Goal: Information Seeking & Learning: Learn about a topic

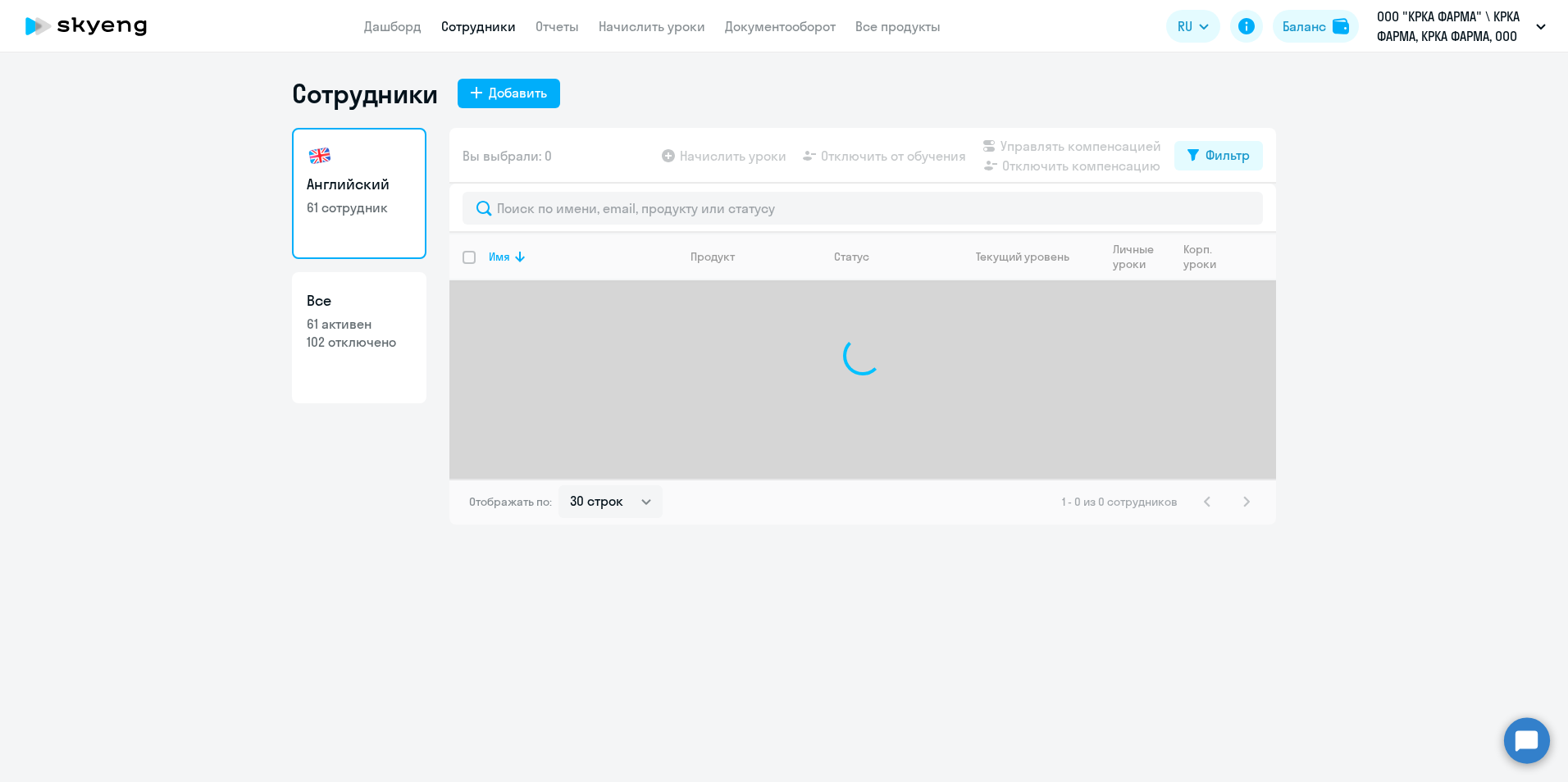
select select "30"
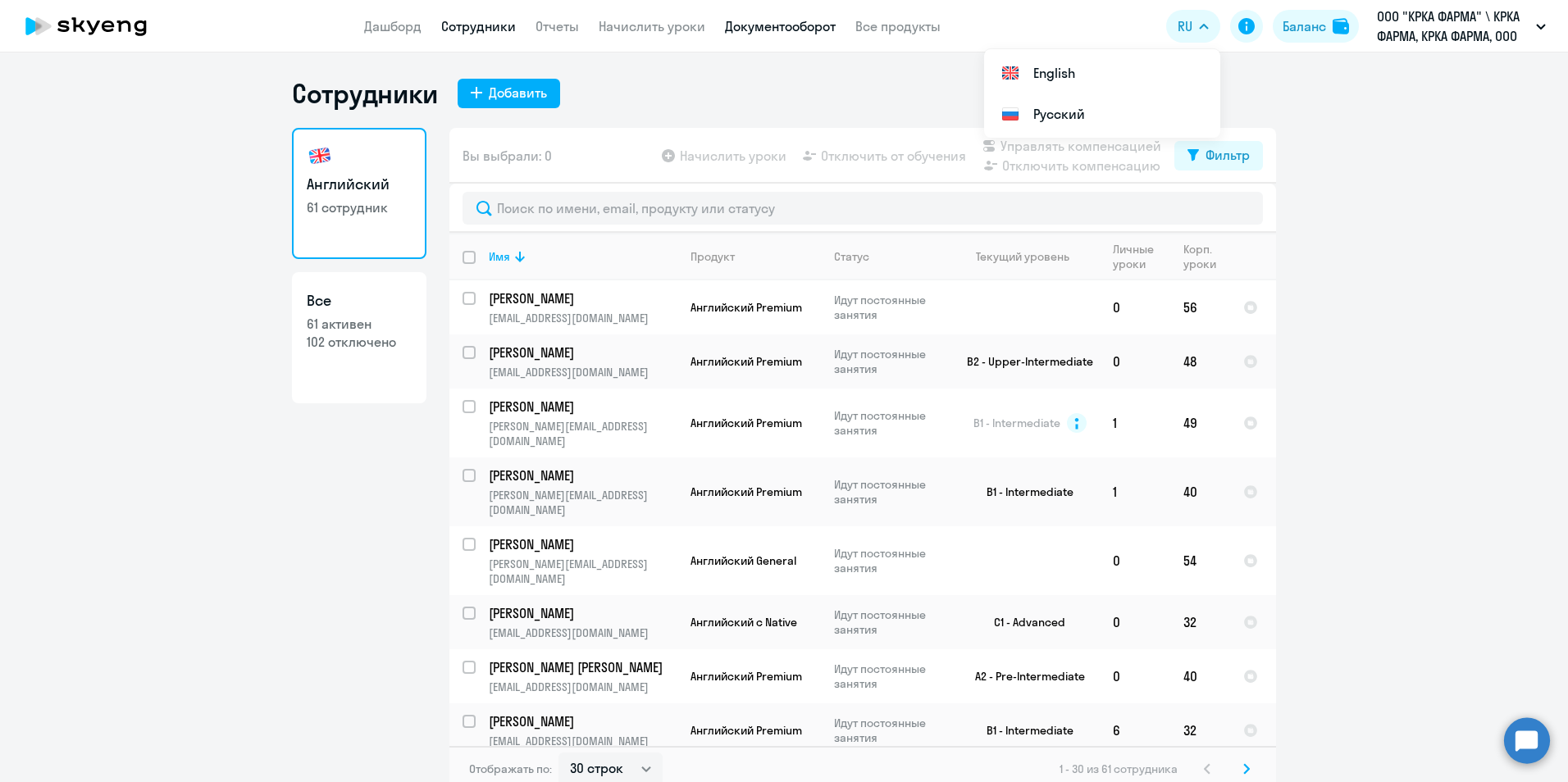
click at [805, 24] on link "Документооборот" at bounding box center [780, 27] width 111 height 17
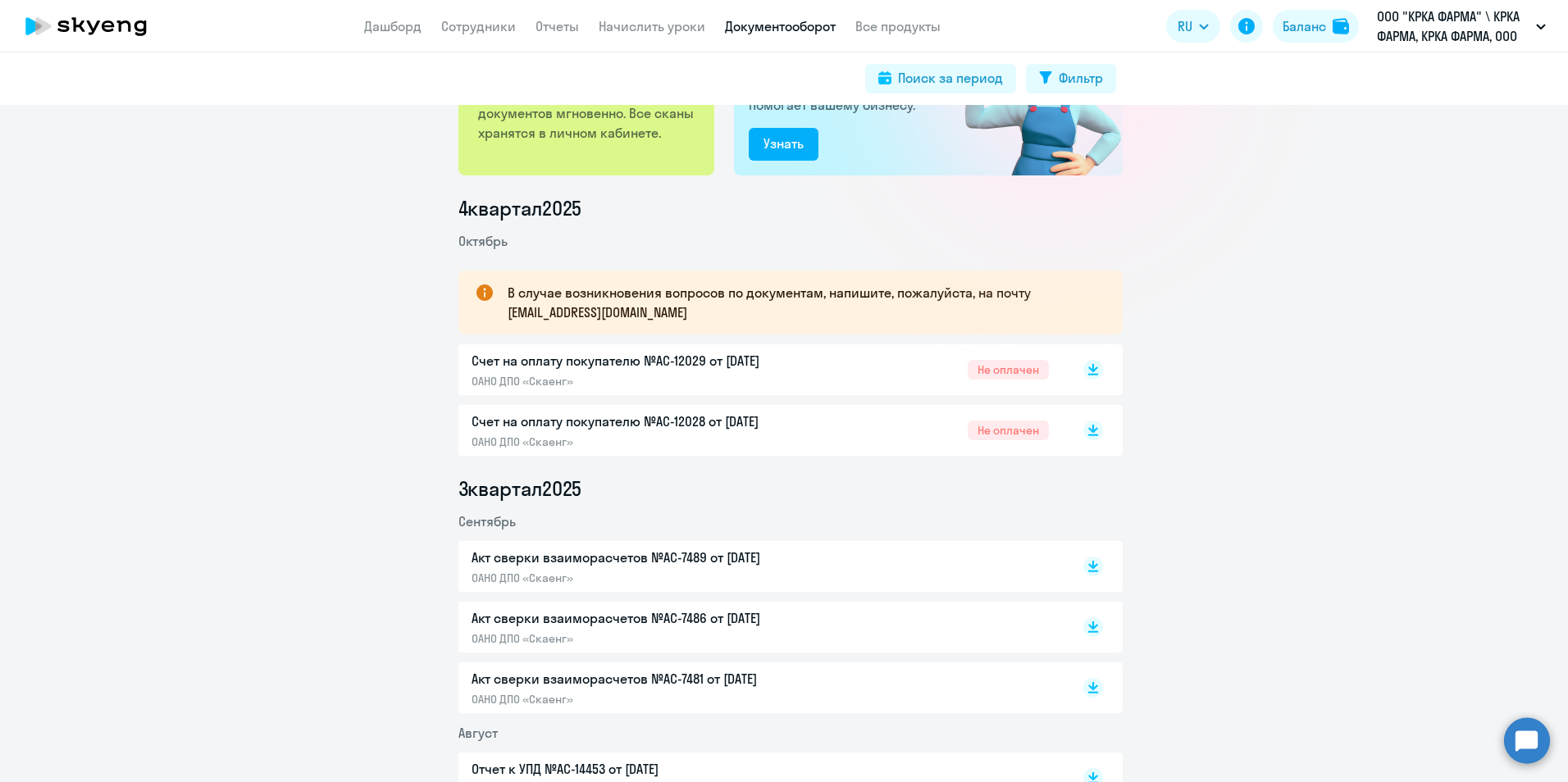
scroll to position [164, 0]
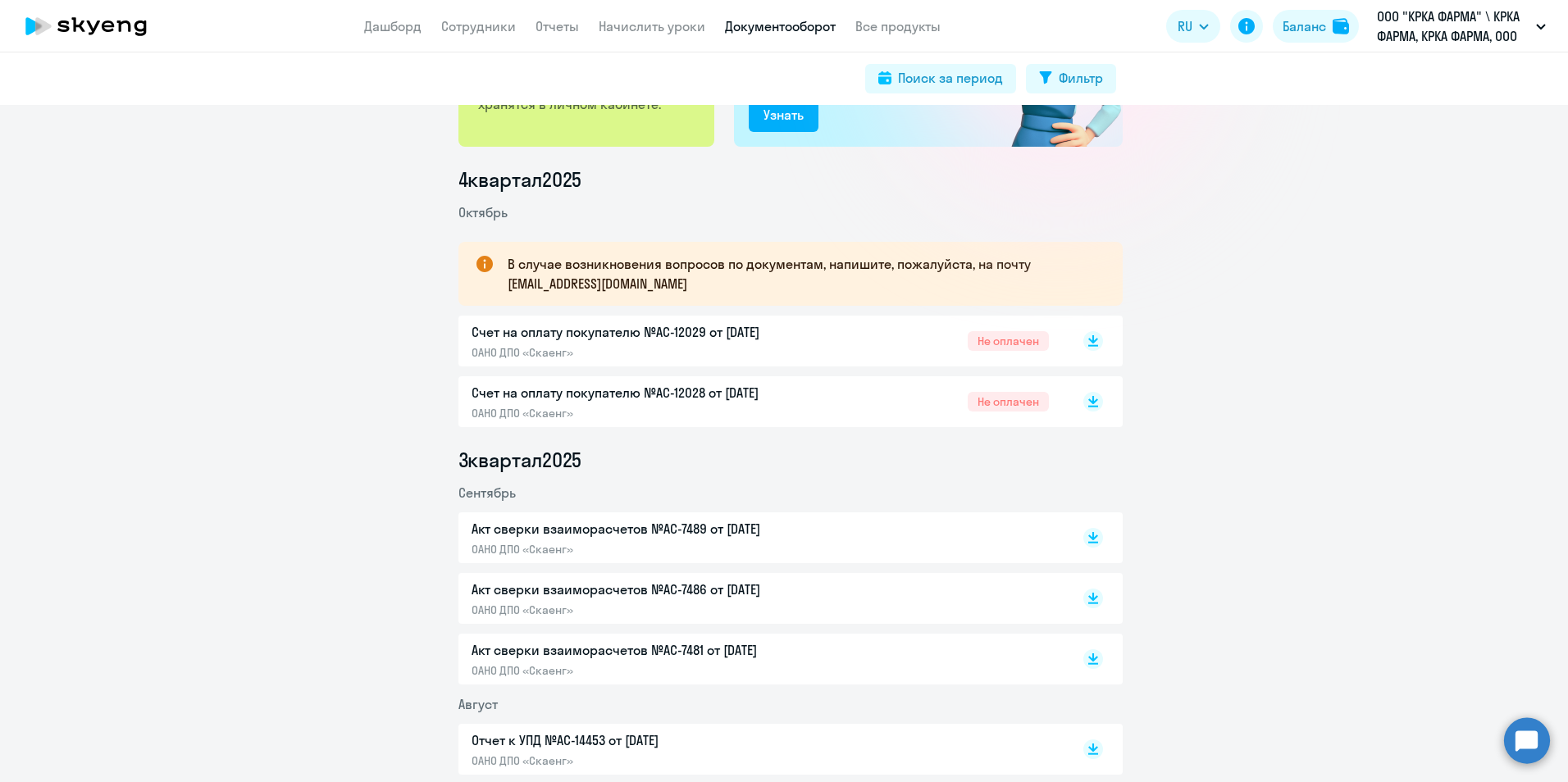
click at [528, 394] on p "Счет на оплату покупателю №AC-12028 от 02.10.2025" at bounding box center [643, 392] width 344 height 19
click at [526, 330] on p "Счет на оплату покупателю №AC-12029 от 02.10.2025" at bounding box center [643, 331] width 344 height 19
click at [481, 391] on p "Счет на оплату покупателю №AC-12028 от 02.10.2025" at bounding box center [643, 392] width 344 height 19
click at [524, 391] on p "Счет на оплату покупателю №AC-12028 от 02.10.2025" at bounding box center [643, 392] width 344 height 19
click at [530, 330] on p "Счет на оплату покупателю №AC-12029 от 02.10.2025" at bounding box center [643, 331] width 344 height 19
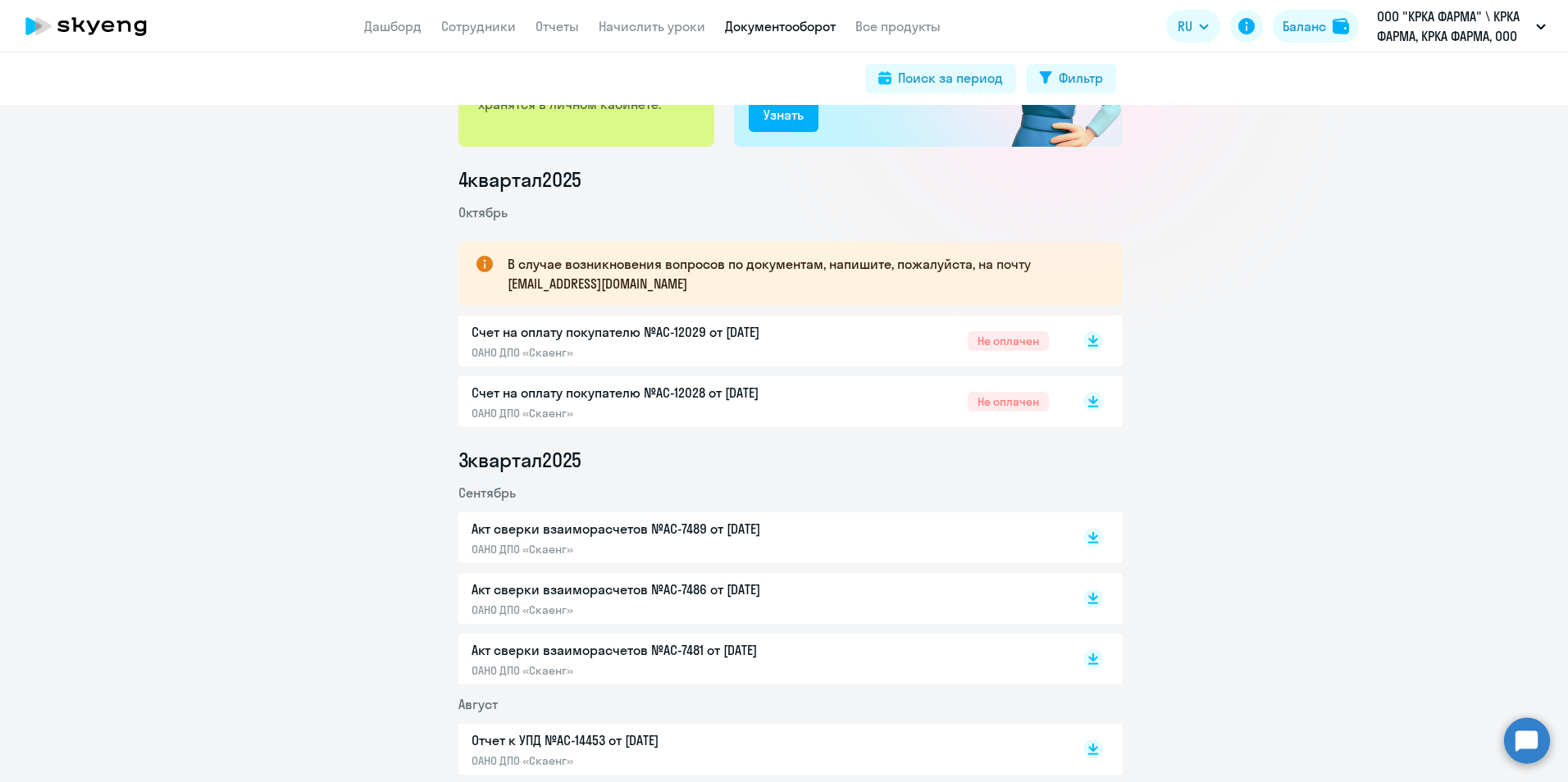
scroll to position [0, 0]
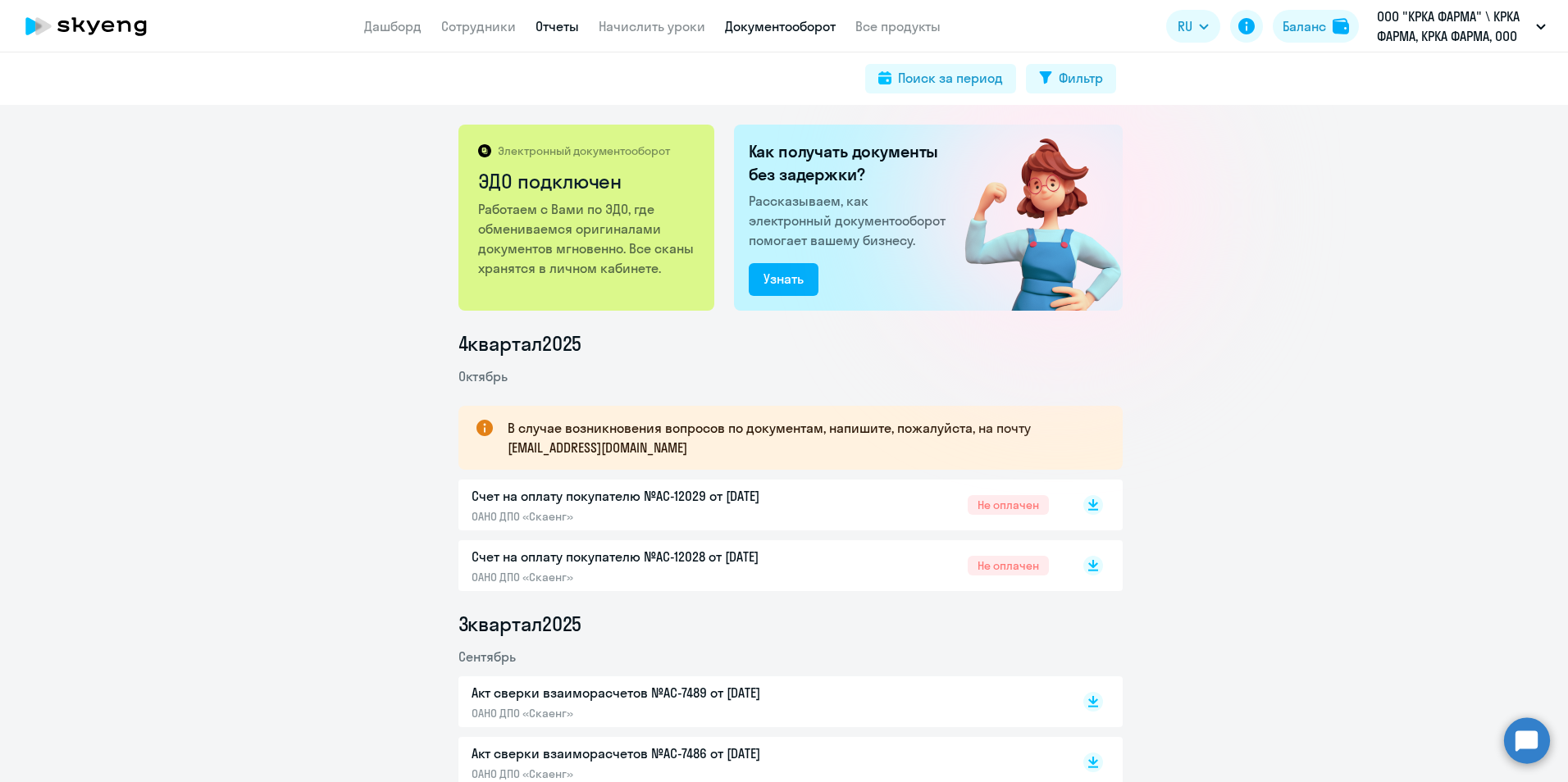
click at [556, 30] on link "Отчеты" at bounding box center [557, 27] width 44 height 17
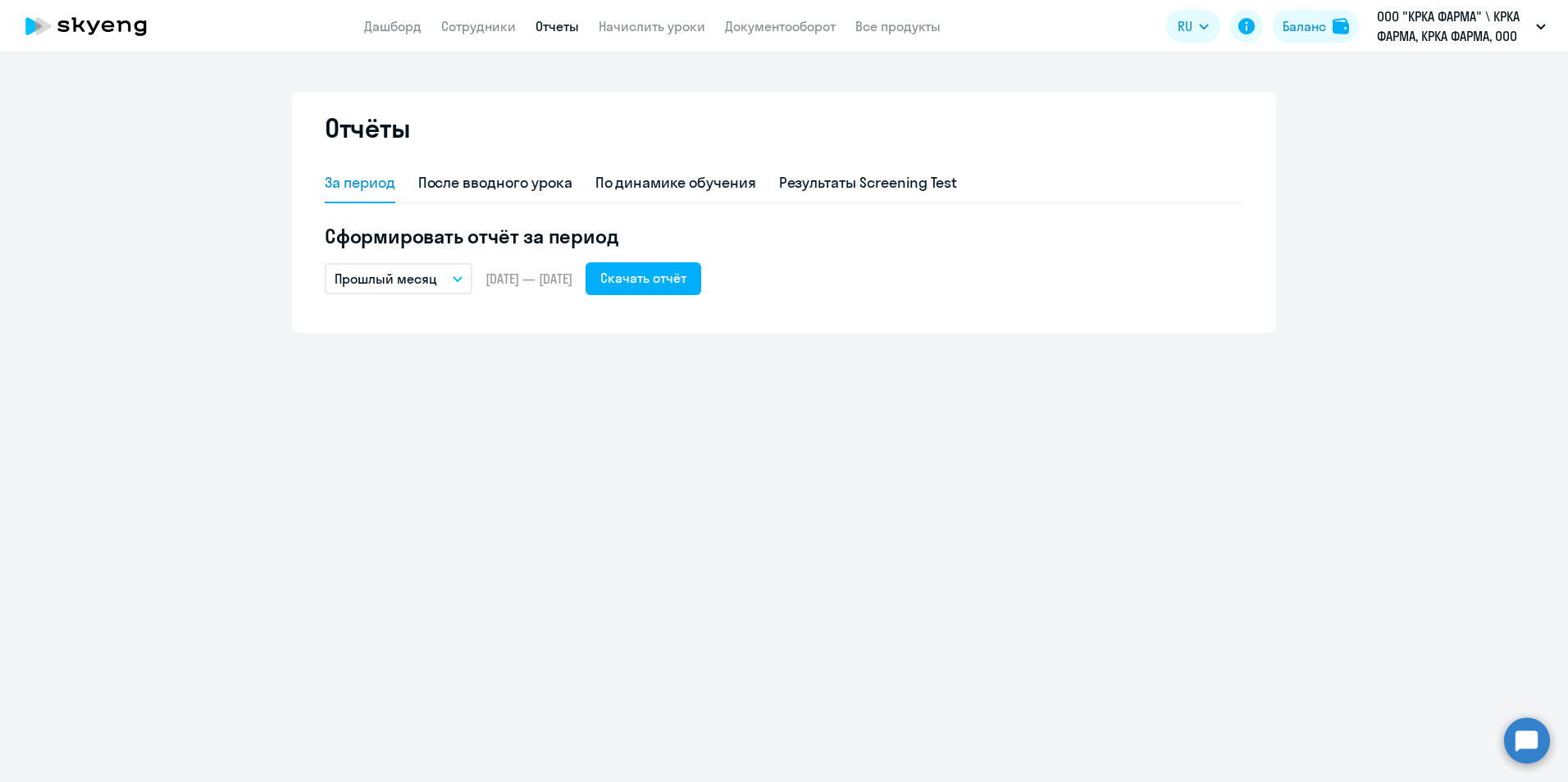
click at [457, 286] on button "Прошлый месяц" at bounding box center [399, 279] width 148 height 31
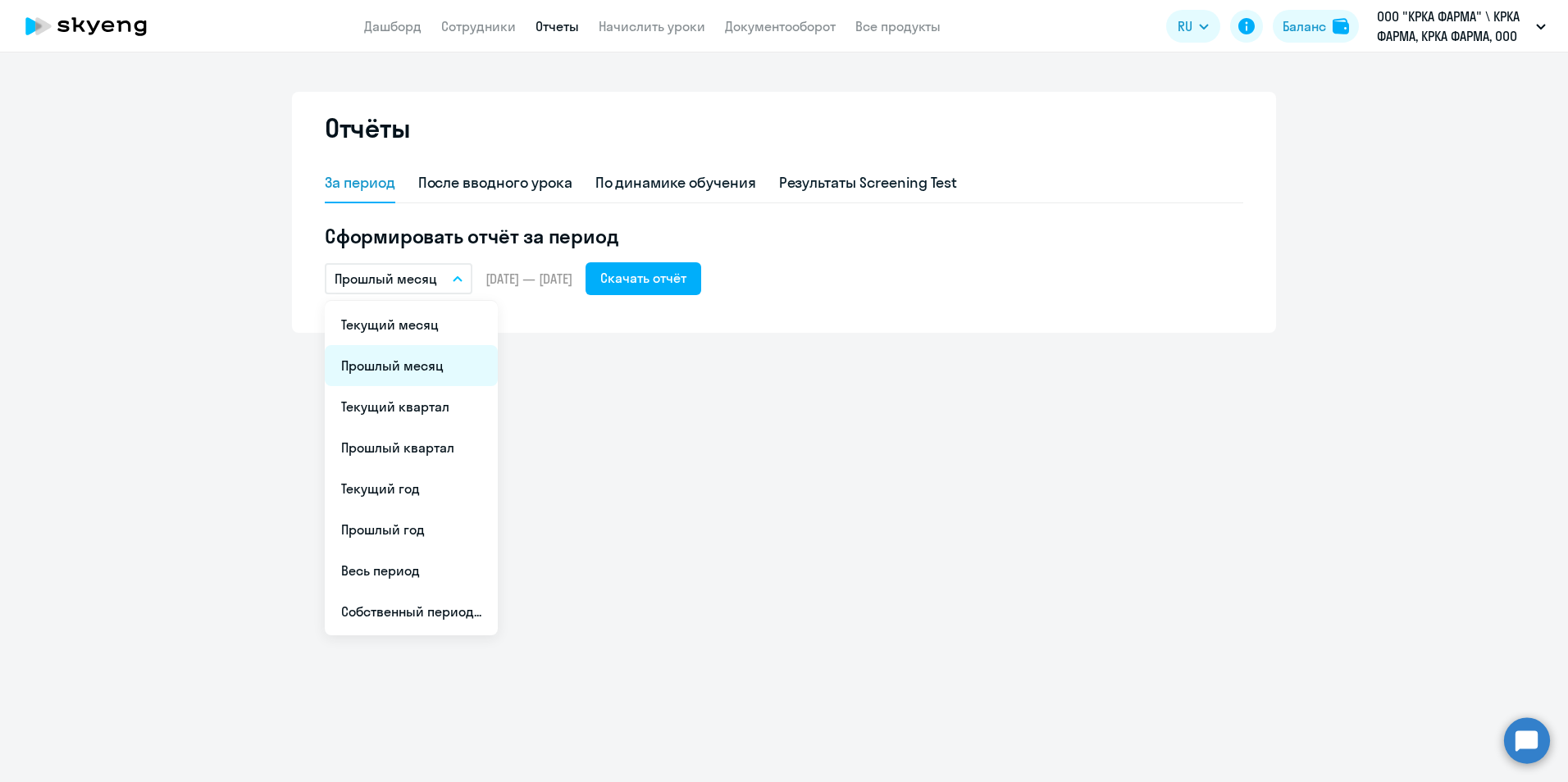
click at [420, 367] on li "Прошлый месяц" at bounding box center [411, 365] width 173 height 41
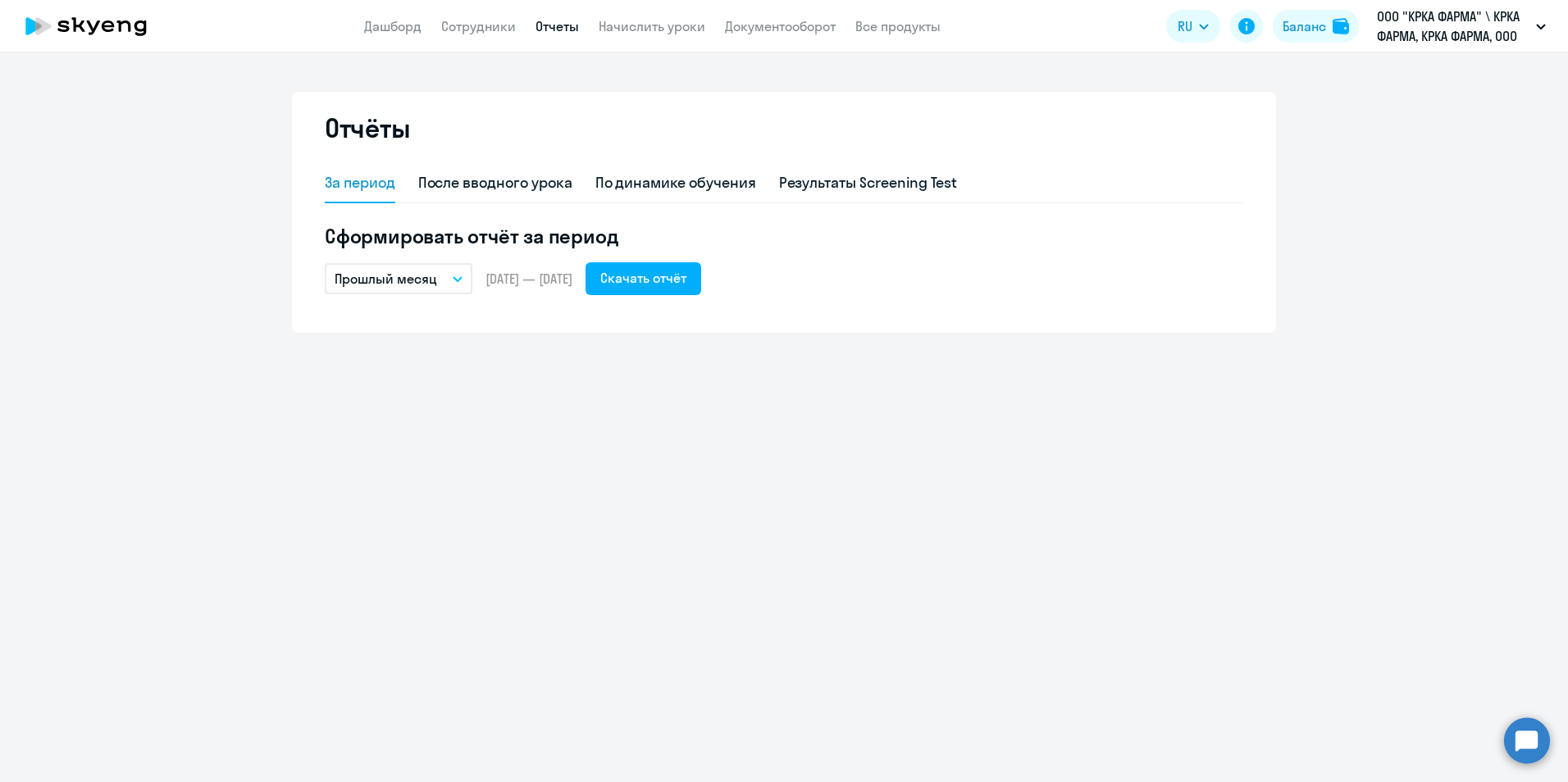
click at [451, 277] on button "Прошлый месяц" at bounding box center [399, 279] width 148 height 31
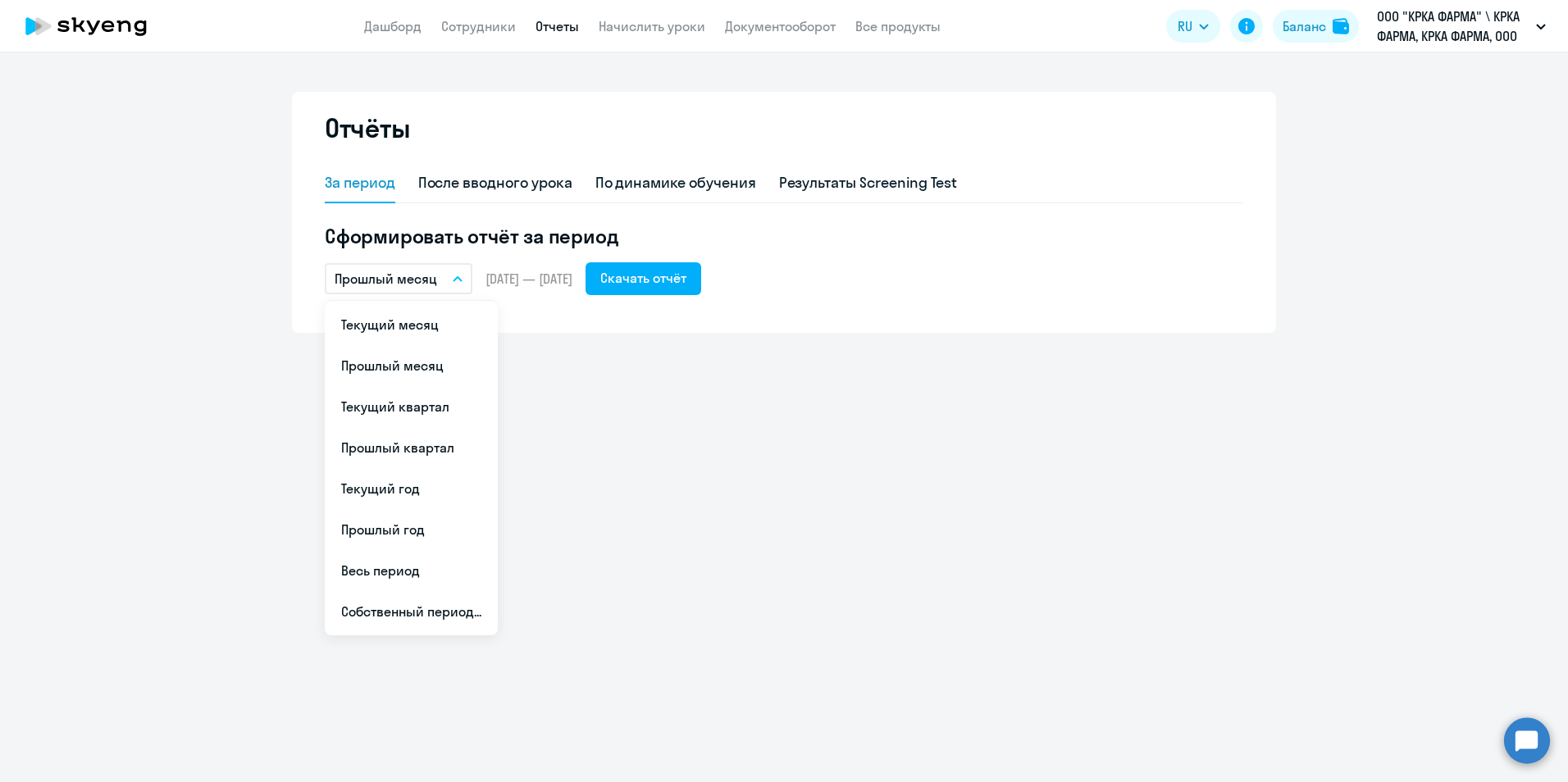
click at [409, 362] on li "Прошлый месяц" at bounding box center [411, 365] width 173 height 41
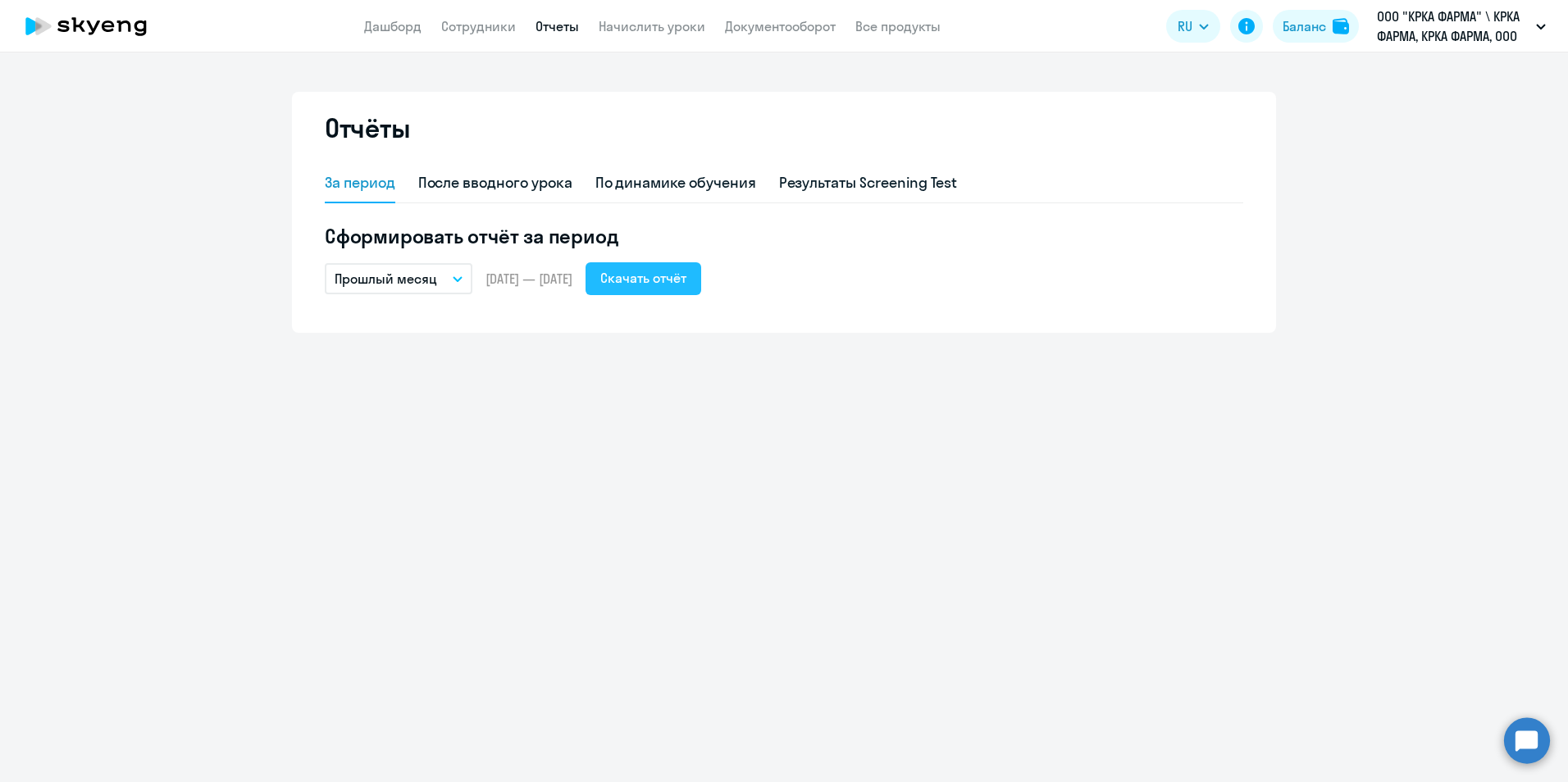
click at [654, 275] on div "Скачать отчёт" at bounding box center [643, 278] width 86 height 19
click at [653, 277] on div "Скачать отчёт" at bounding box center [643, 278] width 86 height 19
click at [686, 280] on div "Скачать отчёт" at bounding box center [643, 278] width 86 height 19
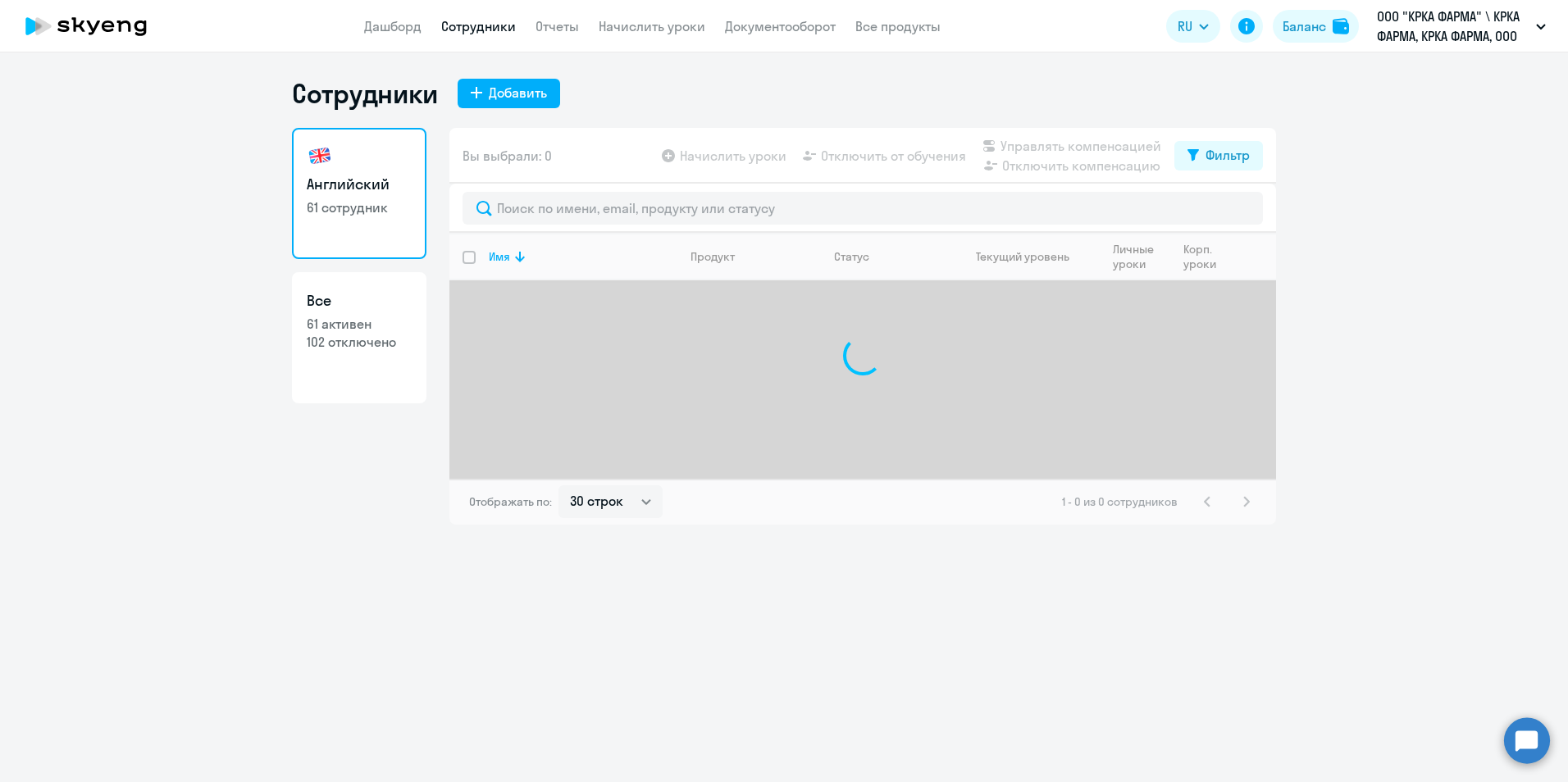
select select "30"
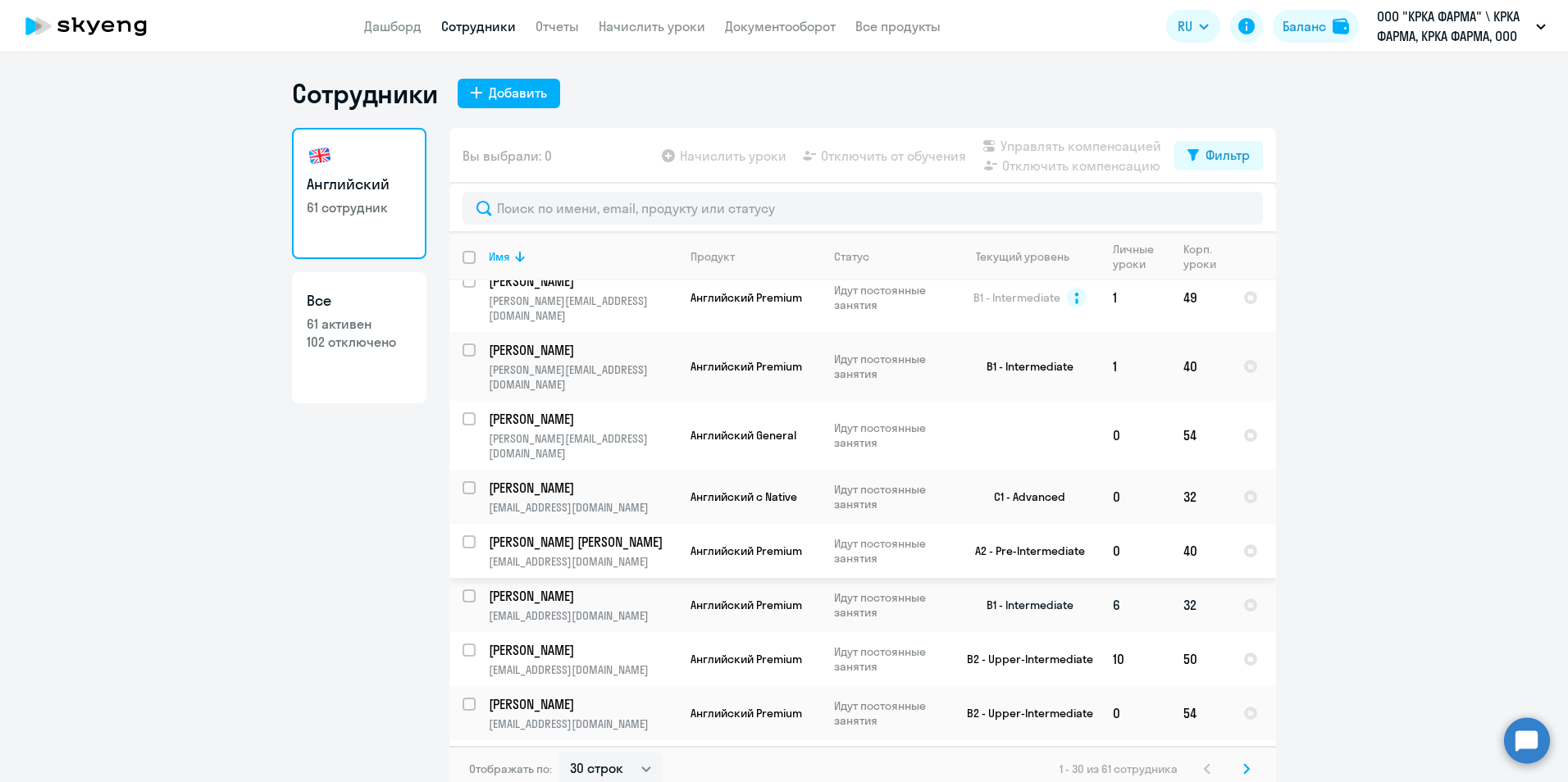
scroll to position [164, 0]
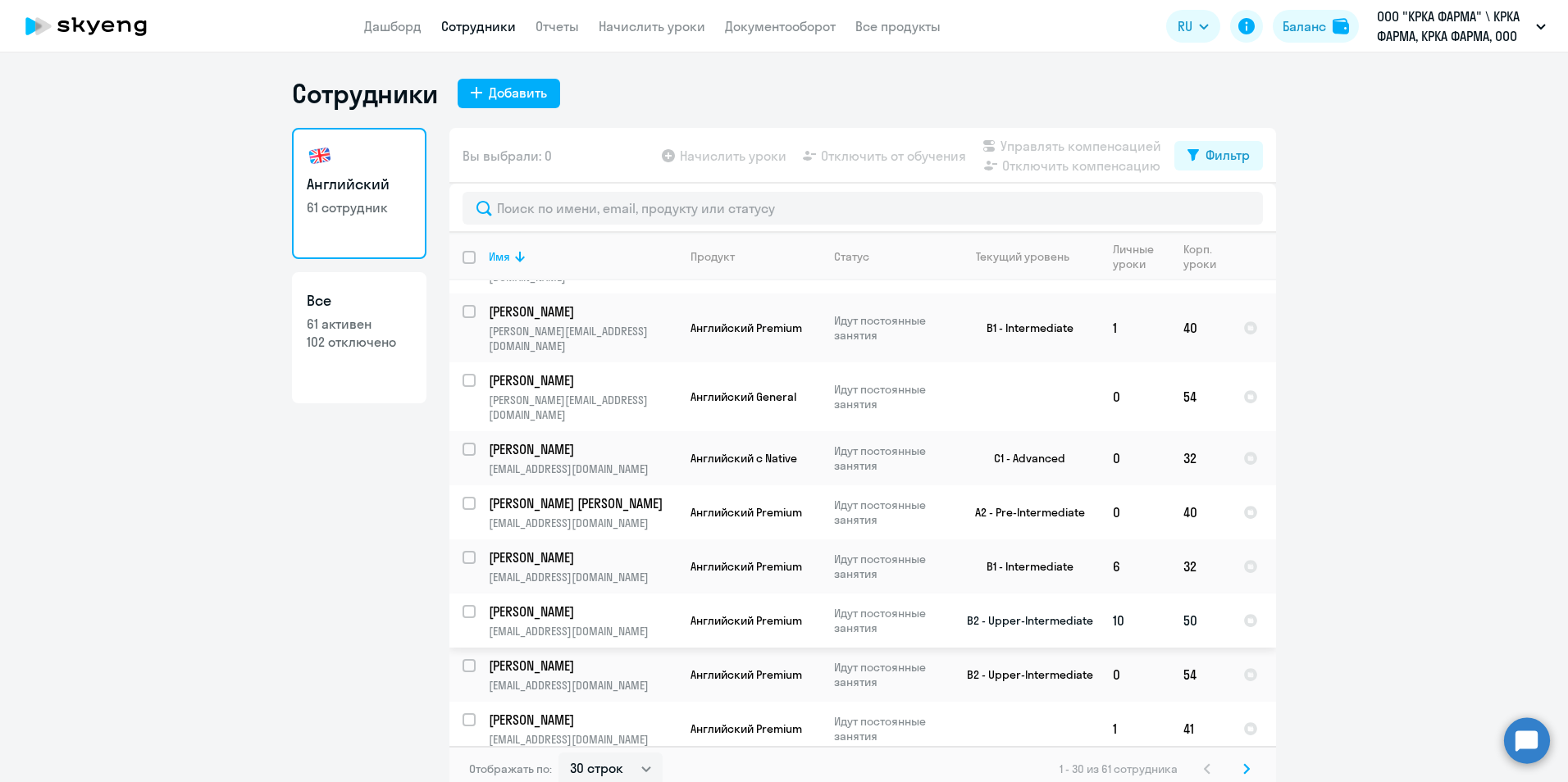
click at [605, 602] on p "[PERSON_NAME]" at bounding box center [581, 612] width 185 height 18
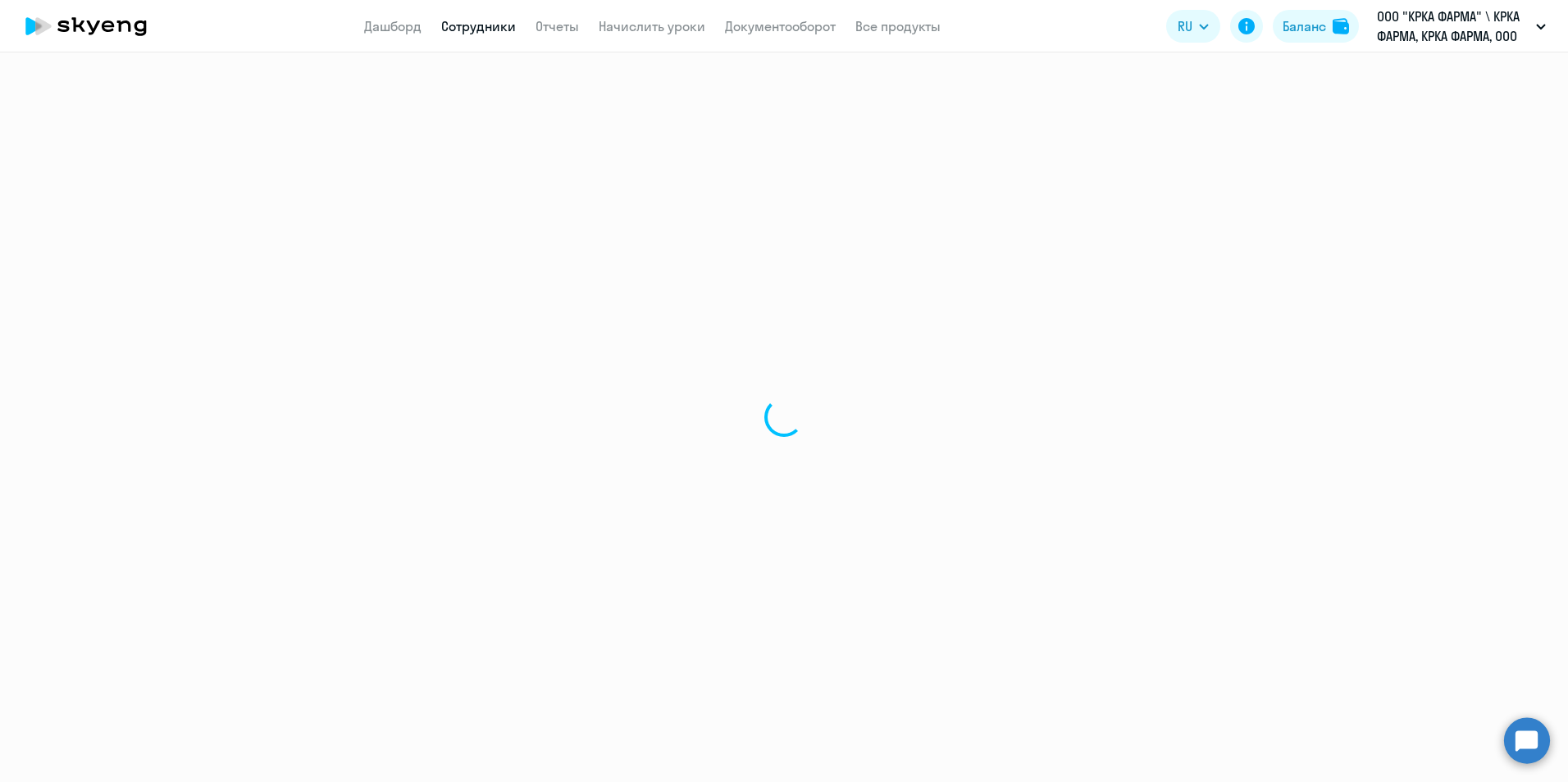
click at [605, 566] on div at bounding box center [784, 418] width 1568 height 730
select select "english"
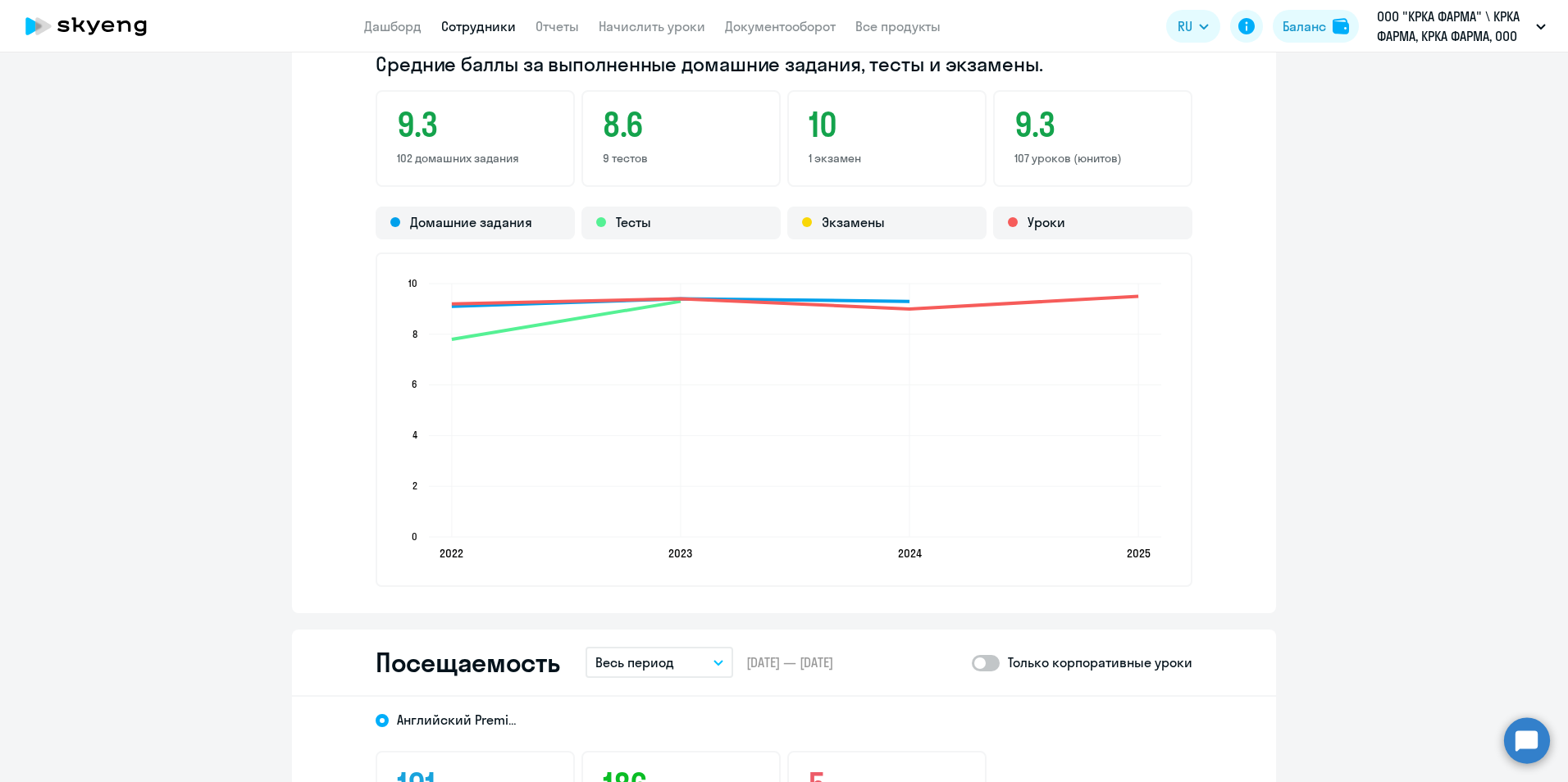
scroll to position [1804, 0]
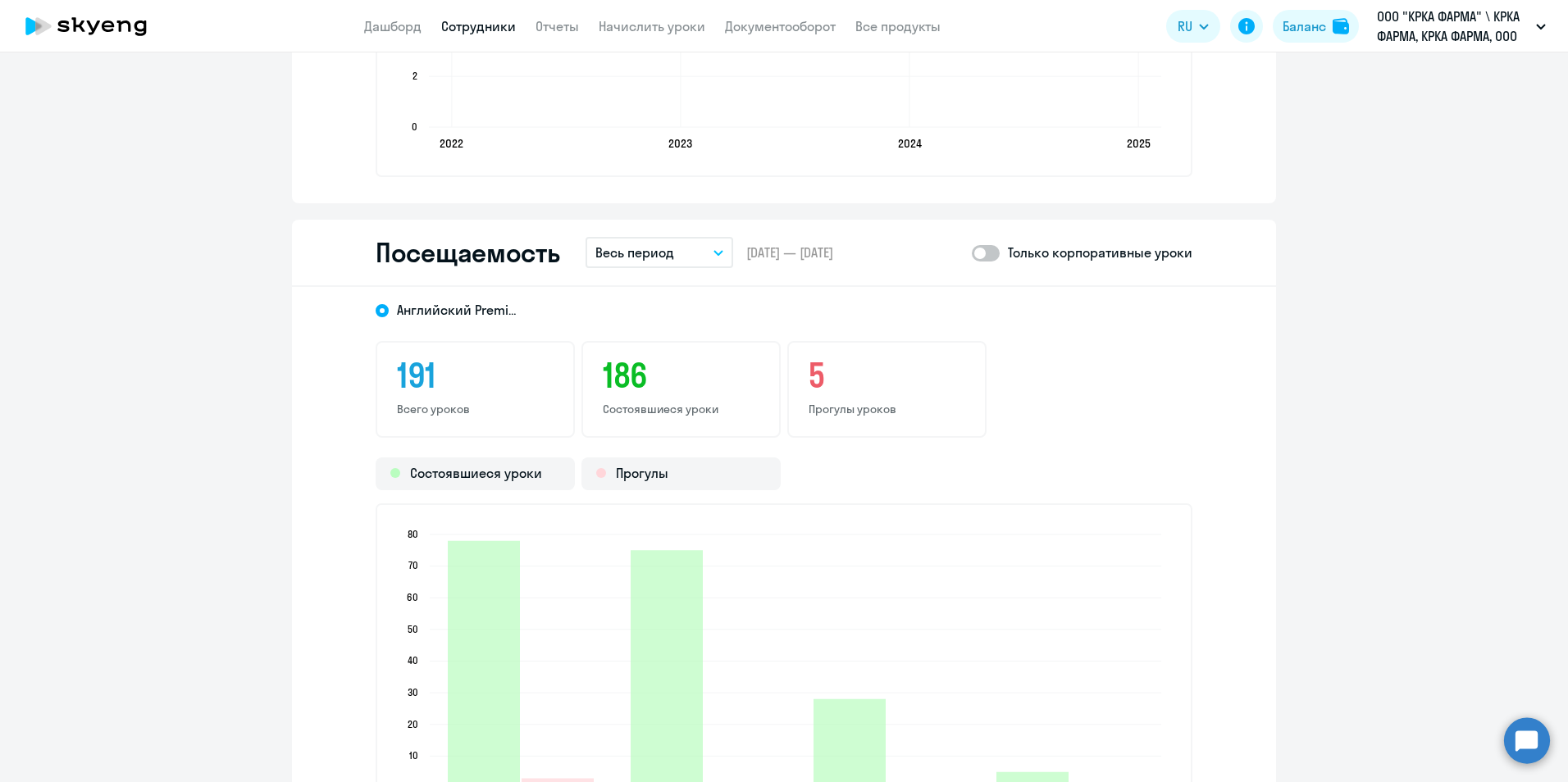
click at [988, 254] on span at bounding box center [985, 253] width 28 height 17
click at [972, 253] on input "checkbox" at bounding box center [971, 253] width 1 height 1
checkbox input "true"
click at [710, 257] on button "Весь период" at bounding box center [659, 252] width 148 height 31
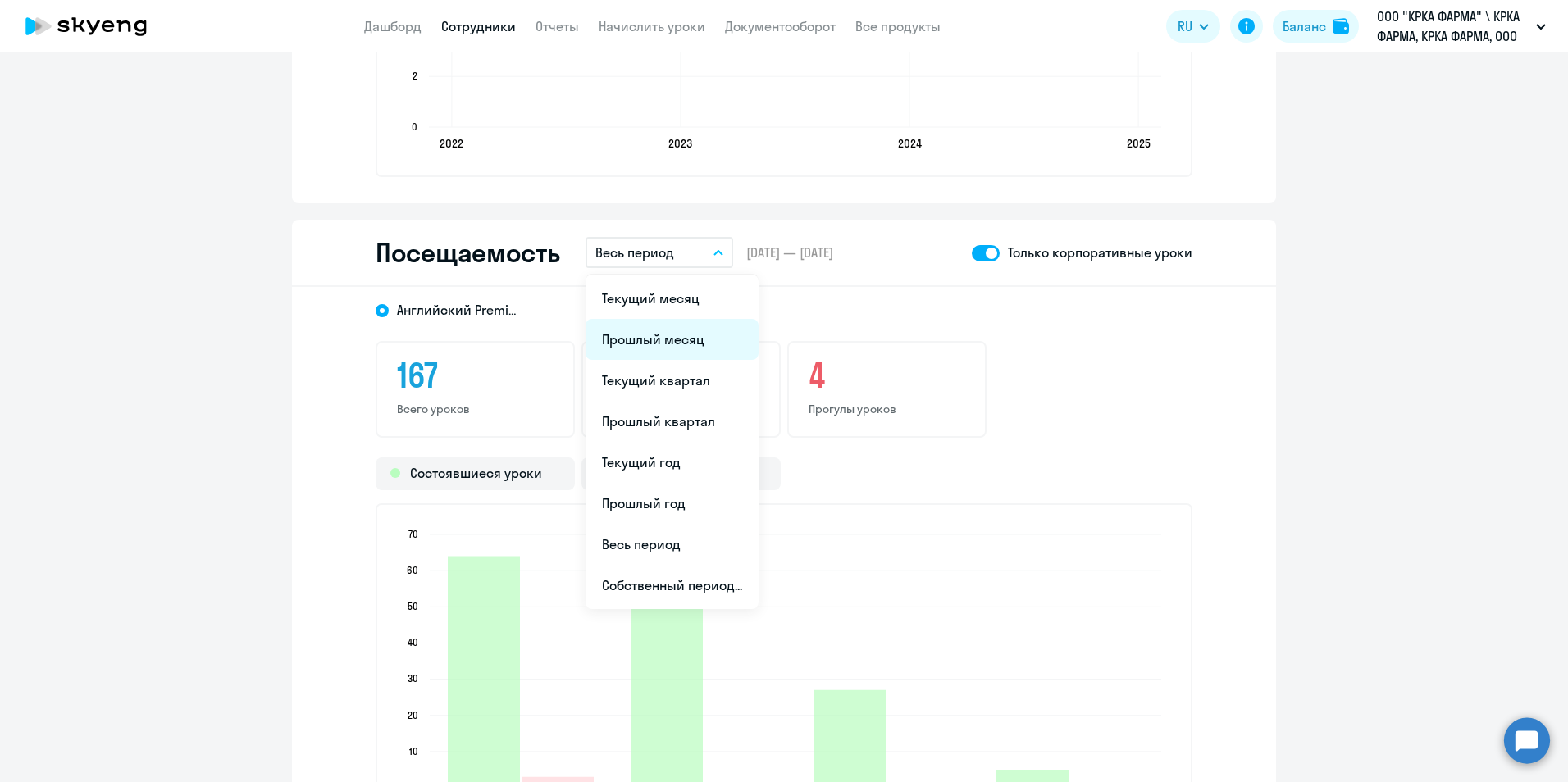
click at [661, 346] on li "Прошлый месяц" at bounding box center [672, 339] width 173 height 41
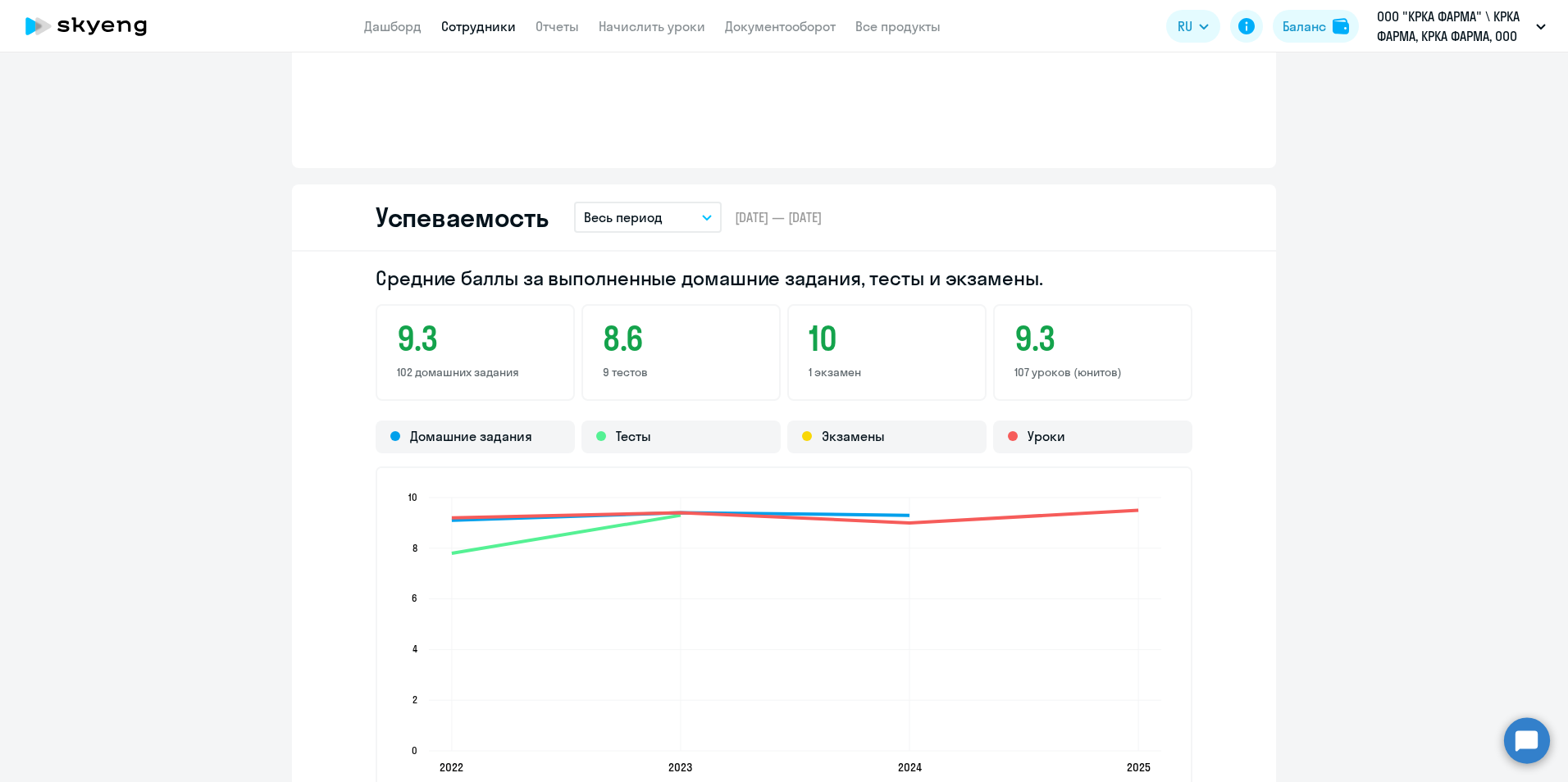
scroll to position [1148, 0]
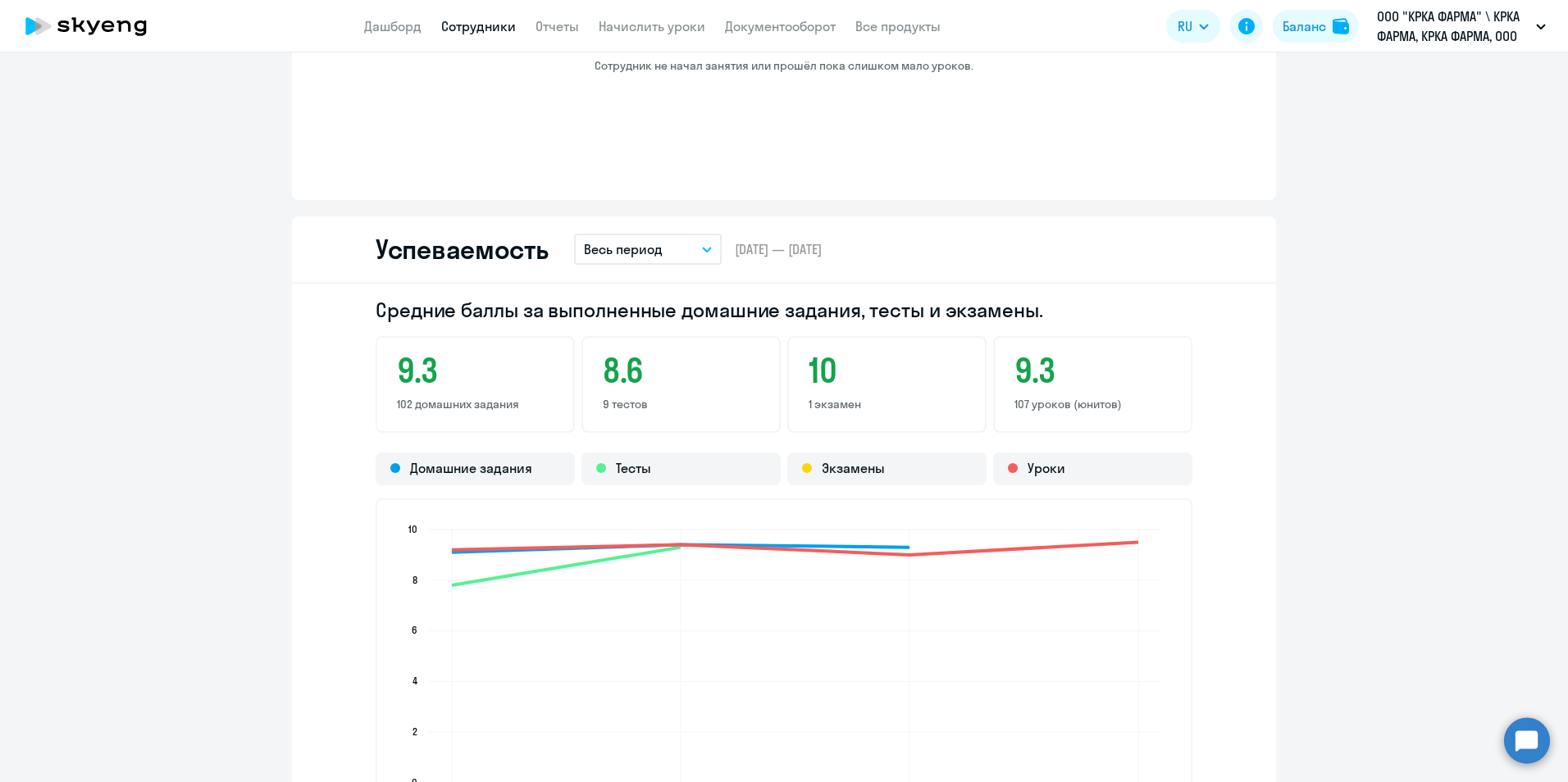
click at [504, 23] on link "Сотрудники" at bounding box center [478, 27] width 75 height 17
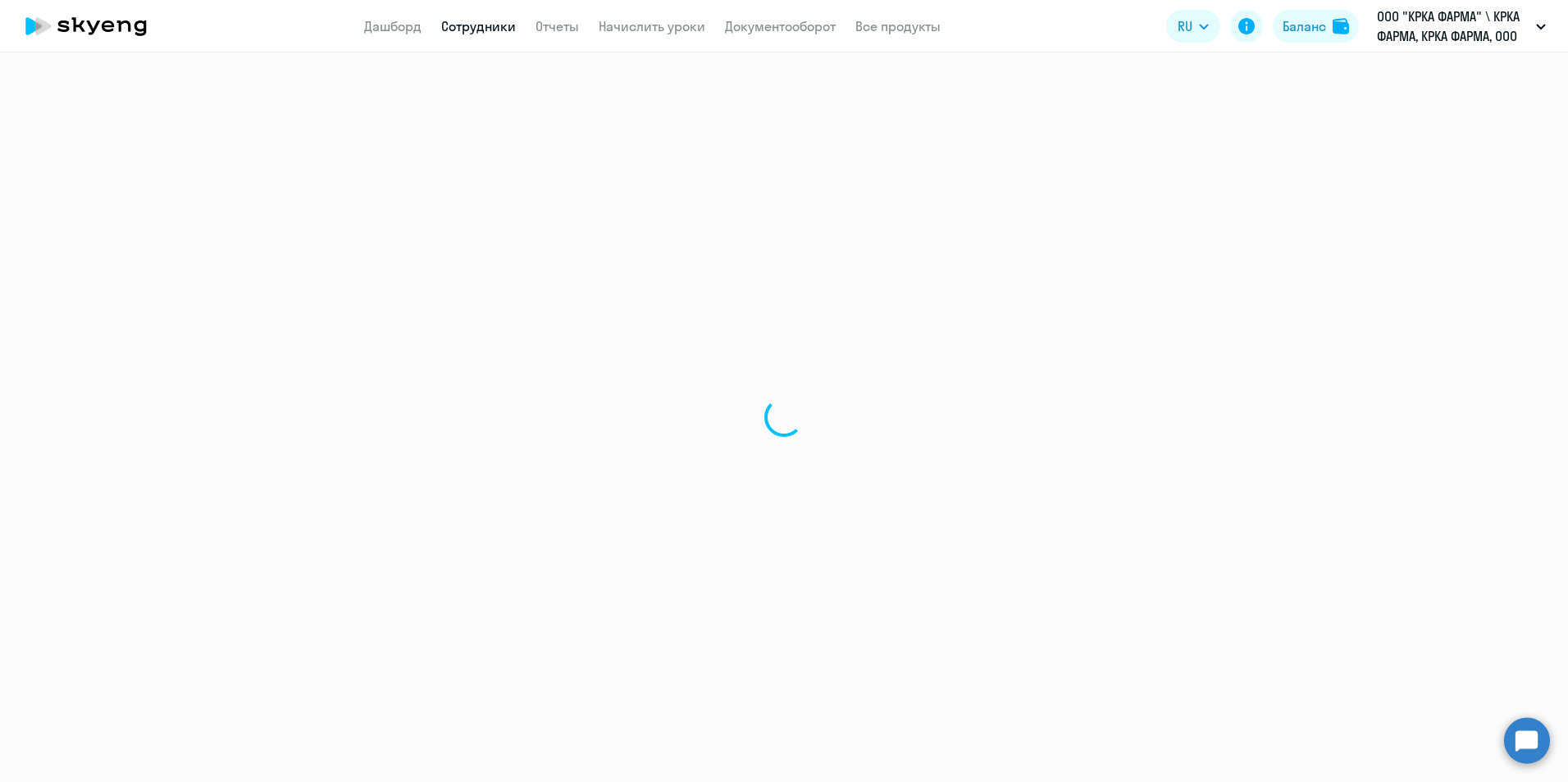
select select "30"
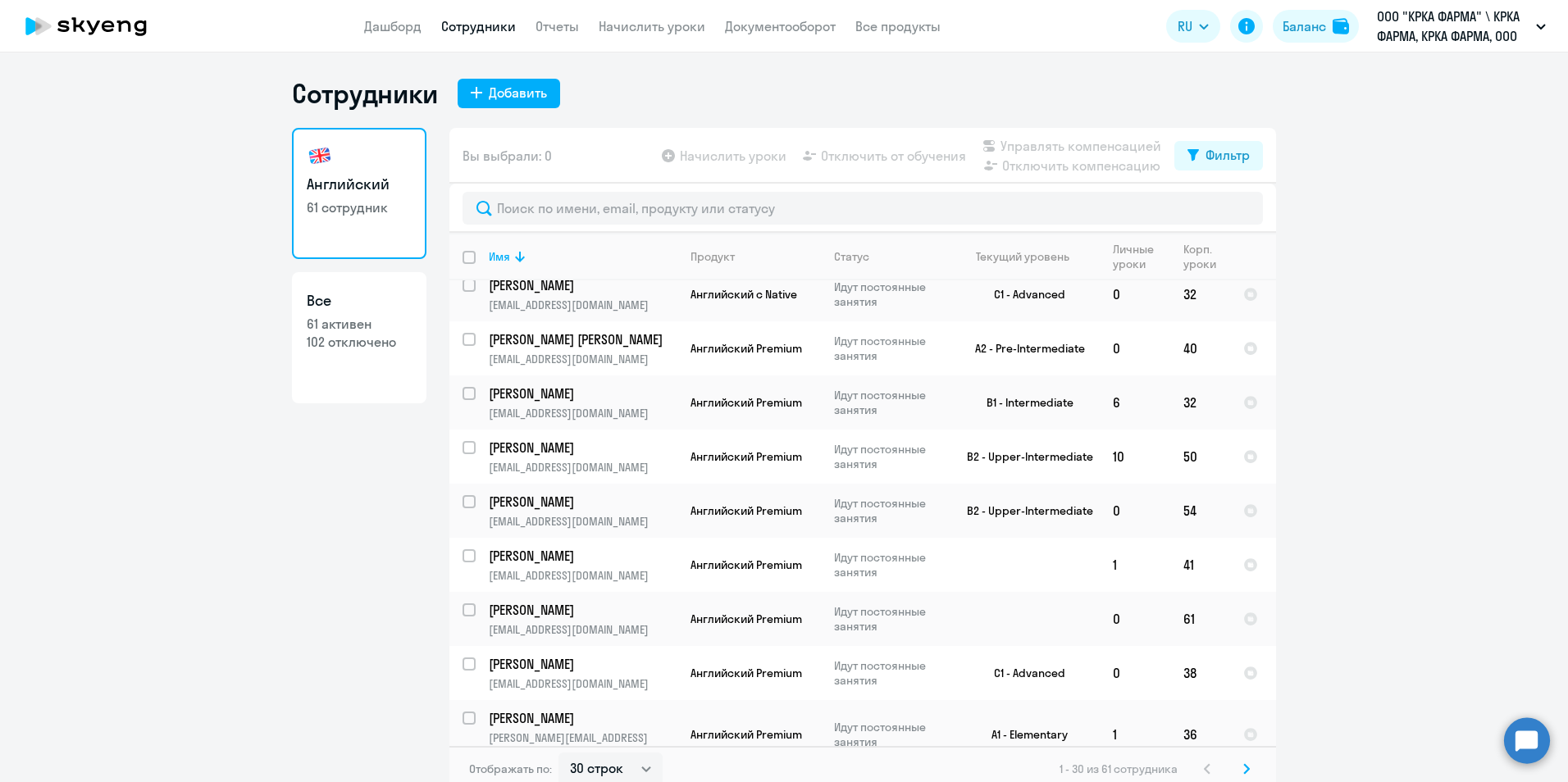
scroll to position [246, 0]
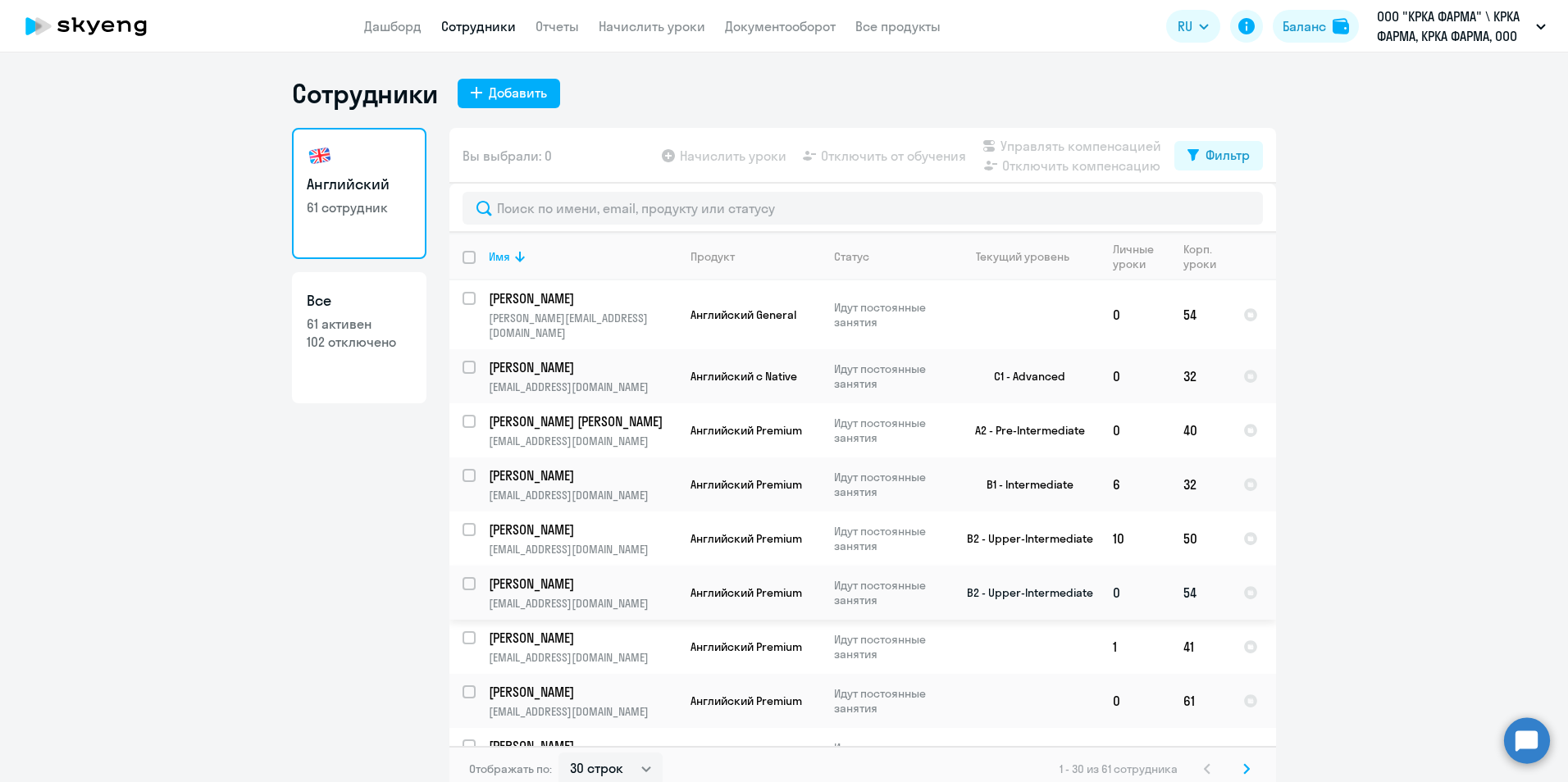
click at [601, 575] on p "[PERSON_NAME]" at bounding box center [581, 584] width 185 height 18
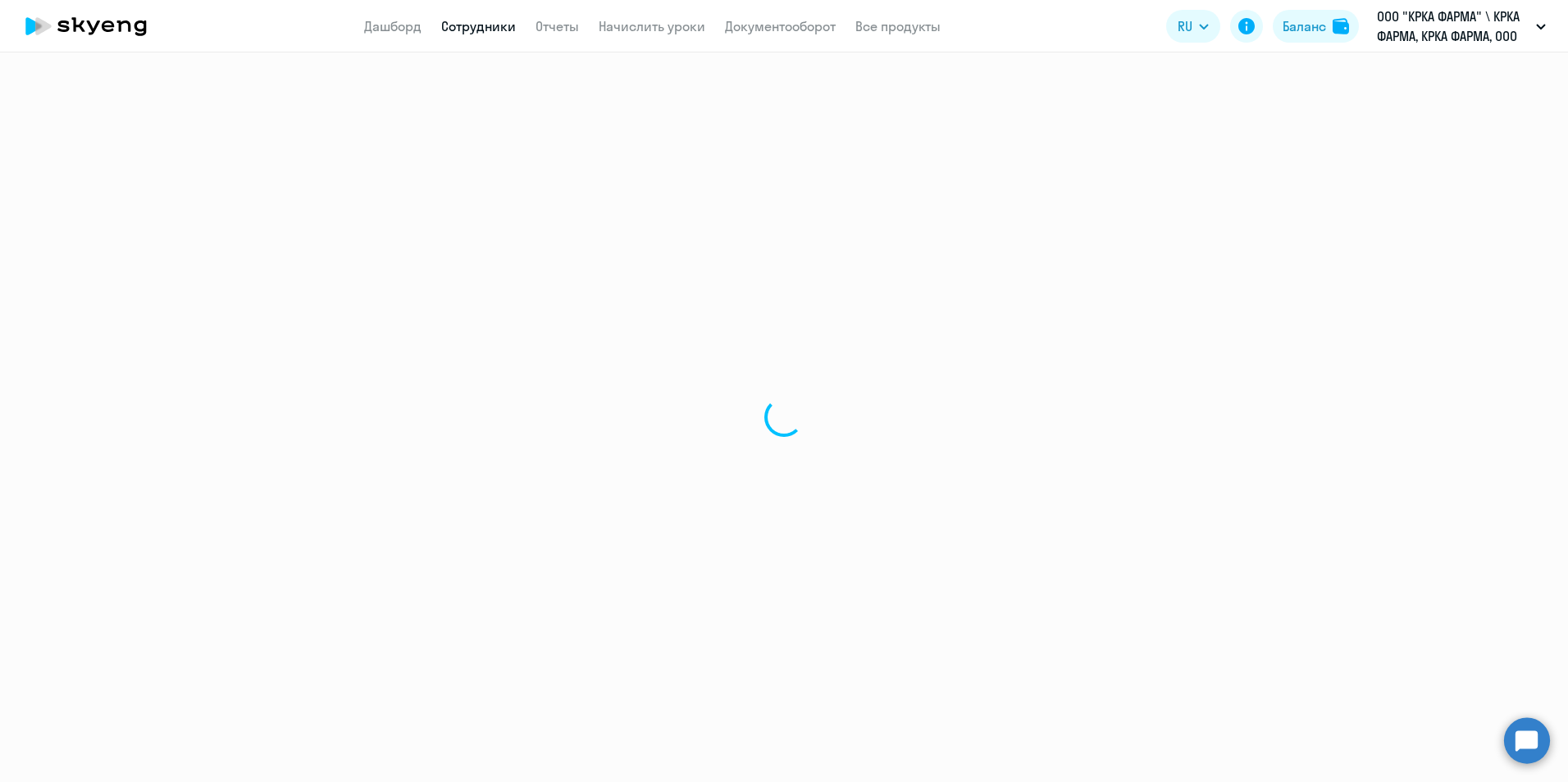
select select "english"
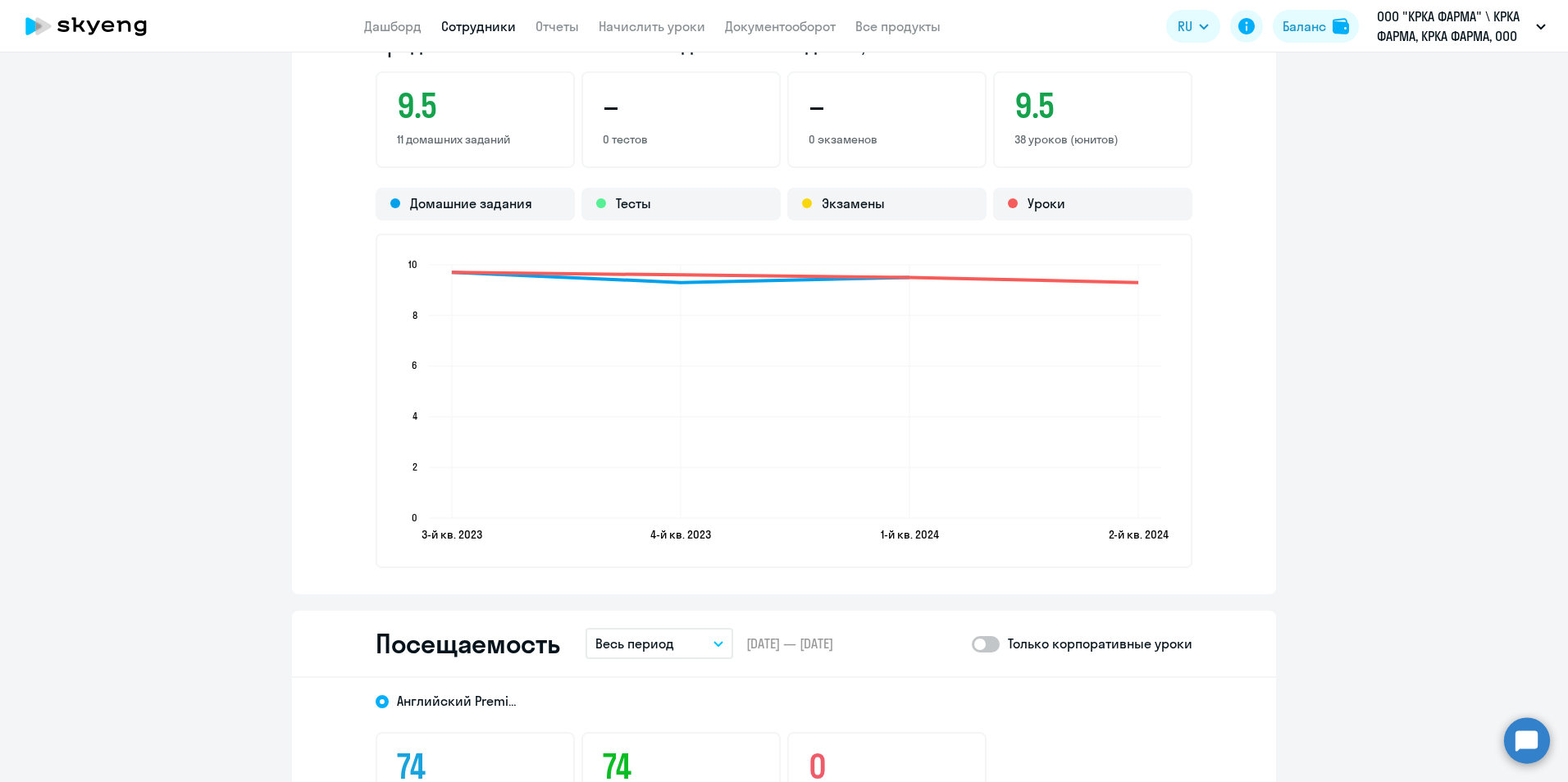
scroll to position [1476, 0]
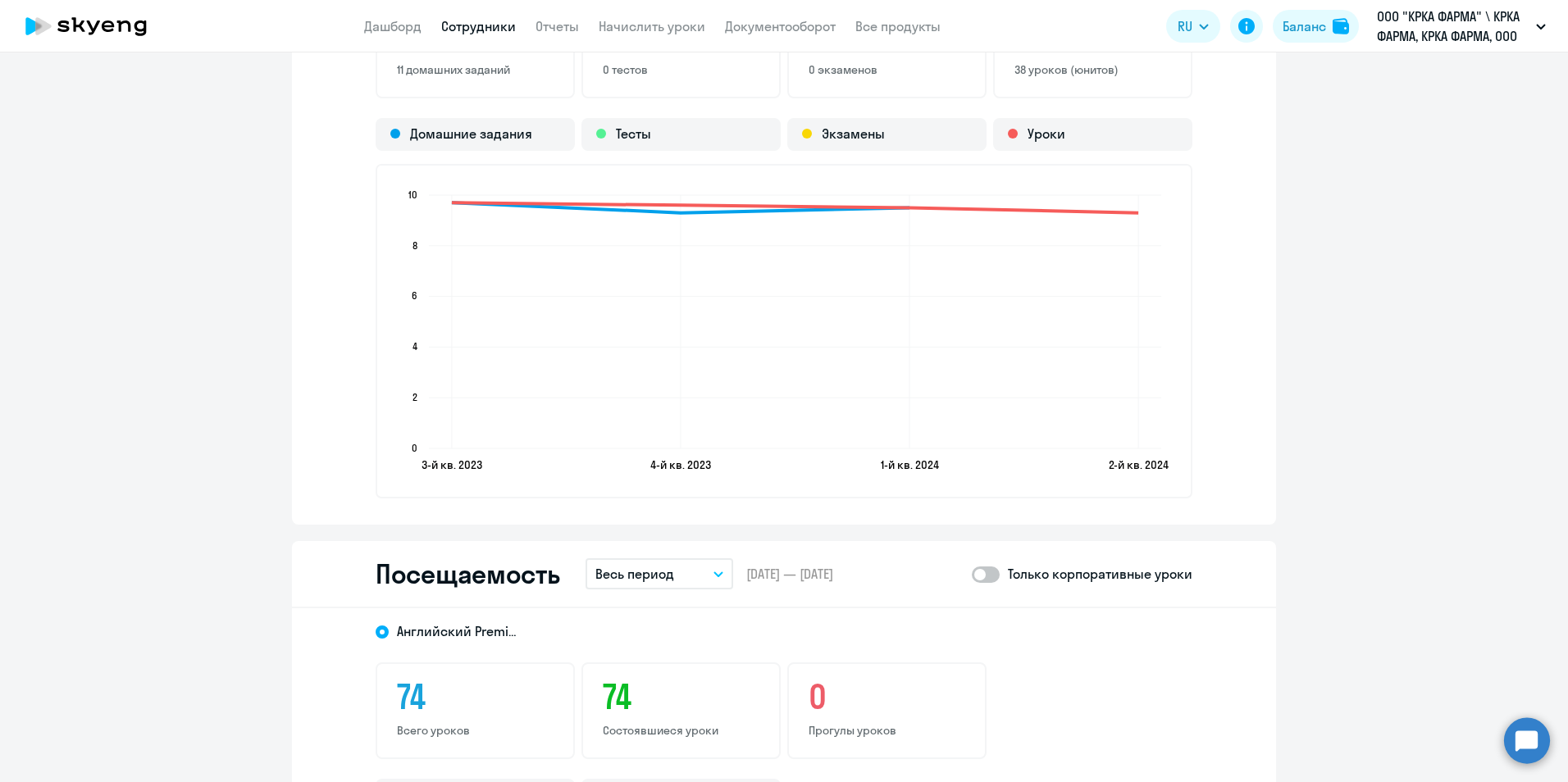
click at [986, 571] on span at bounding box center [985, 575] width 28 height 17
click at [972, 574] on input "checkbox" at bounding box center [971, 574] width 1 height 1
checkbox input "true"
click at [714, 575] on icon "button" at bounding box center [718, 574] width 8 height 4
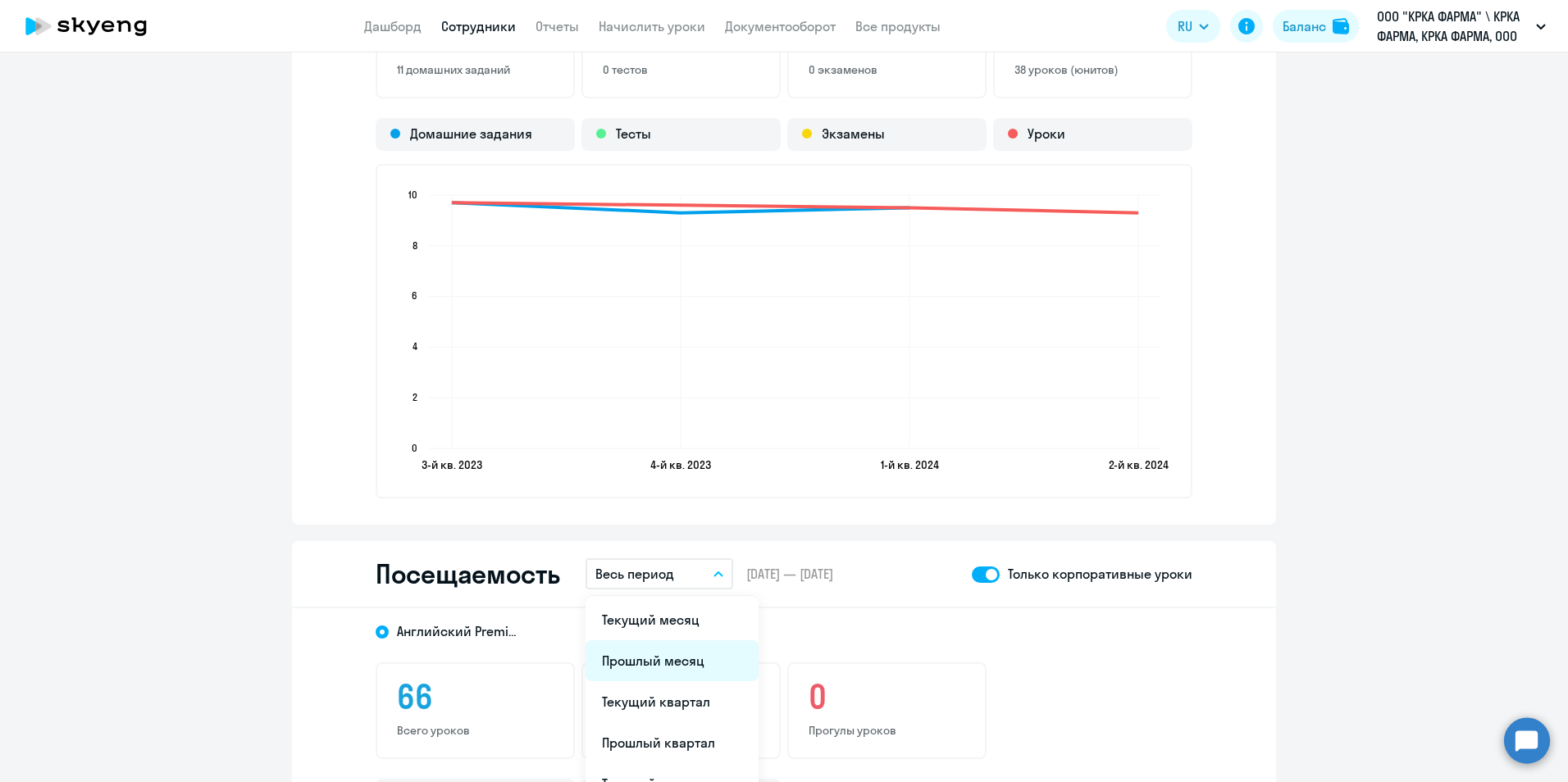
click at [660, 654] on li "Прошлый месяц" at bounding box center [672, 660] width 173 height 41
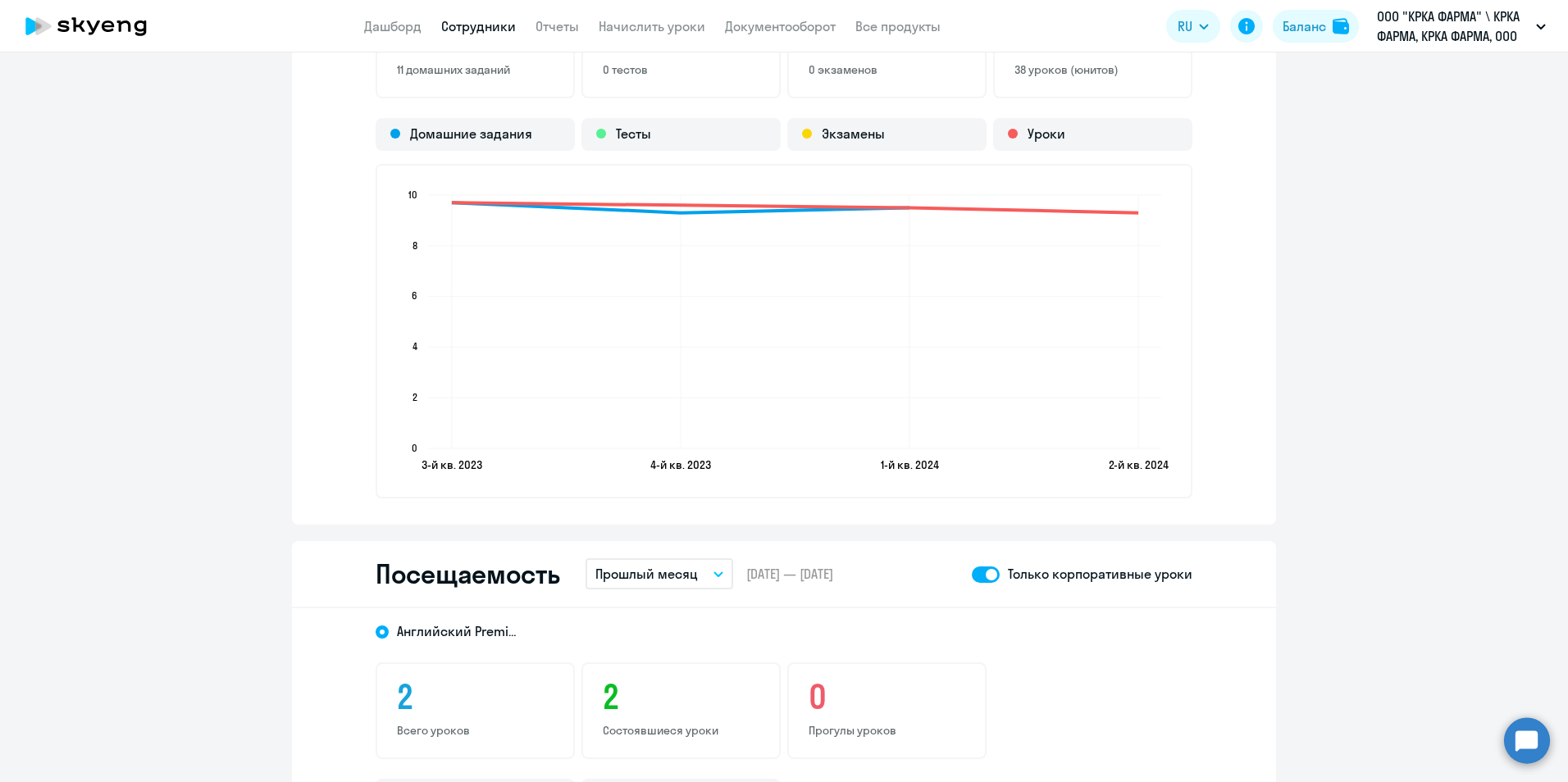
click at [497, 26] on link "Сотрудники" at bounding box center [478, 27] width 75 height 17
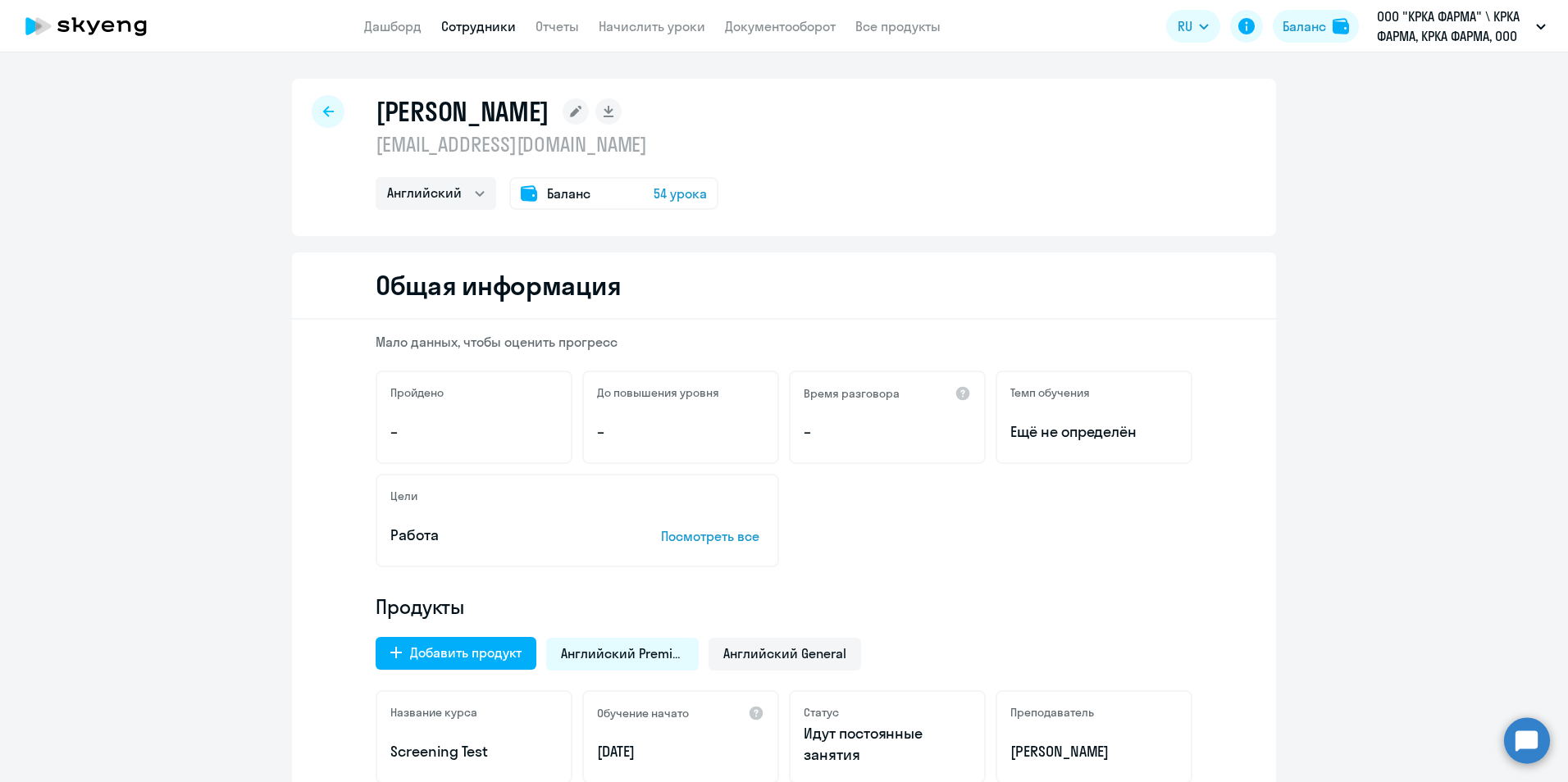
select select "30"
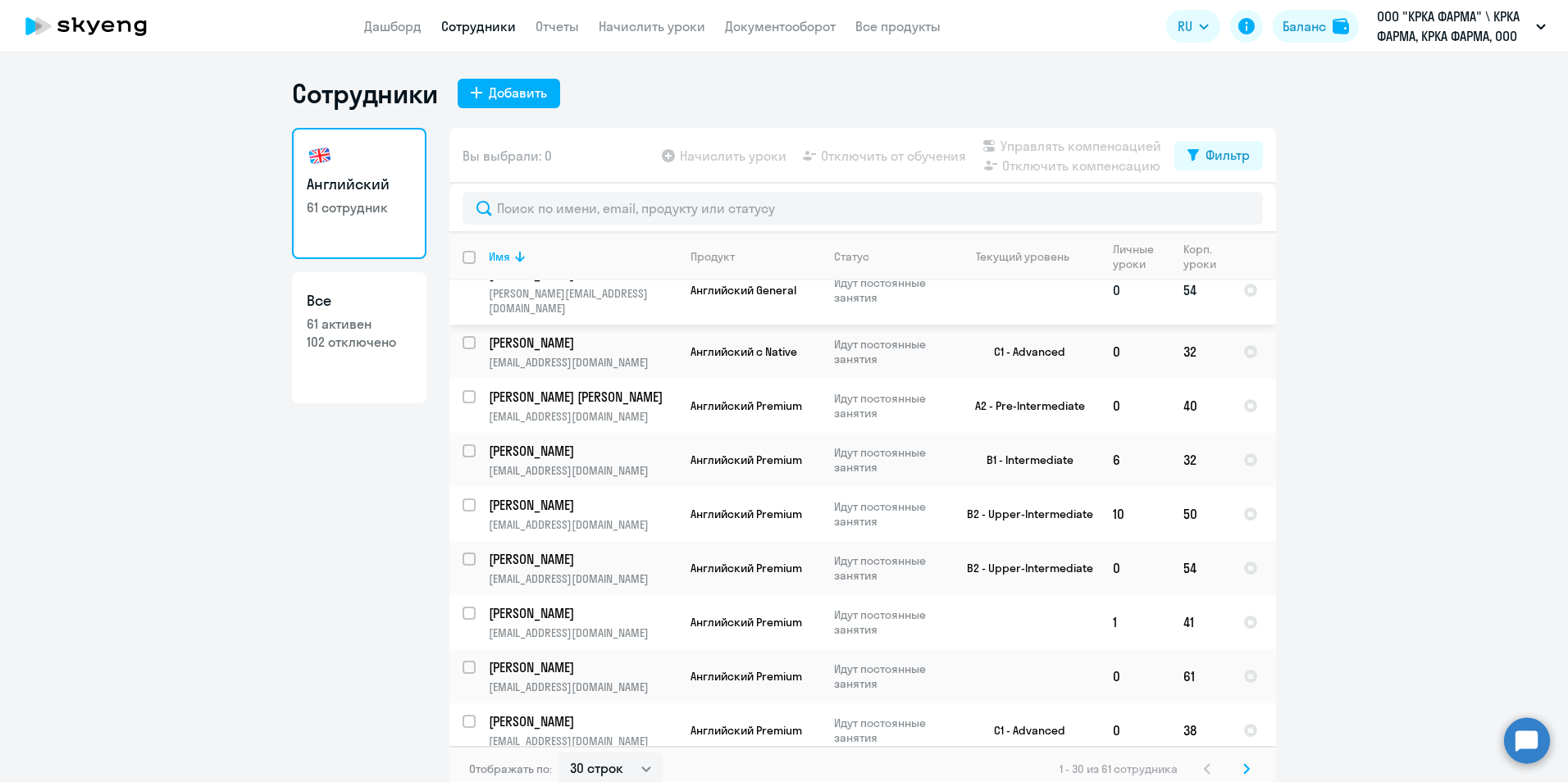
scroll to position [328, 0]
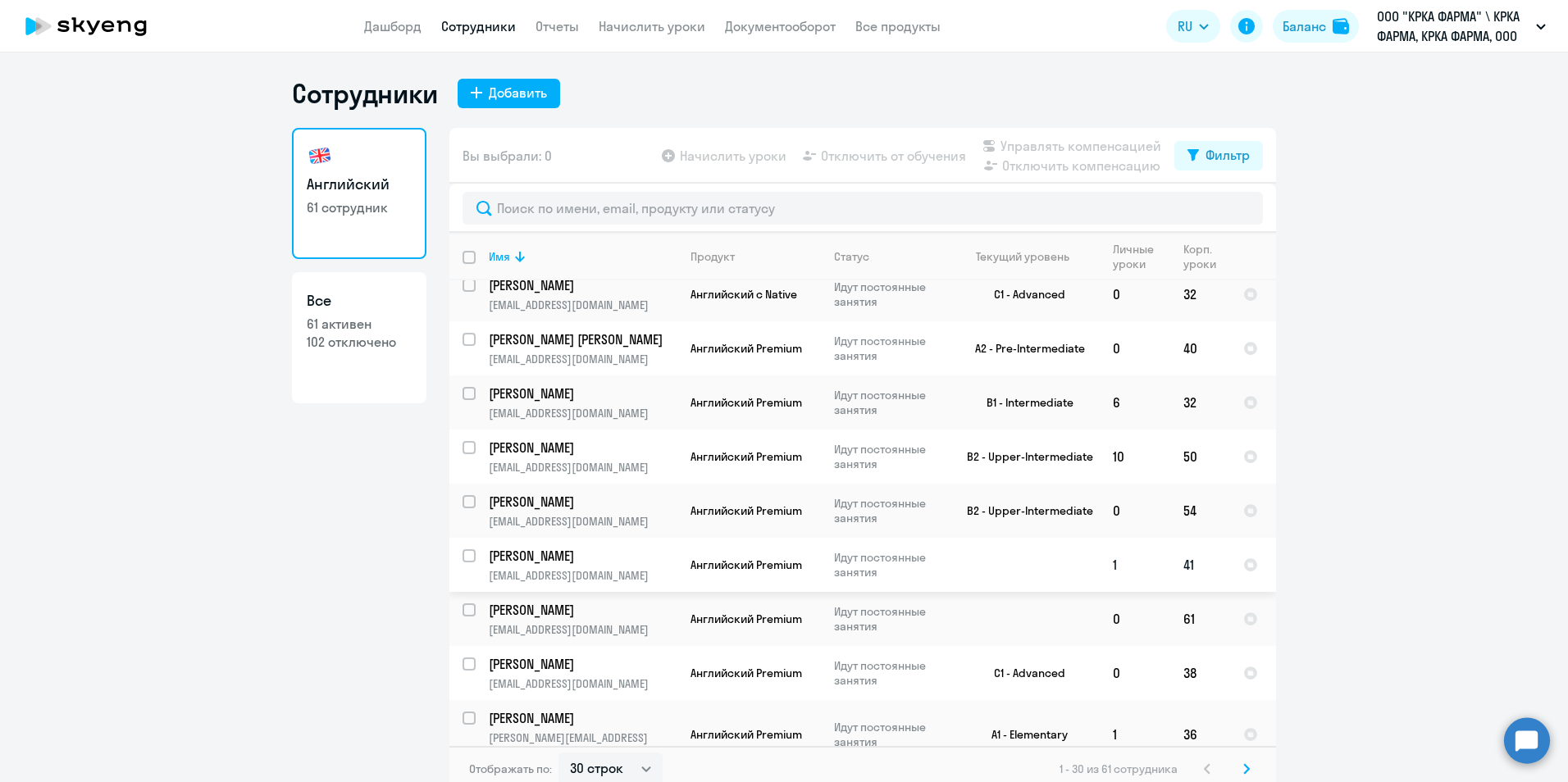
click at [576, 547] on p "[PERSON_NAME]" at bounding box center [581, 556] width 185 height 18
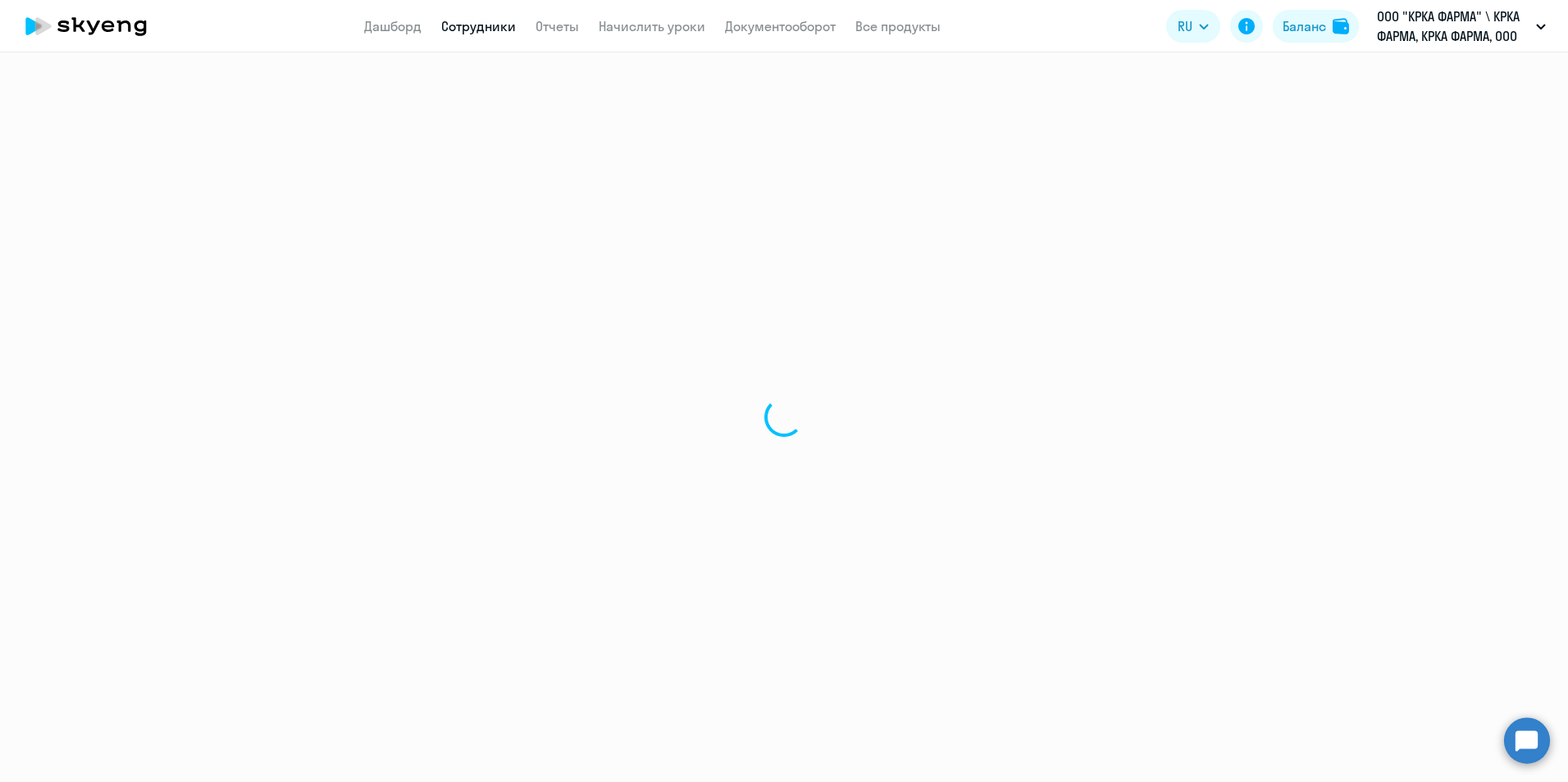
select select "english"
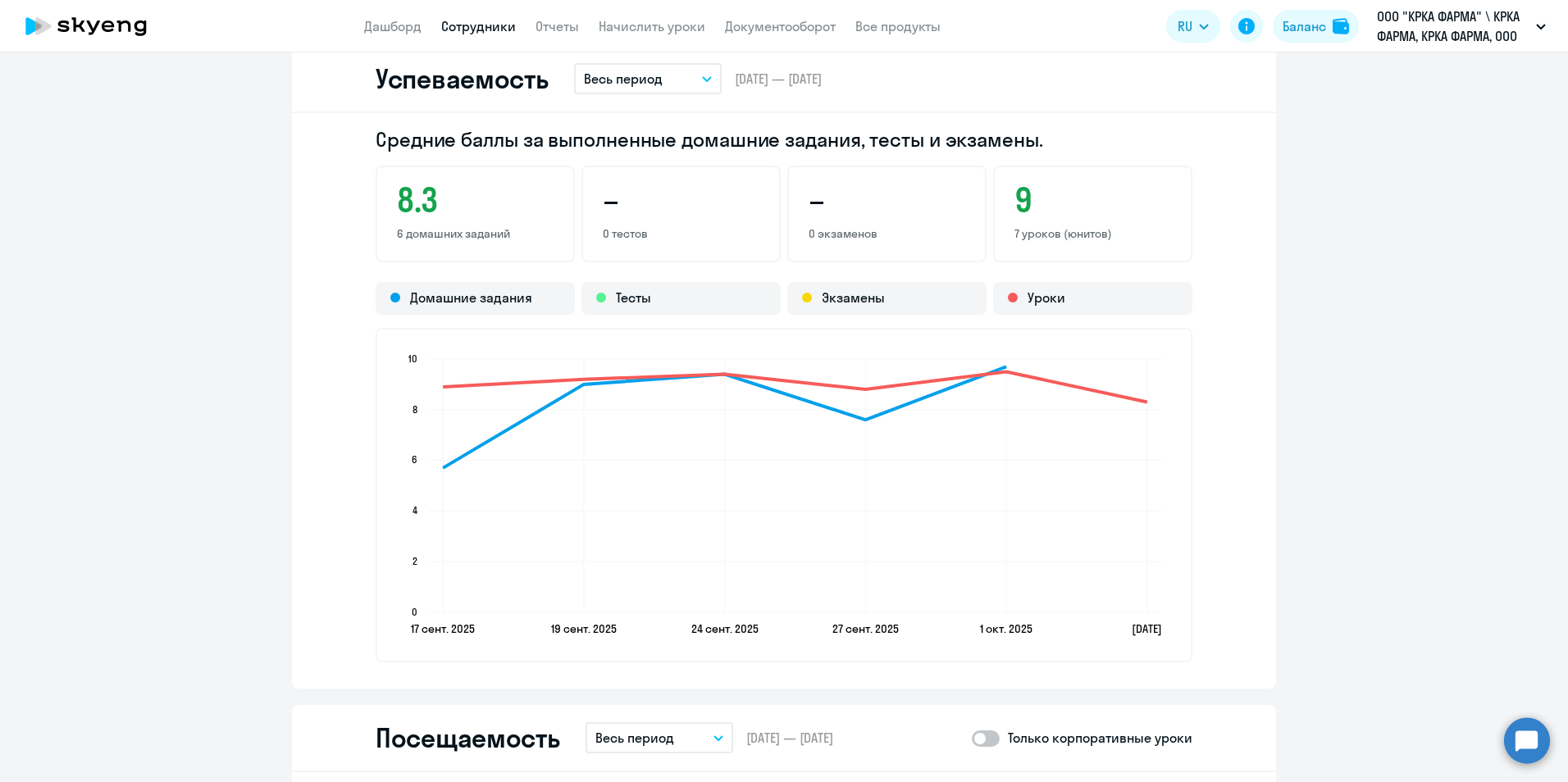
scroll to position [1394, 0]
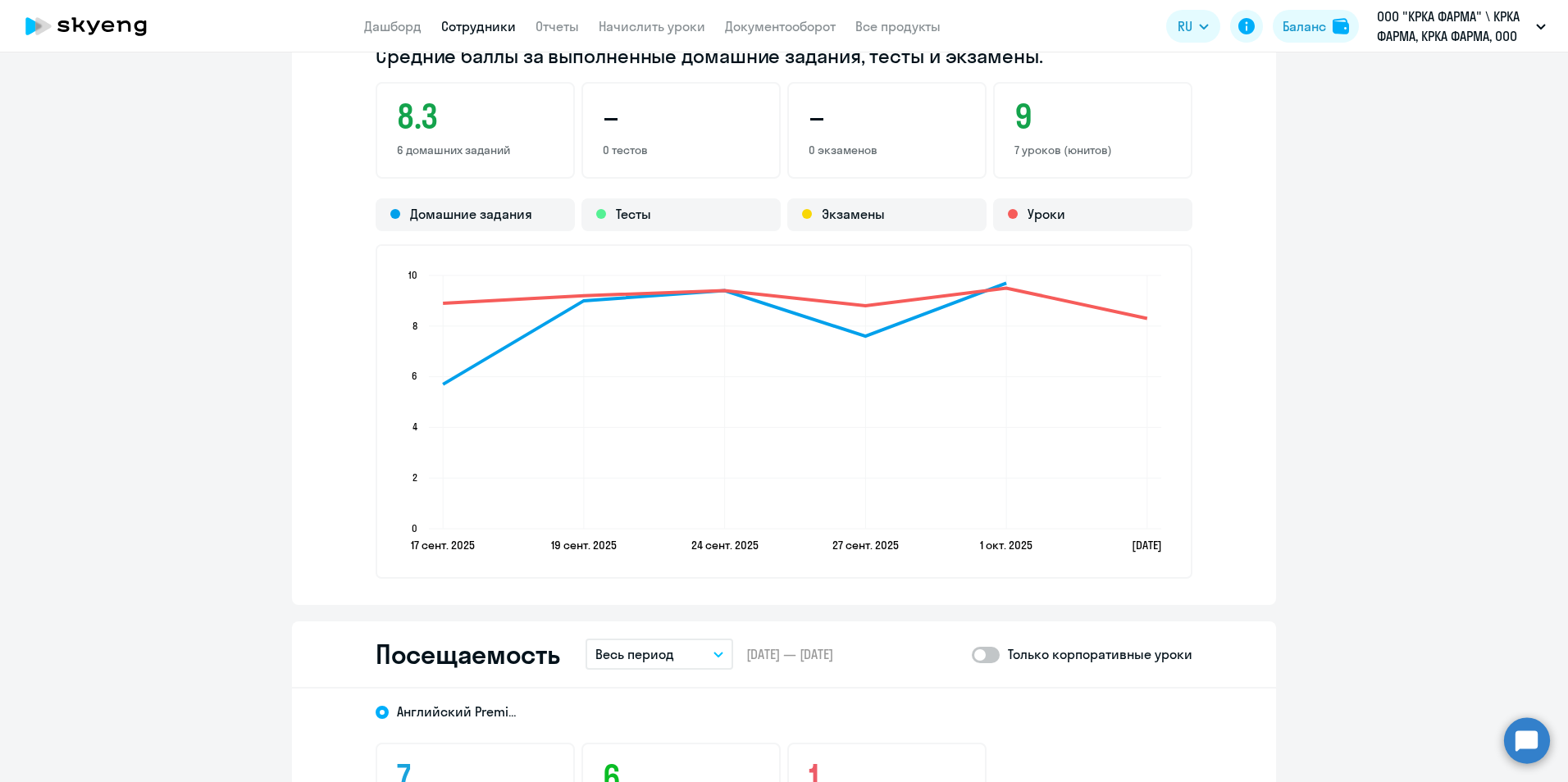
click at [991, 656] on span at bounding box center [985, 655] width 28 height 17
click at [972, 655] on input "checkbox" at bounding box center [971, 654] width 1 height 1
checkbox input "true"
click at [713, 652] on icon "button" at bounding box center [718, 654] width 10 height 6
click at [695, 741] on li "Прошлый месяц" at bounding box center [672, 741] width 173 height 41
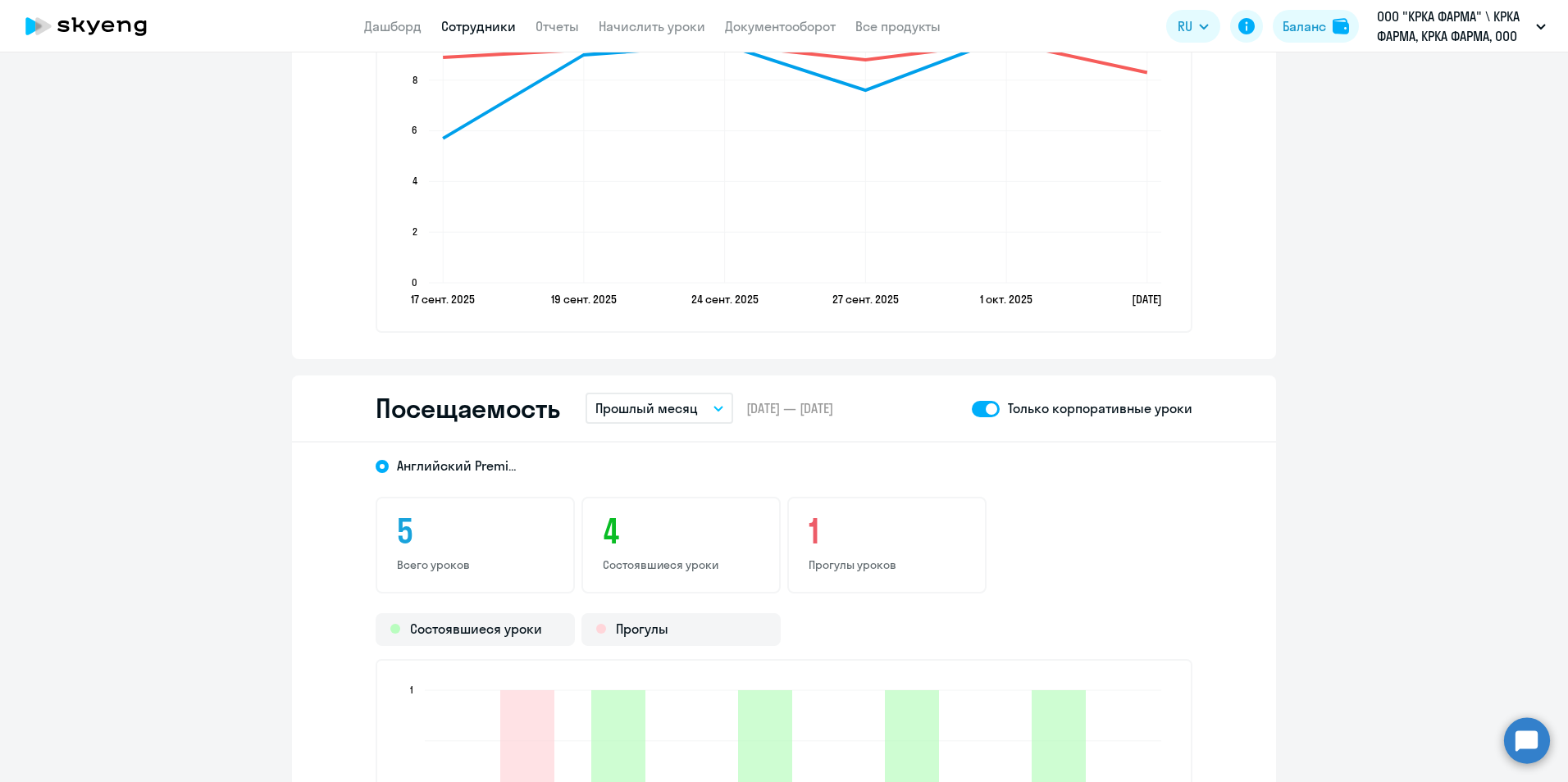
scroll to position [1476, 0]
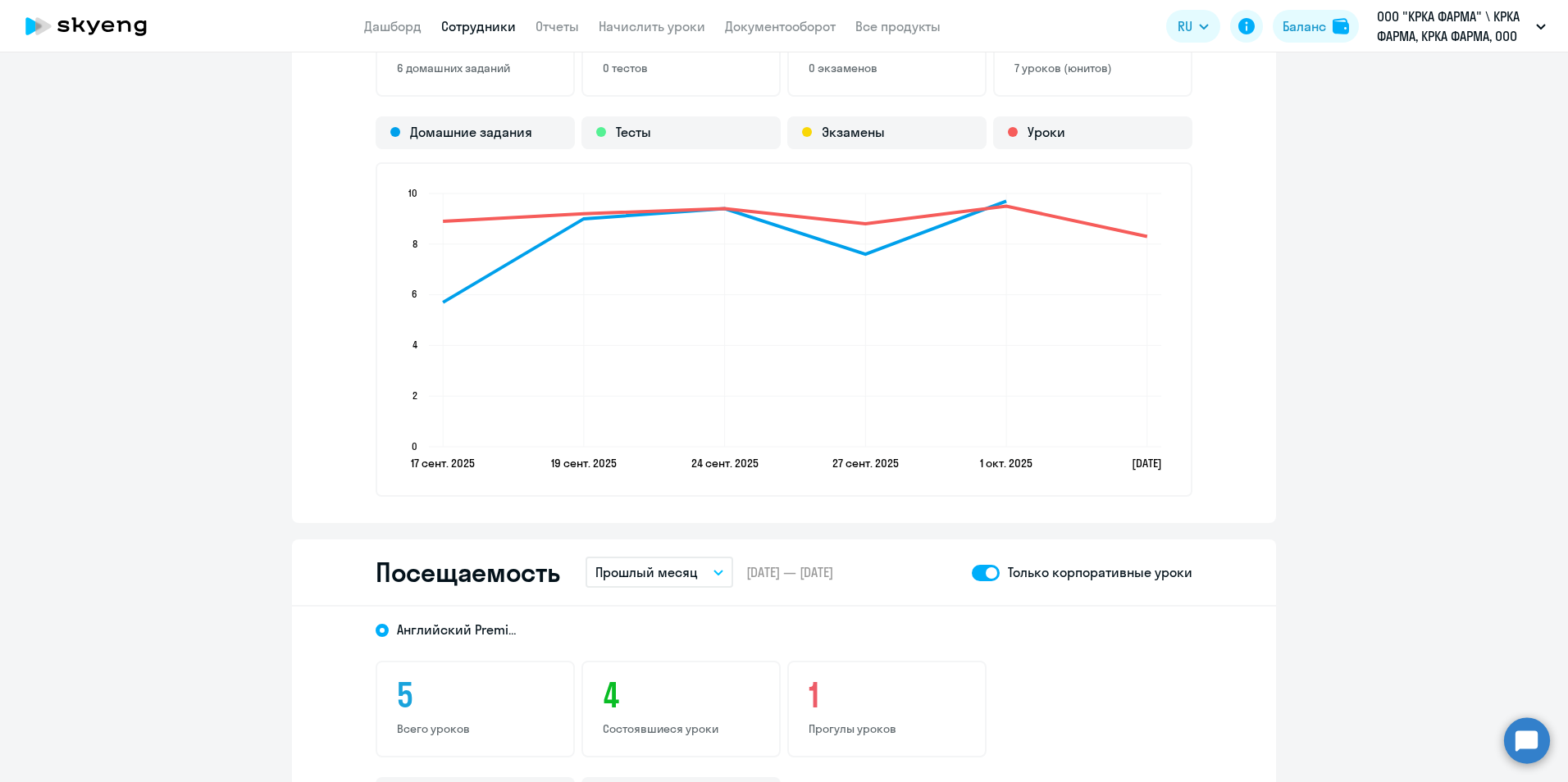
click at [491, 25] on link "Сотрудники" at bounding box center [478, 27] width 75 height 17
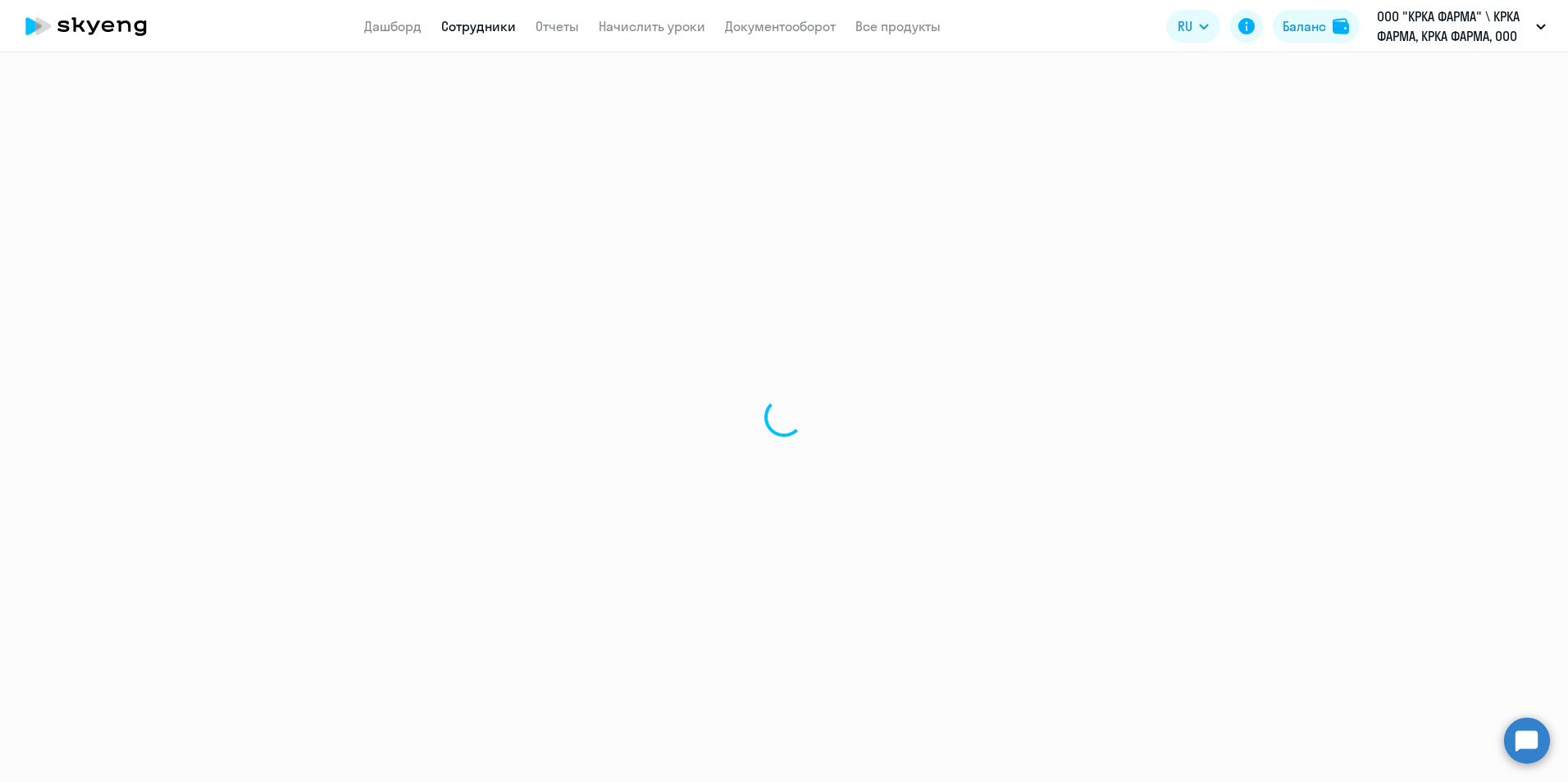
select select "30"
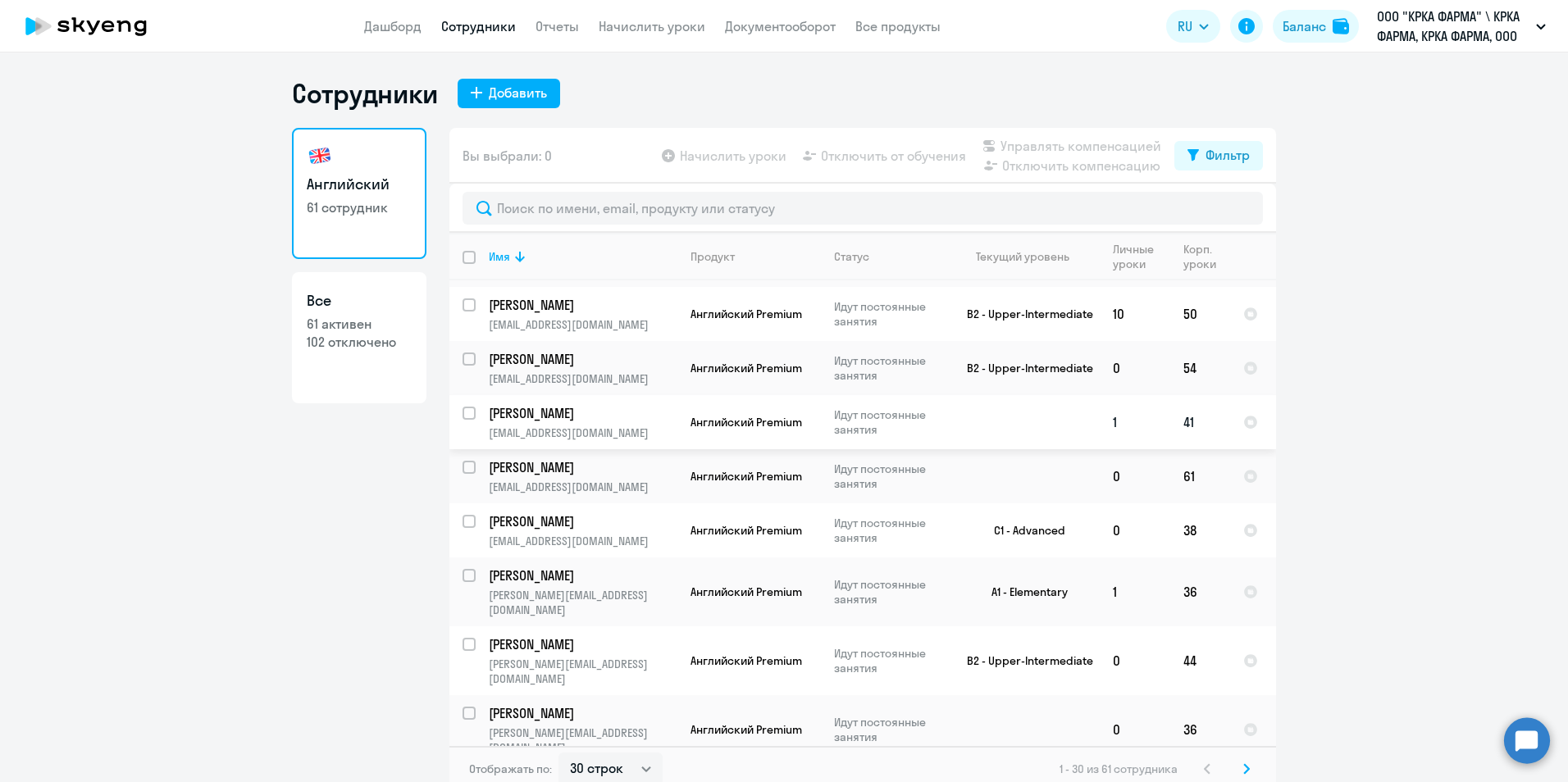
scroll to position [574, 0]
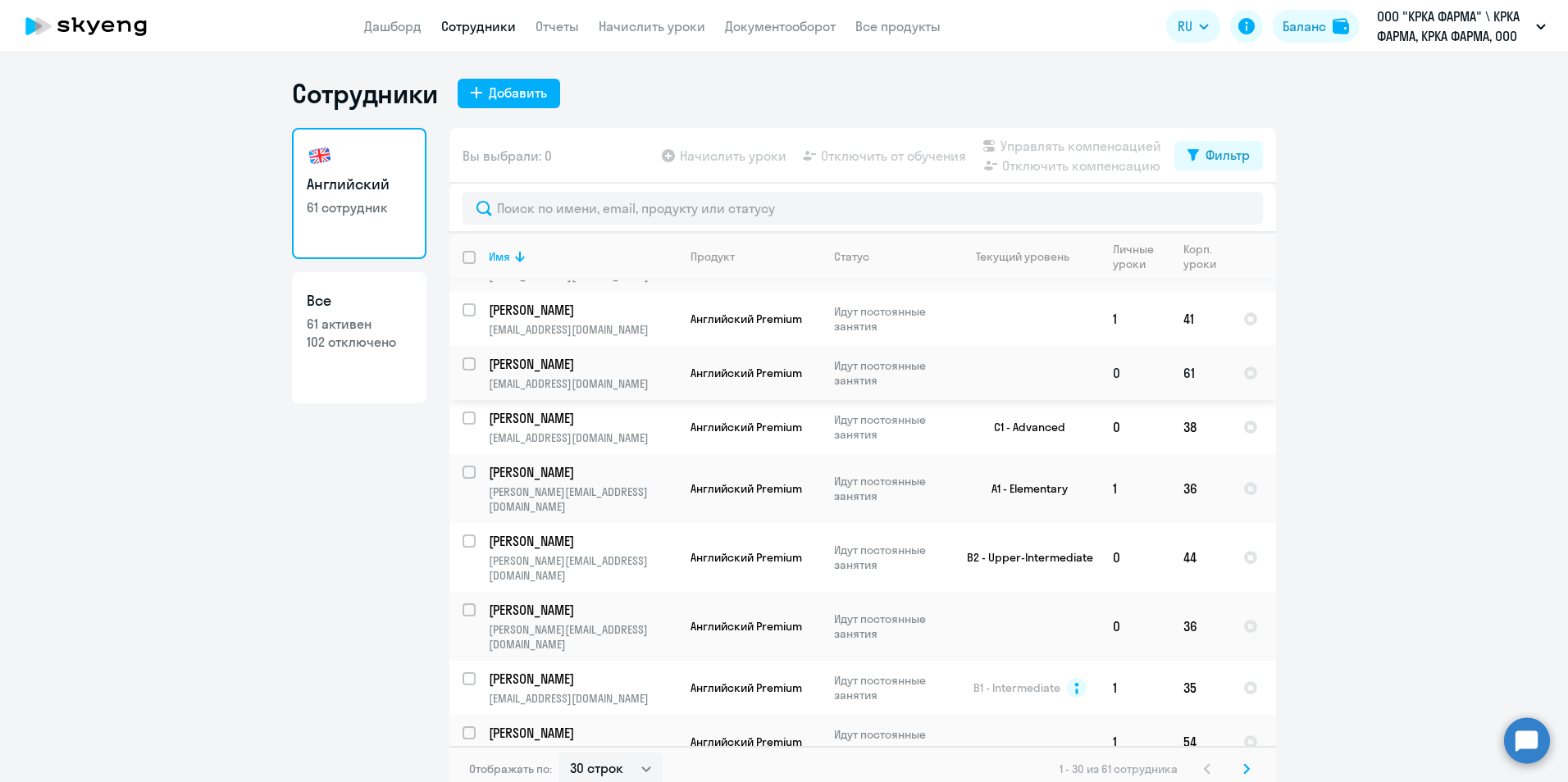
click at [564, 355] on p "Урмаков Кирилл Валерьевич" at bounding box center [581, 364] width 185 height 18
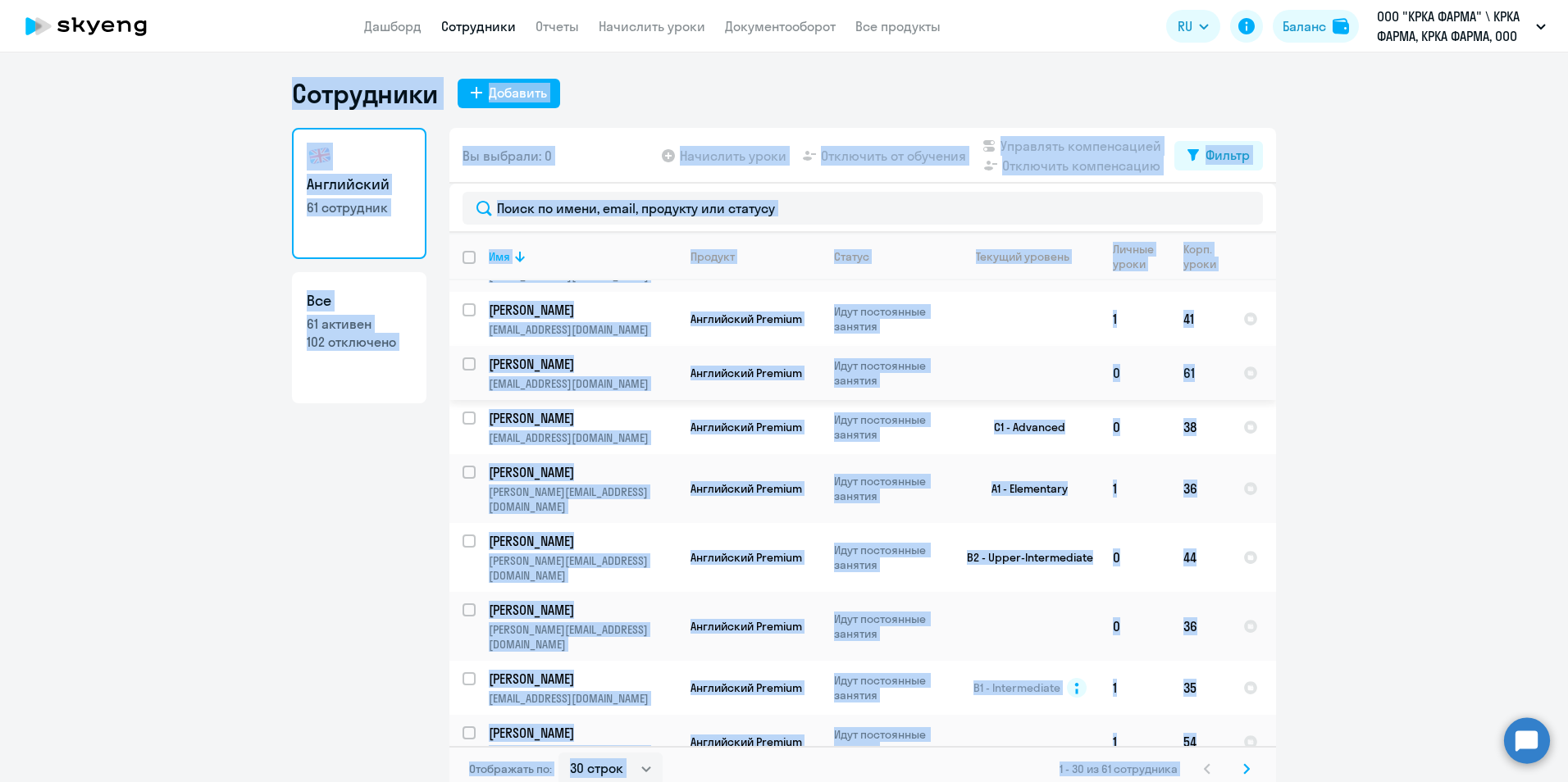
select select "english"
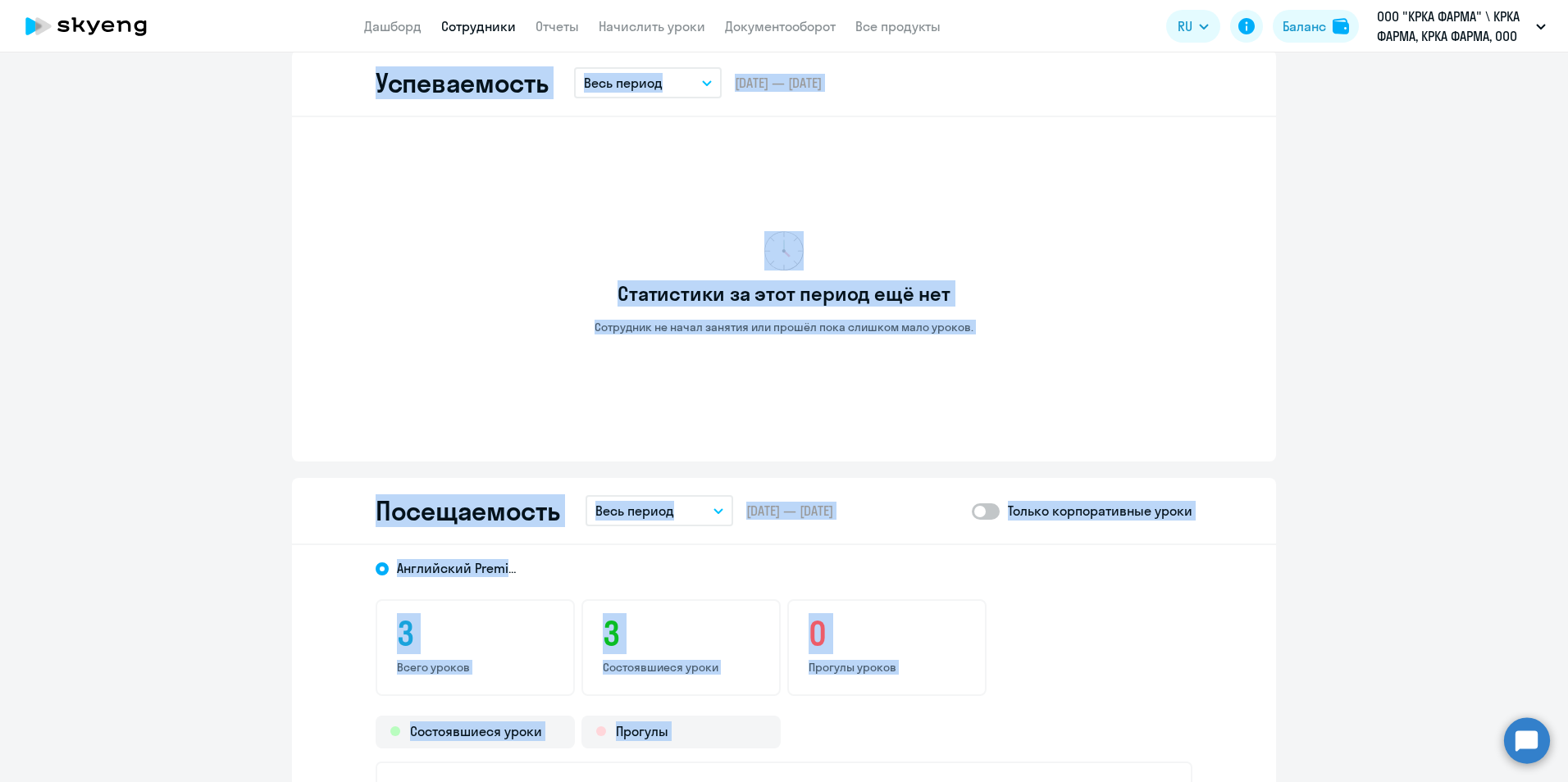
scroll to position [1394, 0]
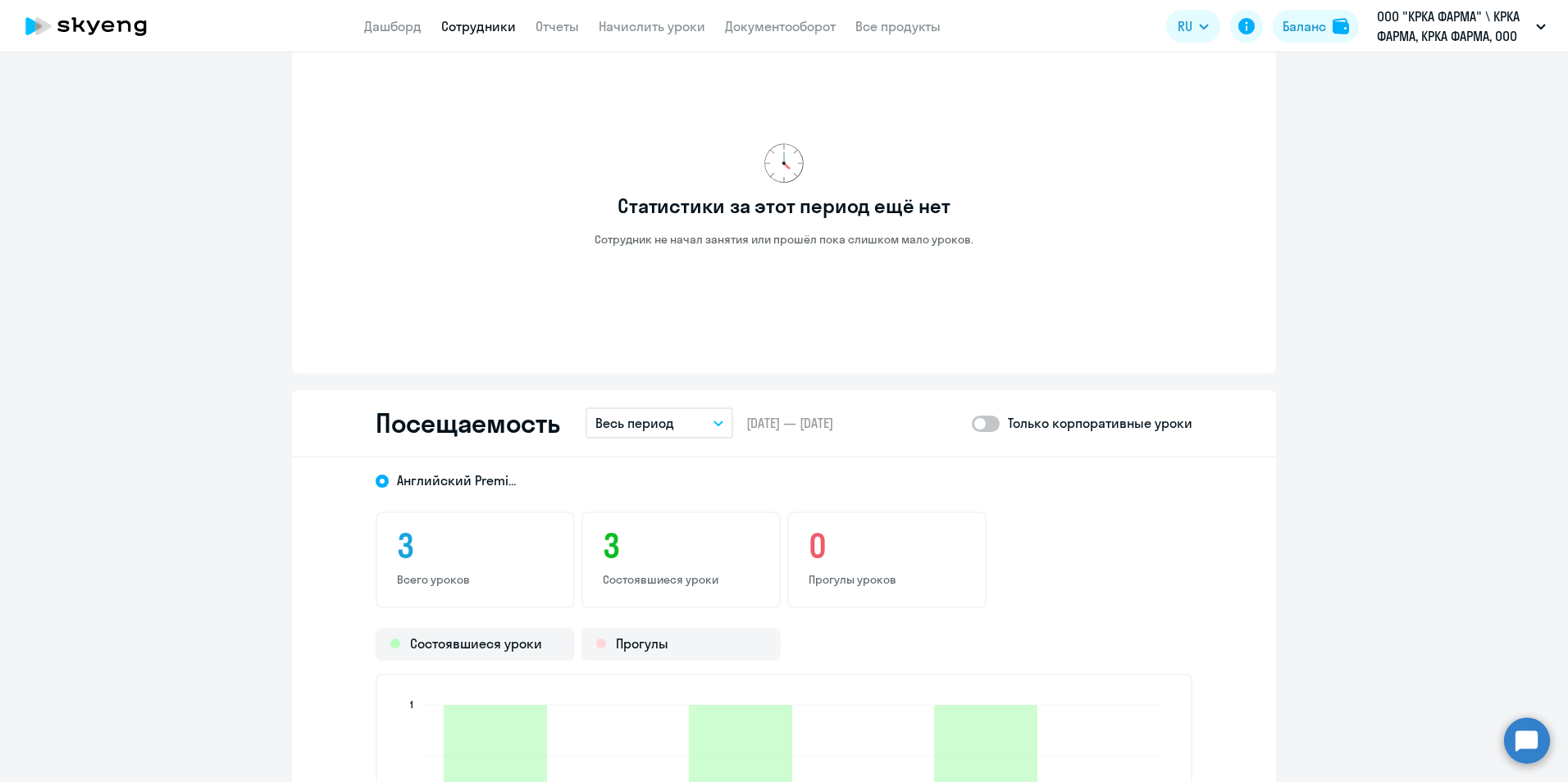
click at [991, 420] on span at bounding box center [985, 424] width 28 height 17
click at [972, 423] on input "checkbox" at bounding box center [971, 423] width 1 height 1
checkbox input "true"
click at [714, 424] on icon "button" at bounding box center [718, 423] width 8 height 4
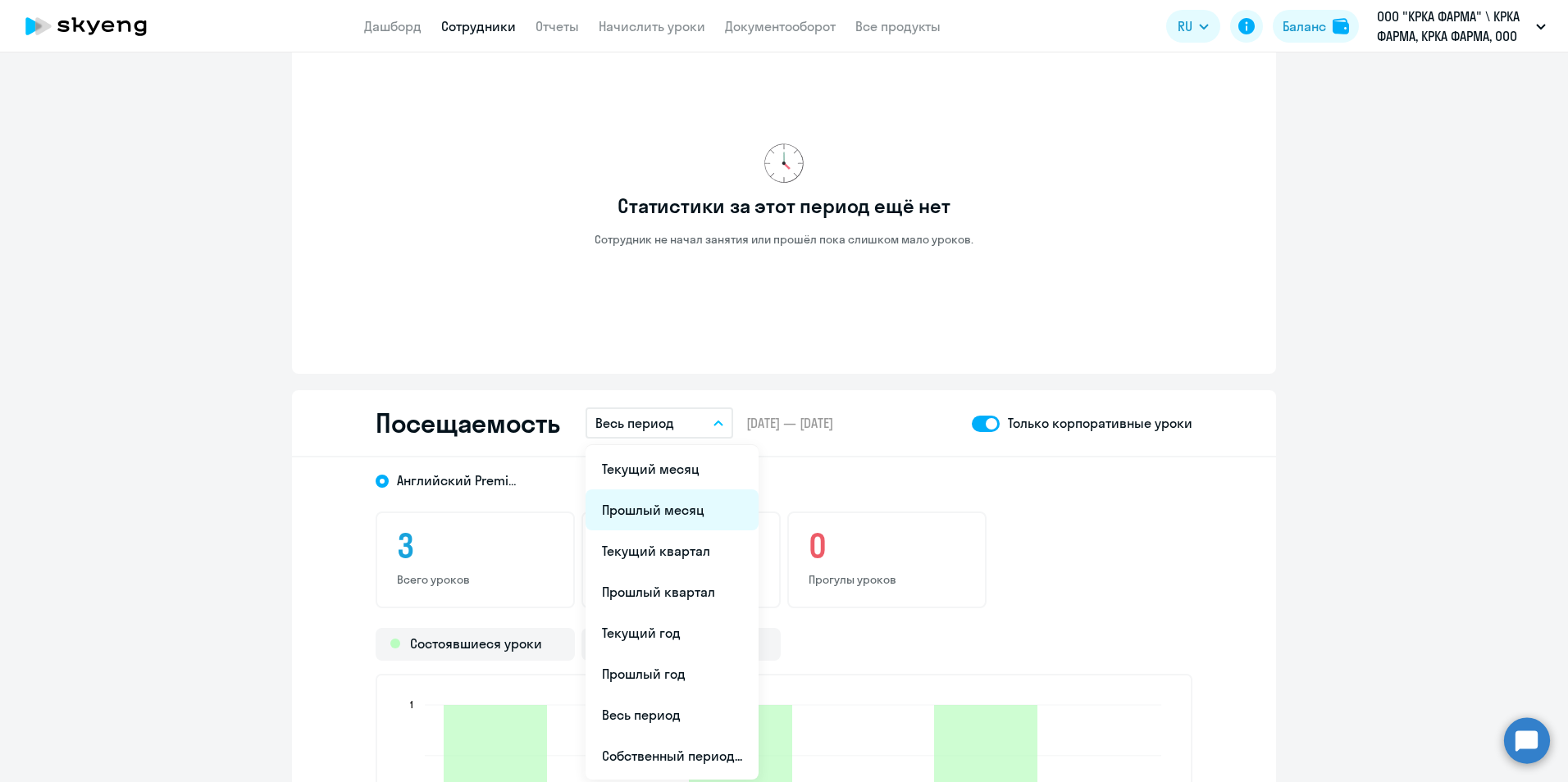
click at [680, 514] on li "Прошлый месяц" at bounding box center [672, 509] width 173 height 41
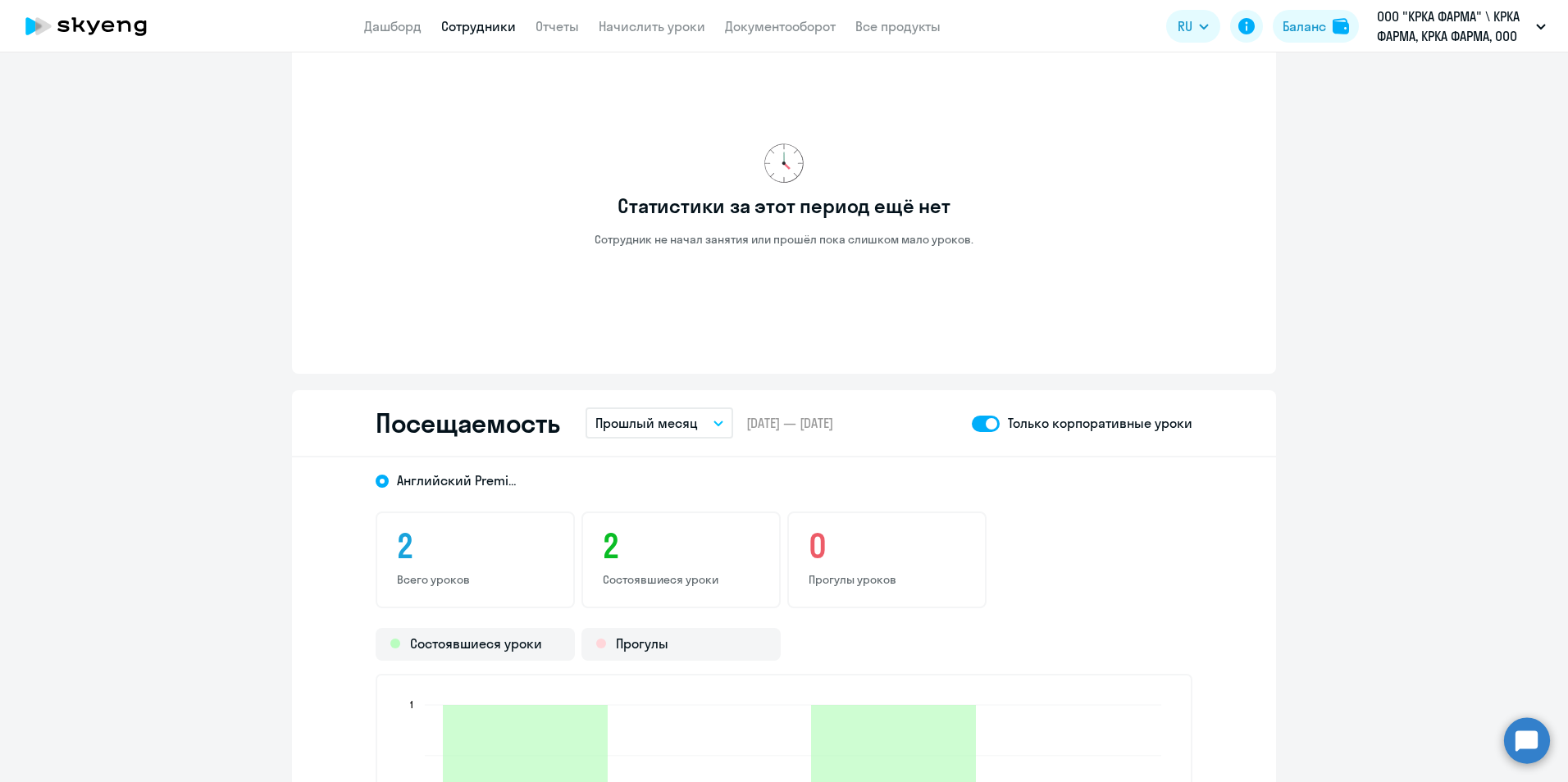
click at [492, 26] on link "Сотрудники" at bounding box center [478, 27] width 75 height 17
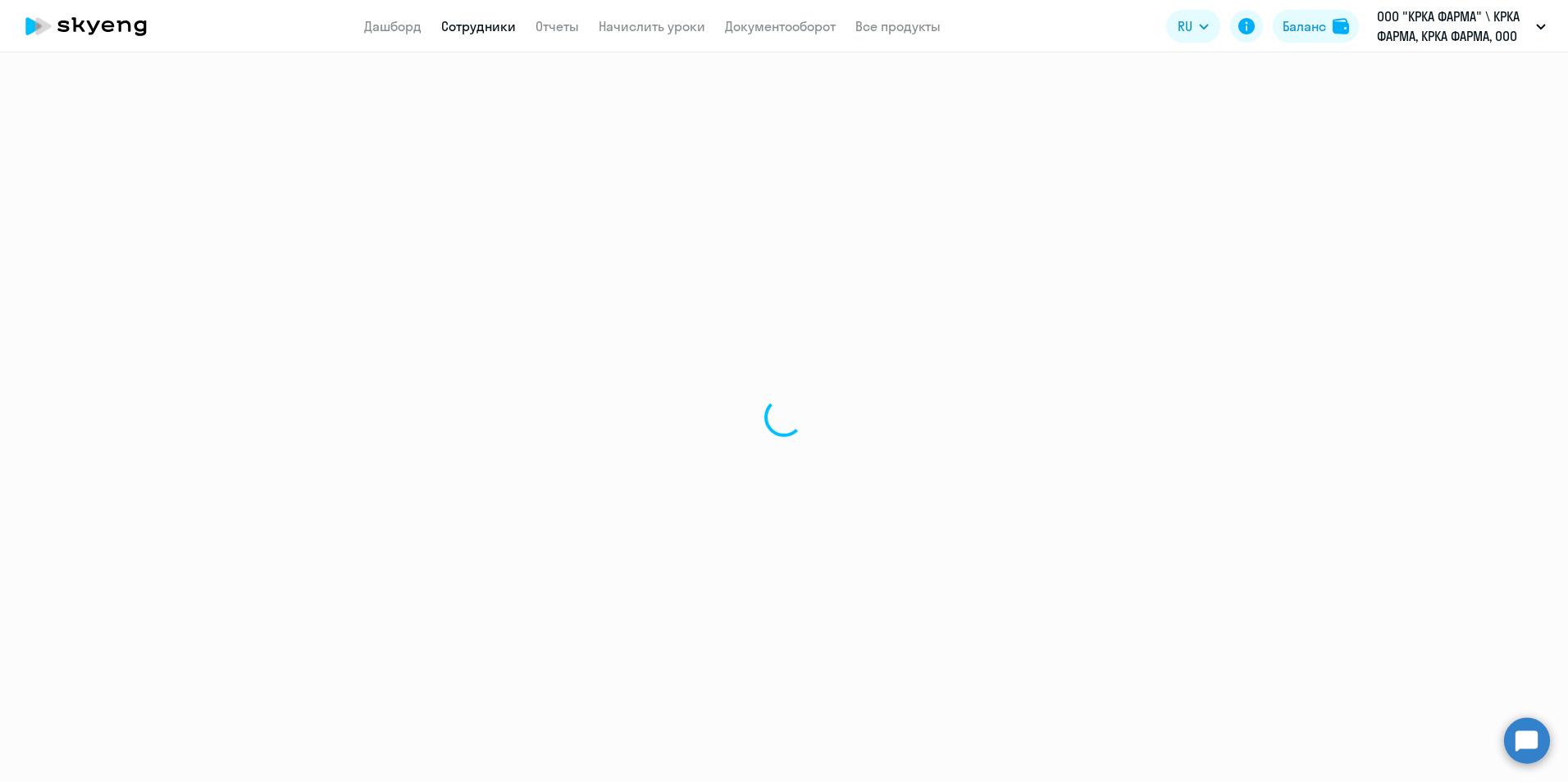
select select "30"
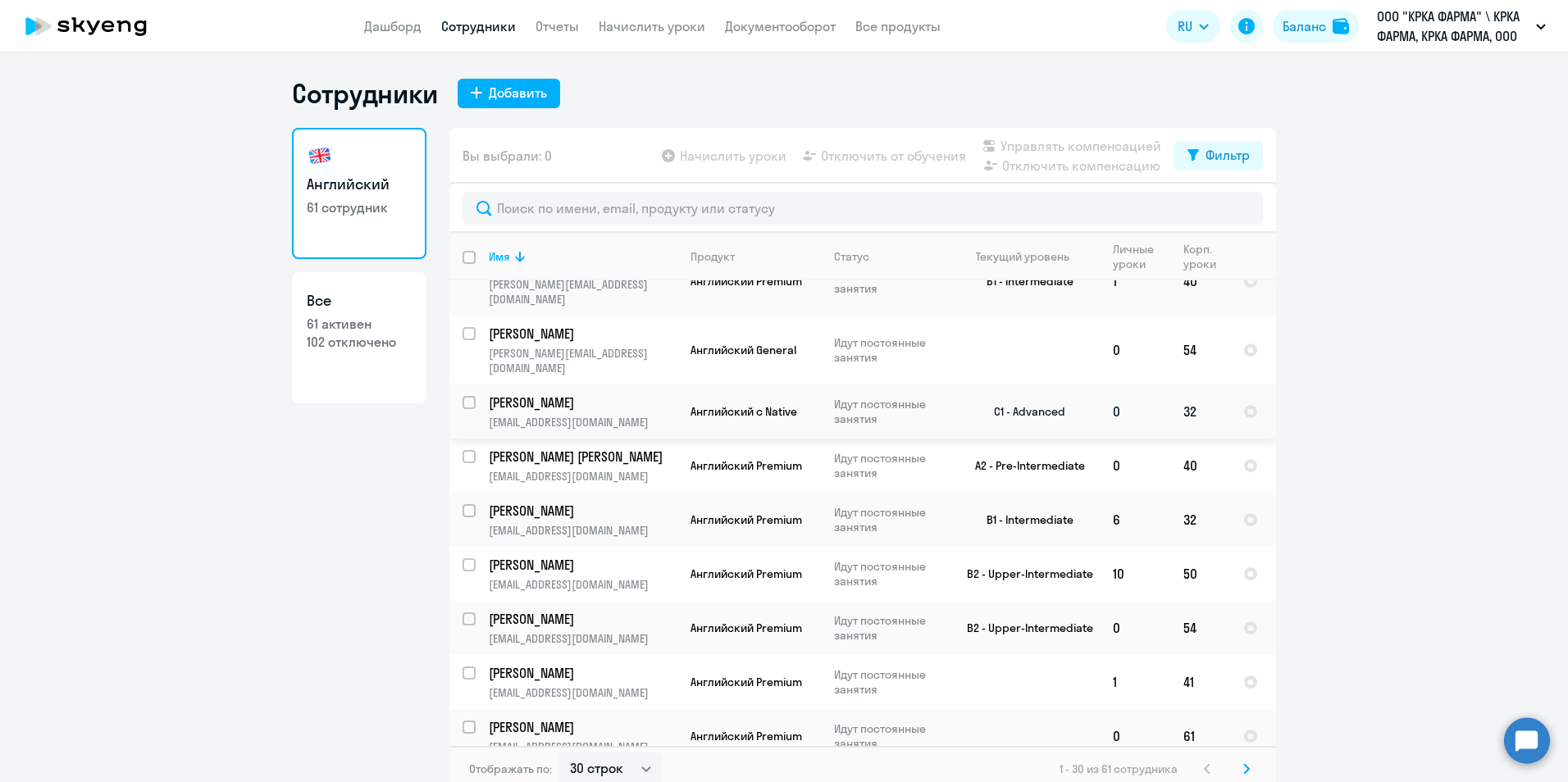
scroll to position [410, 0]
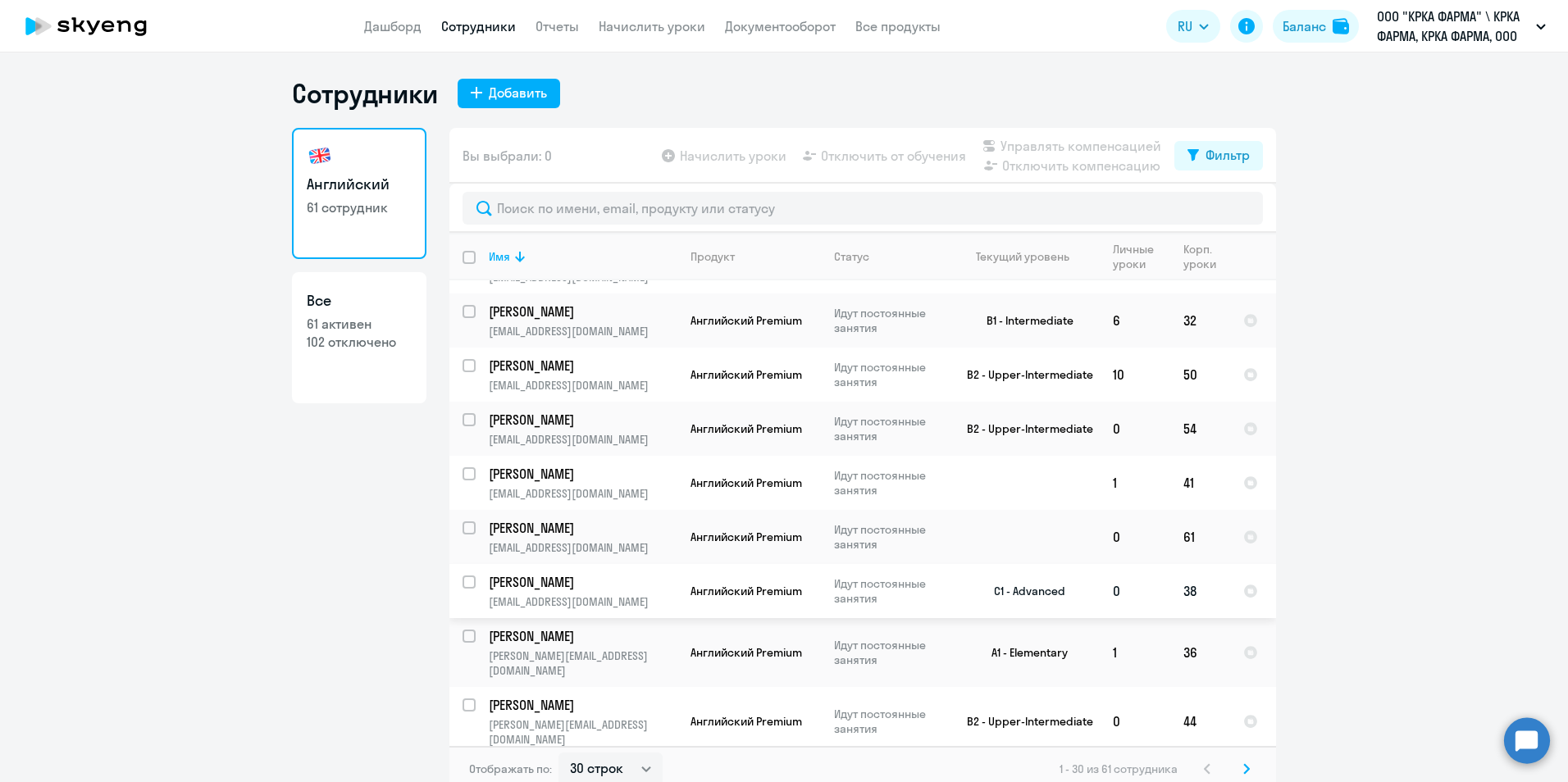
click at [550, 573] on p "Субботин Юрий Валерьевич" at bounding box center [581, 582] width 185 height 18
select select "english"
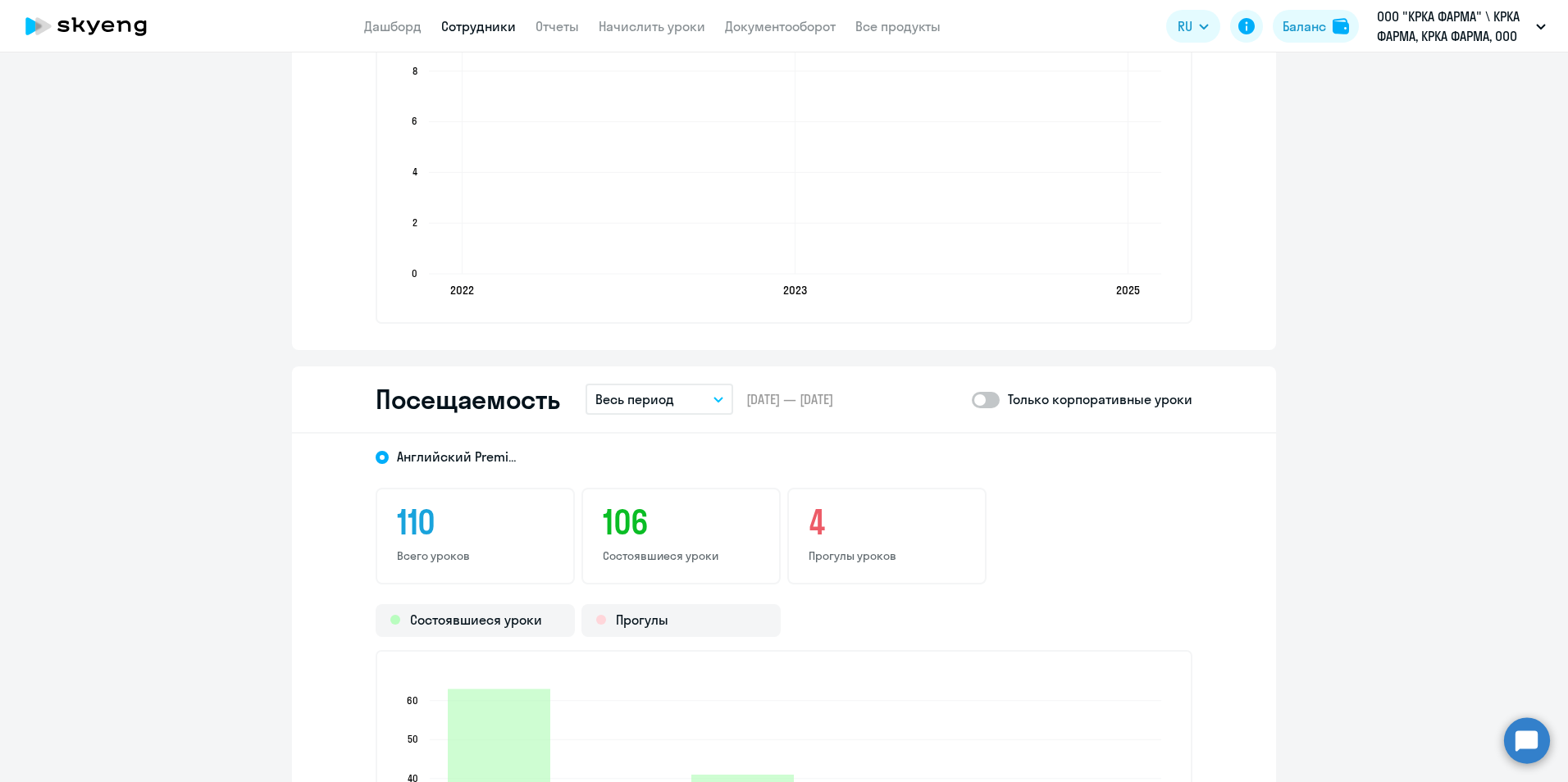
scroll to position [1722, 0]
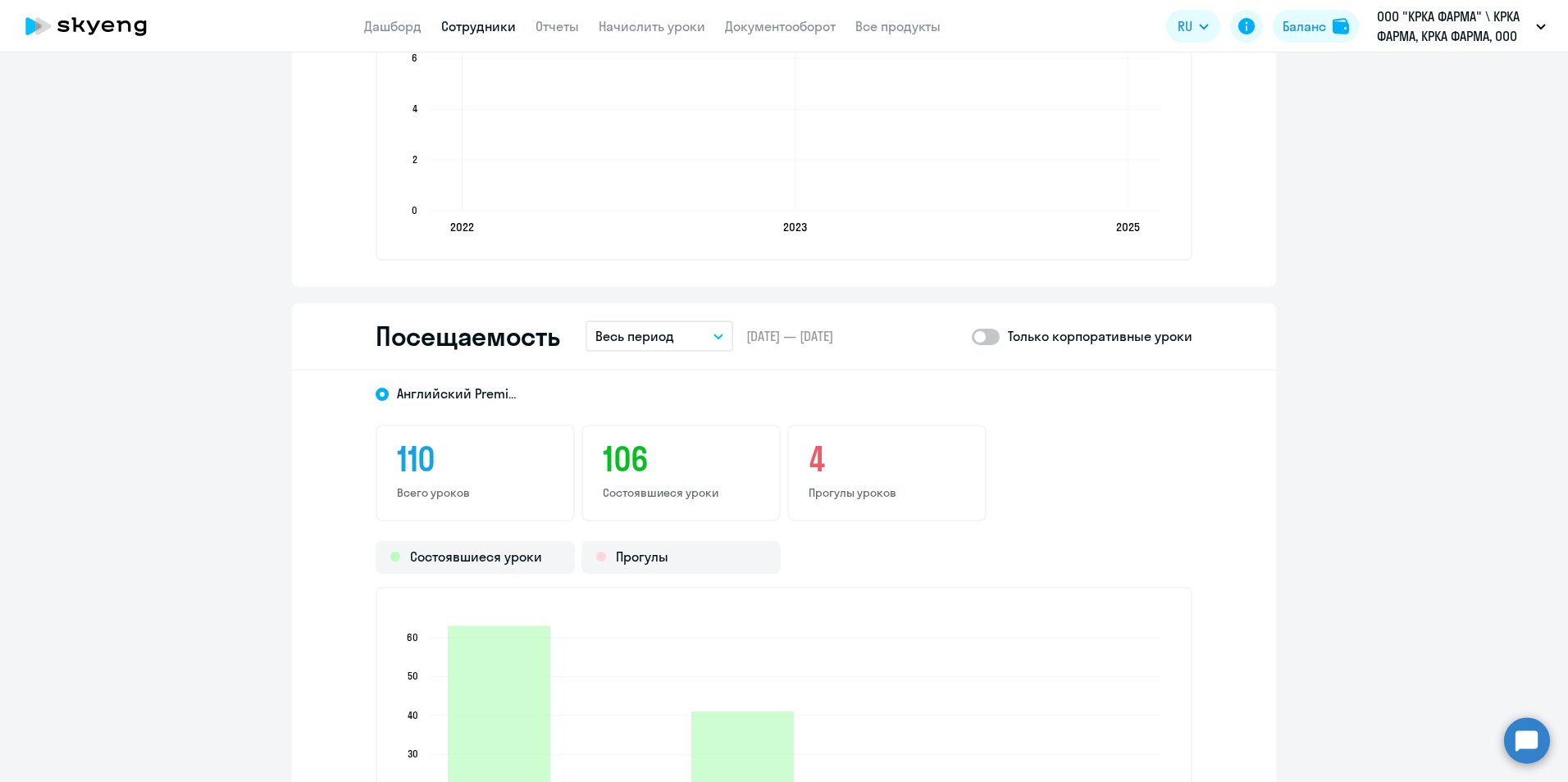
click at [991, 339] on span at bounding box center [985, 337] width 28 height 17
click at [972, 337] on input "checkbox" at bounding box center [971, 336] width 1 height 1
checkbox input "true"
click at [714, 337] on icon "button" at bounding box center [718, 336] width 8 height 4
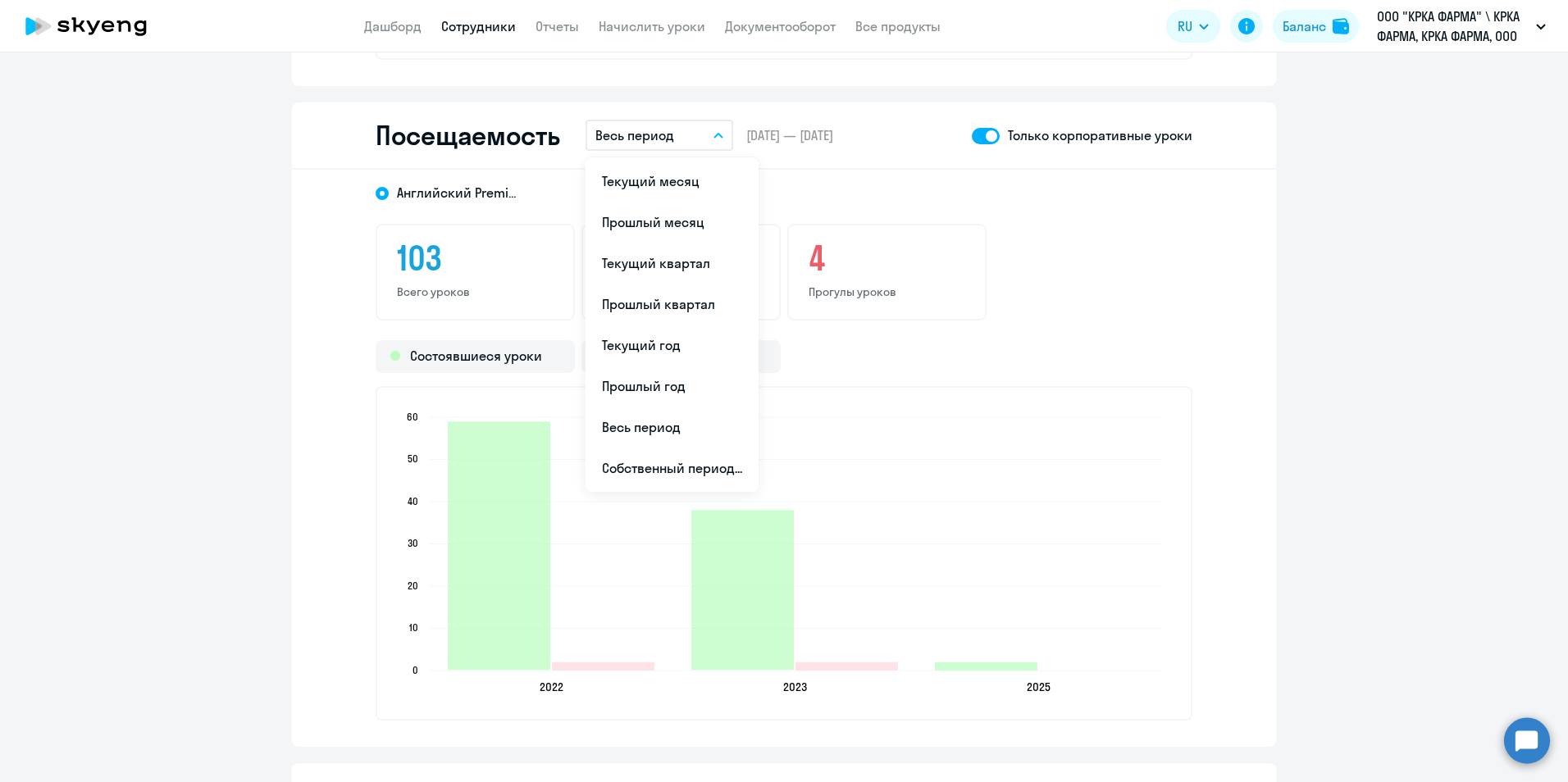
scroll to position [1968, 0]
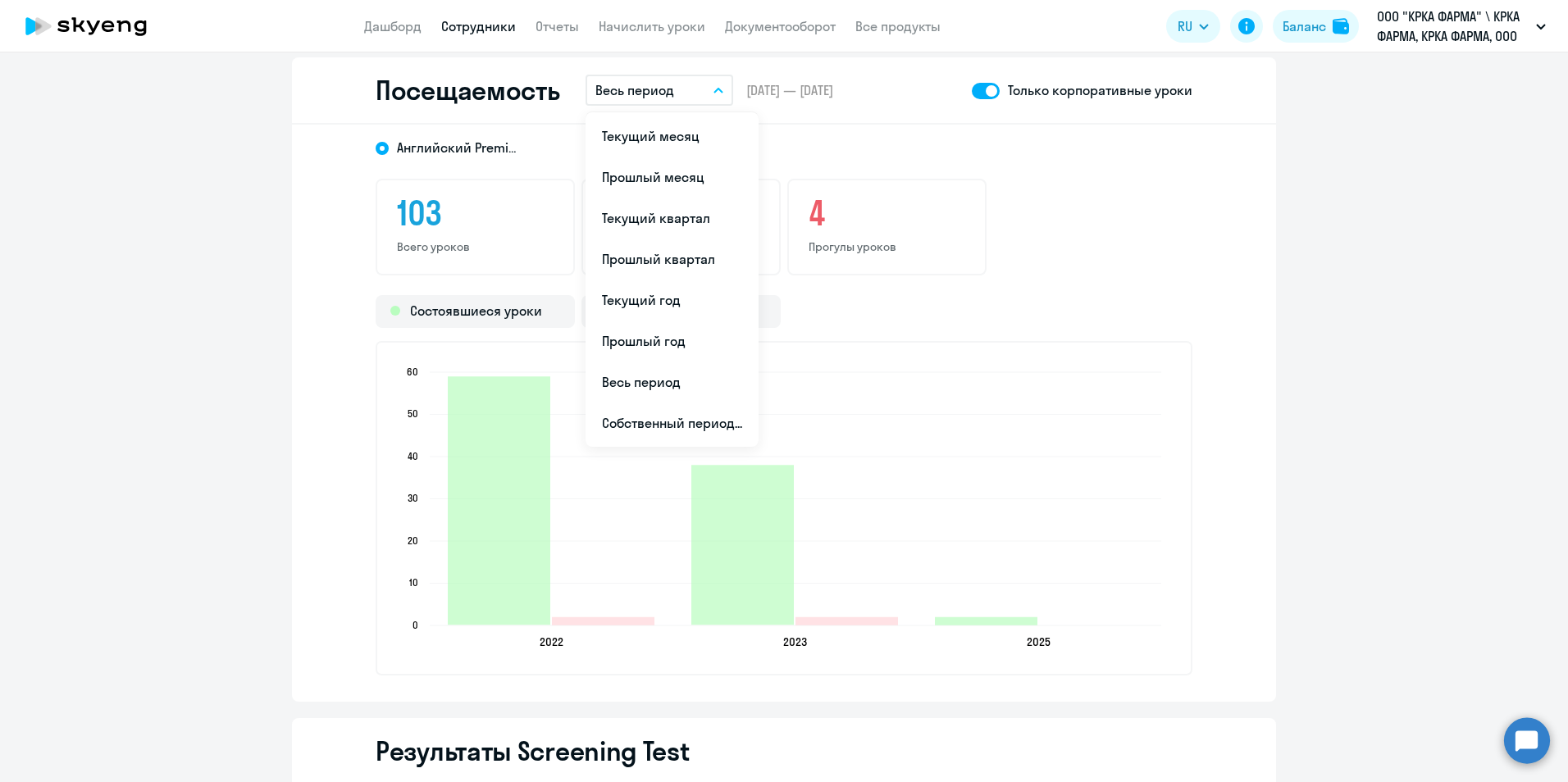
click at [1016, 510] on icon "2022 2022 2023 2023 2025 2025 0 0 10 10 20 20 30 30 40 40 50 50 60 60" at bounding box center [784, 508] width 779 height 289
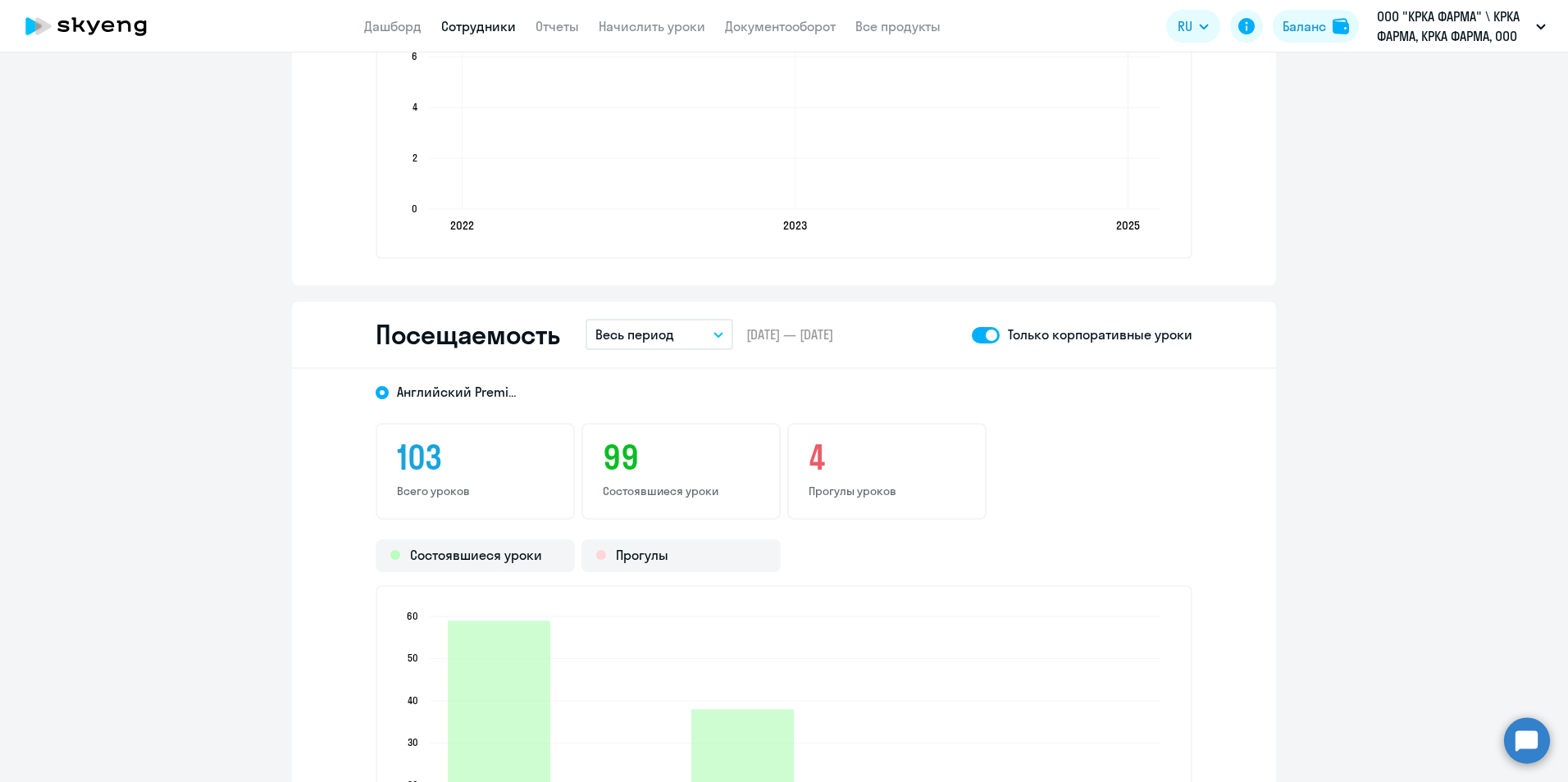
scroll to position [1640, 0]
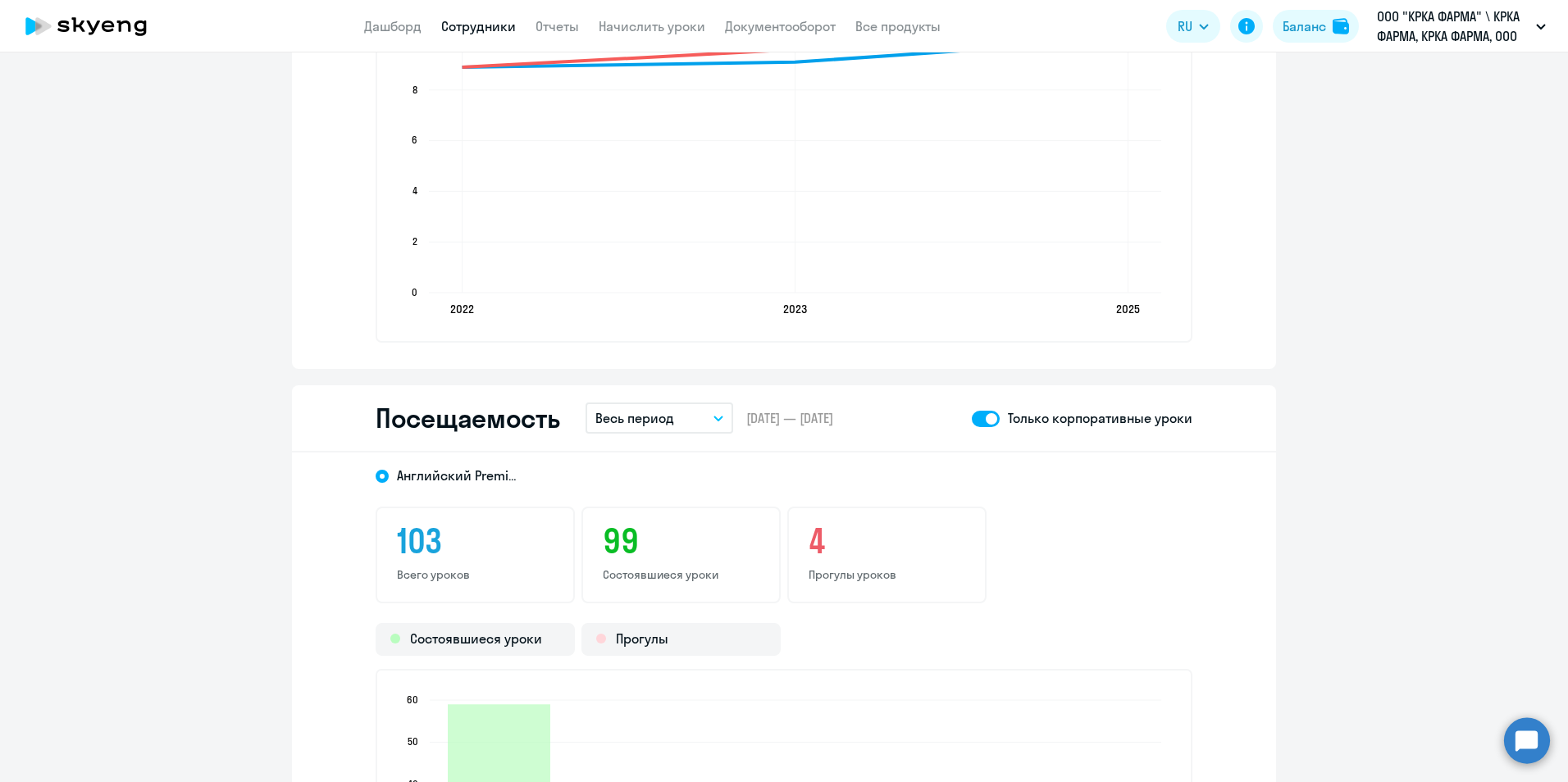
click at [715, 417] on icon "button" at bounding box center [718, 418] width 8 height 4
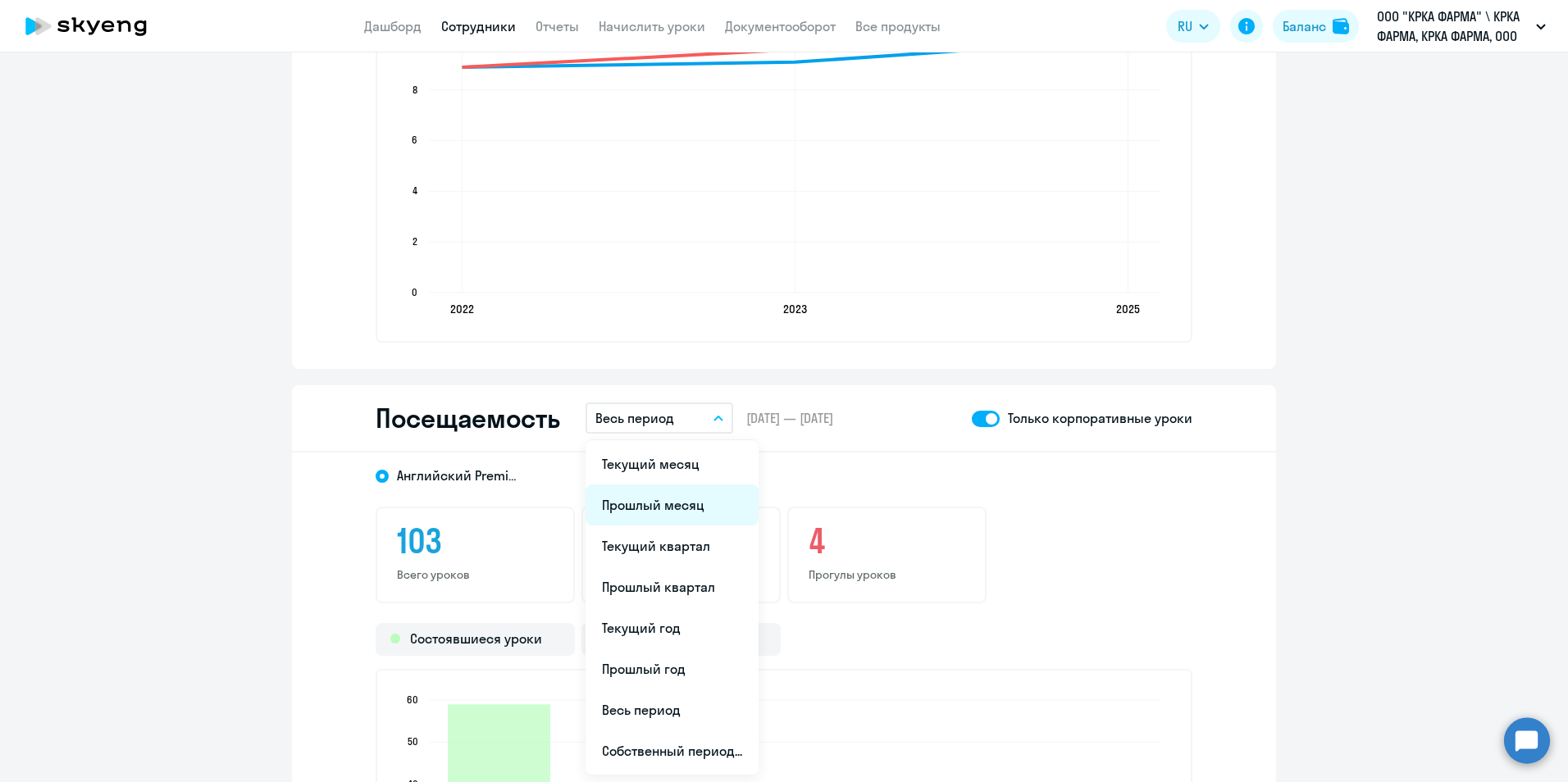
click at [675, 508] on li "Прошлый месяц" at bounding box center [672, 505] width 173 height 41
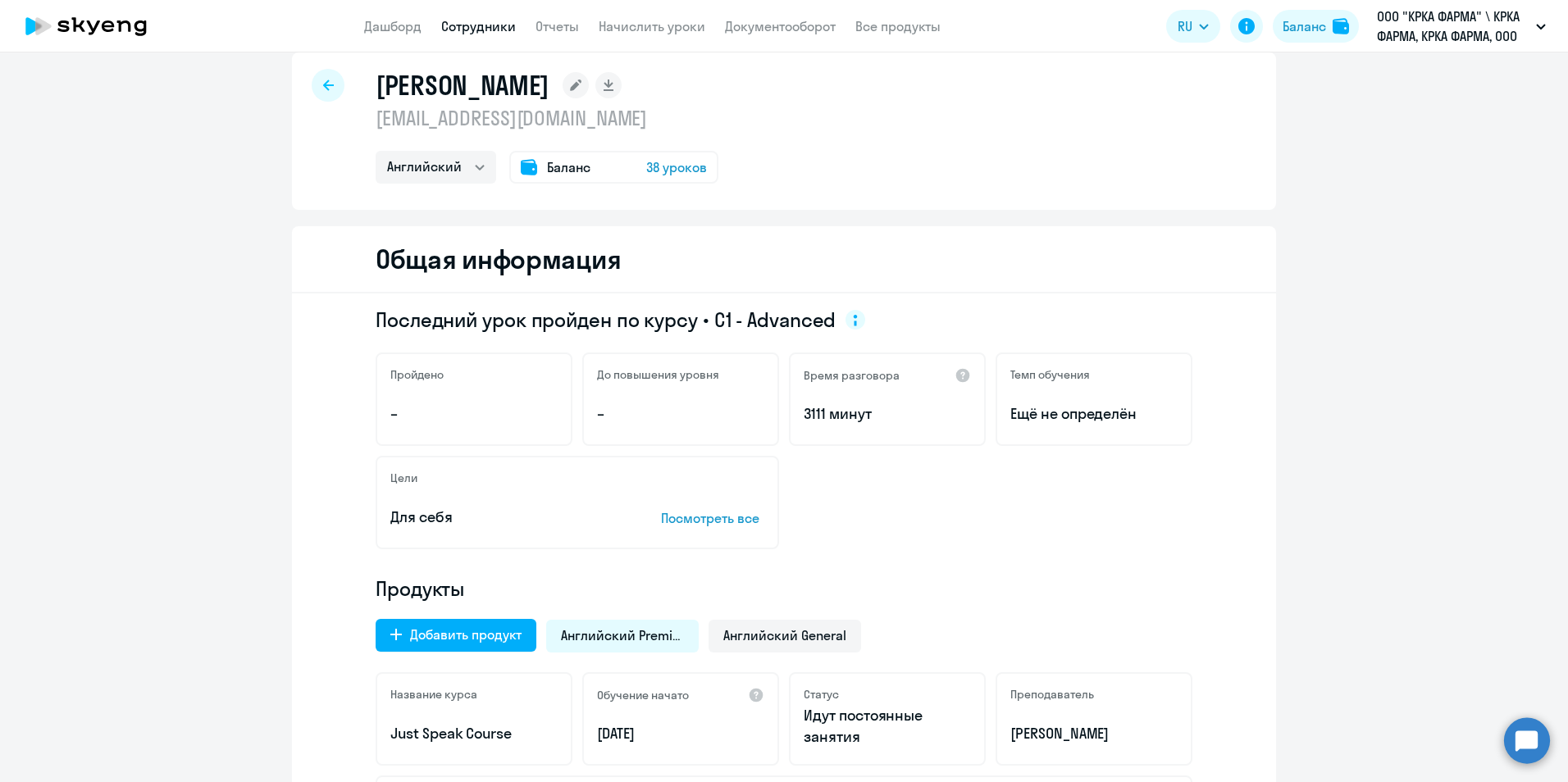
scroll to position [0, 0]
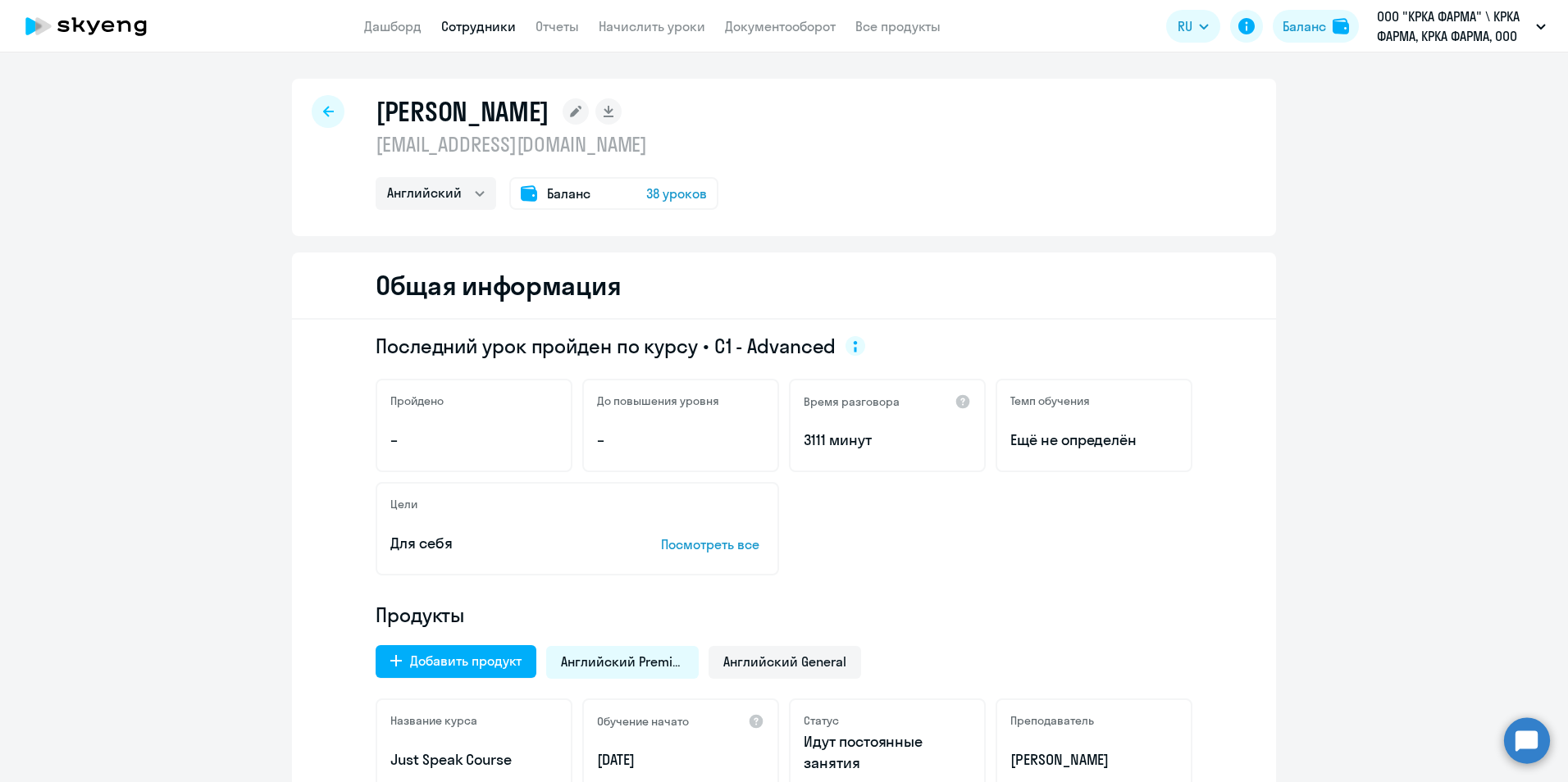
click at [470, 24] on link "Сотрудники" at bounding box center [478, 27] width 75 height 17
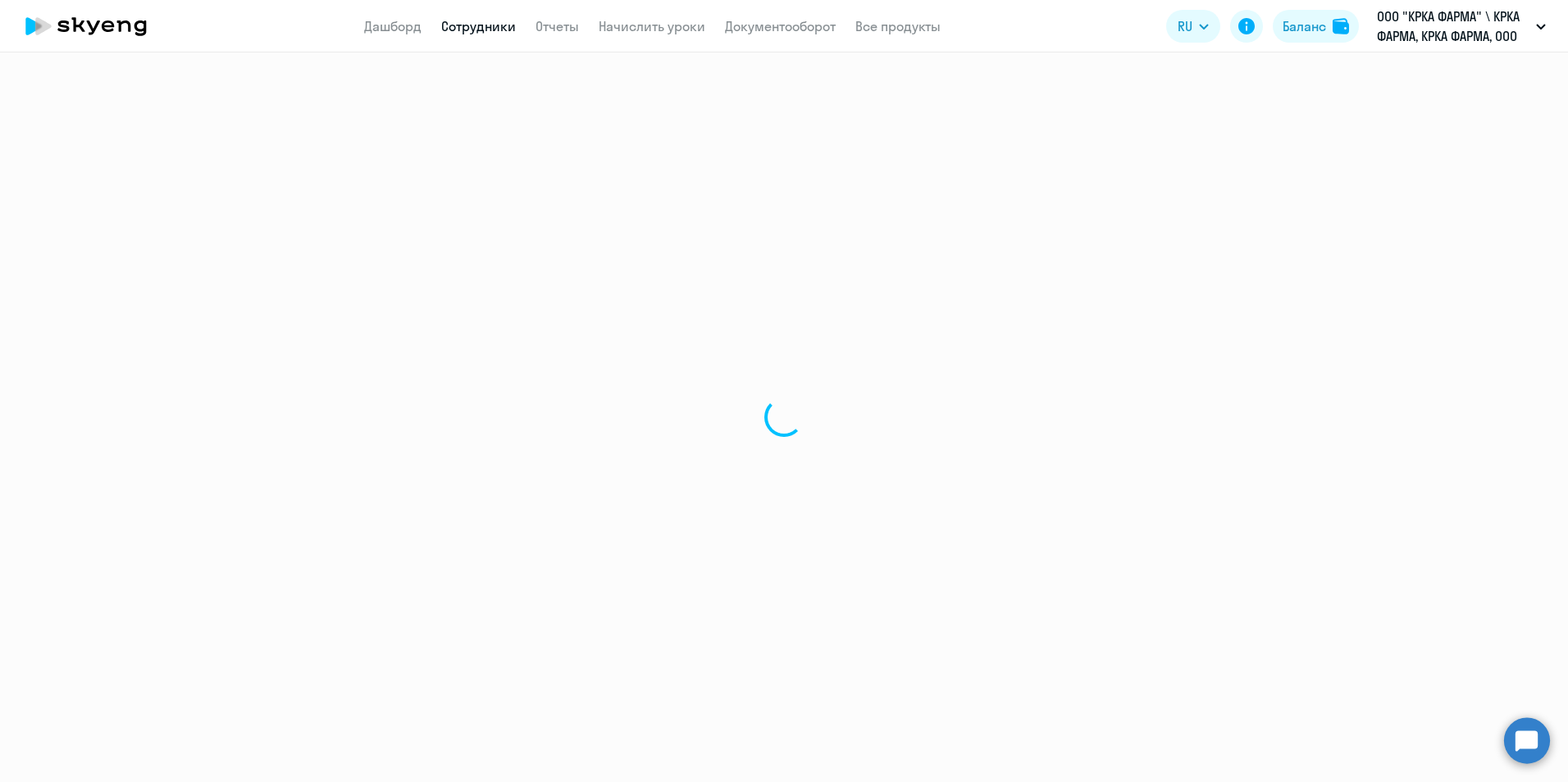
select select "30"
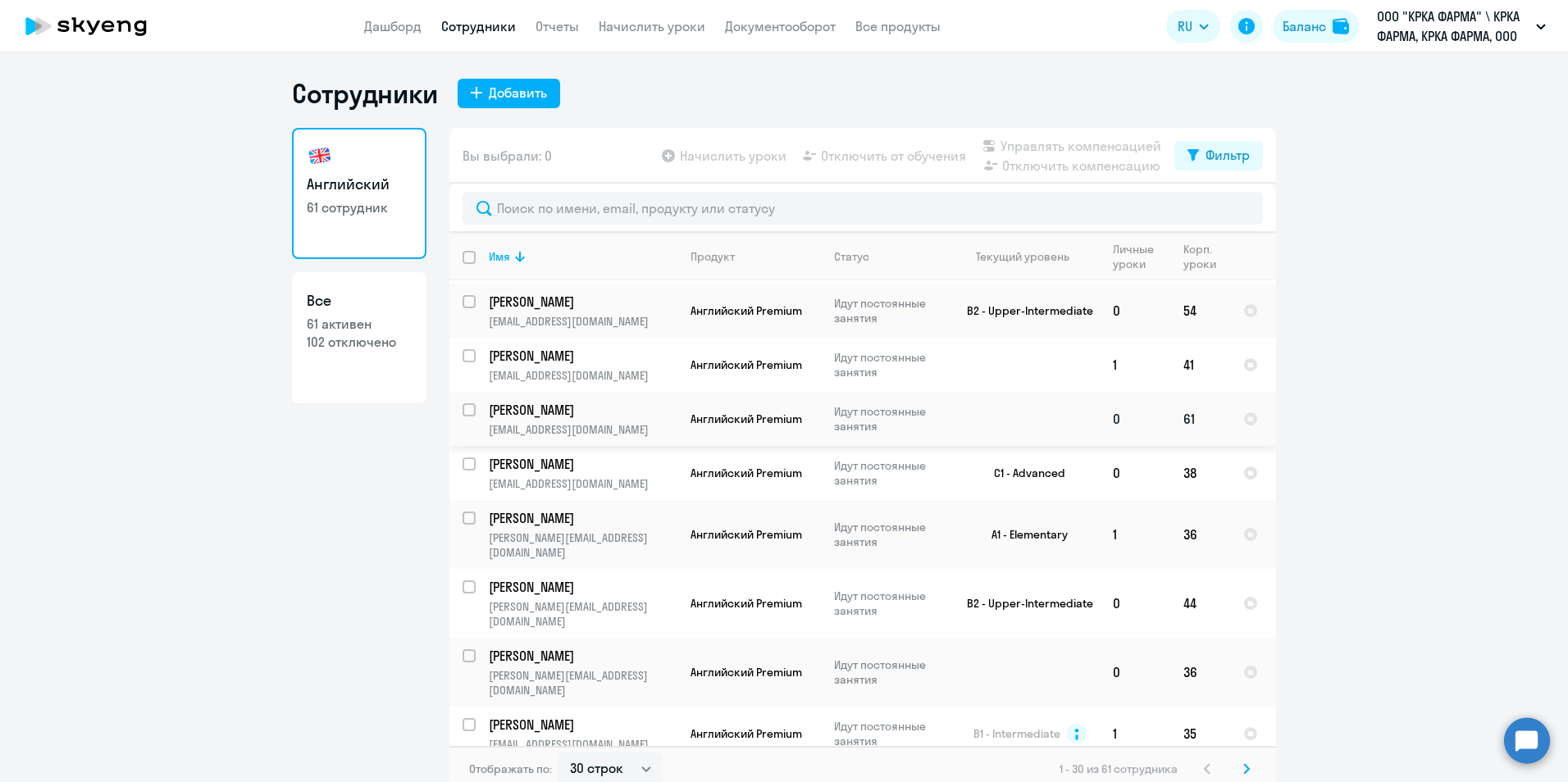
scroll to position [574, 0]
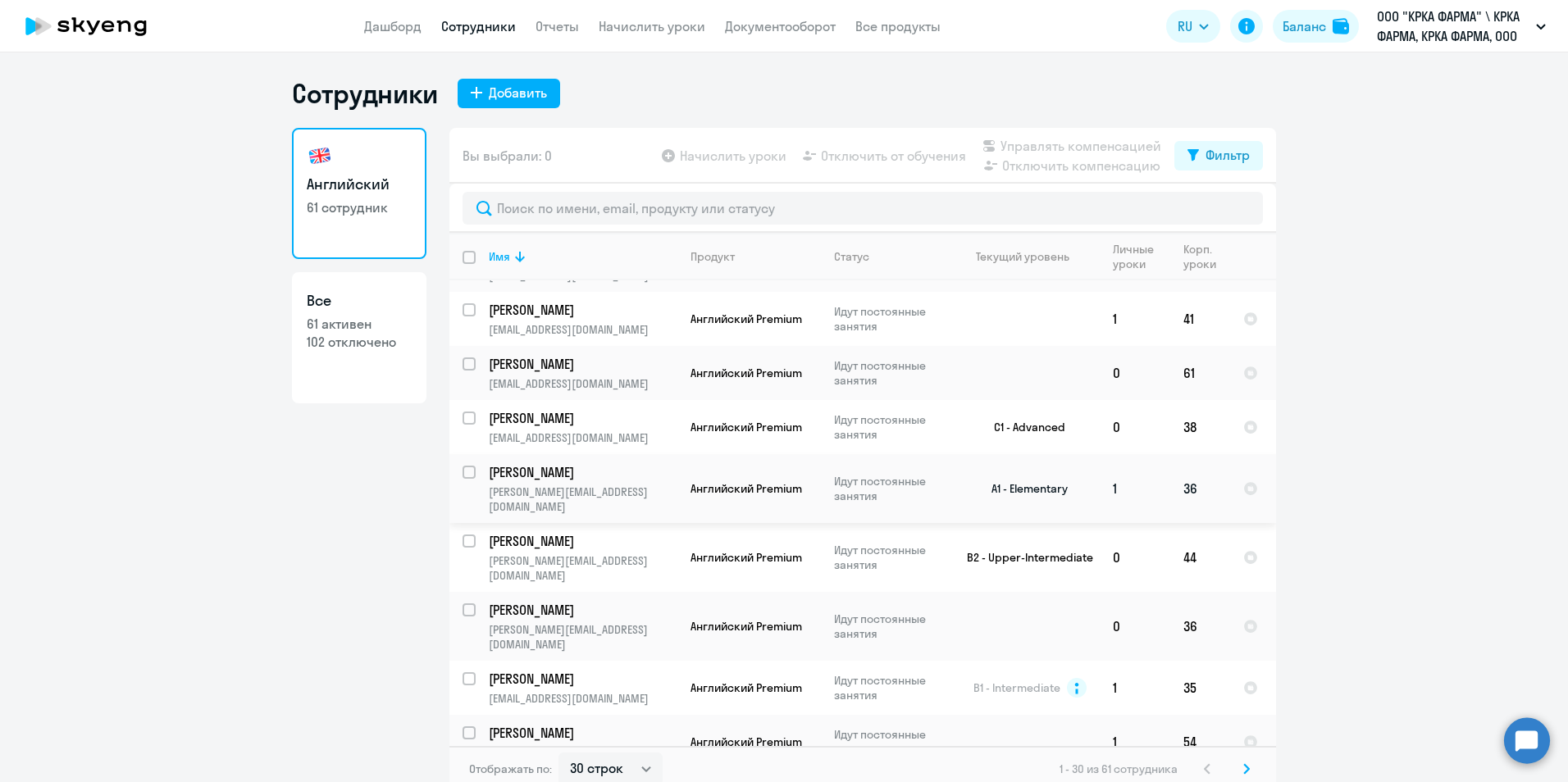
click at [586, 463] on p "Смотрова Екатерина Николаевна" at bounding box center [581, 472] width 185 height 18
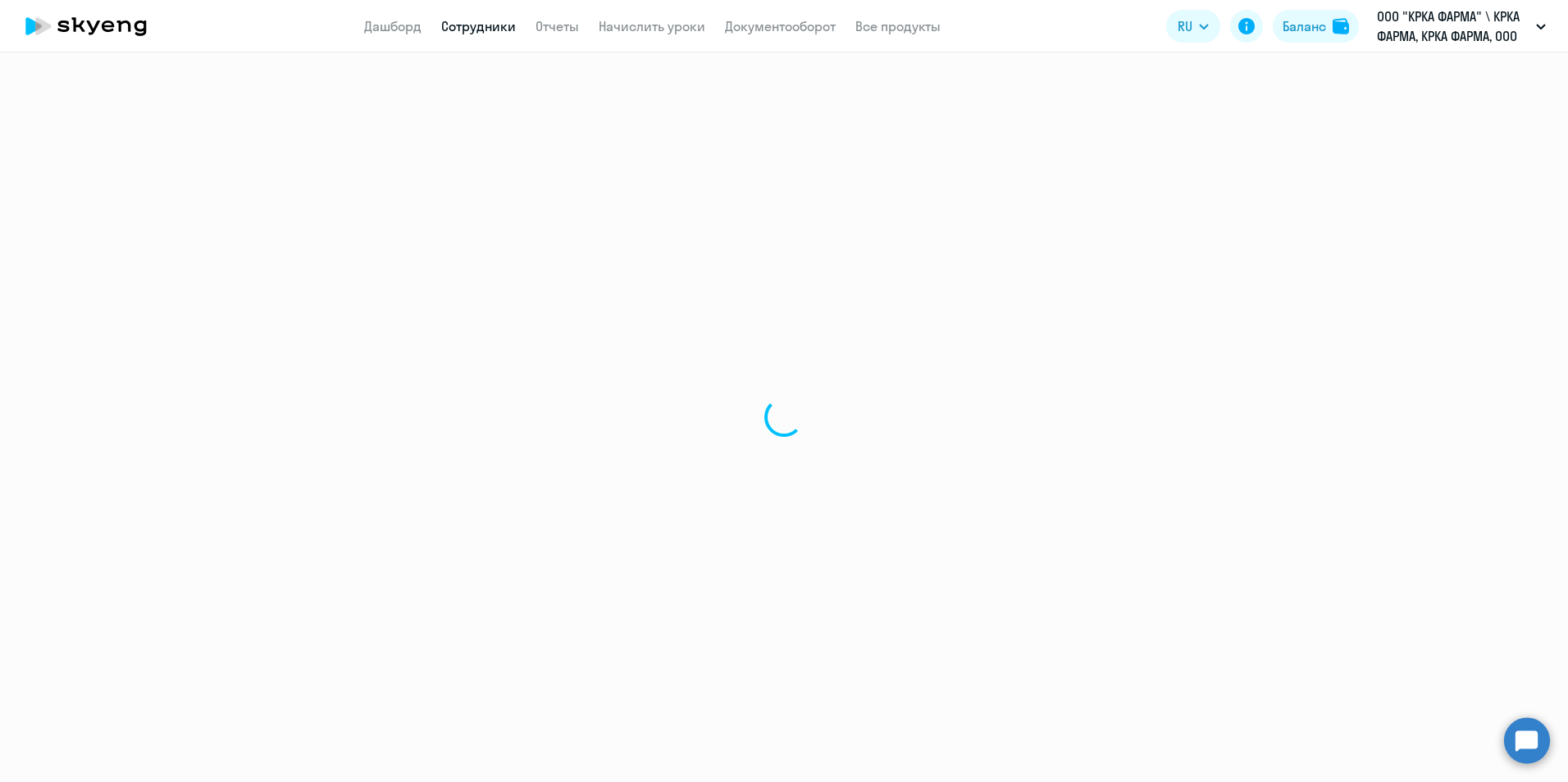
select select "english"
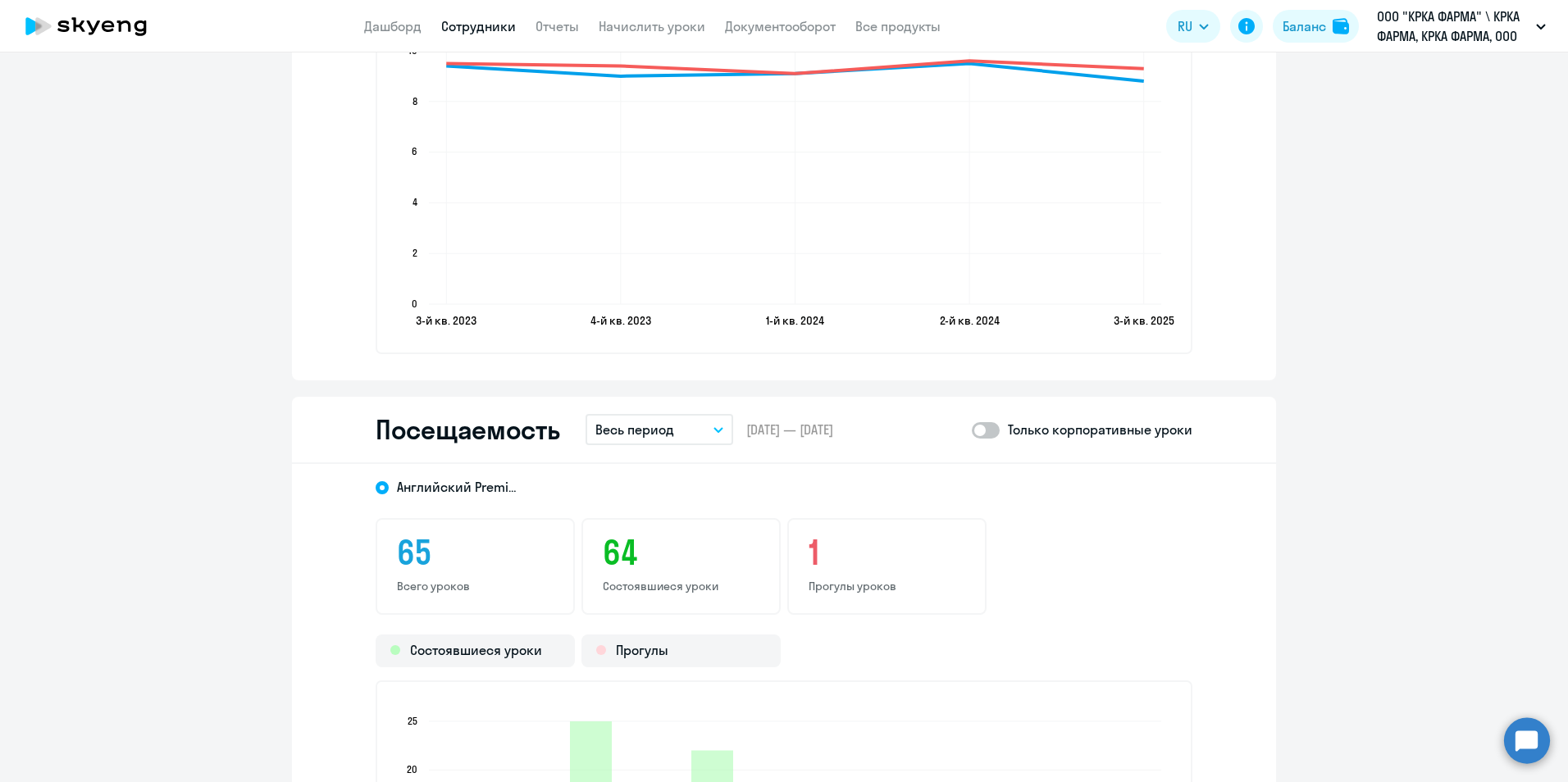
scroll to position [1640, 0]
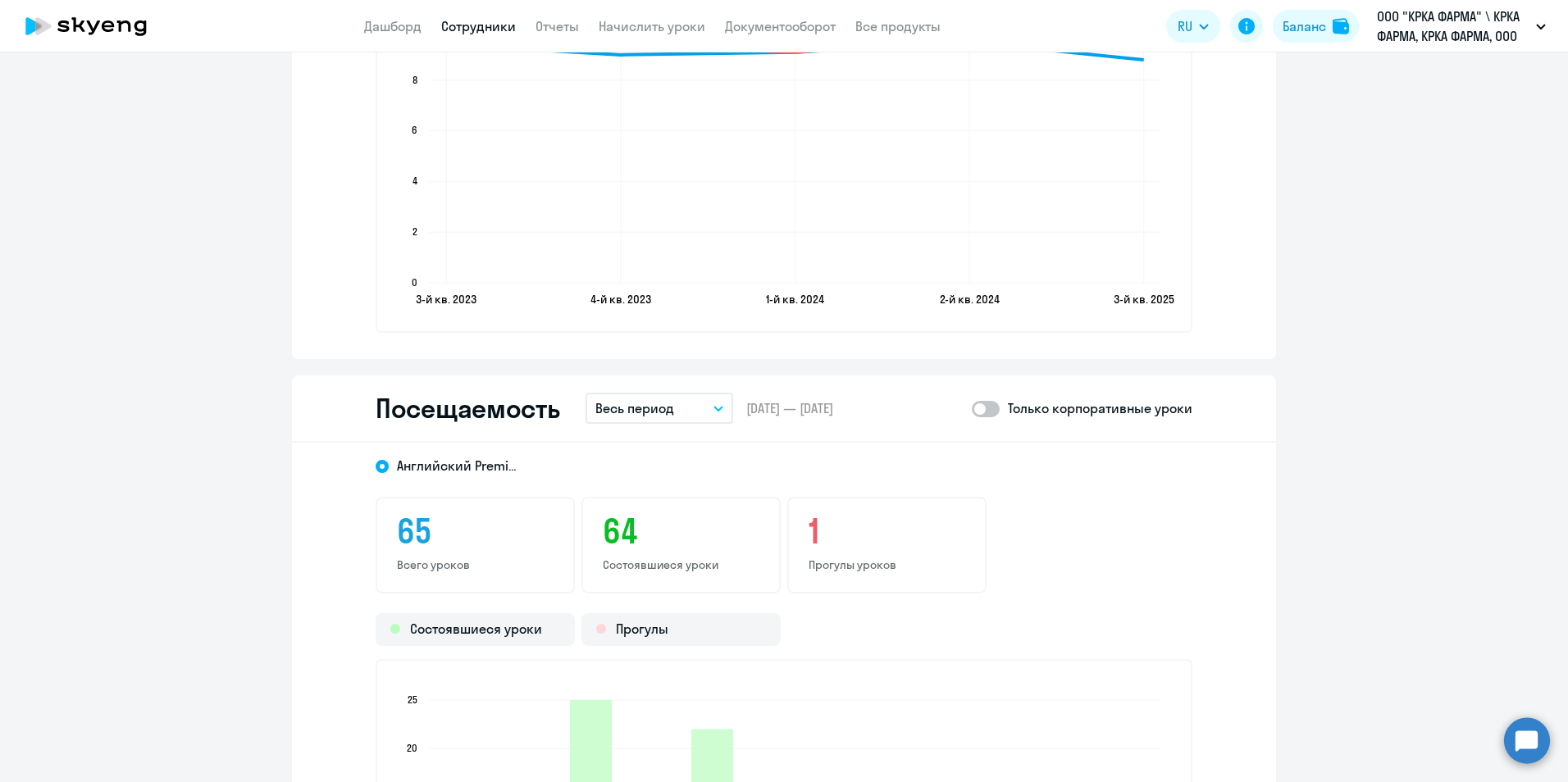
click at [990, 409] on span at bounding box center [985, 409] width 28 height 17
click at [972, 409] on input "checkbox" at bounding box center [971, 409] width 1 height 1
checkbox input "true"
click at [709, 412] on button "Весь период" at bounding box center [659, 408] width 148 height 31
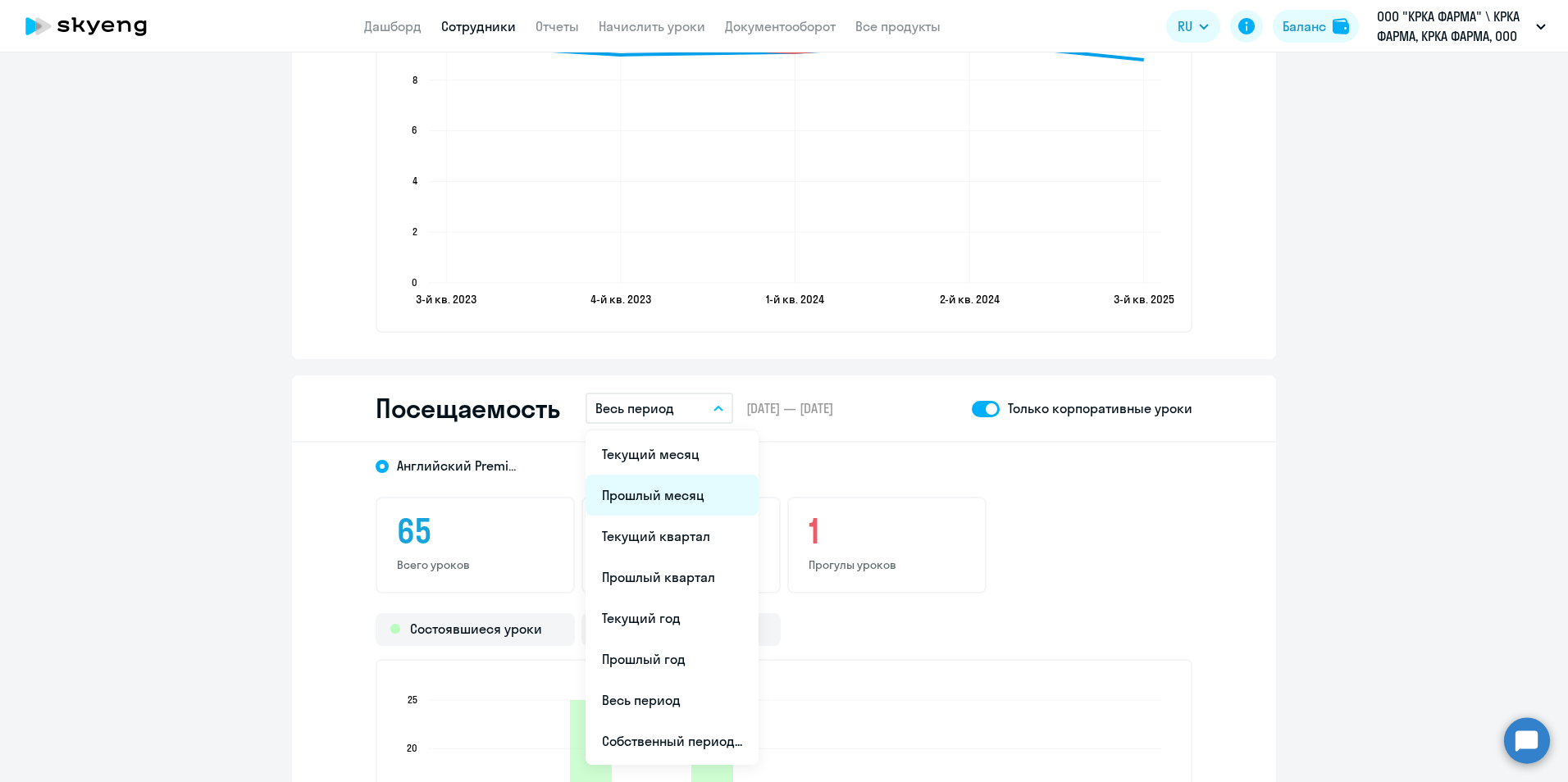
click at [652, 497] on li "Прошлый месяц" at bounding box center [672, 495] width 173 height 41
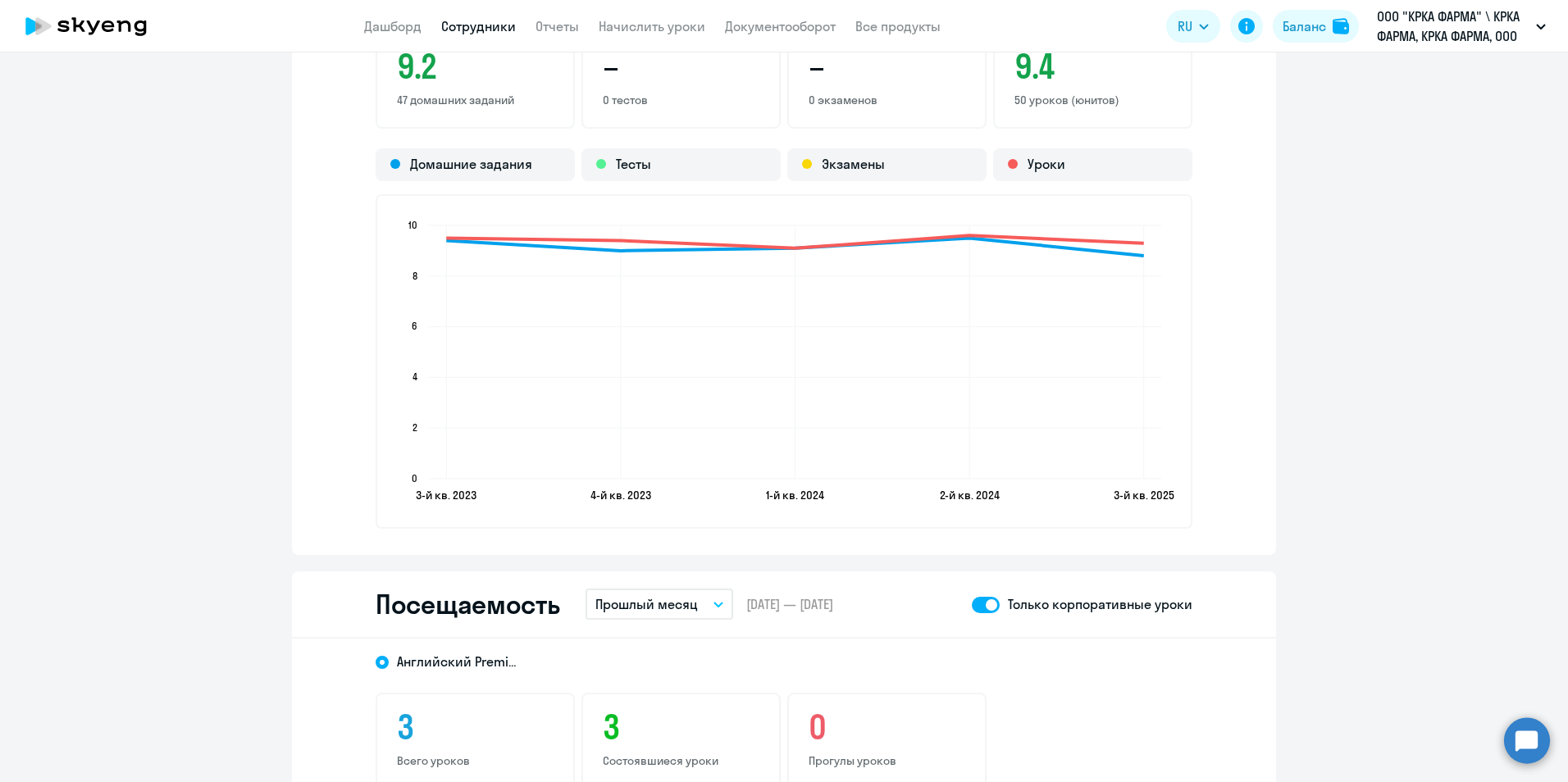
scroll to position [1312, 0]
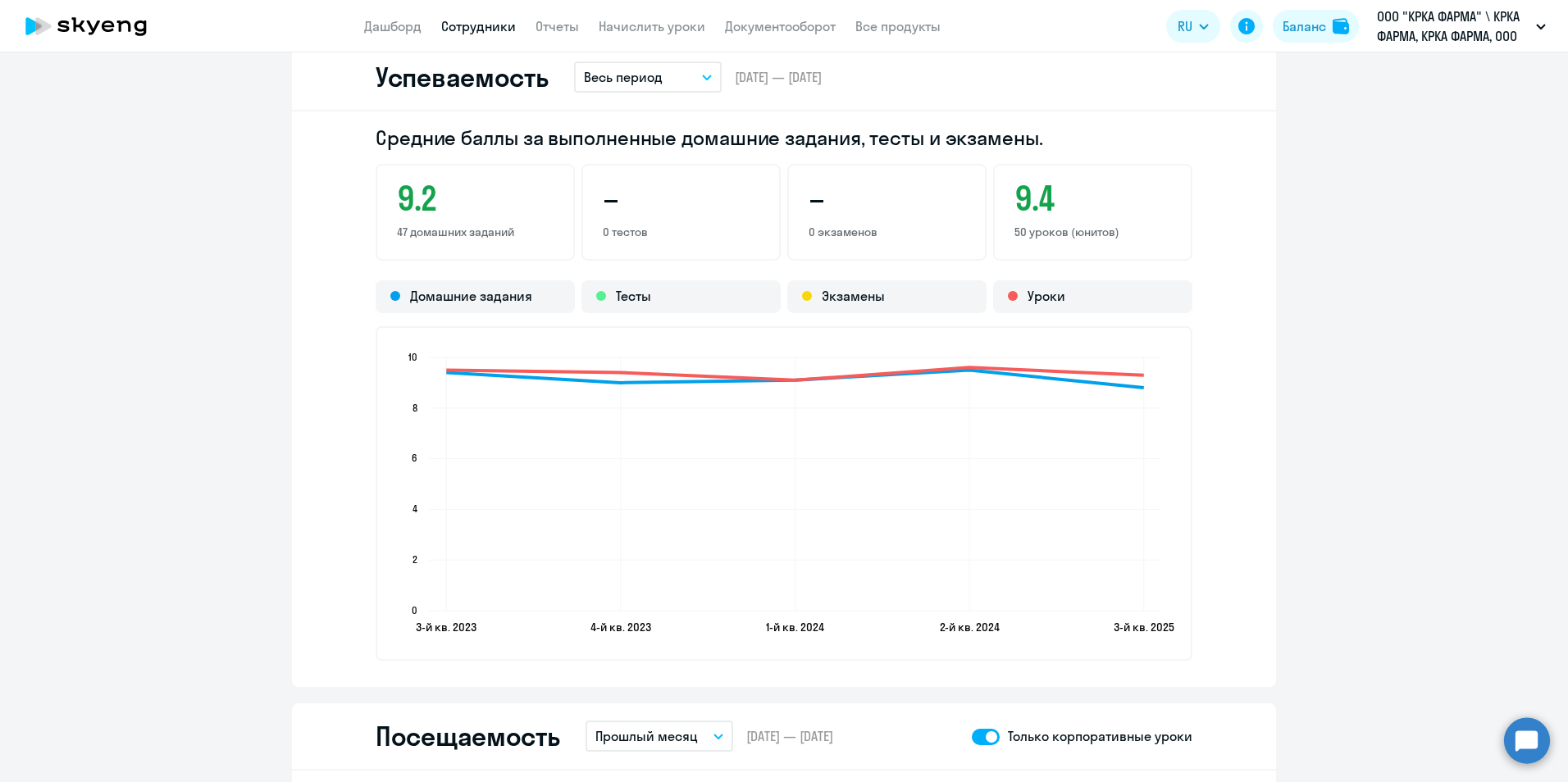
click at [497, 23] on link "Сотрудники" at bounding box center [478, 27] width 75 height 17
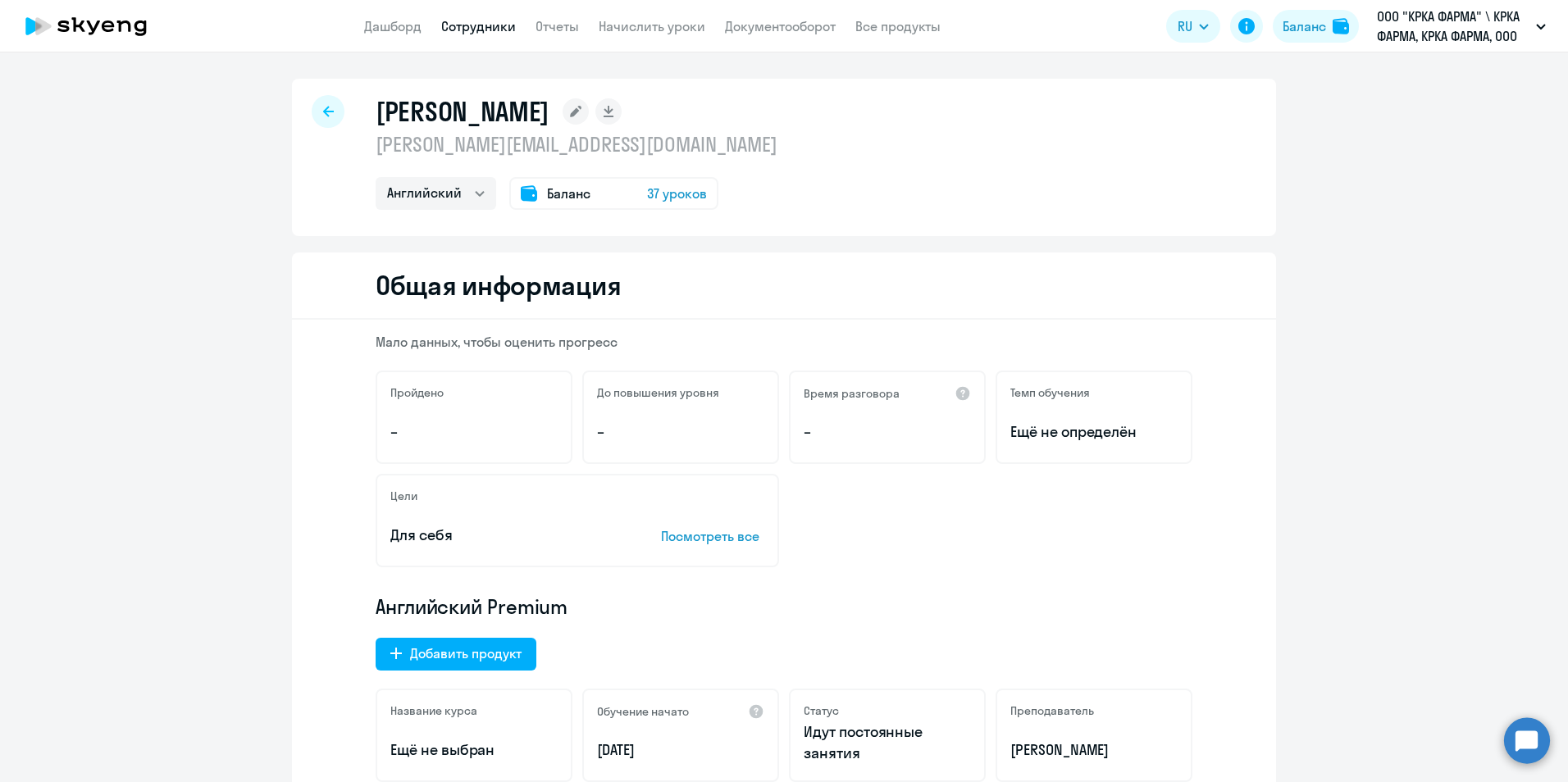
select select "30"
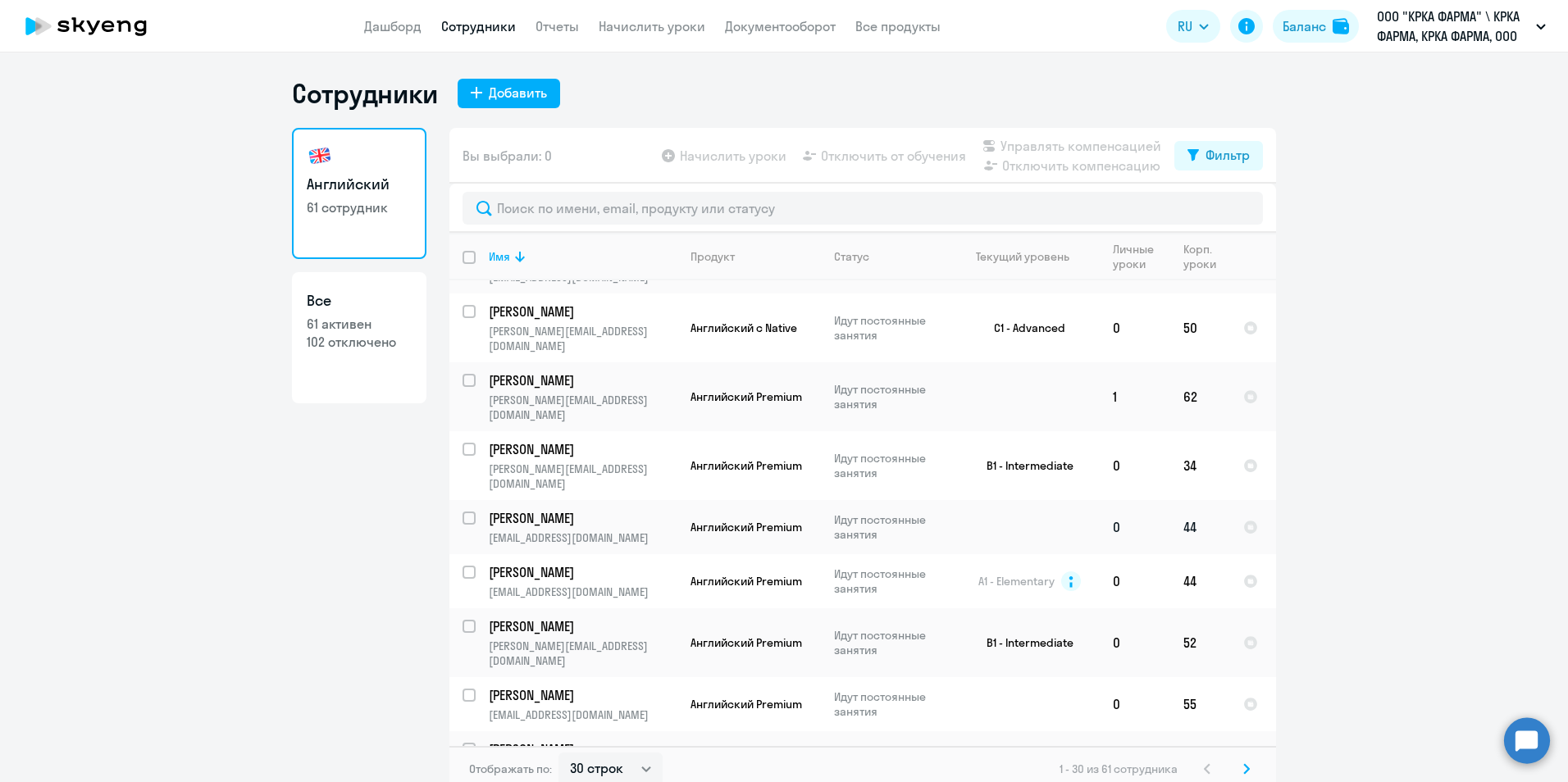
scroll to position [748, 0]
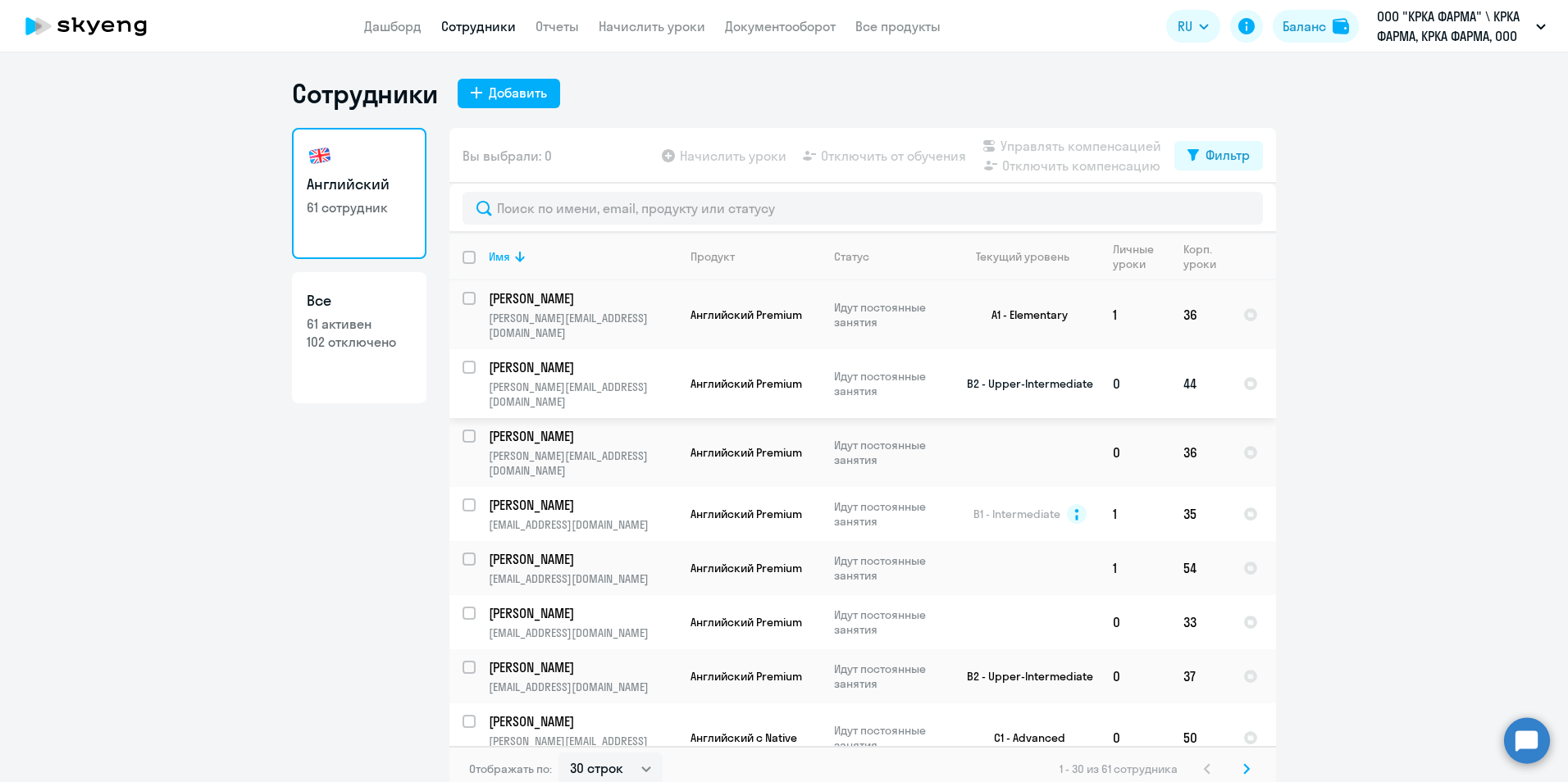
click at [522, 358] on p "Сморкалова Ольга Владимировна" at bounding box center [581, 368] width 185 height 18
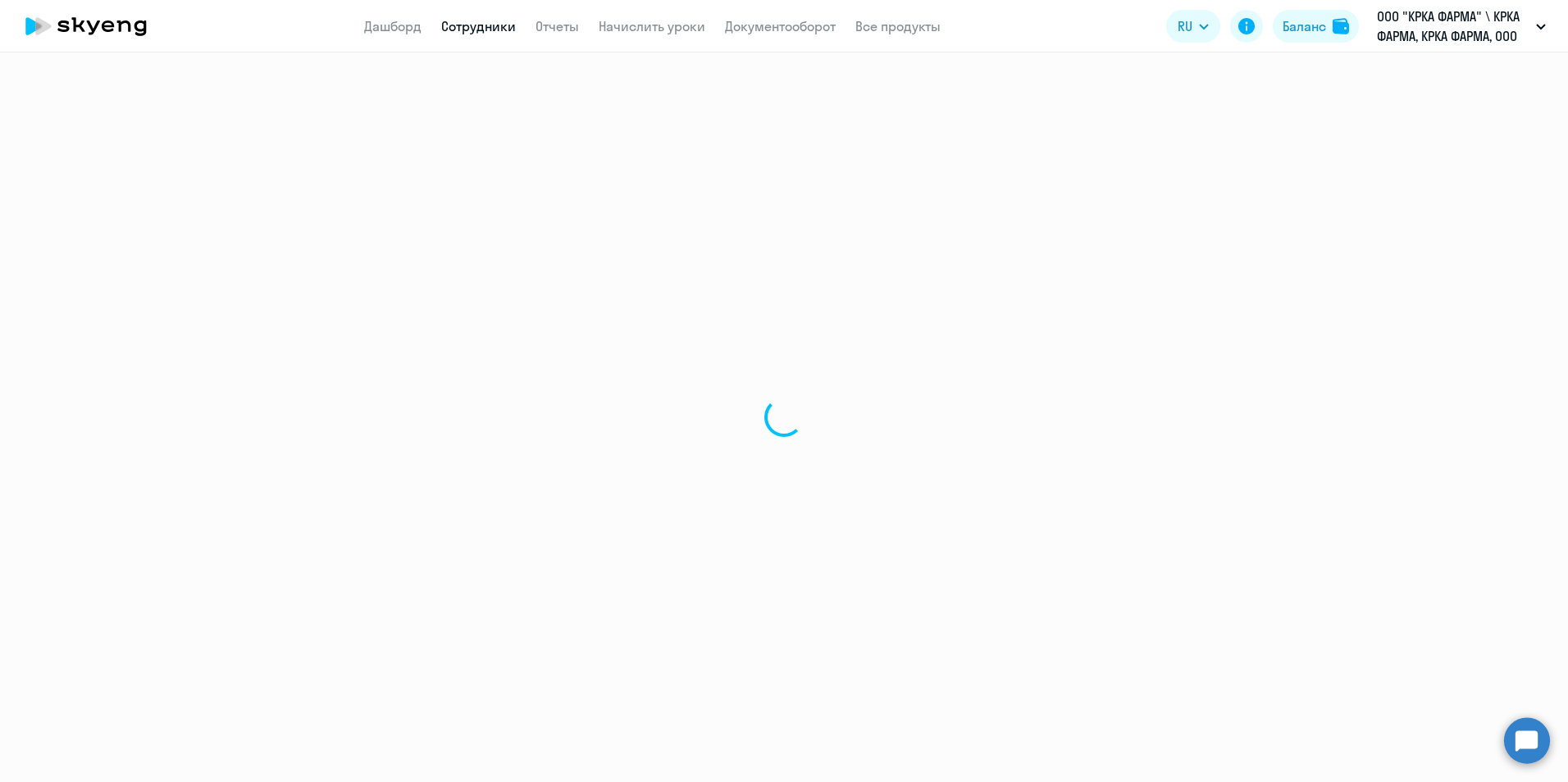
select select "english"
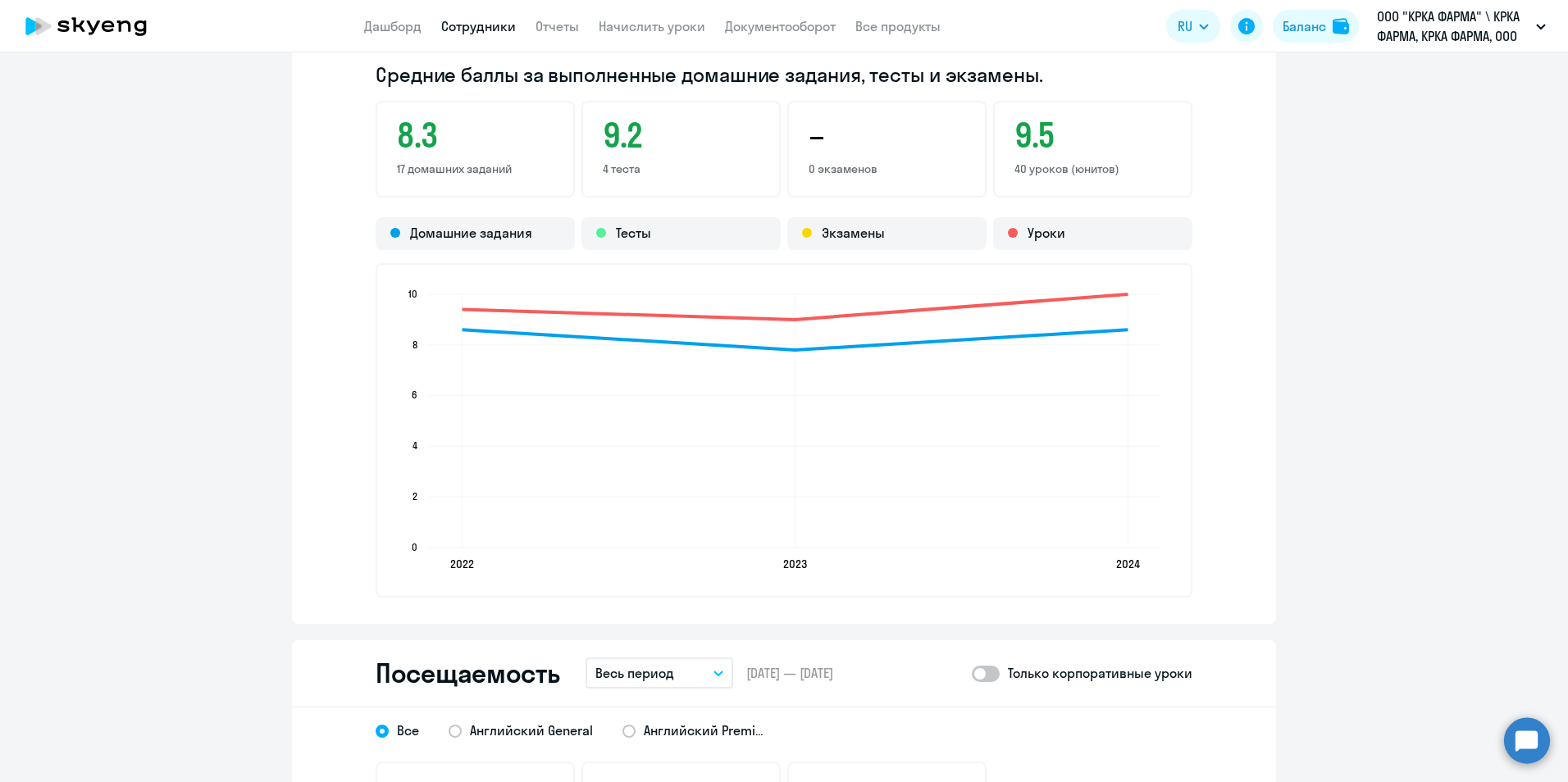
scroll to position [1476, 0]
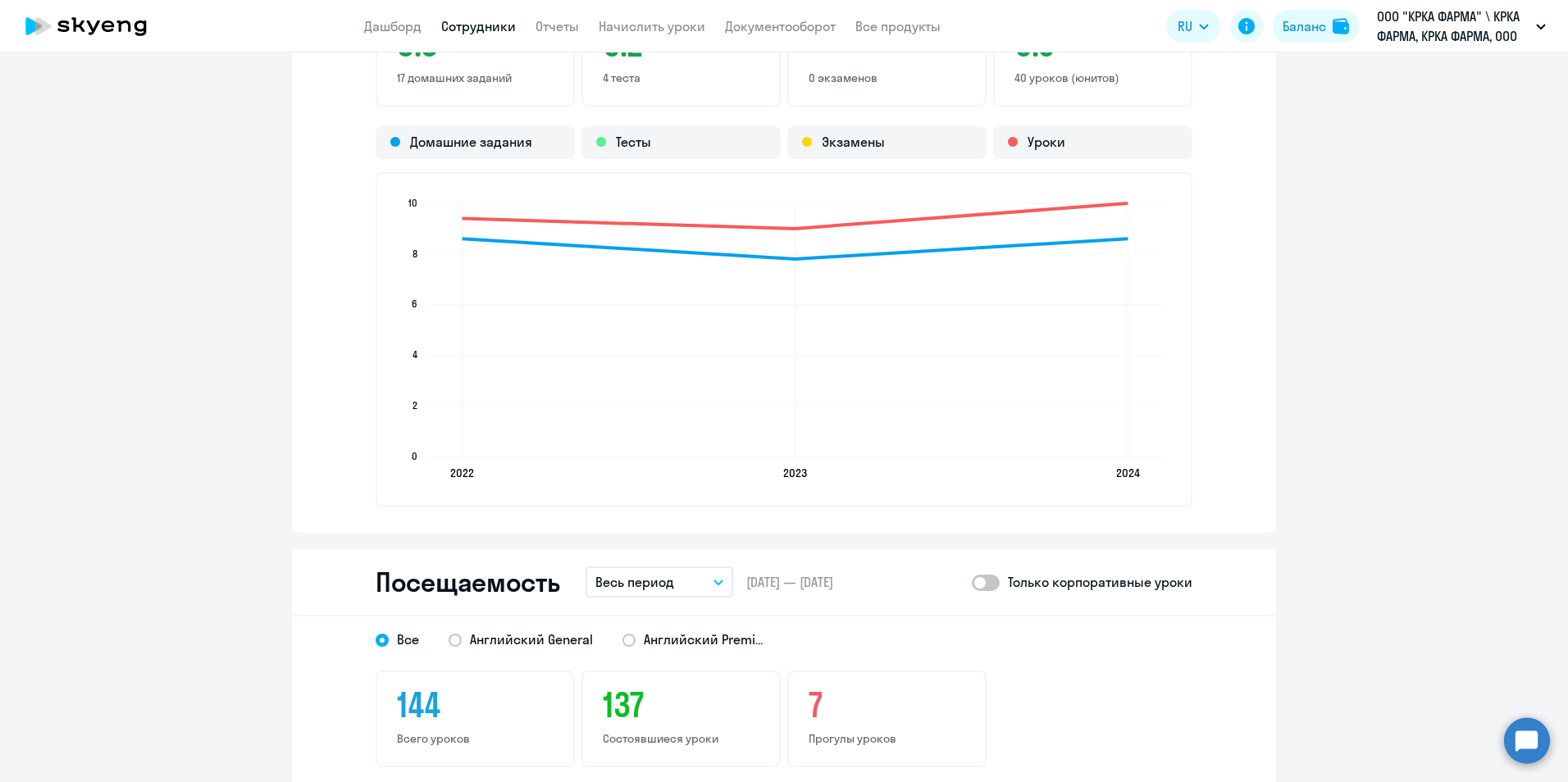
click at [989, 585] on span at bounding box center [985, 583] width 28 height 17
click at [972, 583] on input "checkbox" at bounding box center [971, 582] width 1 height 1
checkbox input "true"
click at [707, 578] on button "Весь период" at bounding box center [659, 581] width 148 height 31
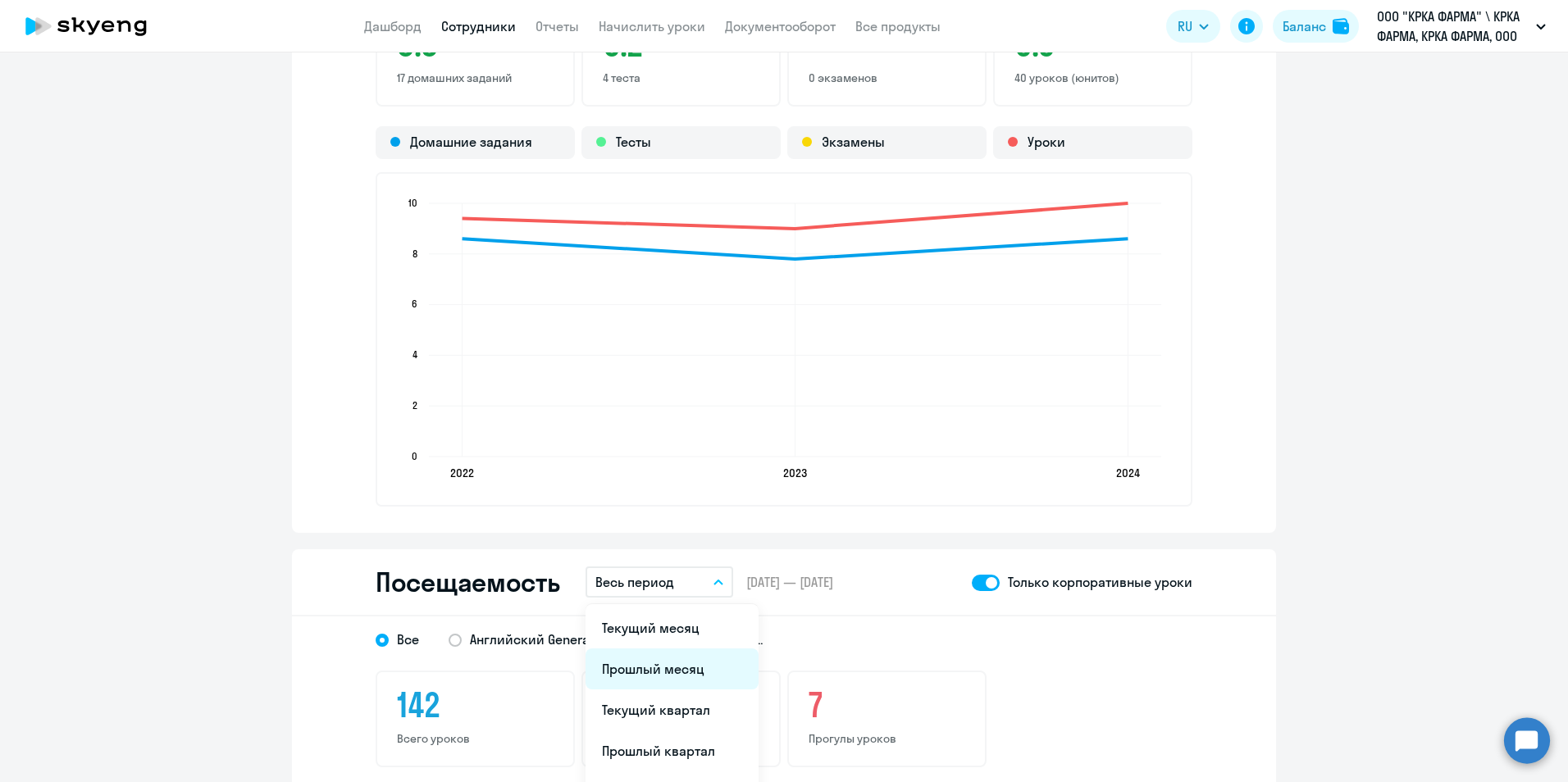
click at [645, 669] on li "Прошлый месяц" at bounding box center [672, 669] width 173 height 41
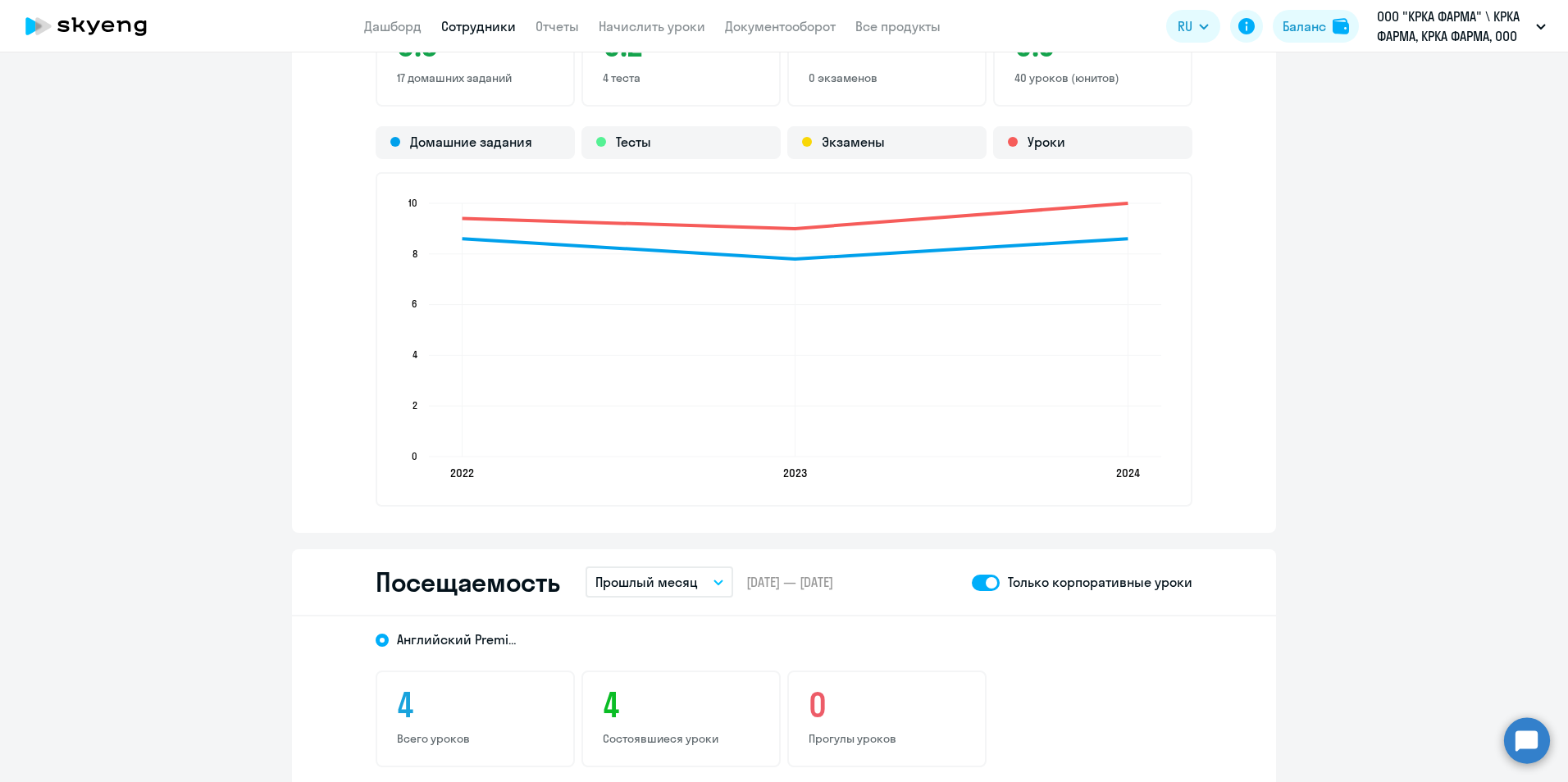
click at [503, 24] on link "Сотрудники" at bounding box center [478, 27] width 75 height 17
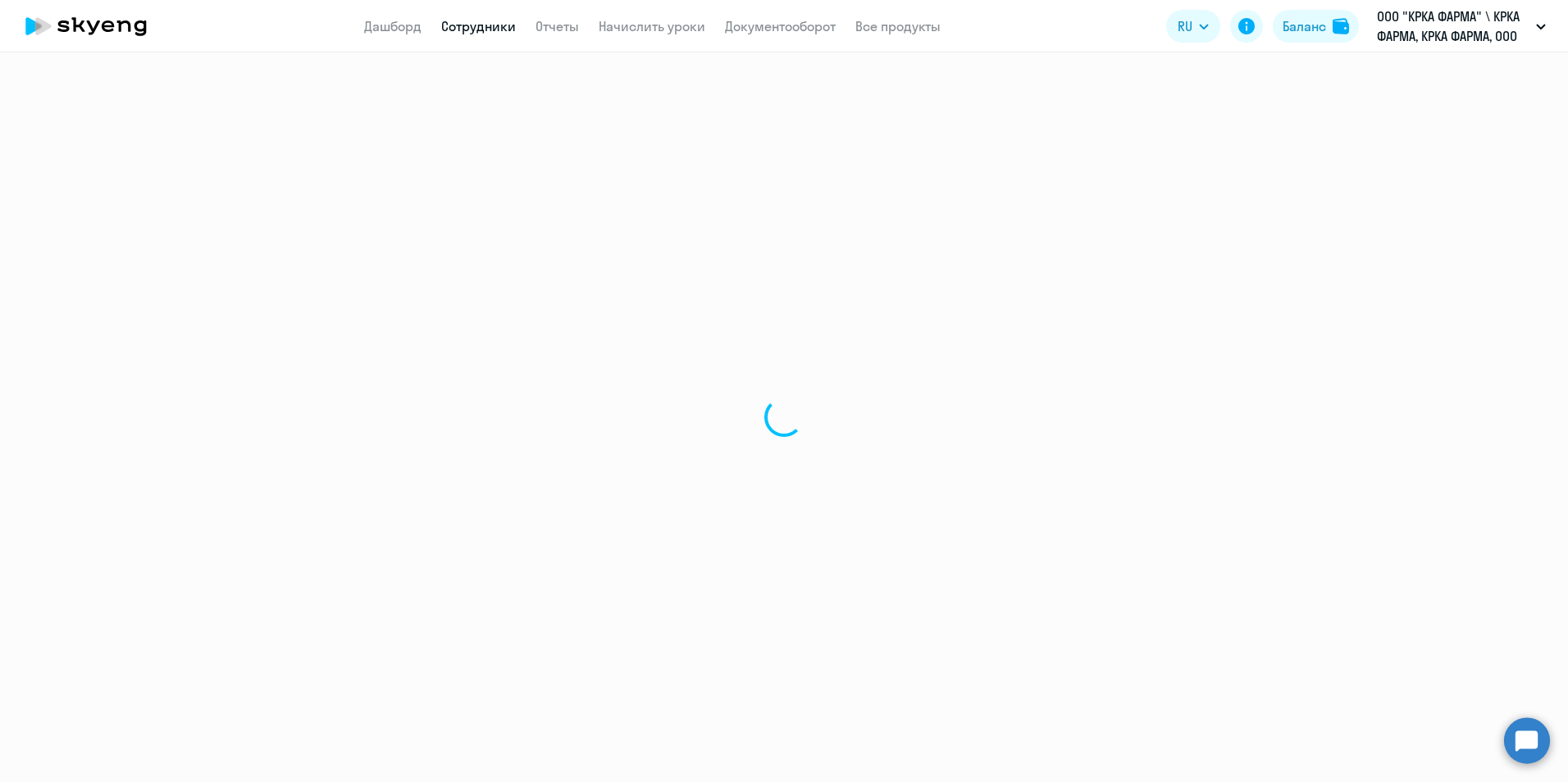
select select "30"
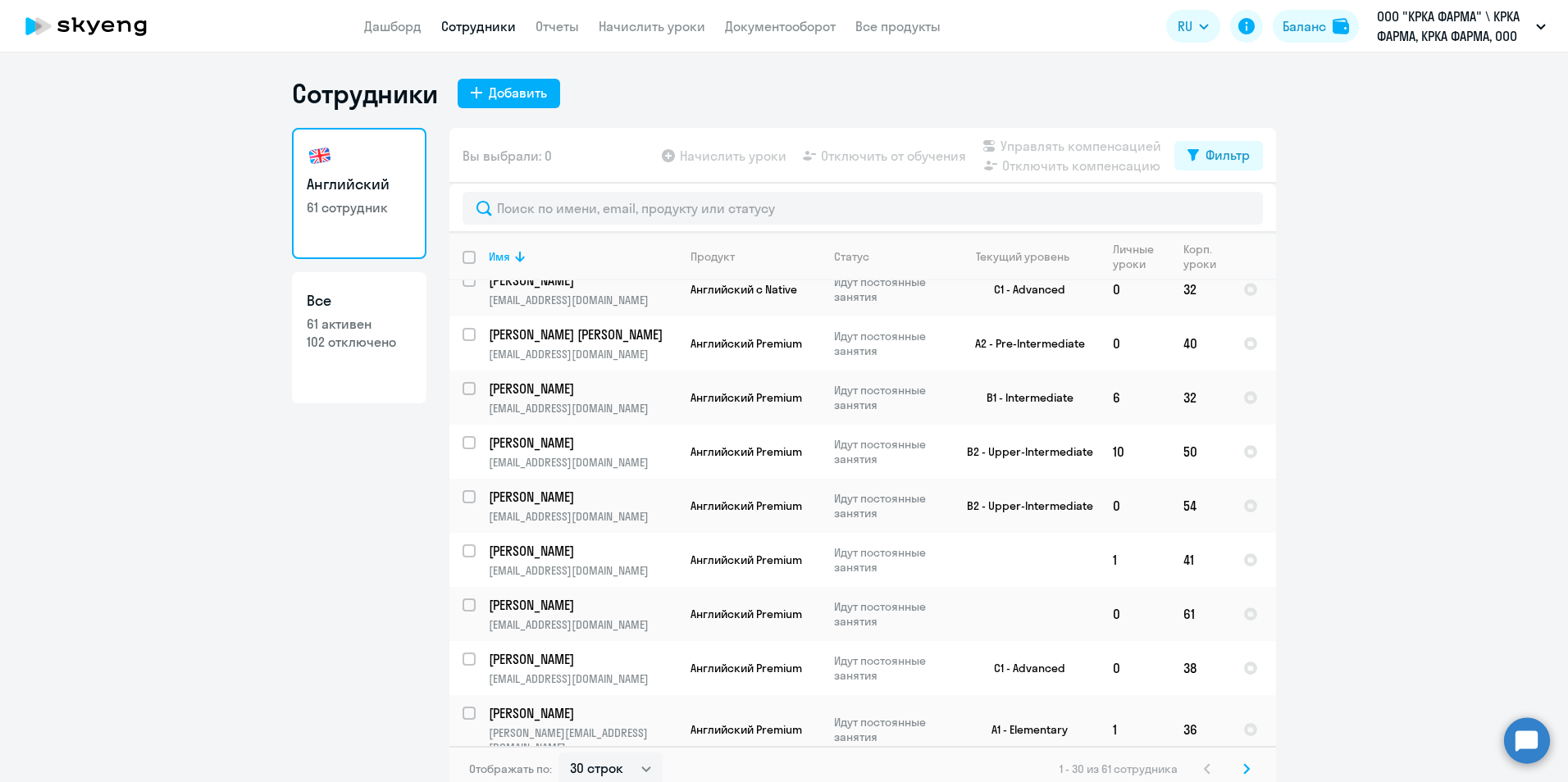
scroll to position [492, 0]
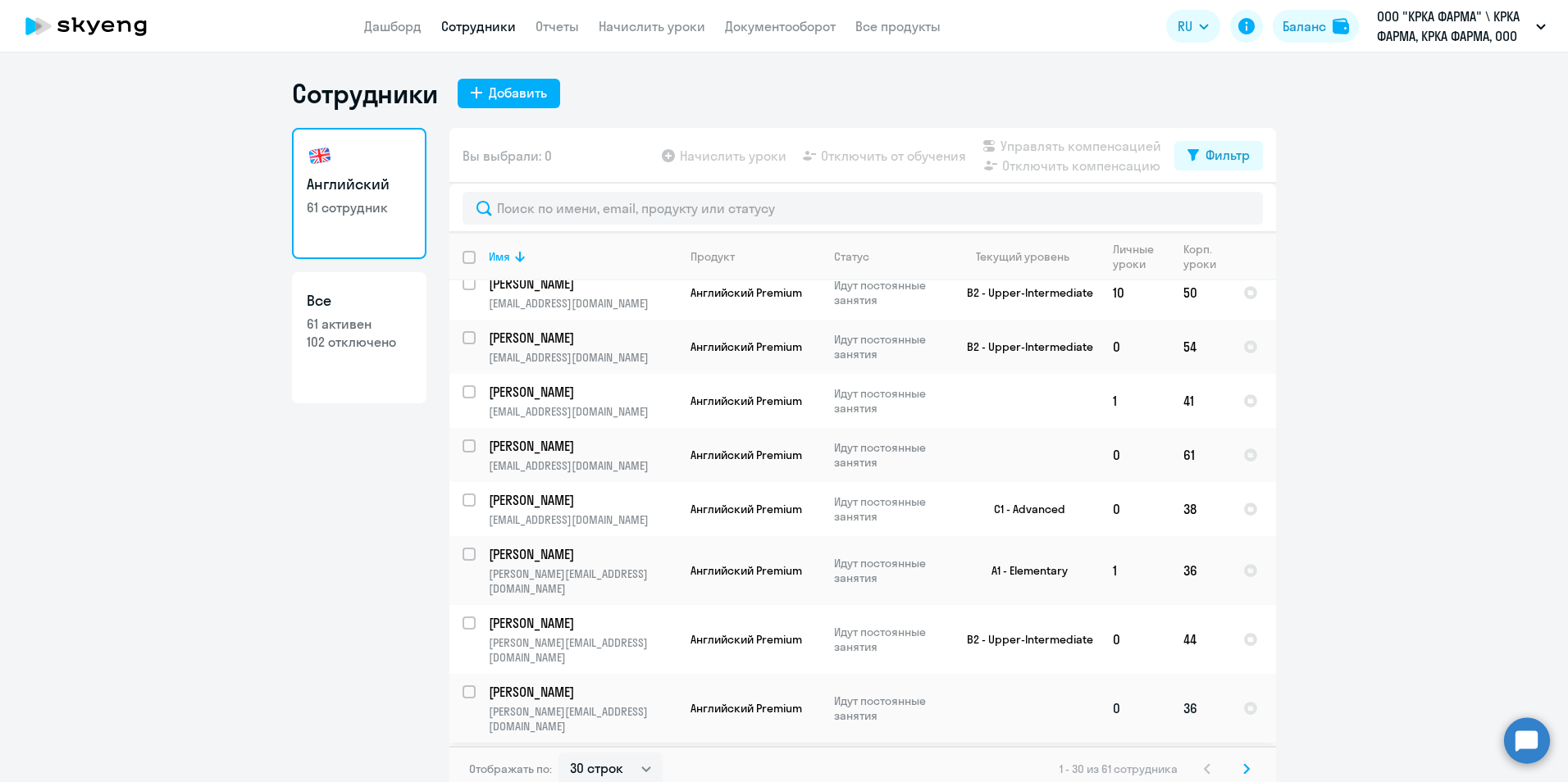
click at [604, 683] on p "Сафронова Татьяна Андреевна" at bounding box center [581, 692] width 185 height 18
select select "english"
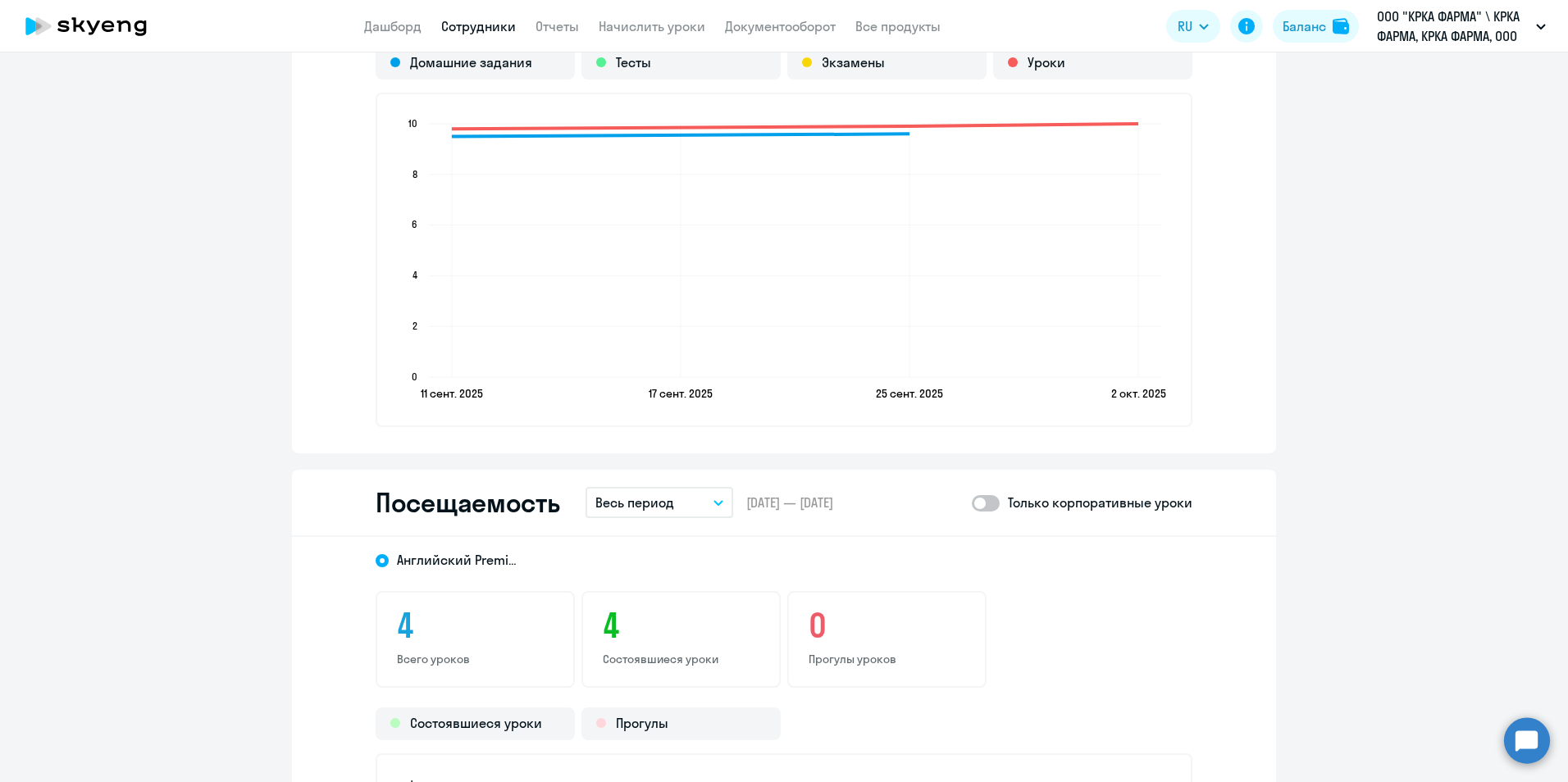
scroll to position [1558, 0]
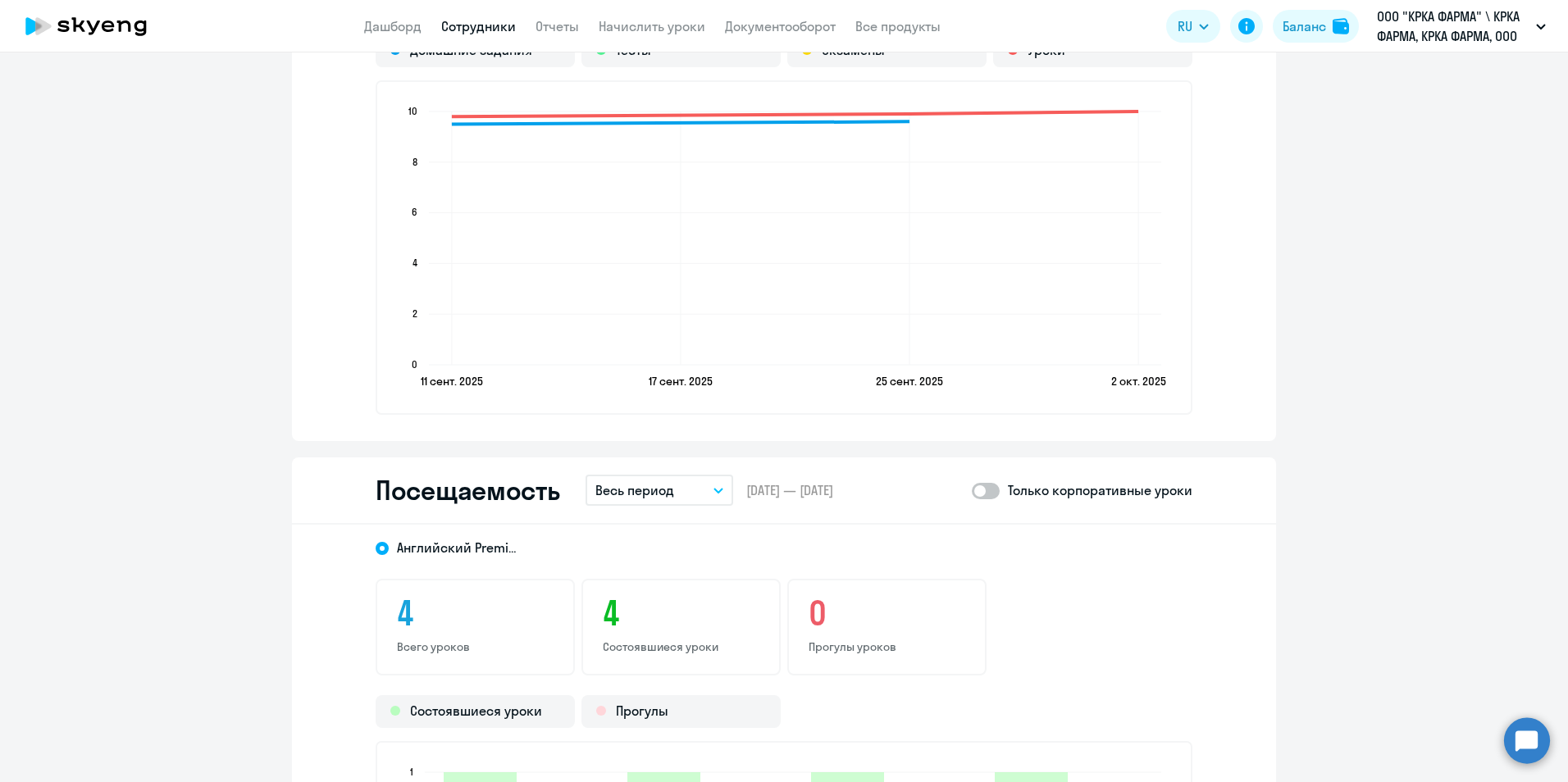
click at [987, 492] on span at bounding box center [985, 492] width 28 height 17
click at [972, 491] on input "checkbox" at bounding box center [971, 490] width 1 height 1
checkbox input "true"
click at [714, 492] on icon "button" at bounding box center [718, 490] width 8 height 4
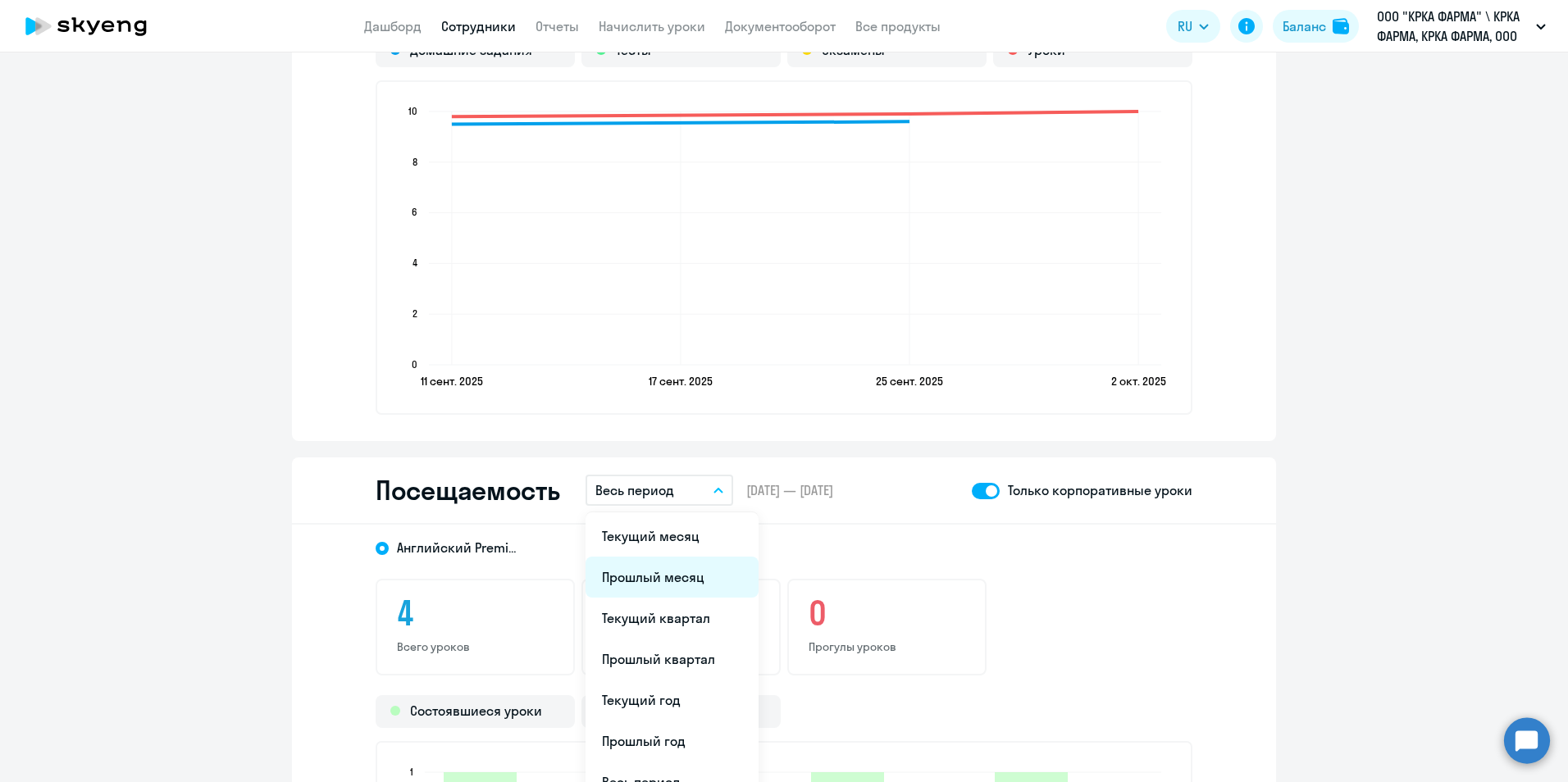
click at [669, 583] on li "Прошлый месяц" at bounding box center [672, 577] width 173 height 41
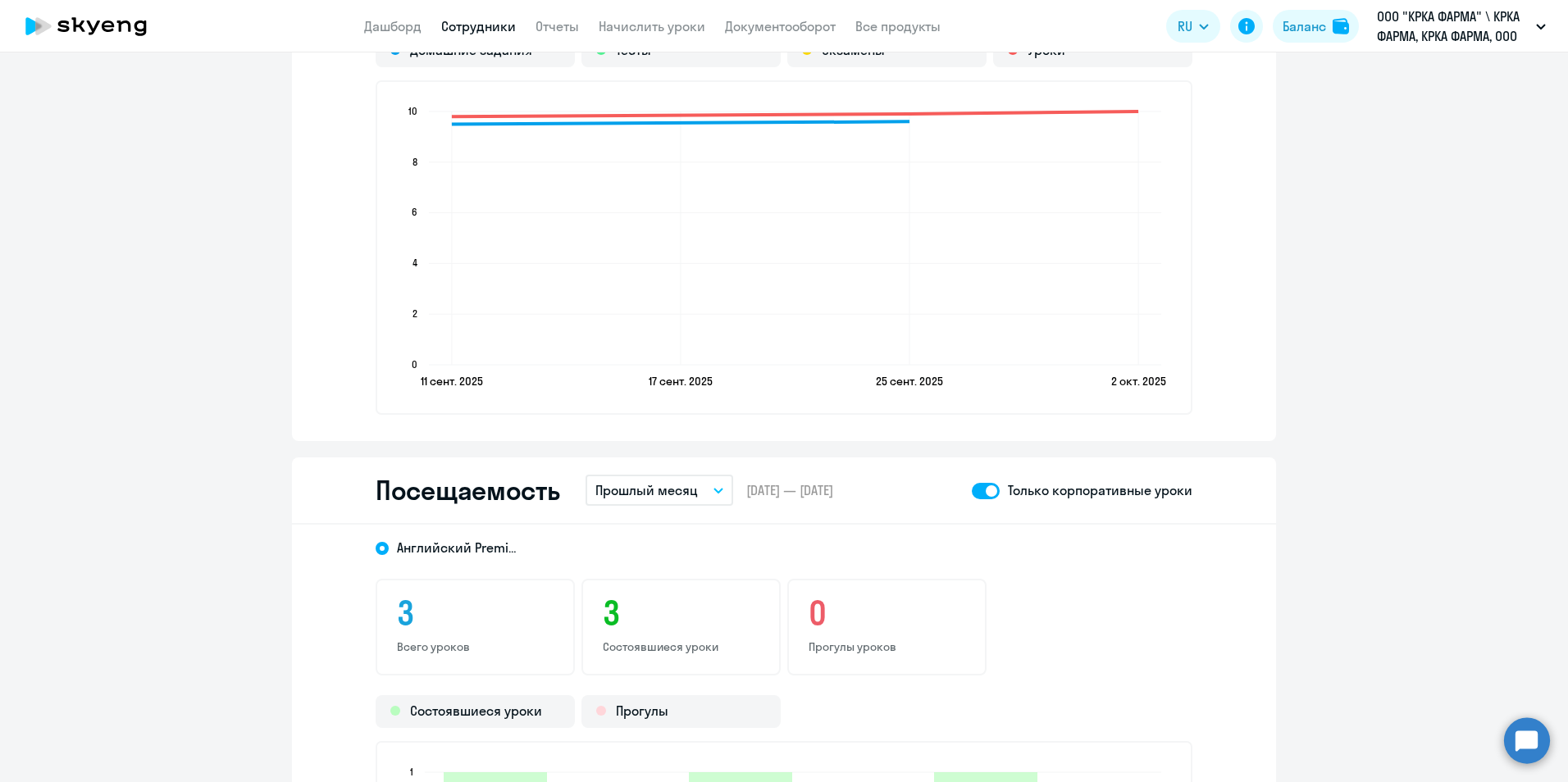
click at [491, 22] on link "Сотрудники" at bounding box center [478, 27] width 75 height 17
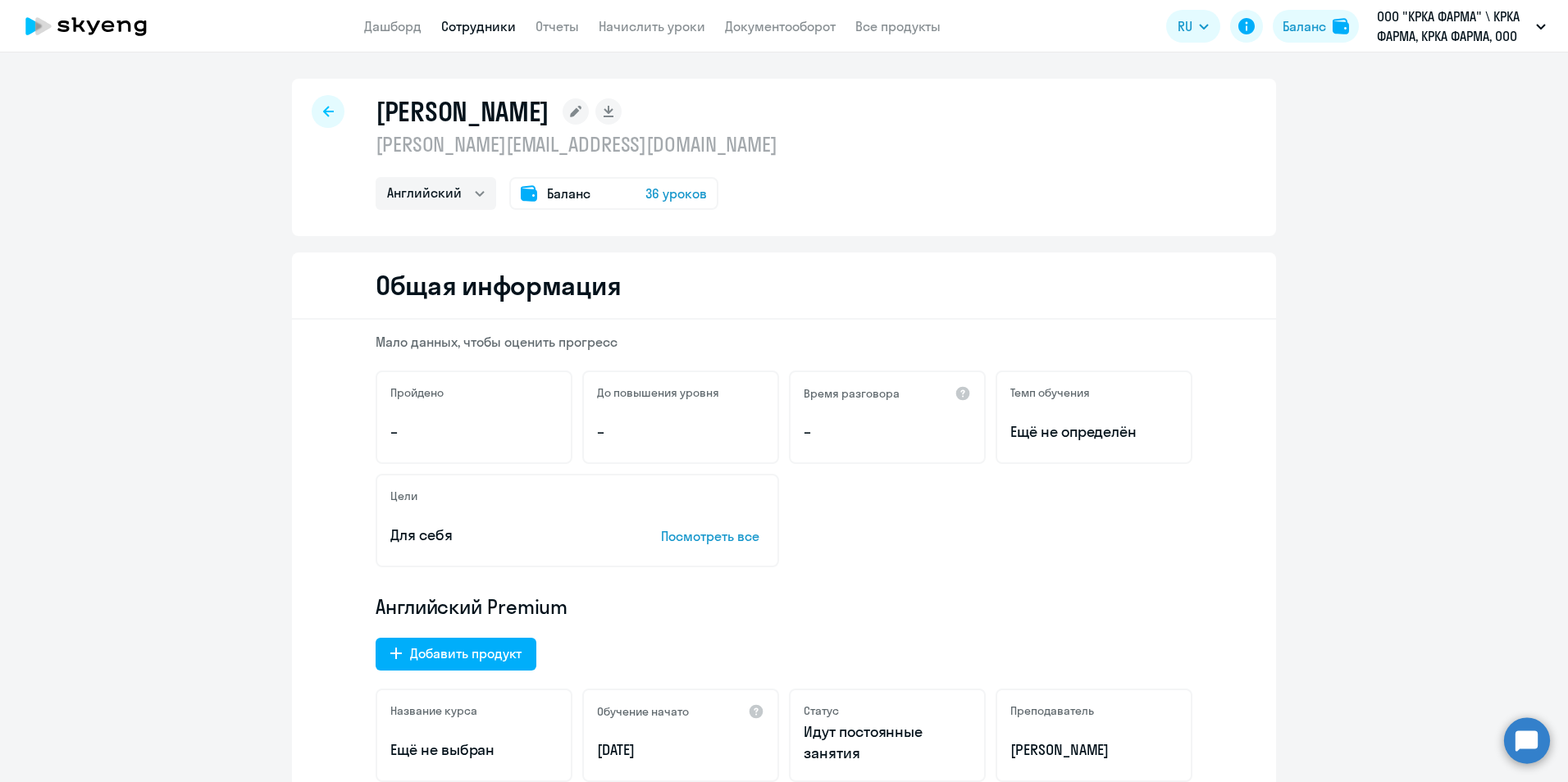
select select "30"
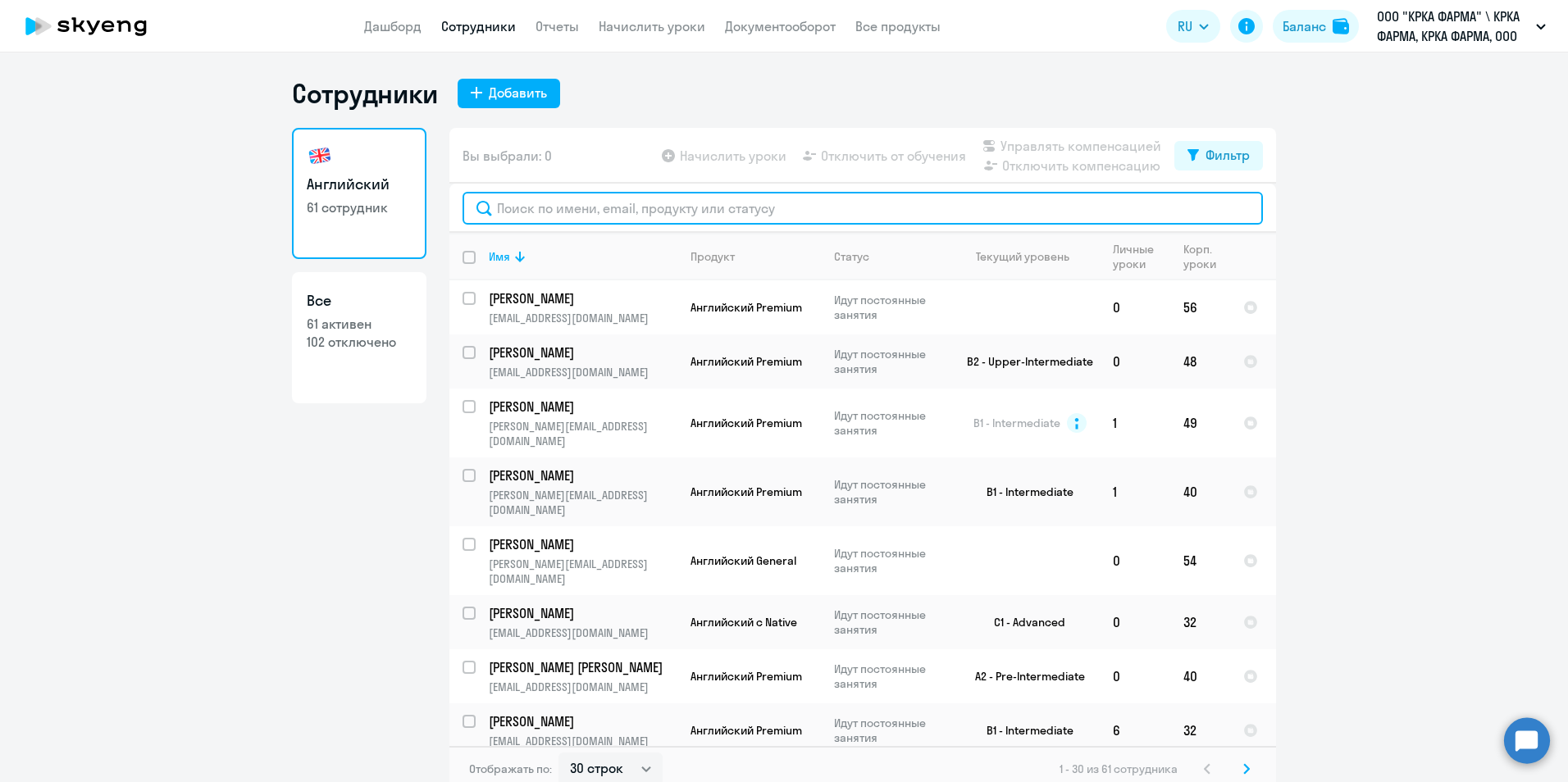
click at [847, 201] on input "text" at bounding box center [862, 208] width 800 height 33
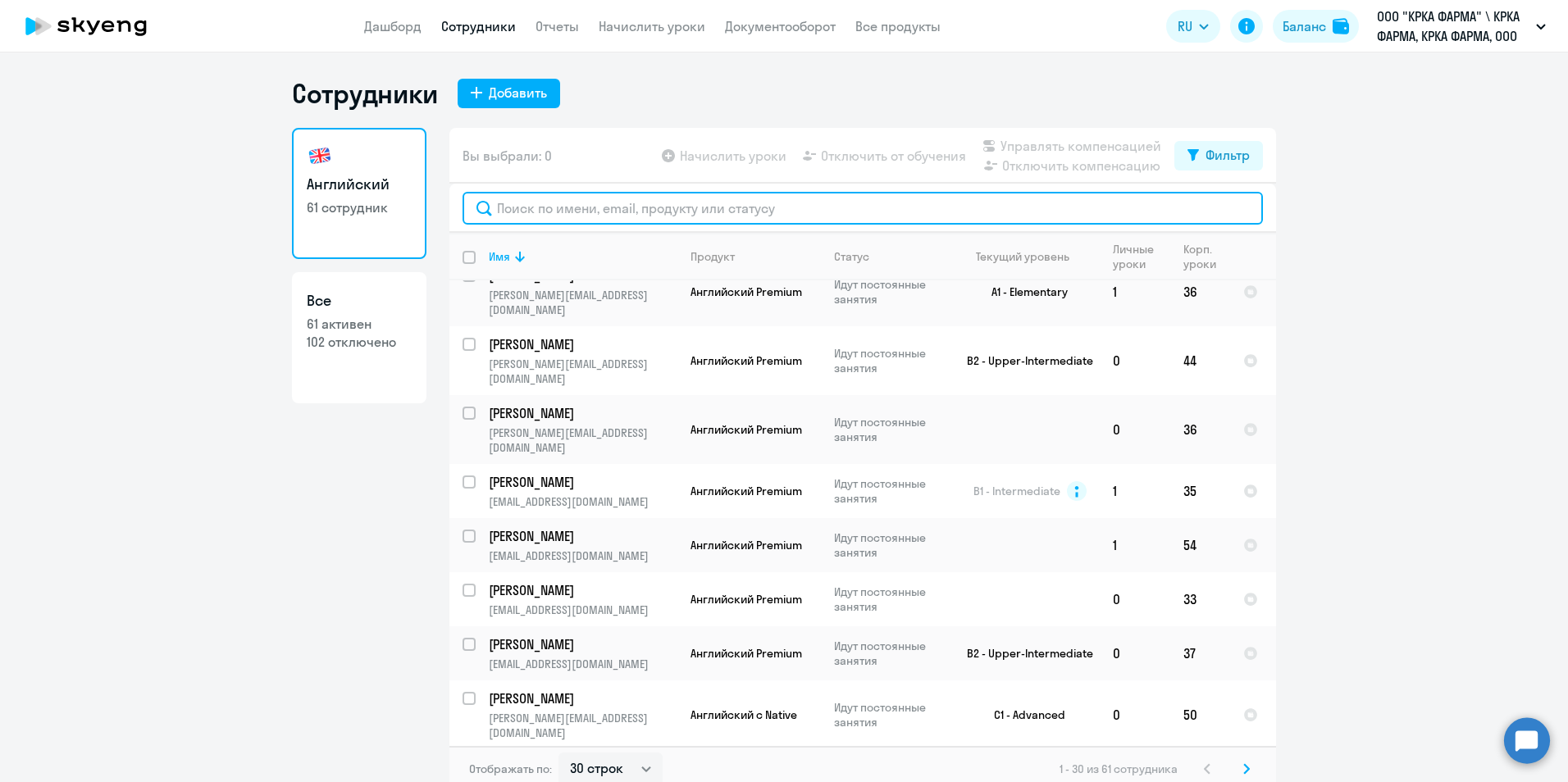
scroll to position [820, 0]
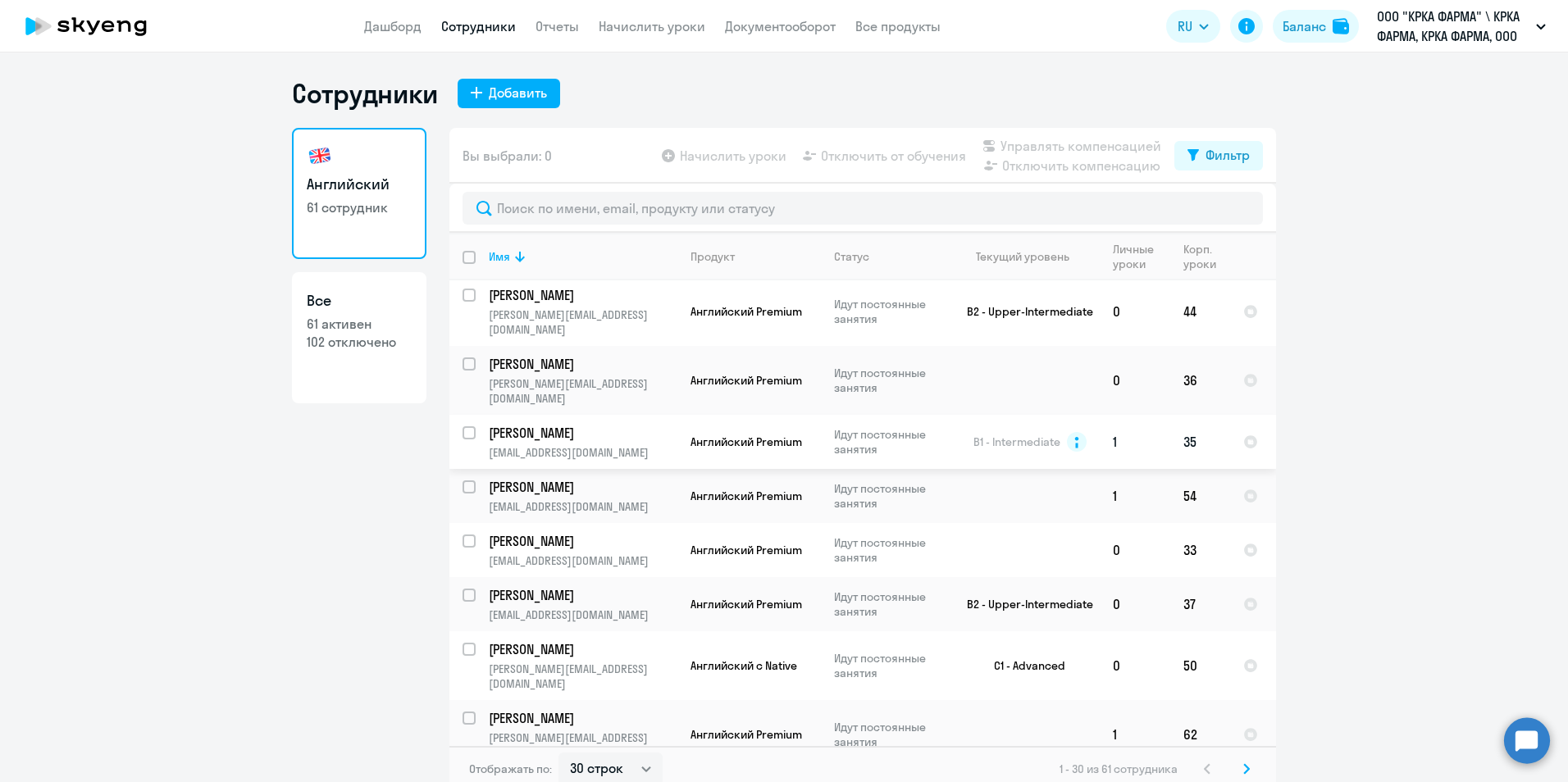
click at [539, 424] on p "Салогуб Мария" at bounding box center [581, 433] width 185 height 18
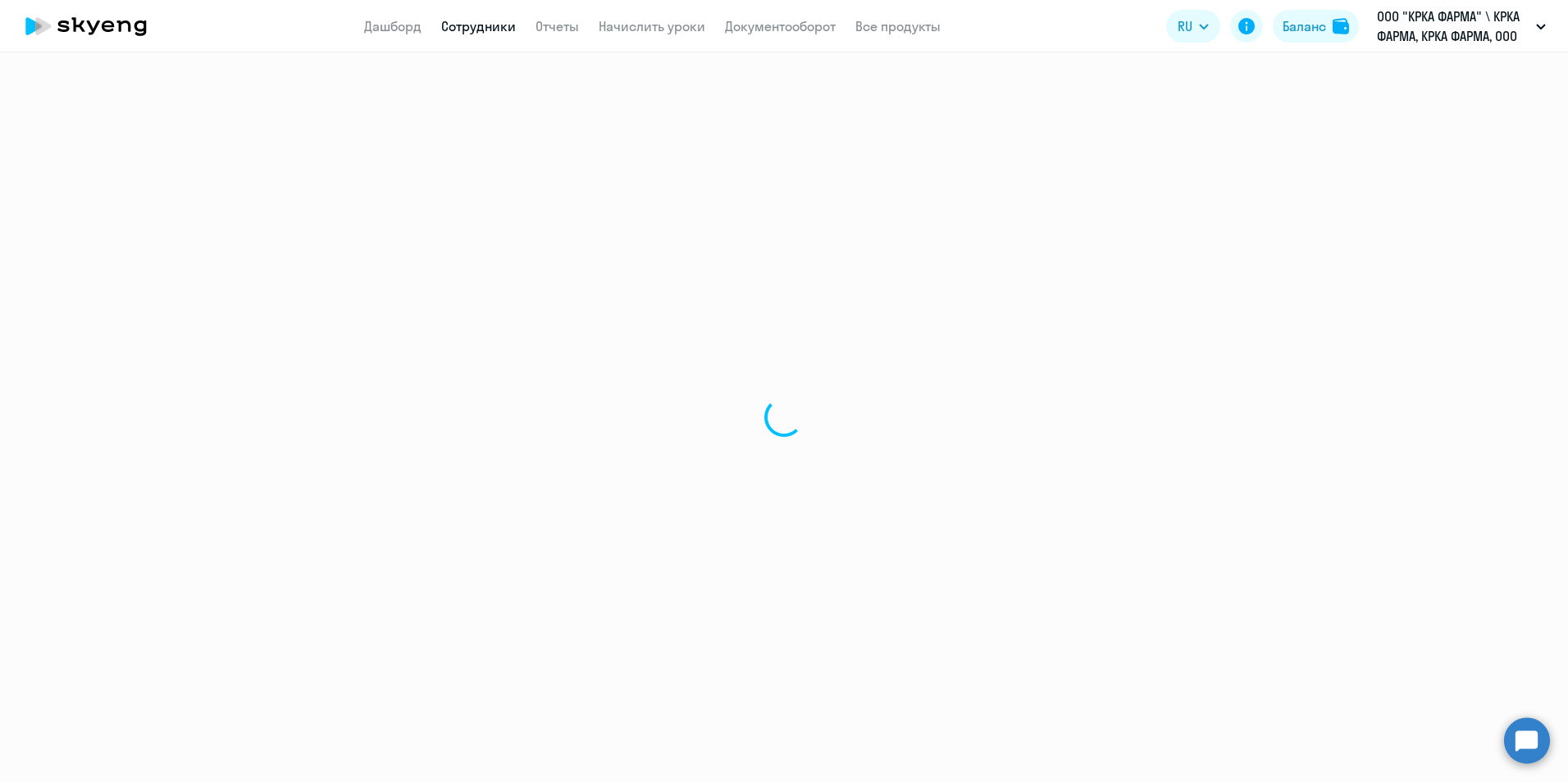
select select "english"
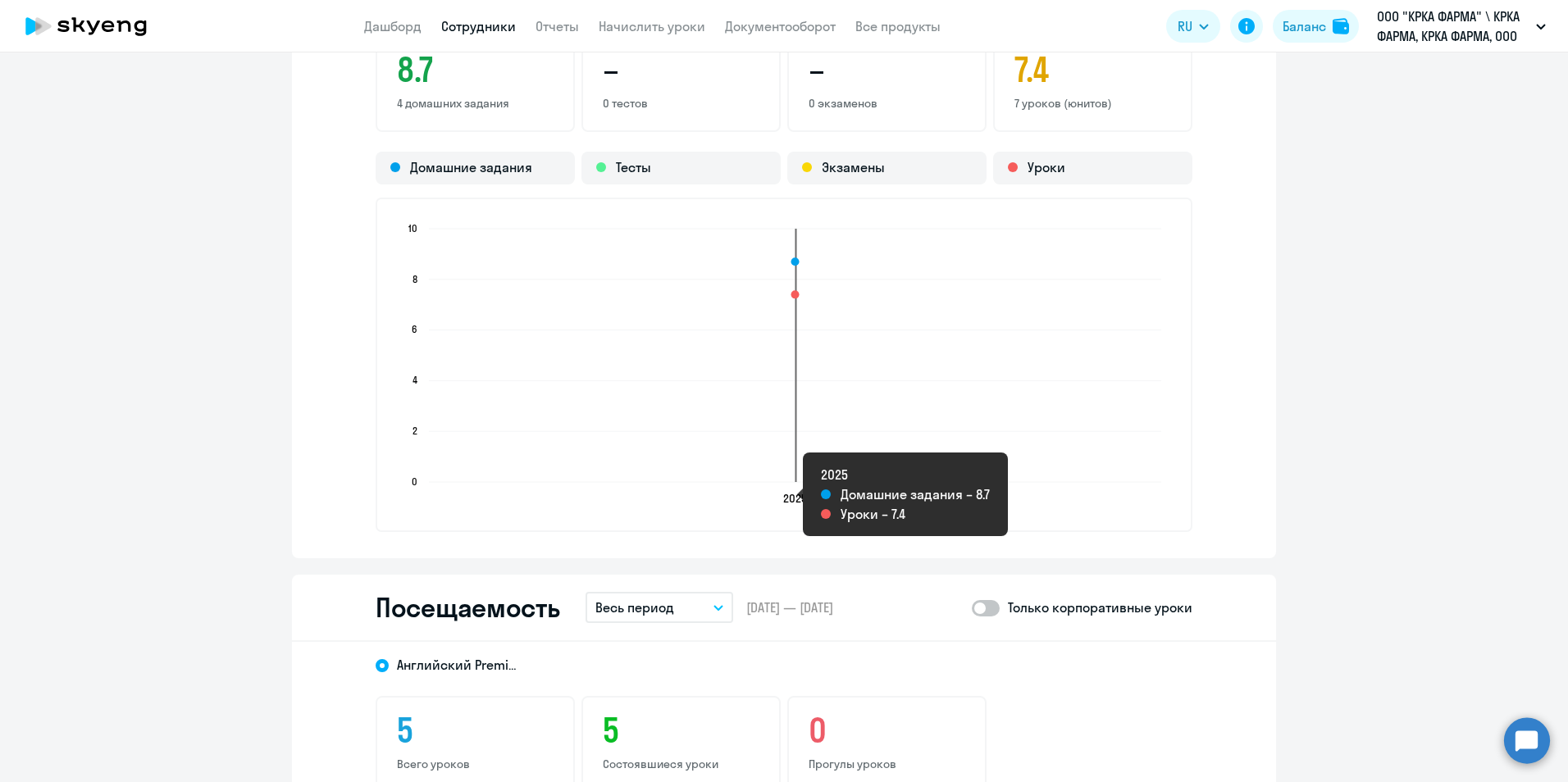
scroll to position [1722, 0]
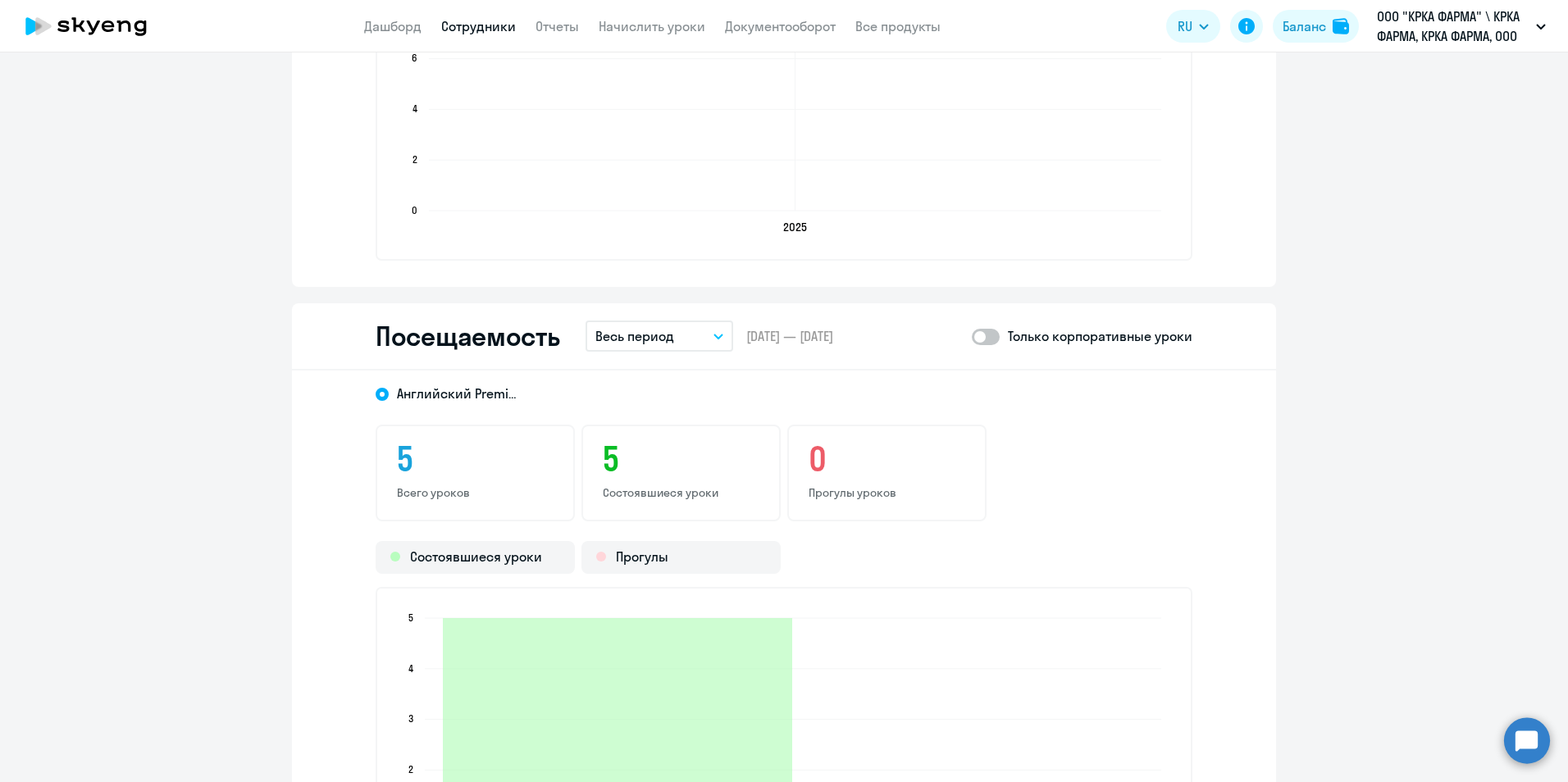
click at [989, 337] on span at bounding box center [985, 337] width 28 height 17
click at [972, 337] on input "checkbox" at bounding box center [971, 336] width 1 height 1
checkbox input "true"
click at [716, 335] on icon "button" at bounding box center [718, 336] width 8 height 4
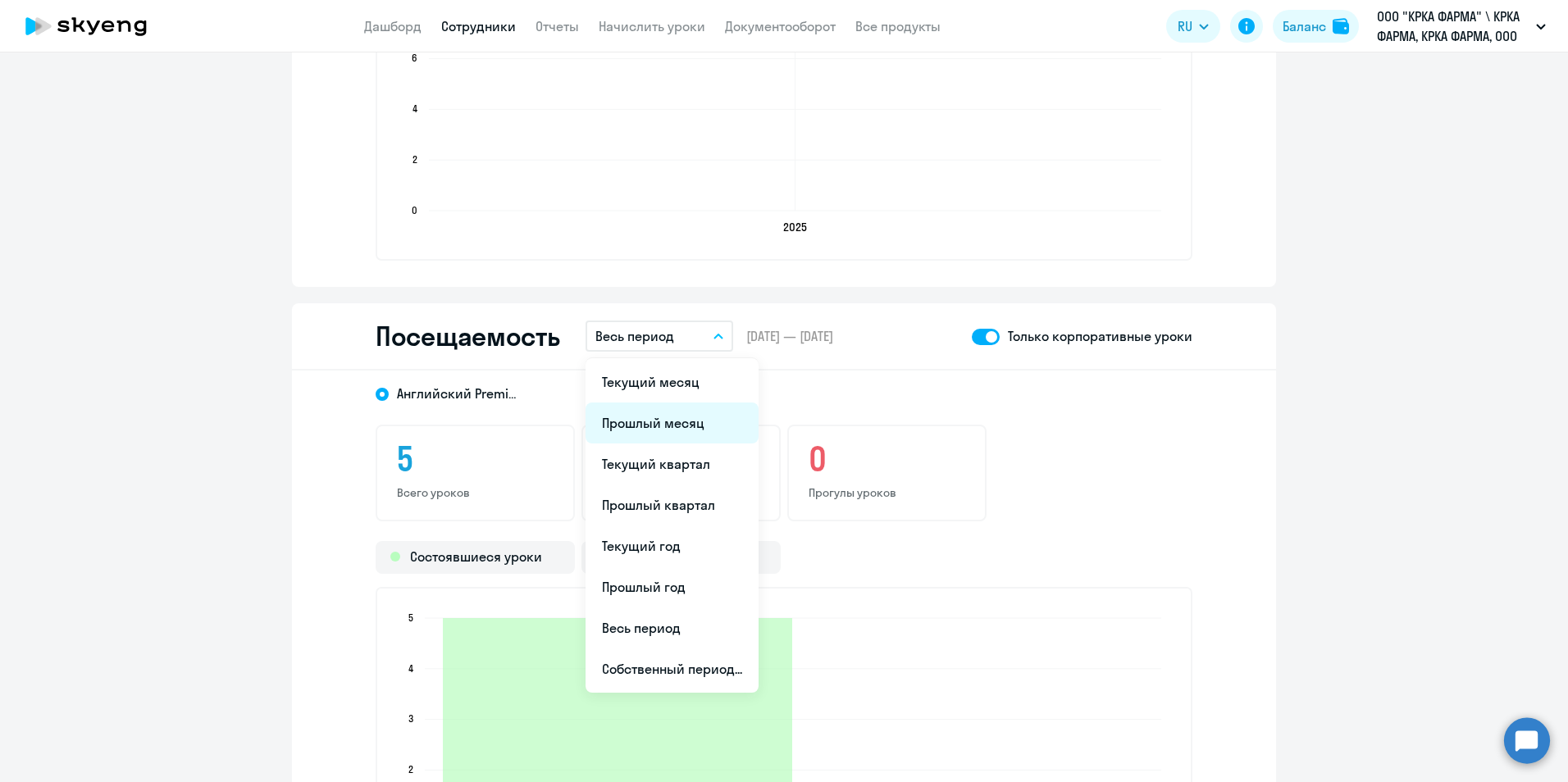
click at [675, 419] on li "Прошлый месяц" at bounding box center [672, 423] width 173 height 41
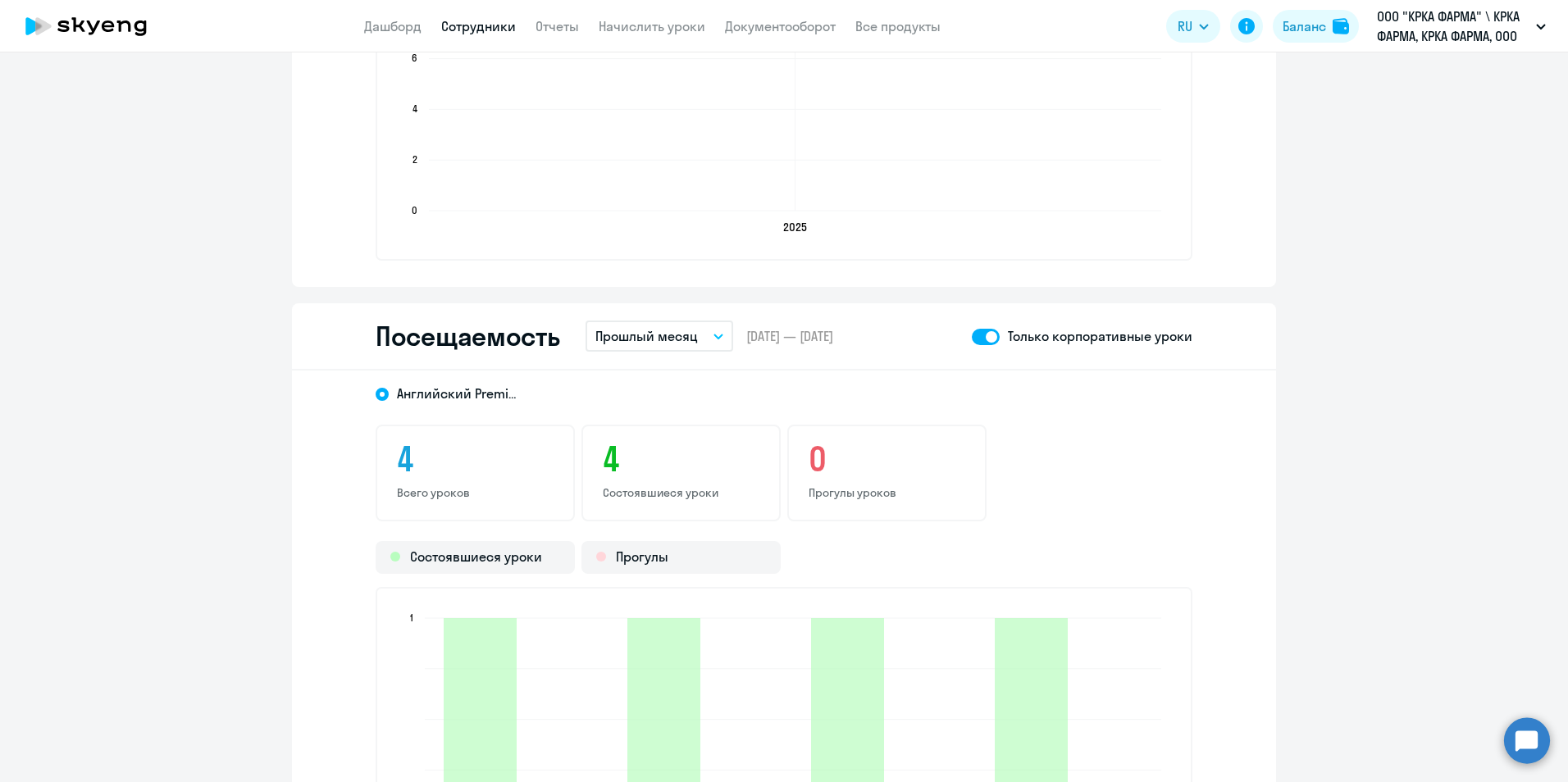
click at [492, 26] on link "Сотрудники" at bounding box center [478, 27] width 75 height 17
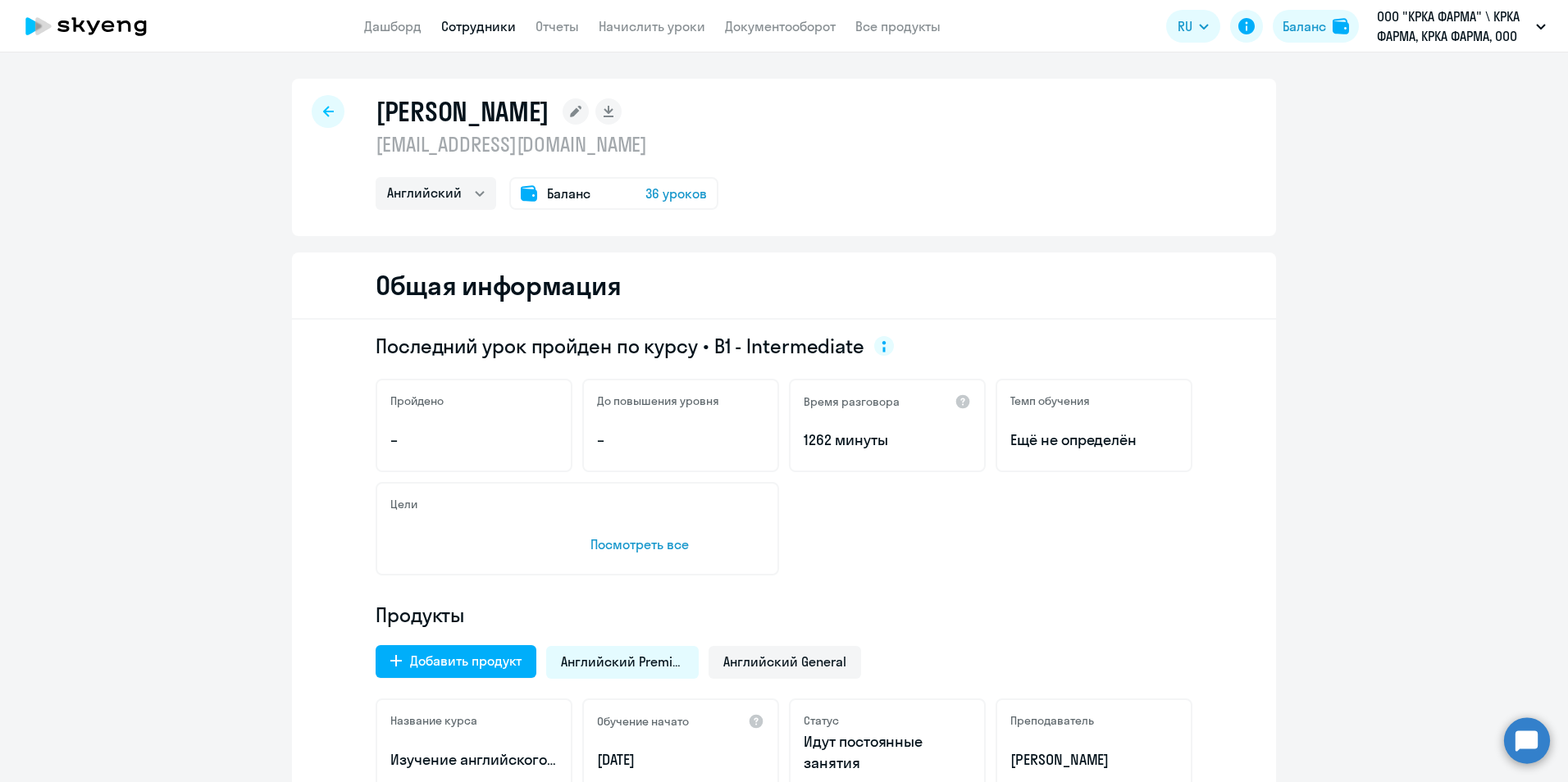
select select "30"
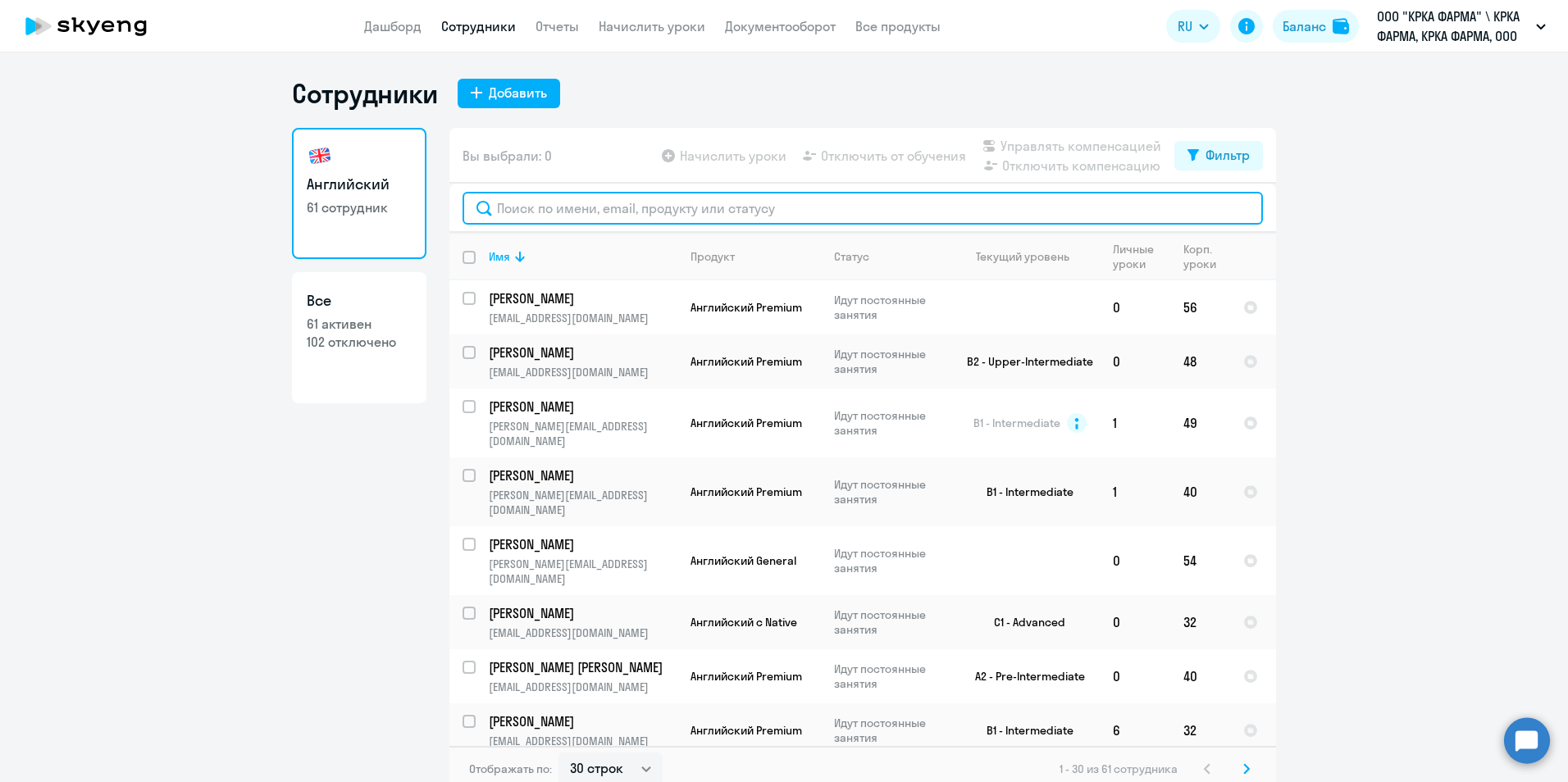
click at [568, 205] on input "text" at bounding box center [862, 208] width 800 height 33
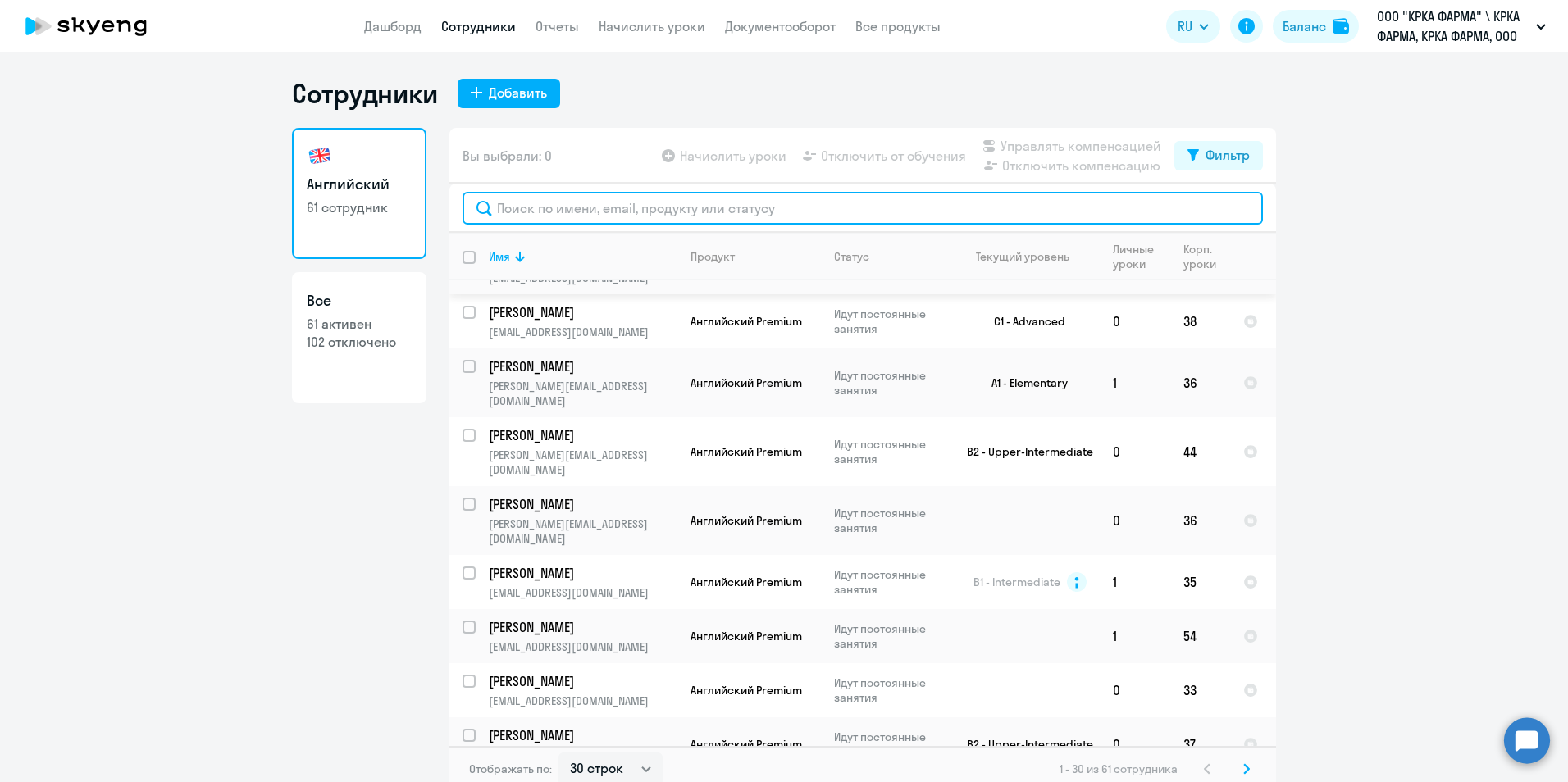
scroll to position [820, 0]
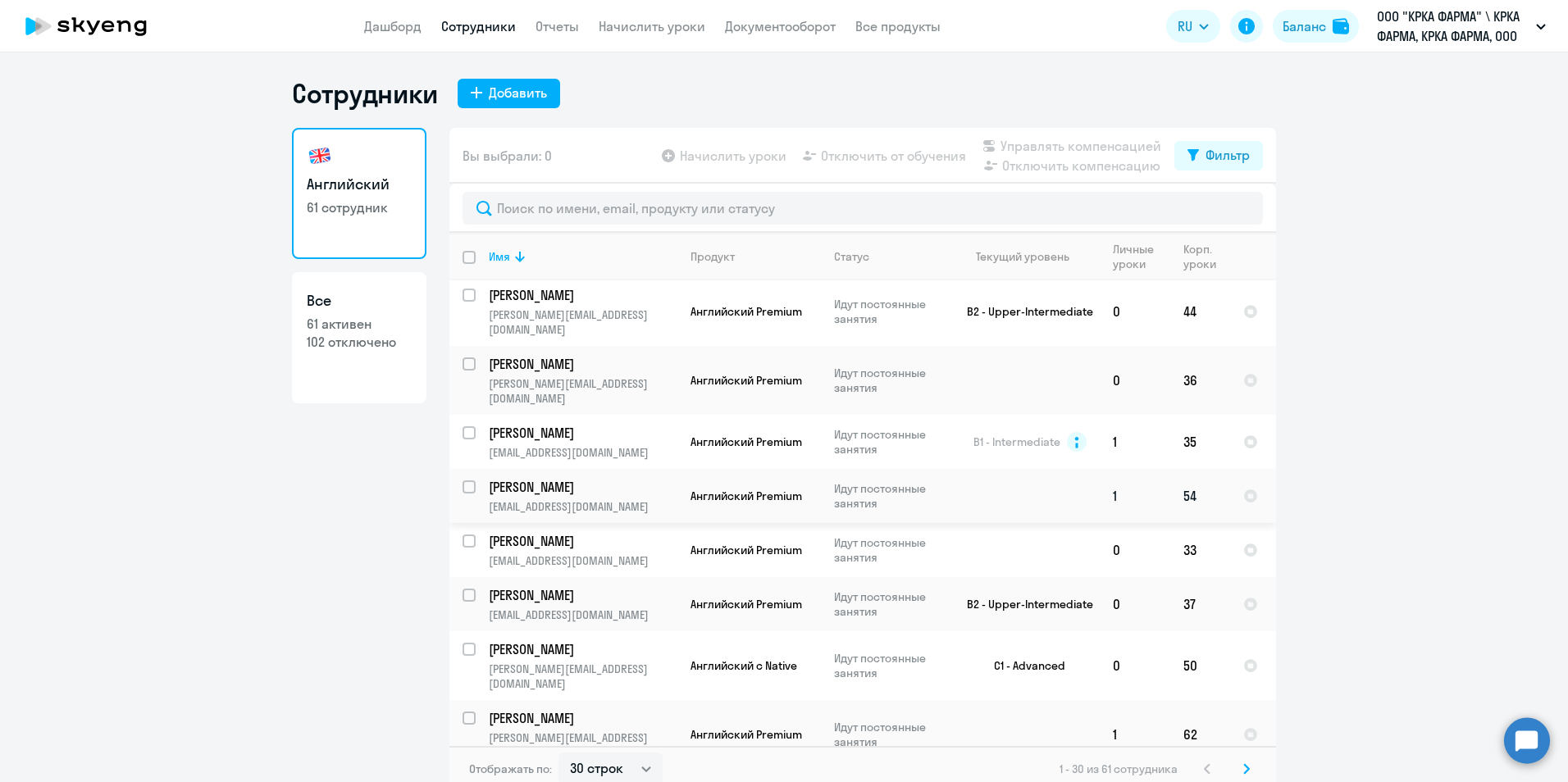
click at [542, 478] on p "Рыжов Сергей" at bounding box center [581, 487] width 185 height 18
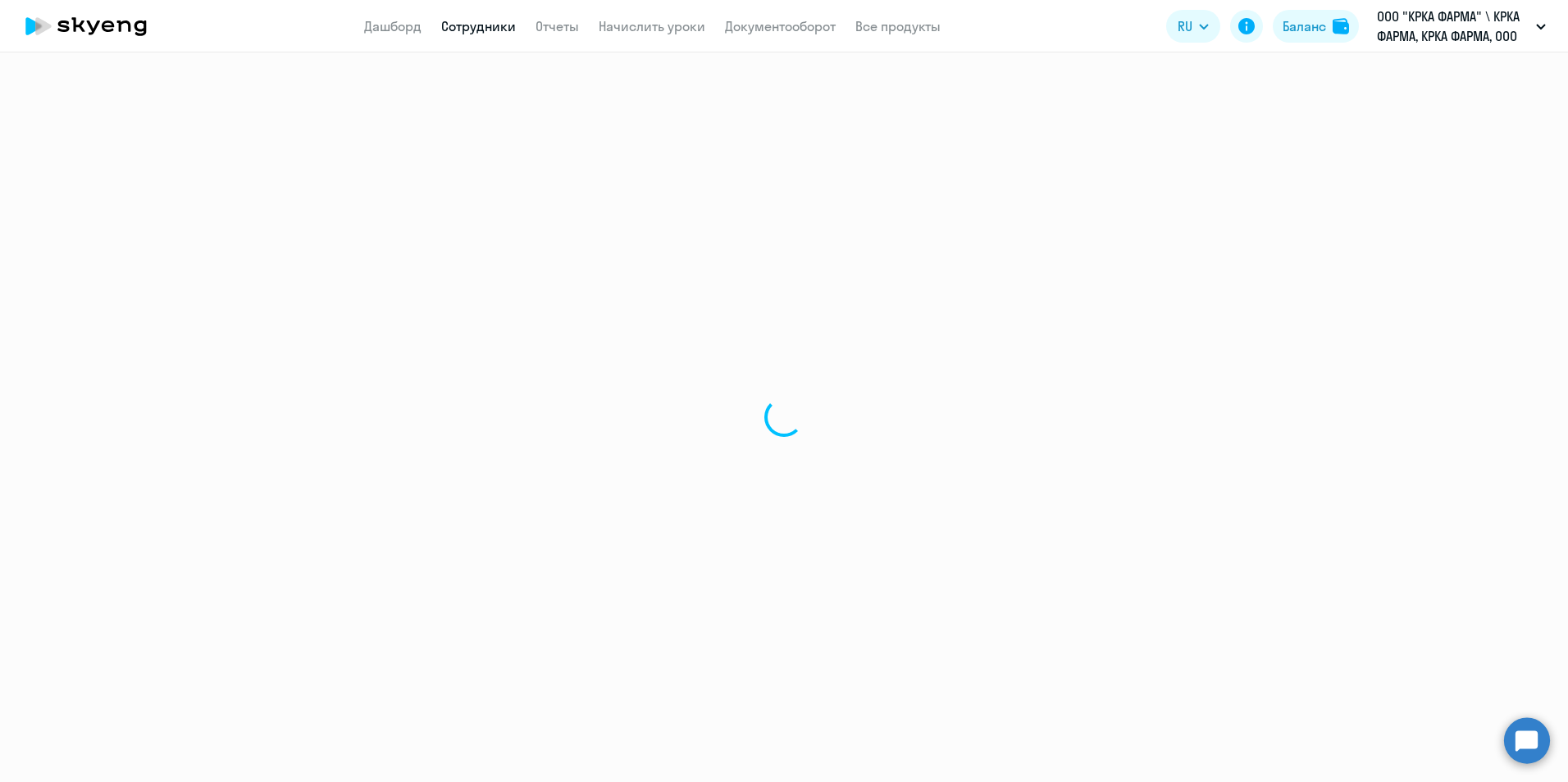
select select "english"
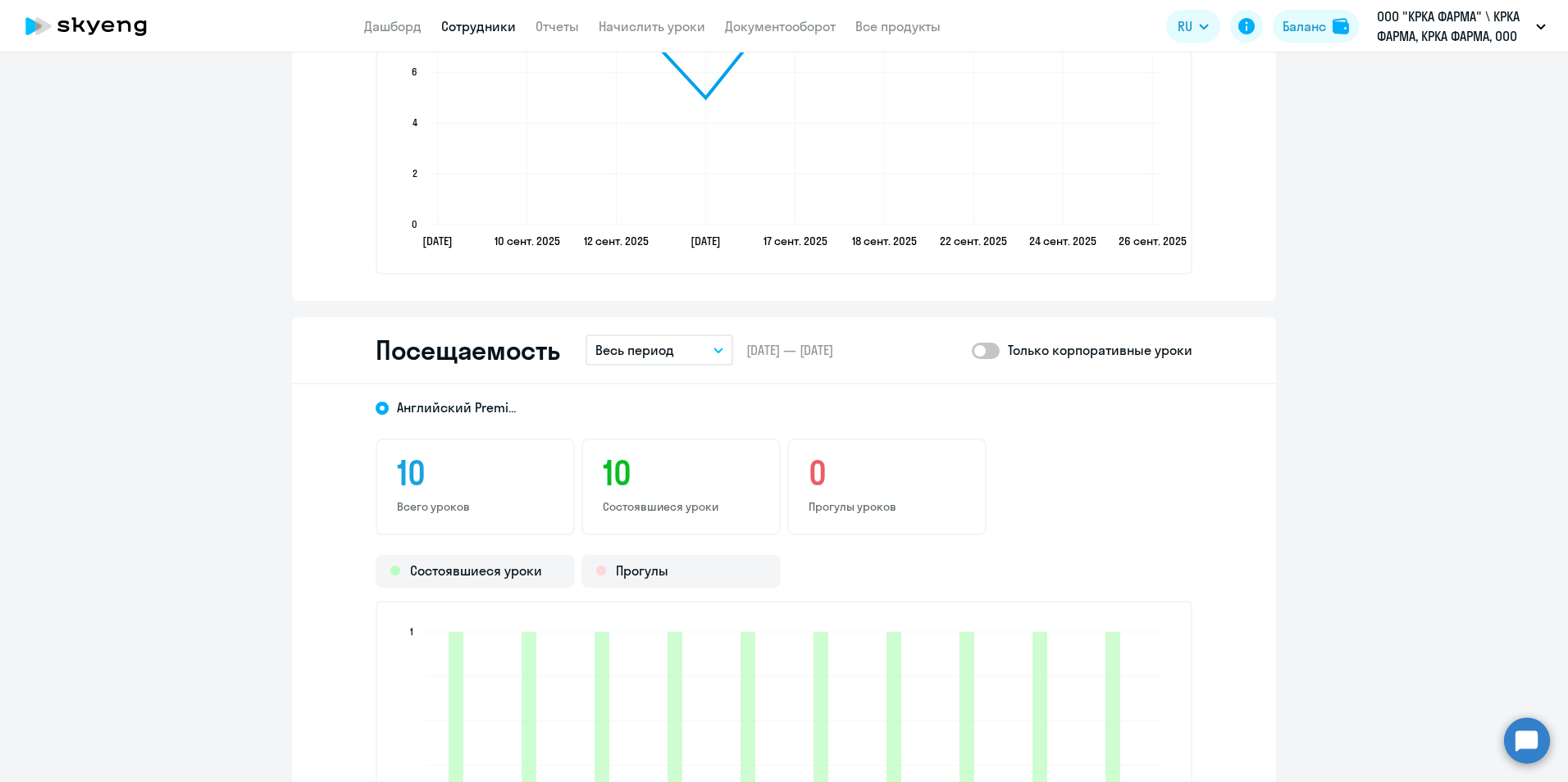
scroll to position [1722, 0]
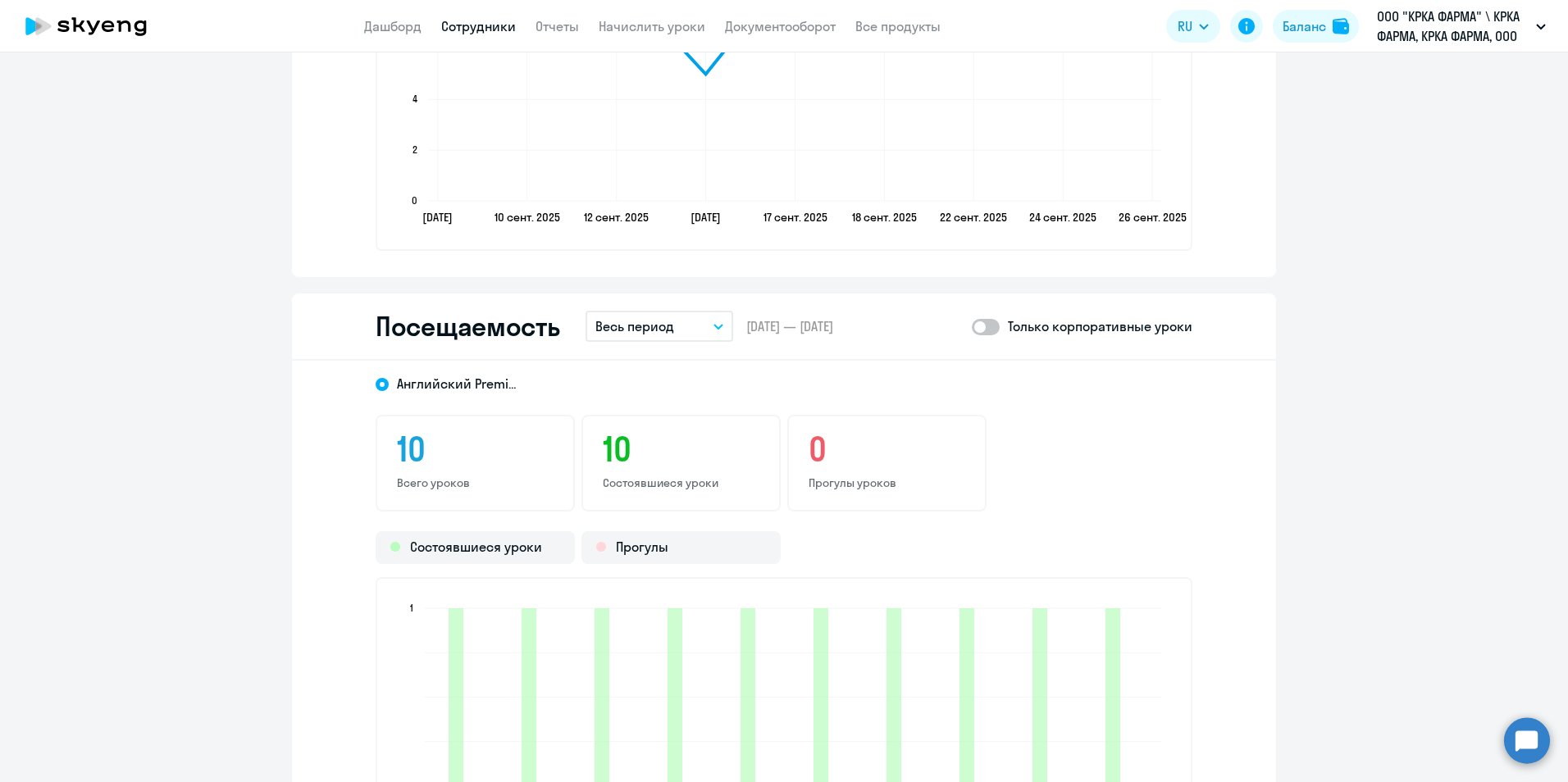
click at [988, 322] on span at bounding box center [985, 327] width 28 height 17
click at [972, 326] on input "checkbox" at bounding box center [971, 326] width 1 height 1
checkbox input "true"
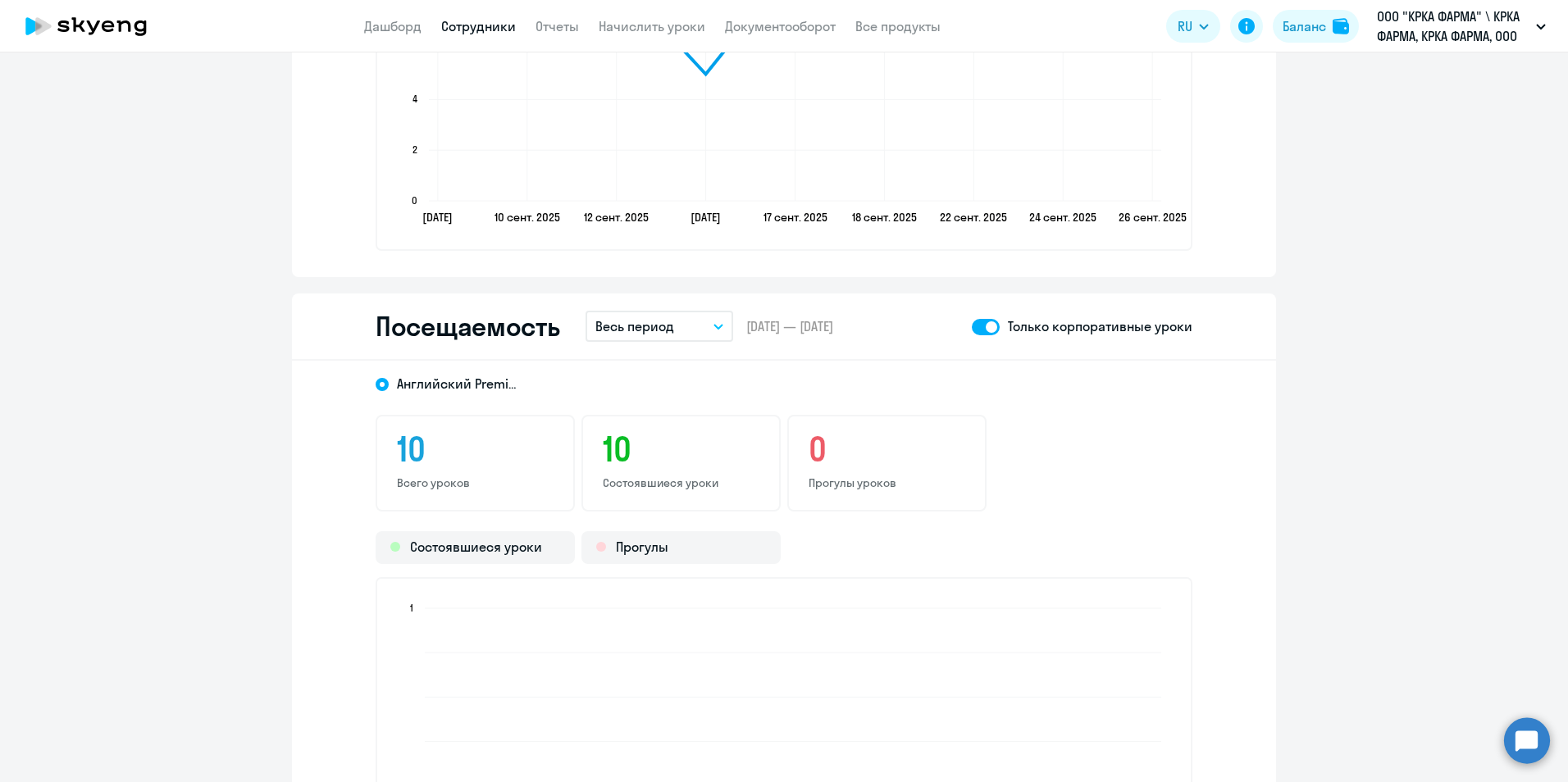
click at [713, 325] on icon "button" at bounding box center [718, 326] width 10 height 6
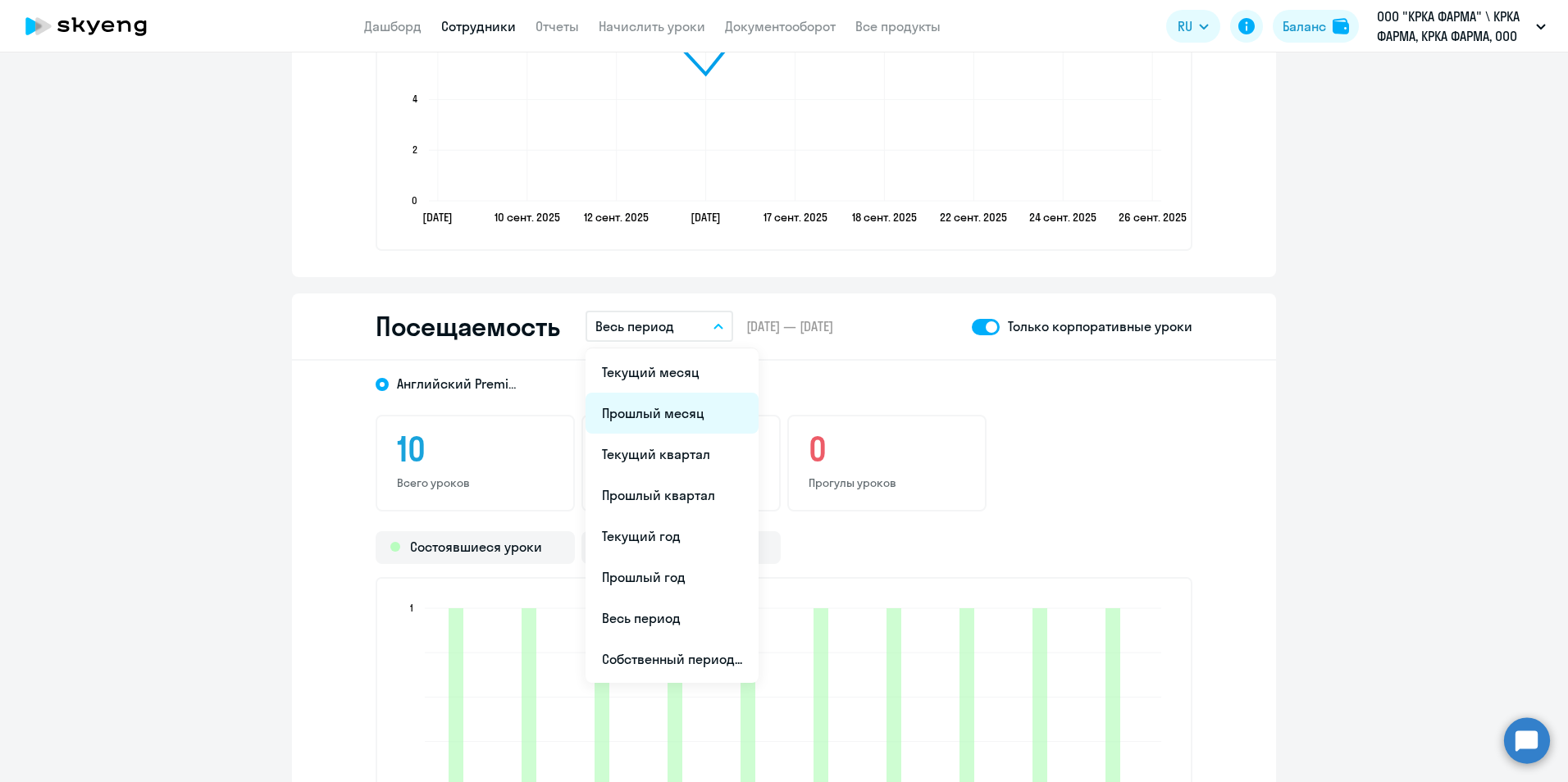
click at [688, 419] on li "Прошлый месяц" at bounding box center [672, 413] width 173 height 41
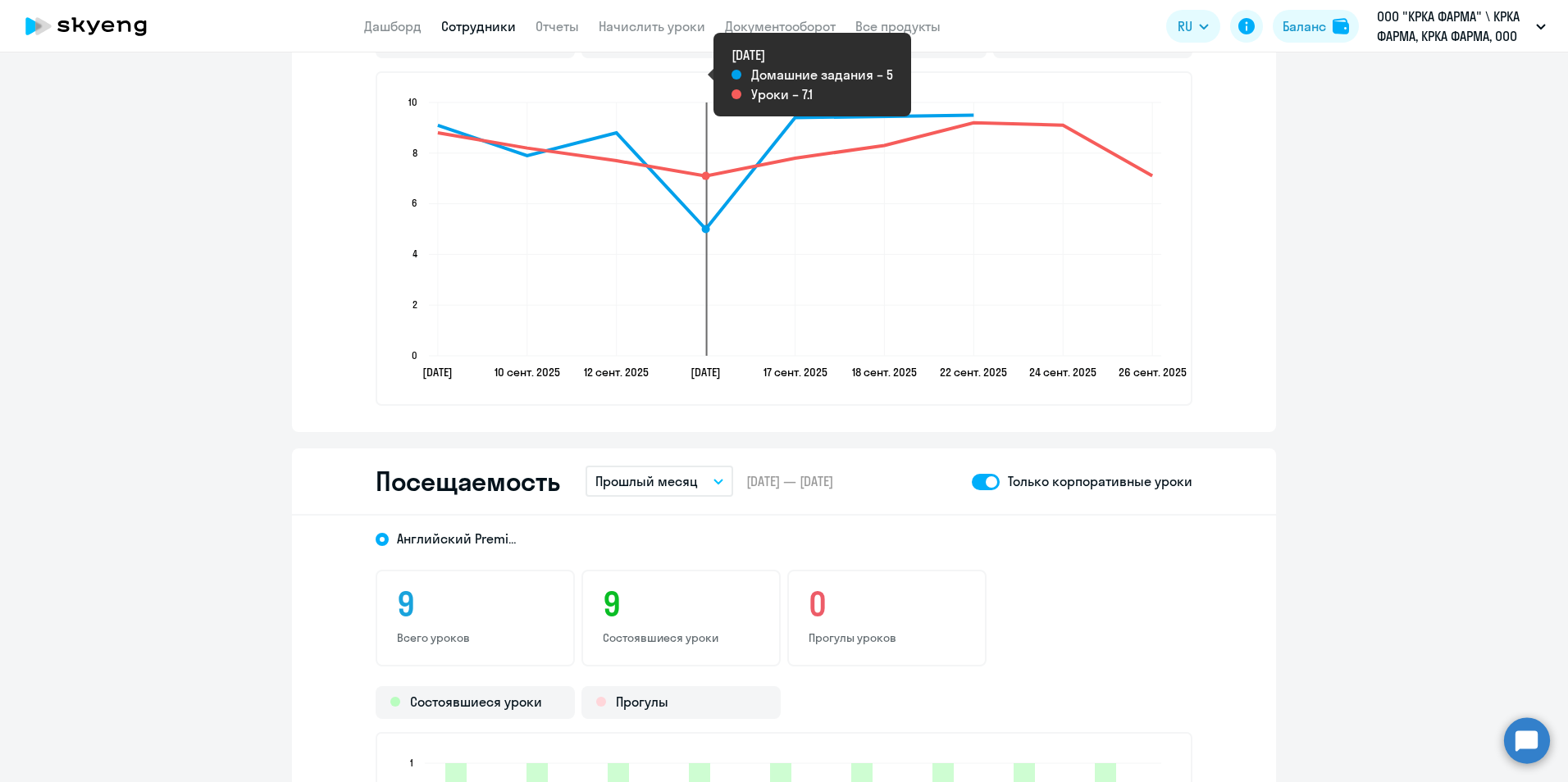
scroll to position [1312, 0]
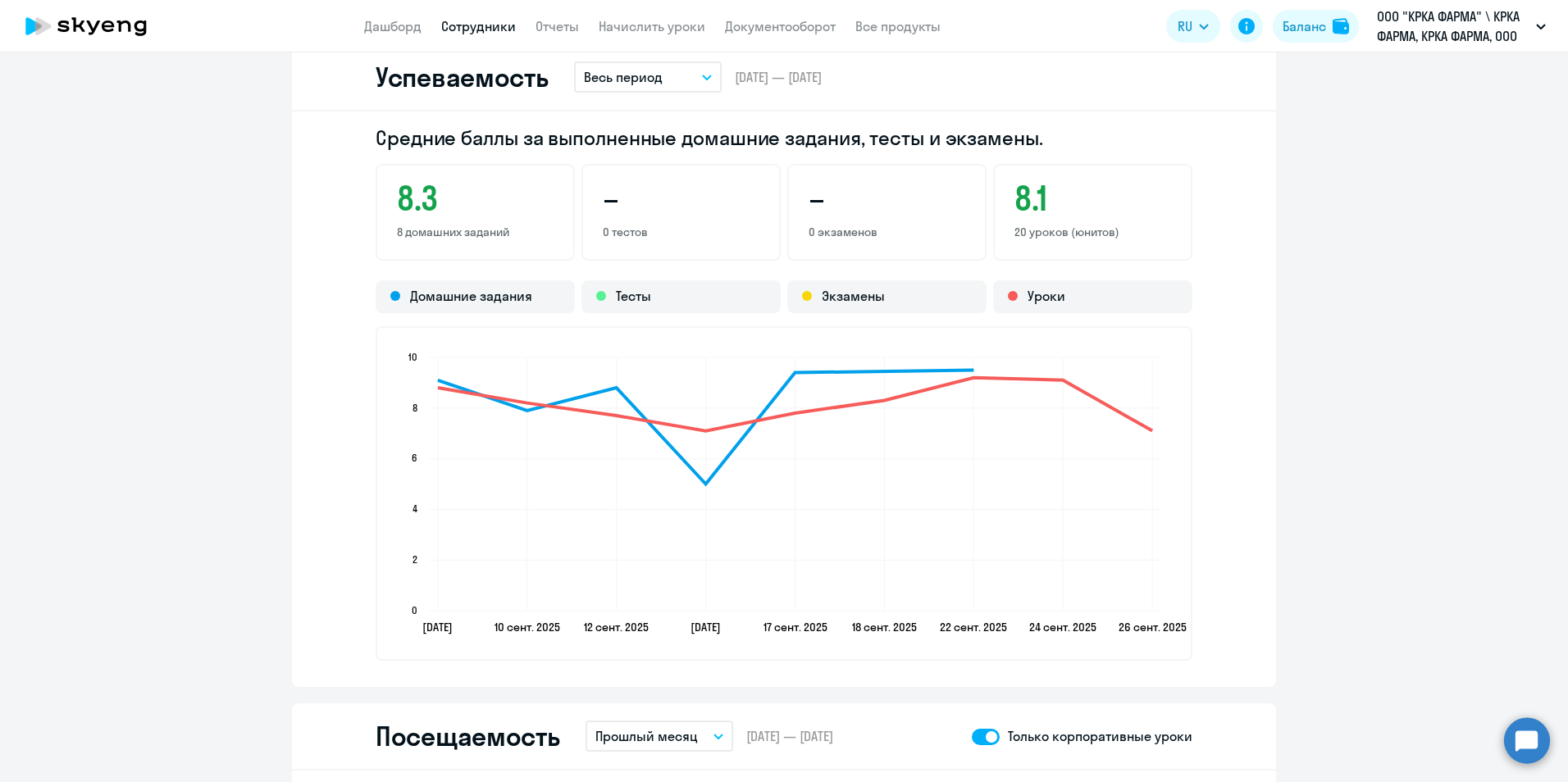
click at [497, 26] on link "Сотрудники" at bounding box center [478, 27] width 75 height 17
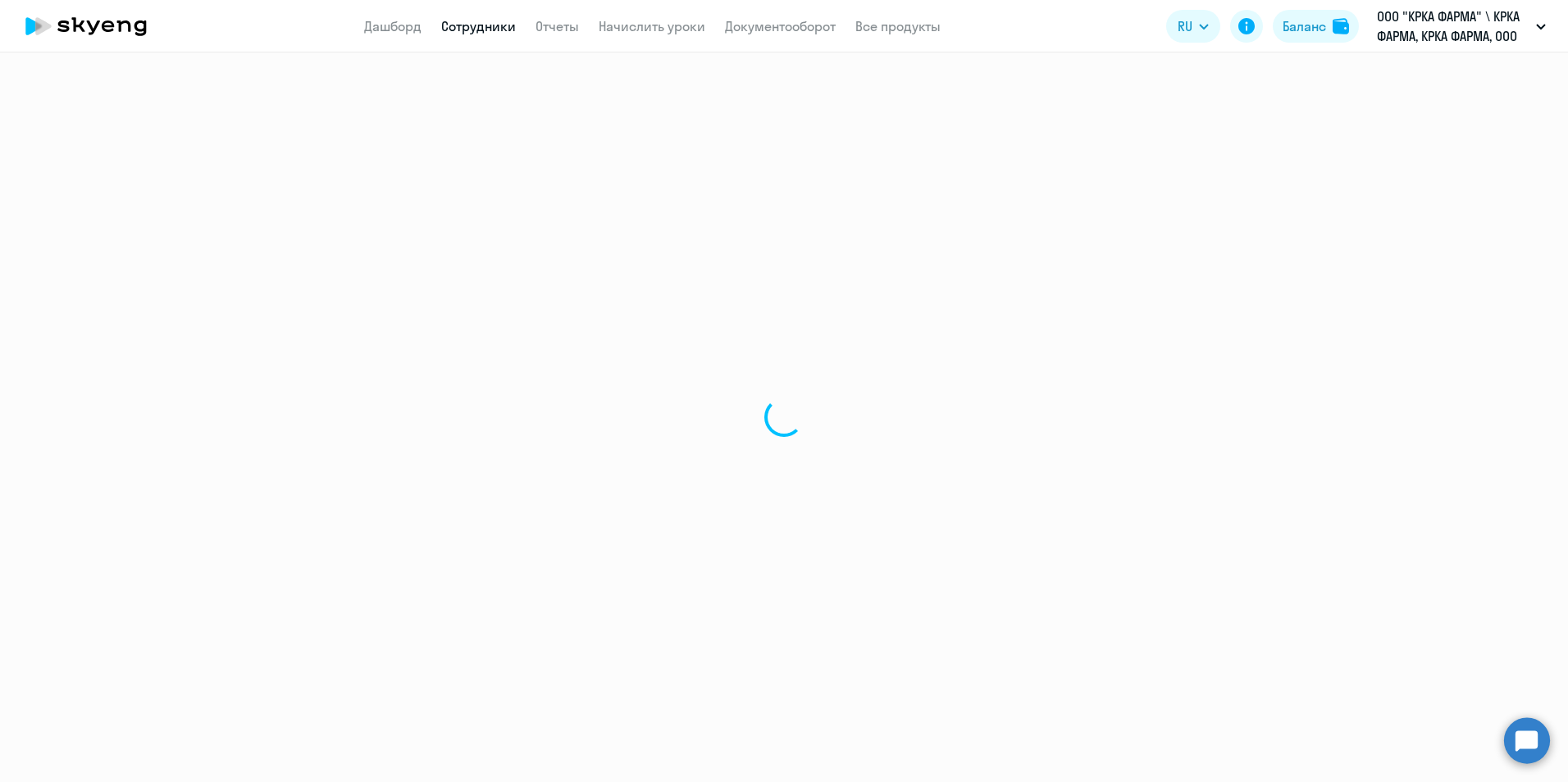
select select "30"
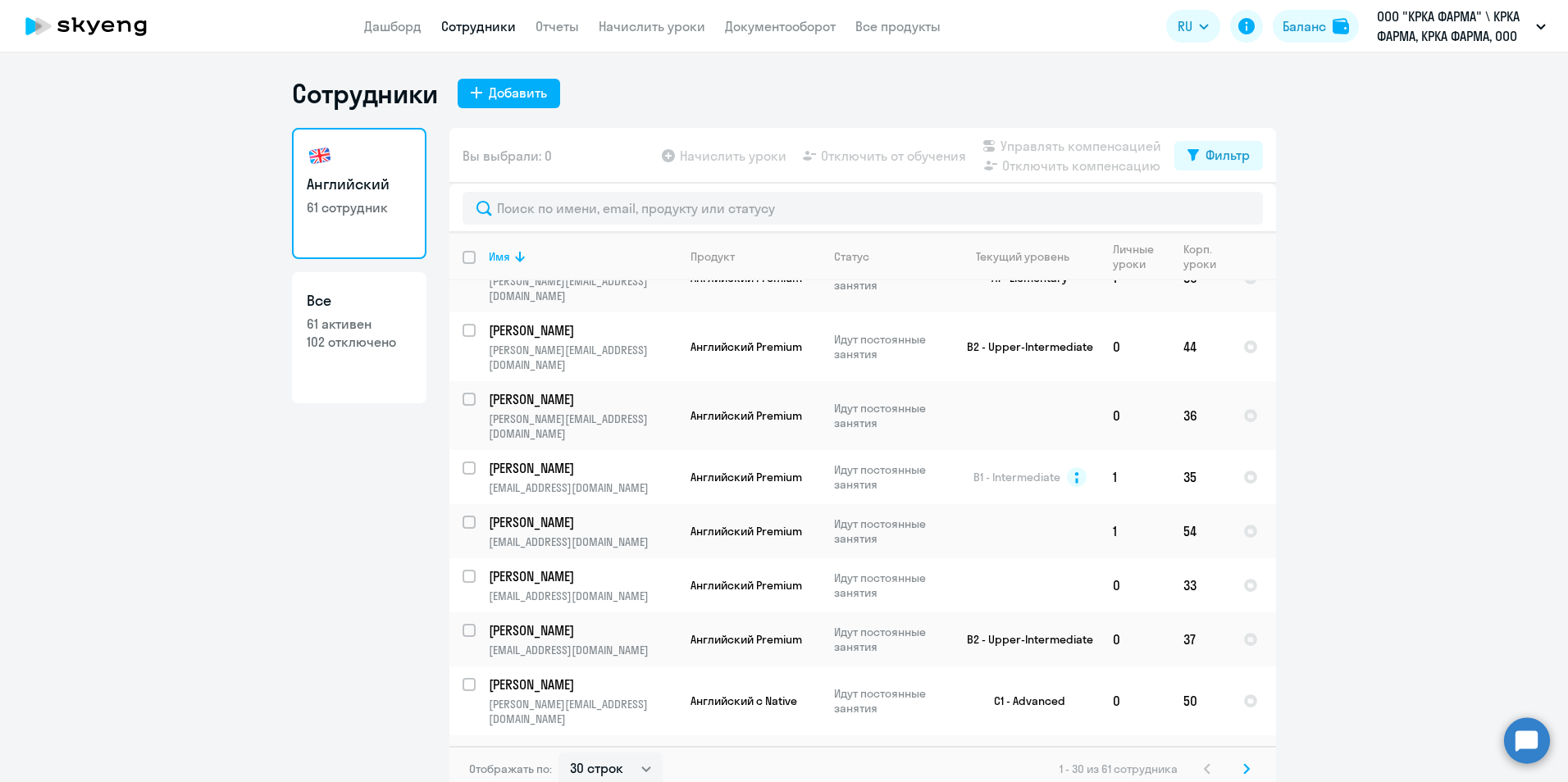
scroll to position [902, 0]
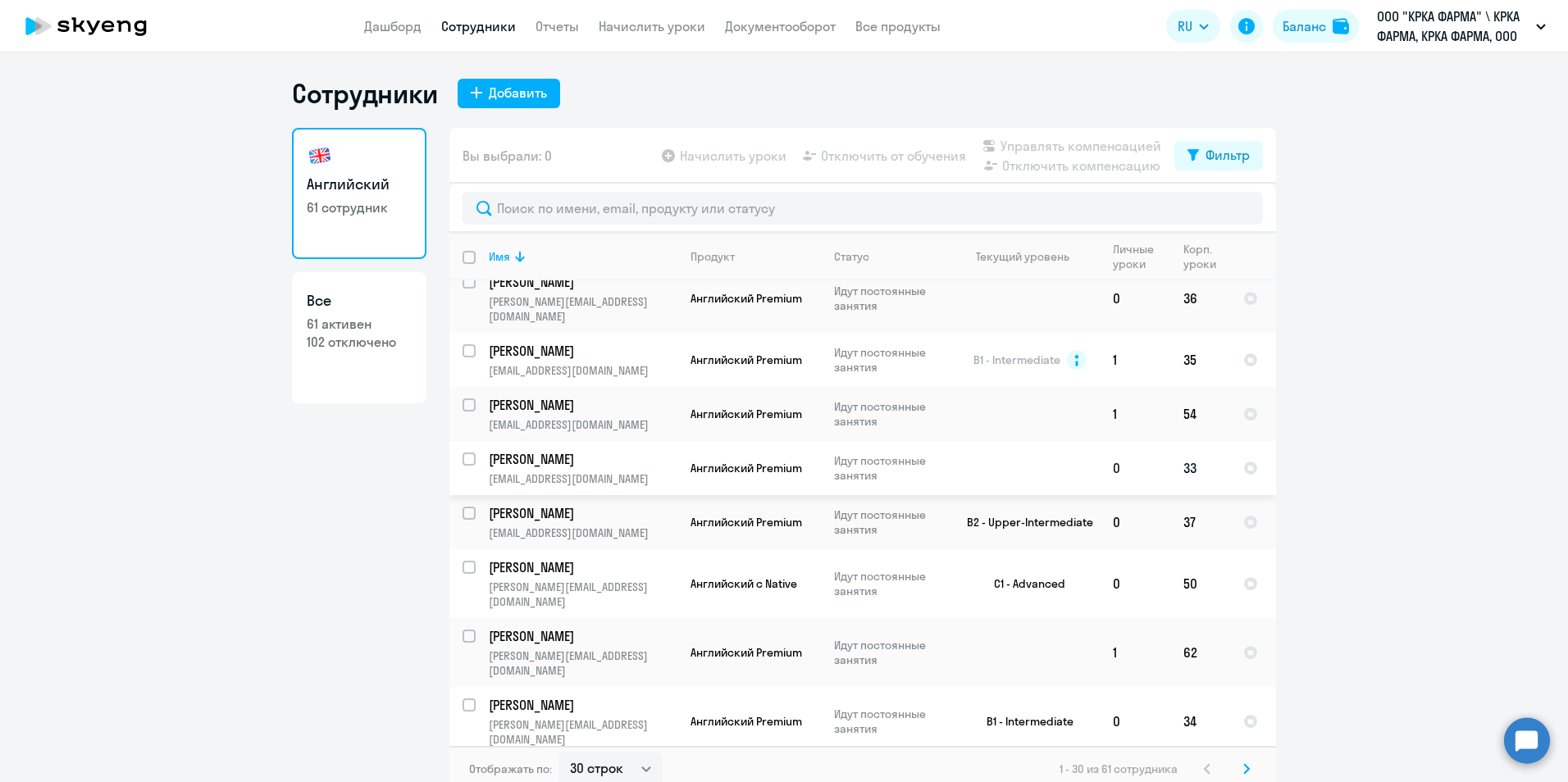
click at [547, 451] on p "Руденко Илья" at bounding box center [581, 460] width 185 height 18
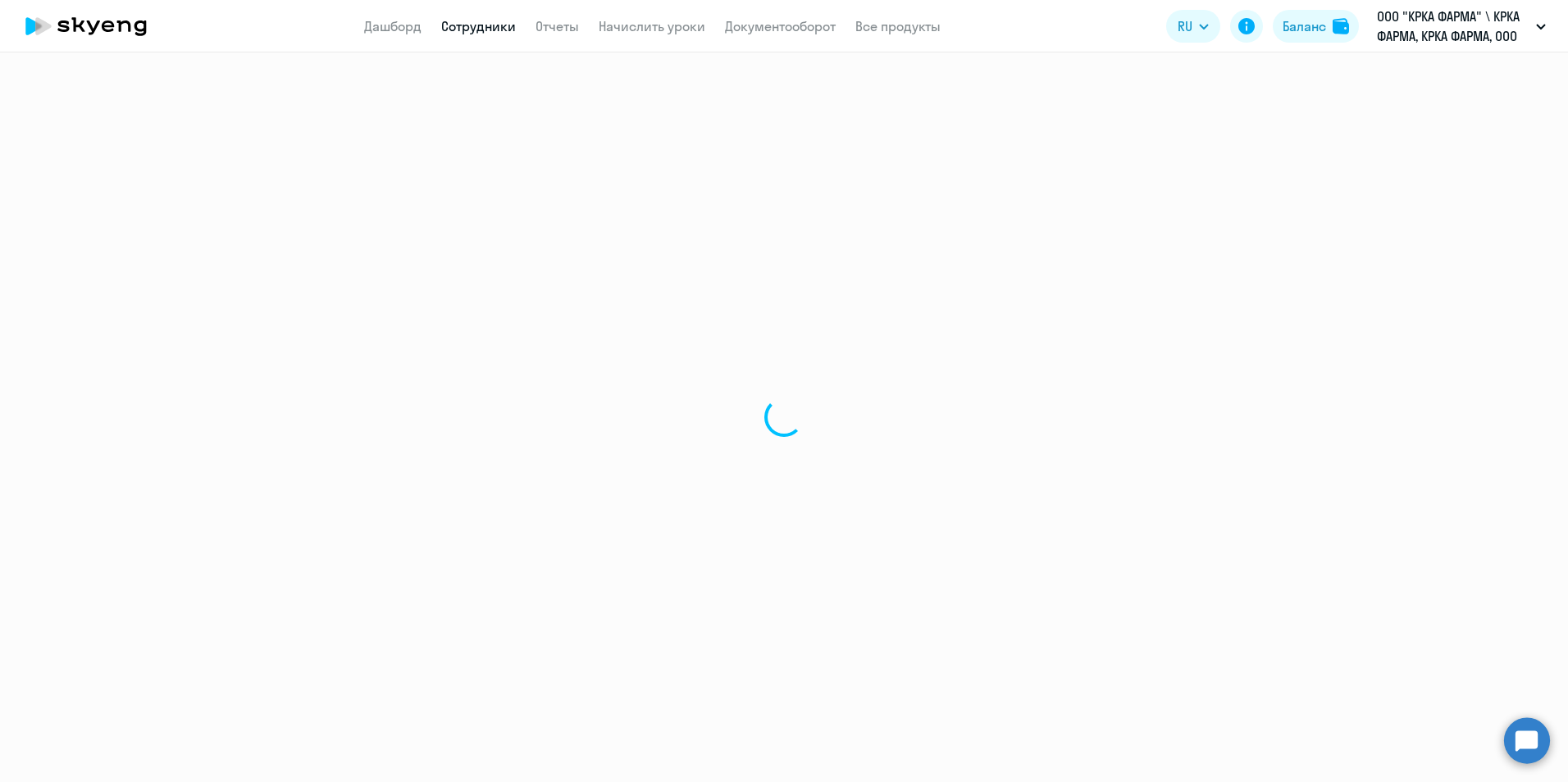
select select "english"
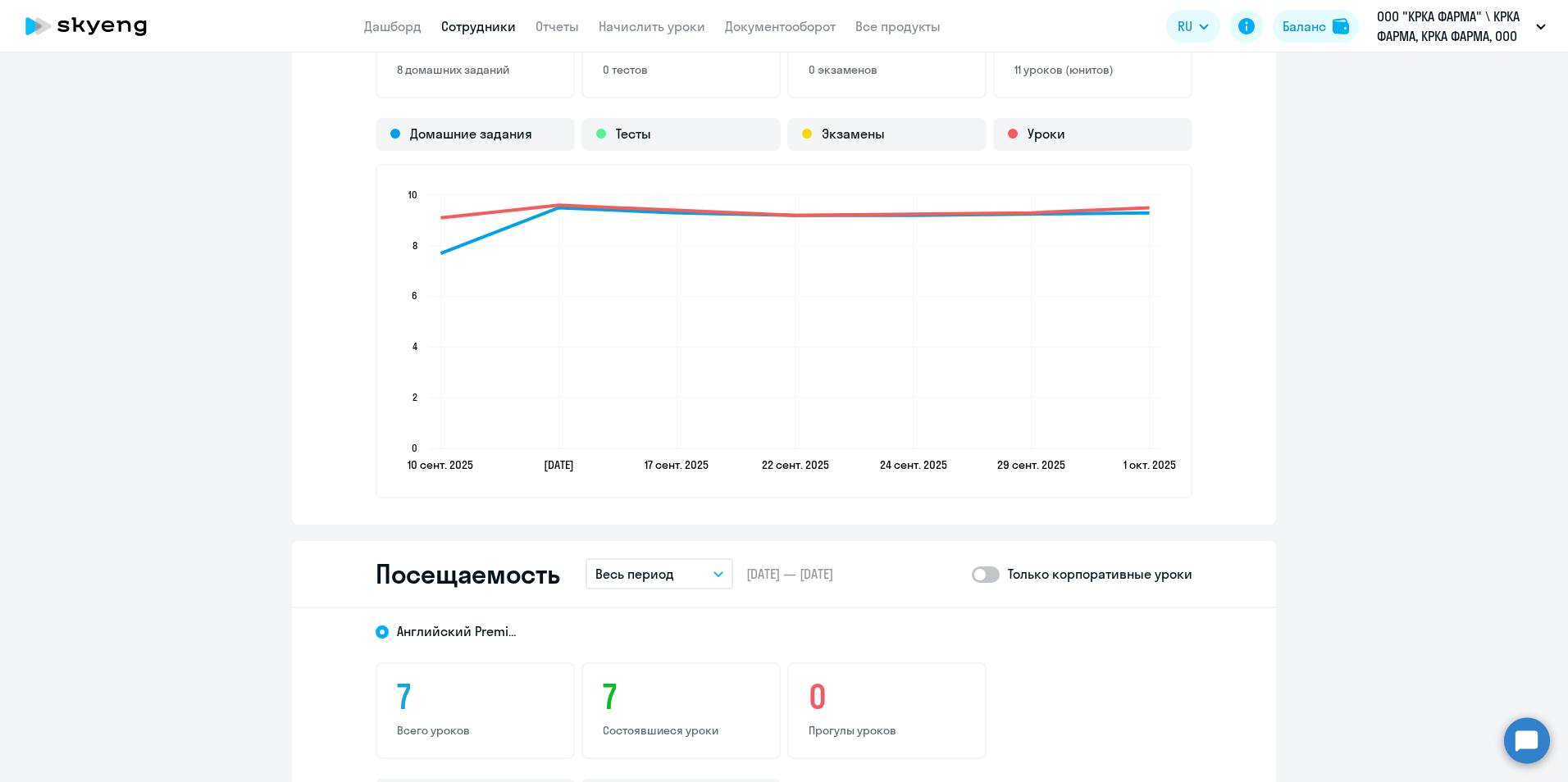
scroll to position [1476, 0]
click at [990, 574] on span at bounding box center [985, 573] width 28 height 17
click at [972, 573] on input "checkbox" at bounding box center [971, 572] width 1 height 1
checkbox input "true"
click at [714, 572] on icon "button" at bounding box center [718, 572] width 8 height 4
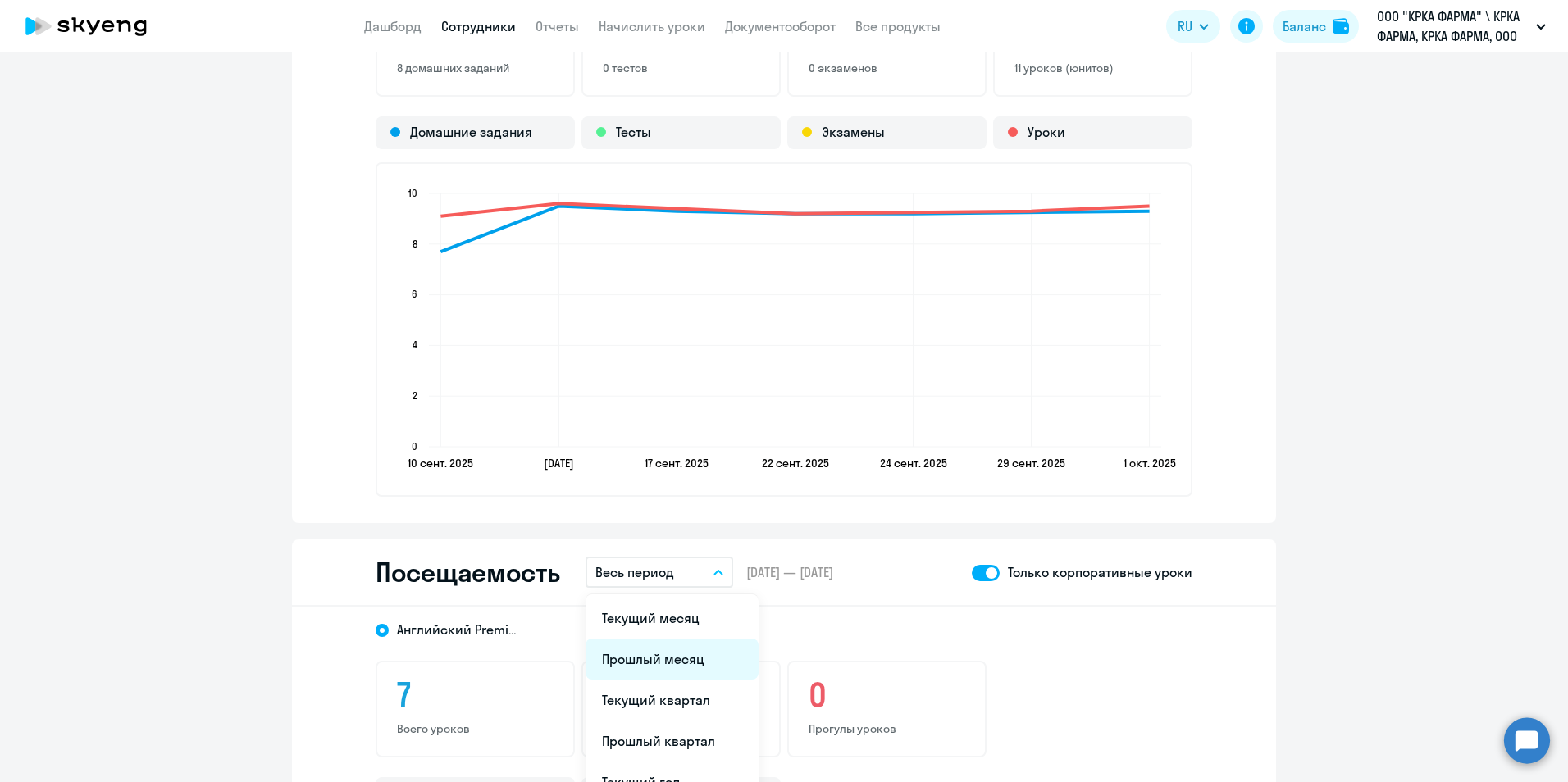
click at [675, 659] on li "Прошлый месяц" at bounding box center [672, 659] width 173 height 41
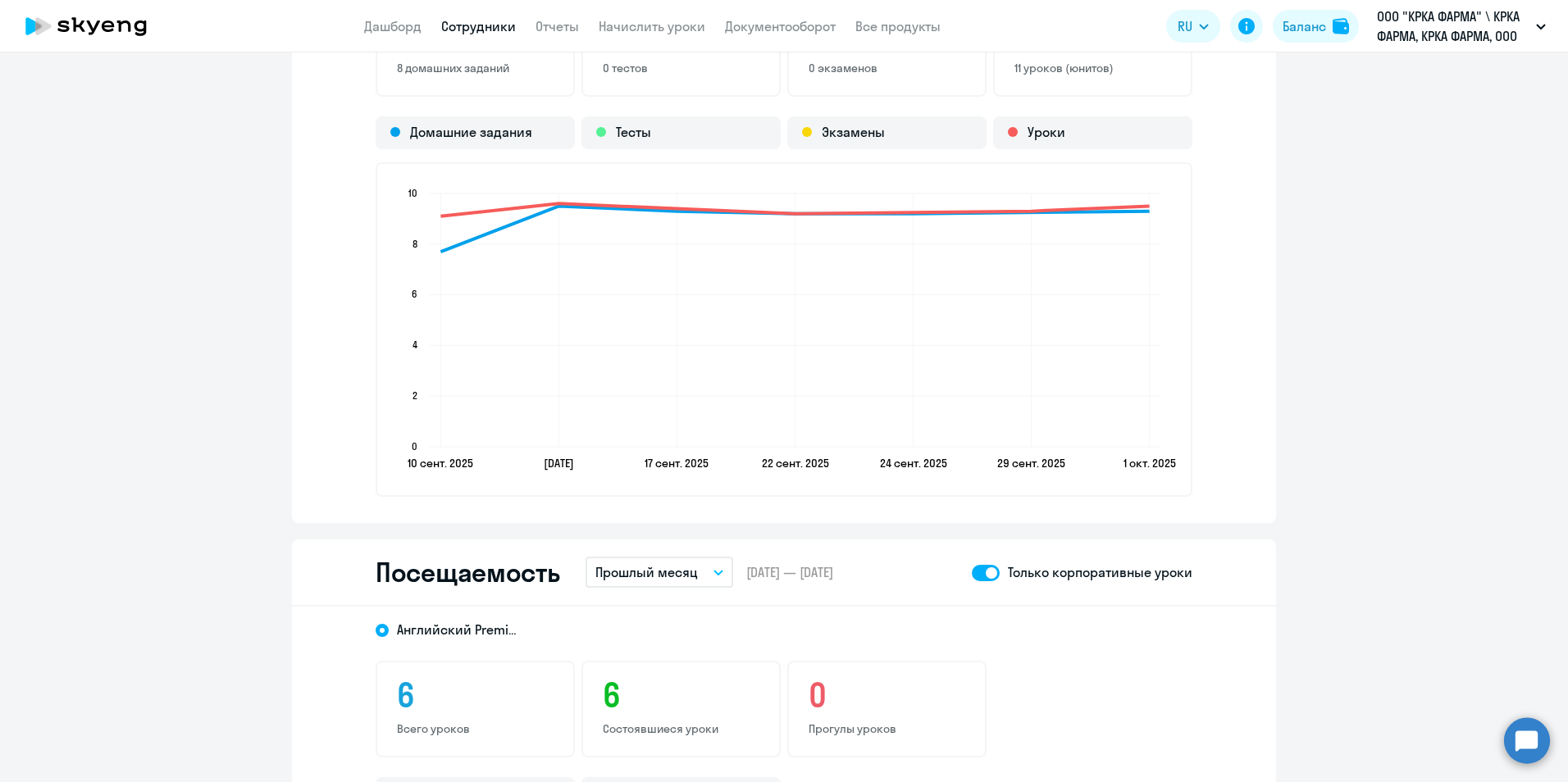
click at [495, 22] on link "Сотрудники" at bounding box center [478, 27] width 75 height 17
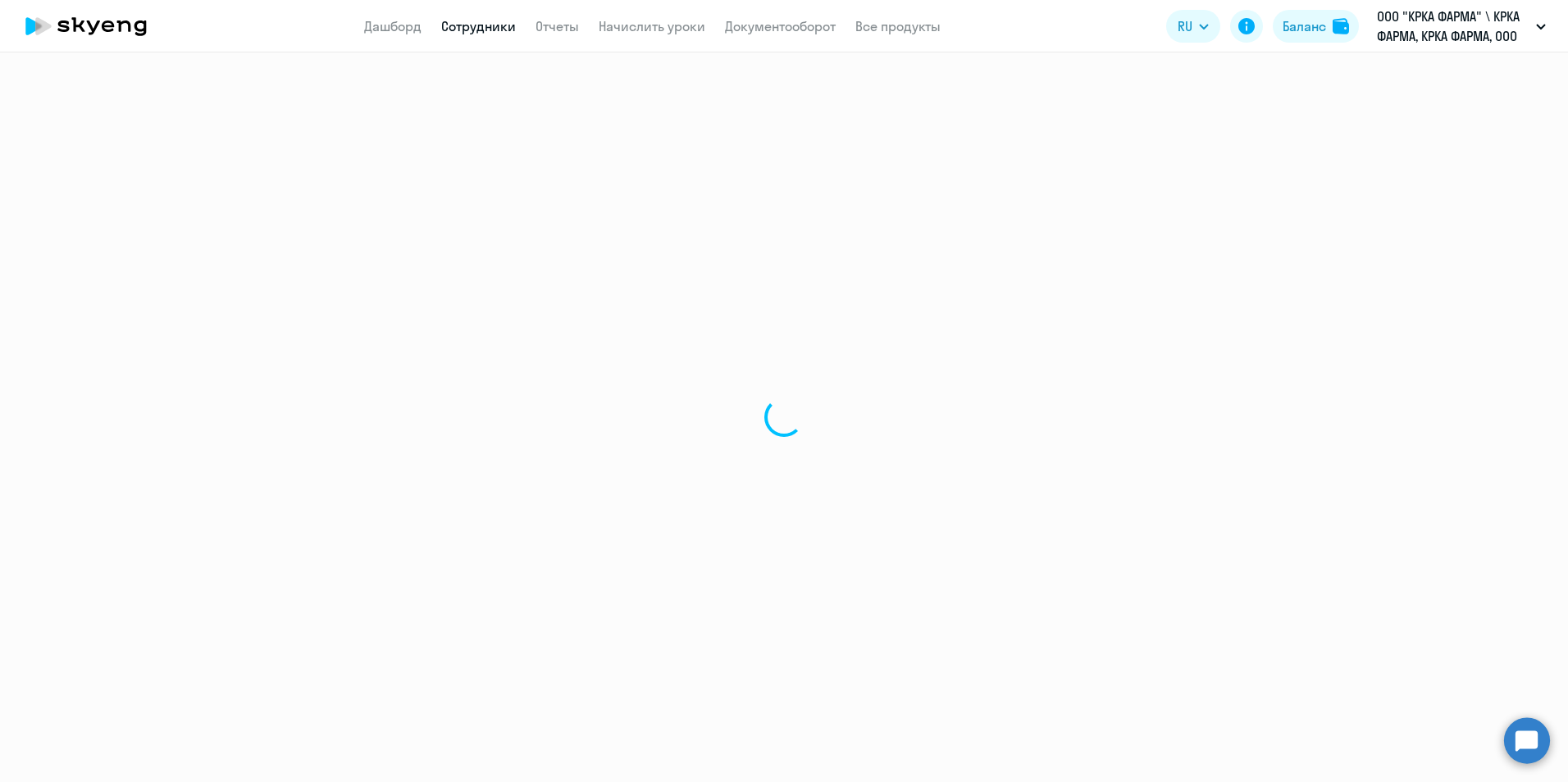
select select "30"
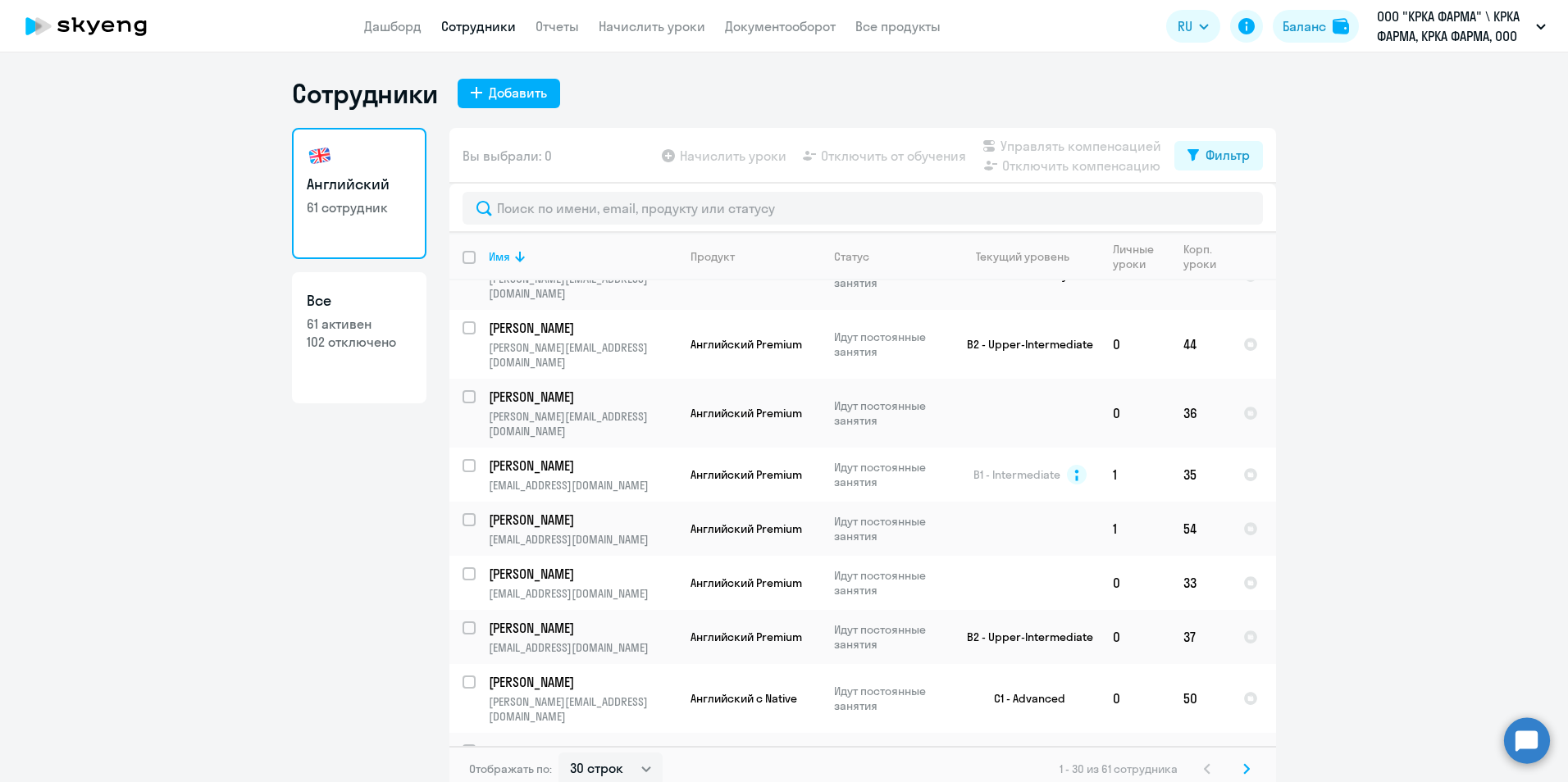
scroll to position [820, 0]
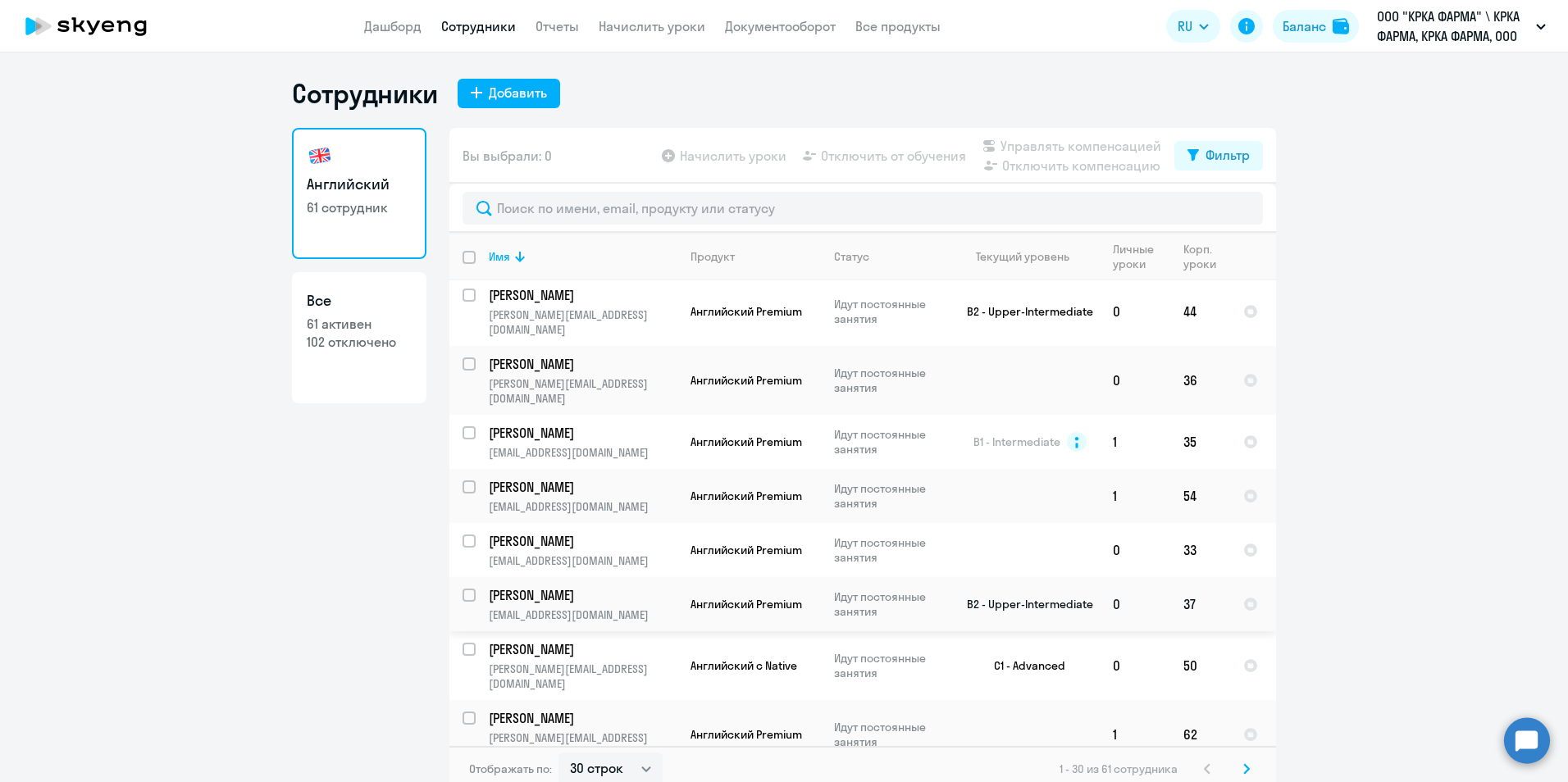
click at [567, 586] on p "Розанова Елена Леонидовна" at bounding box center [581, 596] width 185 height 18
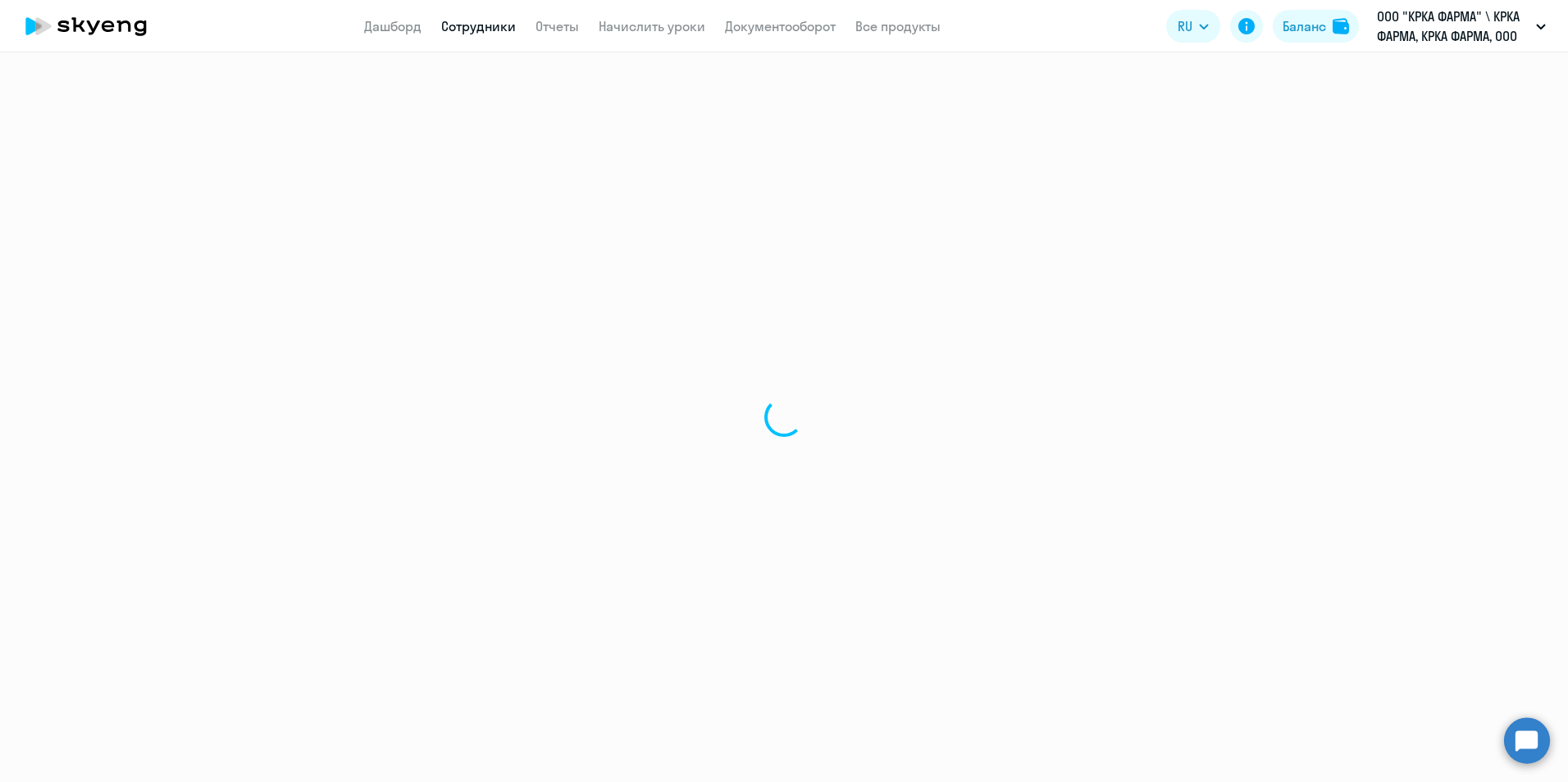
select select "english"
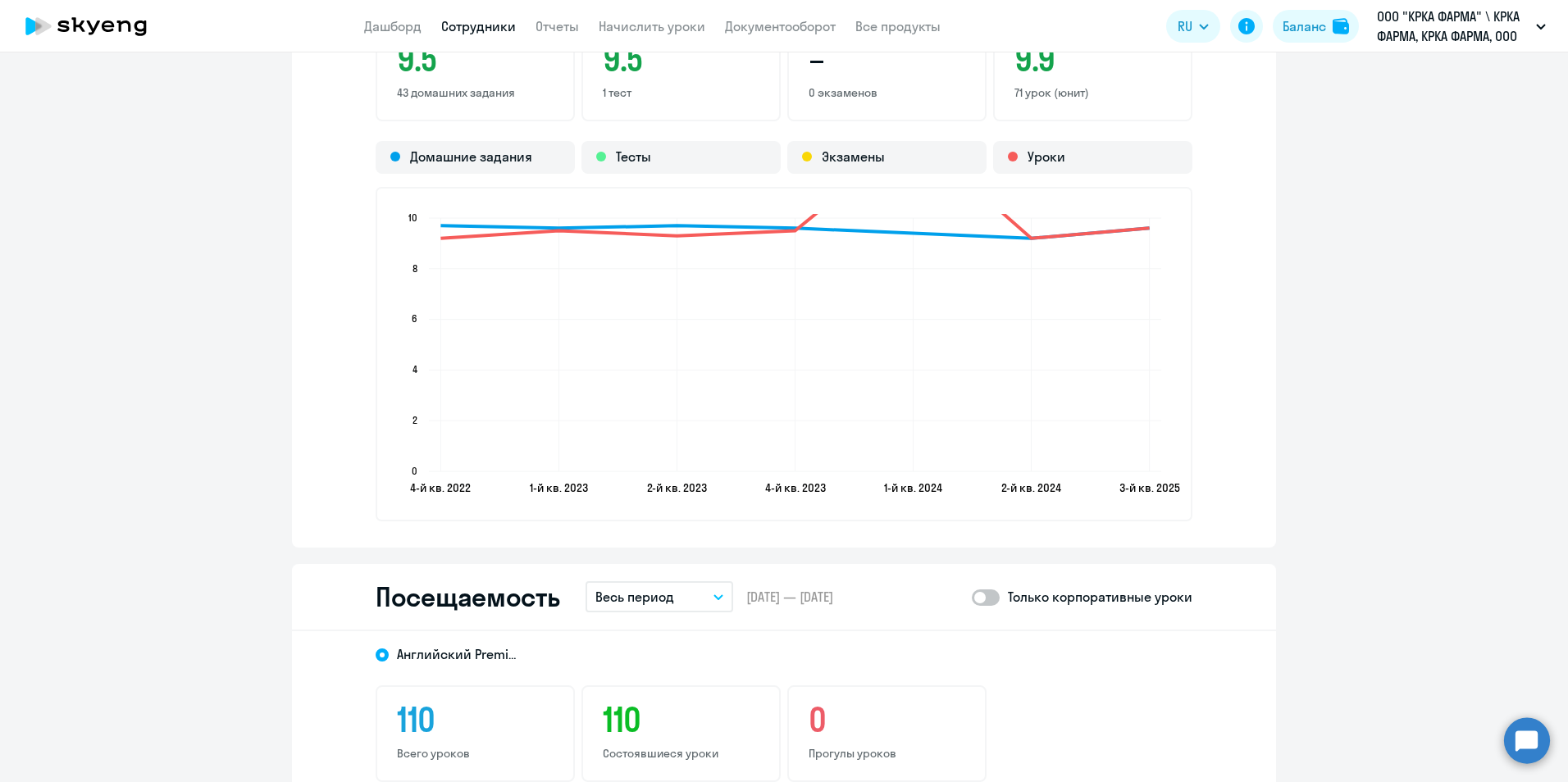
scroll to position [1476, 0]
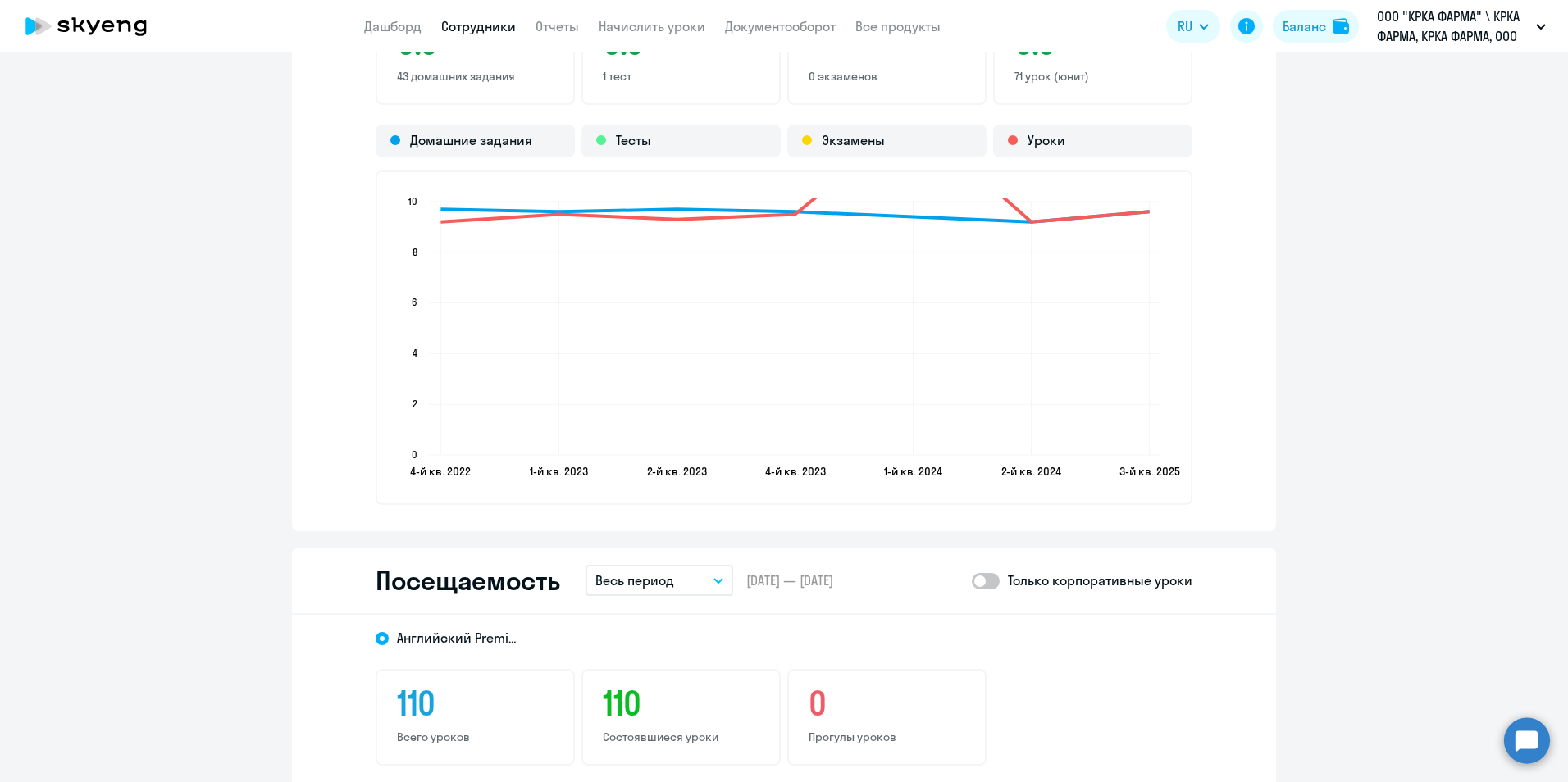
click at [990, 582] on span at bounding box center [985, 581] width 28 height 17
click at [972, 581] on input "checkbox" at bounding box center [971, 581] width 1 height 1
checkbox input "true"
click at [714, 583] on icon "button" at bounding box center [718, 581] width 8 height 4
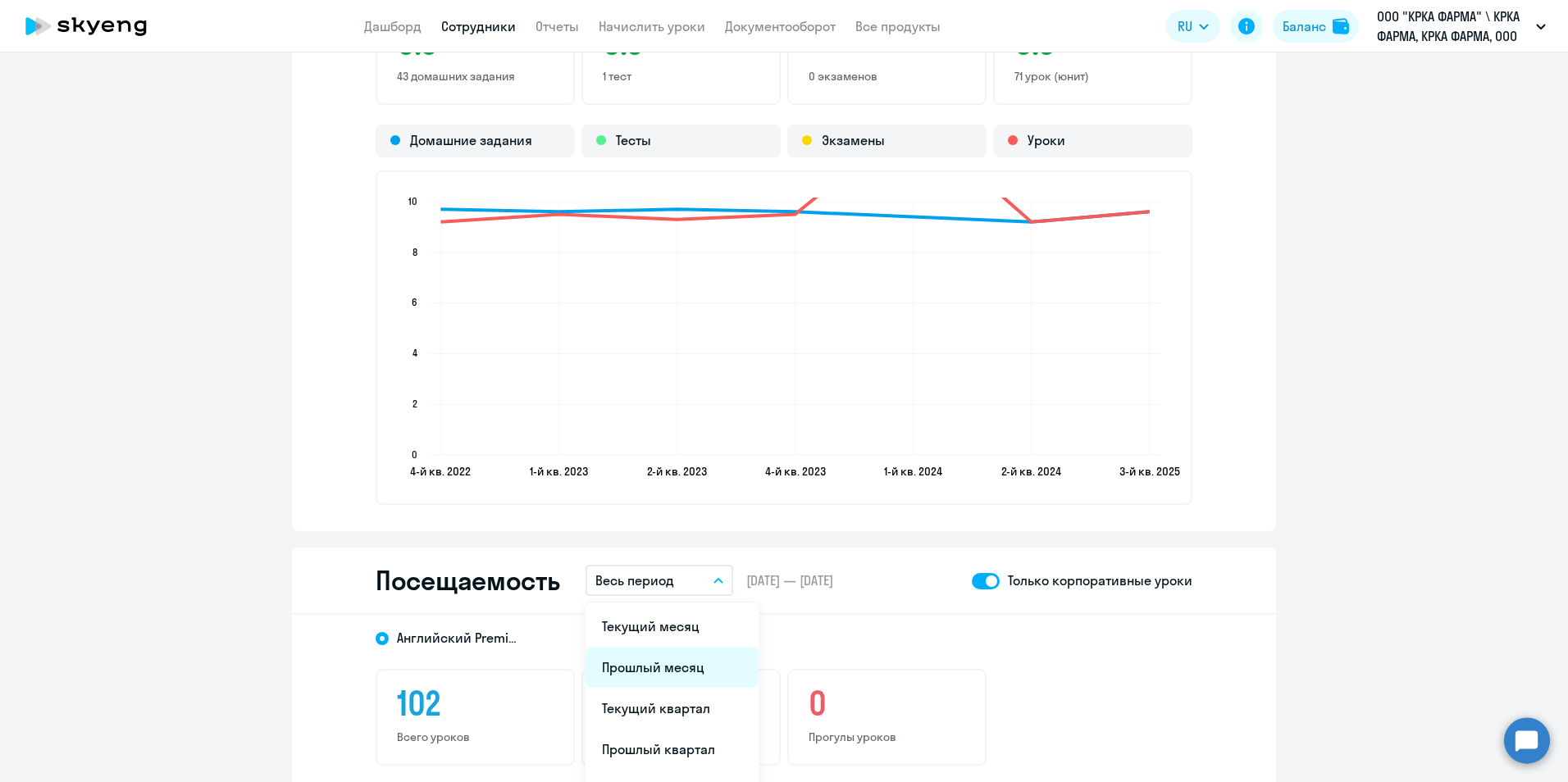
click at [676, 663] on li "Прошлый месяц" at bounding box center [672, 667] width 173 height 41
click at [491, 20] on link "Сотрудники" at bounding box center [478, 27] width 75 height 17
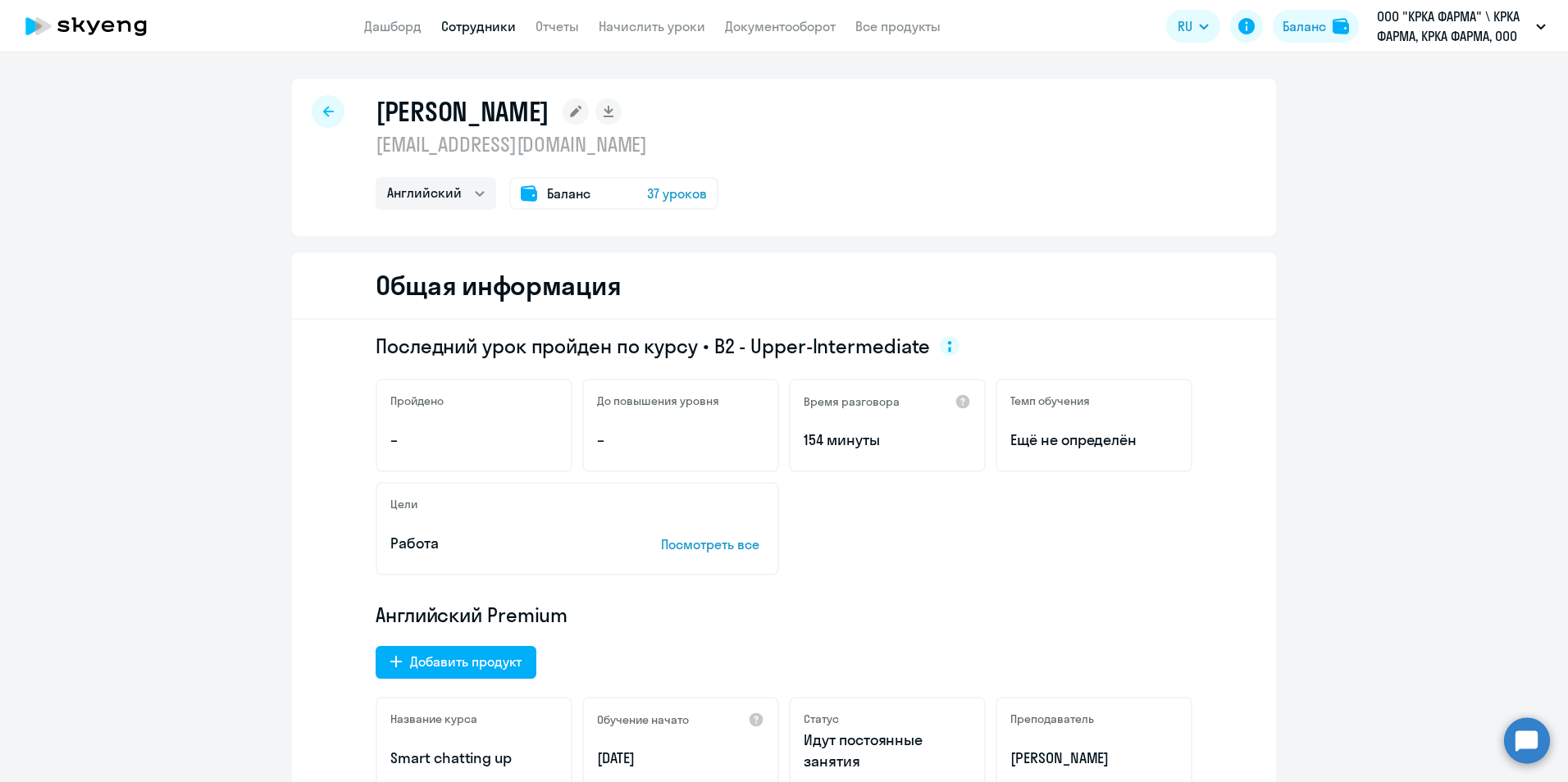
select select "30"
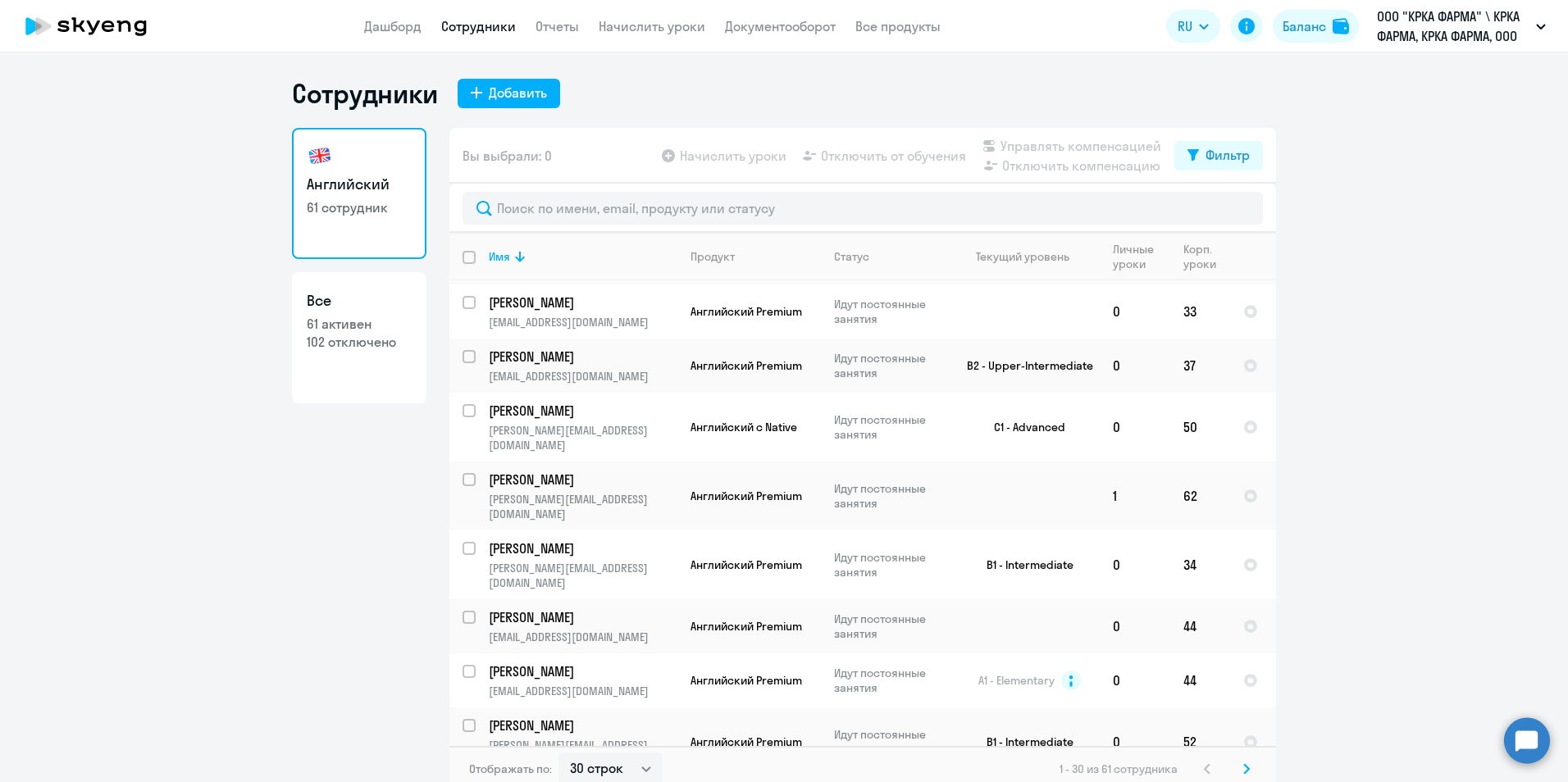
scroll to position [1066, 0]
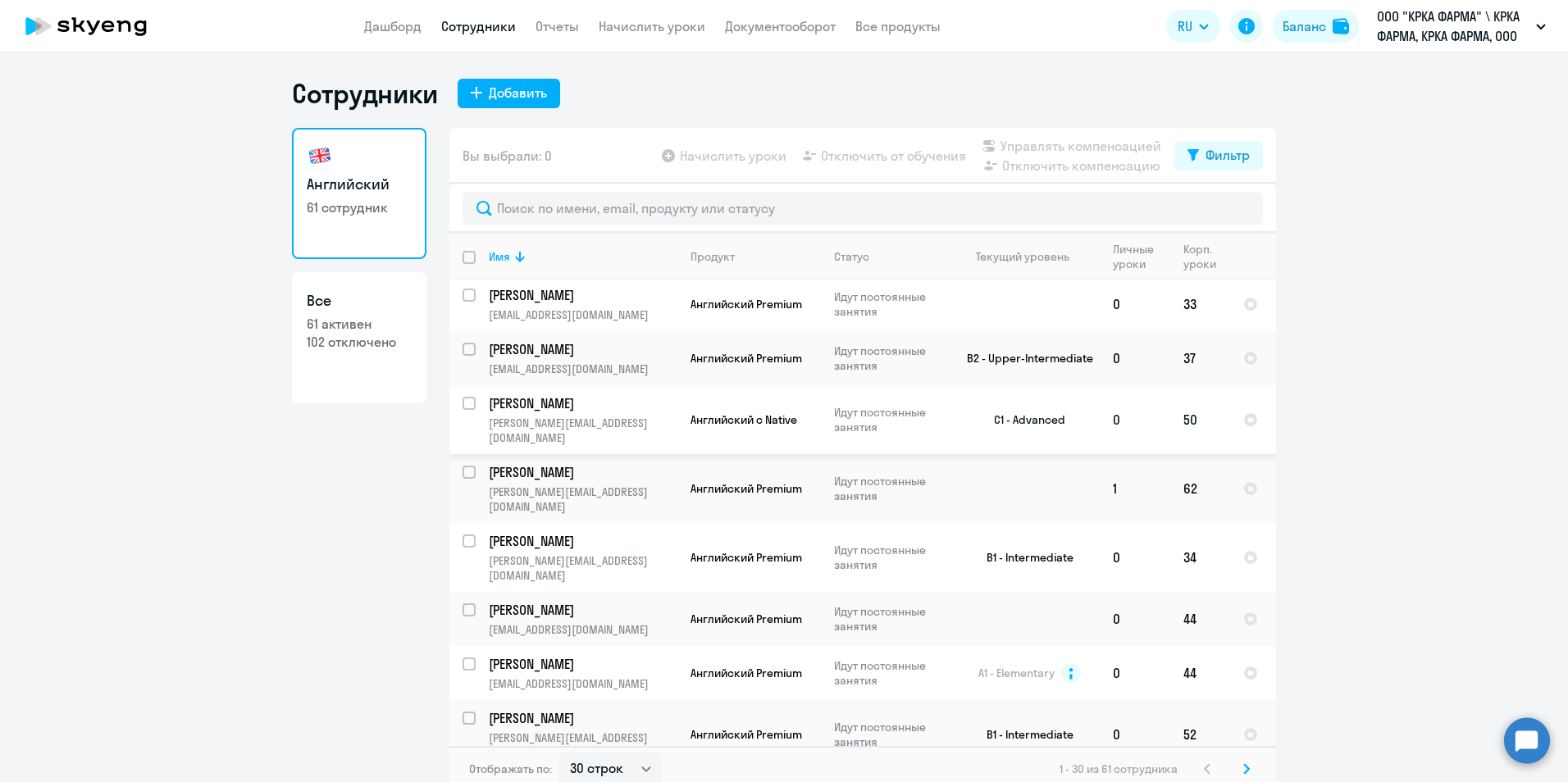
click at [561, 394] on p "Плотникова Вера Викторовна" at bounding box center [581, 404] width 185 height 18
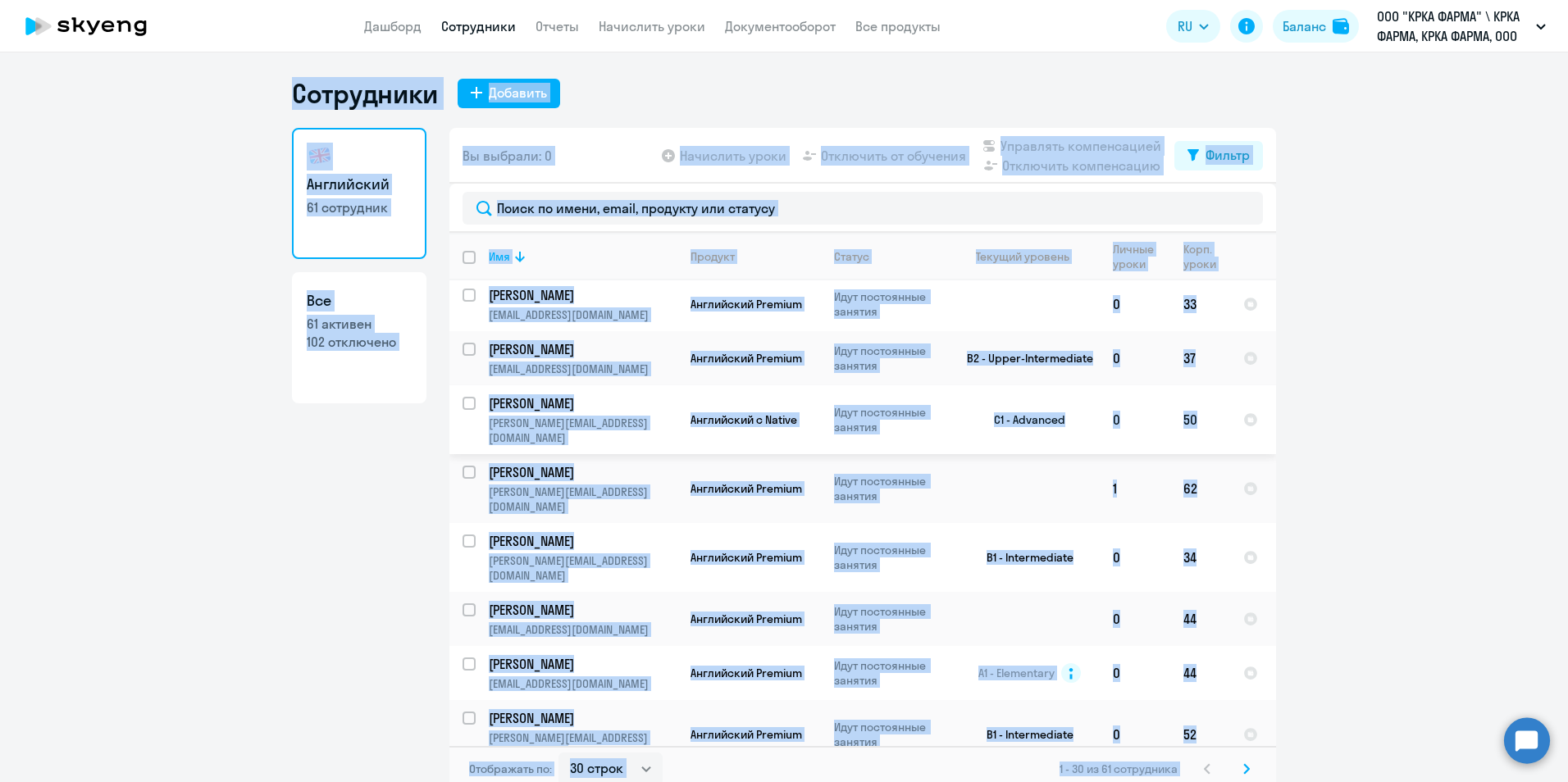
select select "english"
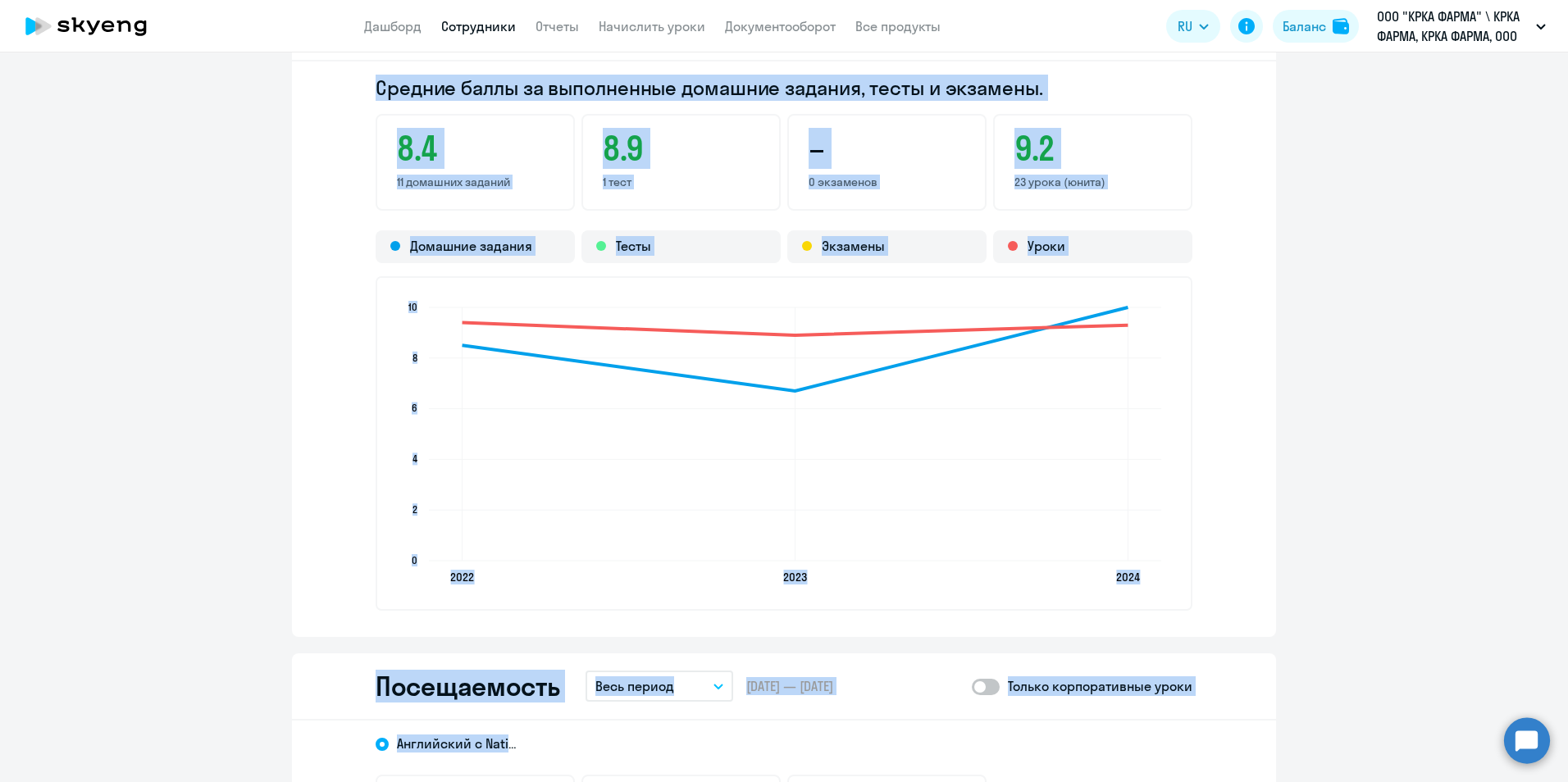
scroll to position [1394, 0]
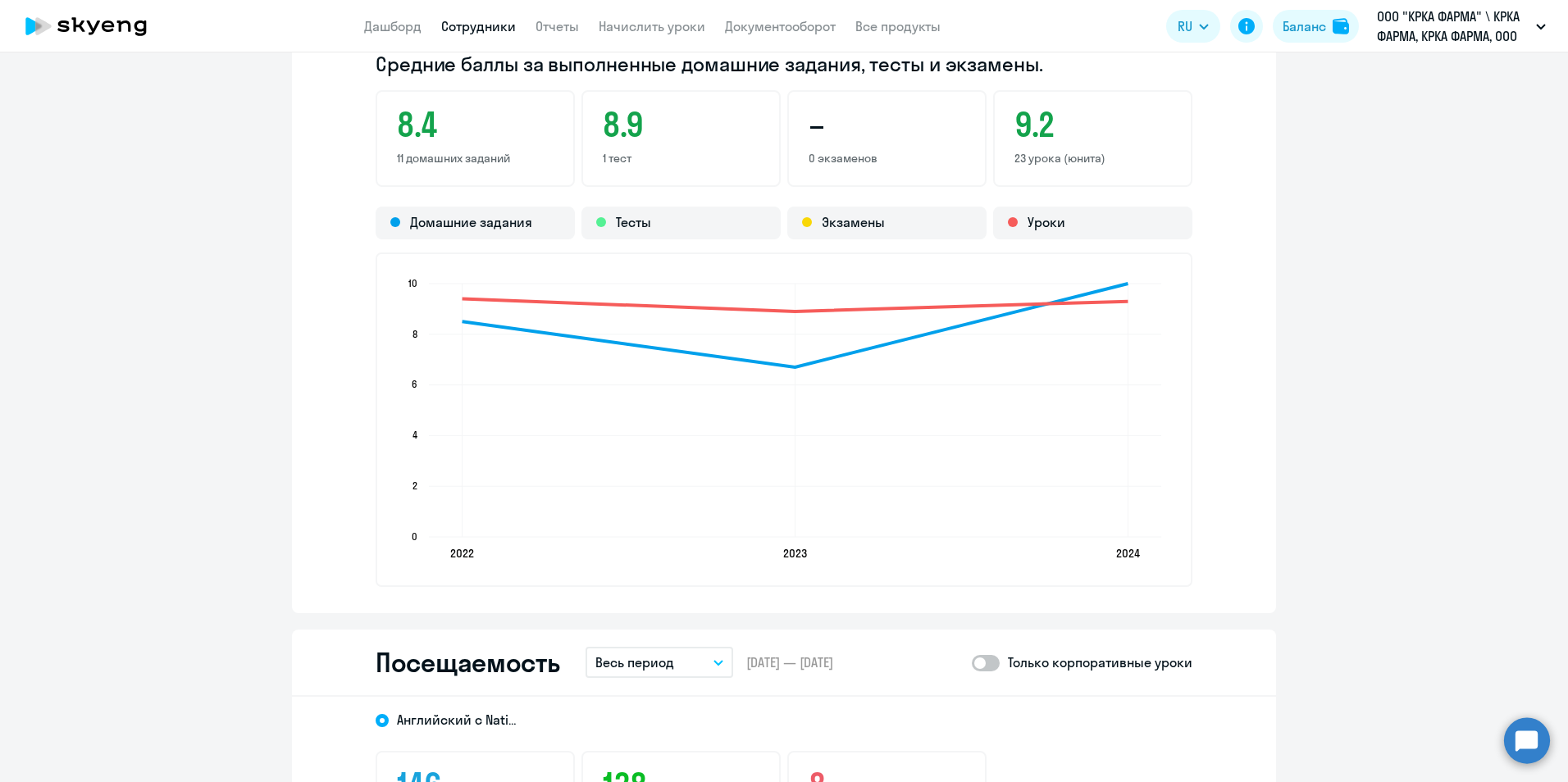
click at [987, 663] on span at bounding box center [985, 664] width 28 height 17
click at [972, 663] on input "checkbox" at bounding box center [971, 663] width 1 height 1
checkbox input "true"
click at [715, 665] on icon "button" at bounding box center [718, 663] width 10 height 6
click at [653, 750] on li "Прошлый месяц" at bounding box center [672, 749] width 173 height 41
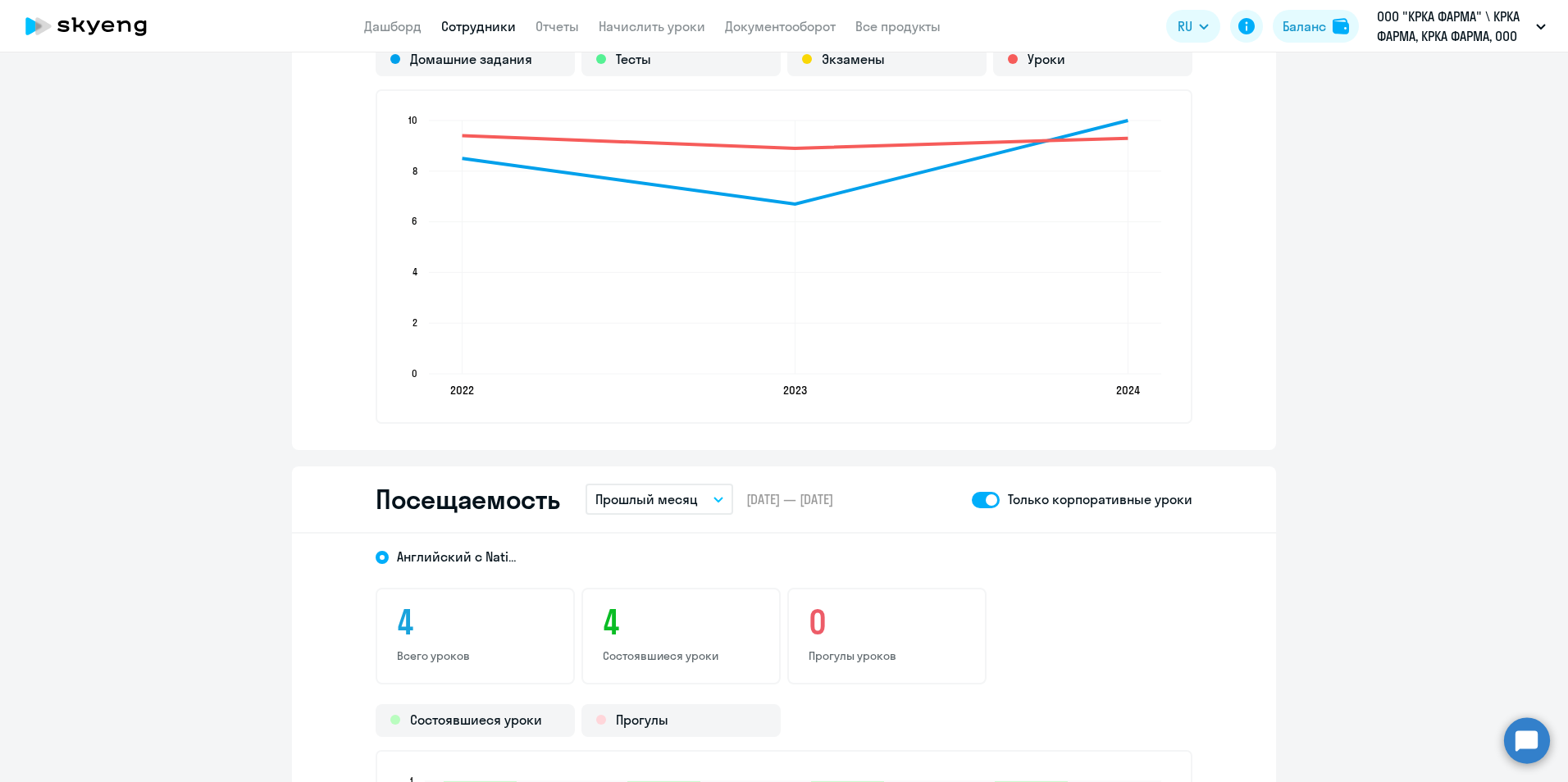
scroll to position [1558, 0]
click at [477, 22] on link "Сотрудники" at bounding box center [478, 27] width 75 height 17
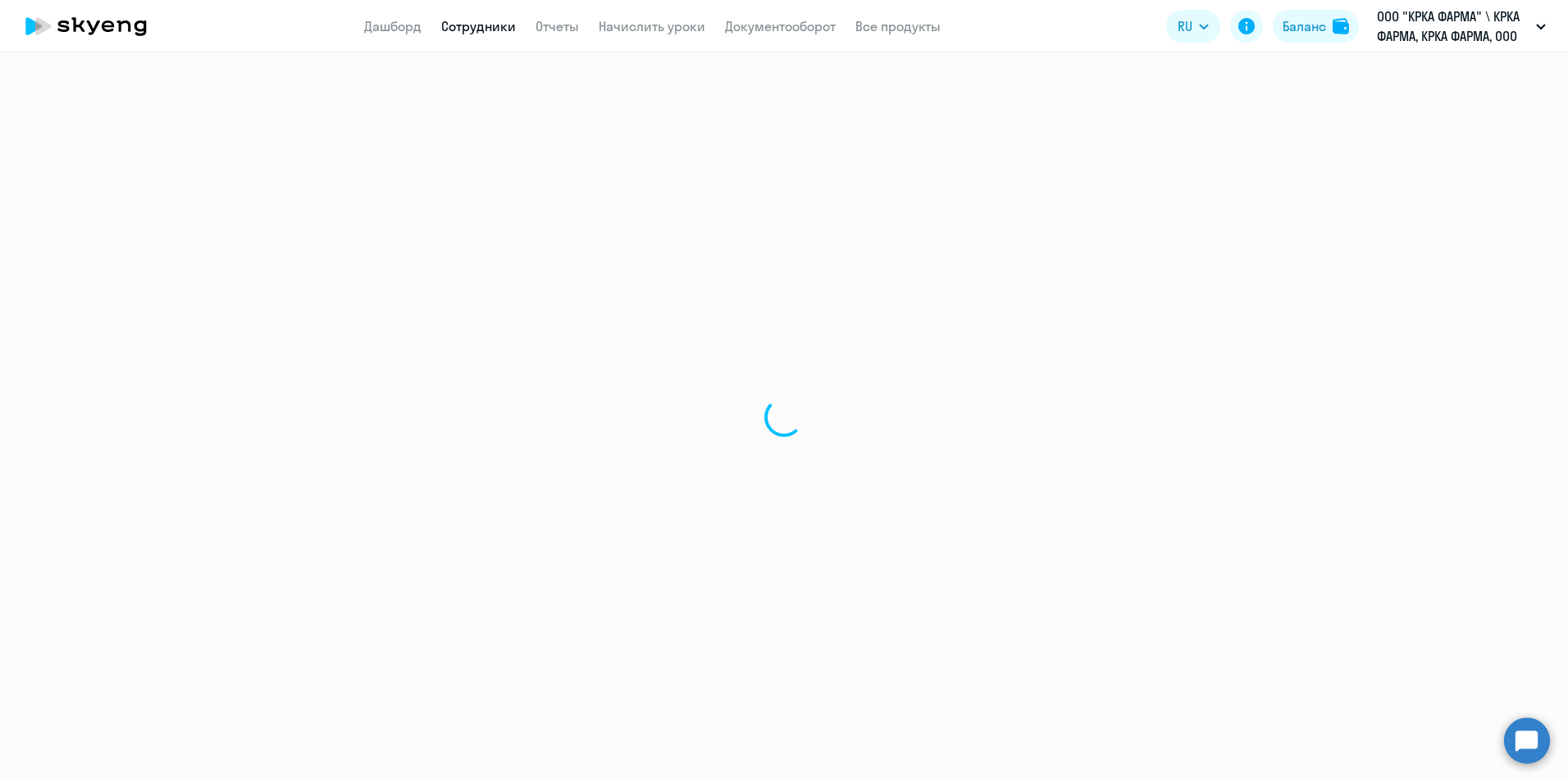
select select "30"
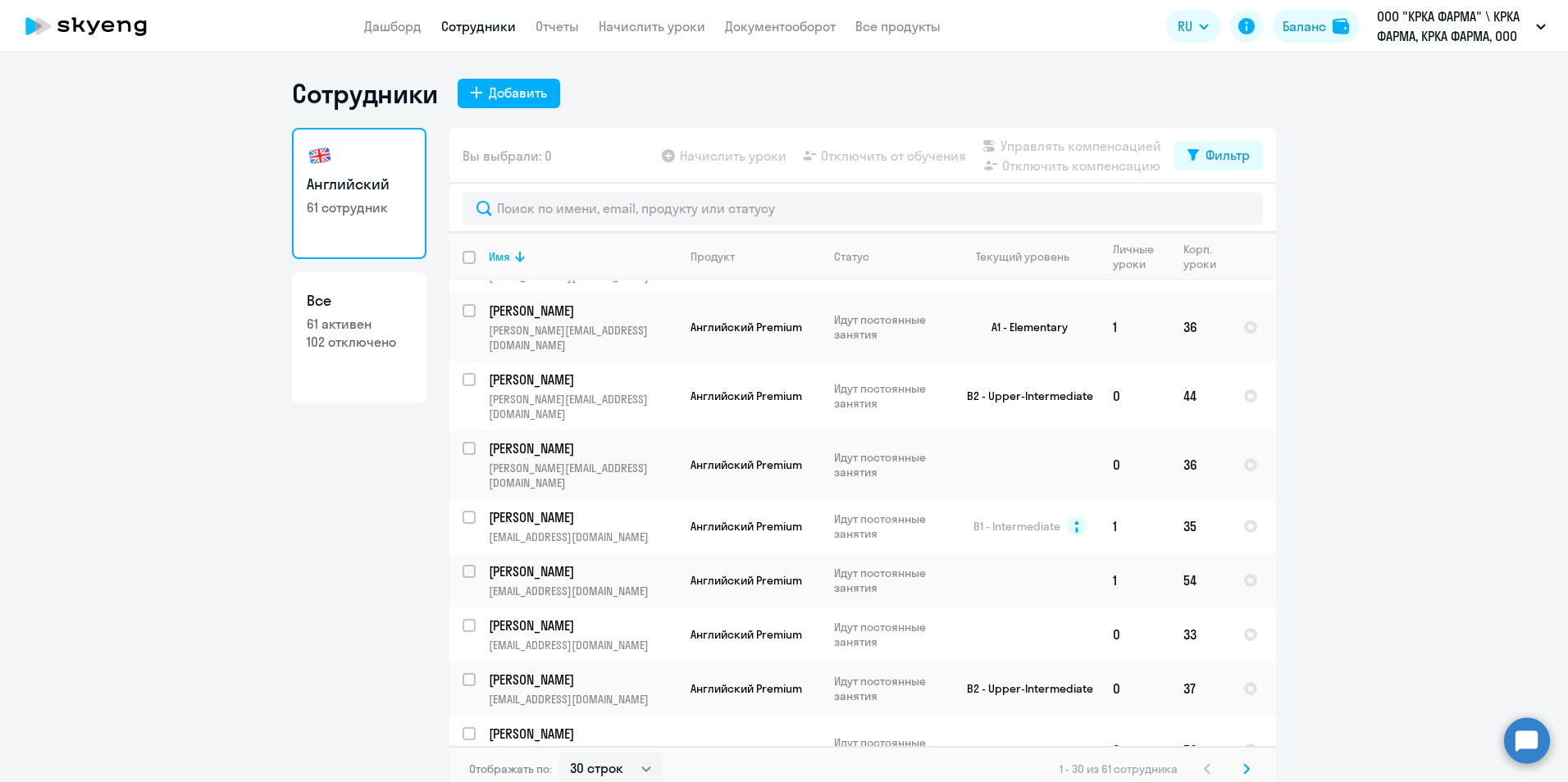
scroll to position [820, 0]
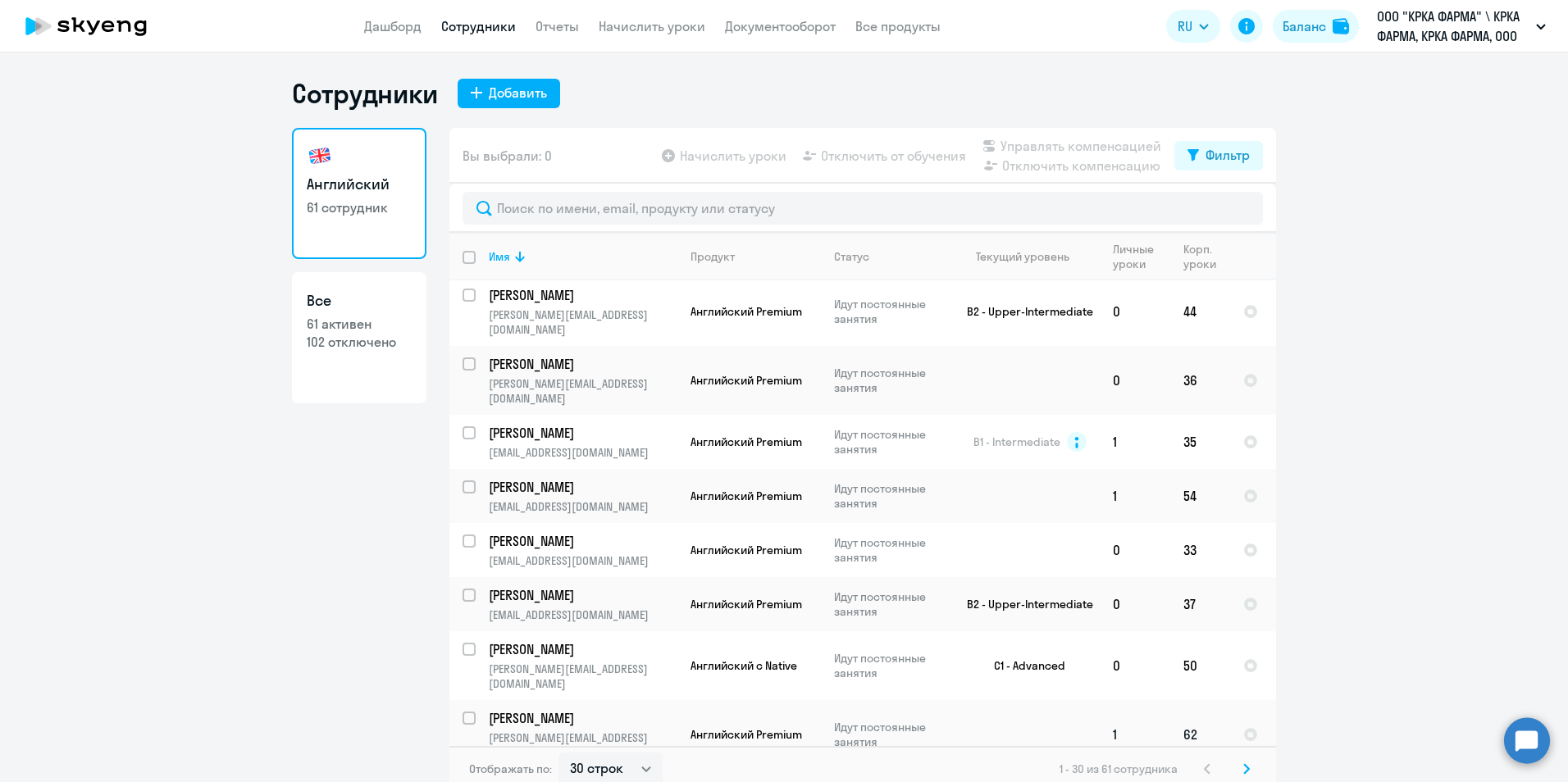
click at [553, 709] on p "Одинец Александр" at bounding box center [581, 718] width 185 height 18
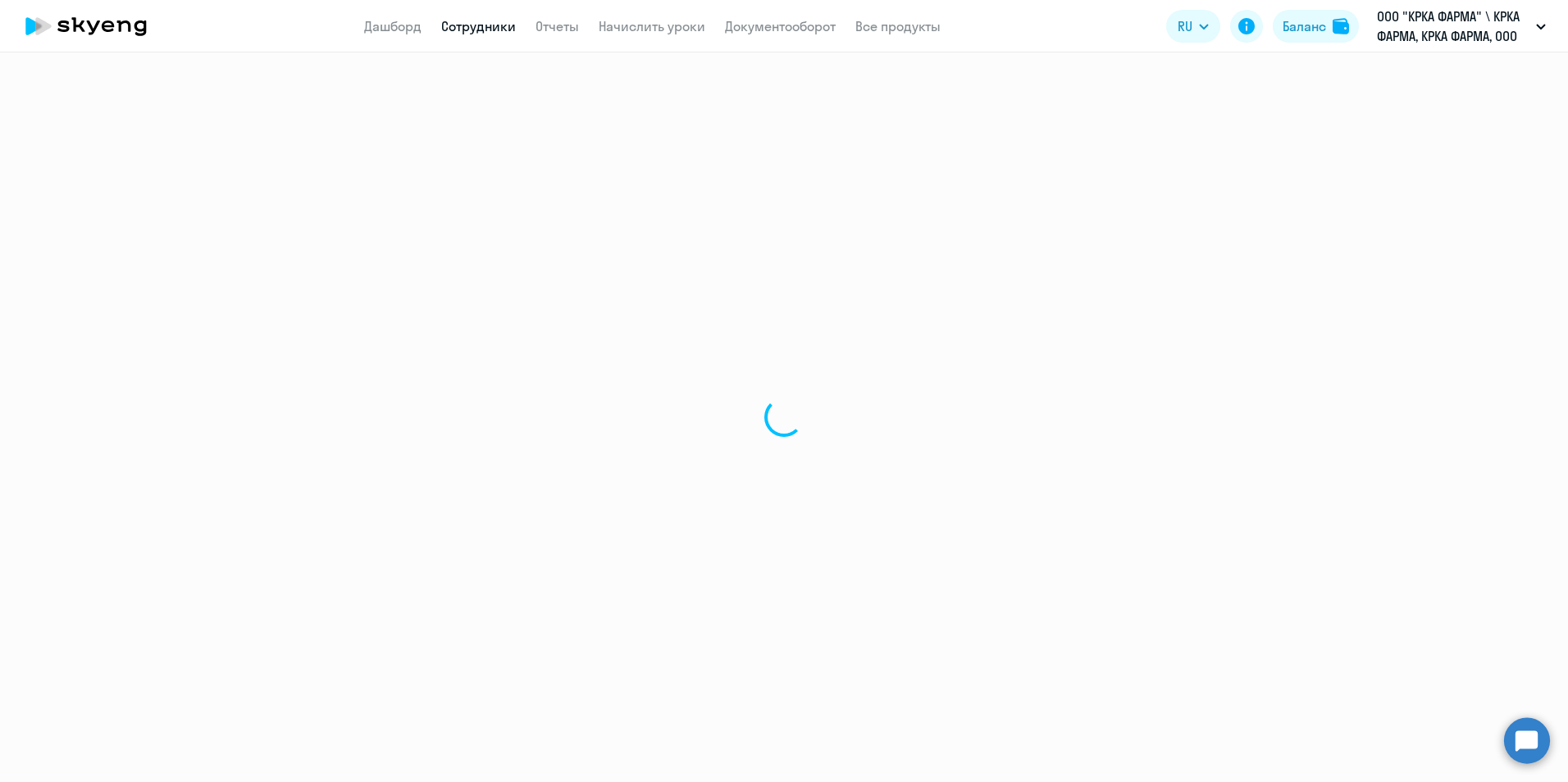
click at [553, 619] on div at bounding box center [784, 418] width 1568 height 730
select select "english"
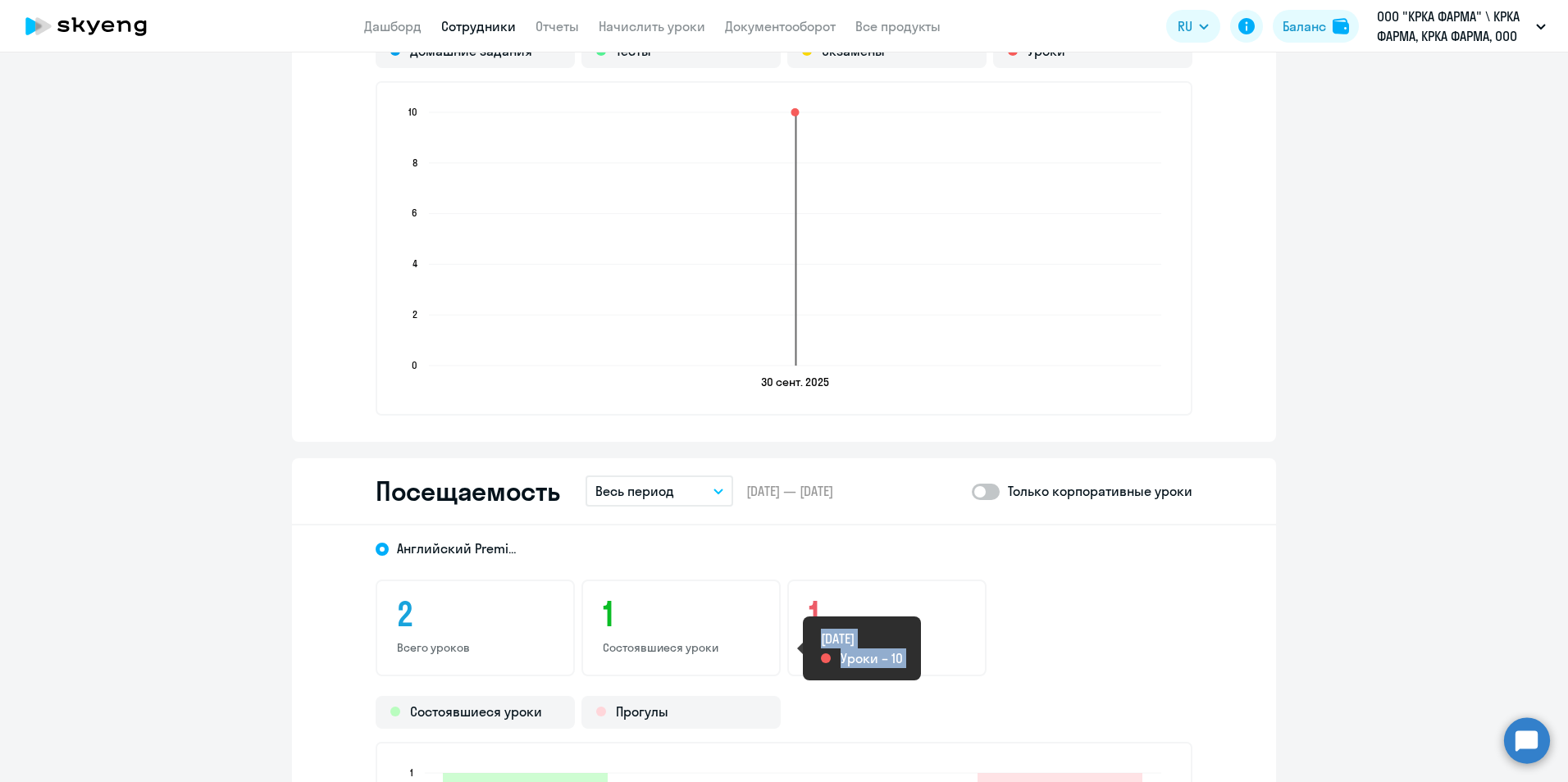
scroll to position [1558, 0]
click at [990, 490] on span at bounding box center [985, 492] width 28 height 17
click at [972, 490] on input "checkbox" at bounding box center [971, 490] width 1 height 1
checkbox input "true"
drag, startPoint x: 706, startPoint y: 488, endPoint x: 714, endPoint y: 511, distance: 24.4
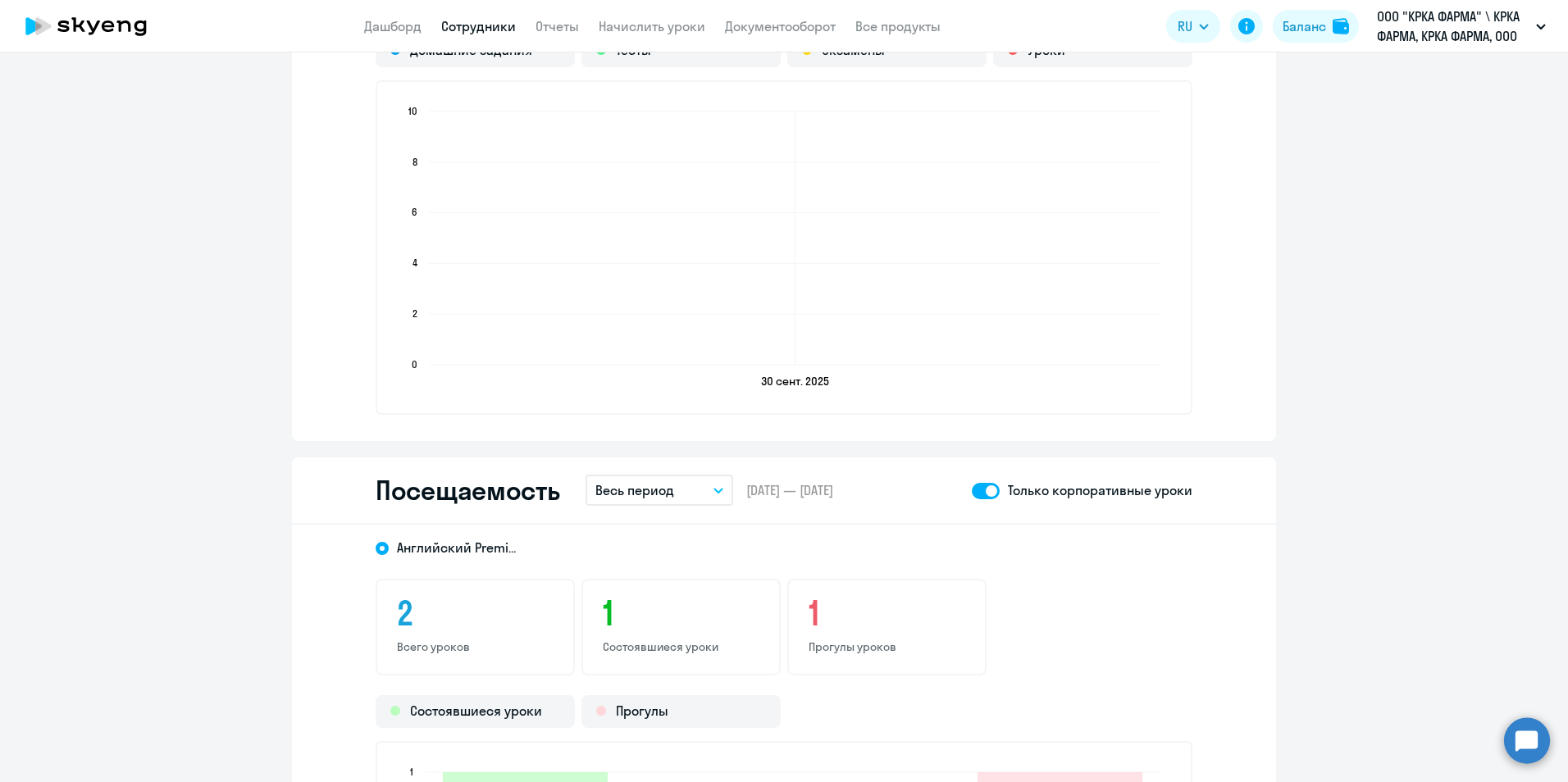
click at [706, 489] on button "Весь период" at bounding box center [659, 490] width 148 height 31
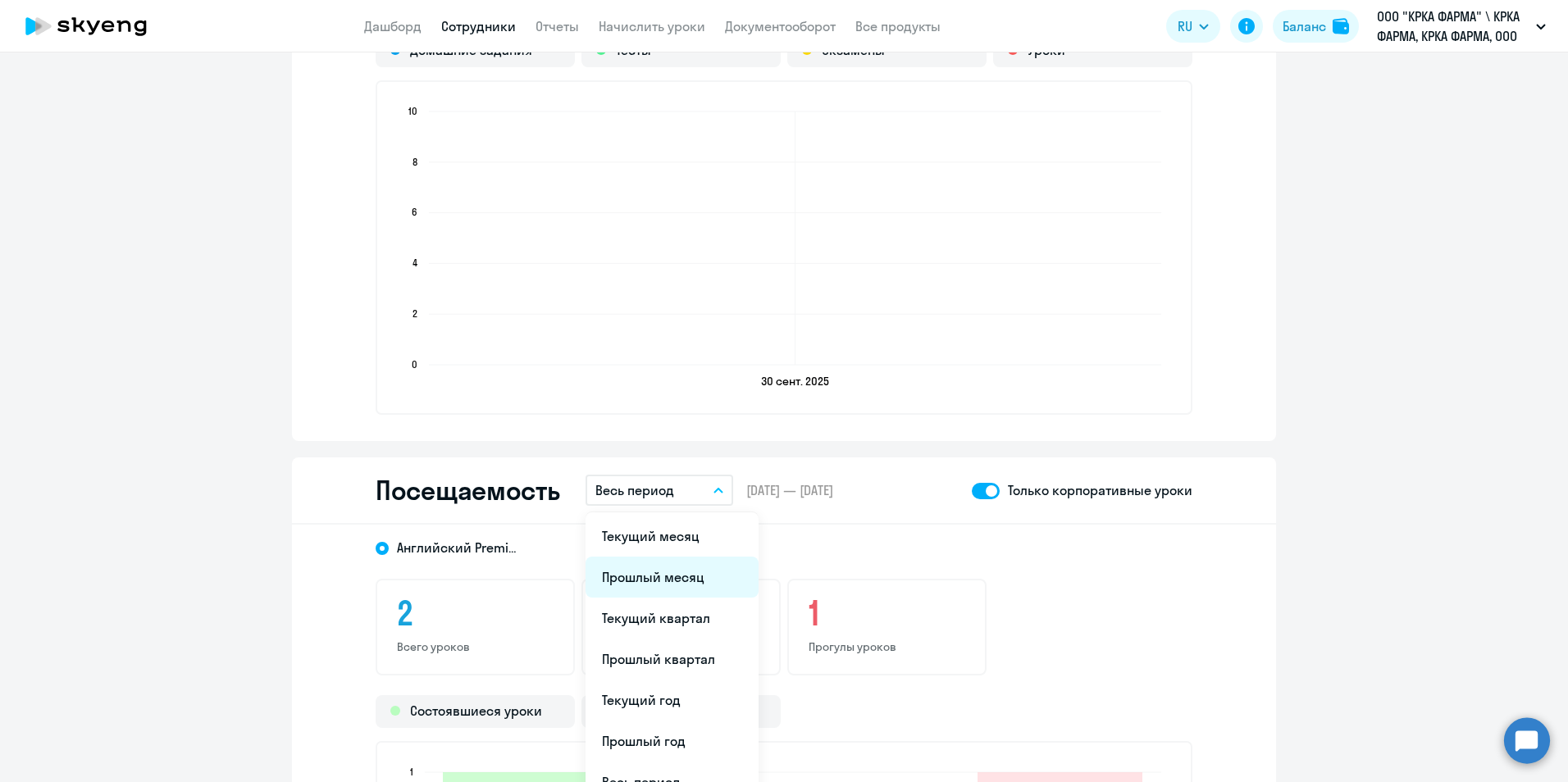
click at [686, 582] on li "Прошлый месяц" at bounding box center [672, 577] width 173 height 41
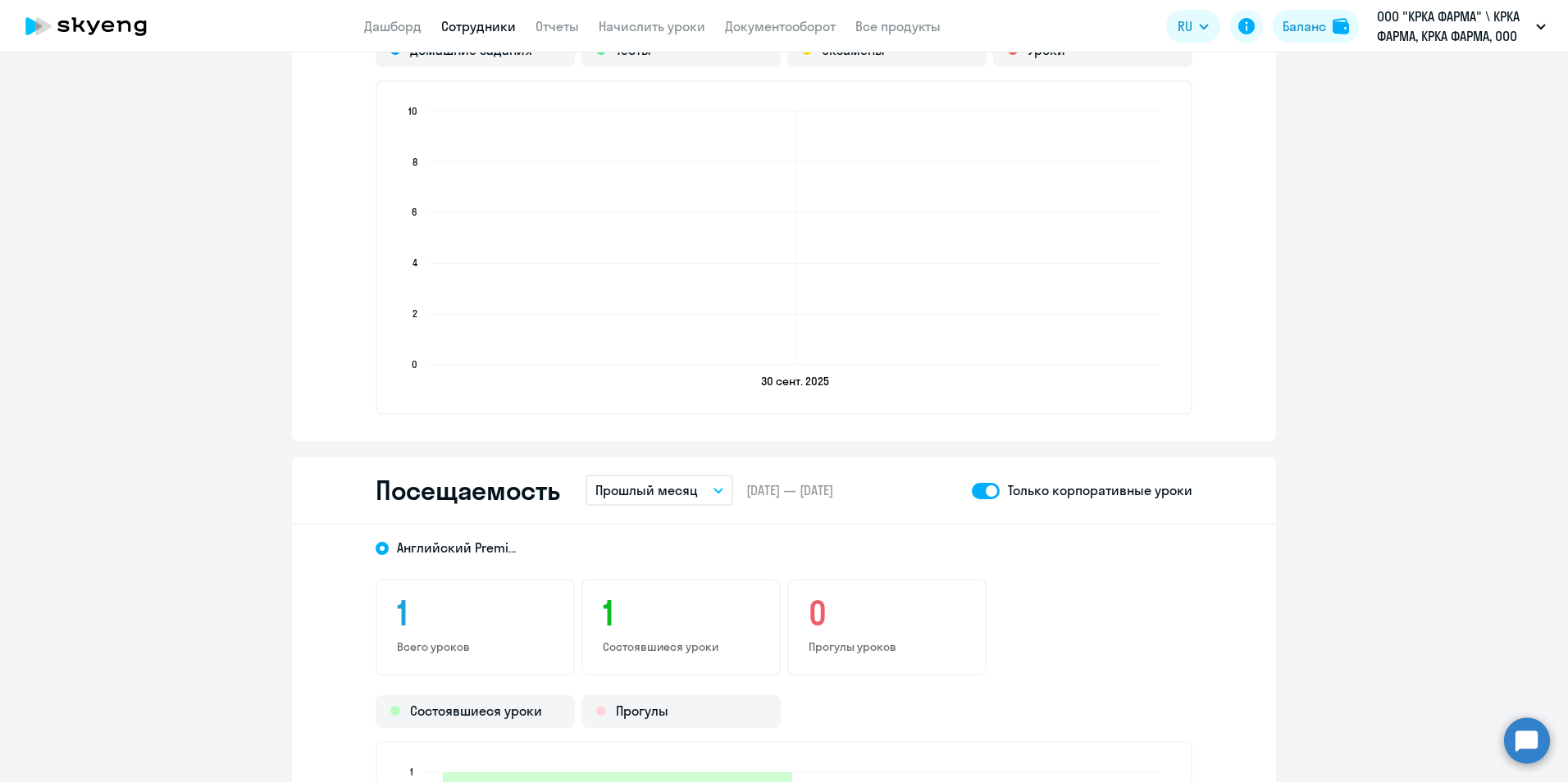
click at [484, 23] on link "Сотрудники" at bounding box center [478, 27] width 75 height 17
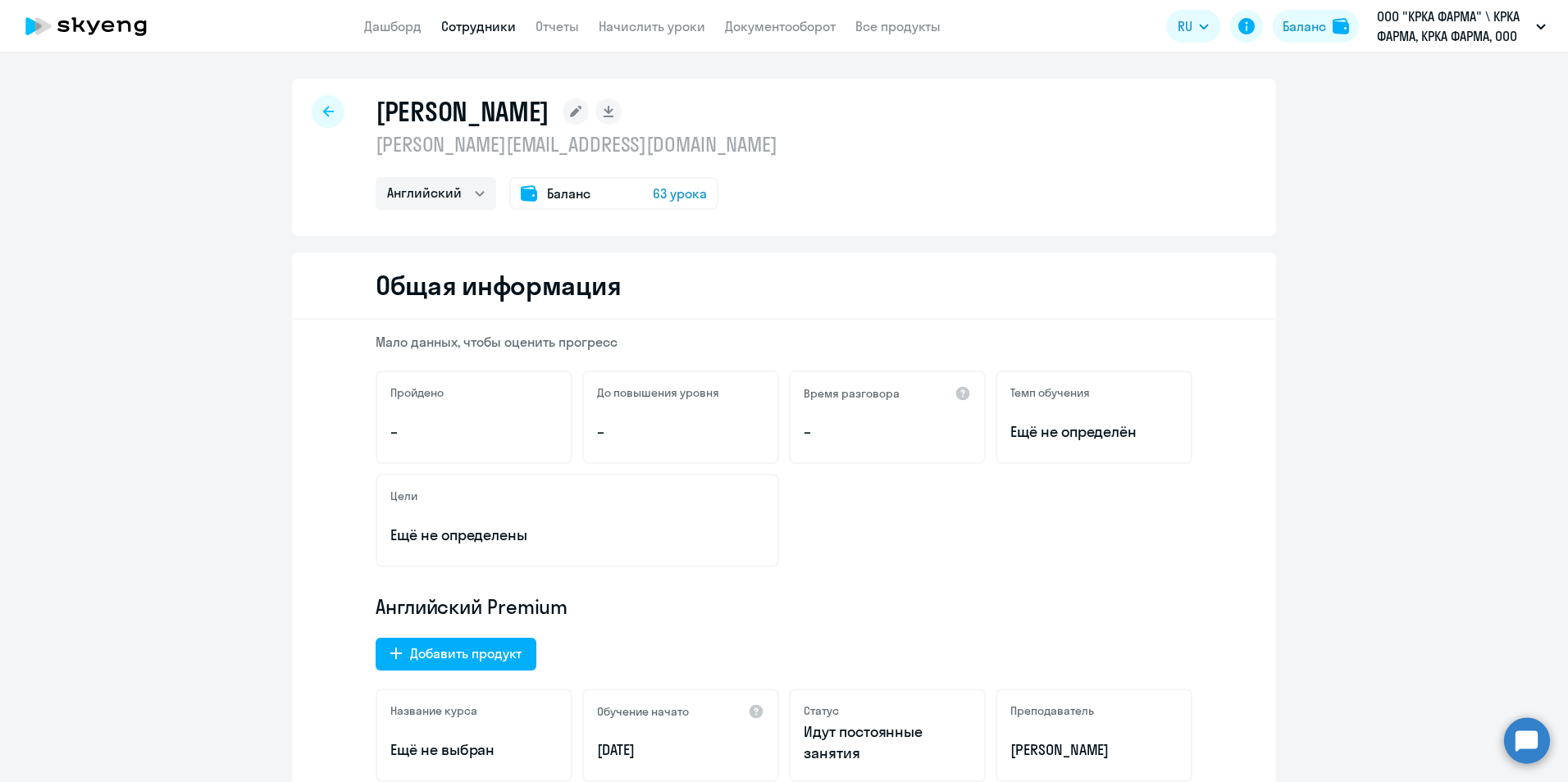
select select "30"
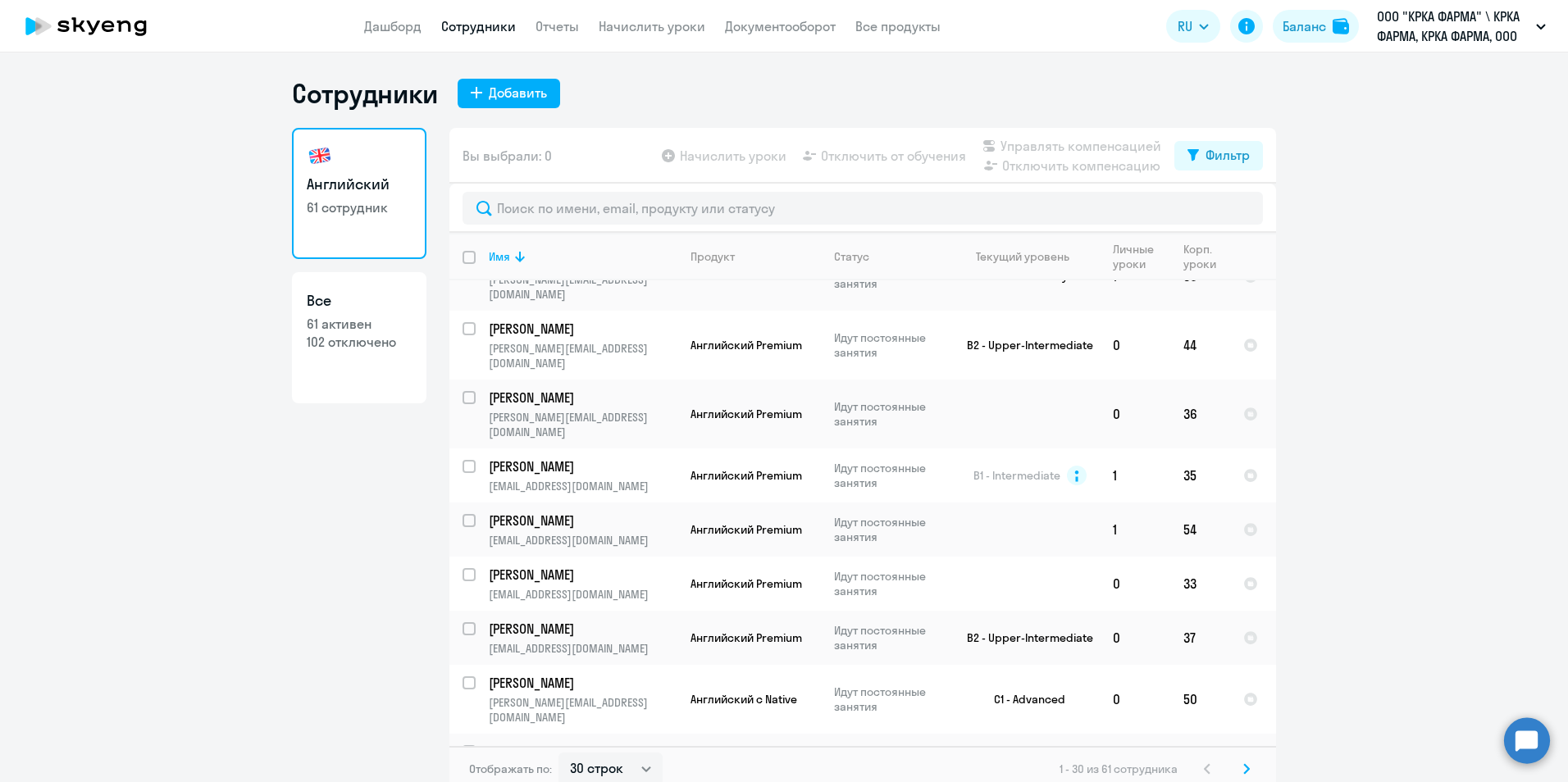
scroll to position [820, 0]
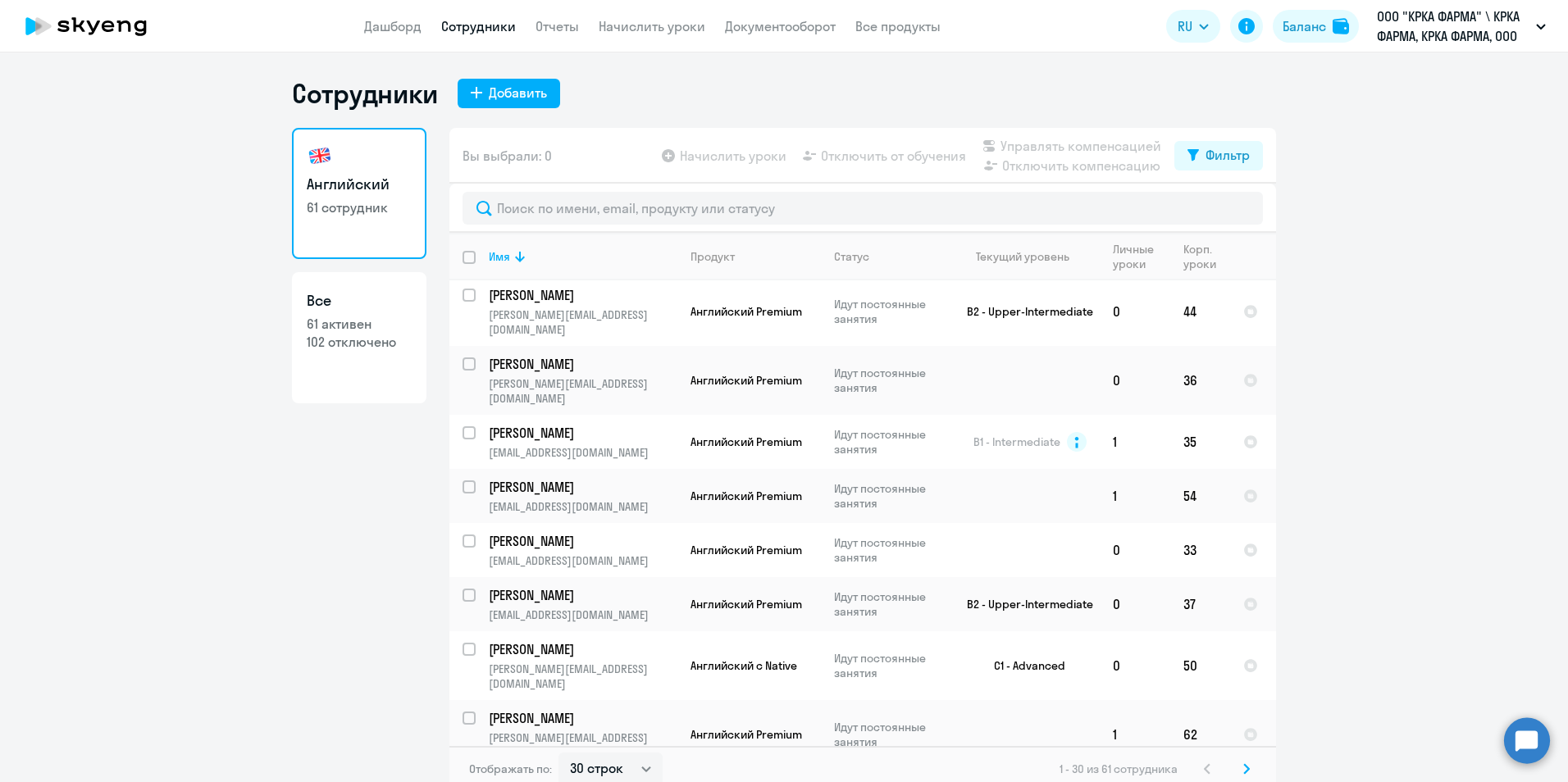
click at [615, 778] on p "Накладова Светлана Юрьевна" at bounding box center [581, 787] width 185 height 18
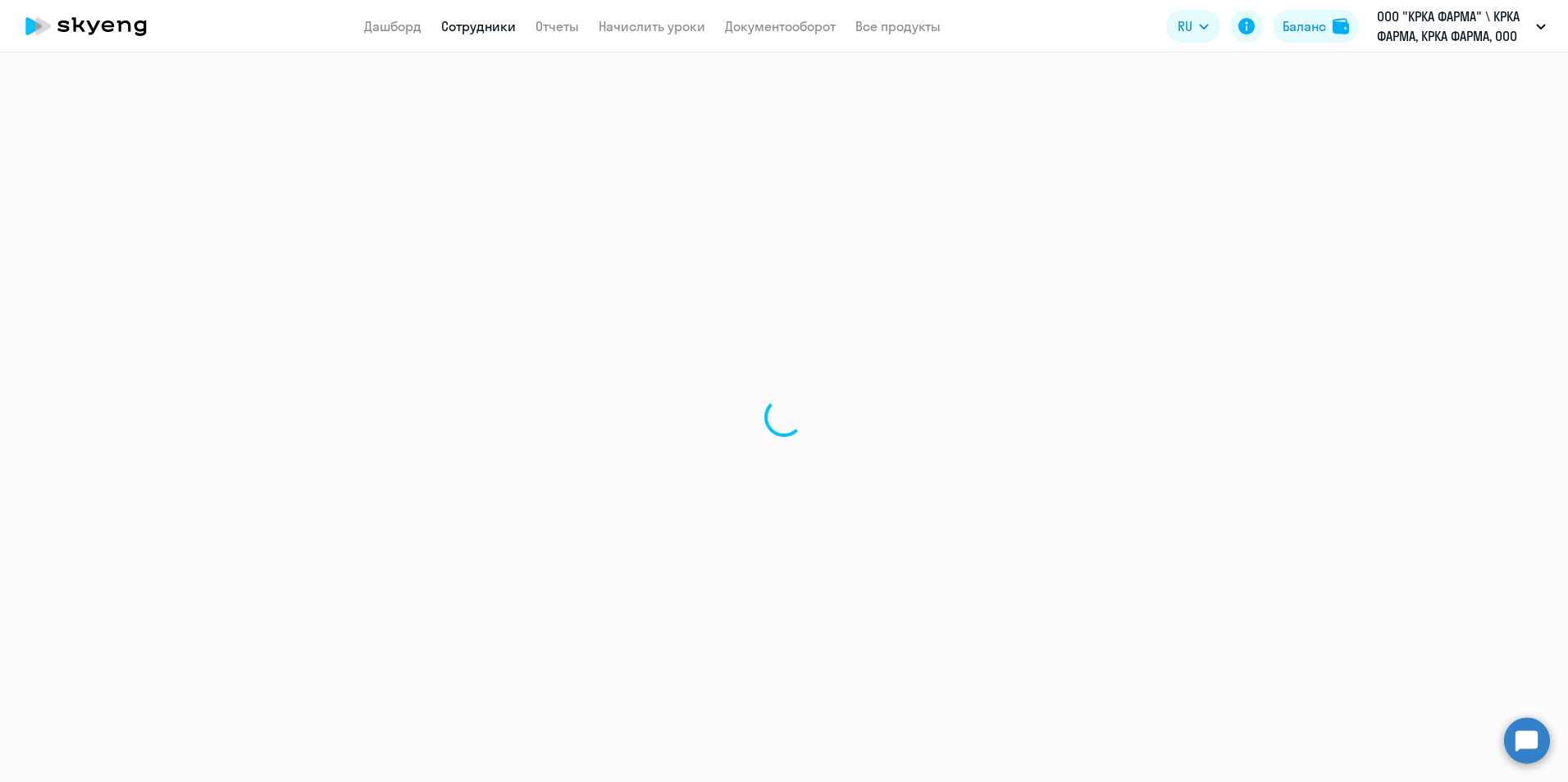
select select "english"
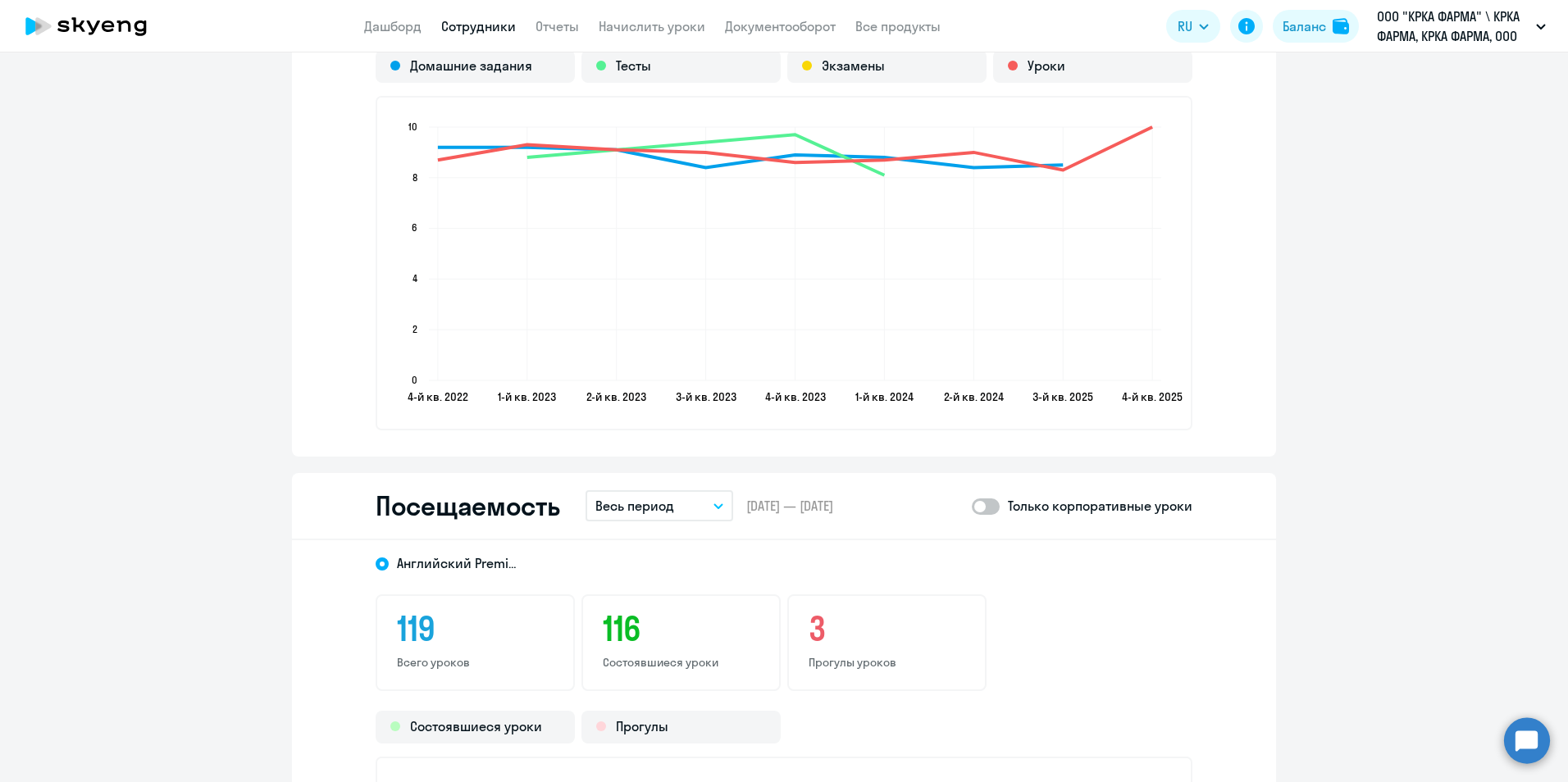
scroll to position [1886, 0]
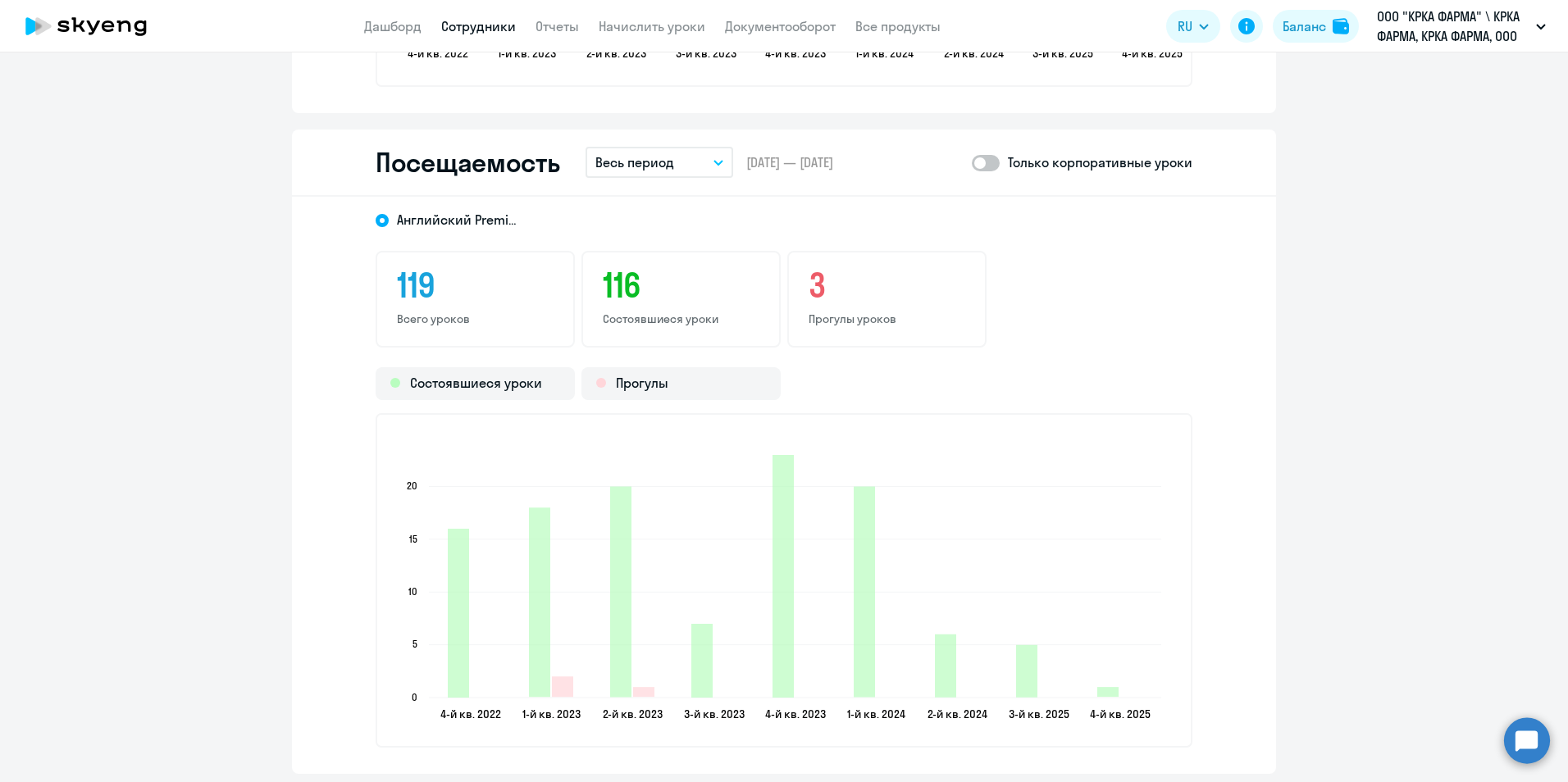
click at [1029, 312] on div "119 Всего уроков 116 Состоявшиеся уроки 3 Прогулы уроков" at bounding box center [784, 299] width 816 height 96
click at [992, 159] on span at bounding box center [985, 164] width 28 height 17
click at [972, 163] on input "checkbox" at bounding box center [971, 163] width 1 height 1
checkbox input "true"
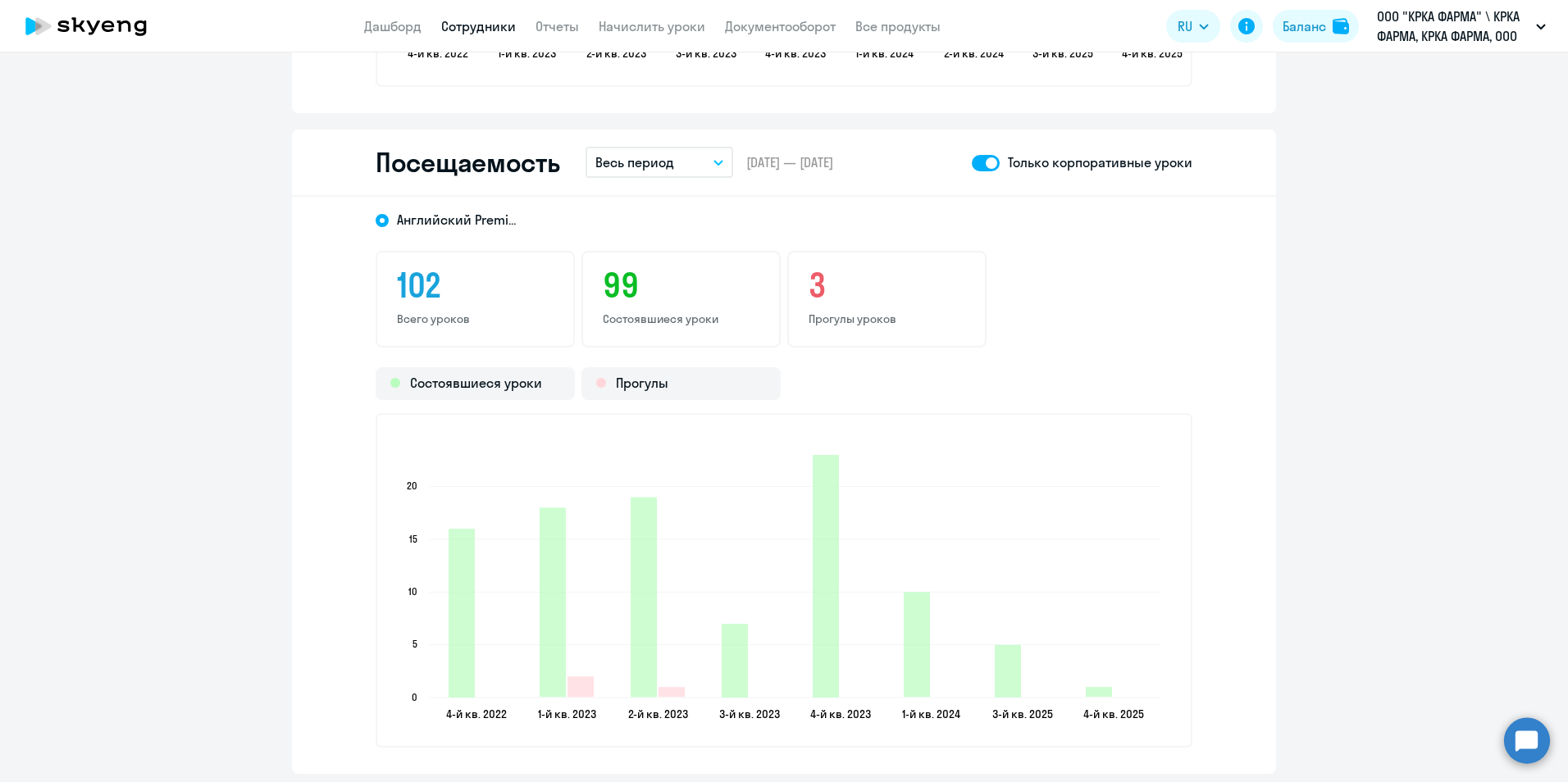
click at [713, 164] on icon "button" at bounding box center [718, 163] width 10 height 6
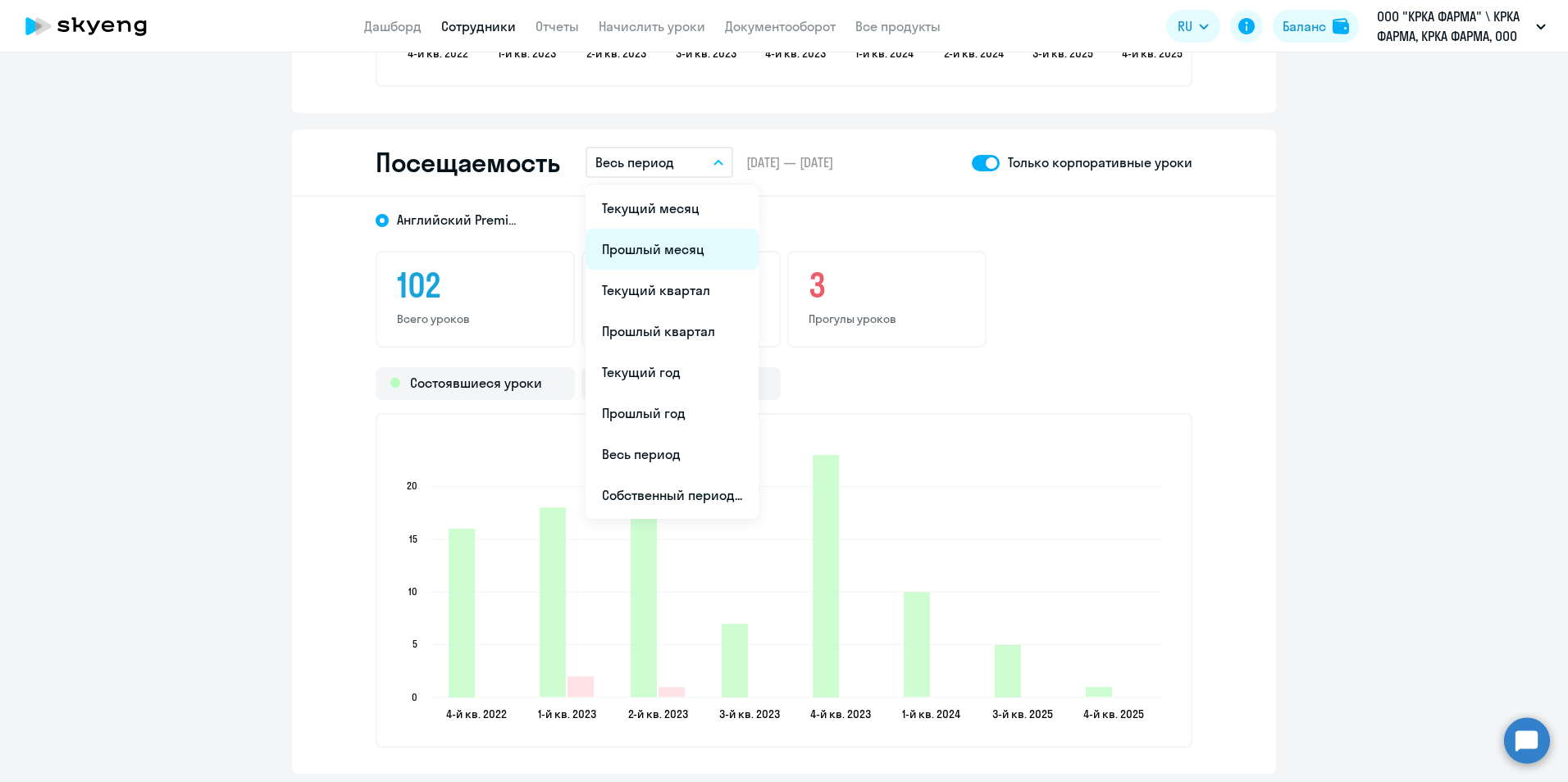
click at [686, 249] on li "Прошлый месяц" at bounding box center [672, 249] width 173 height 41
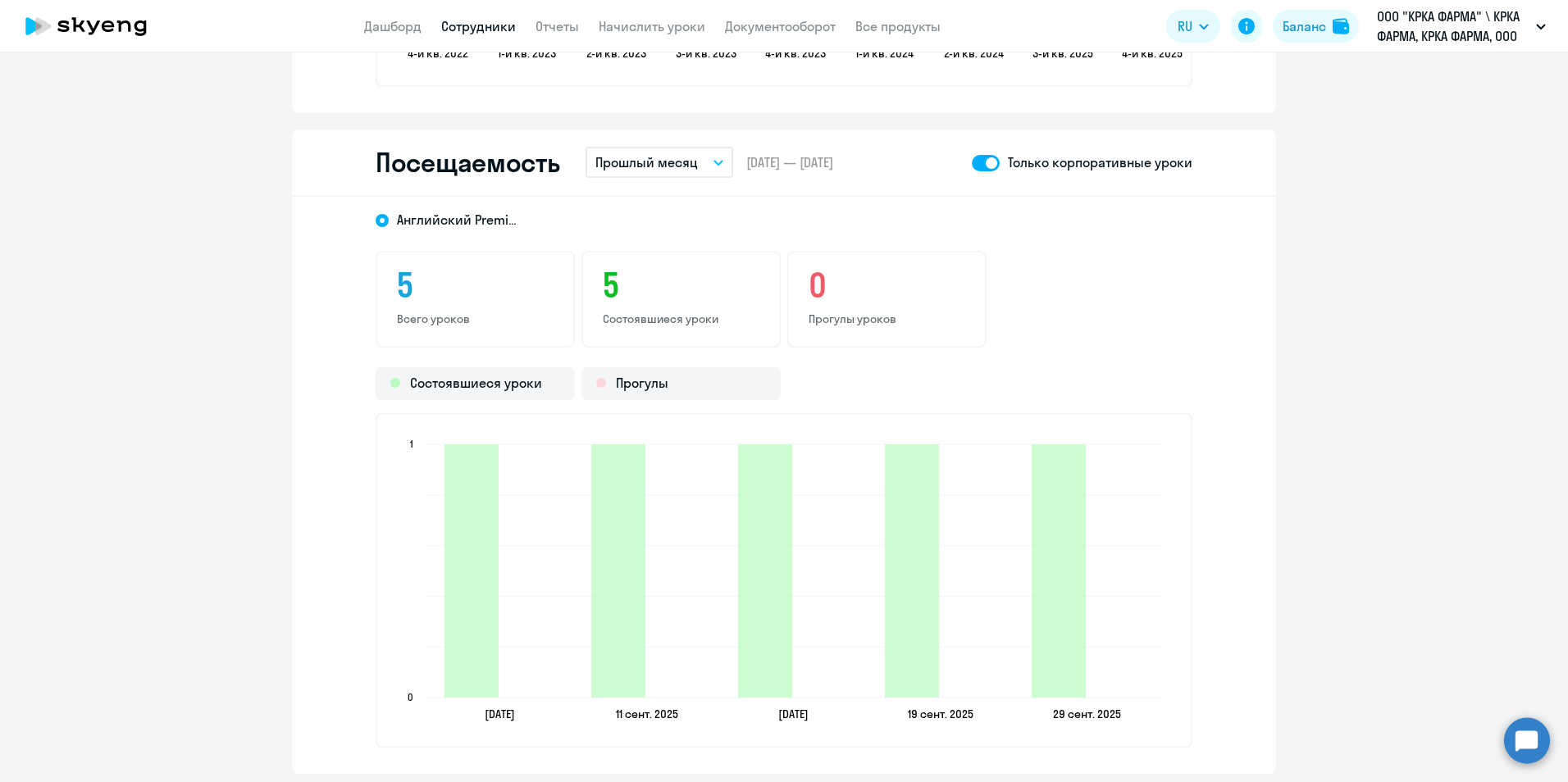
scroll to position [1804, 0]
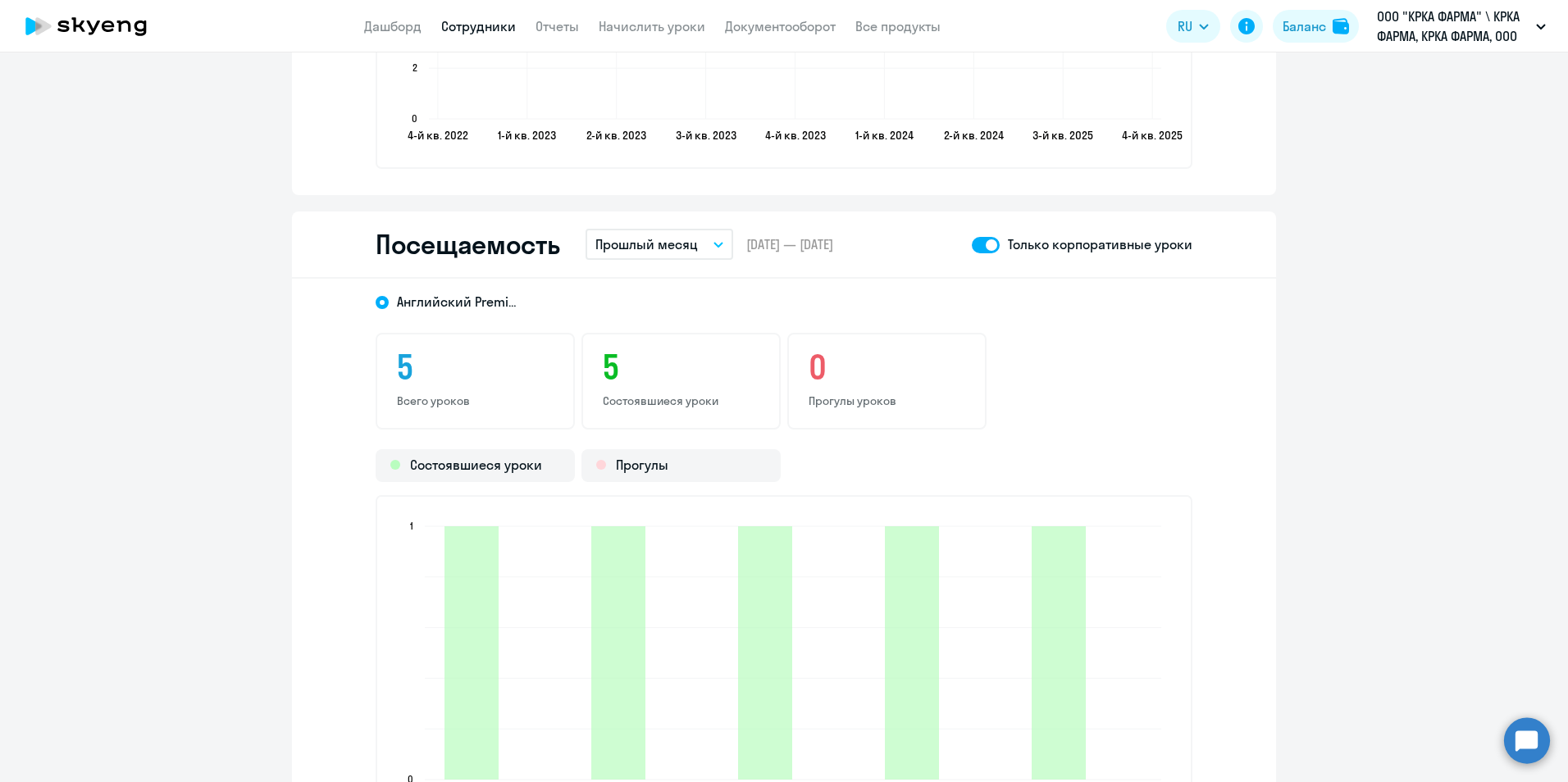
click at [492, 29] on link "Сотрудники" at bounding box center [478, 27] width 75 height 17
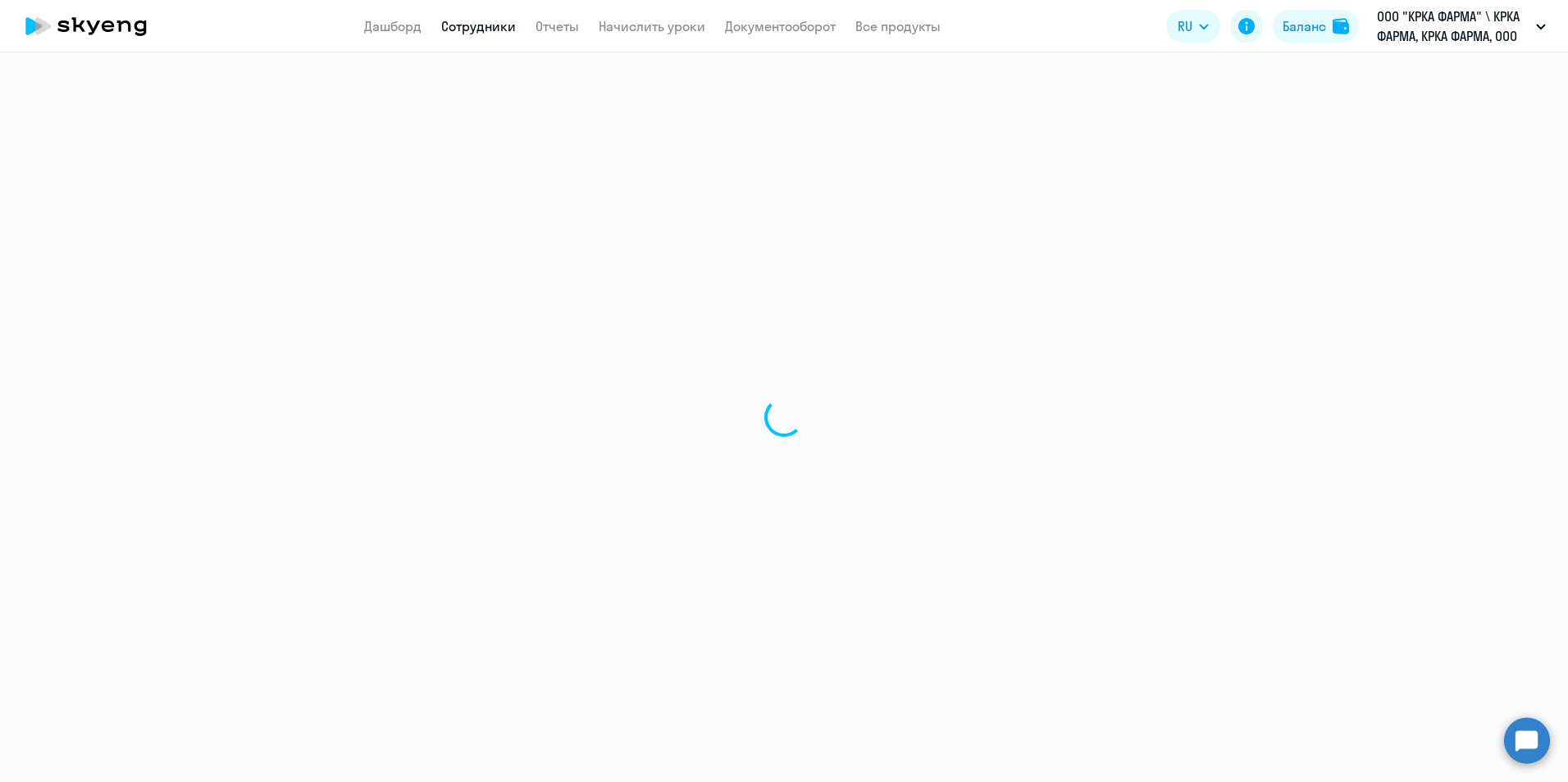
select select "30"
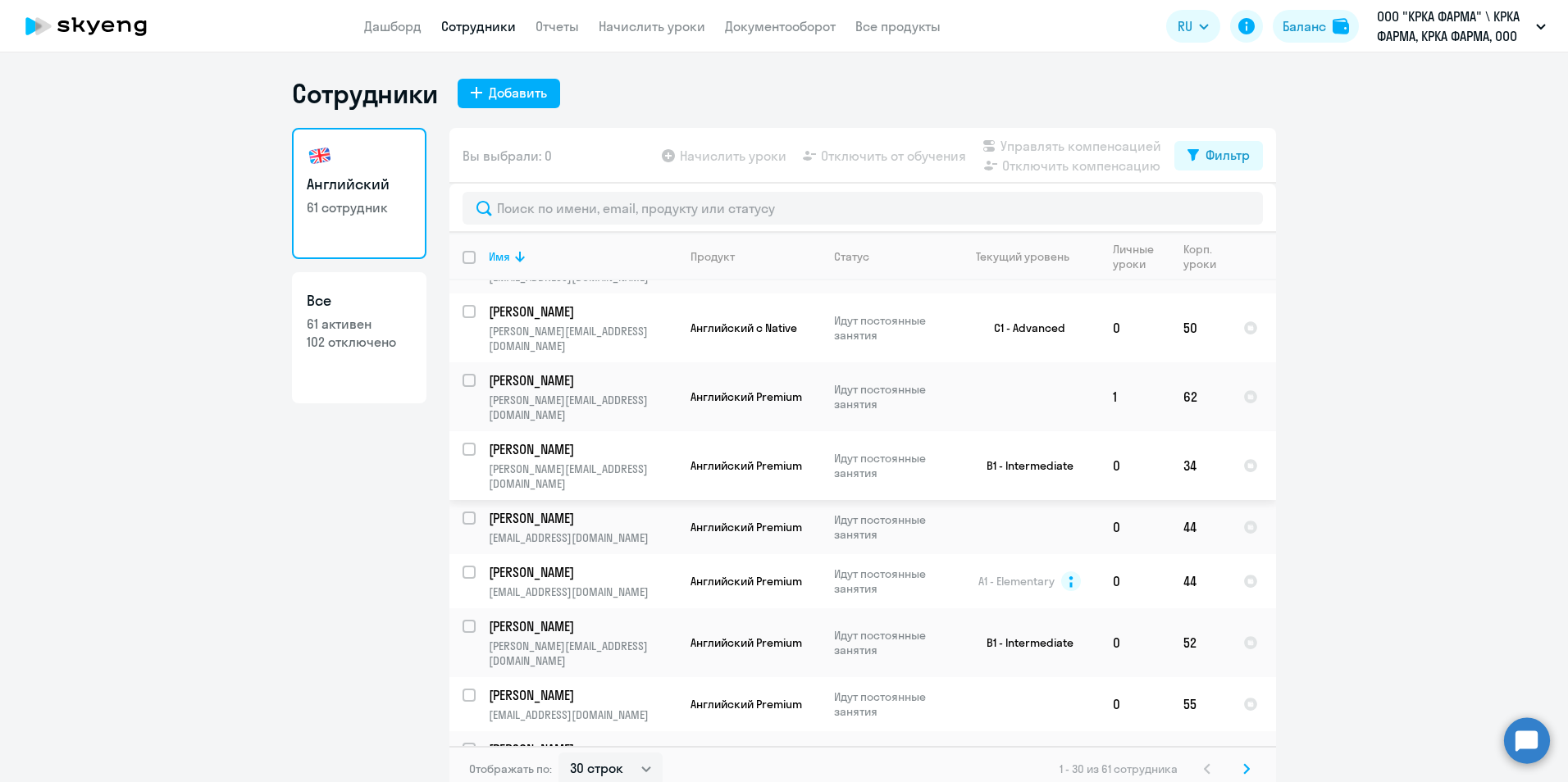
scroll to position [10, 0]
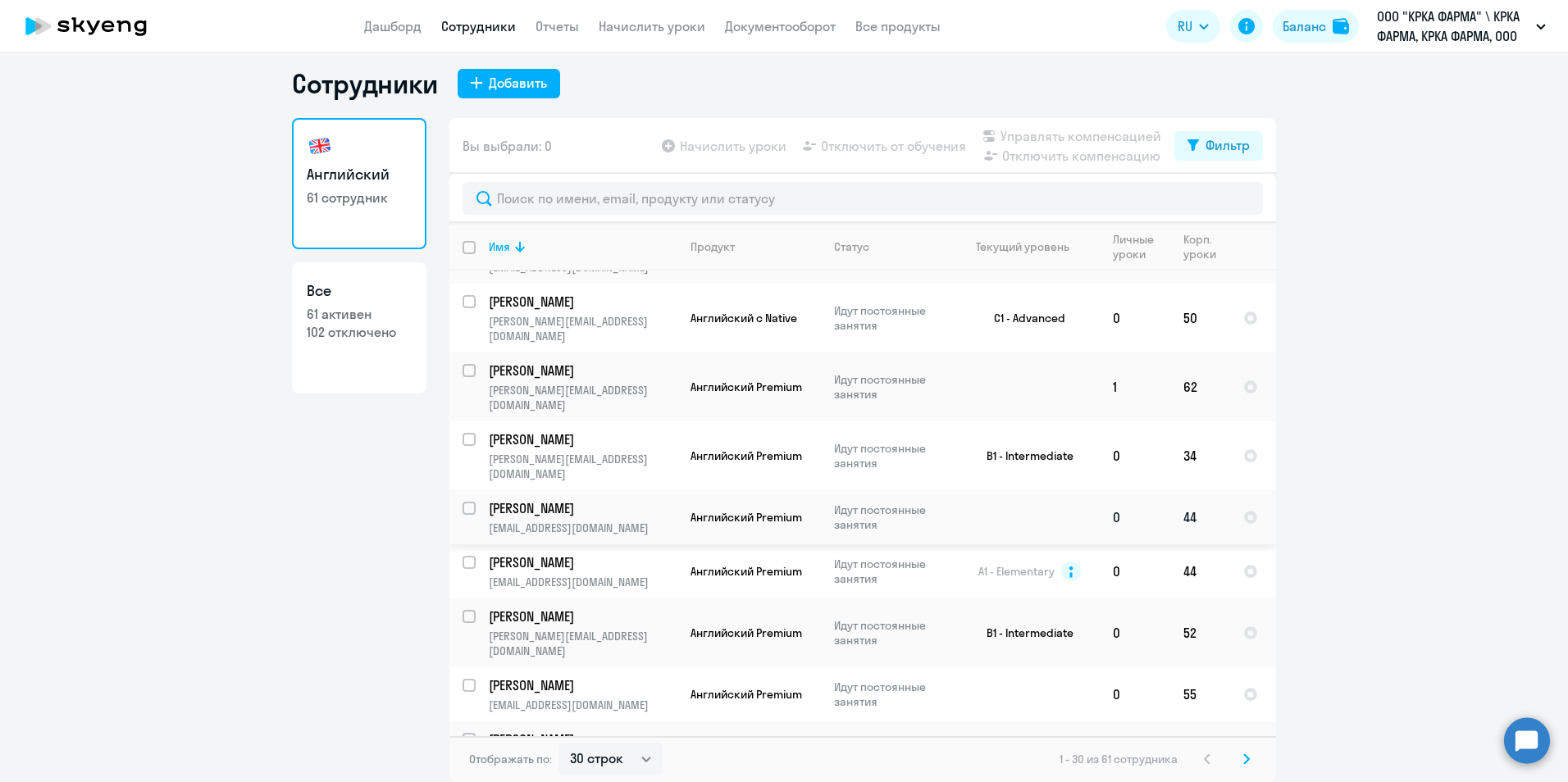
click at [579, 499] on p "Найкина Антонина" at bounding box center [581, 508] width 185 height 18
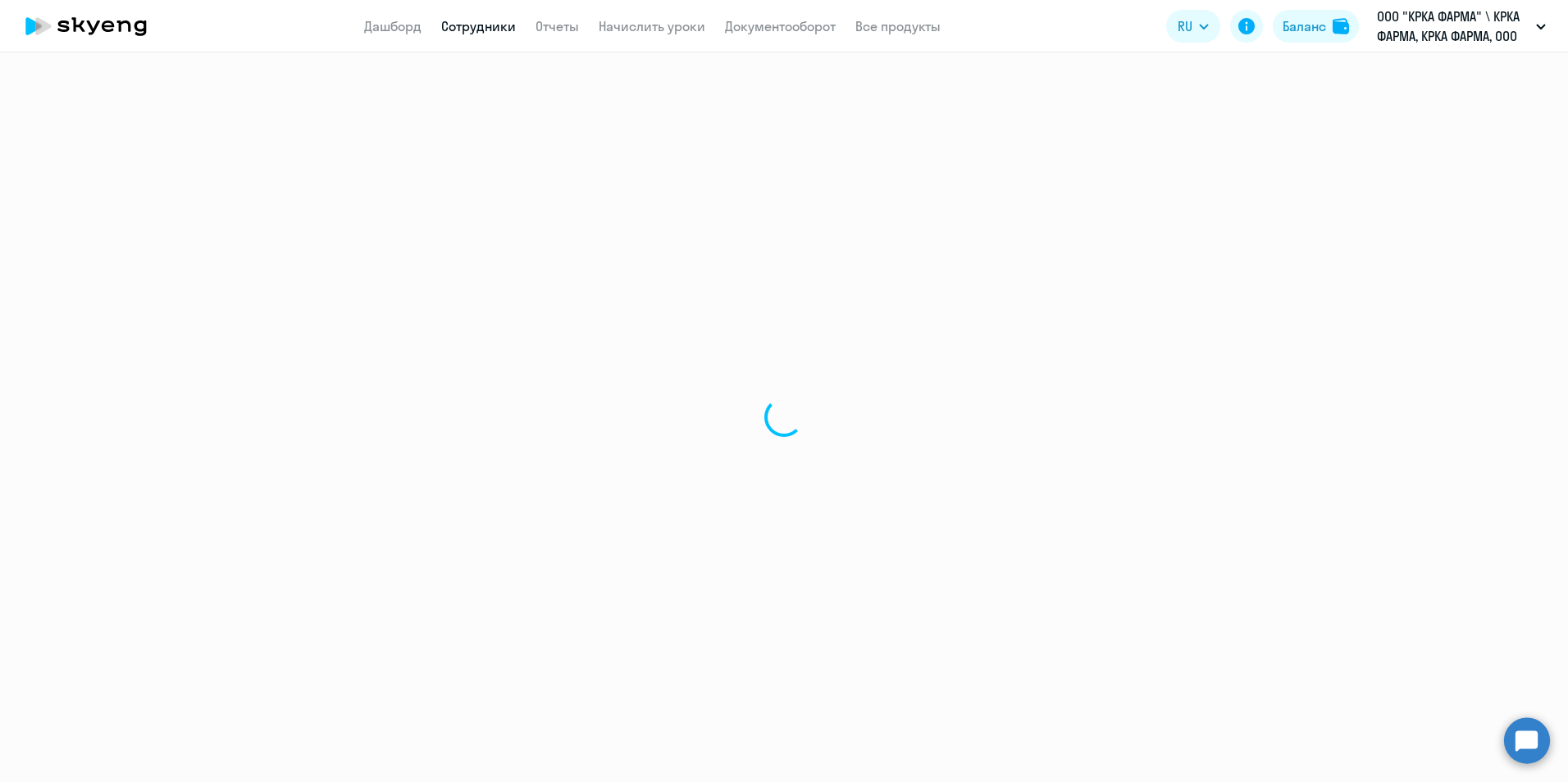
select select "english"
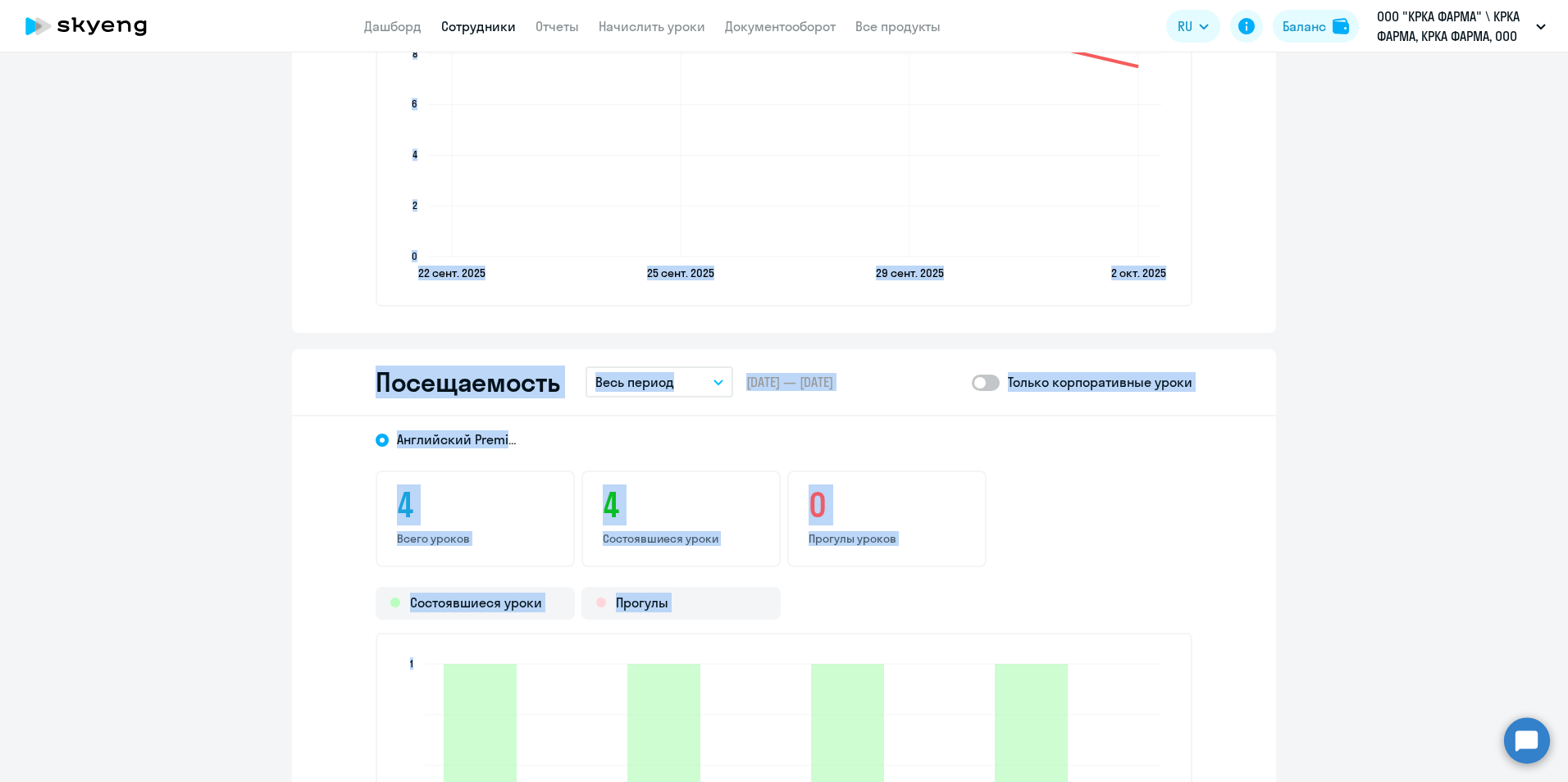
scroll to position [1722, 0]
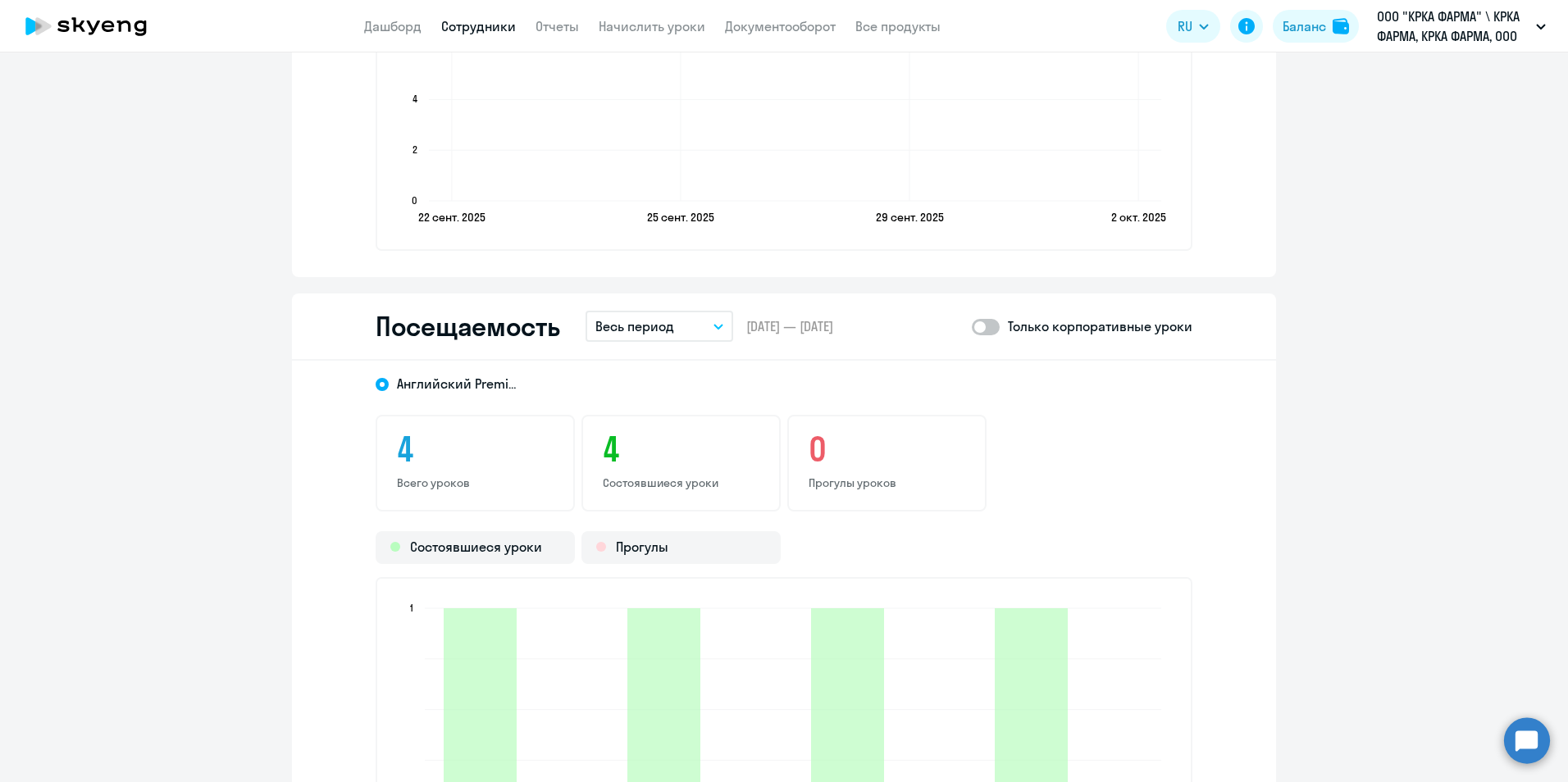
click at [991, 326] on span at bounding box center [985, 327] width 28 height 17
click at [972, 326] on input "checkbox" at bounding box center [971, 326] width 1 height 1
checkbox input "true"
click at [713, 324] on icon "button" at bounding box center [718, 326] width 10 height 6
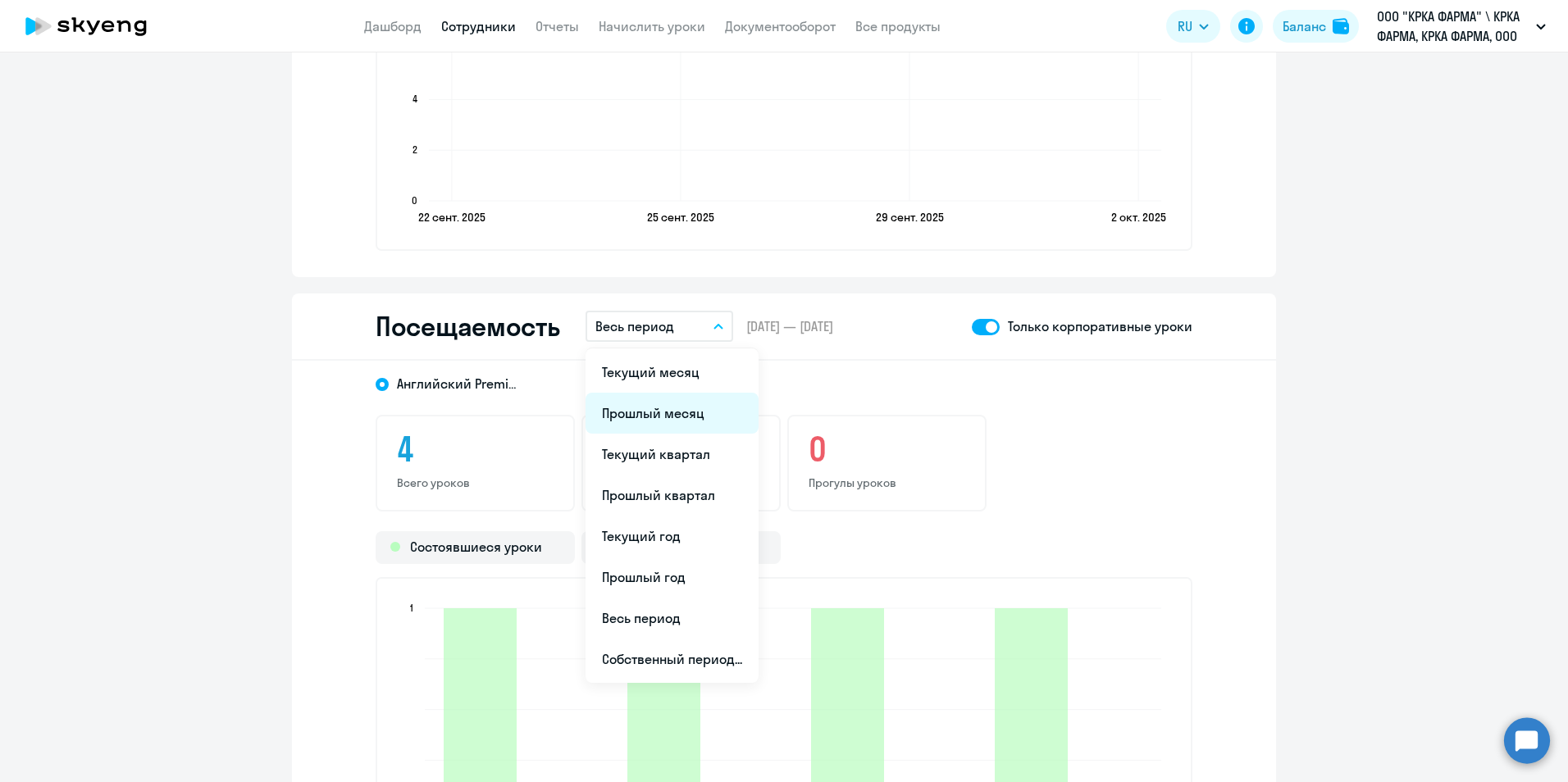
click at [633, 409] on li "Прошлый месяц" at bounding box center [672, 413] width 173 height 41
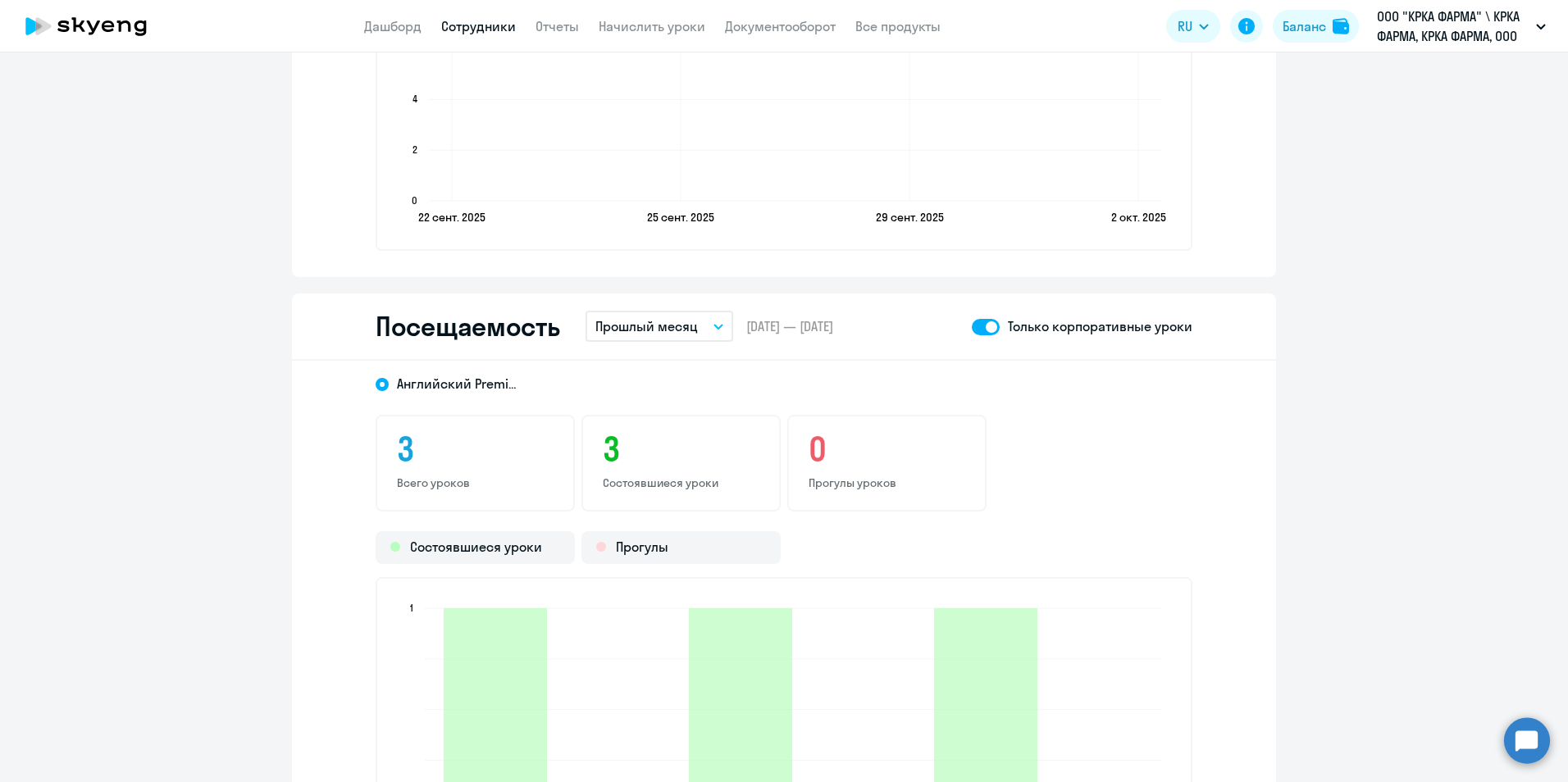
click at [475, 23] on link "Сотрудники" at bounding box center [478, 27] width 75 height 17
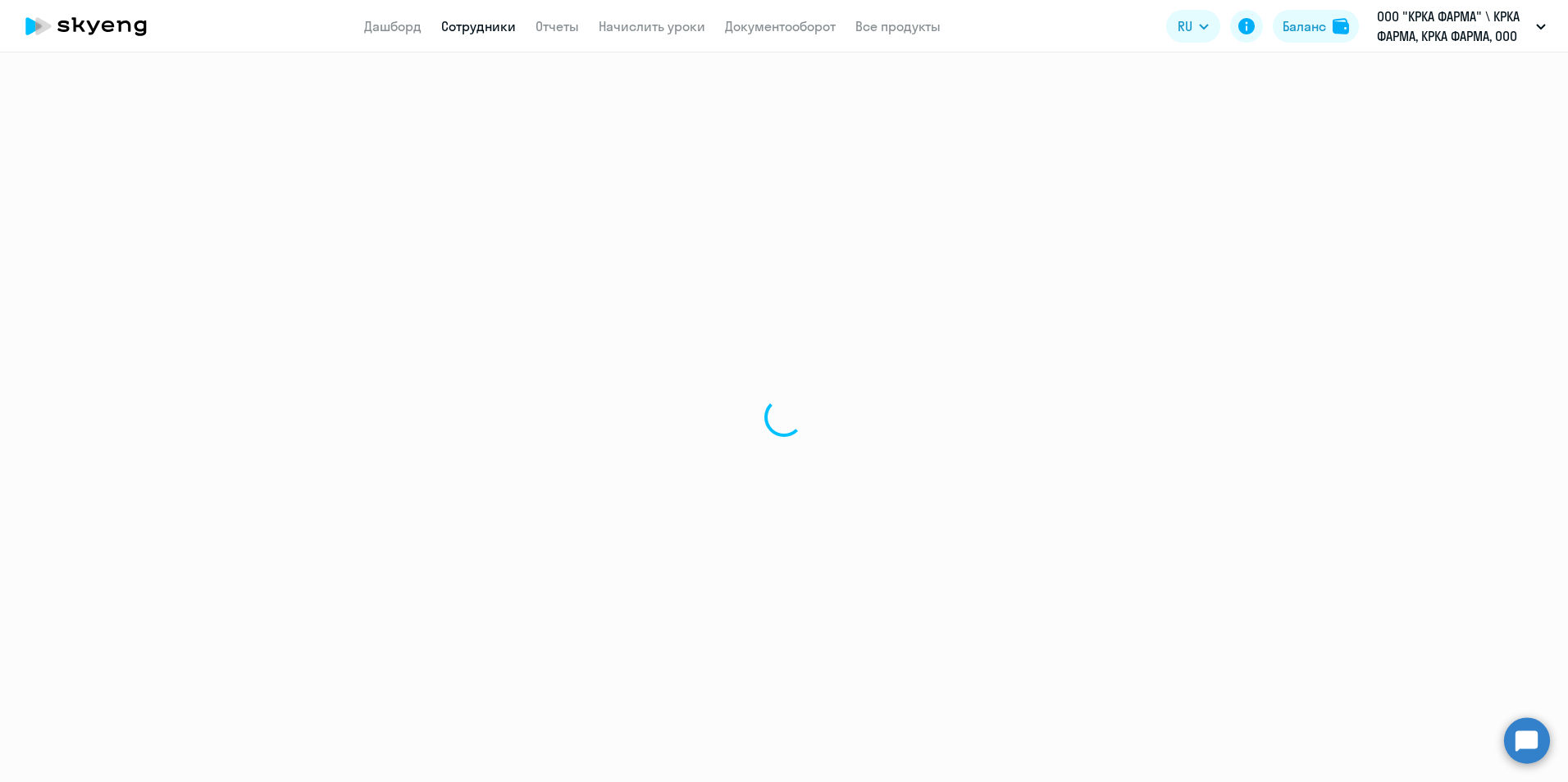
select select "30"
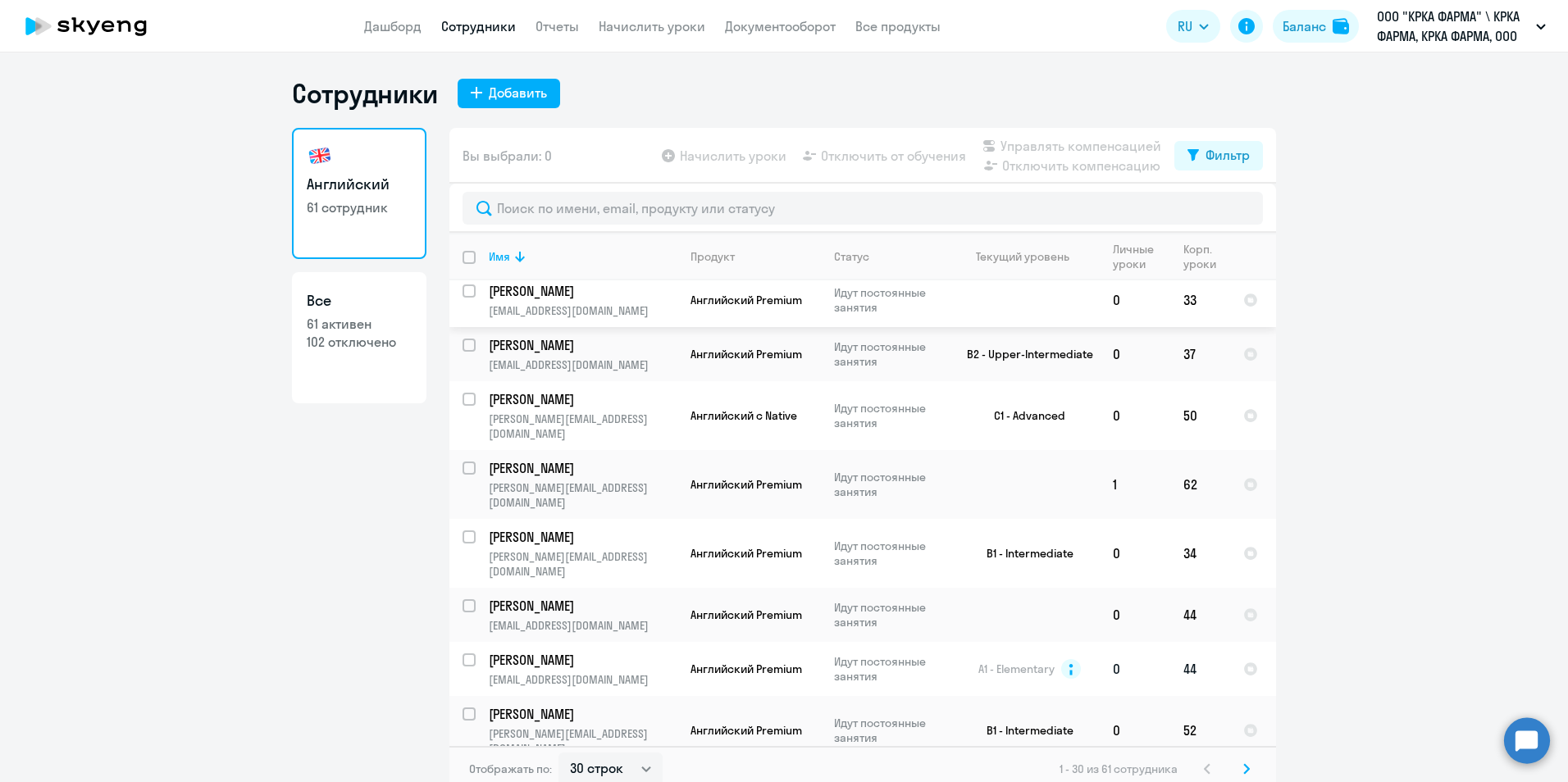
scroll to position [1158, 0]
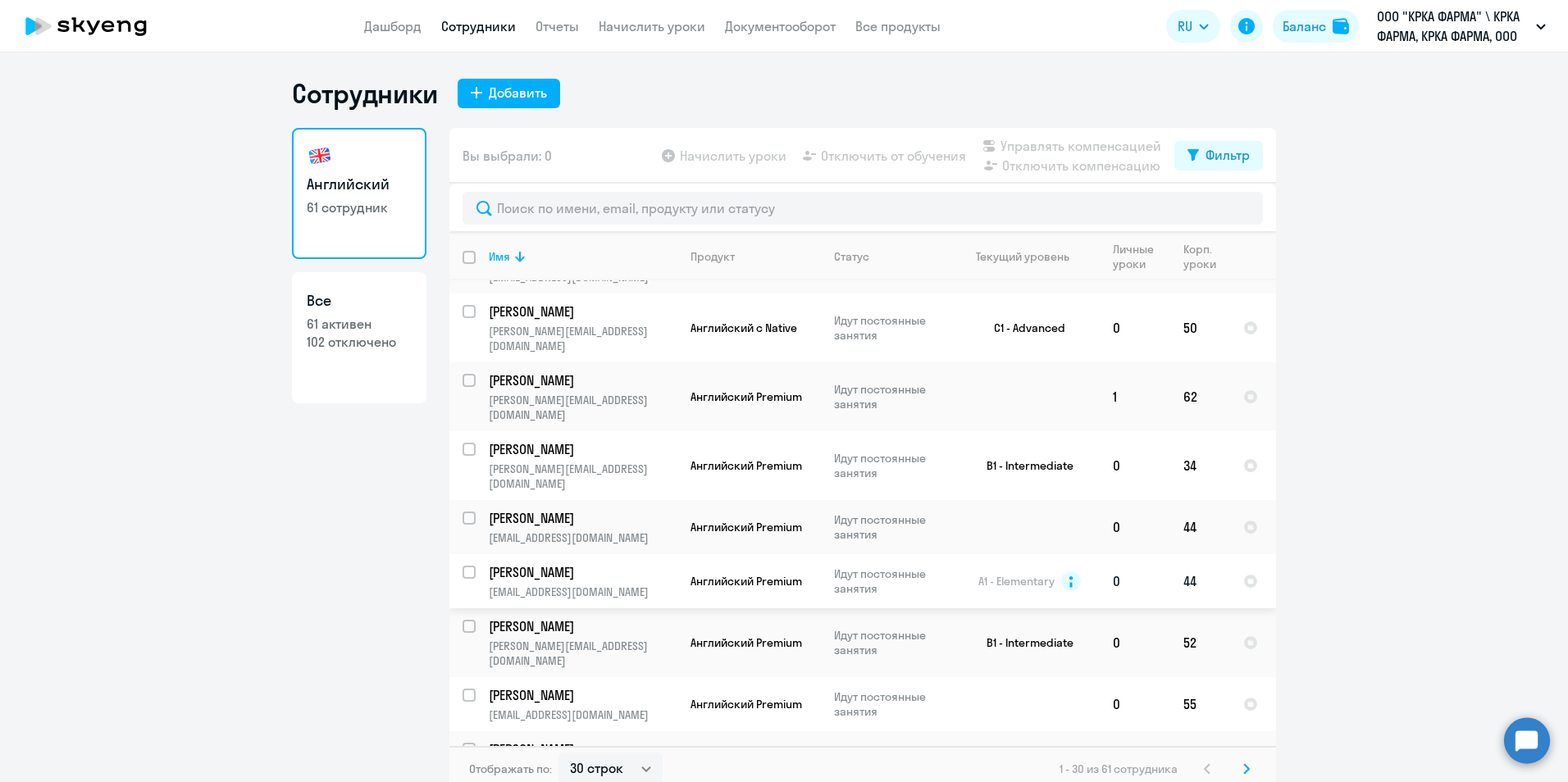
click at [628, 563] on p "Михайлова Мария Александровна" at bounding box center [581, 572] width 185 height 18
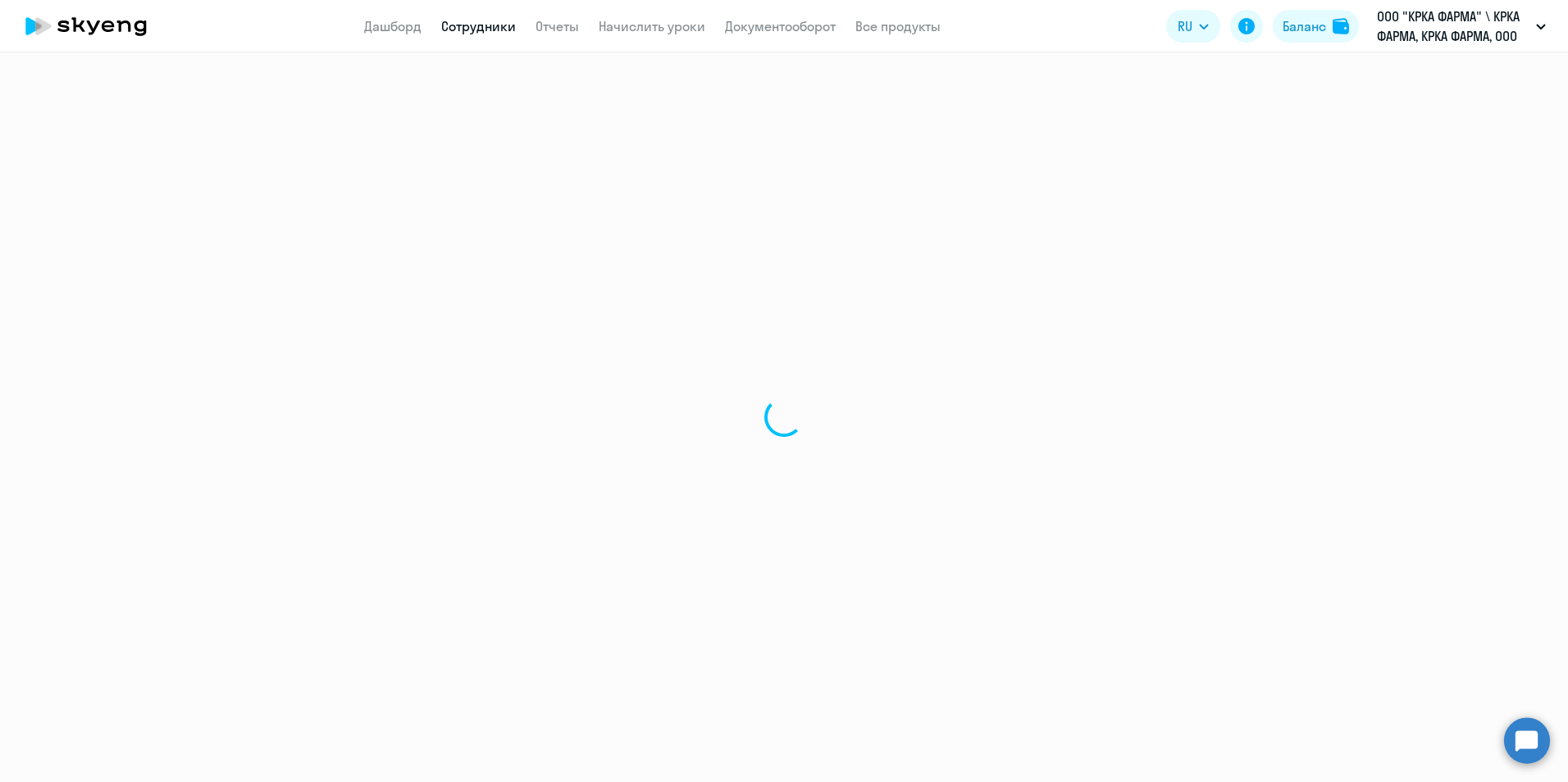
select select "english"
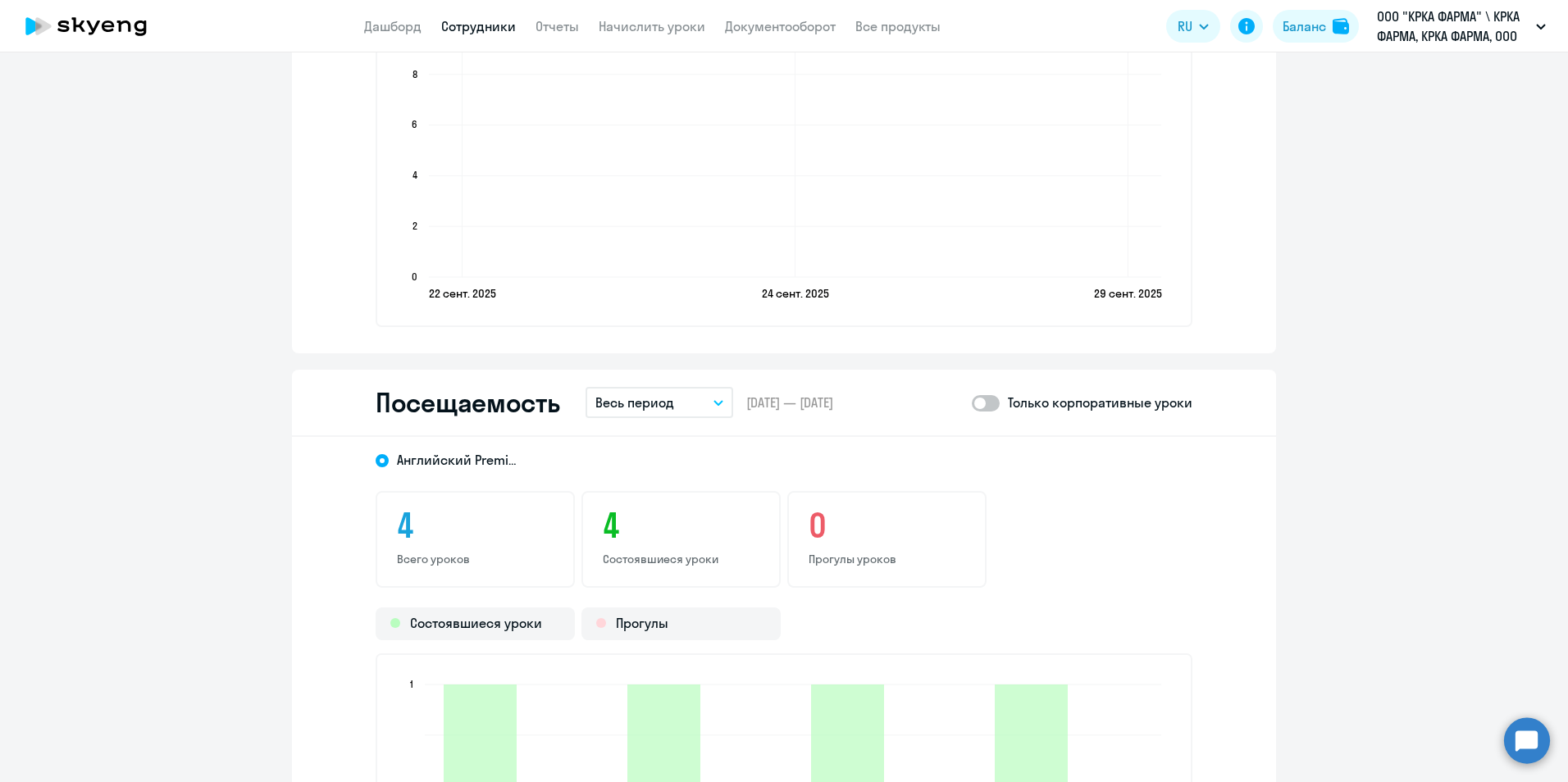
scroll to position [1804, 0]
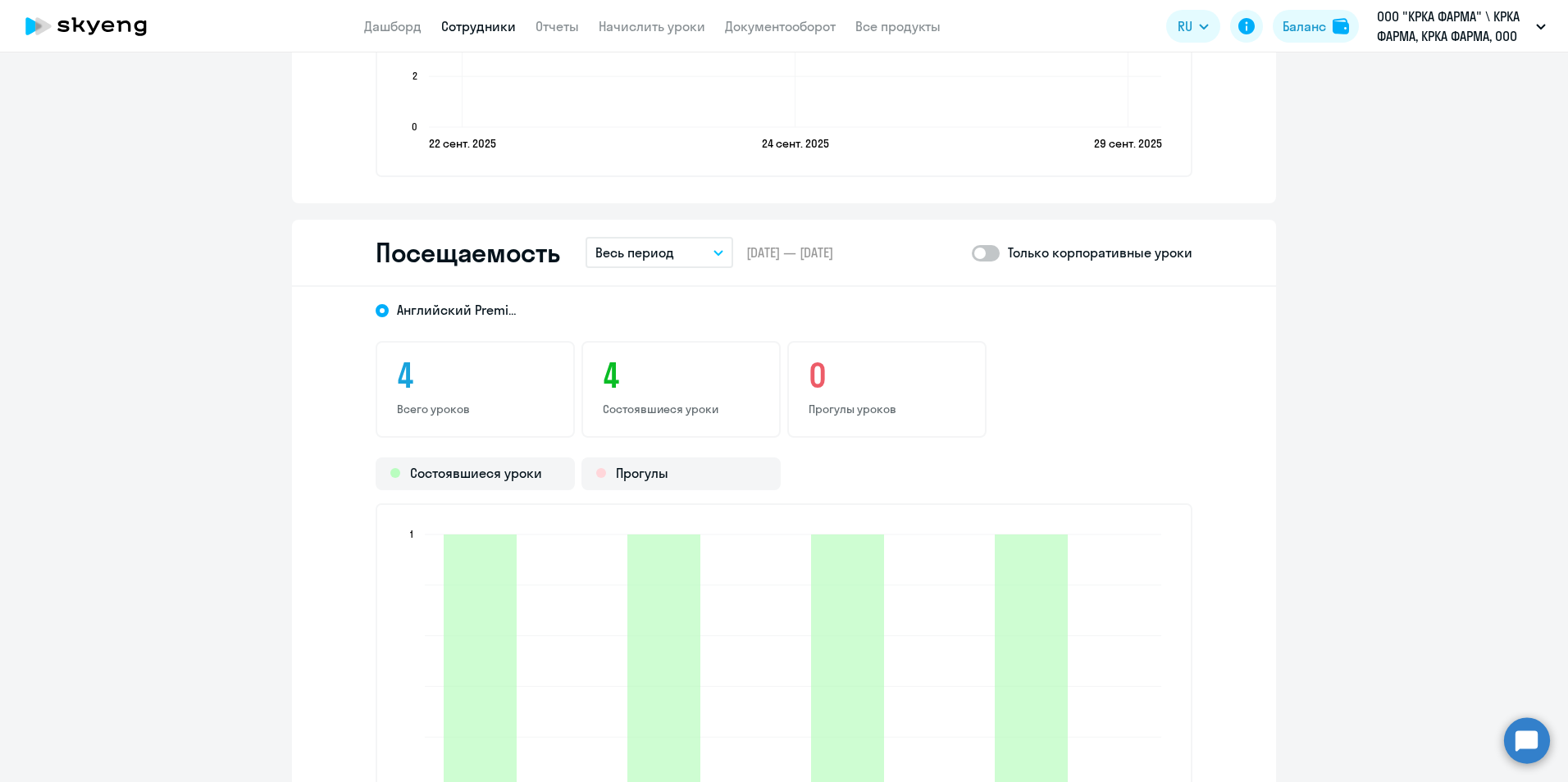
click at [987, 252] on span at bounding box center [985, 253] width 28 height 17
click at [972, 253] on input "checkbox" at bounding box center [971, 253] width 1 height 1
checkbox input "true"
click at [713, 253] on icon "button" at bounding box center [718, 253] width 10 height 6
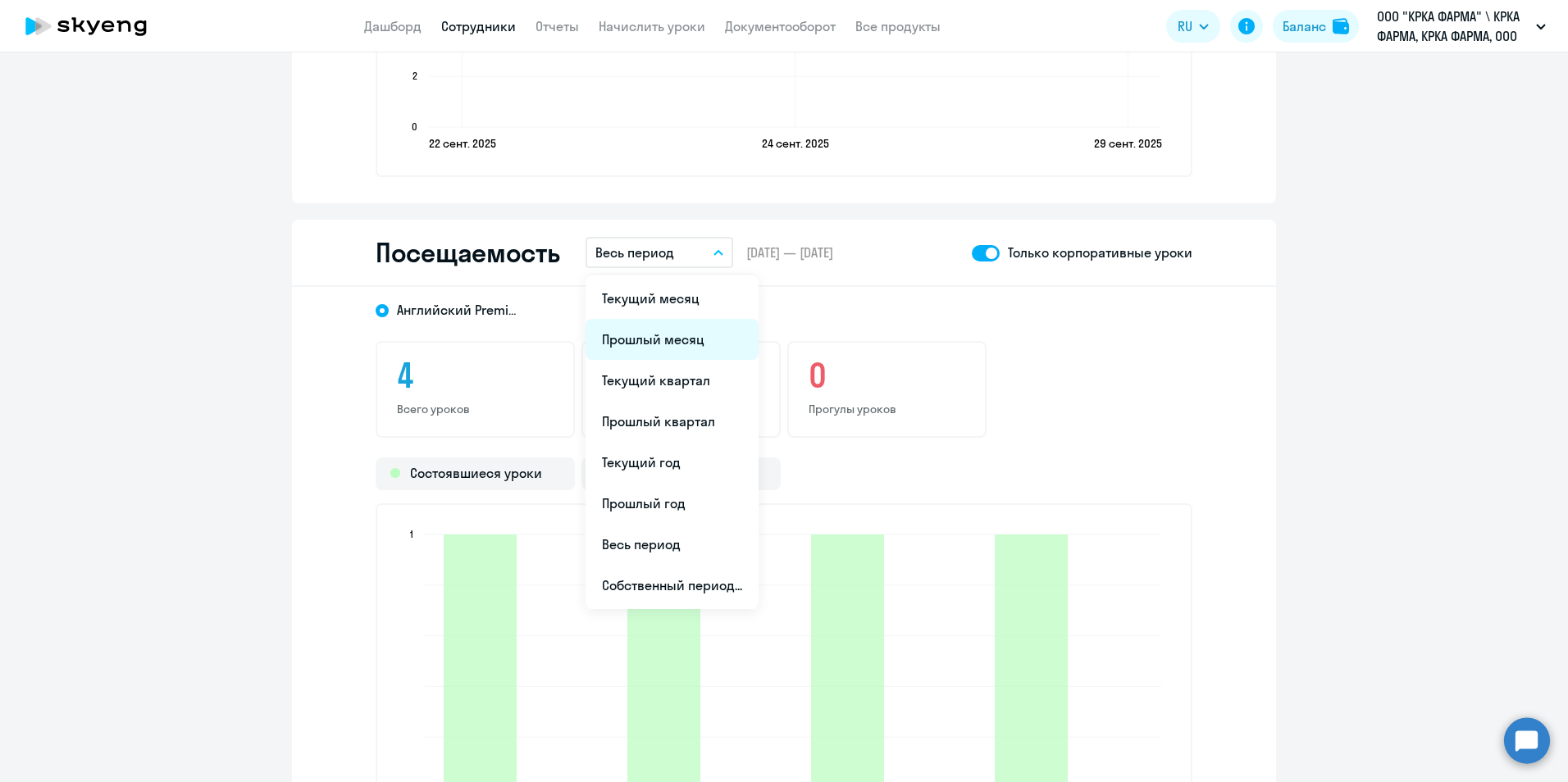
click at [694, 337] on li "Прошлый месяц" at bounding box center [672, 339] width 173 height 41
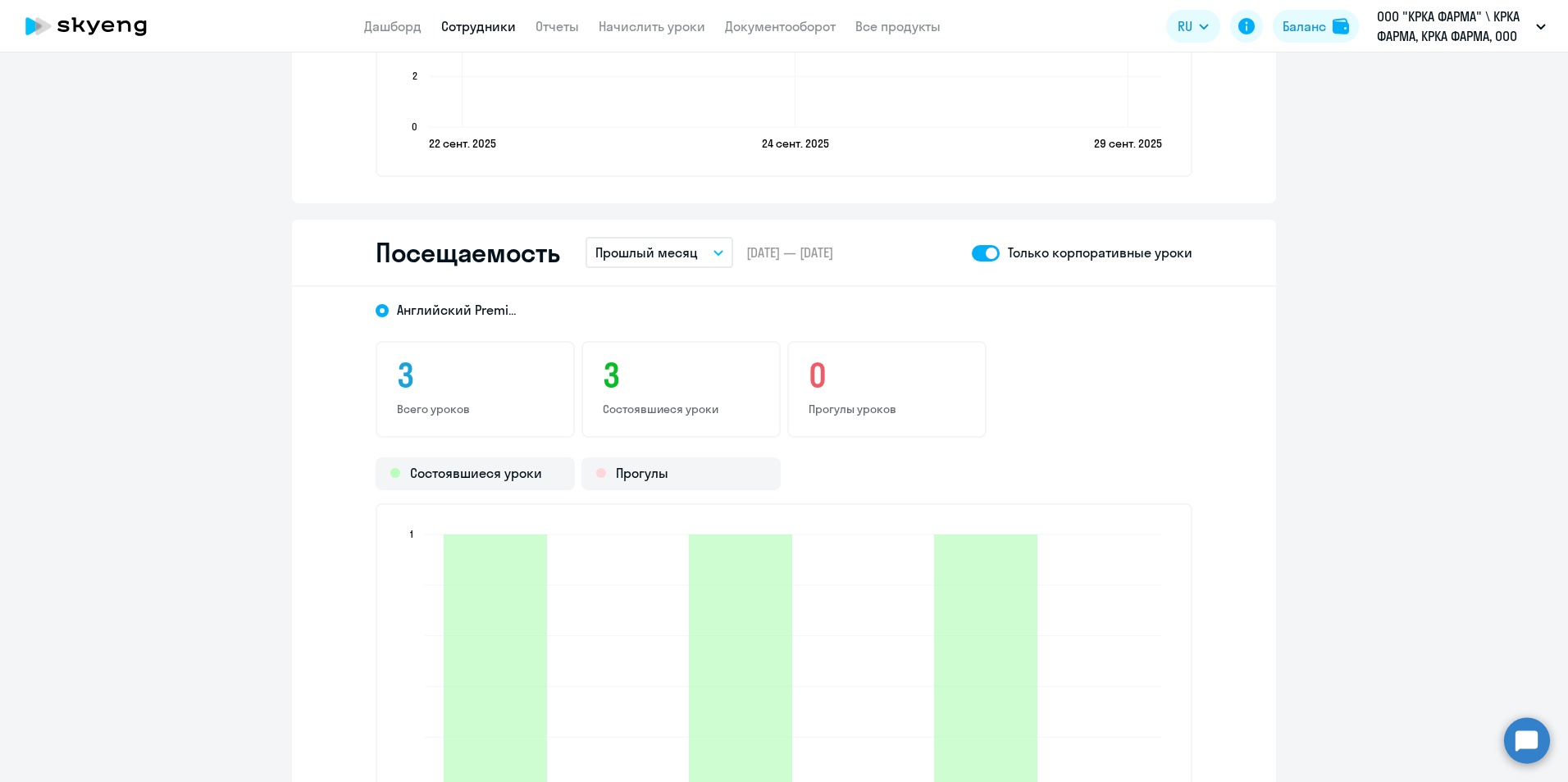
drag, startPoint x: 503, startPoint y: 23, endPoint x: 518, endPoint y: 27, distance: 15.5
click at [503, 23] on link "Сотрудники" at bounding box center [478, 27] width 75 height 17
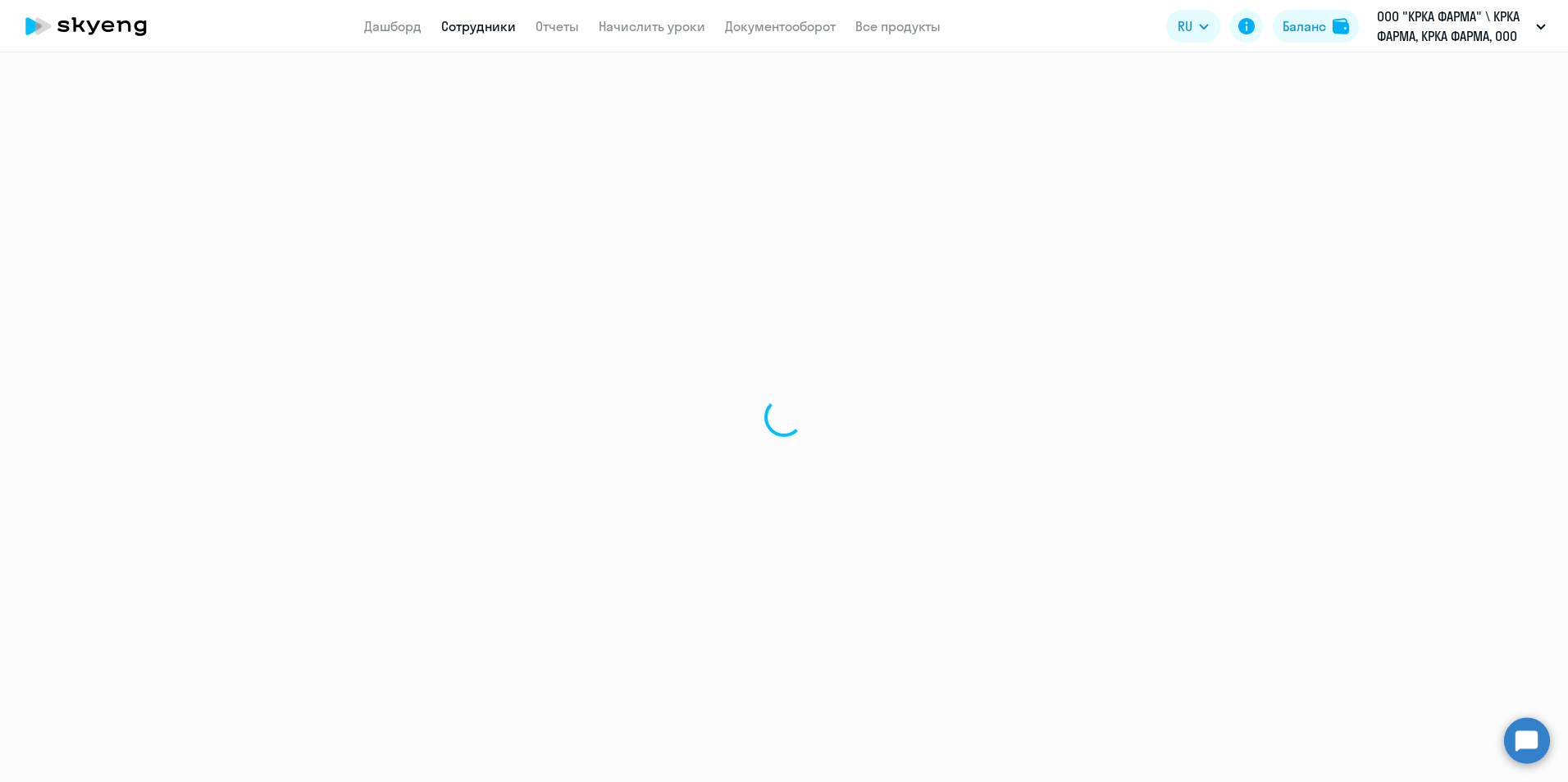
select select "30"
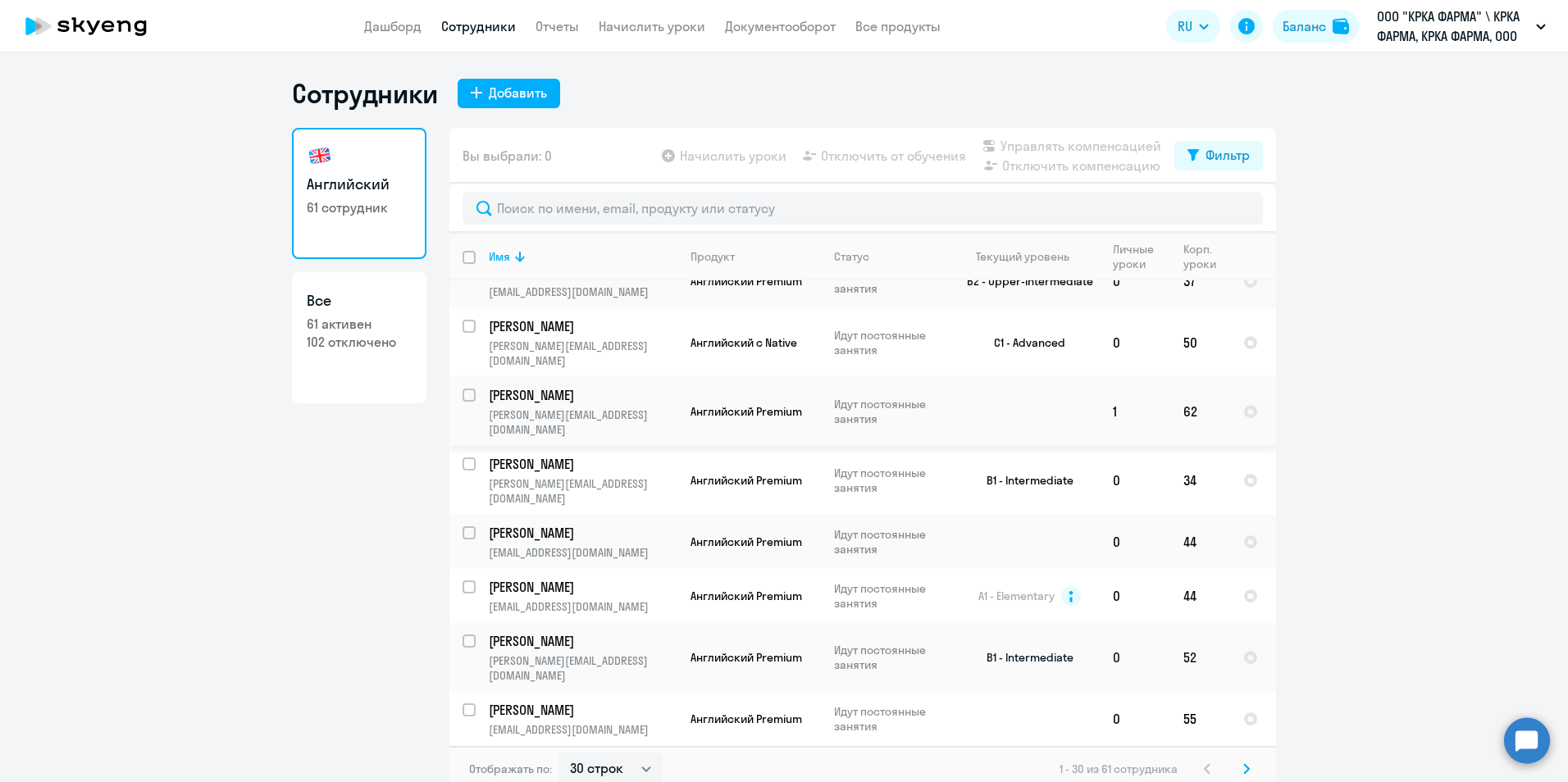
scroll to position [1158, 0]
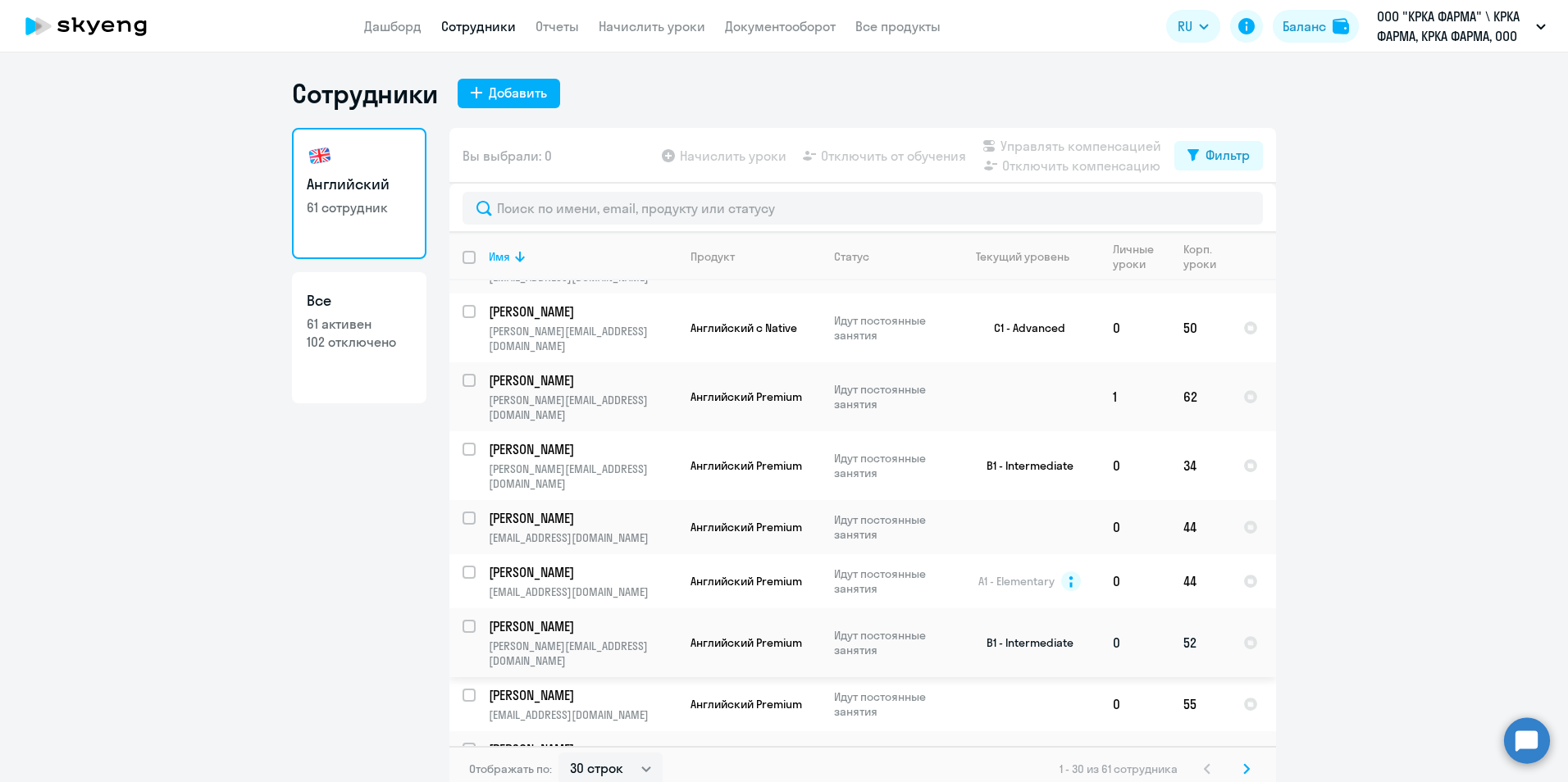
click at [590, 618] on p "Менделевич Руслан Александрович" at bounding box center [581, 627] width 185 height 18
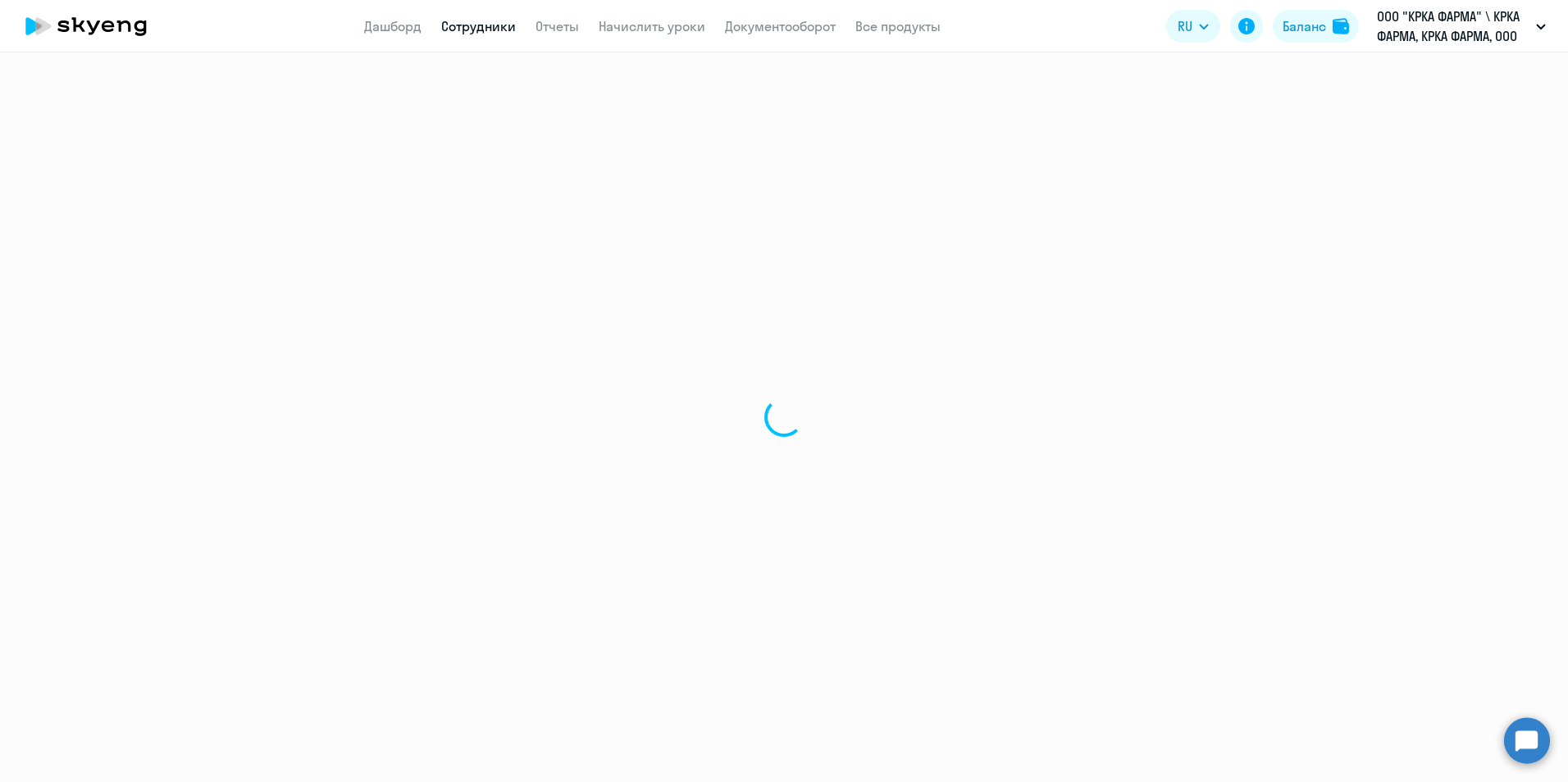
click at [590, 496] on div at bounding box center [784, 418] width 1568 height 730
select select "english"
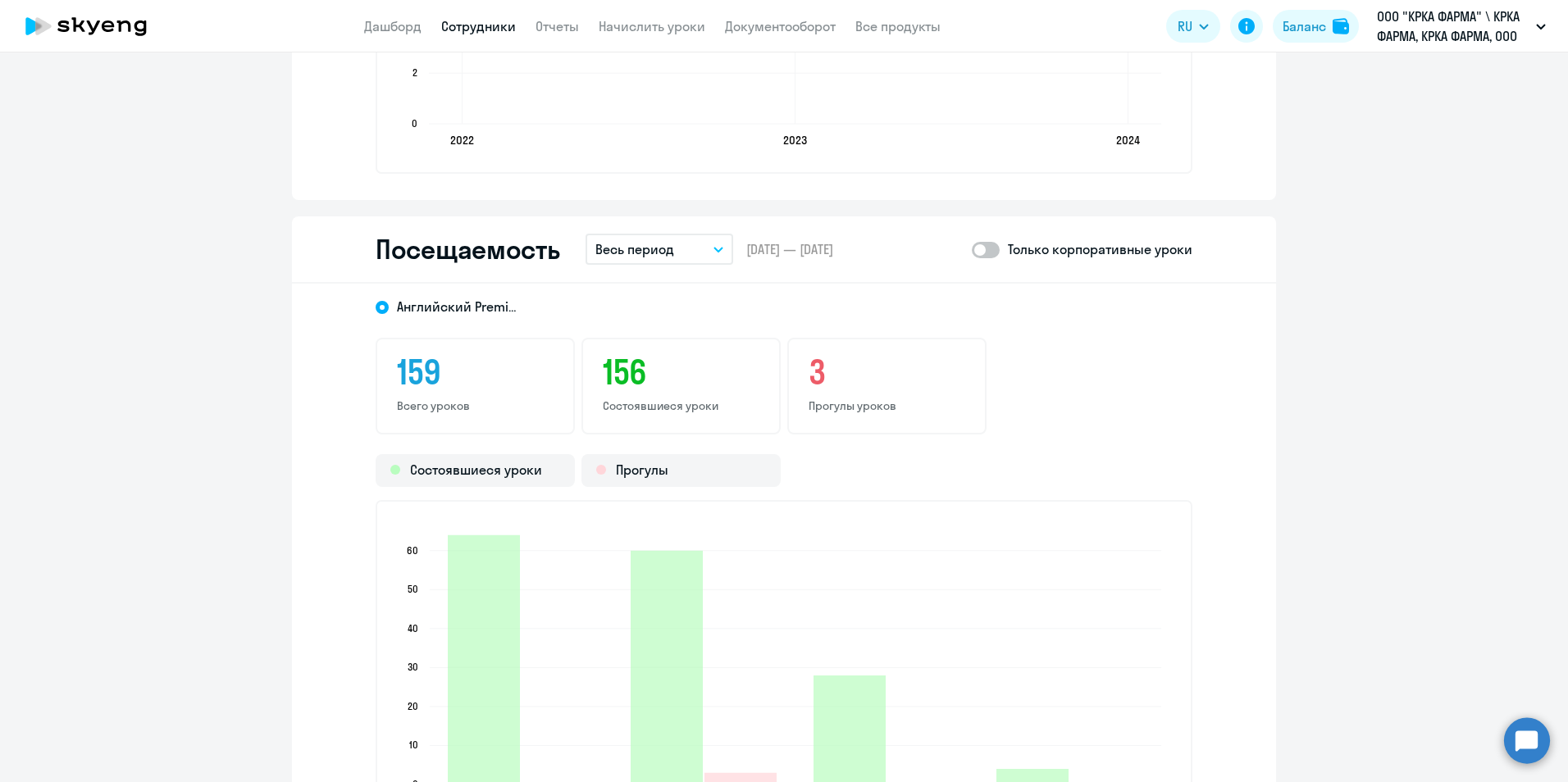
scroll to position [1804, 0]
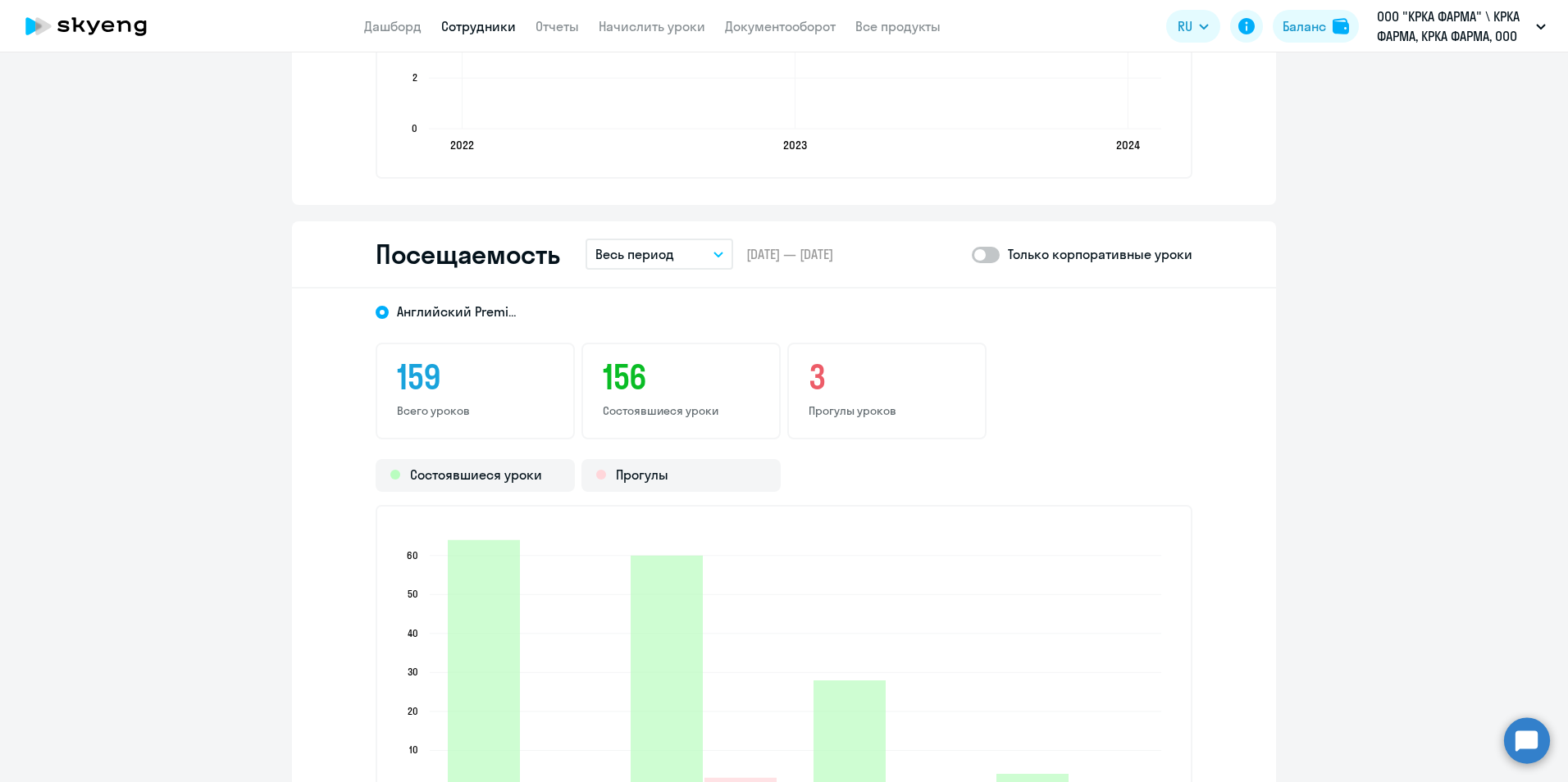
click at [992, 254] on span at bounding box center [985, 255] width 28 height 17
click at [972, 254] on input "checkbox" at bounding box center [971, 254] width 1 height 1
checkbox input "true"
click at [714, 256] on icon "button" at bounding box center [718, 254] width 8 height 4
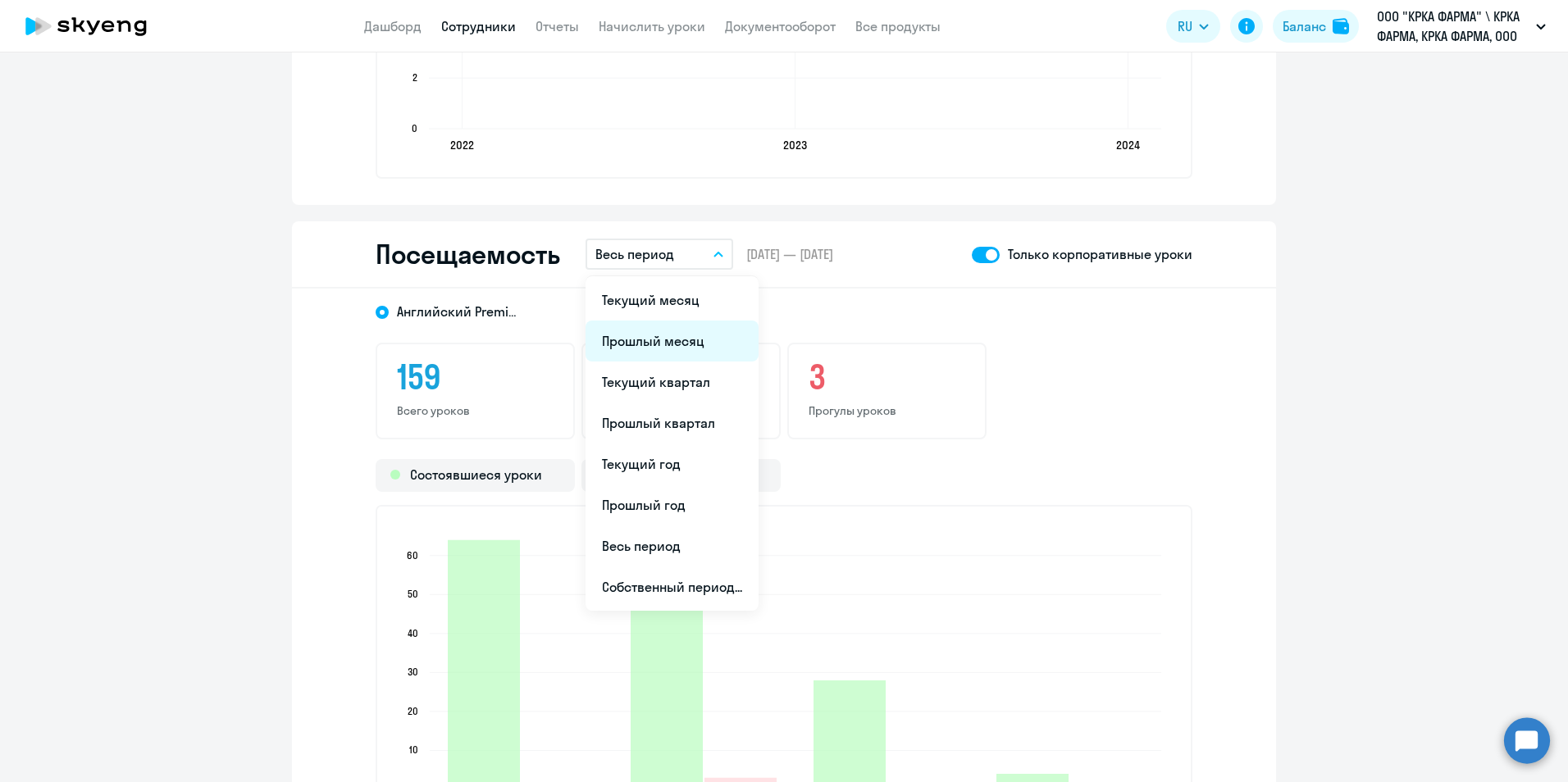
click at [658, 342] on li "Прошлый месяц" at bounding box center [672, 341] width 173 height 41
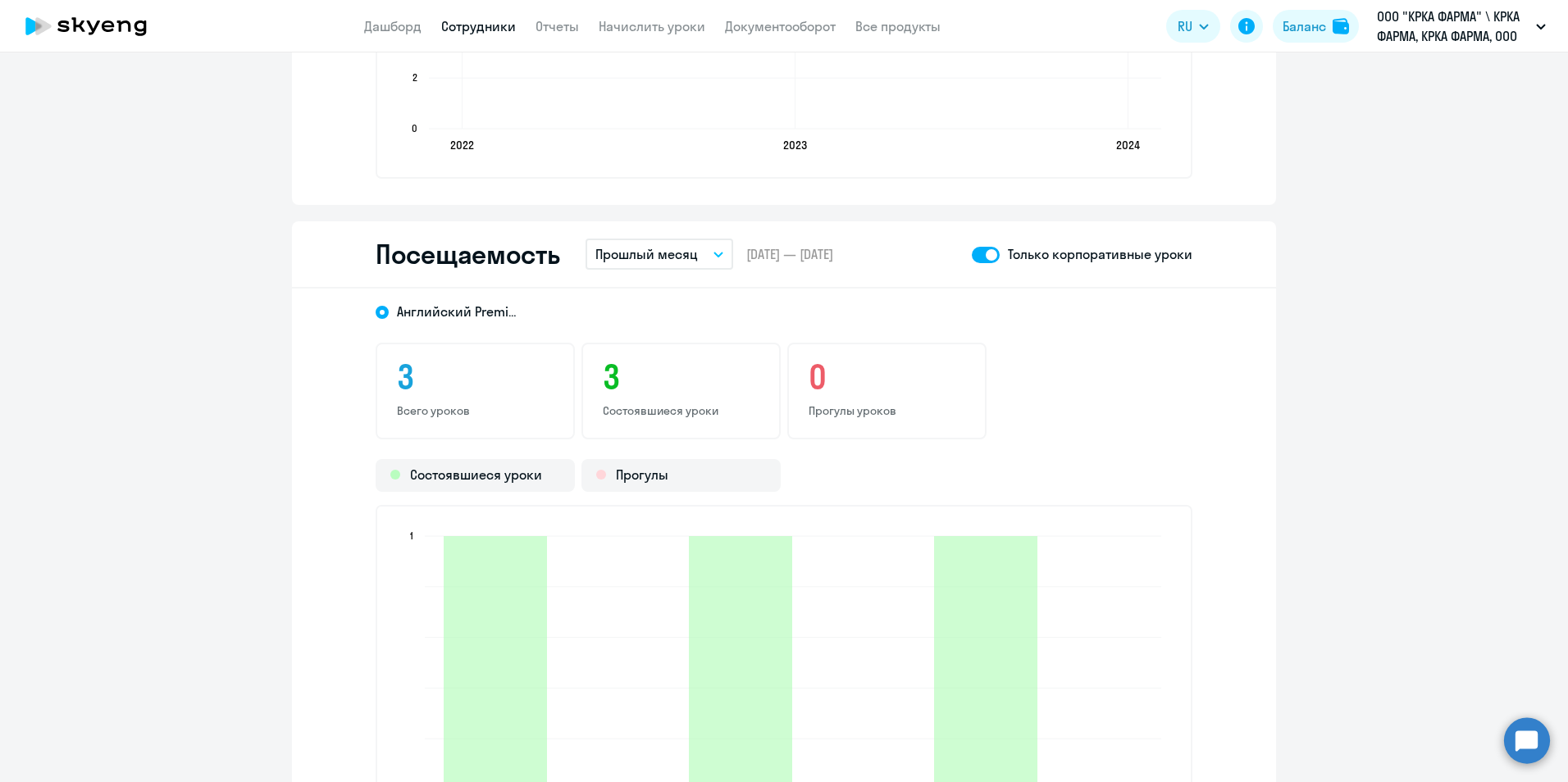
click at [483, 26] on link "Сотрудники" at bounding box center [478, 27] width 75 height 17
select select "30"
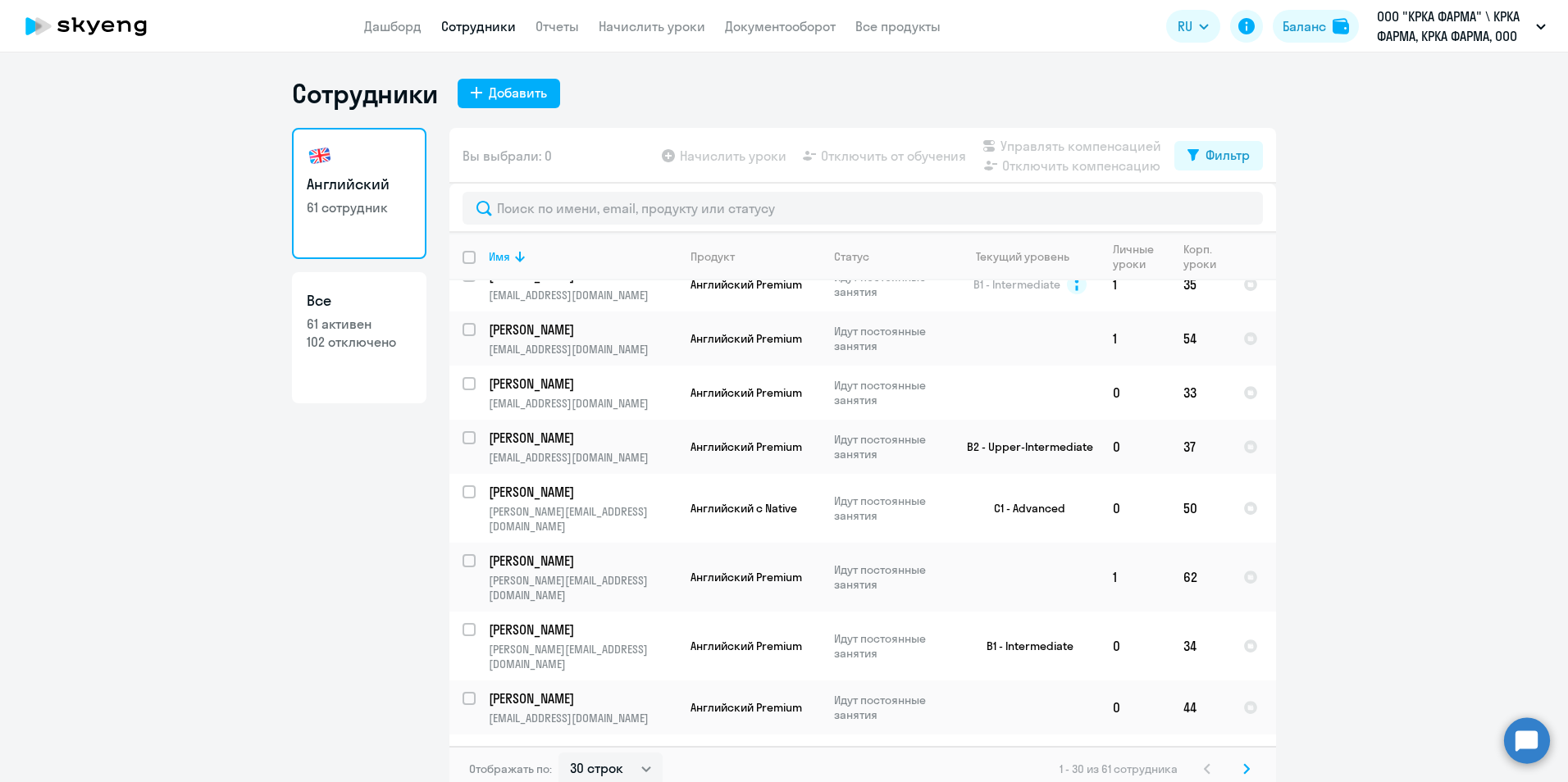
scroll to position [984, 0]
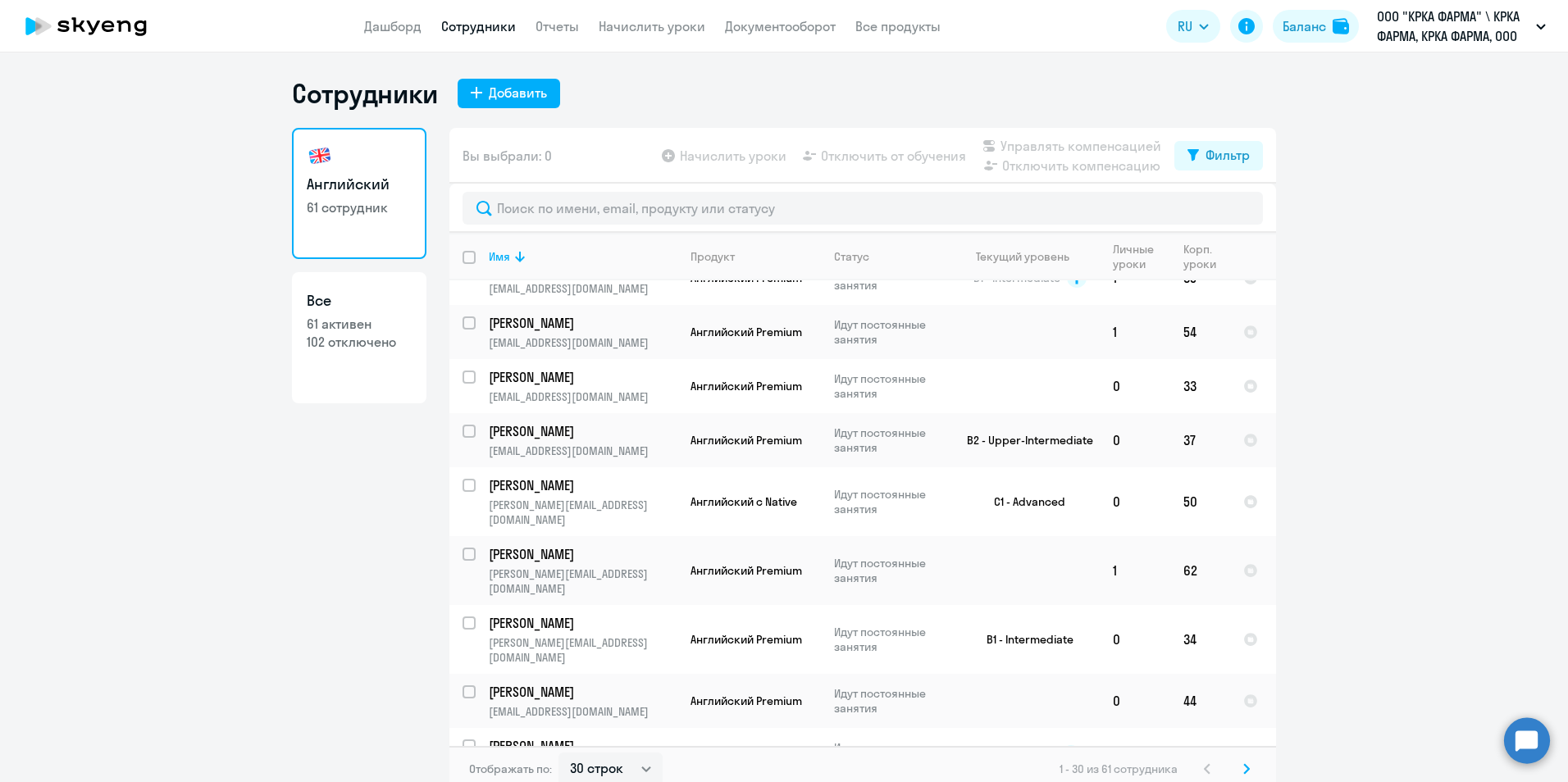
select select "english"
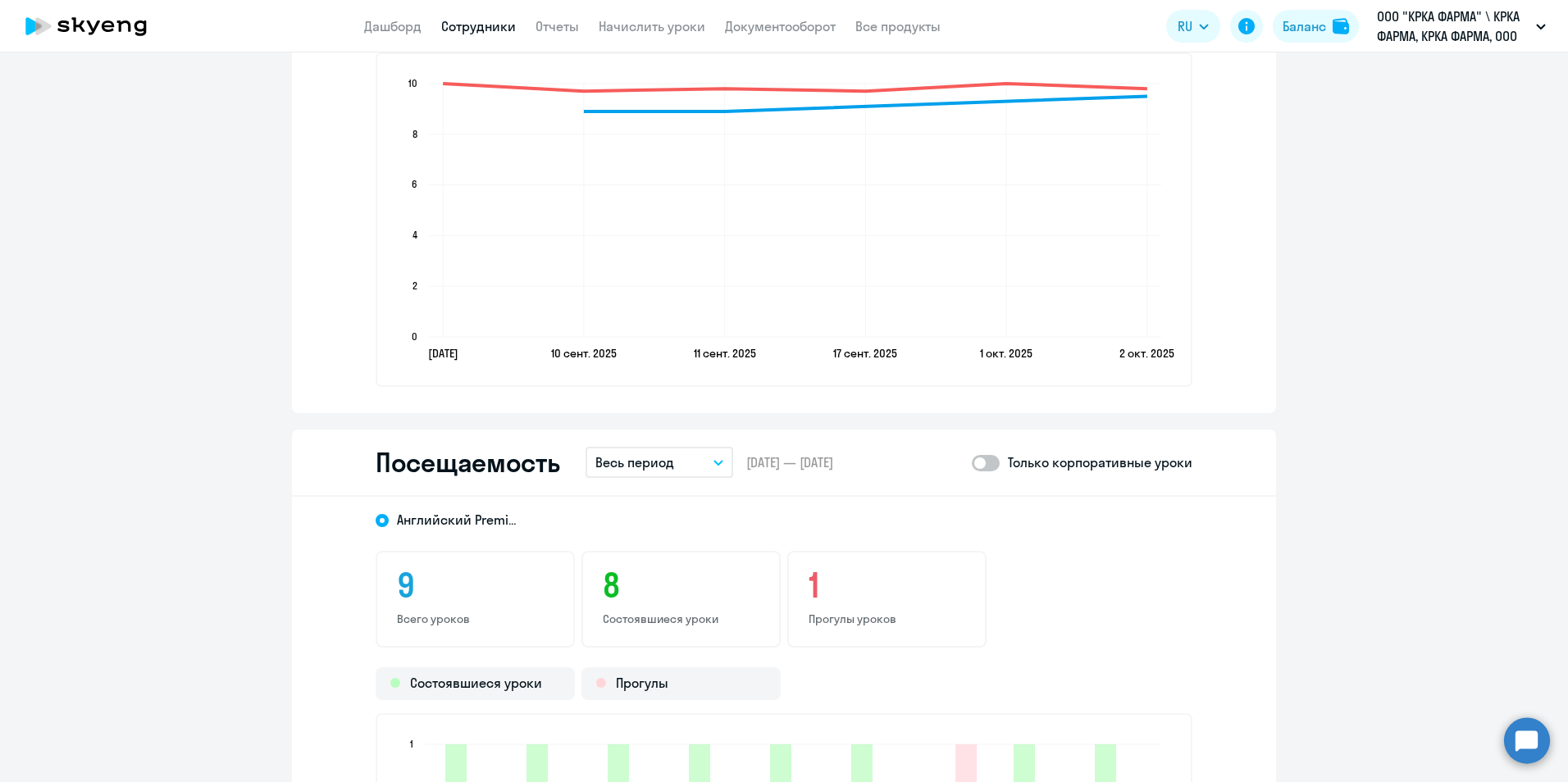
scroll to position [1640, 0]
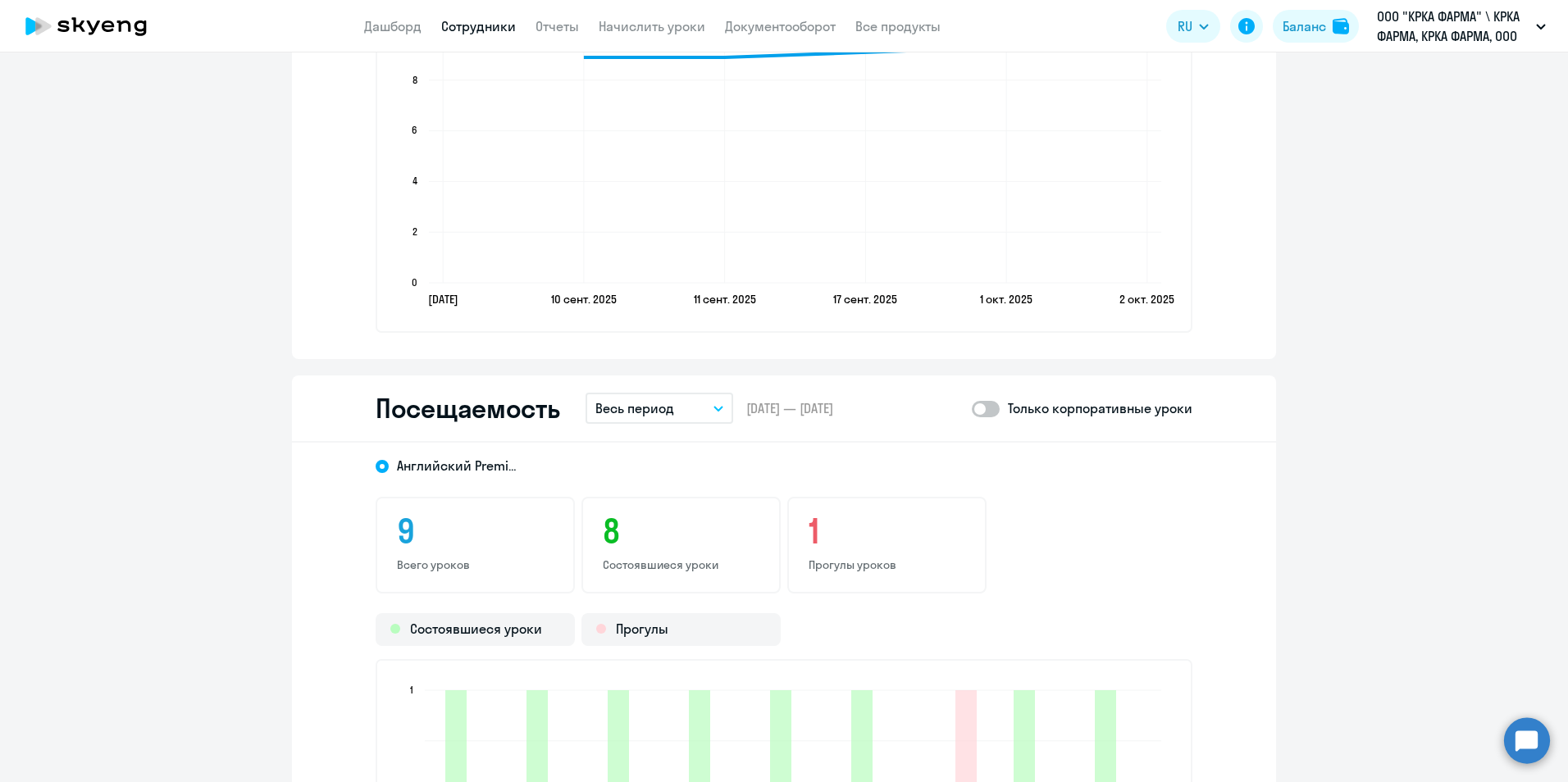
click at [987, 409] on span at bounding box center [985, 409] width 28 height 17
click at [972, 409] on input "checkbox" at bounding box center [971, 409] width 1 height 1
checkbox input "true"
click at [709, 413] on button "Весь период" at bounding box center [659, 408] width 148 height 31
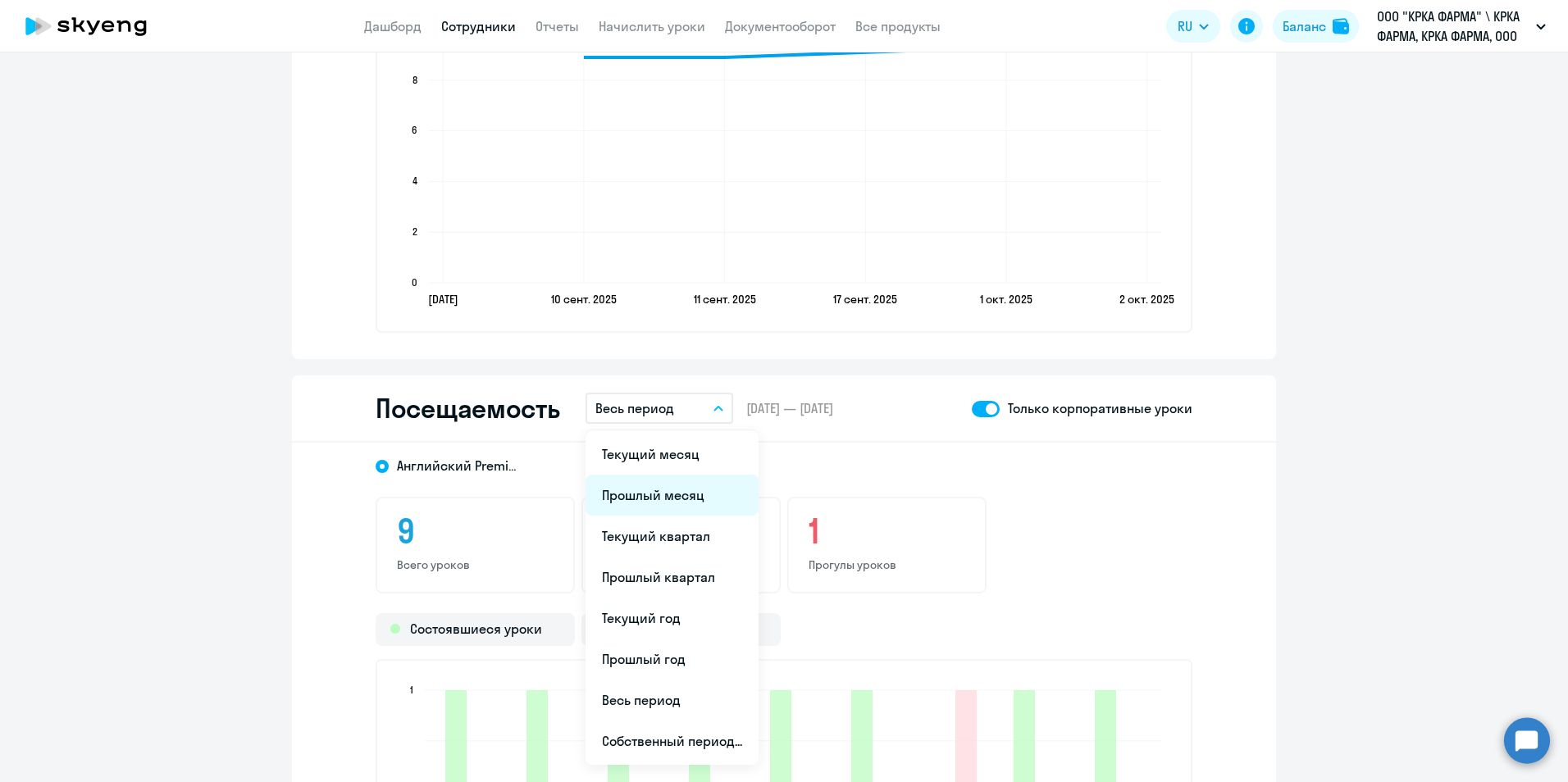
click at [684, 499] on li "Прошлый месяц" at bounding box center [672, 495] width 173 height 41
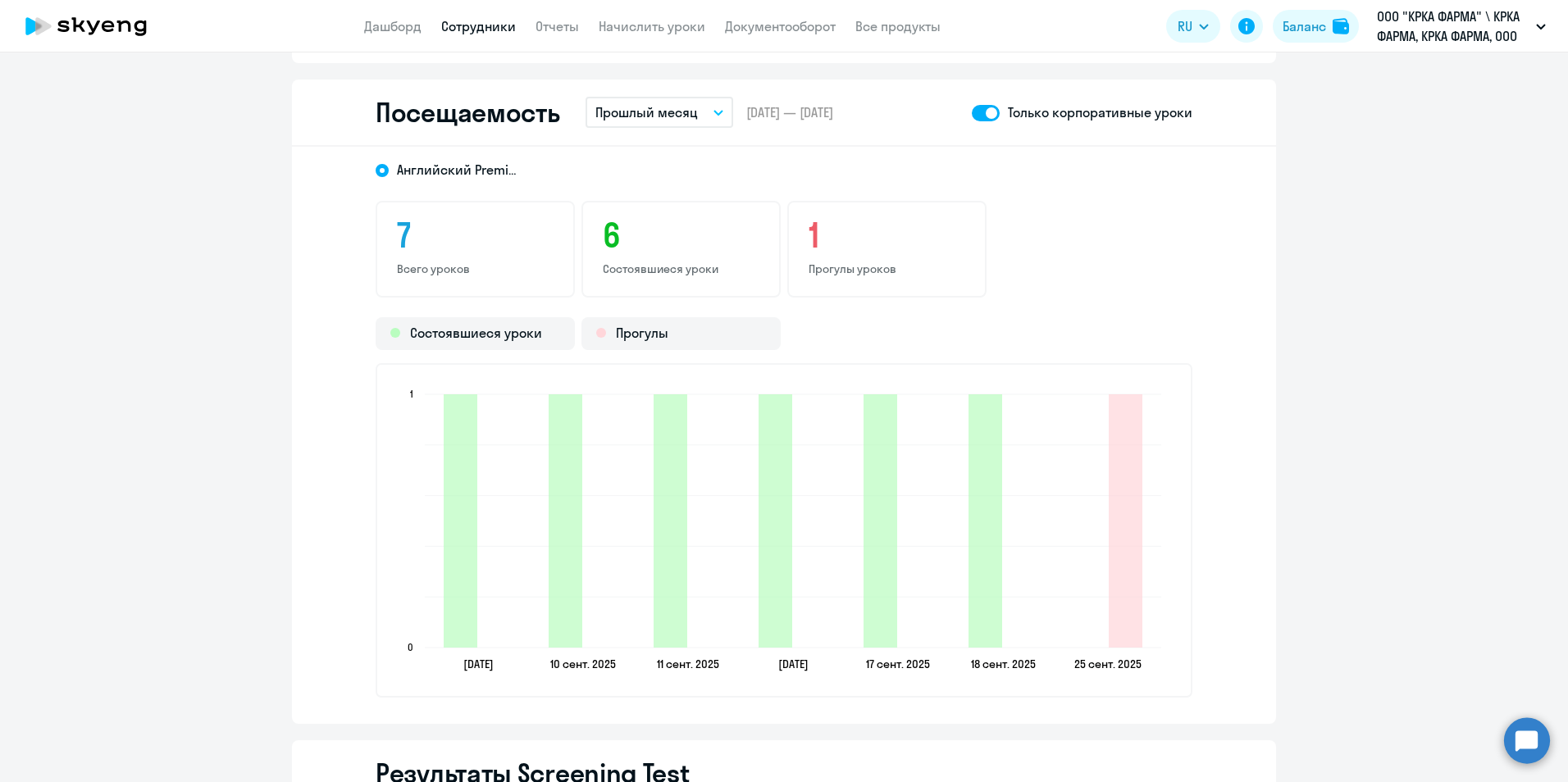
scroll to position [1886, 0]
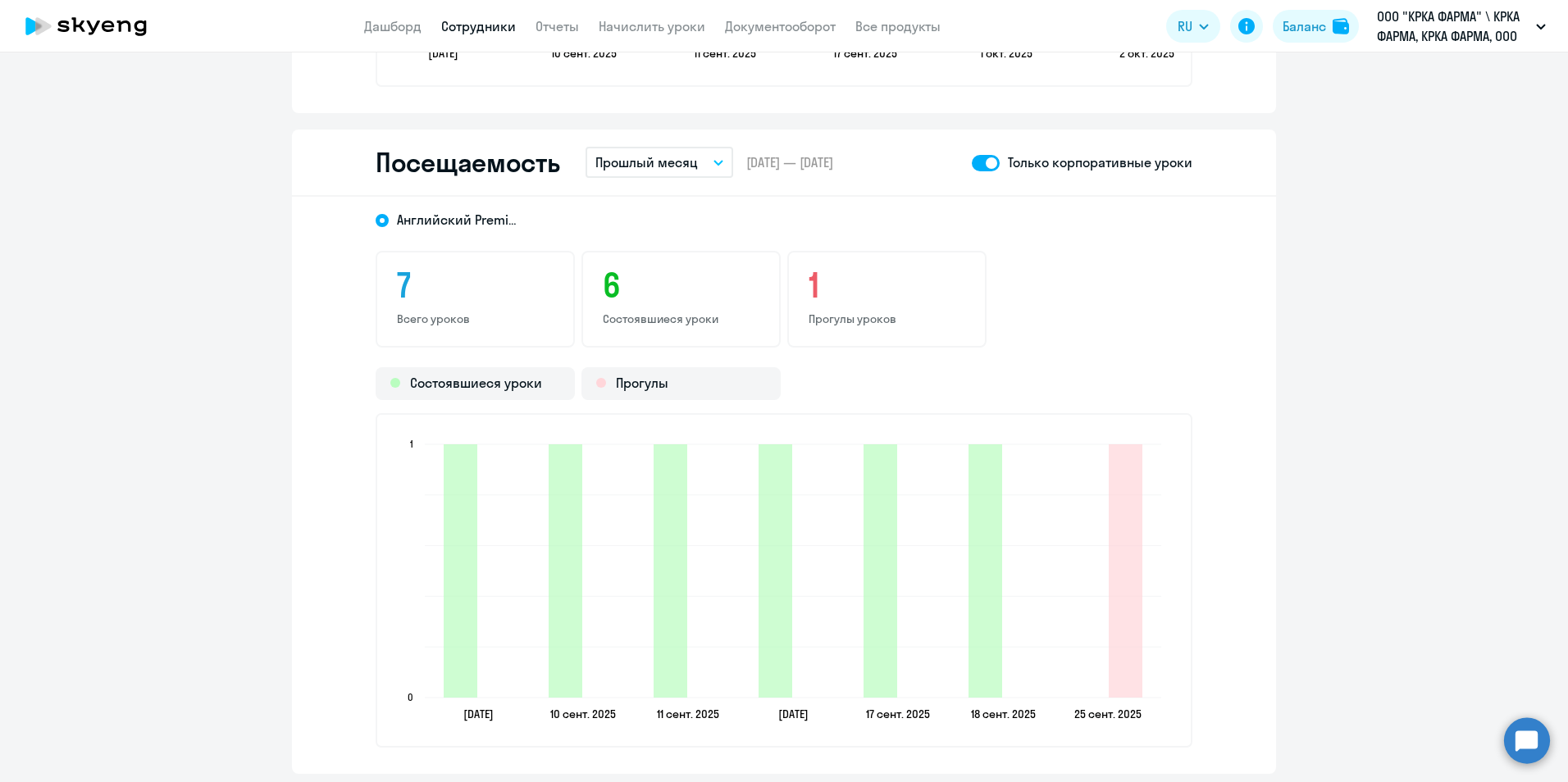
click at [494, 26] on link "Сотрудники" at bounding box center [478, 27] width 75 height 17
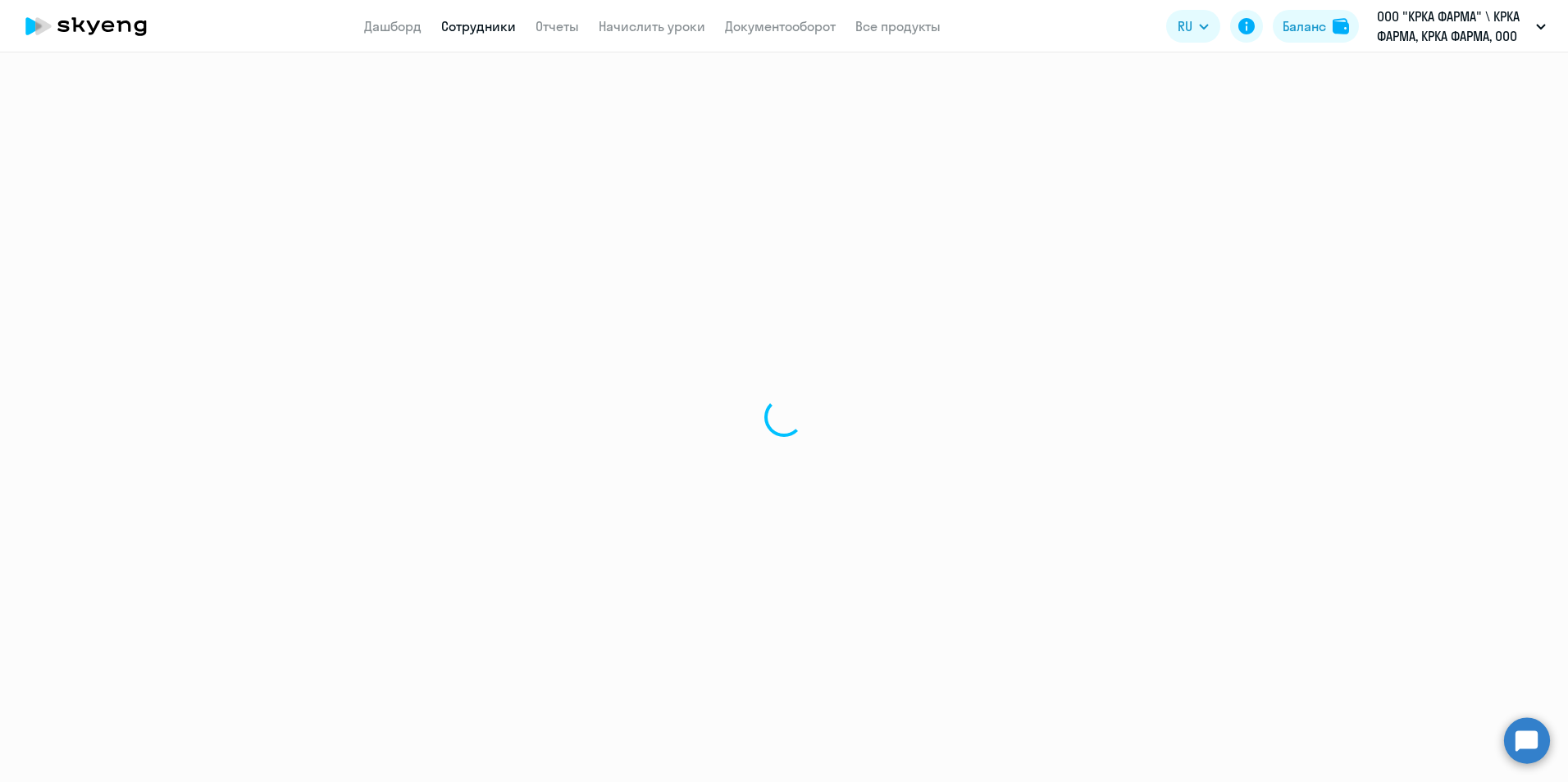
select select "30"
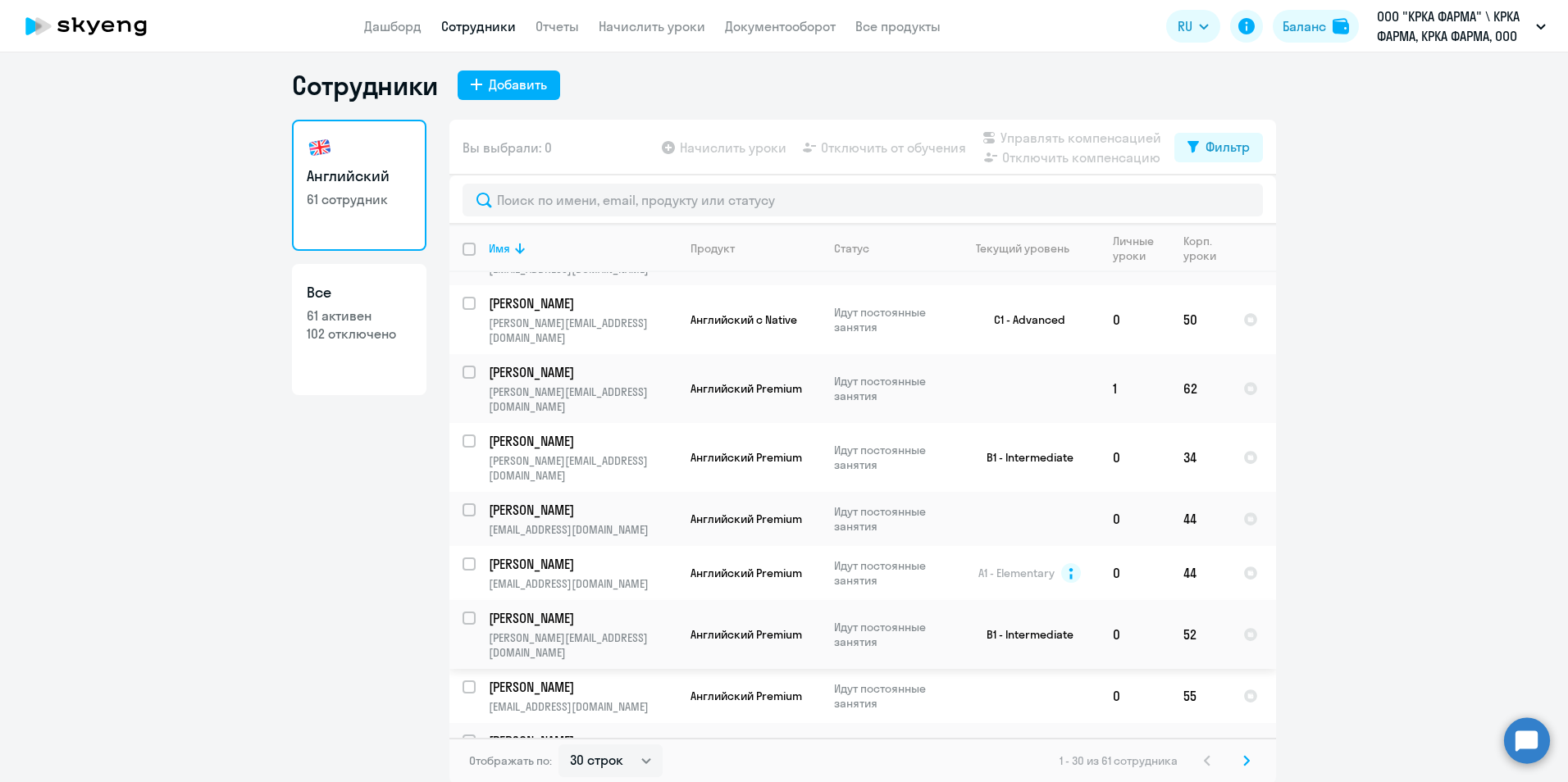
scroll to position [10, 0]
click at [511, 731] on p "Ляпина Дарина" at bounding box center [581, 740] width 185 height 18
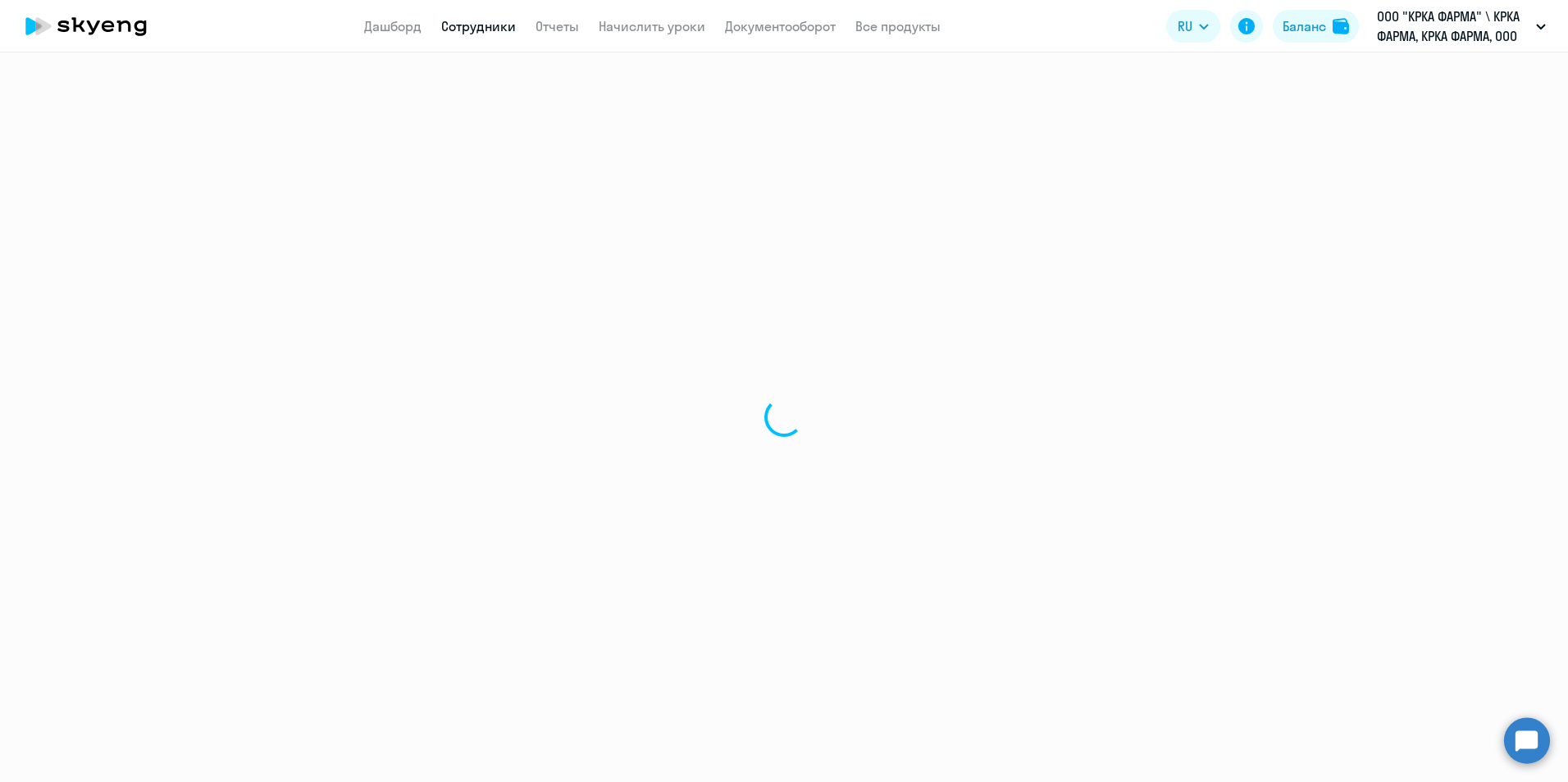
select select "english"
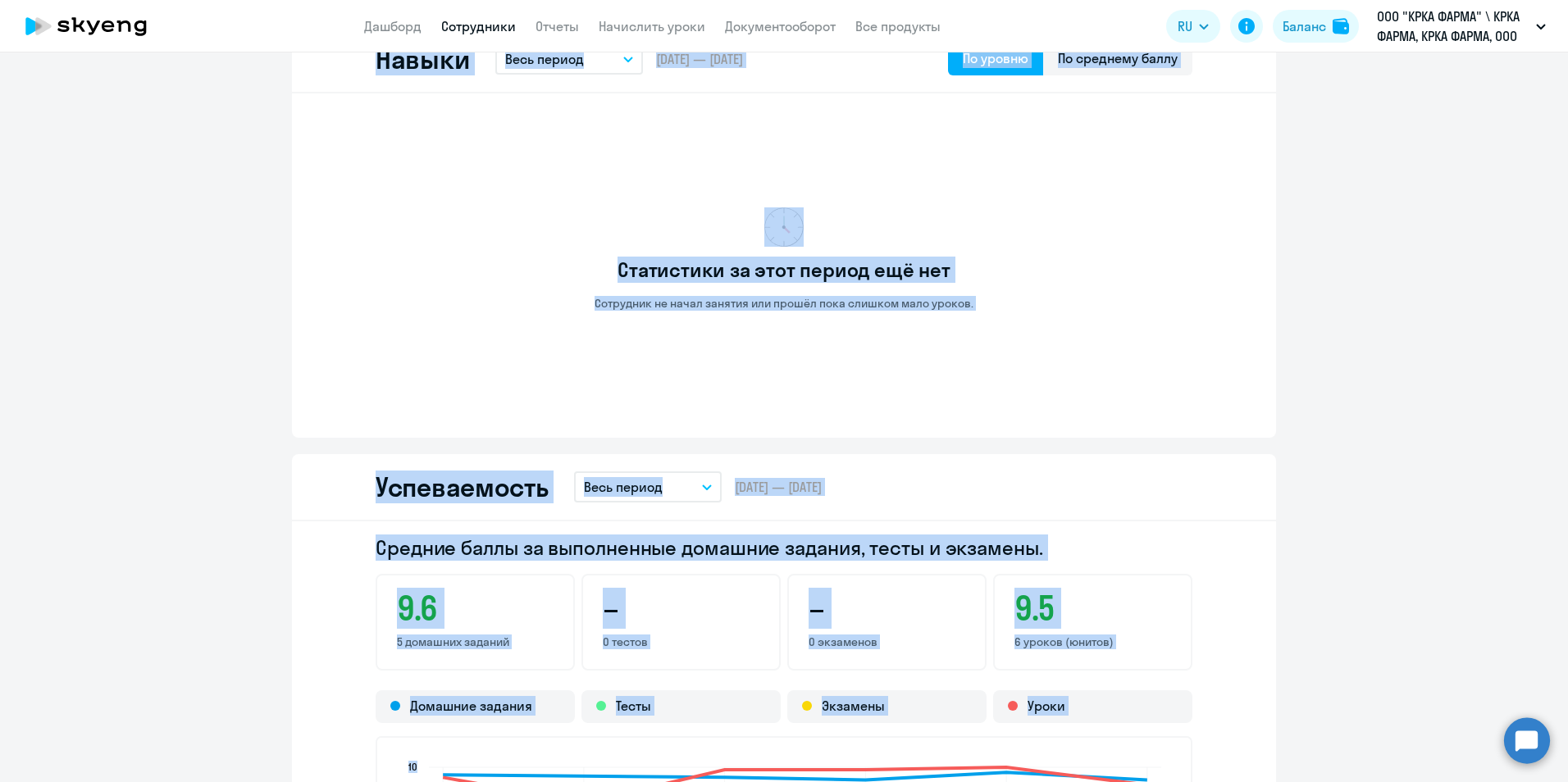
scroll to position [1558, 0]
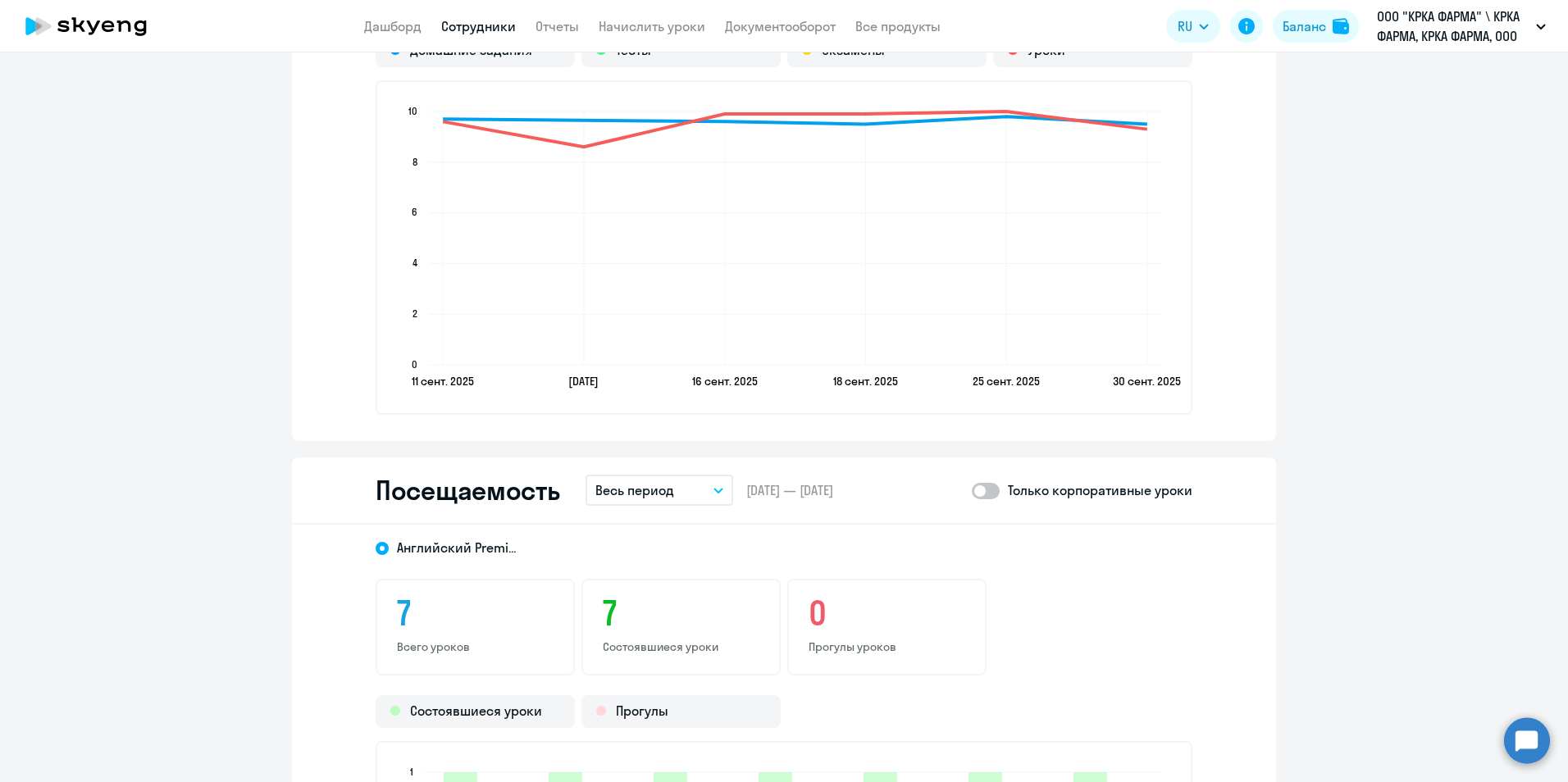
click at [991, 488] on span at bounding box center [985, 492] width 28 height 17
click at [972, 490] on input "checkbox" at bounding box center [971, 490] width 1 height 1
checkbox input "true"
click at [716, 487] on icon "button" at bounding box center [718, 490] width 10 height 6
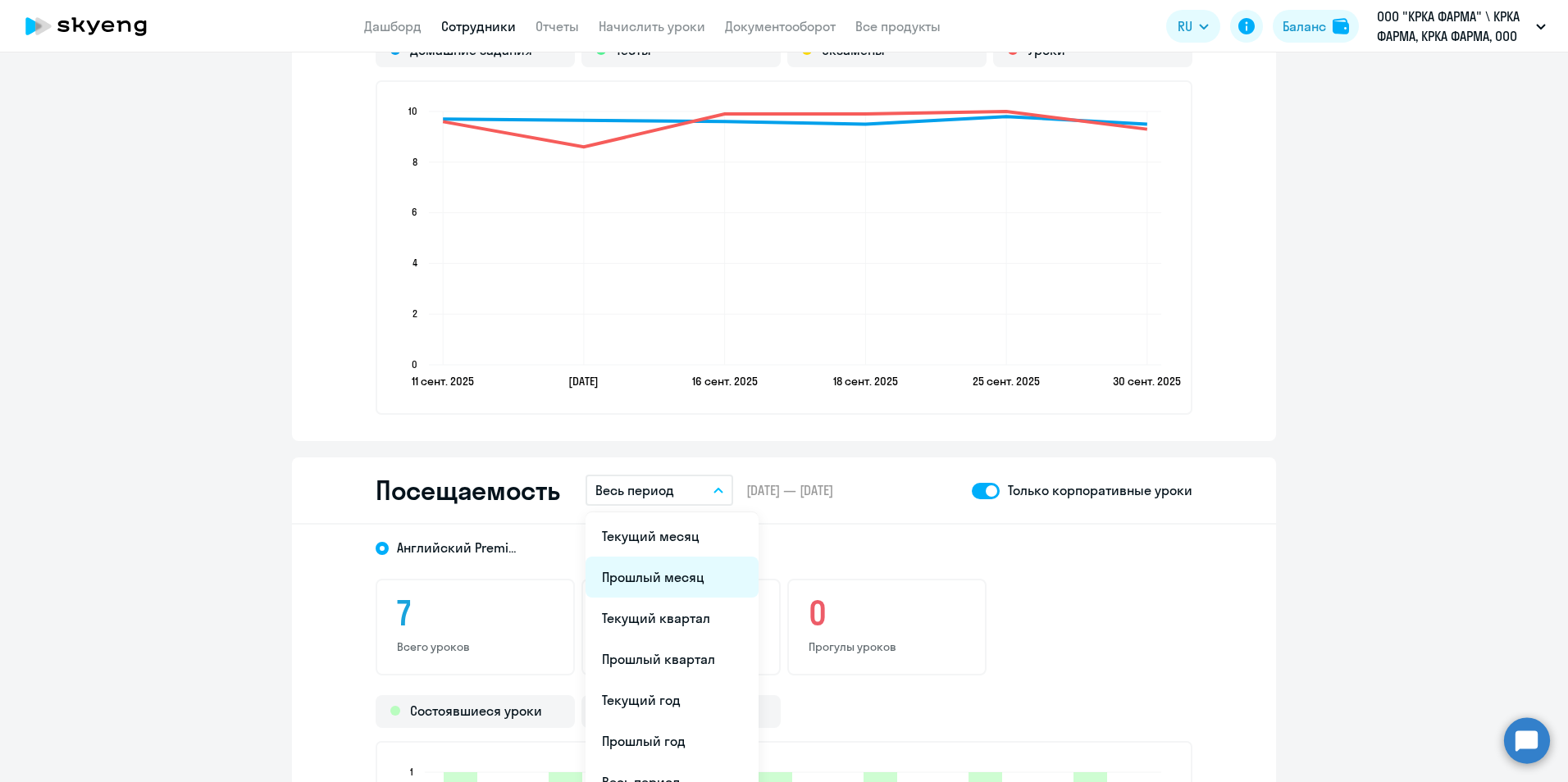
click at [669, 581] on li "Прошлый месяц" at bounding box center [672, 577] width 173 height 41
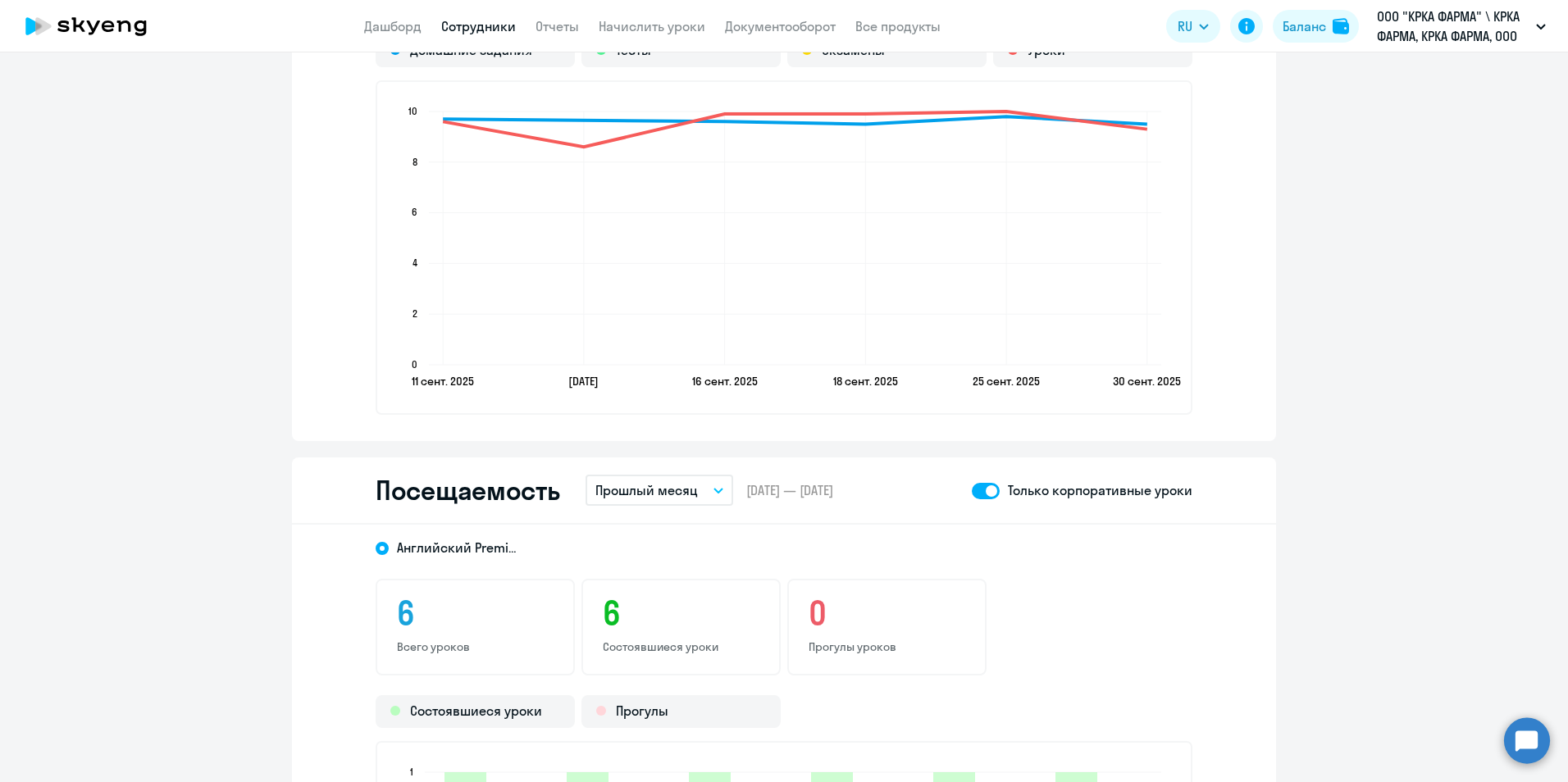
click at [487, 25] on link "Сотрудники" at bounding box center [478, 27] width 75 height 17
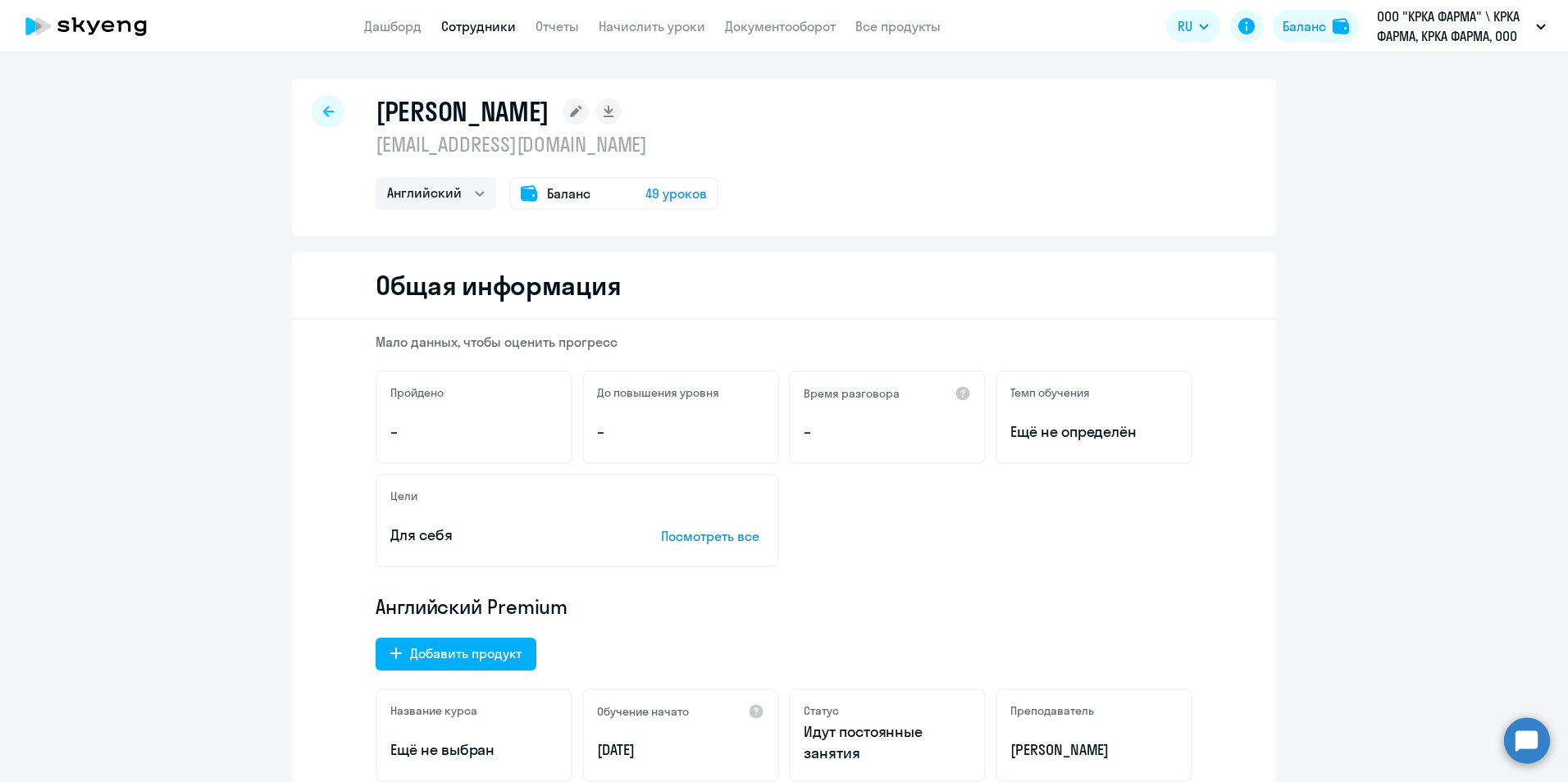
select select "30"
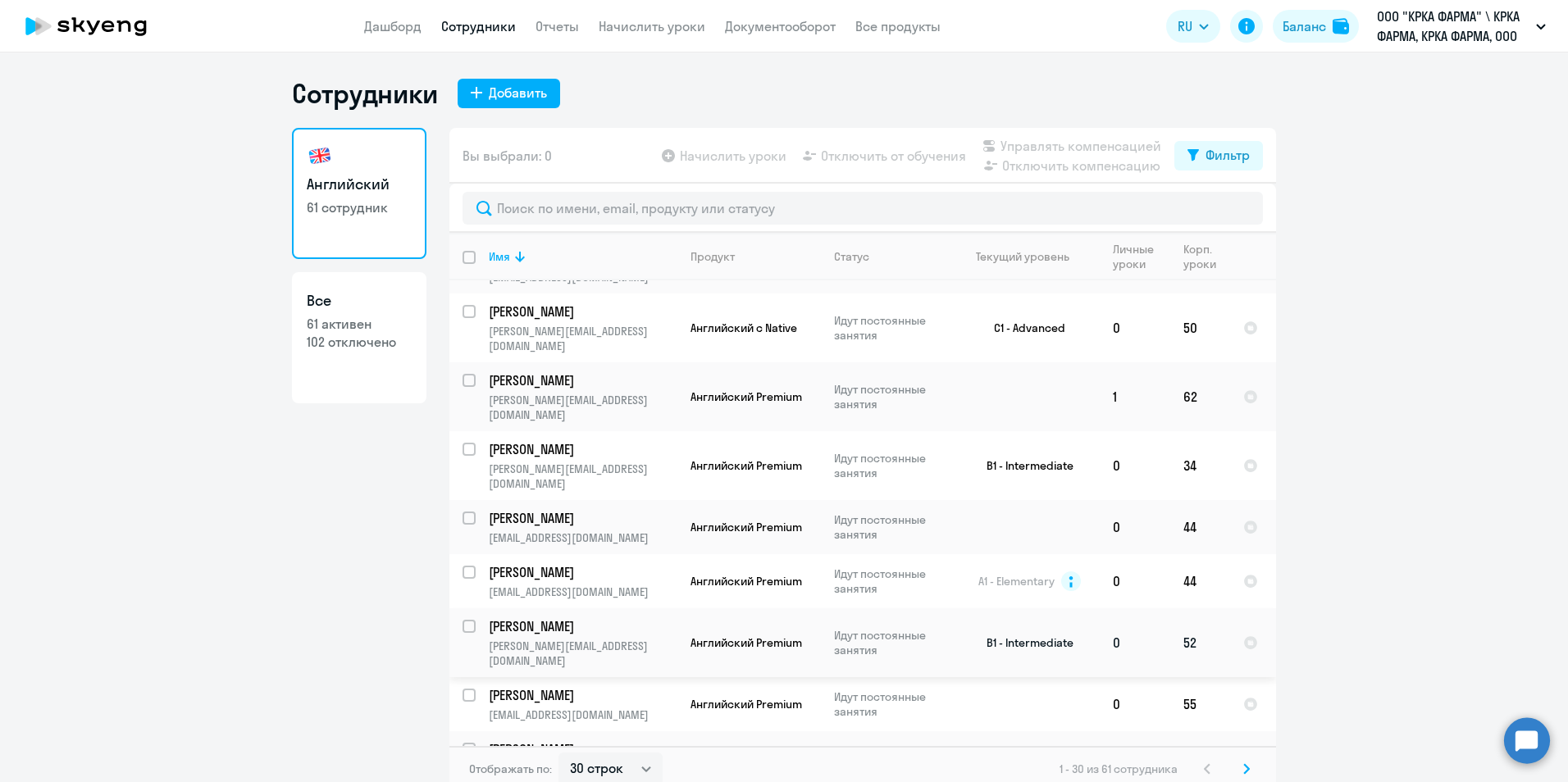
scroll to position [10, 0]
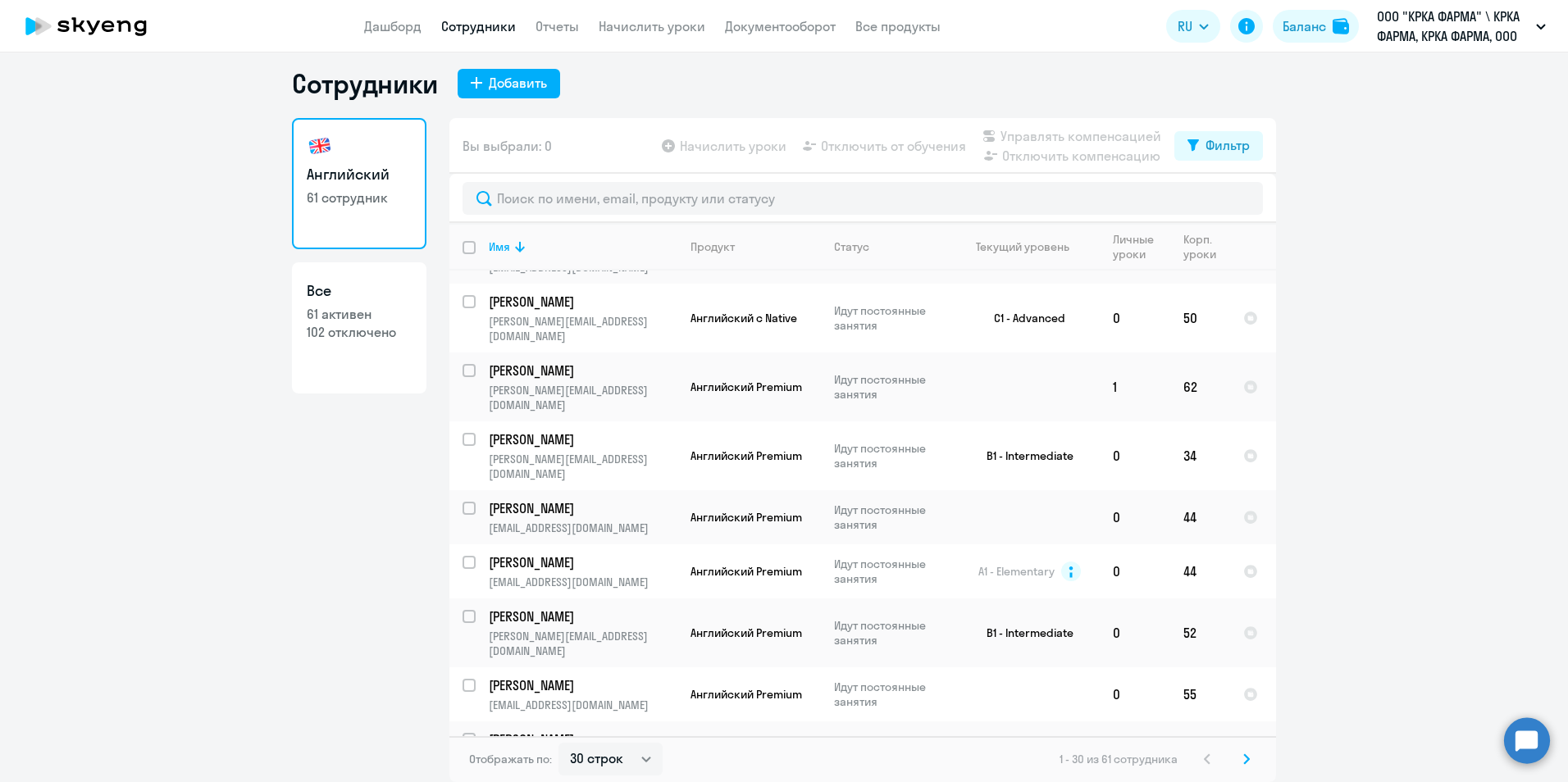
click at [548, 781] on p "Лактюшина Елена" at bounding box center [581, 794] width 185 height 18
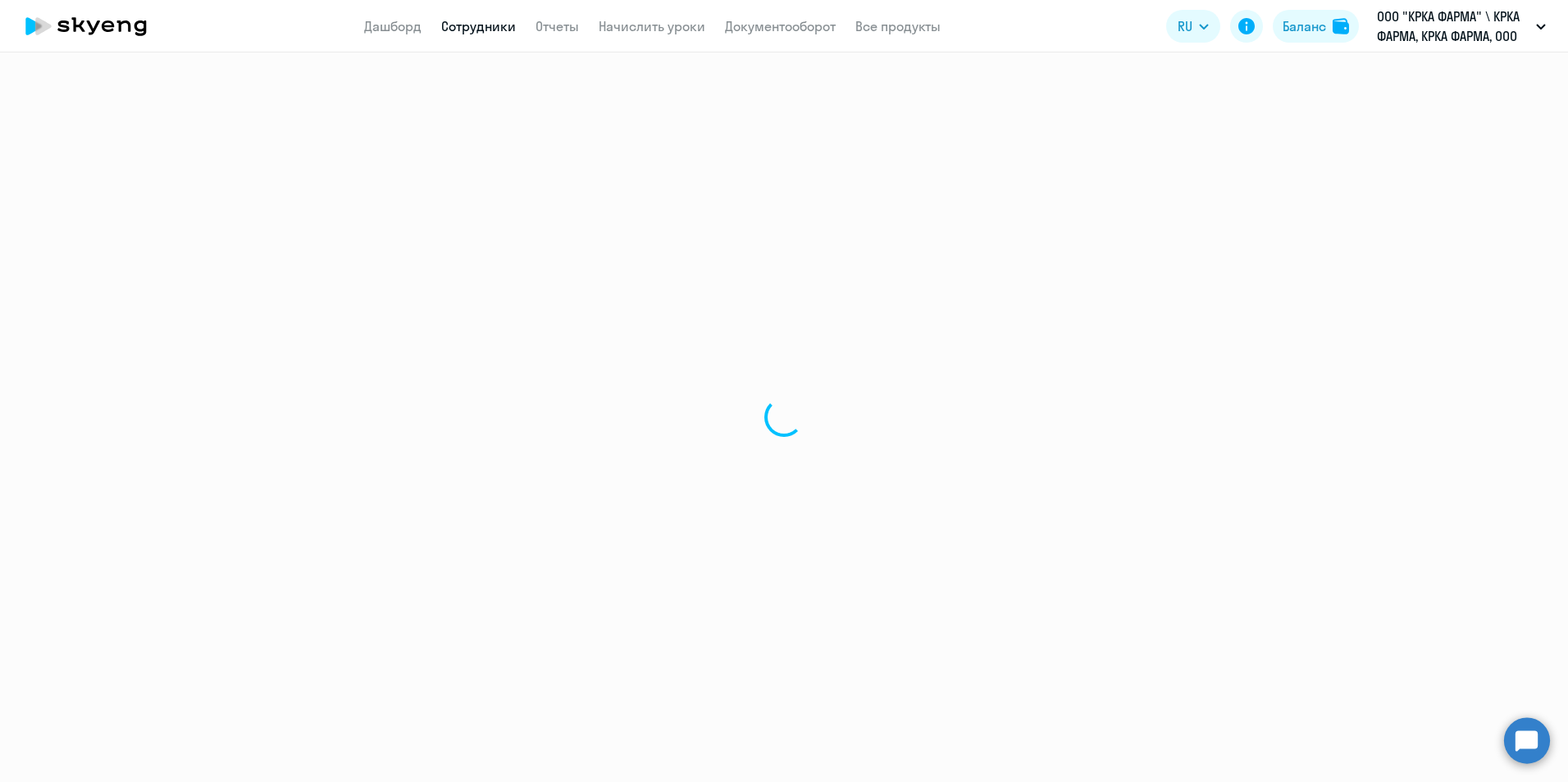
select select "english"
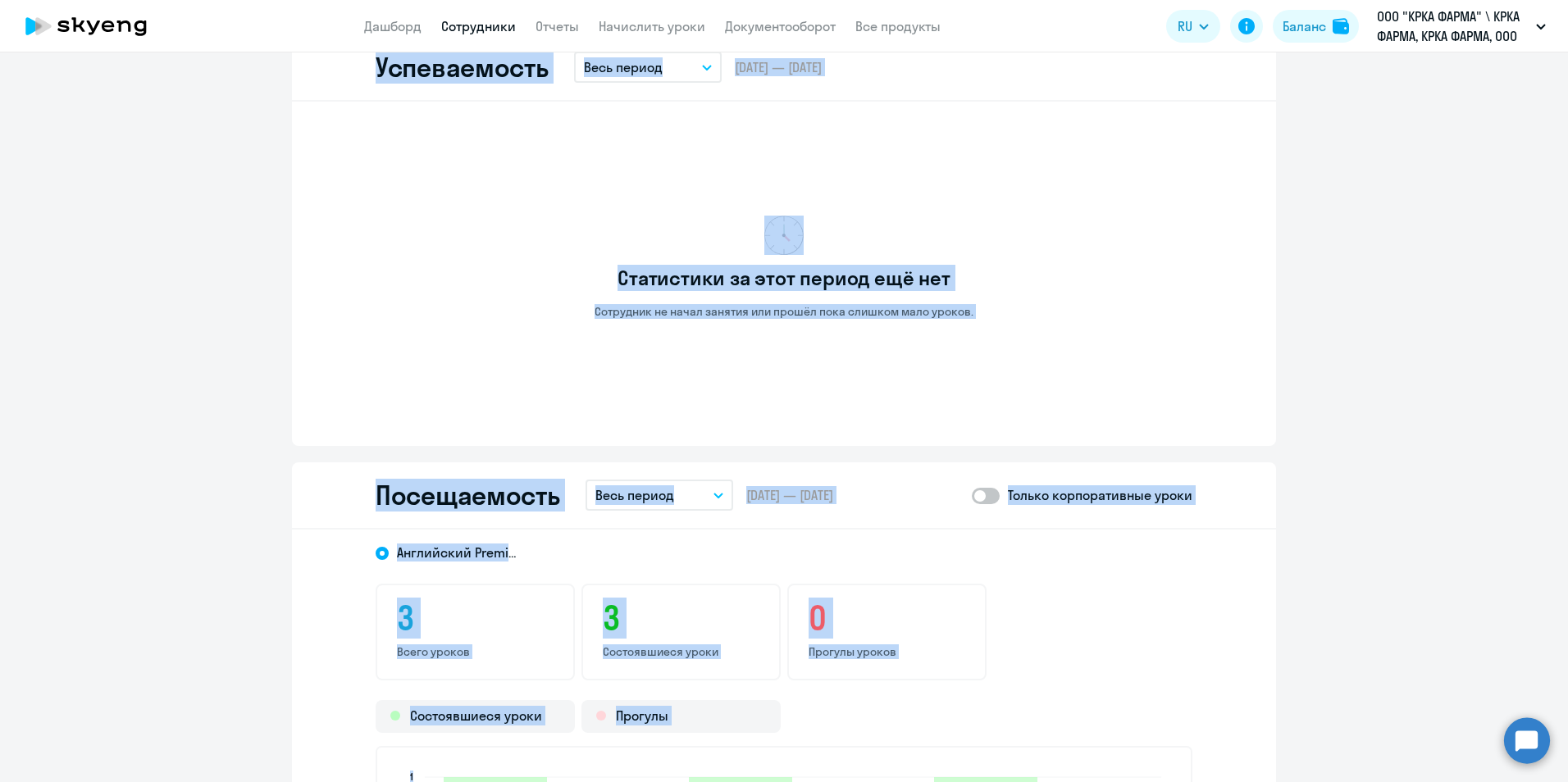
scroll to position [1476, 0]
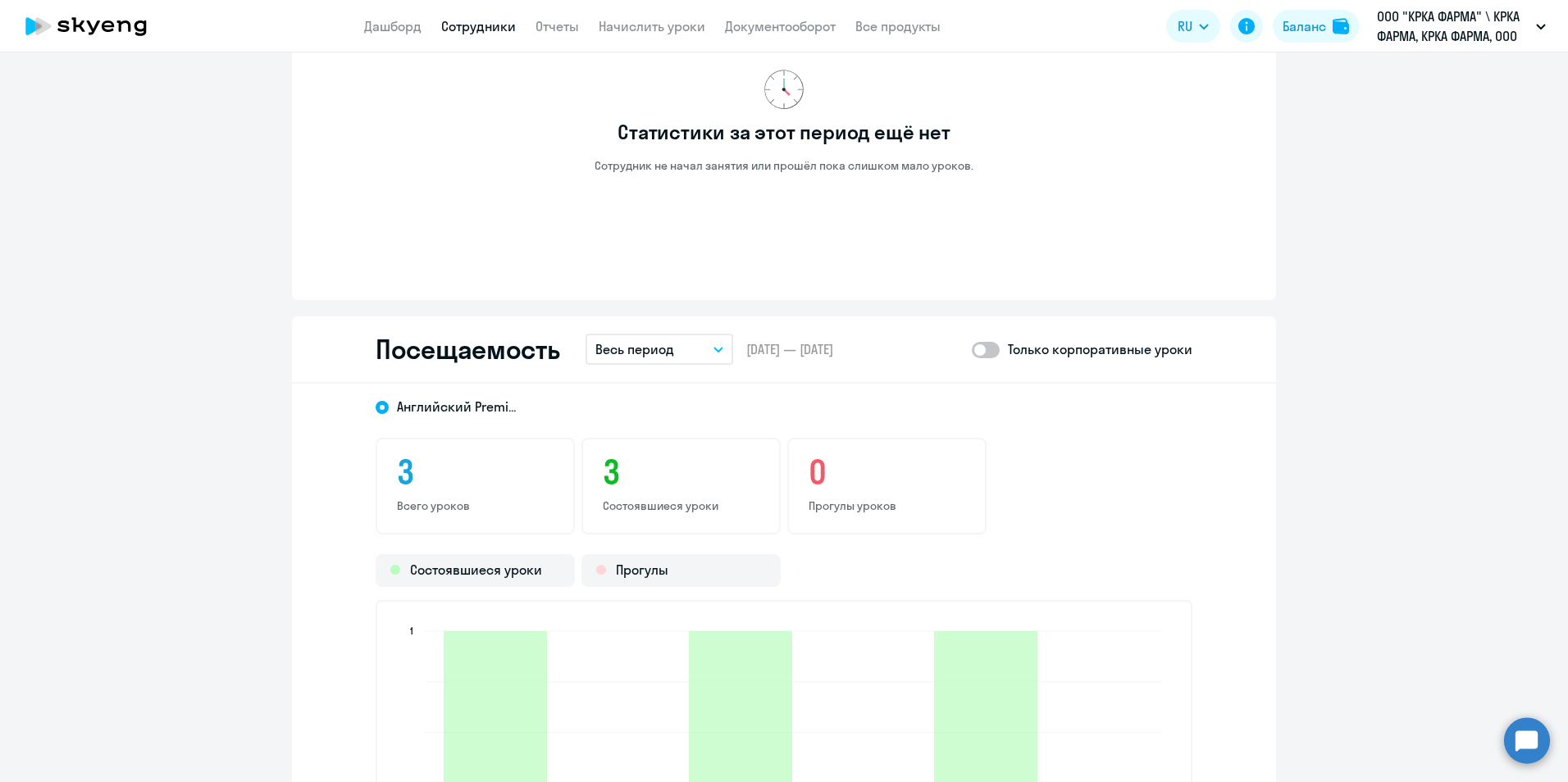
click at [987, 349] on span at bounding box center [985, 351] width 28 height 17
click at [972, 349] on input "checkbox" at bounding box center [971, 349] width 1 height 1
checkbox input "true"
click at [709, 352] on button "Весь период" at bounding box center [659, 349] width 148 height 31
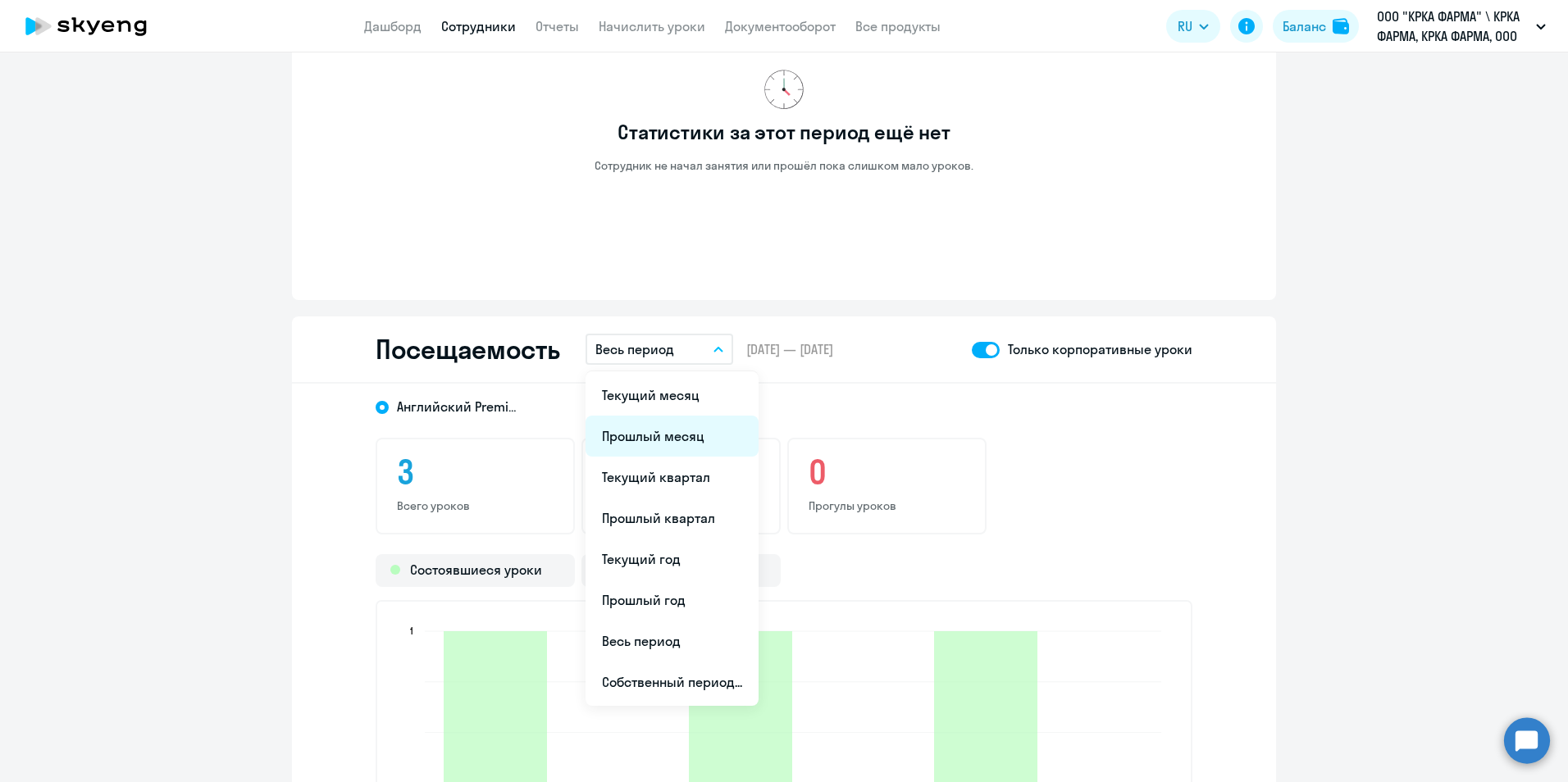
click at [669, 437] on li "Прошлый месяц" at bounding box center [672, 435] width 173 height 41
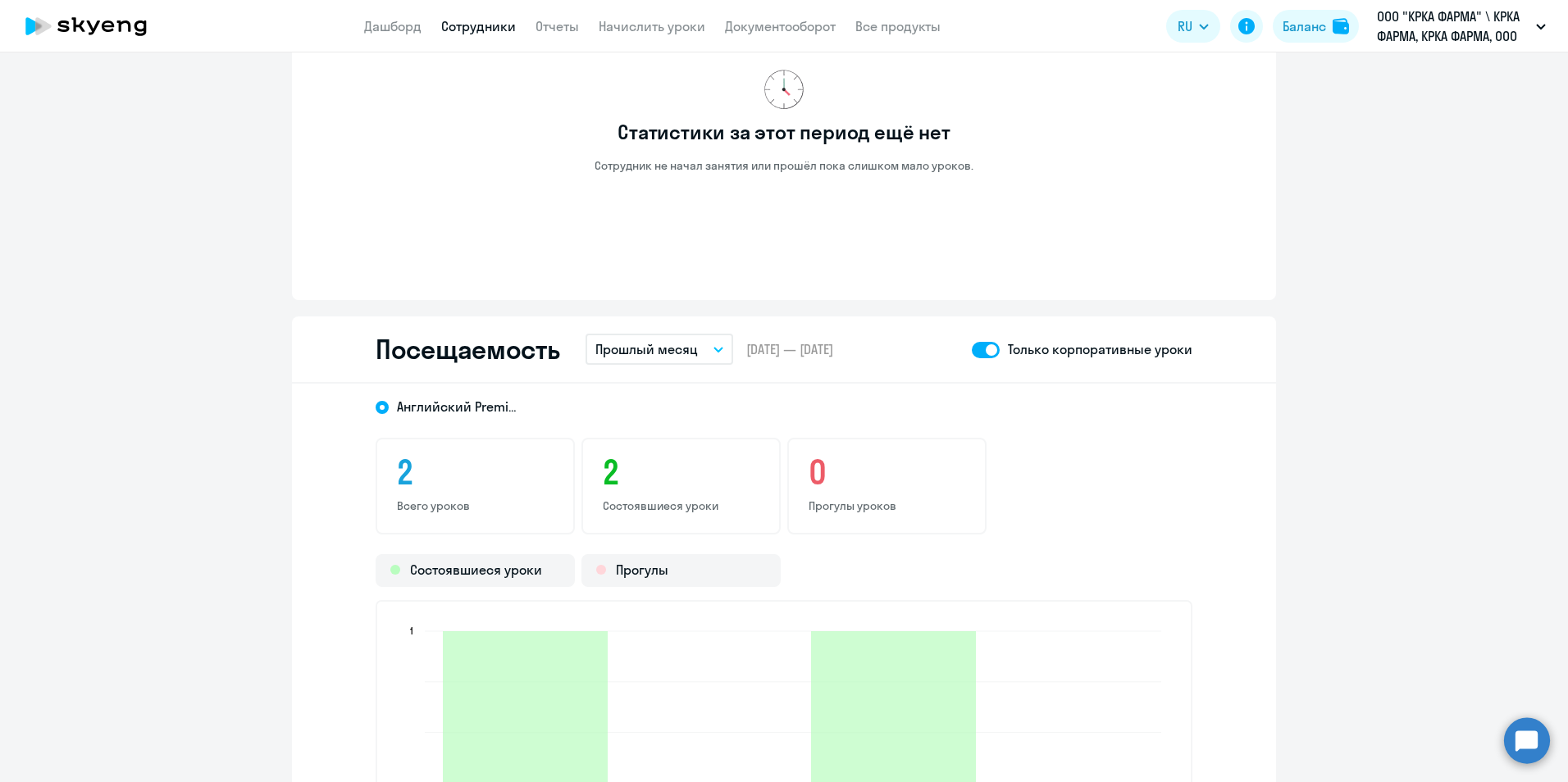
click at [500, 24] on link "Сотрудники" at bounding box center [478, 27] width 75 height 17
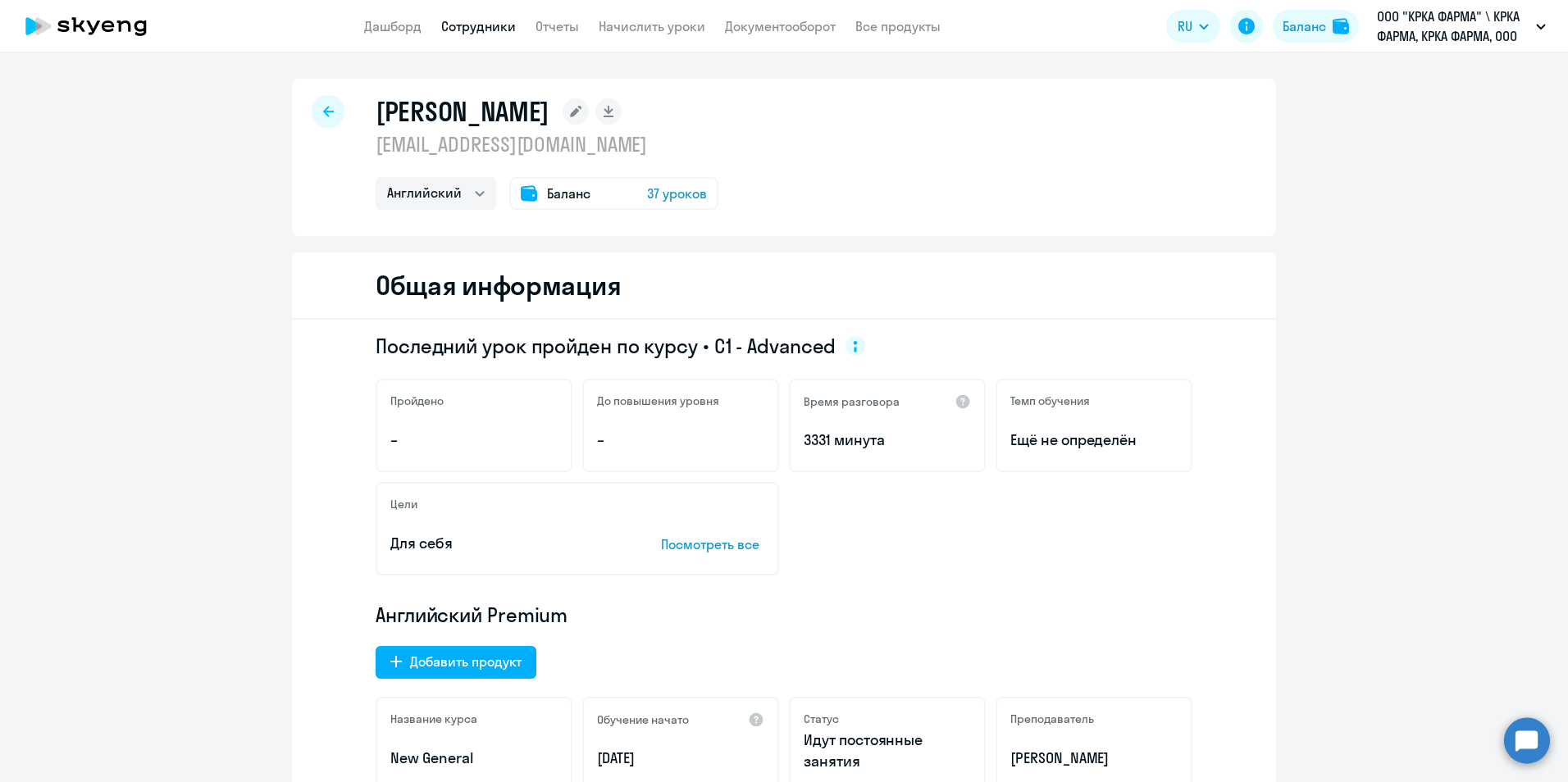
select select "30"
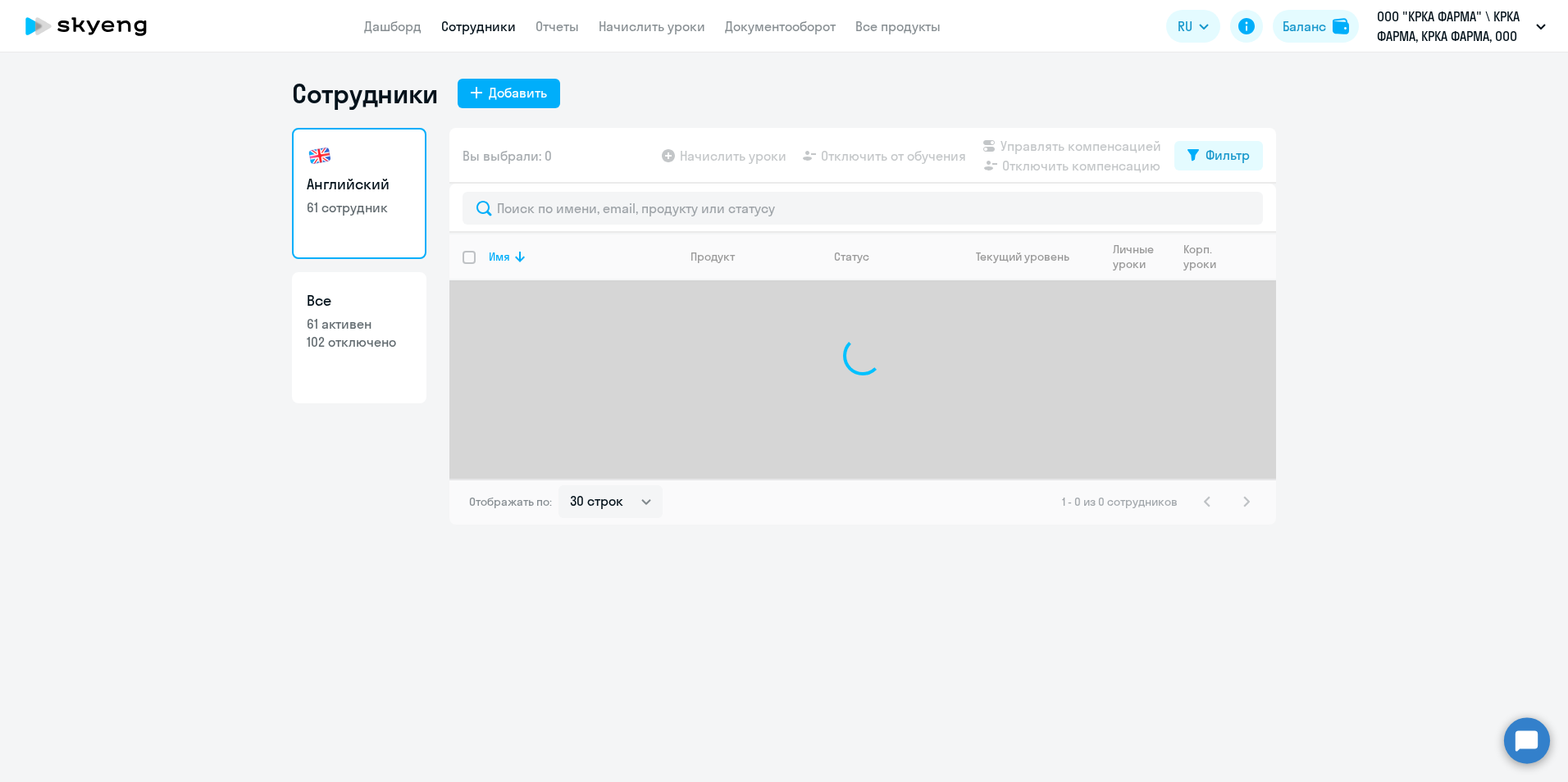
click at [499, 24] on link "Сотрудники" at bounding box center [478, 27] width 75 height 17
select select "30"
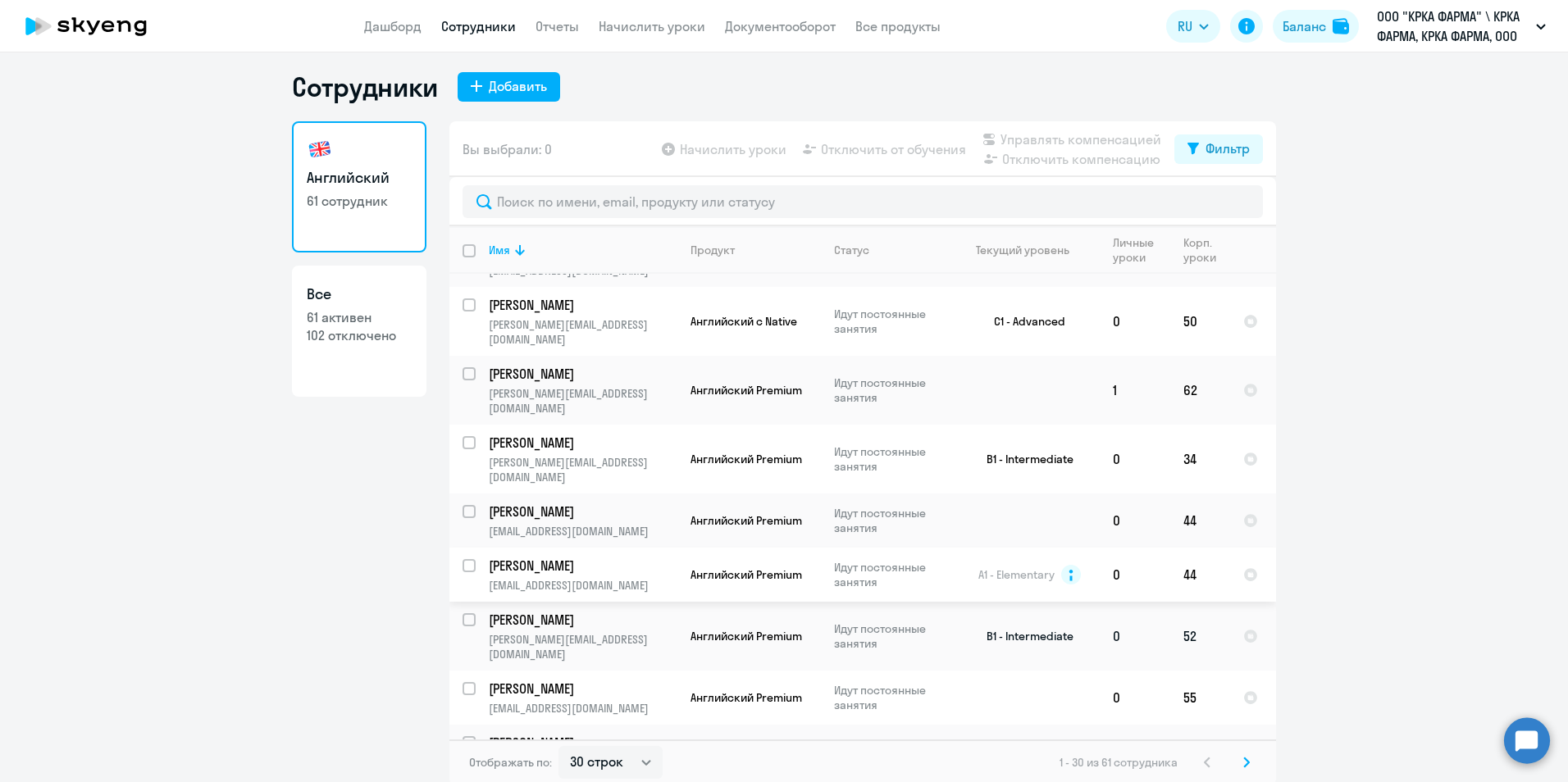
scroll to position [10, 0]
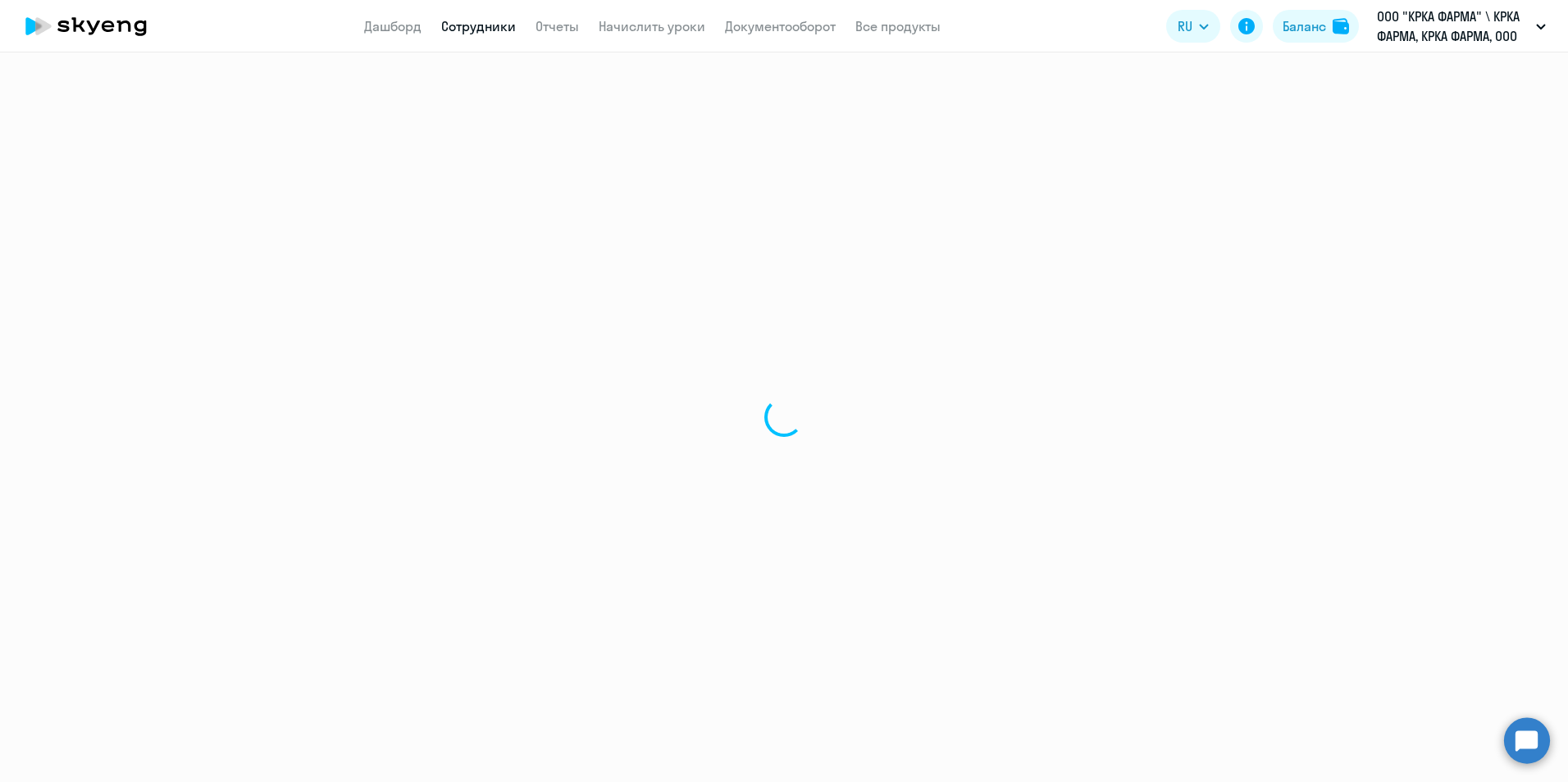
click at [561, 706] on div at bounding box center [784, 418] width 1568 height 730
select select "english"
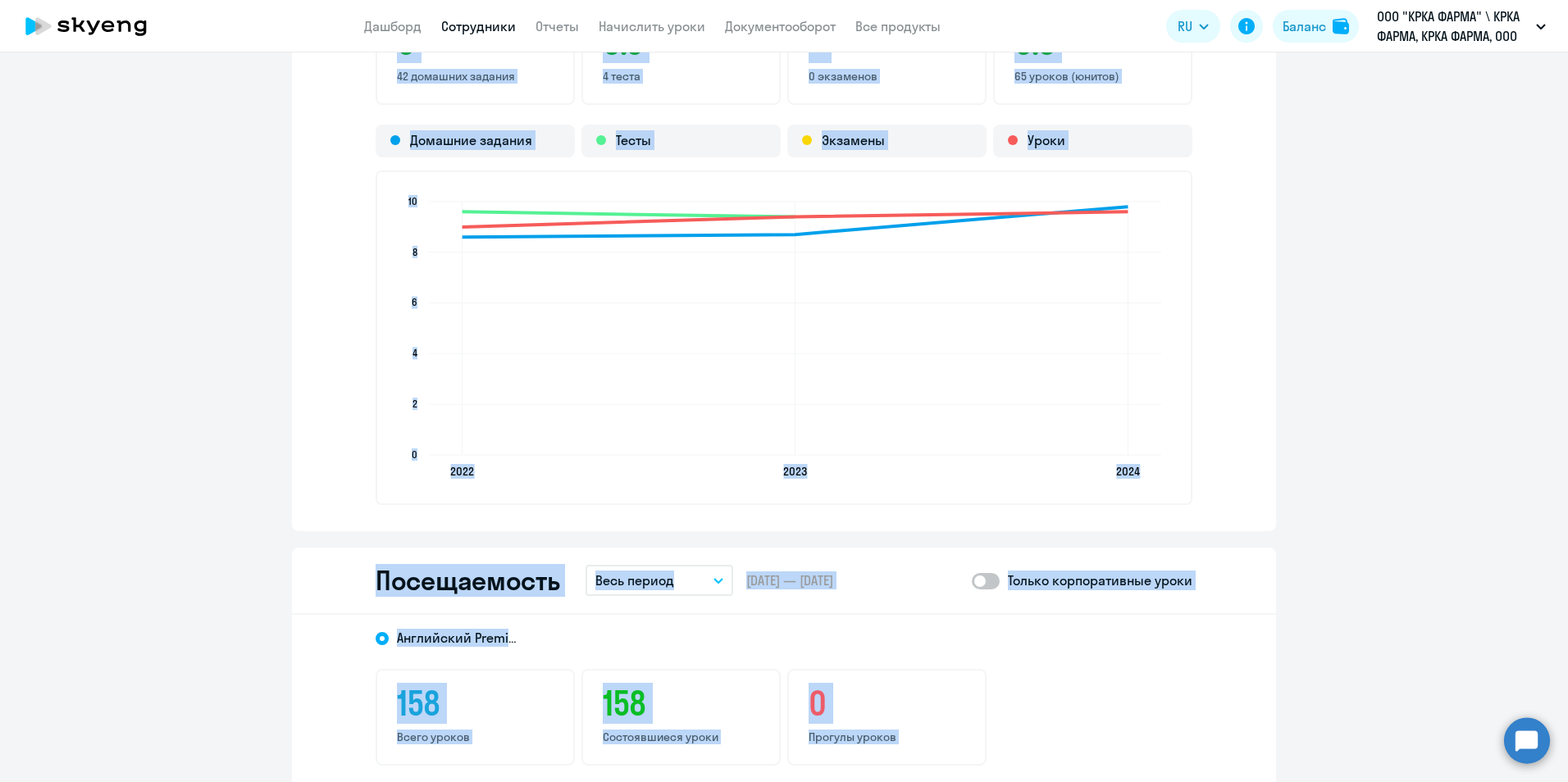
scroll to position [1640, 0]
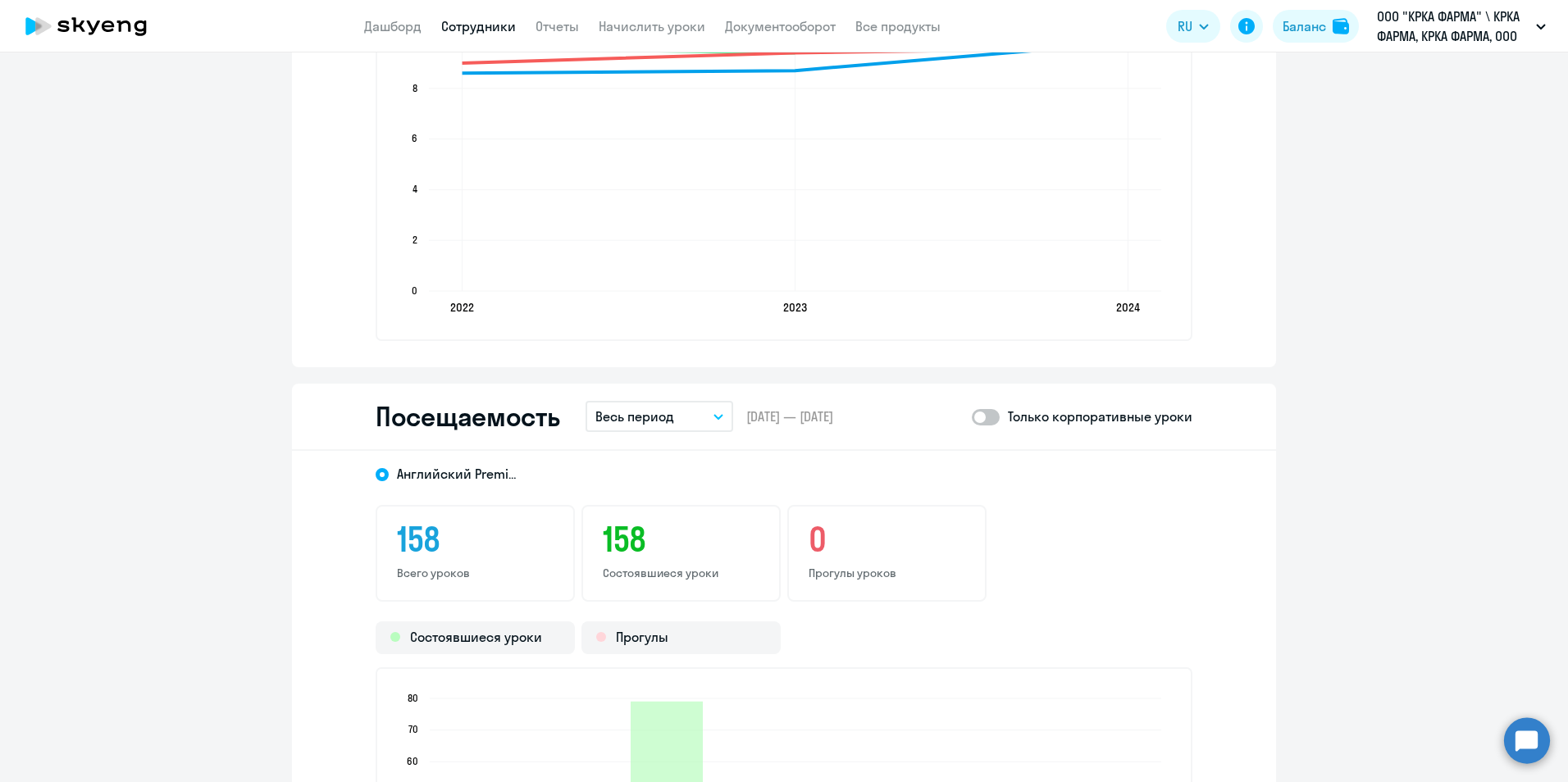
click at [988, 415] on span at bounding box center [985, 418] width 28 height 17
click at [972, 416] on input "checkbox" at bounding box center [971, 416] width 1 height 1
checkbox input "true"
click at [711, 423] on button "Весь период" at bounding box center [659, 416] width 148 height 31
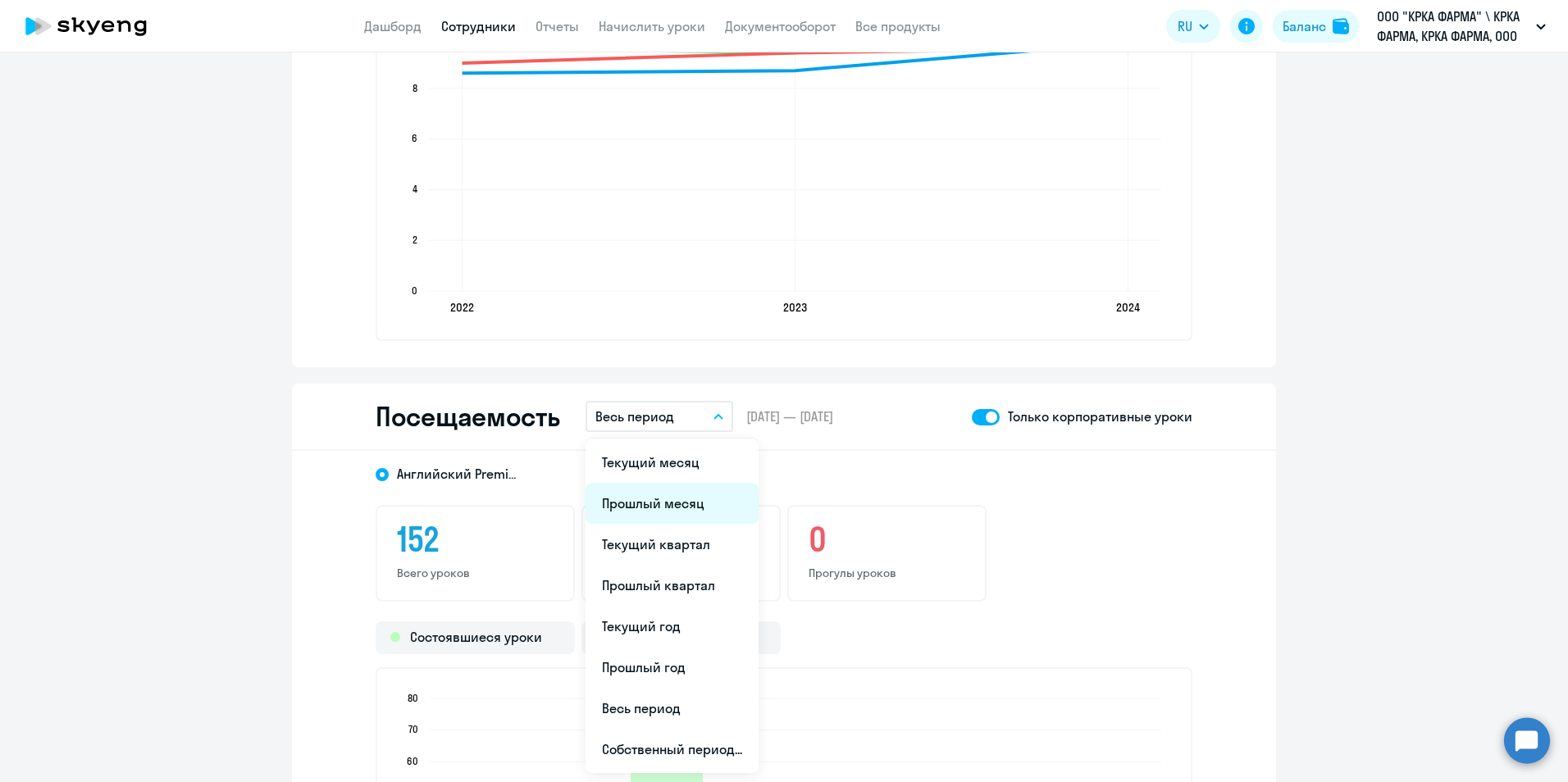
click at [690, 505] on li "Прошлый месяц" at bounding box center [672, 503] width 173 height 41
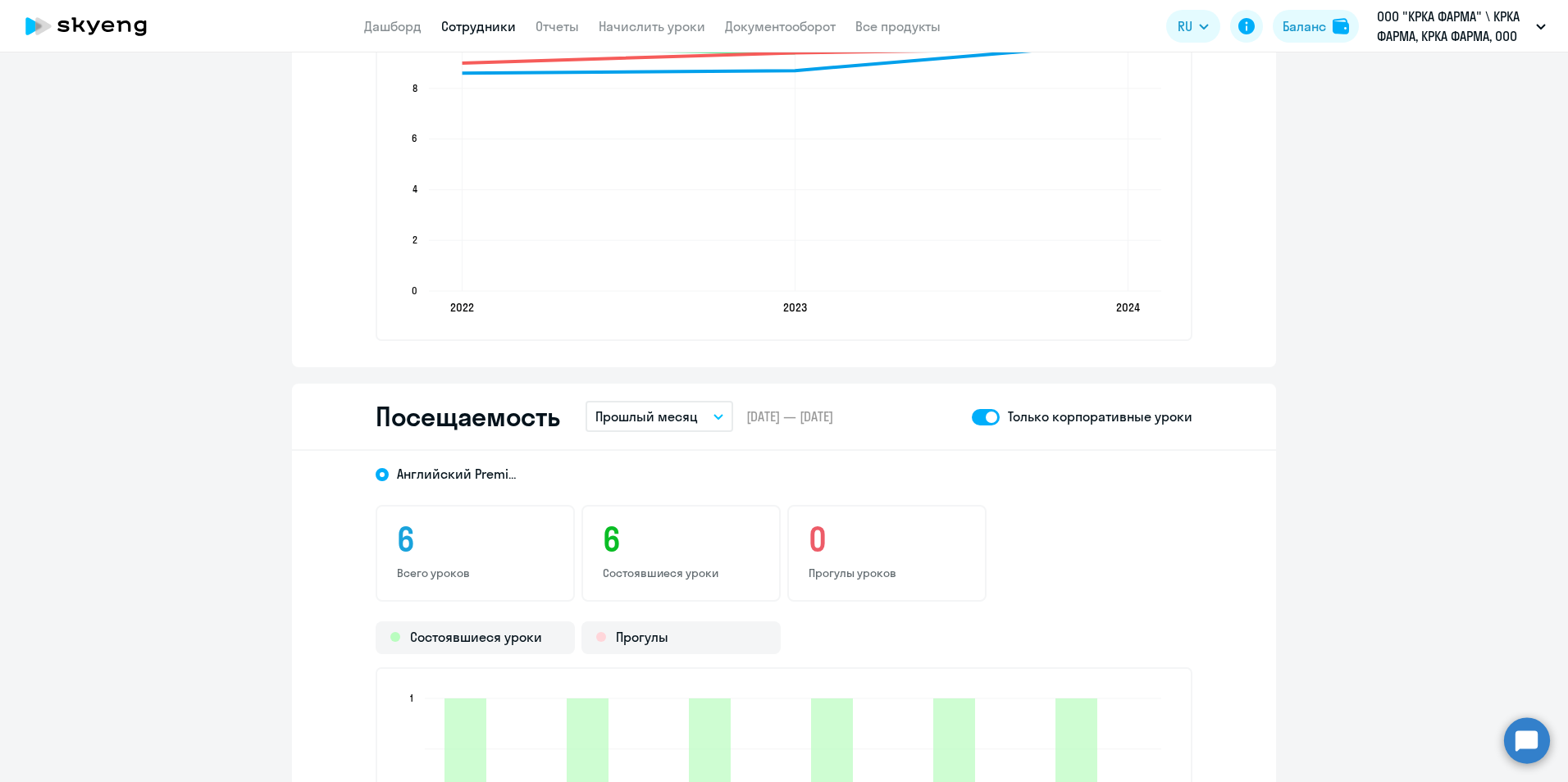
click at [470, 23] on link "Сотрудники" at bounding box center [478, 27] width 75 height 17
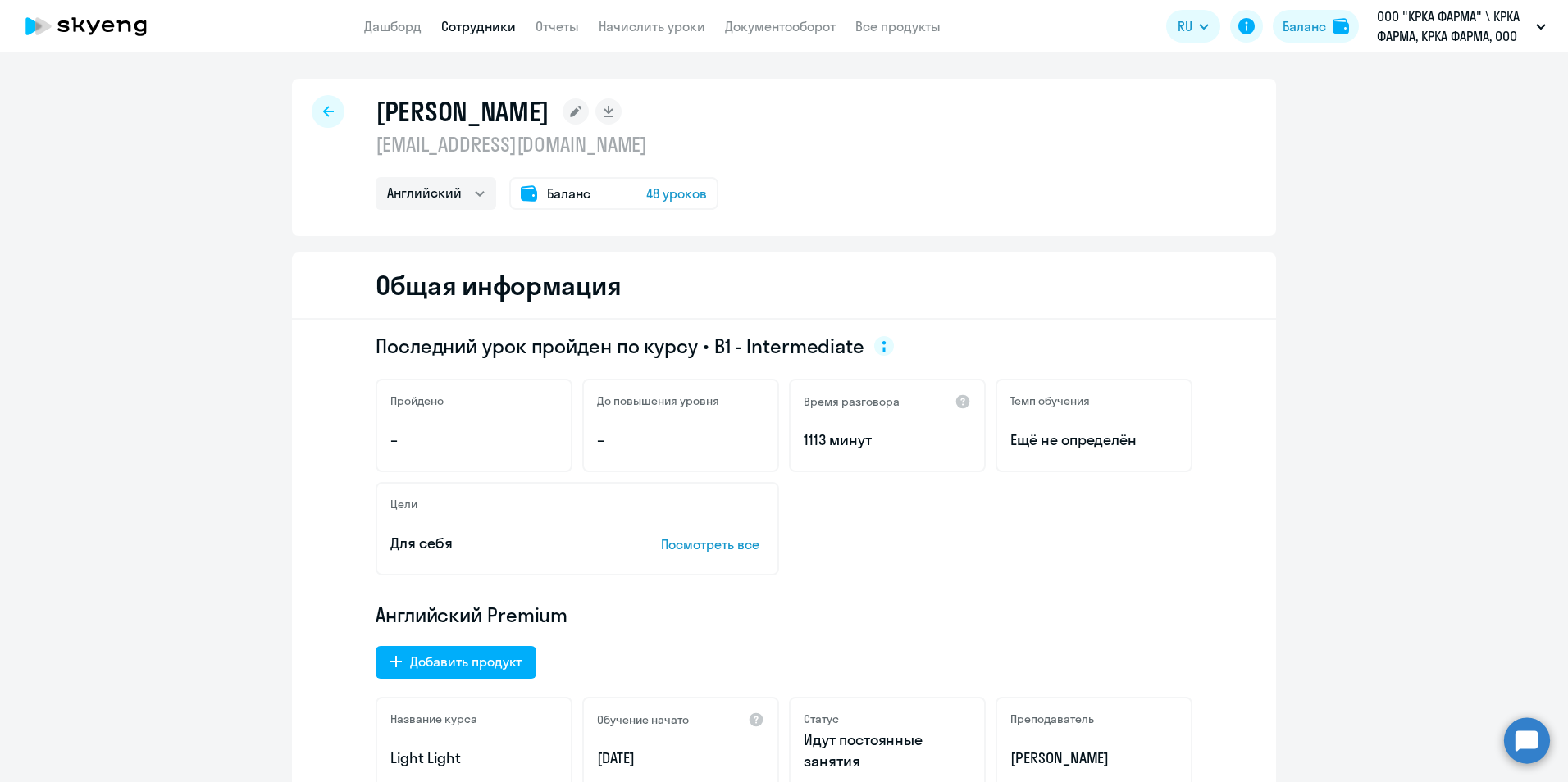
select select "30"
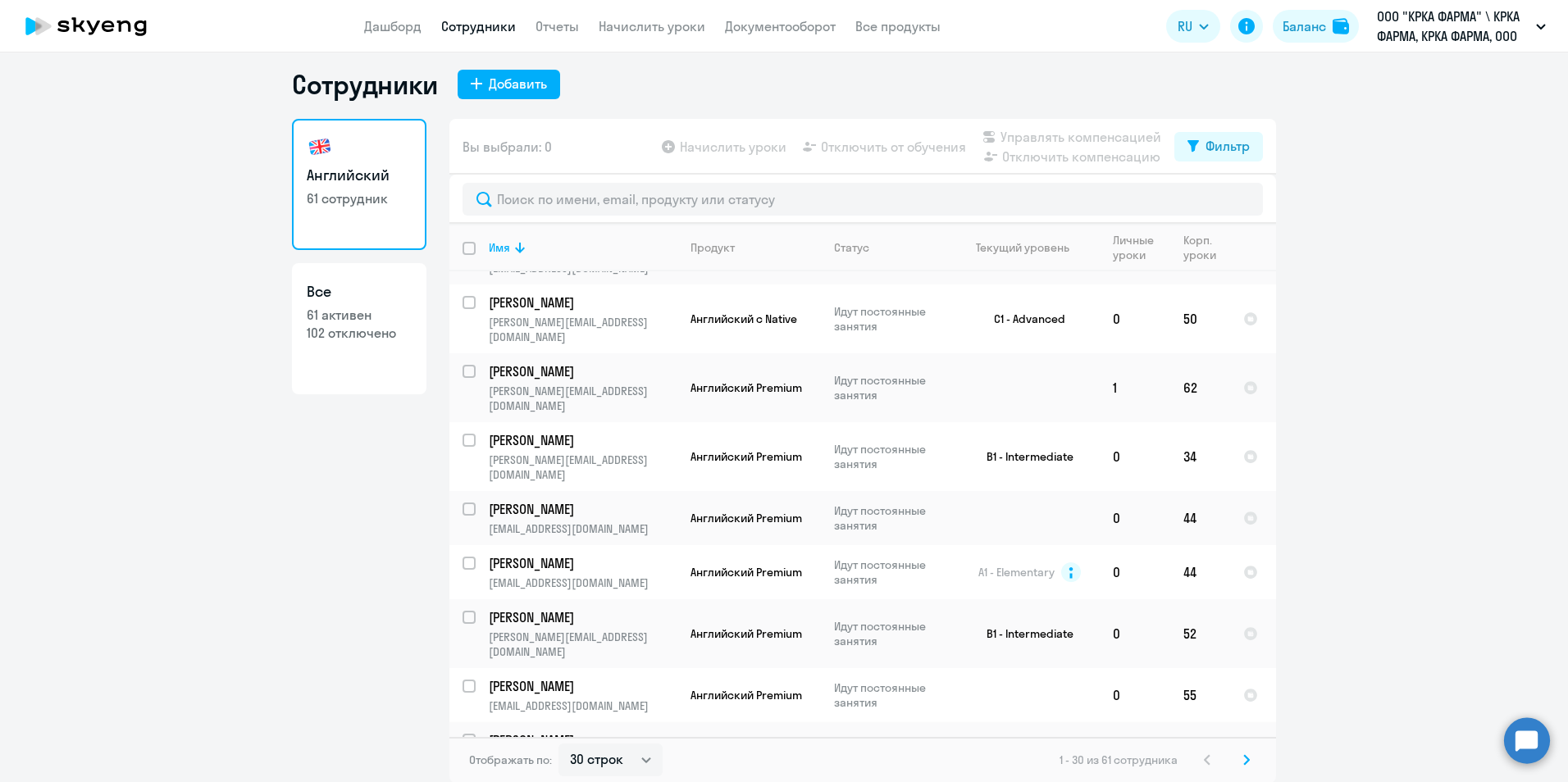
scroll to position [10, 0]
click at [1244, 757] on icon at bounding box center [1247, 759] width 5 height 9
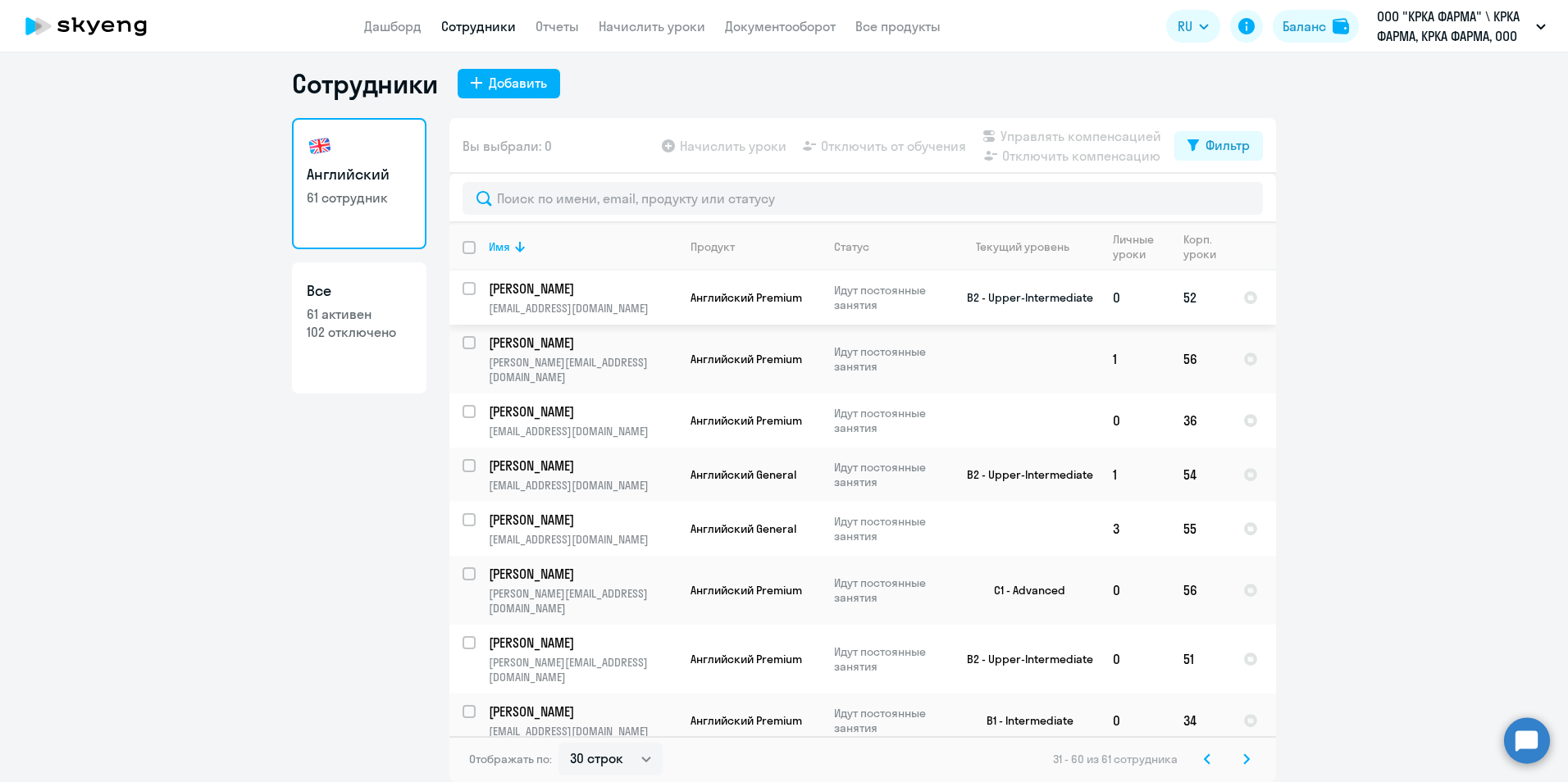
click at [515, 286] on p "Колбасич Надежда Владимировна" at bounding box center [581, 289] width 185 height 18
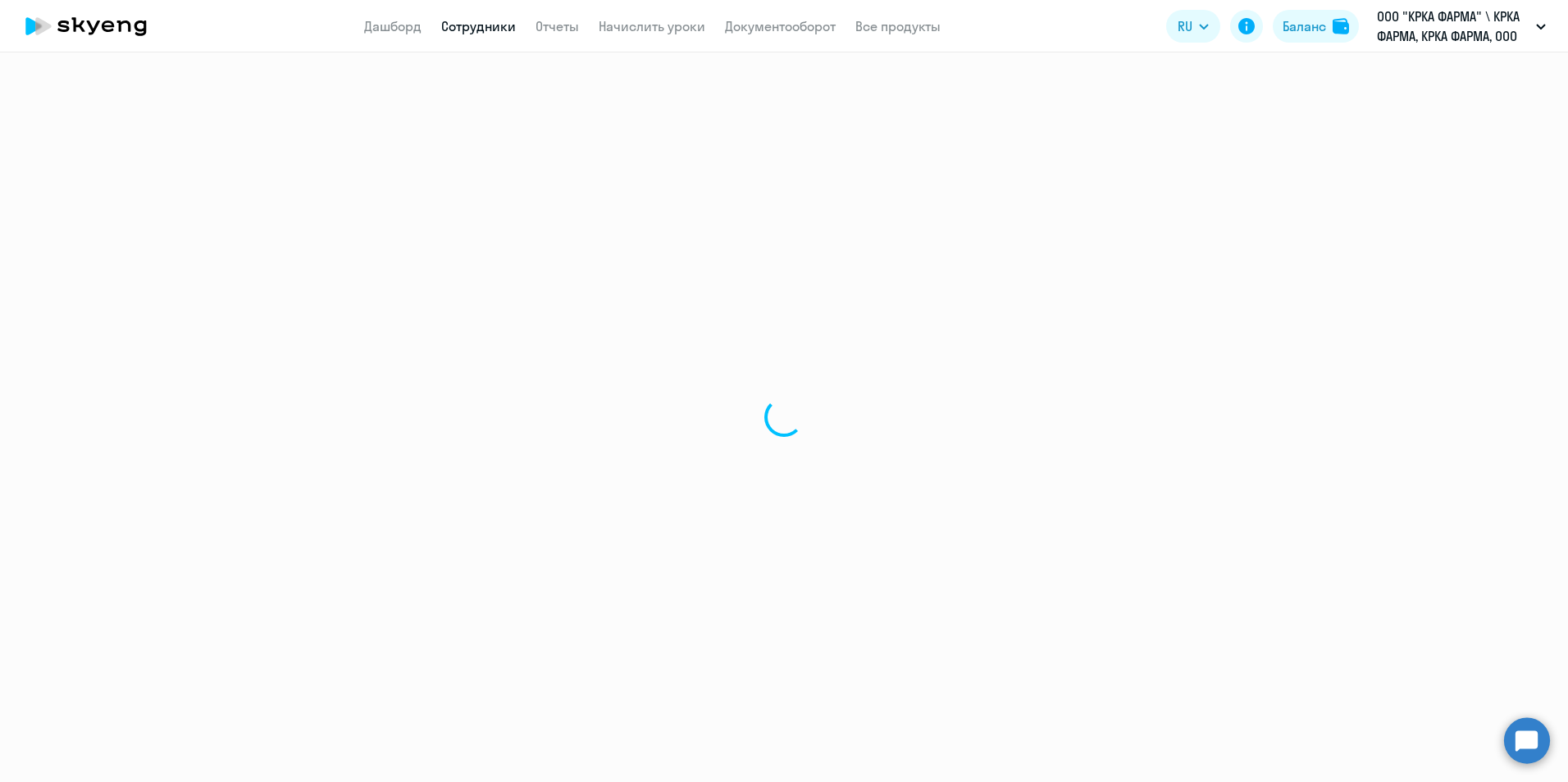
select select "english"
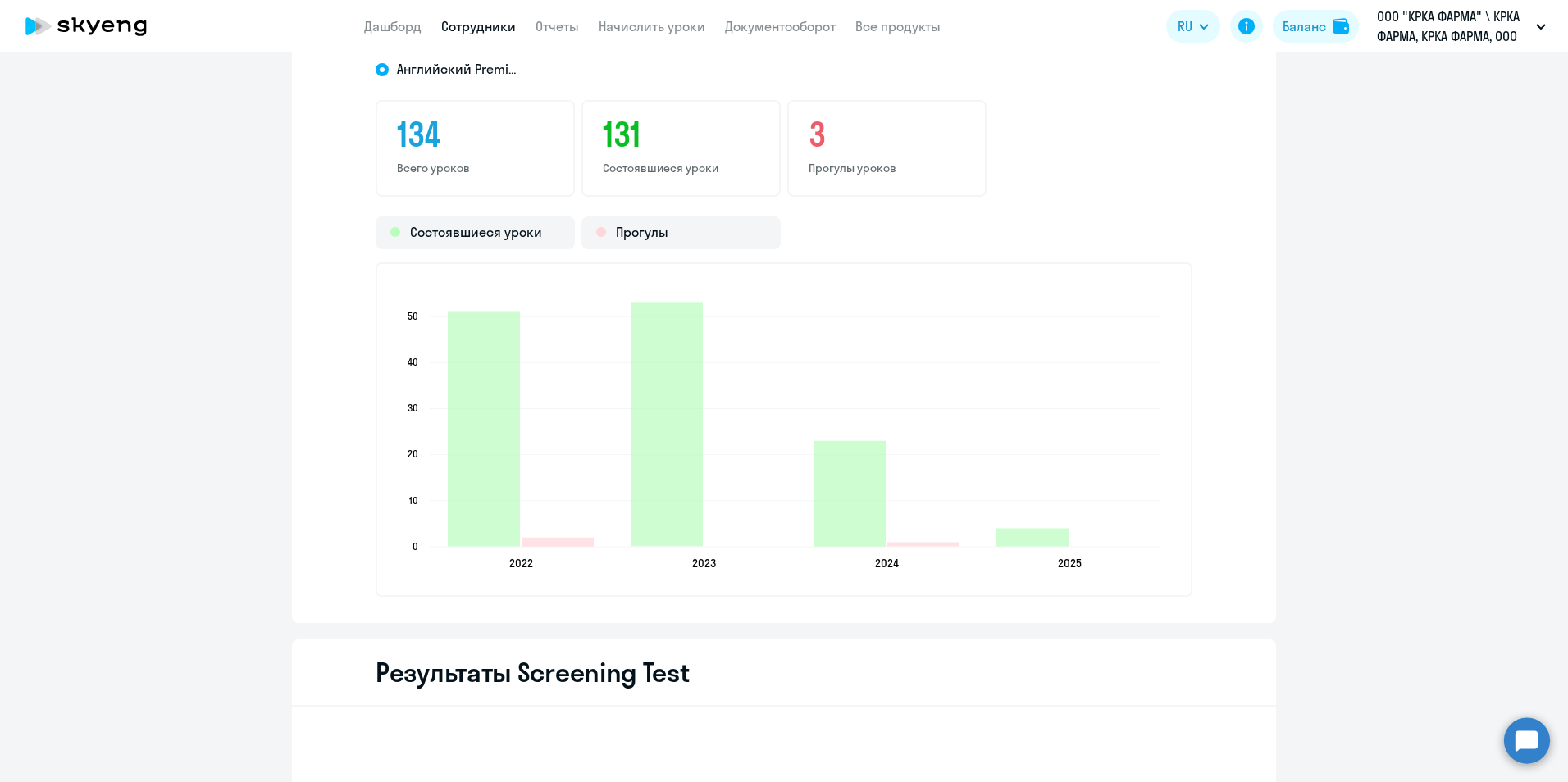
scroll to position [1886, 0]
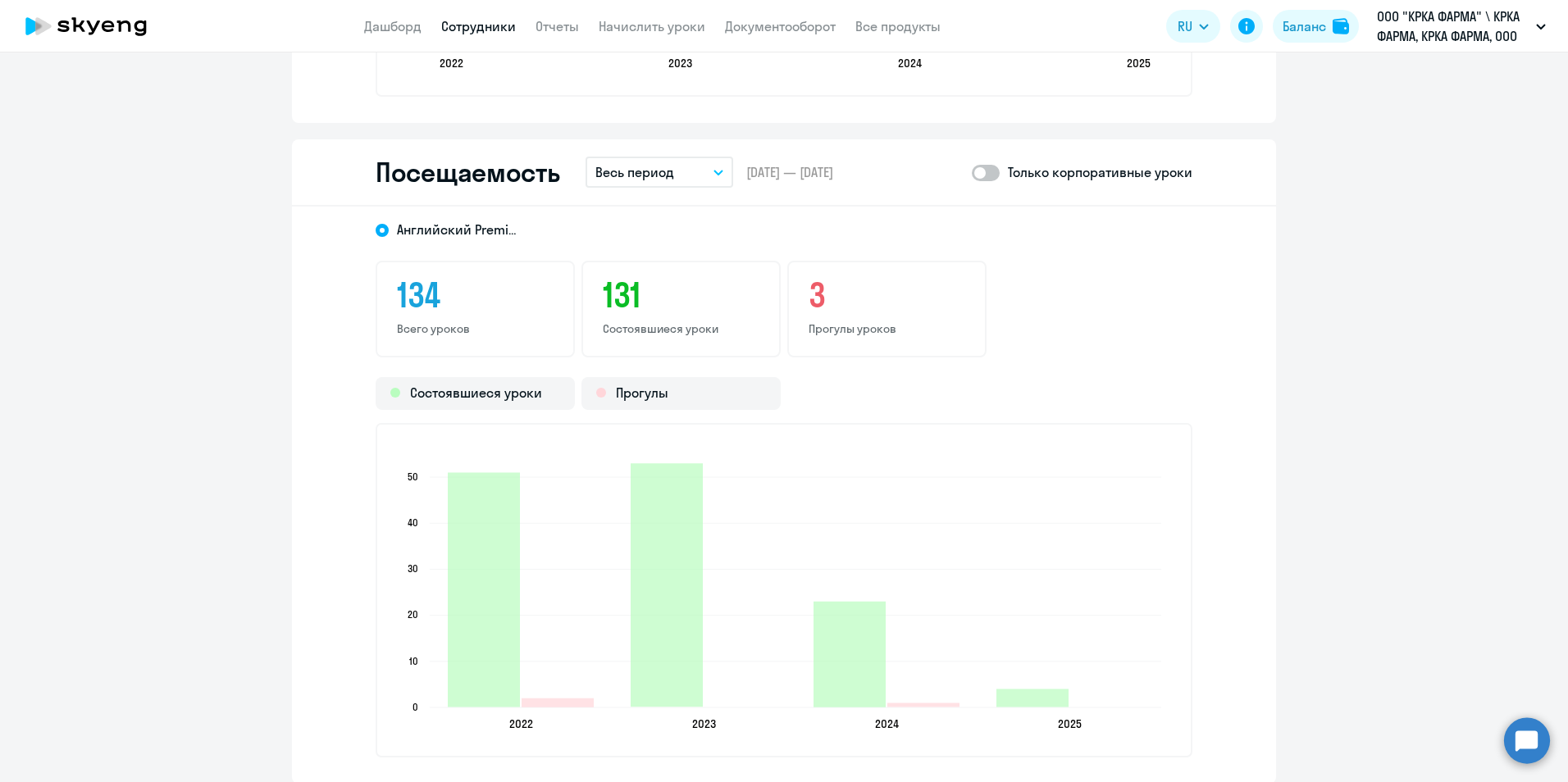
click at [986, 167] on span at bounding box center [985, 173] width 28 height 17
click at [972, 172] on input "checkbox" at bounding box center [971, 172] width 1 height 1
checkbox input "true"
click at [713, 169] on icon "button" at bounding box center [718, 172] width 10 height 6
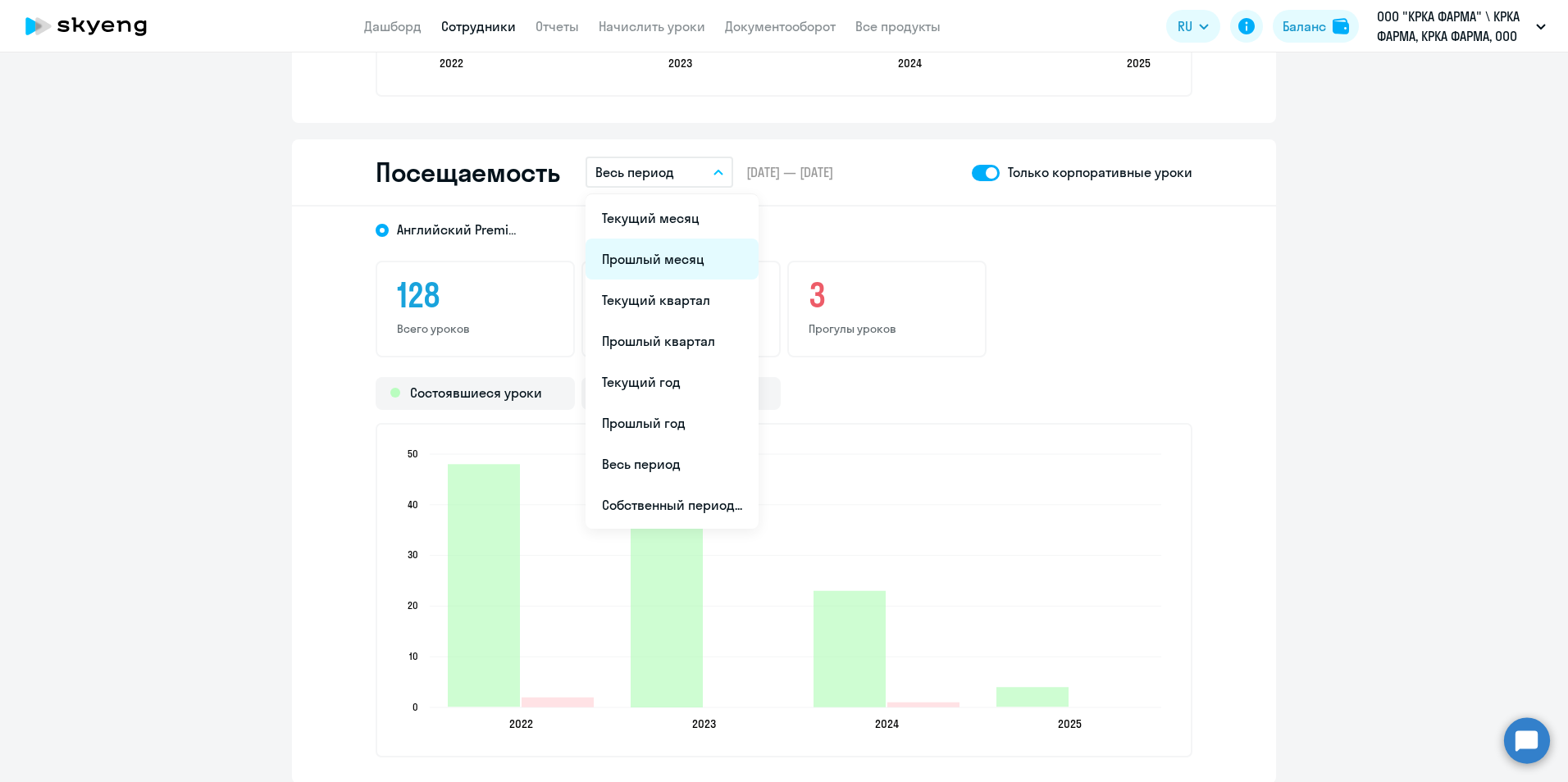
click at [688, 260] on li "Прошлый месяц" at bounding box center [672, 258] width 173 height 41
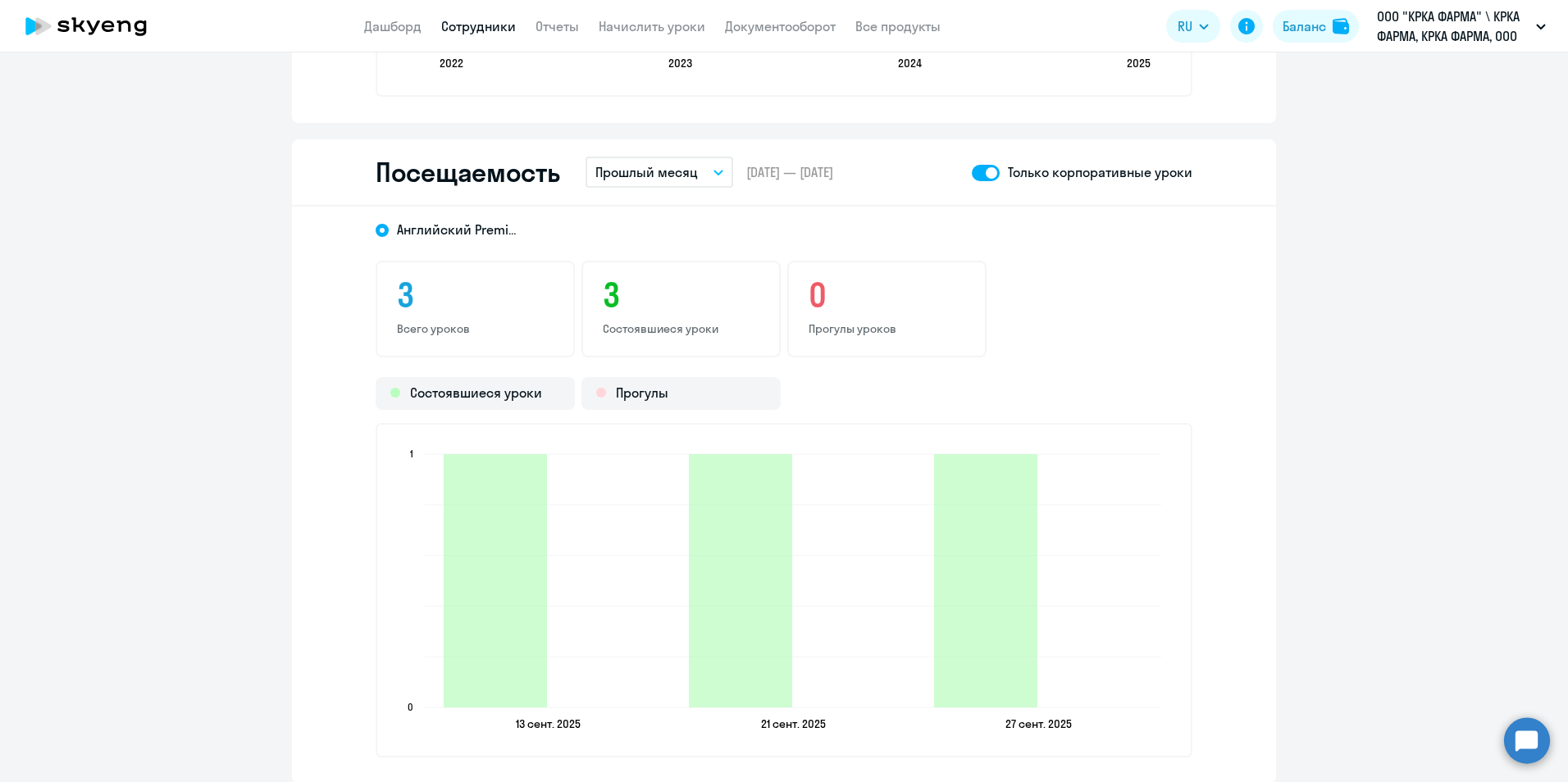
click at [491, 28] on link "Сотрудники" at bounding box center [478, 27] width 75 height 17
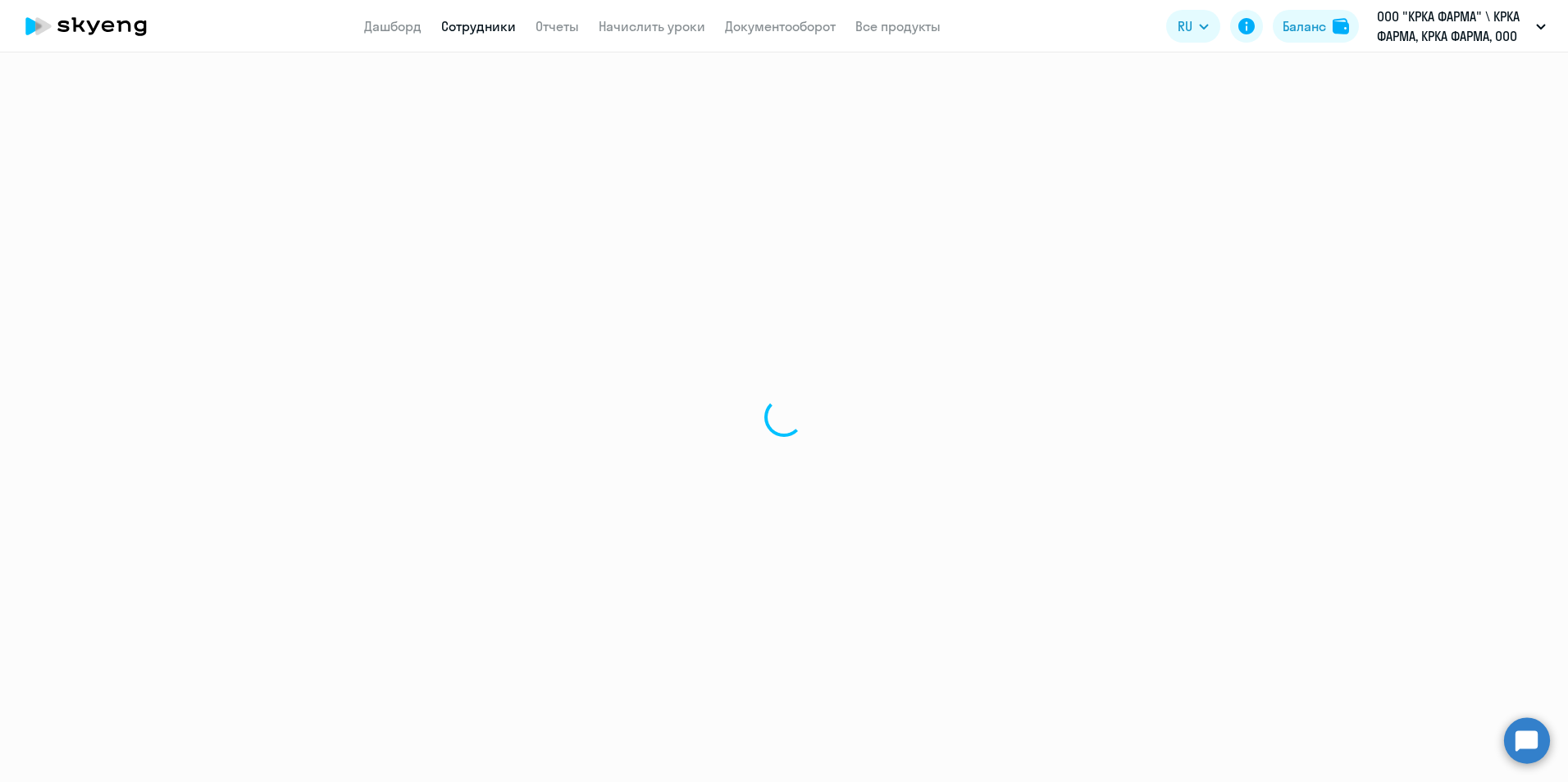
click at [491, 28] on link "Сотрудники" at bounding box center [478, 27] width 75 height 17
select select "30"
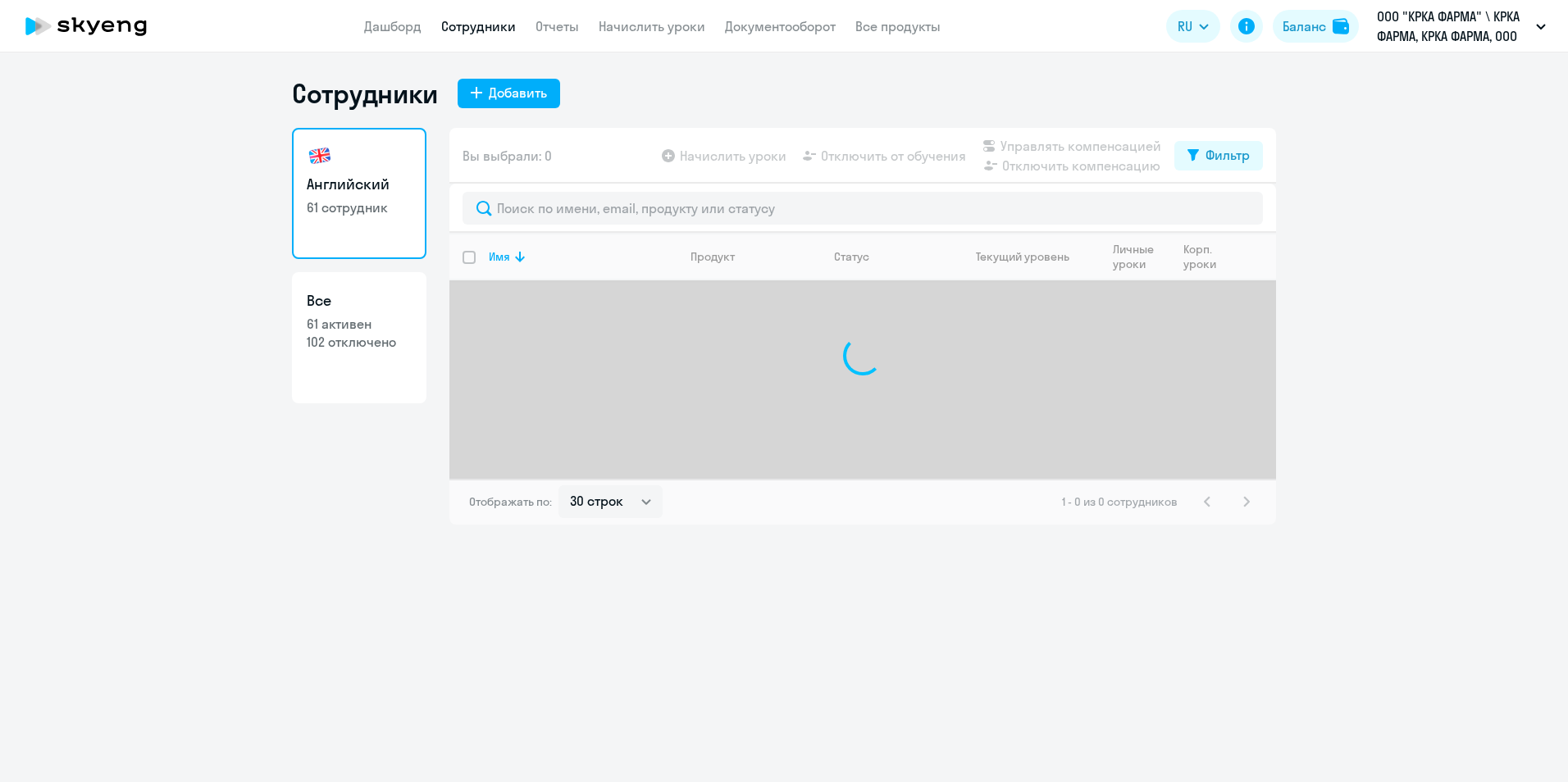
select select "30"
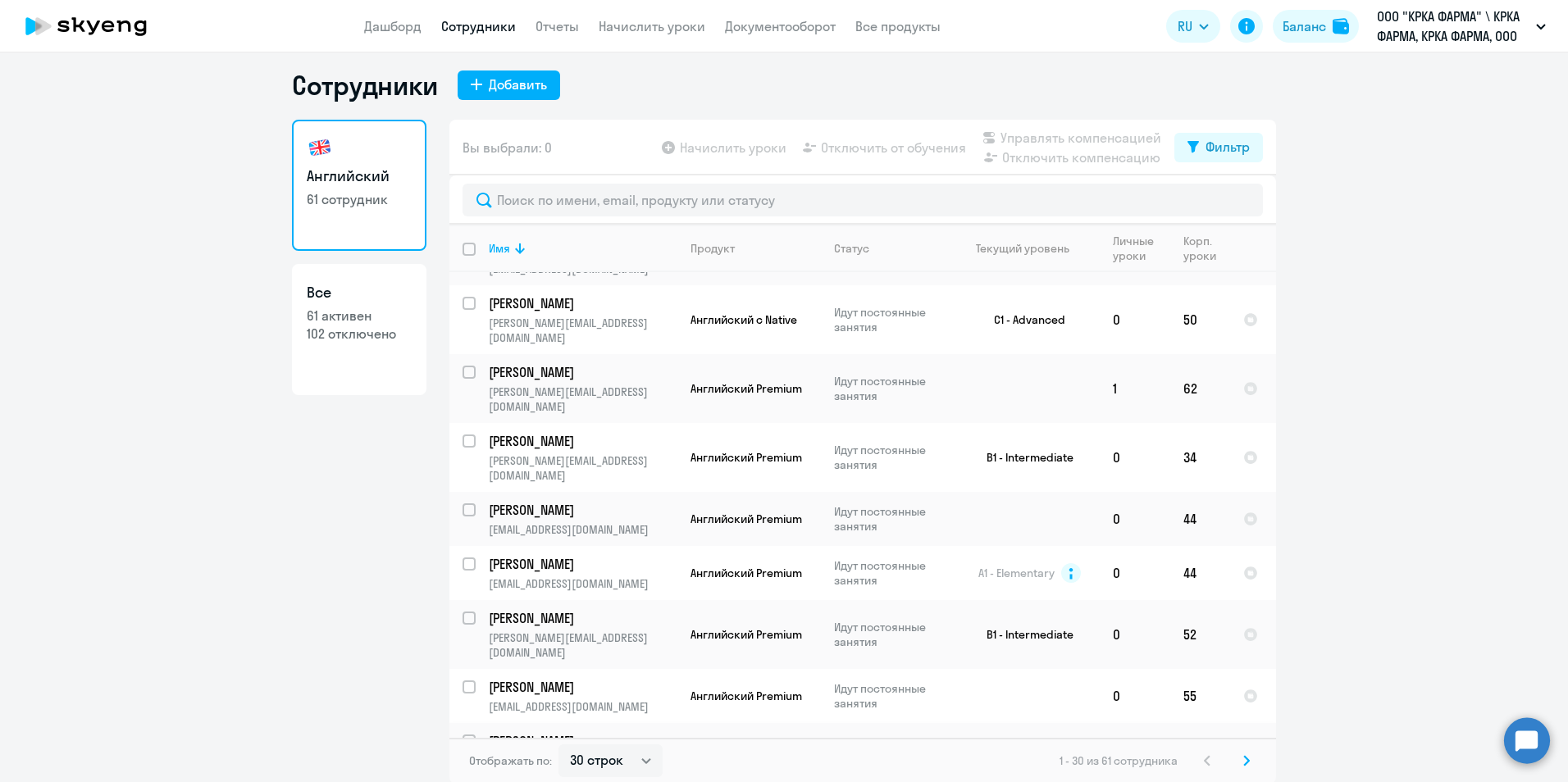
scroll to position [10, 0]
click at [1243, 759] on icon at bounding box center [1247, 759] width 7 height 12
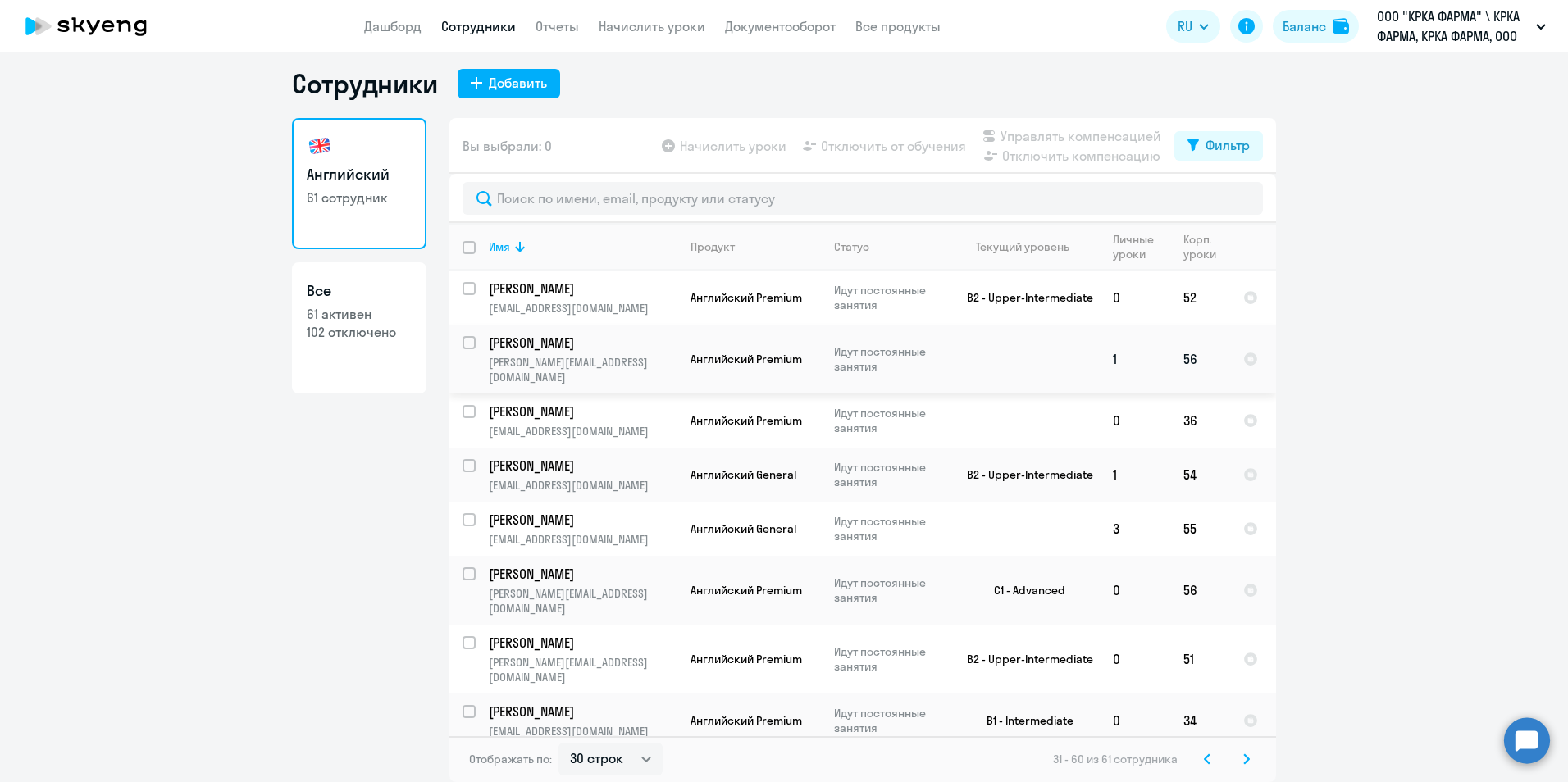
click at [496, 344] on p "Козлова Екатерина" at bounding box center [581, 343] width 185 height 18
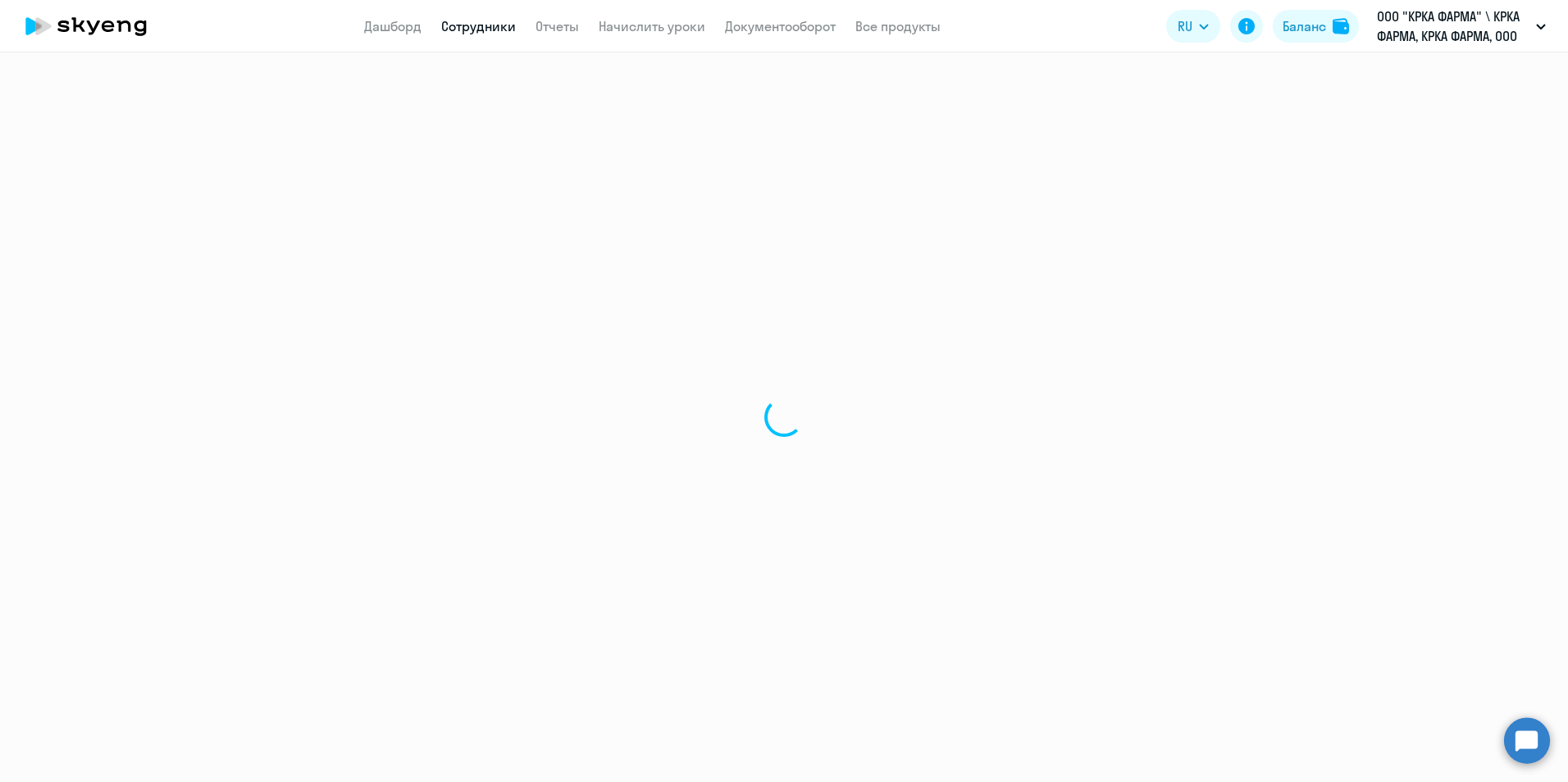
click at [496, 343] on div at bounding box center [784, 418] width 1568 height 730
click at [802, 443] on div "Перезагрузить" at bounding box center [784, 441] width 116 height 19
select select "english"
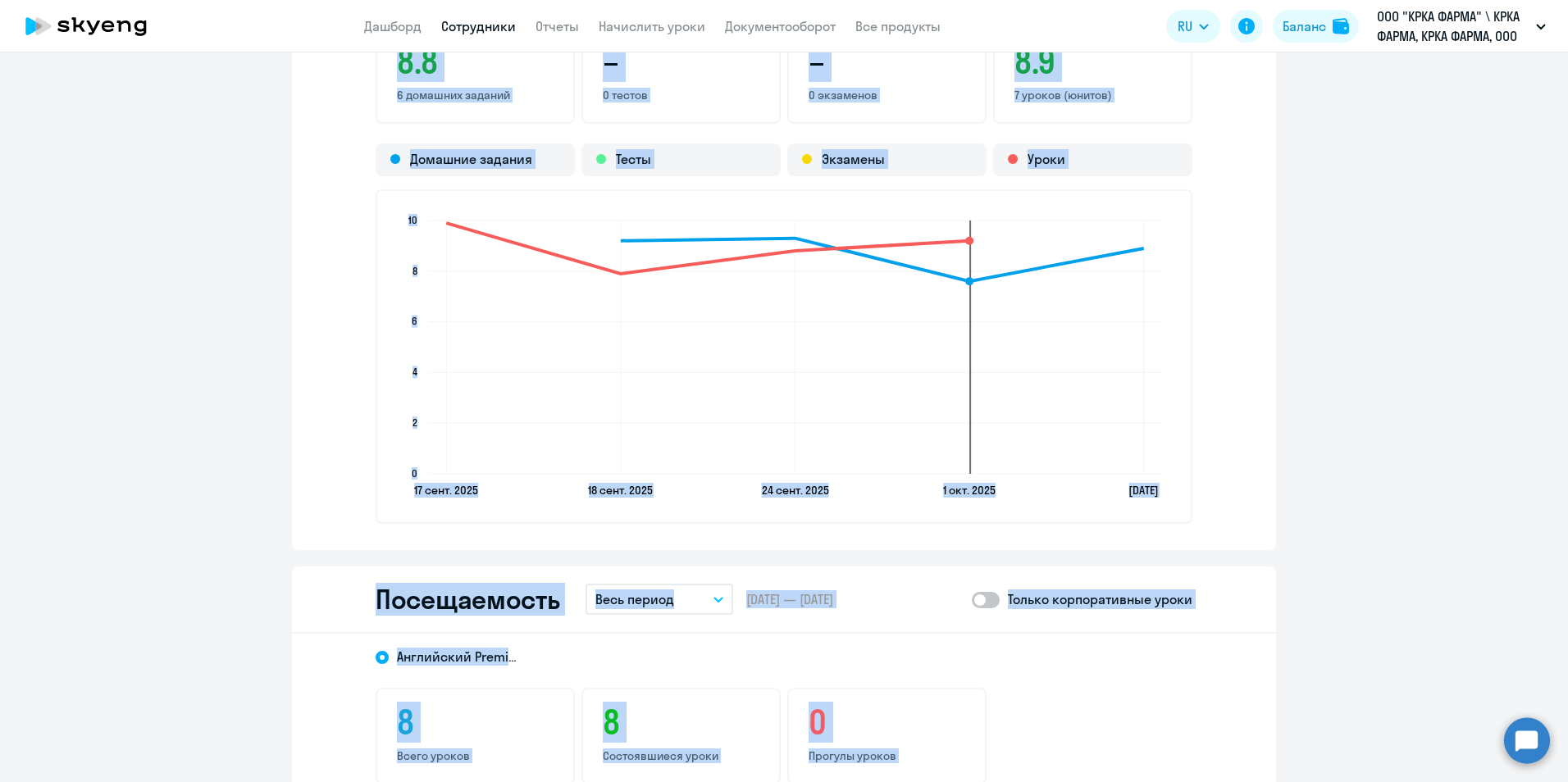
scroll to position [1558, 0]
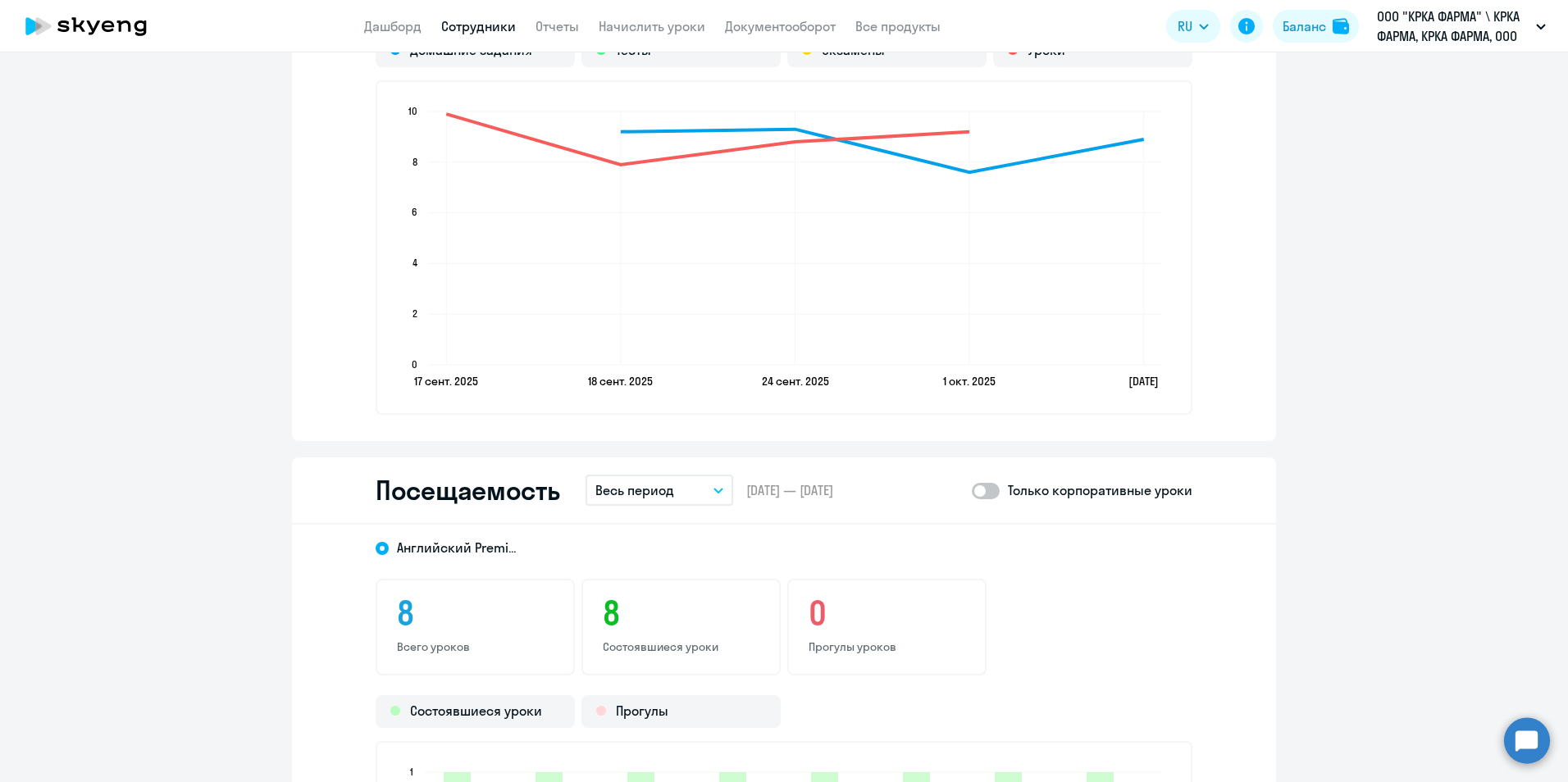
click at [987, 492] on span at bounding box center [985, 492] width 28 height 17
click at [972, 491] on input "checkbox" at bounding box center [971, 490] width 1 height 1
checkbox input "true"
click at [713, 498] on button "Весь период" at bounding box center [659, 490] width 148 height 31
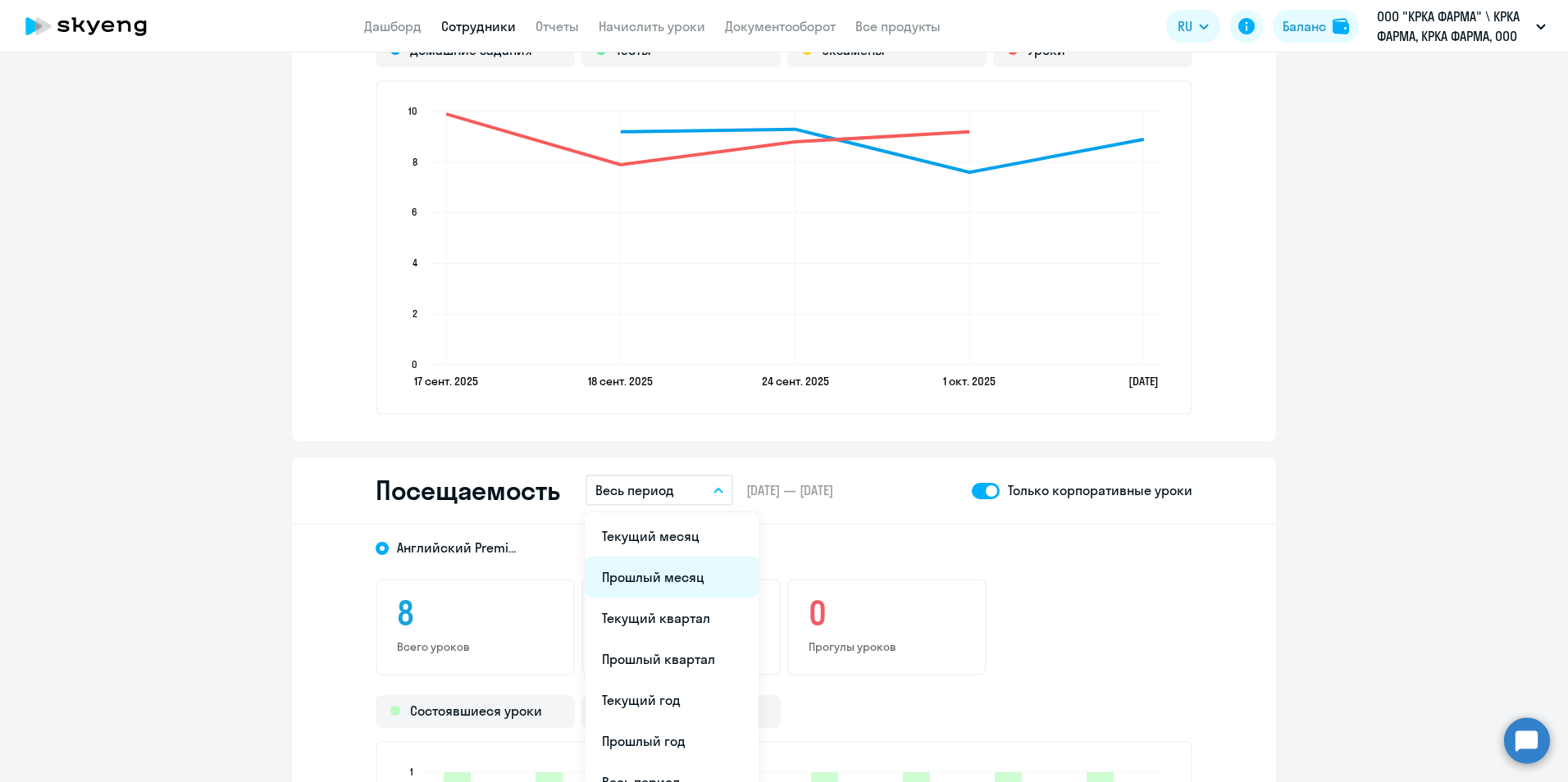
click at [654, 581] on li "Прошлый месяц" at bounding box center [672, 577] width 173 height 41
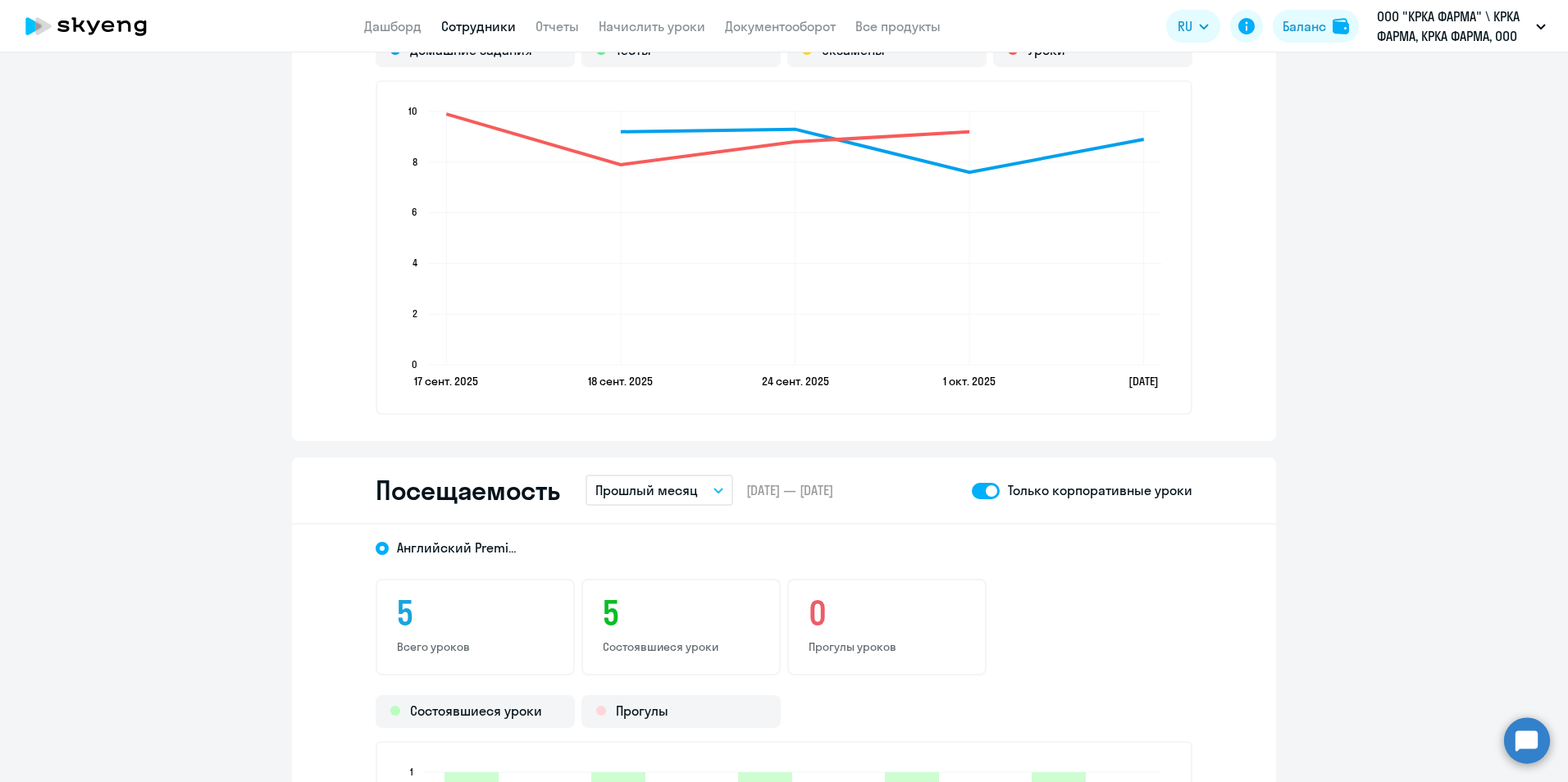
click at [492, 20] on link "Сотрудники" at bounding box center [478, 27] width 75 height 17
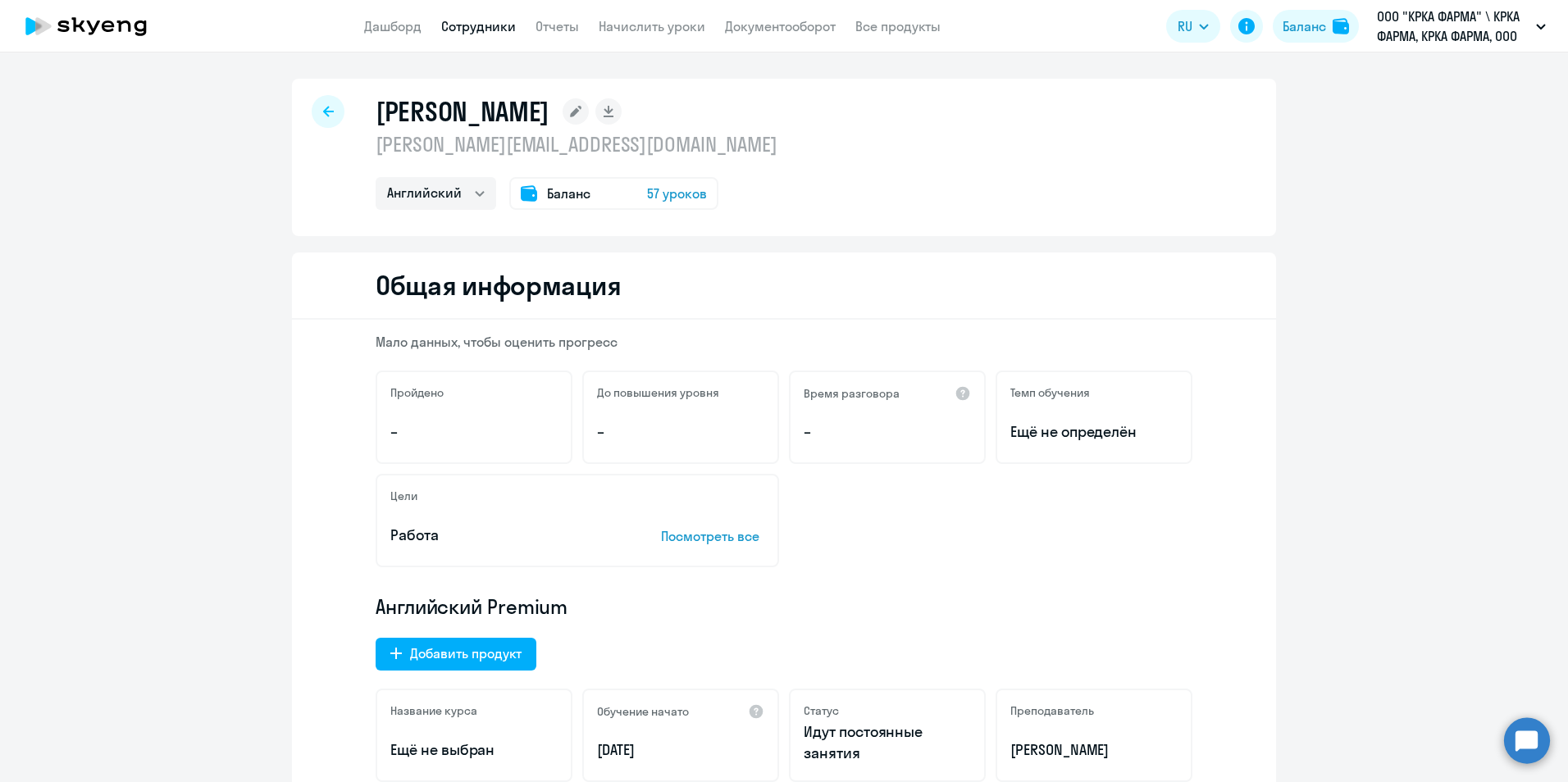
select select "30"
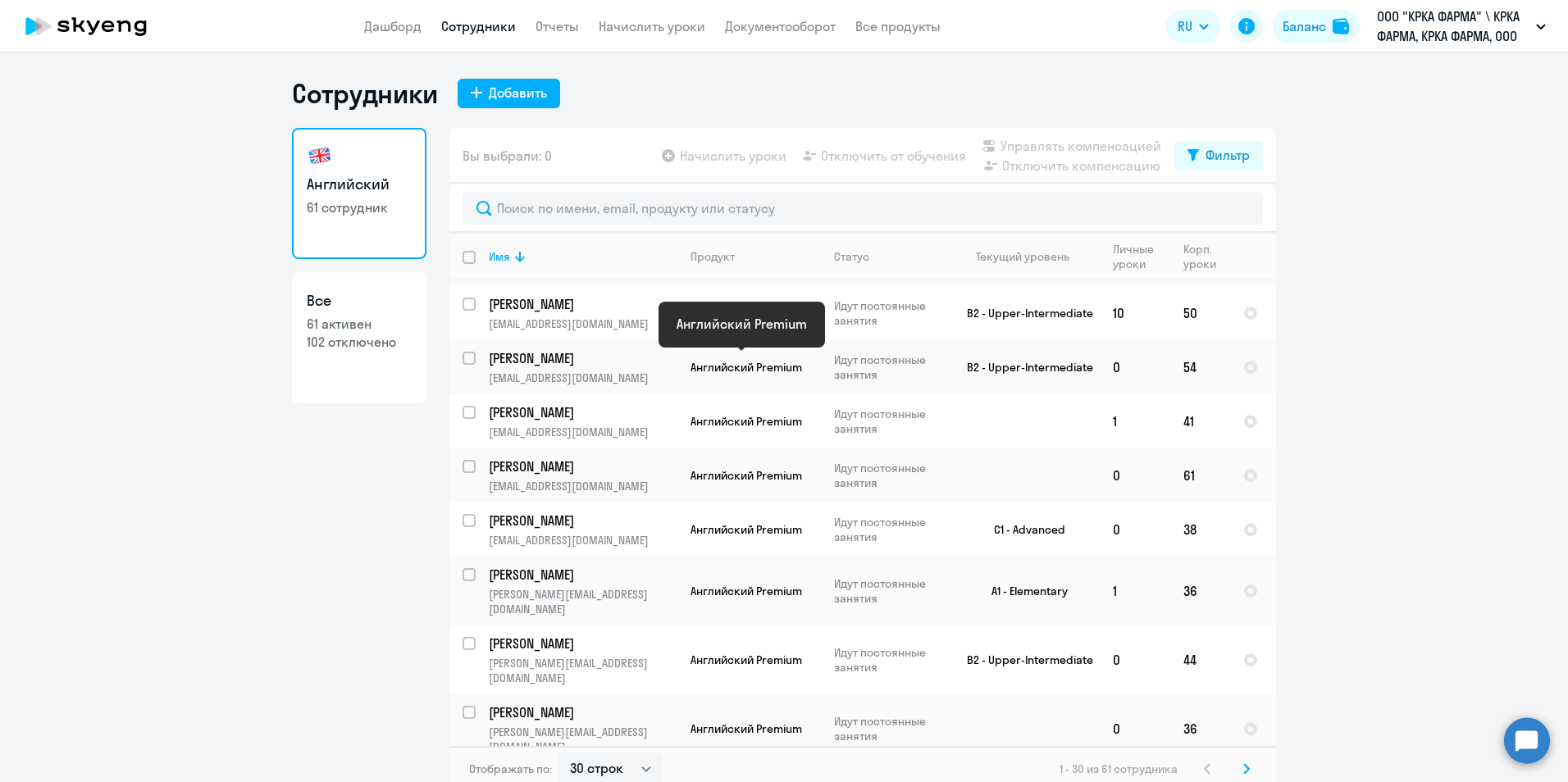
scroll to position [492, 0]
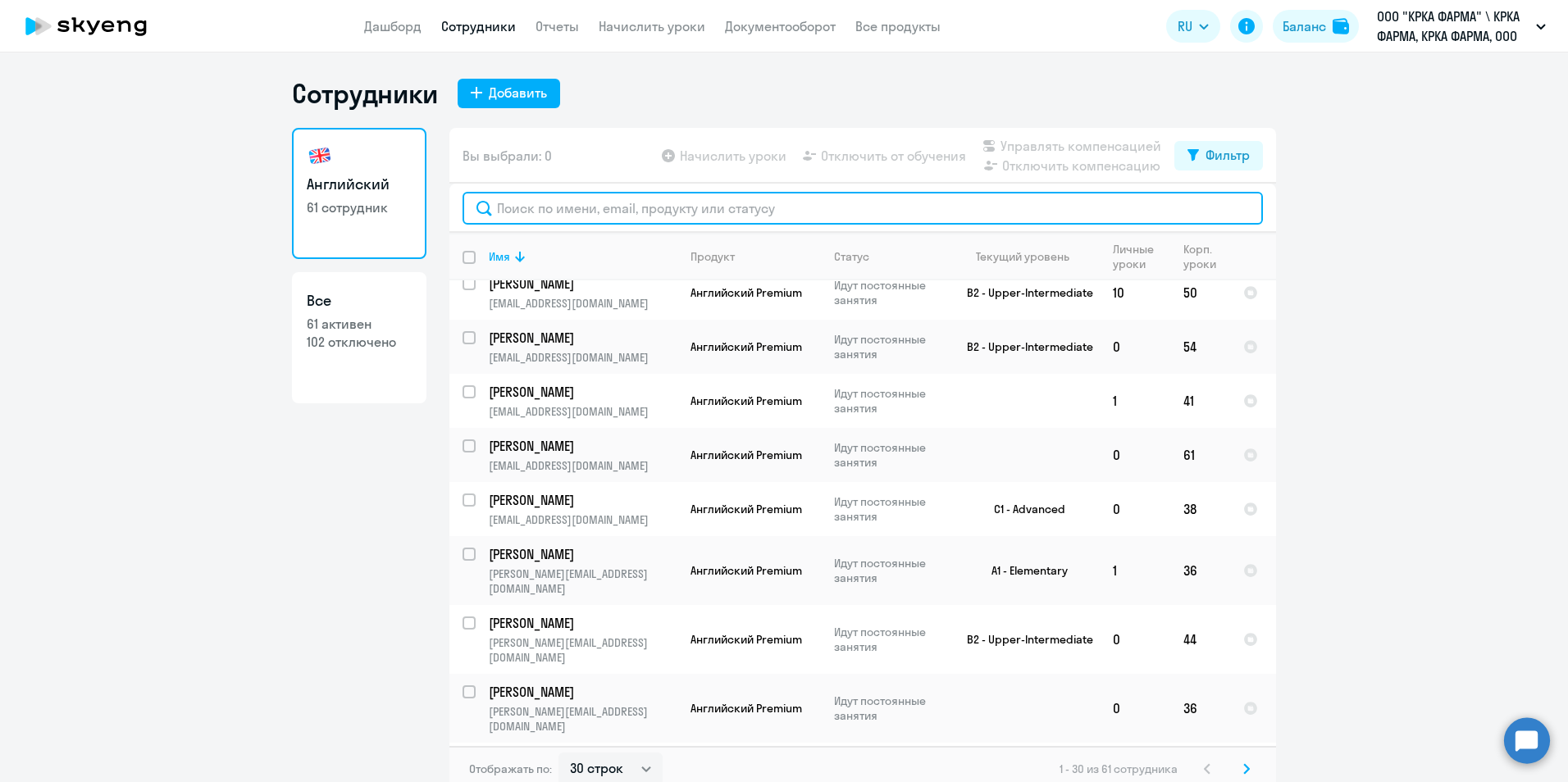
drag, startPoint x: 643, startPoint y: 206, endPoint x: 683, endPoint y: 195, distance: 41.5
click at [643, 206] on input "text" at bounding box center [862, 208] width 800 height 33
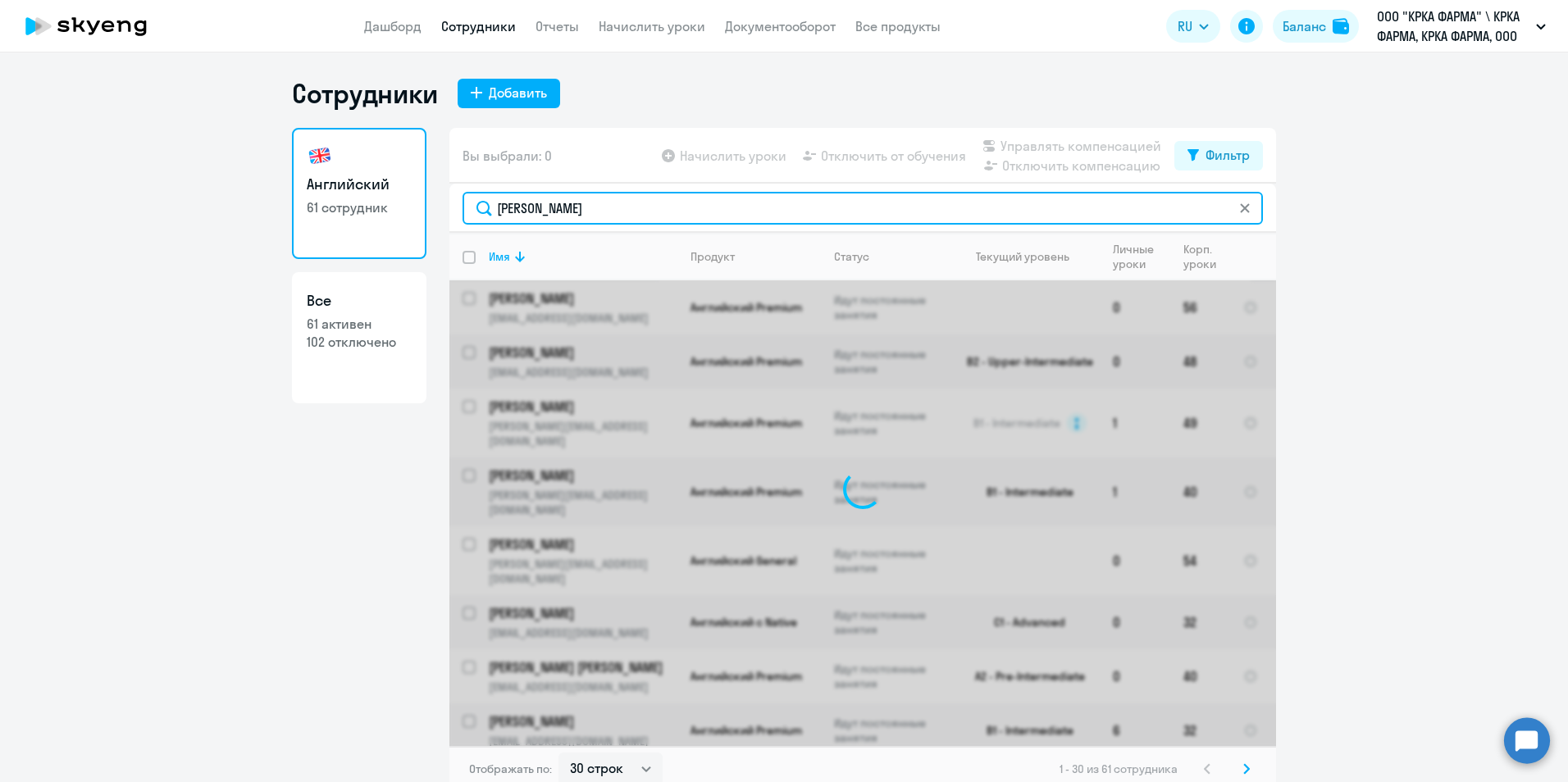
type input "козлов"
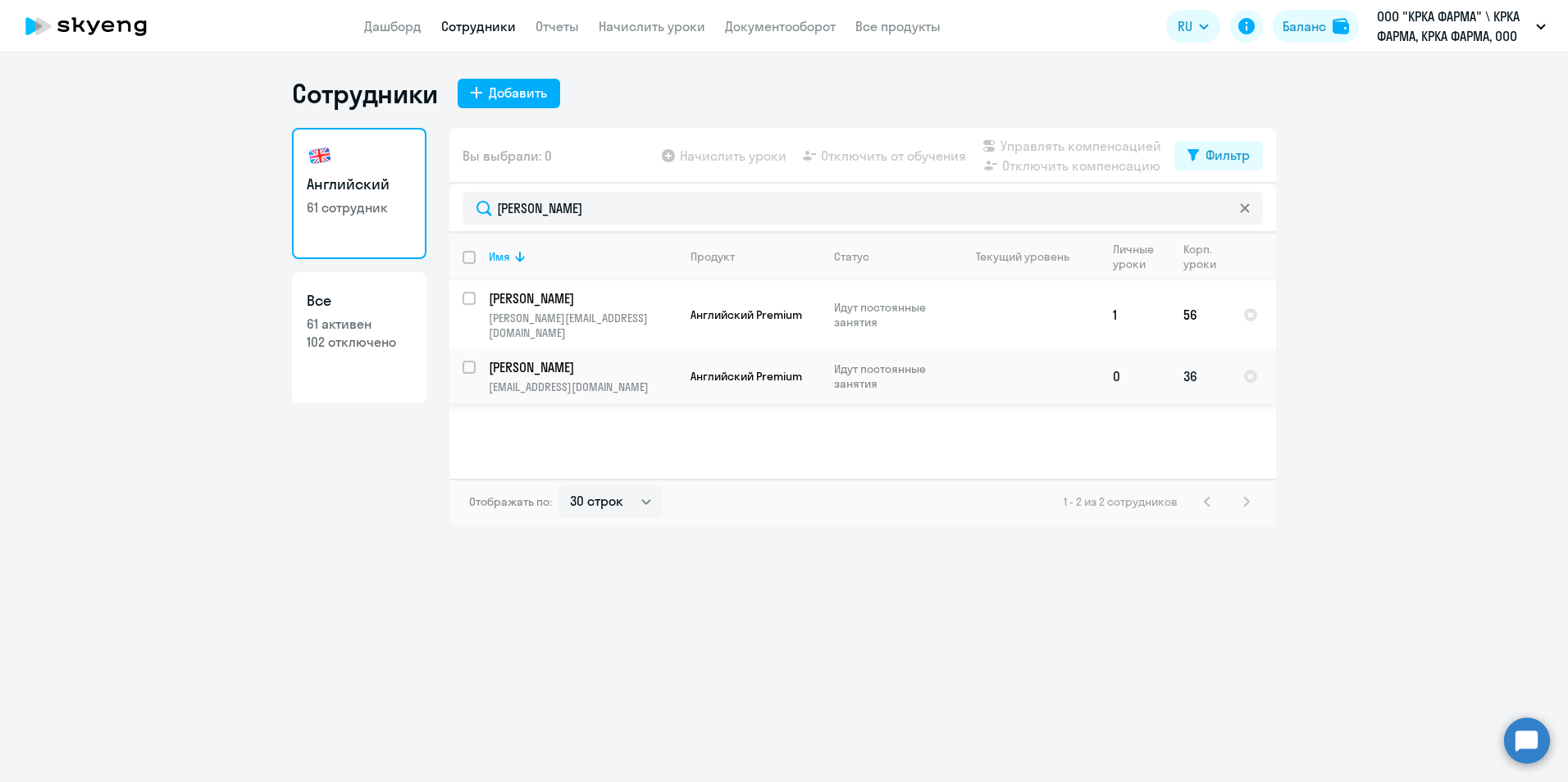
click at [606, 358] on p "Козлов Юрий Олегович" at bounding box center [581, 368] width 185 height 18
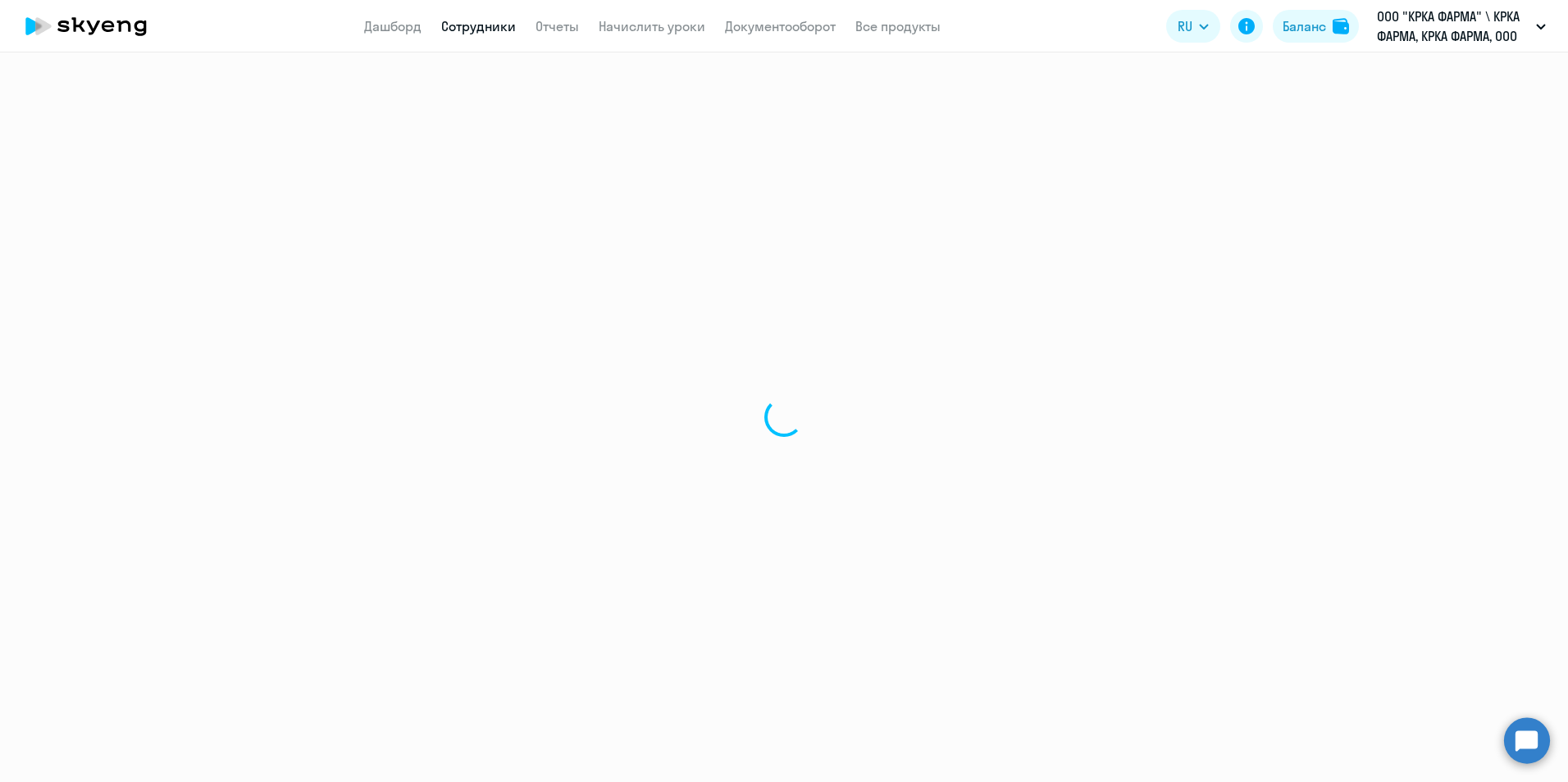
click at [606, 347] on div at bounding box center [784, 418] width 1568 height 730
select select "english"
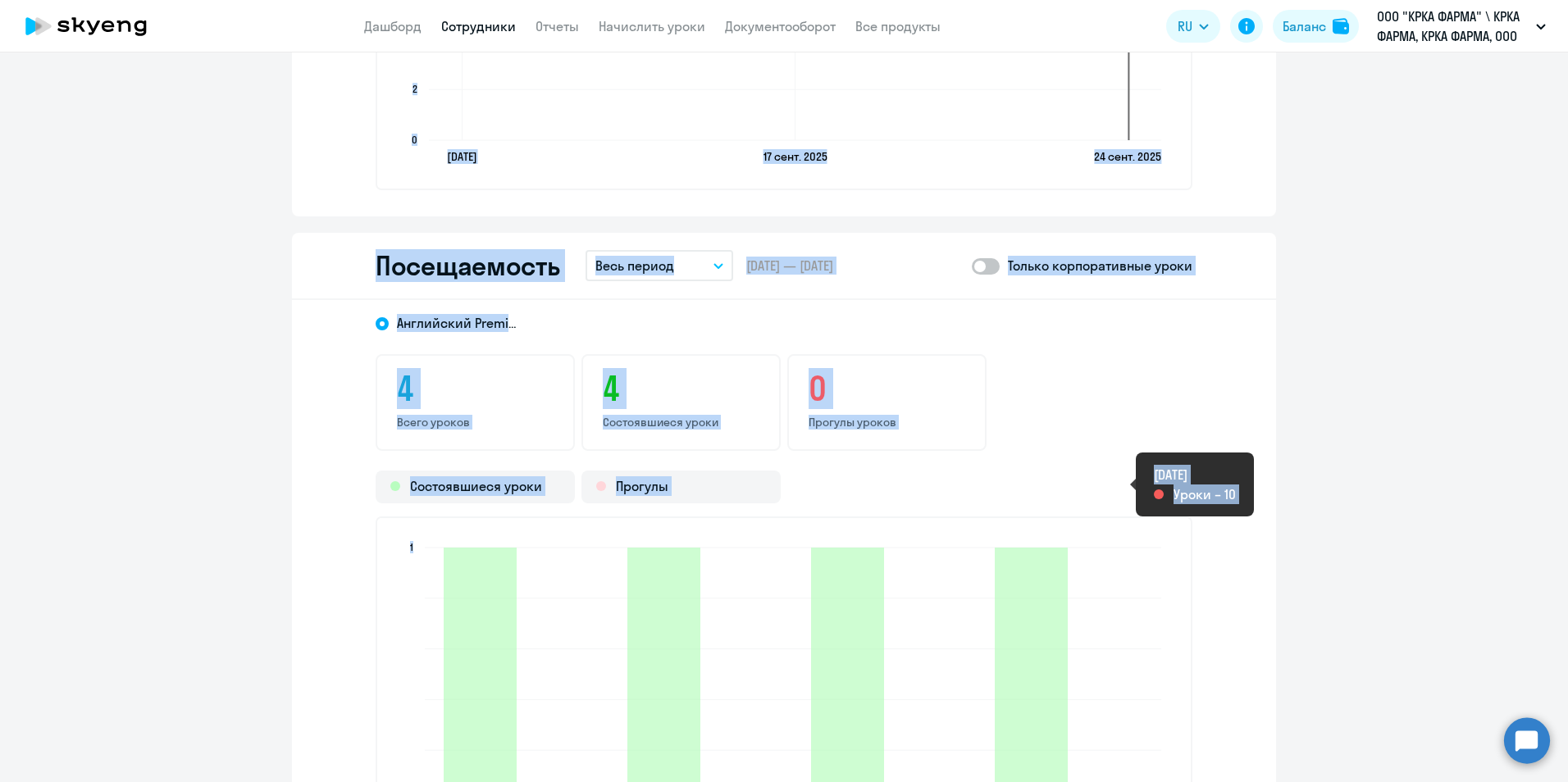
scroll to position [1804, 0]
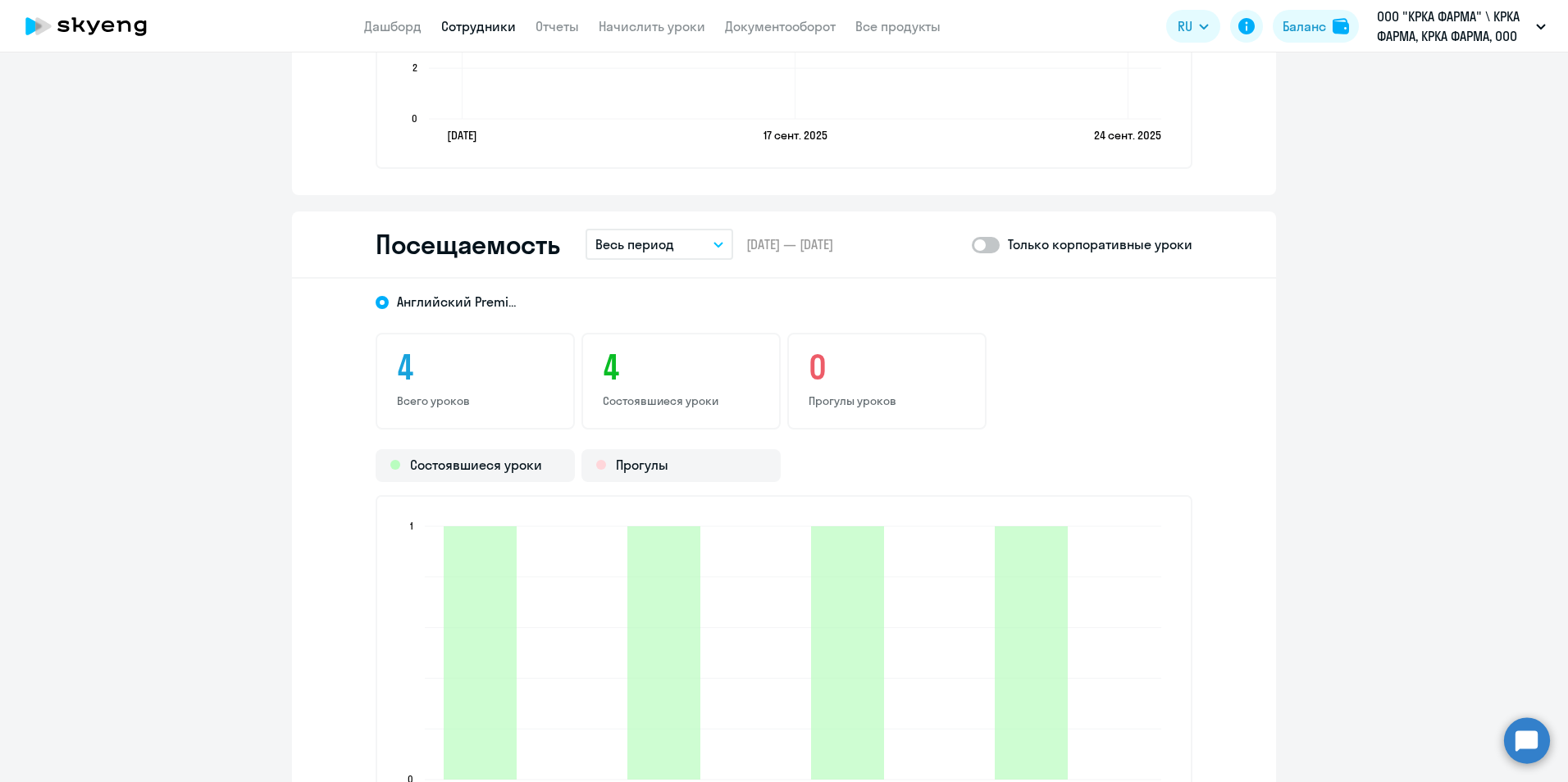
click at [990, 240] on span at bounding box center [985, 245] width 28 height 17
click at [972, 244] on input "checkbox" at bounding box center [971, 244] width 1 height 1
checkbox input "true"
click at [716, 246] on icon "button" at bounding box center [718, 244] width 10 height 6
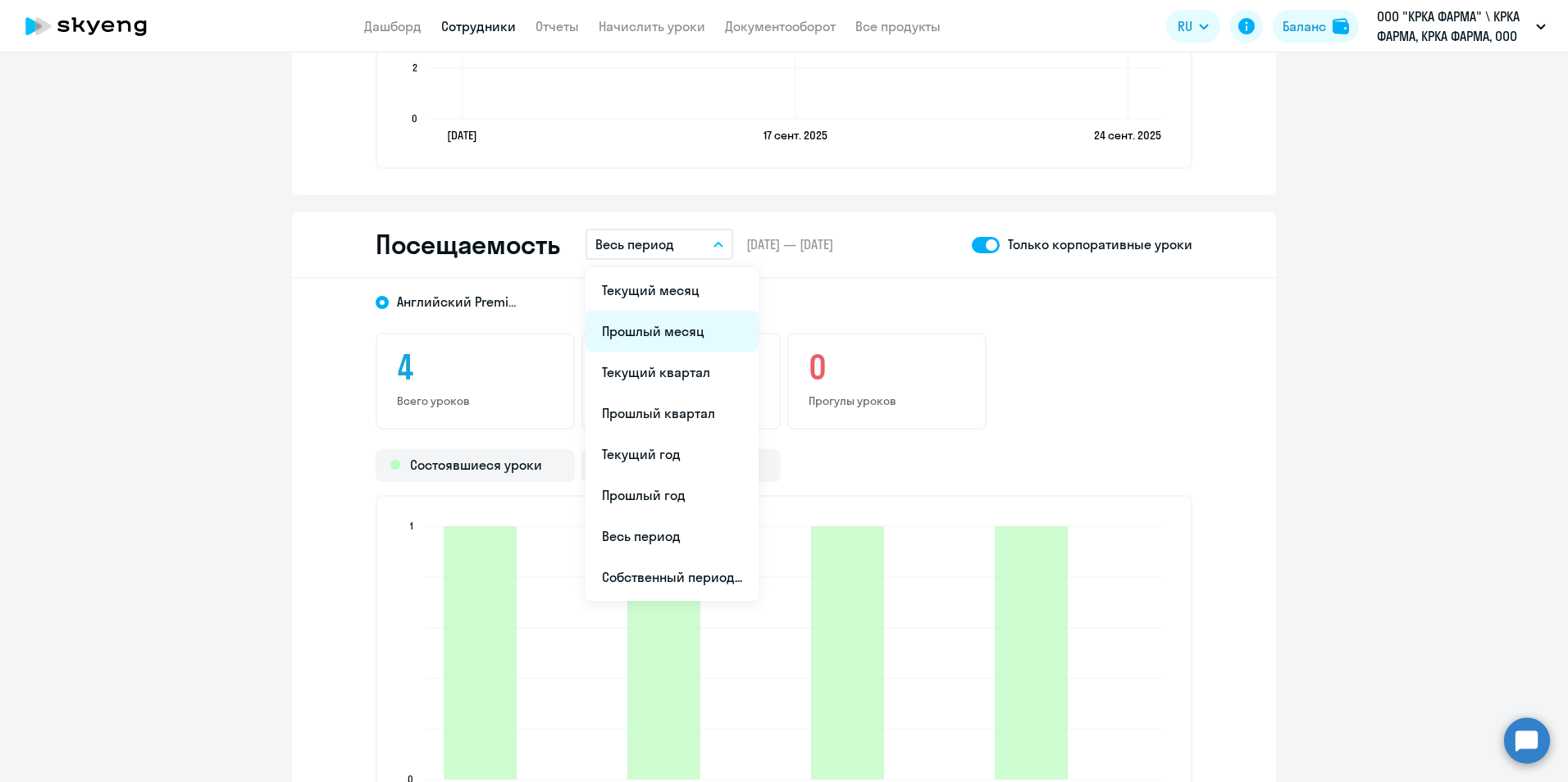
click at [683, 331] on li "Прошлый месяц" at bounding box center [672, 331] width 173 height 41
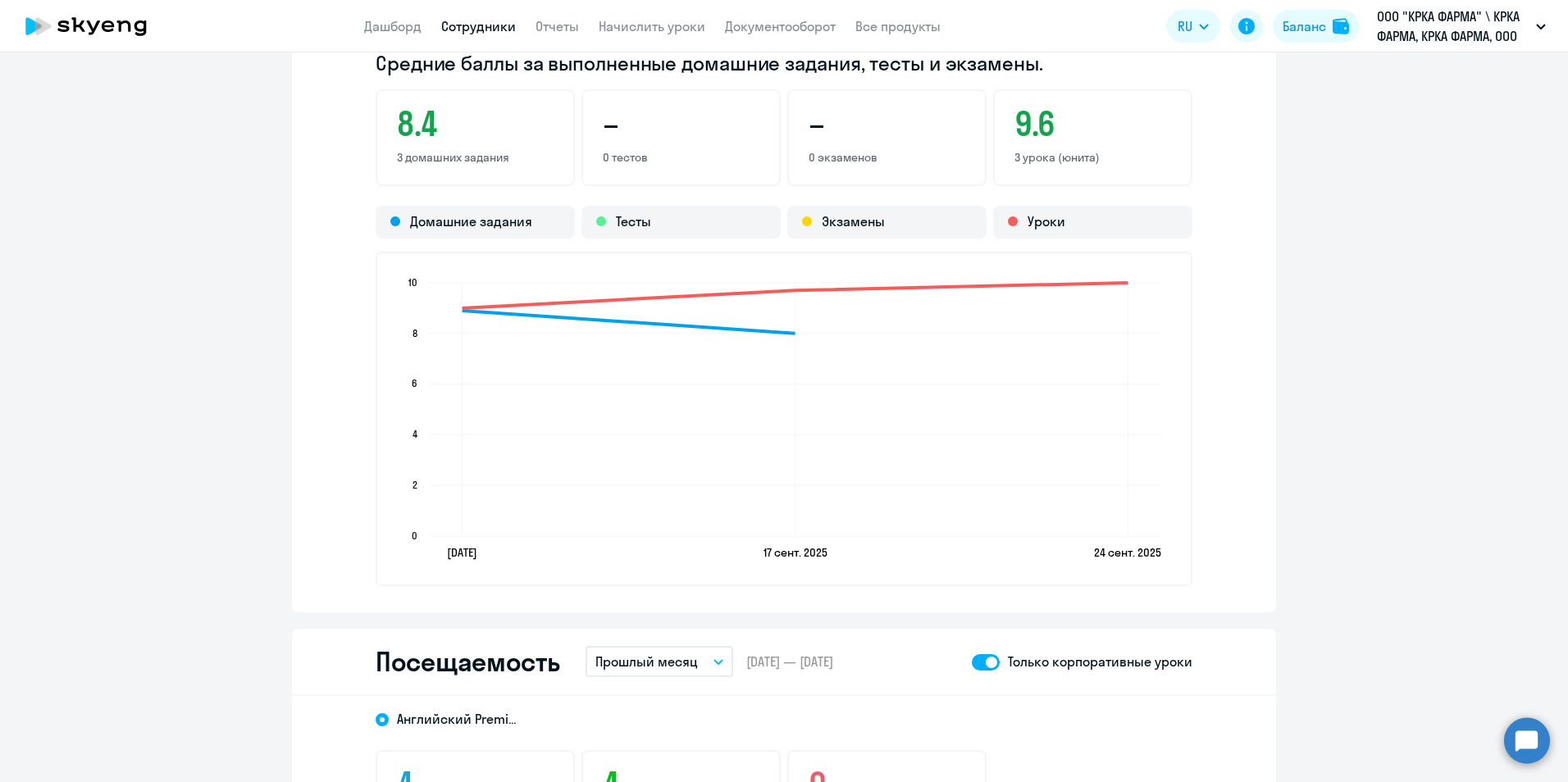
scroll to position [1230, 0]
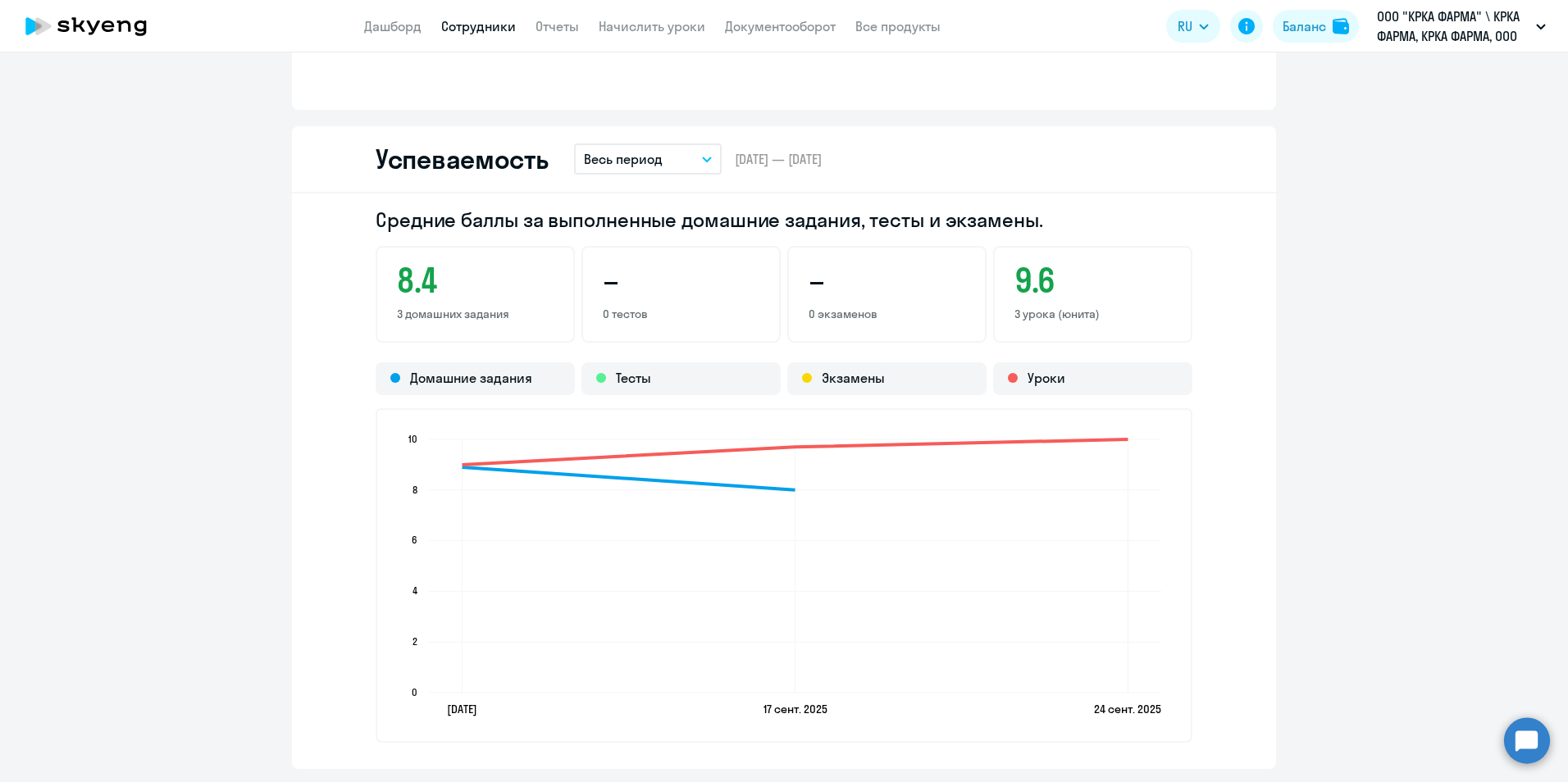
click at [472, 29] on link "Сотрудники" at bounding box center [478, 27] width 75 height 17
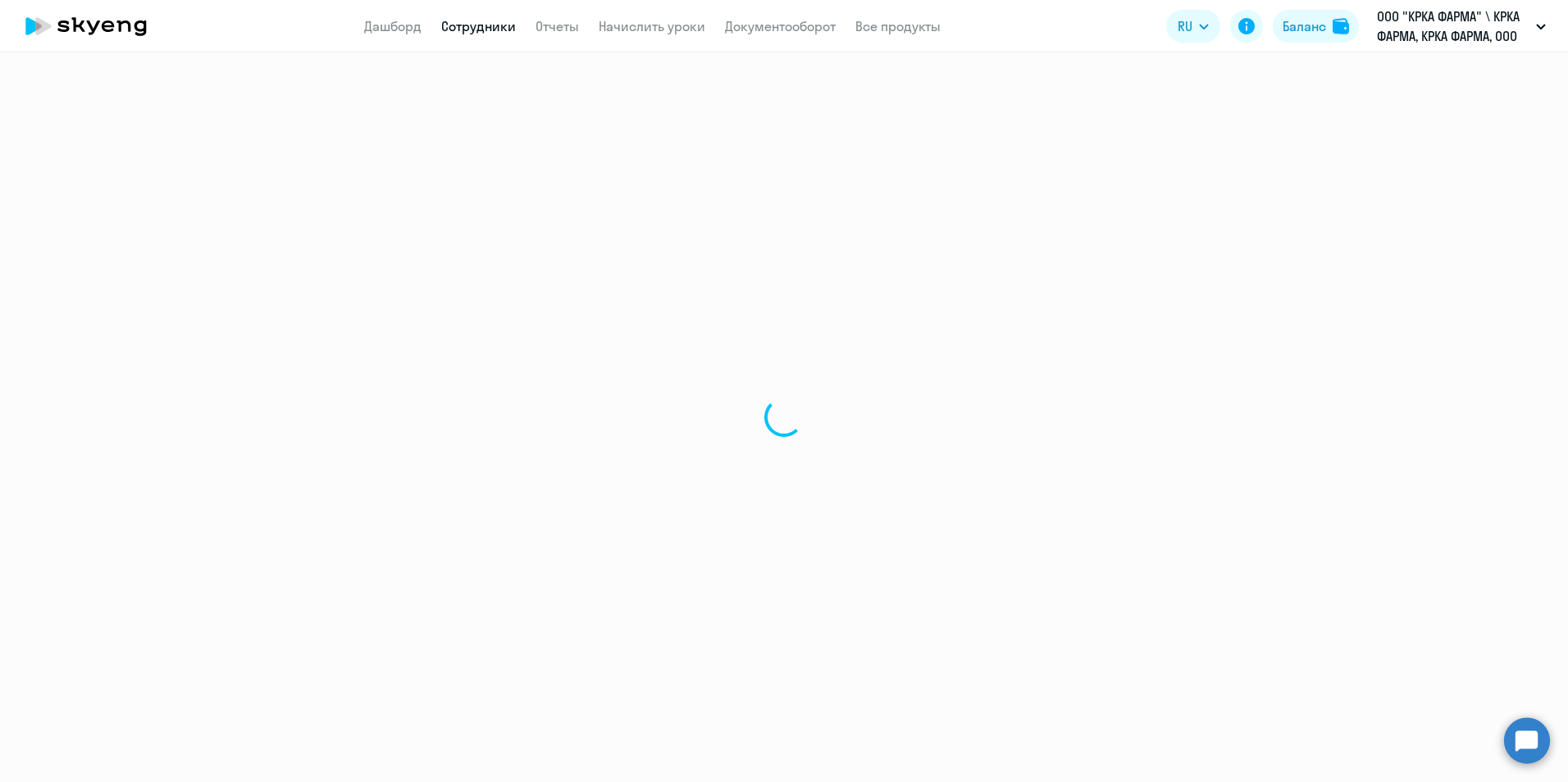
select select "30"
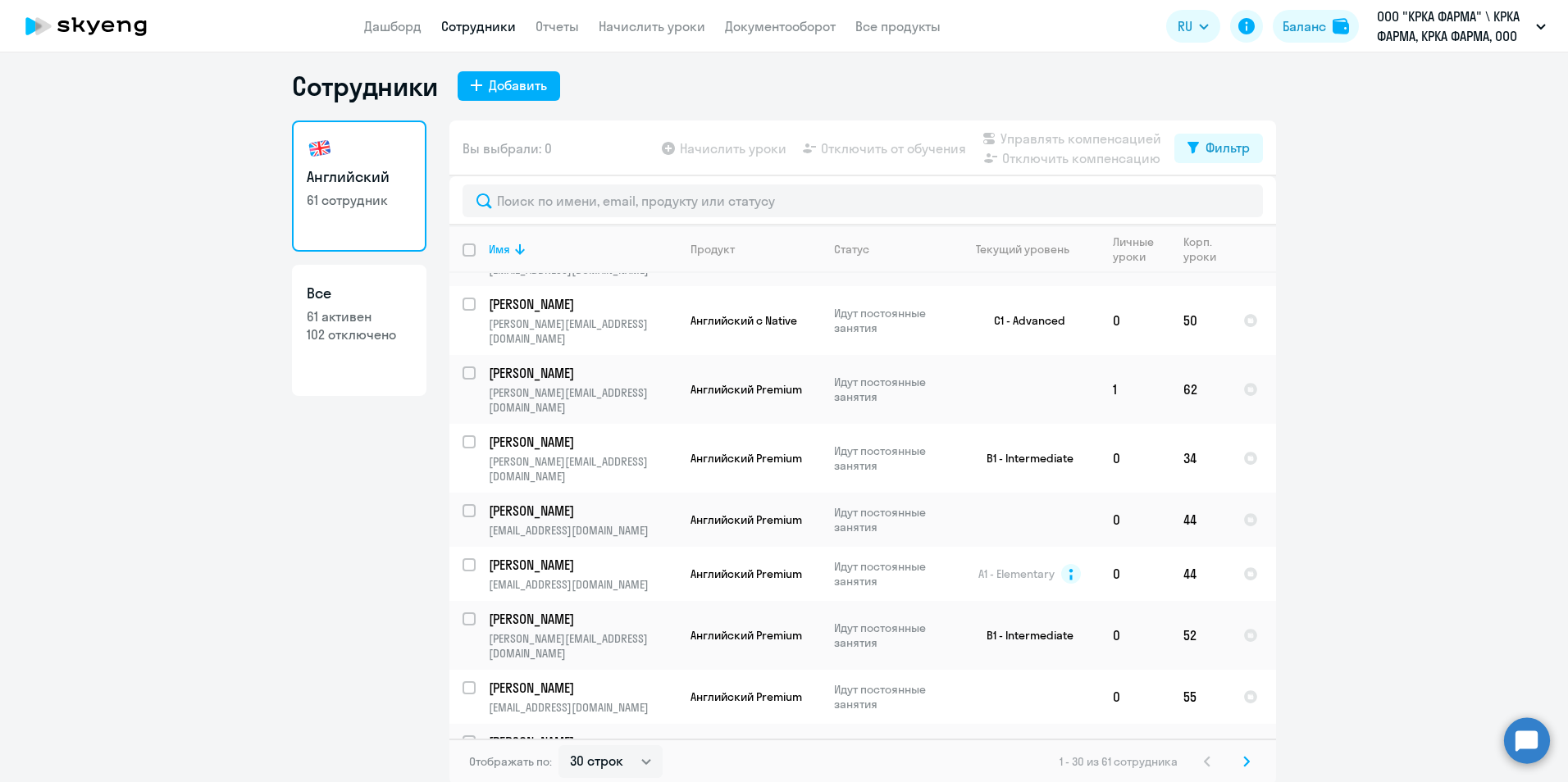
scroll to position [10, 0]
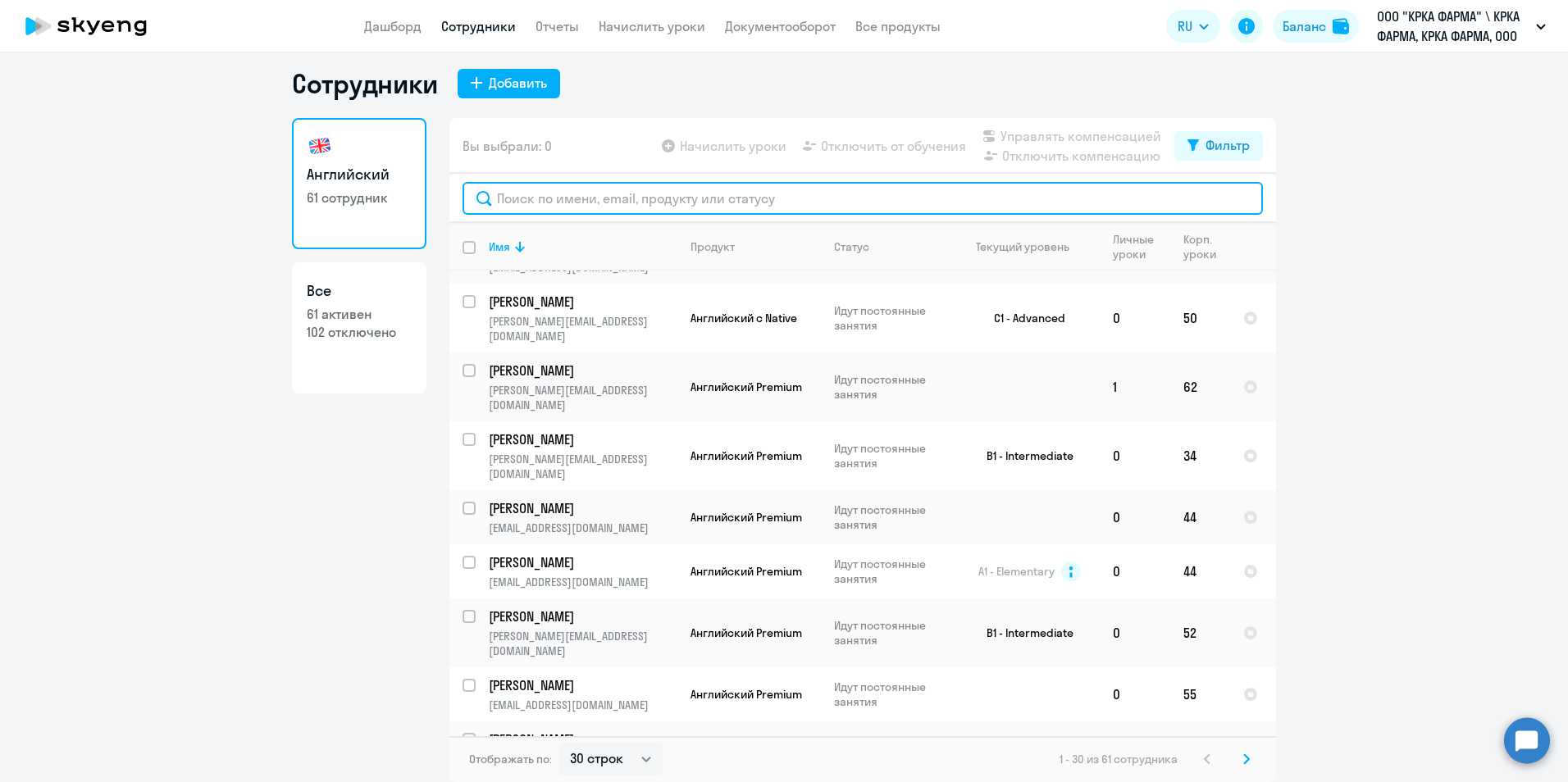
click at [685, 203] on input "text" at bounding box center [862, 198] width 800 height 33
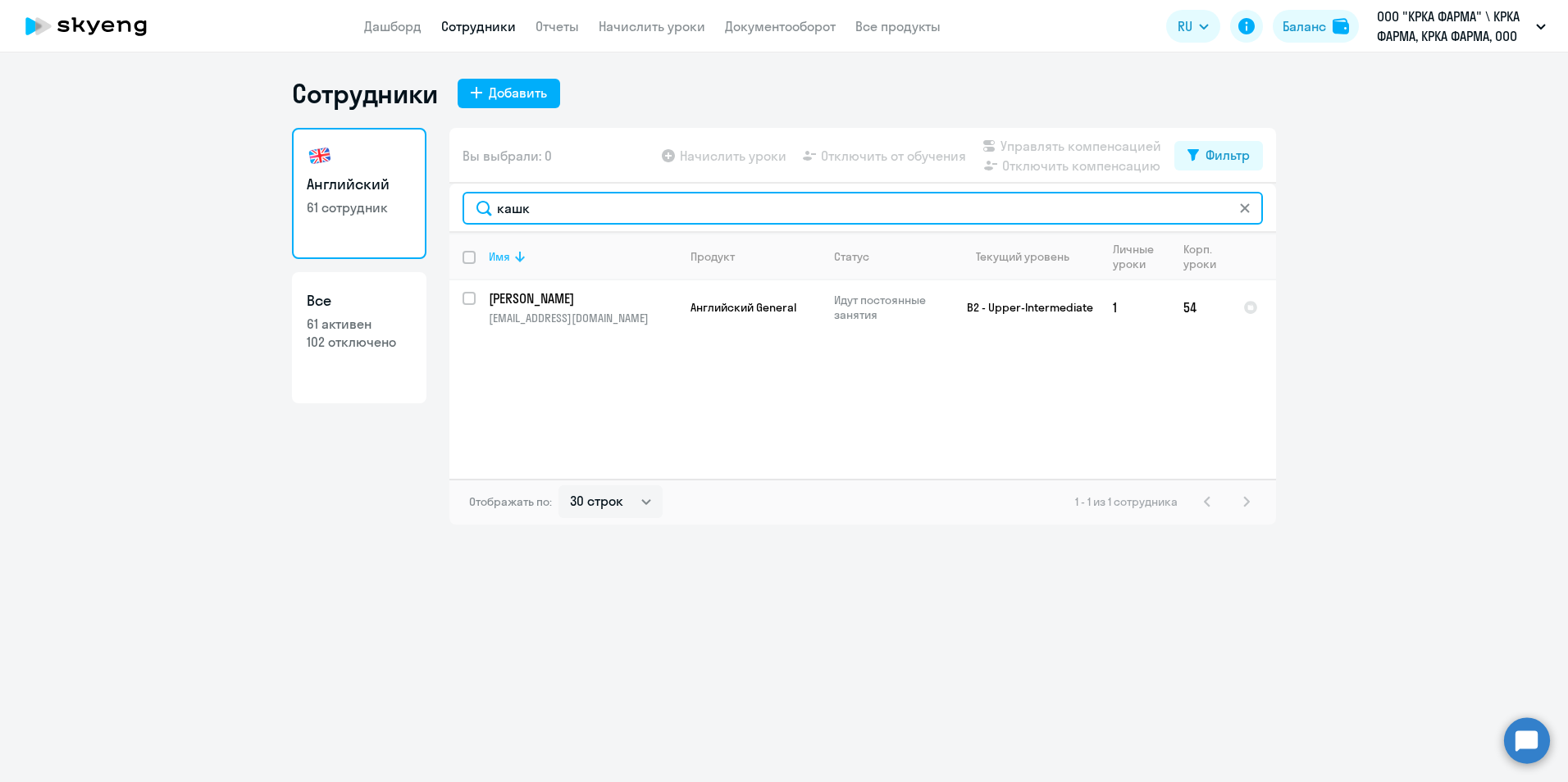
scroll to position [0, 0]
type input "кашк"
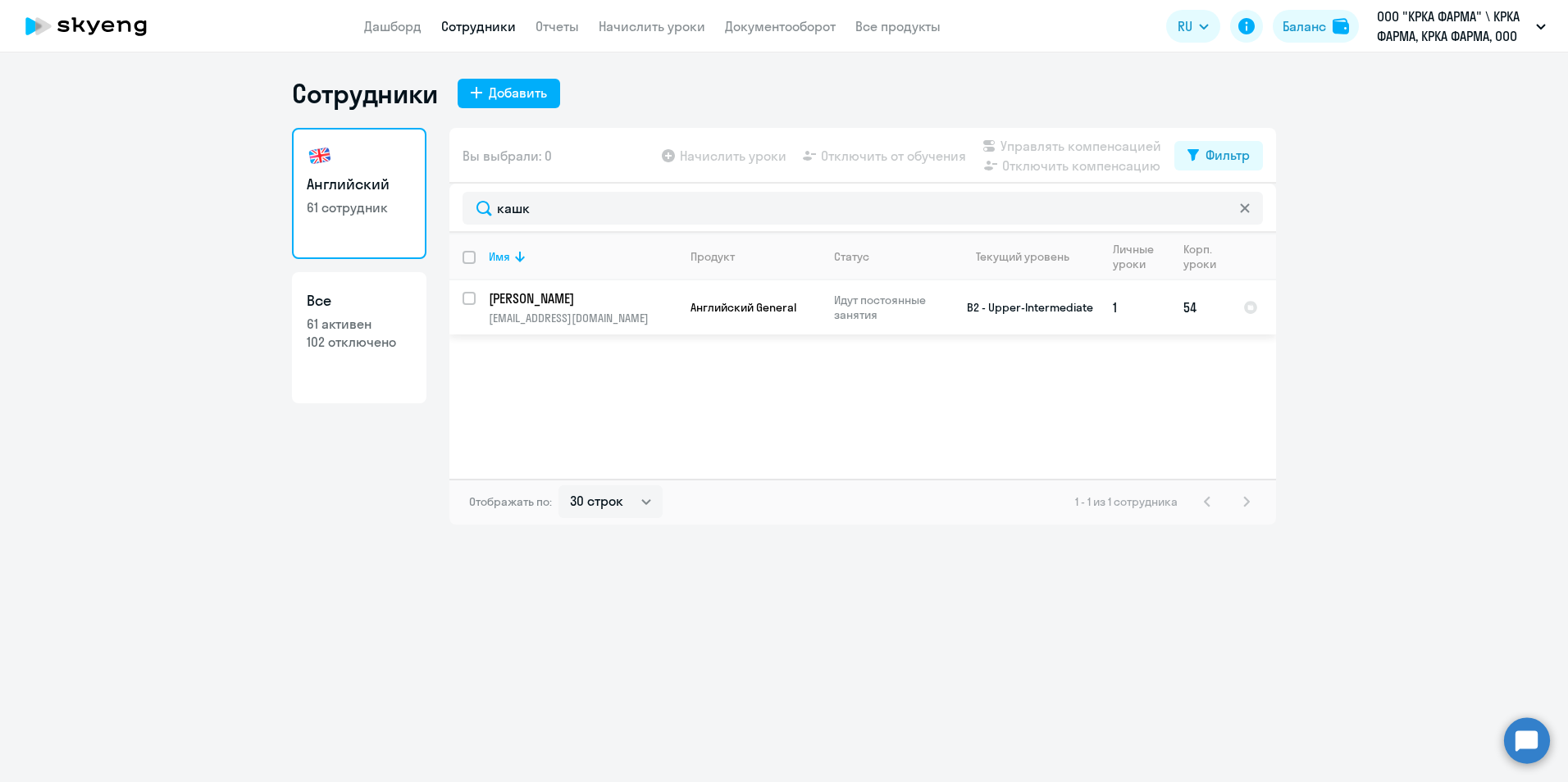
click at [577, 303] on p "Кашковский Илья Иванович" at bounding box center [581, 299] width 185 height 18
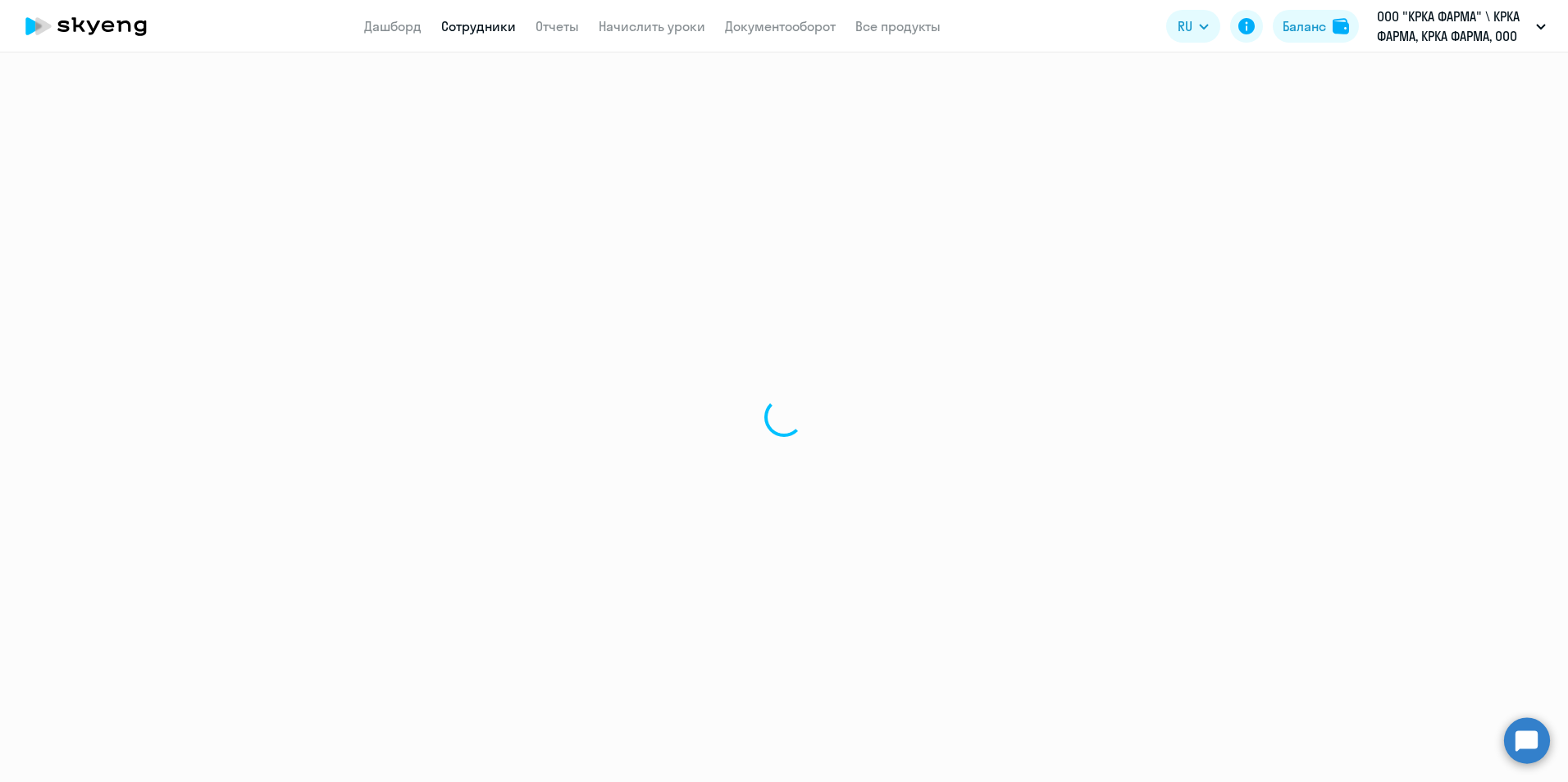
click at [578, 302] on div at bounding box center [784, 418] width 1568 height 730
click at [826, 443] on div "Перезагрузить" at bounding box center [784, 441] width 116 height 19
select select "english"
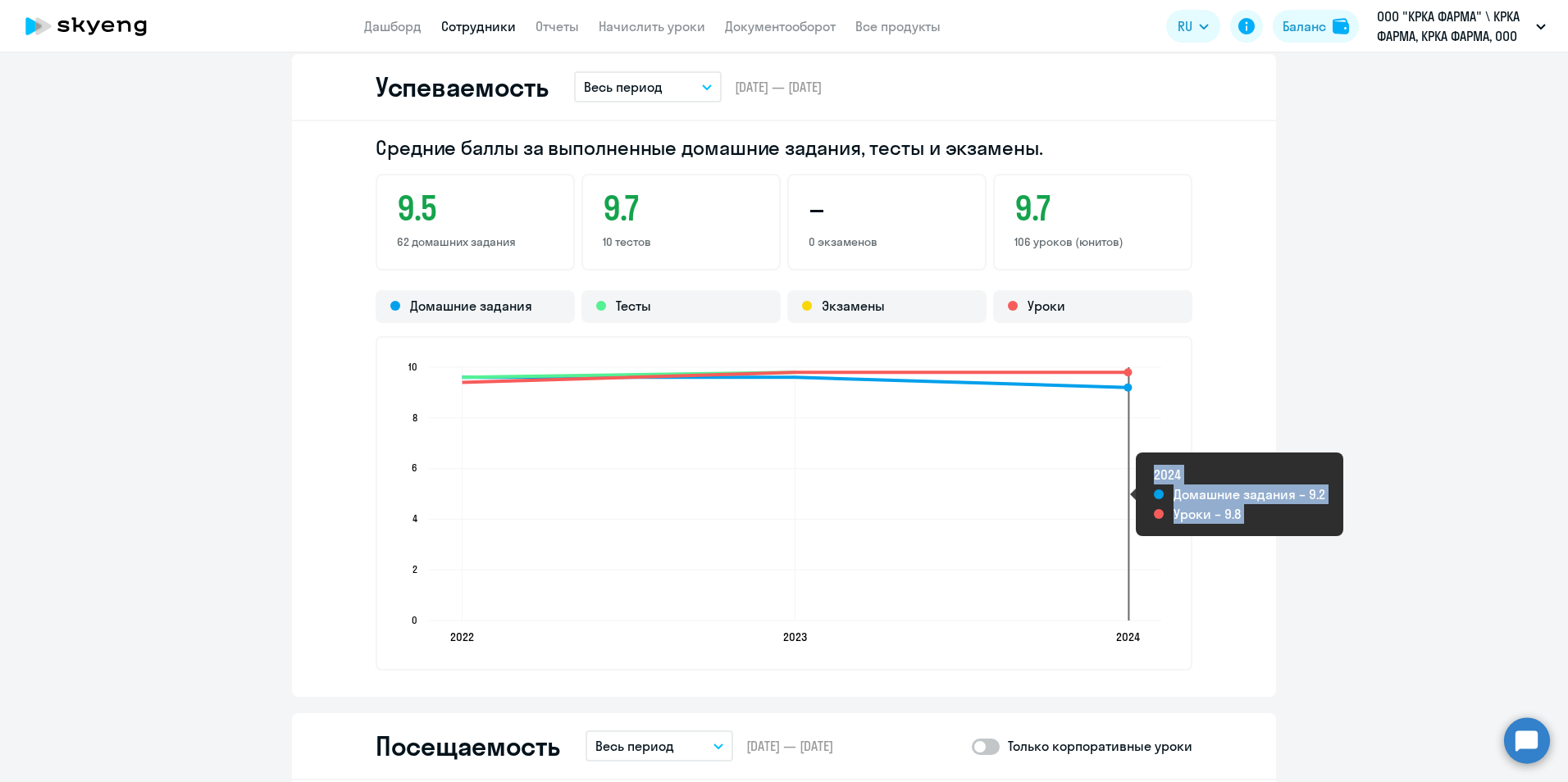
scroll to position [1804, 0]
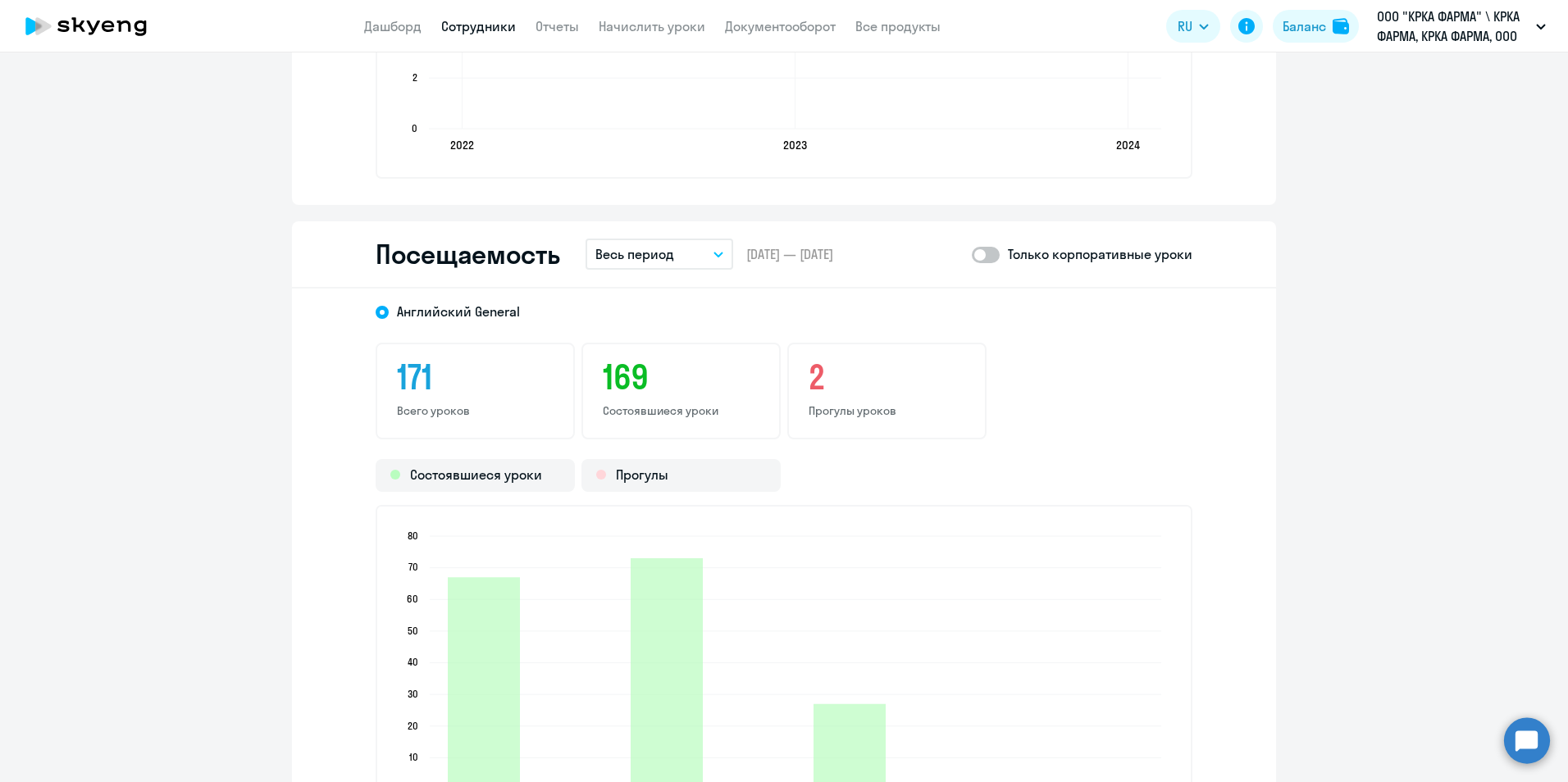
click at [991, 253] on span at bounding box center [985, 255] width 28 height 17
click at [972, 254] on input "checkbox" at bounding box center [971, 254] width 1 height 1
checkbox input "true"
click at [715, 257] on icon "button" at bounding box center [718, 254] width 10 height 6
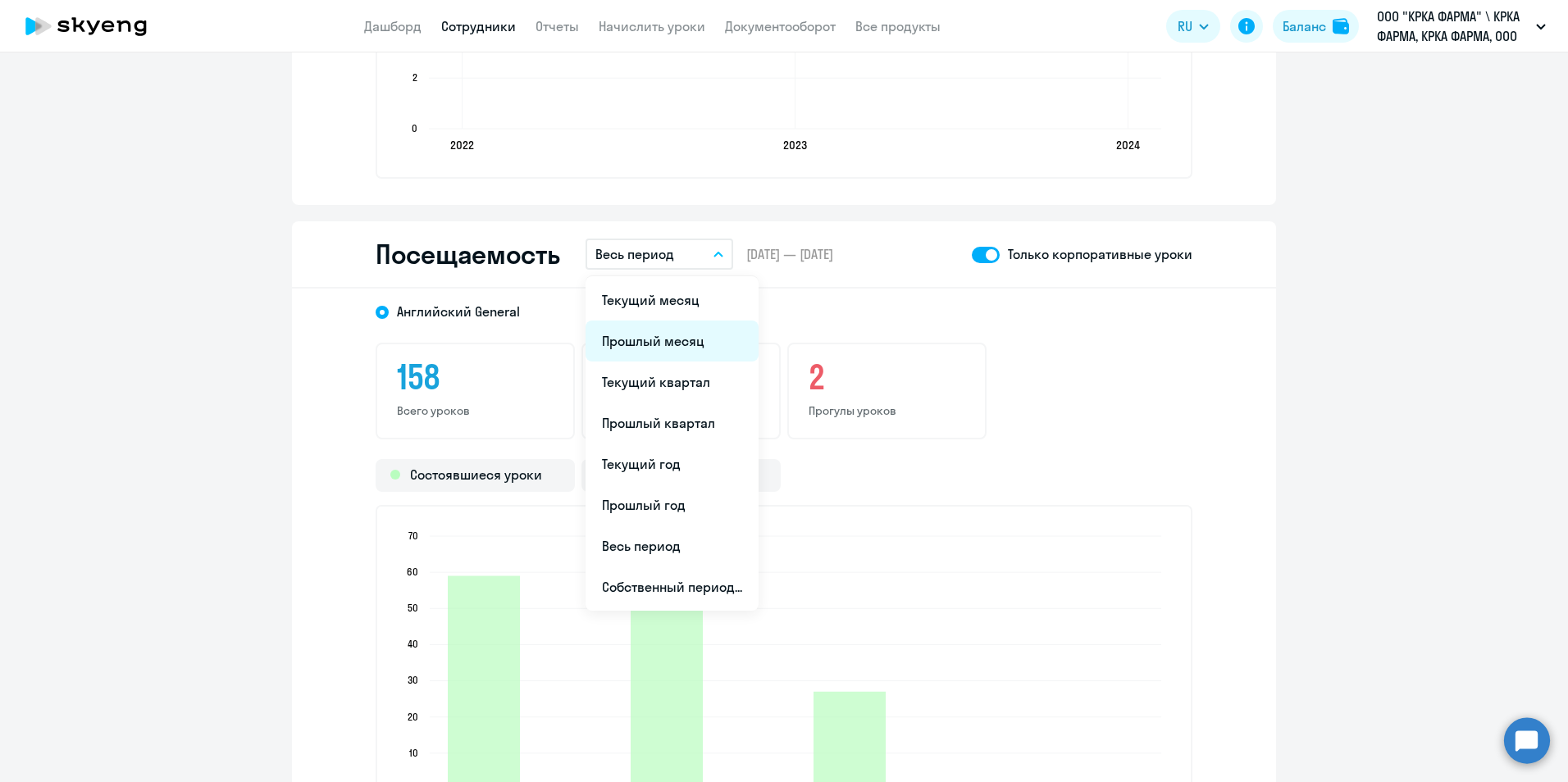
click at [683, 343] on li "Прошлый месяц" at bounding box center [672, 341] width 173 height 41
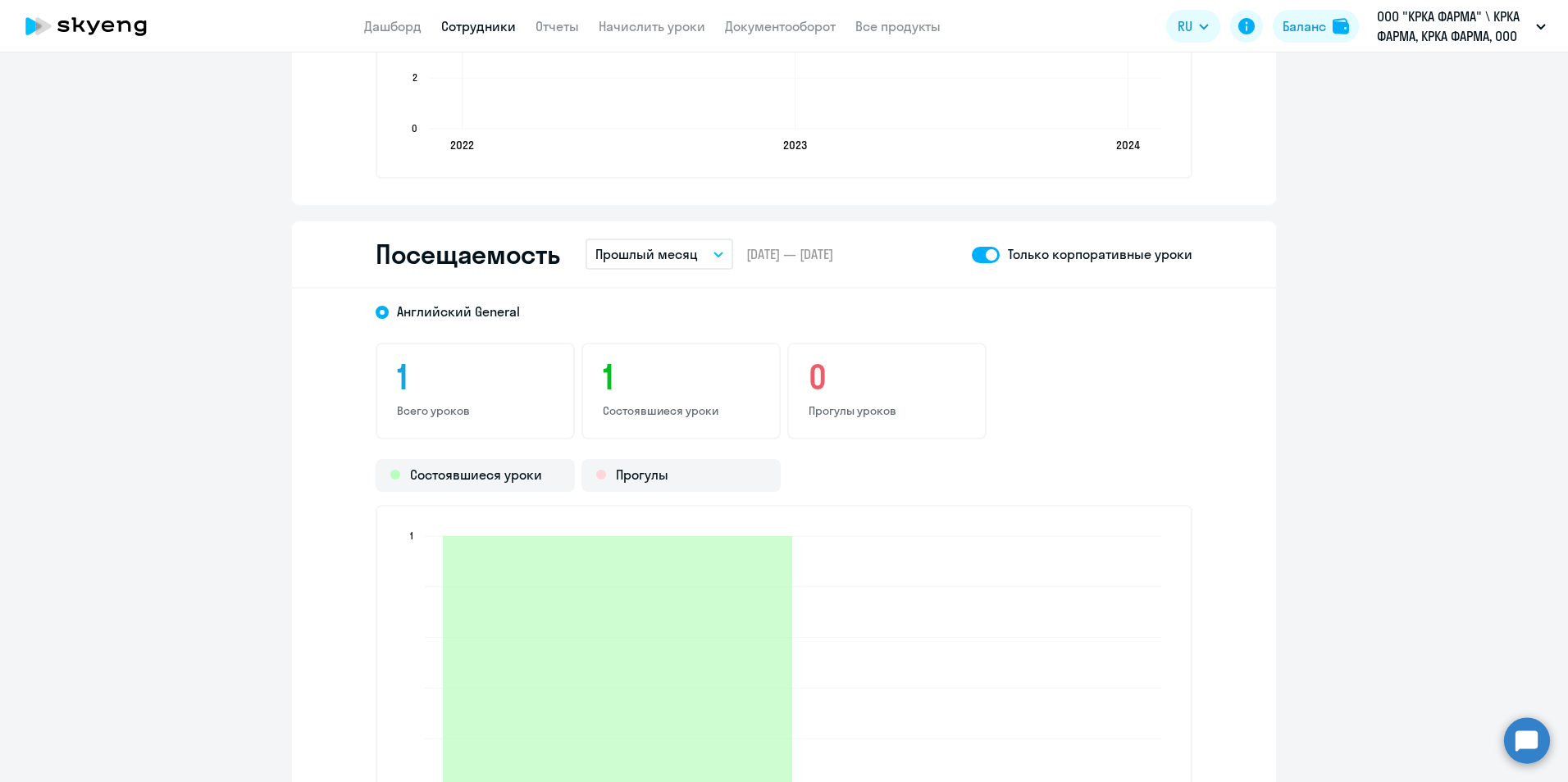
click at [494, 25] on link "Сотрудники" at bounding box center [478, 27] width 75 height 17
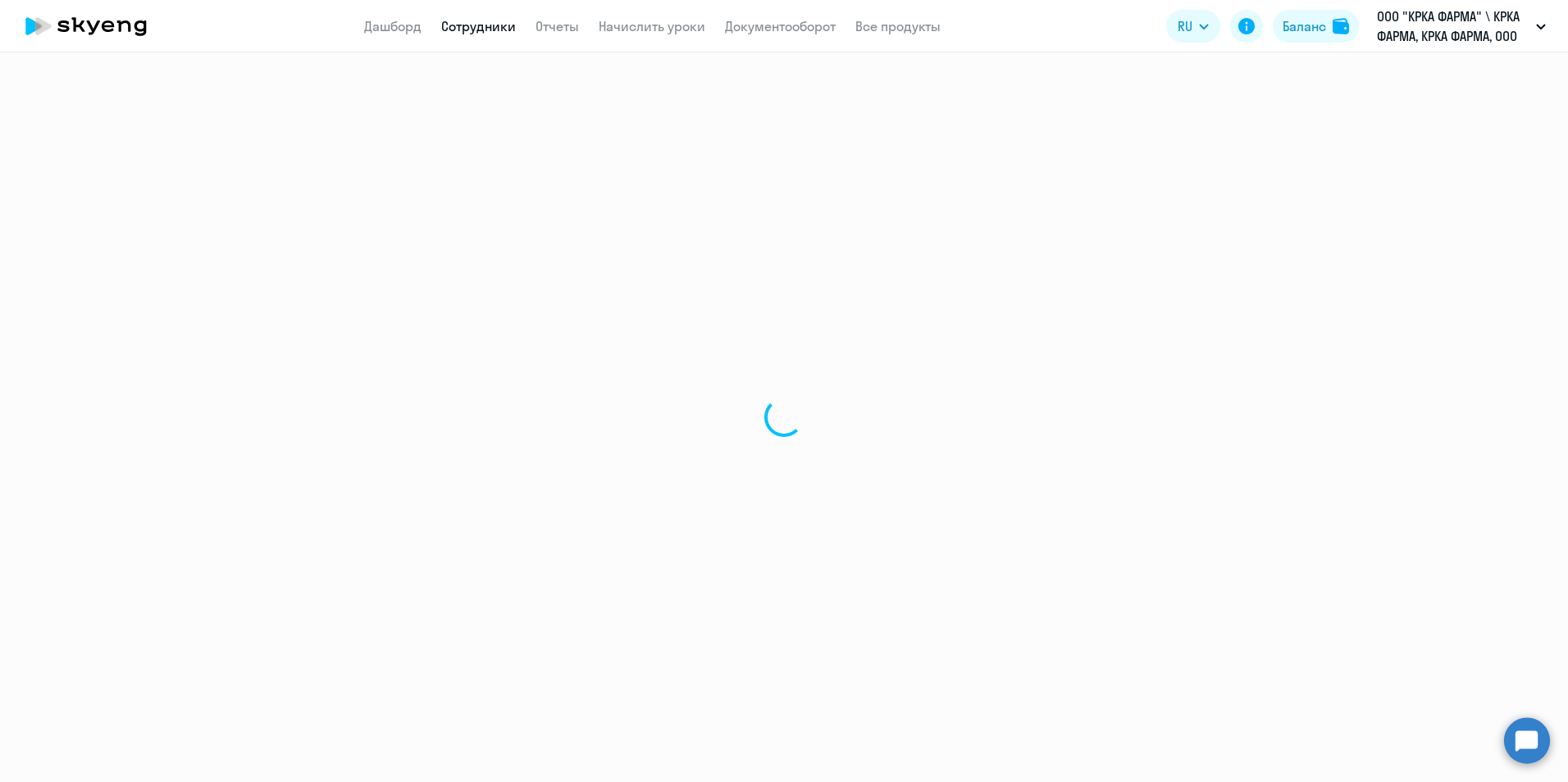
select select "30"
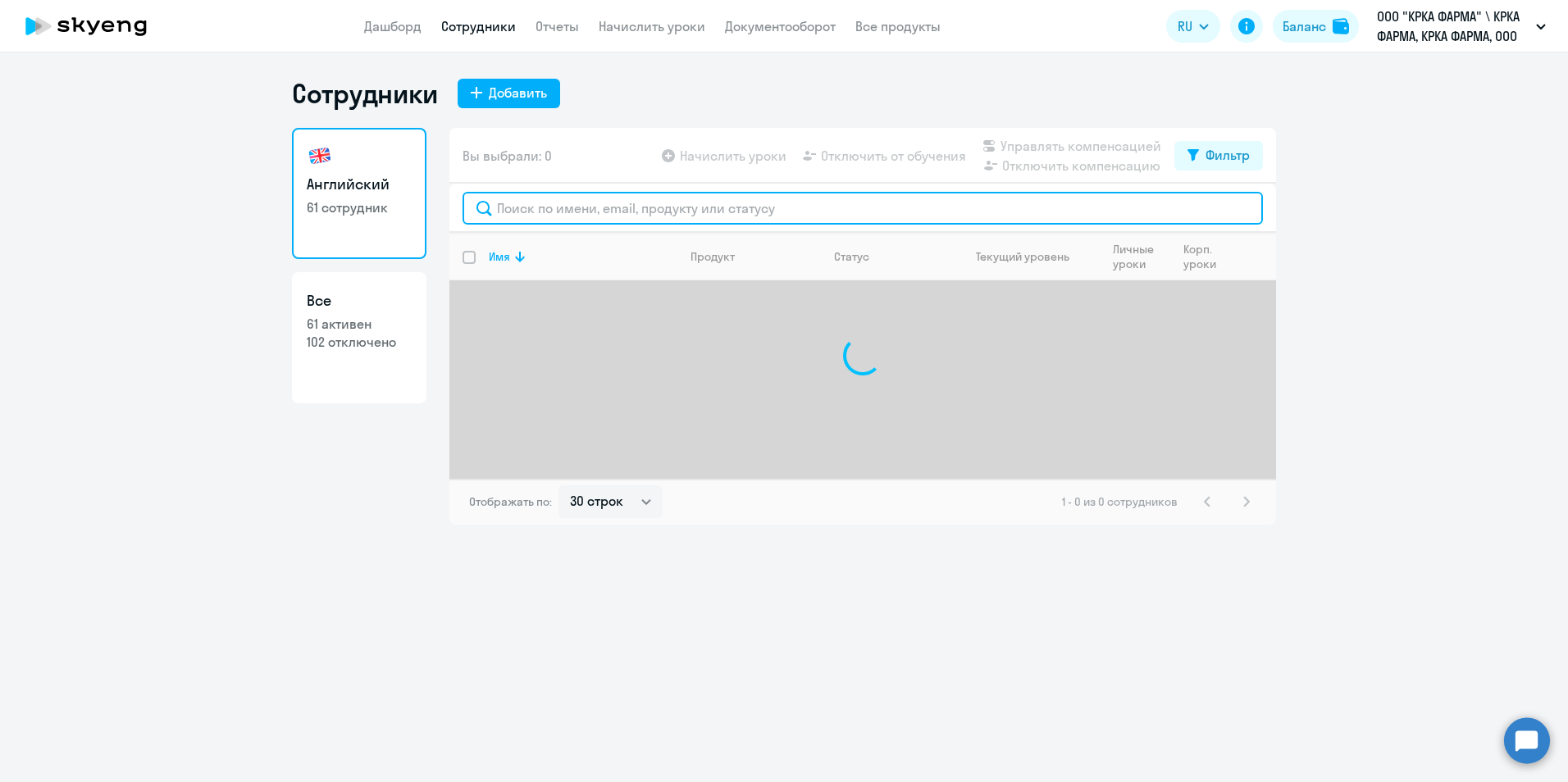
click at [529, 208] on input "text" at bounding box center [862, 208] width 800 height 33
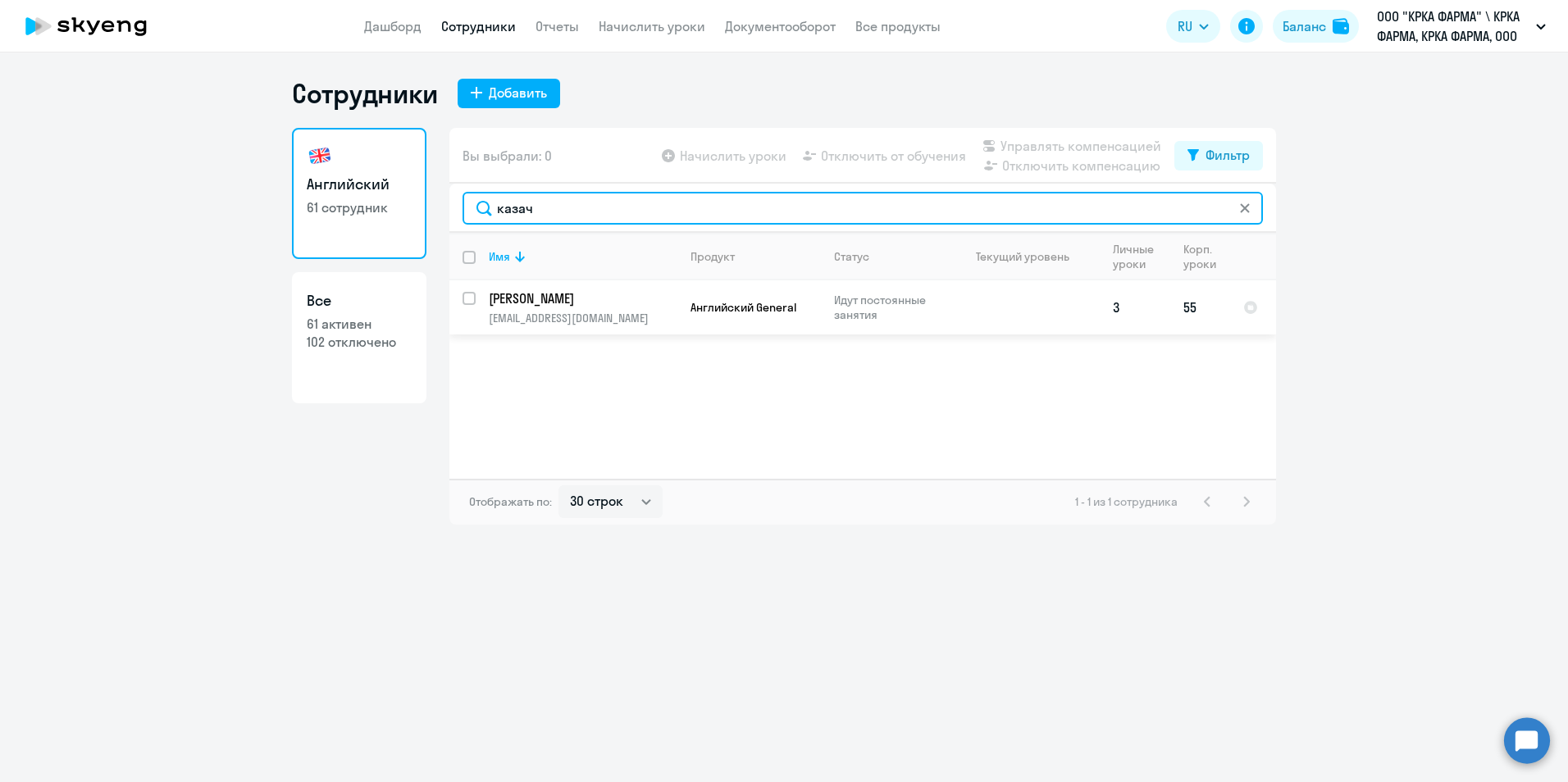
type input "казач"
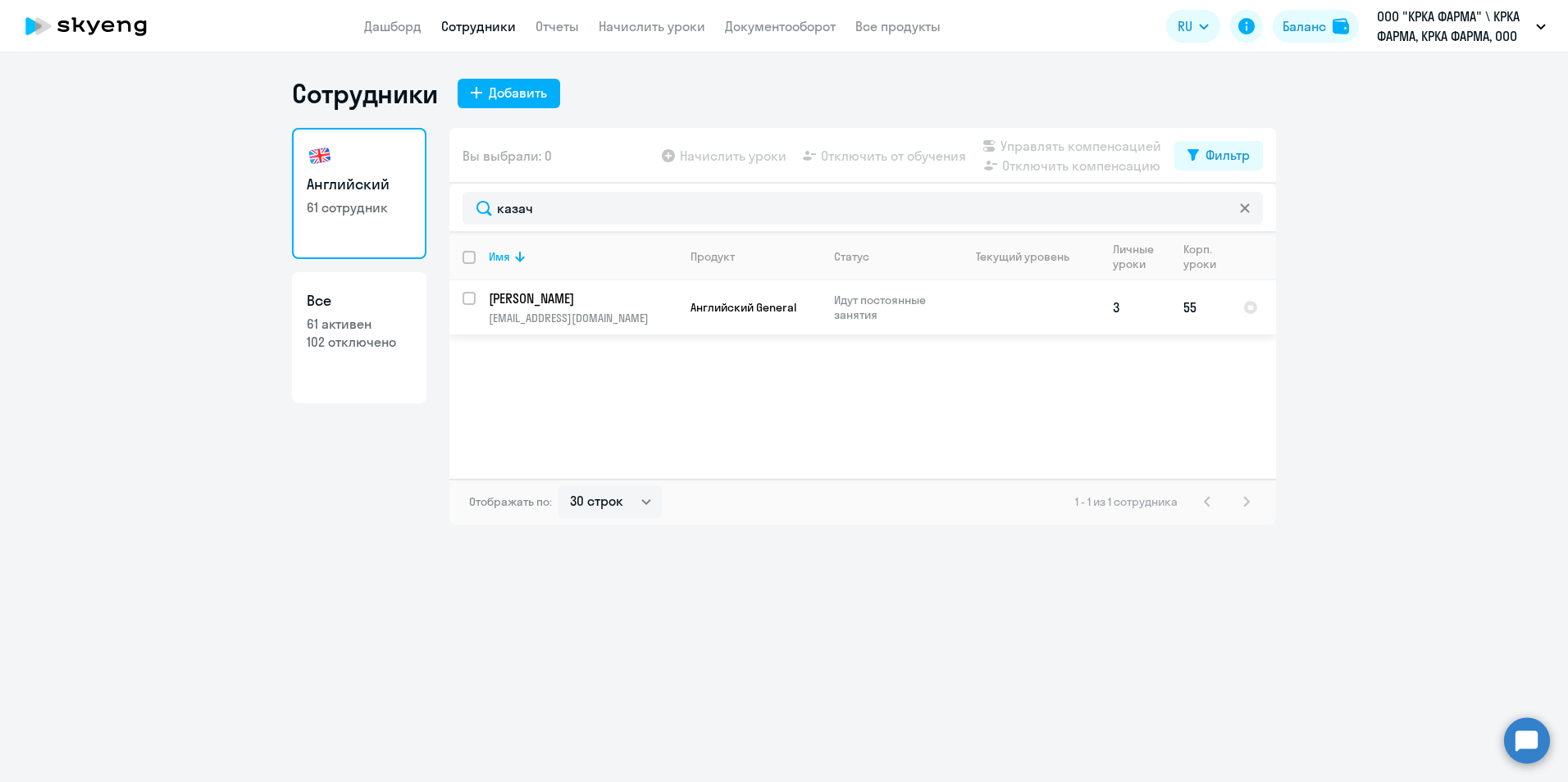
click at [585, 303] on p "Казаченко Лев Олегович" at bounding box center [581, 299] width 185 height 18
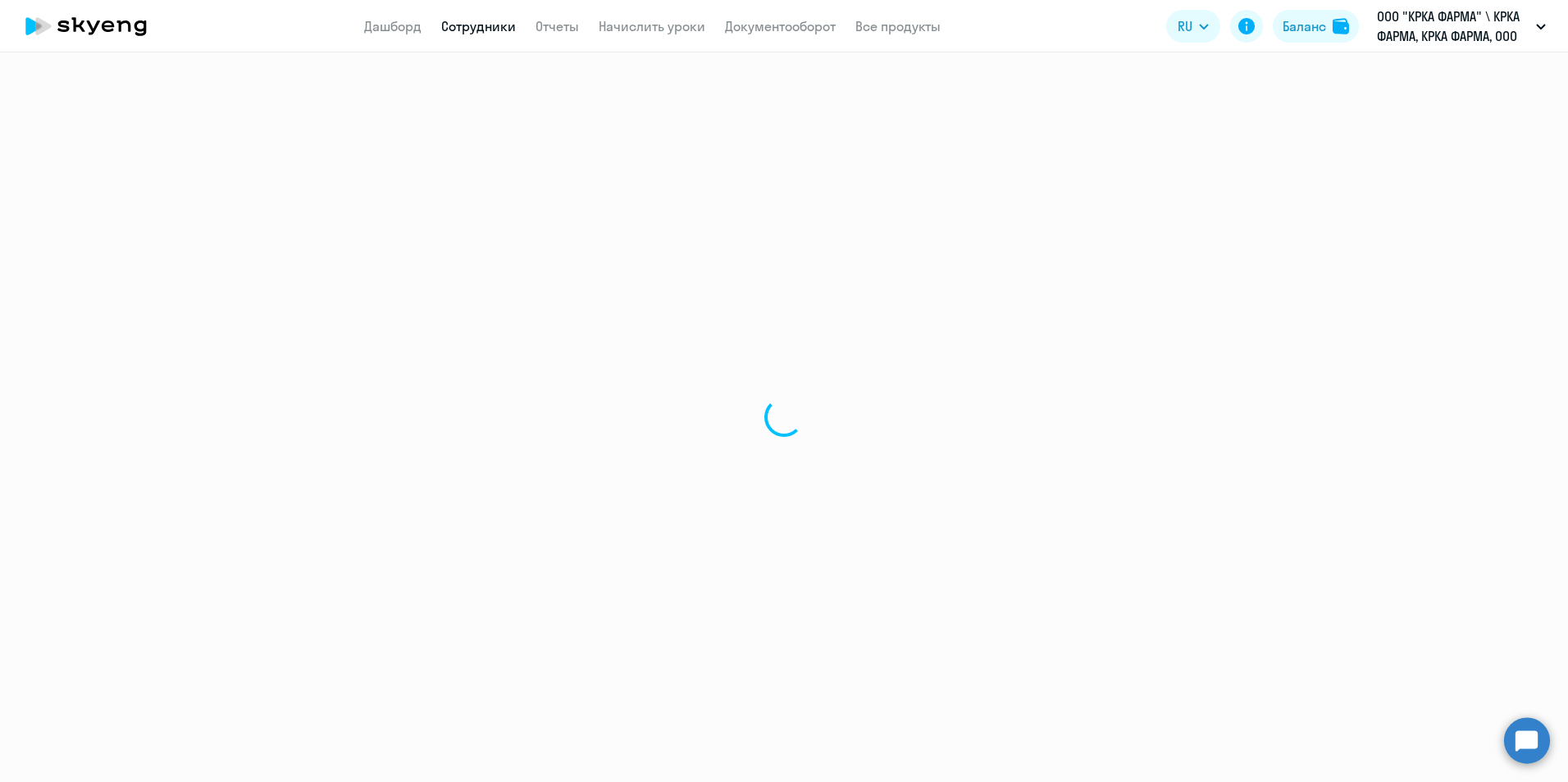
select select "english"
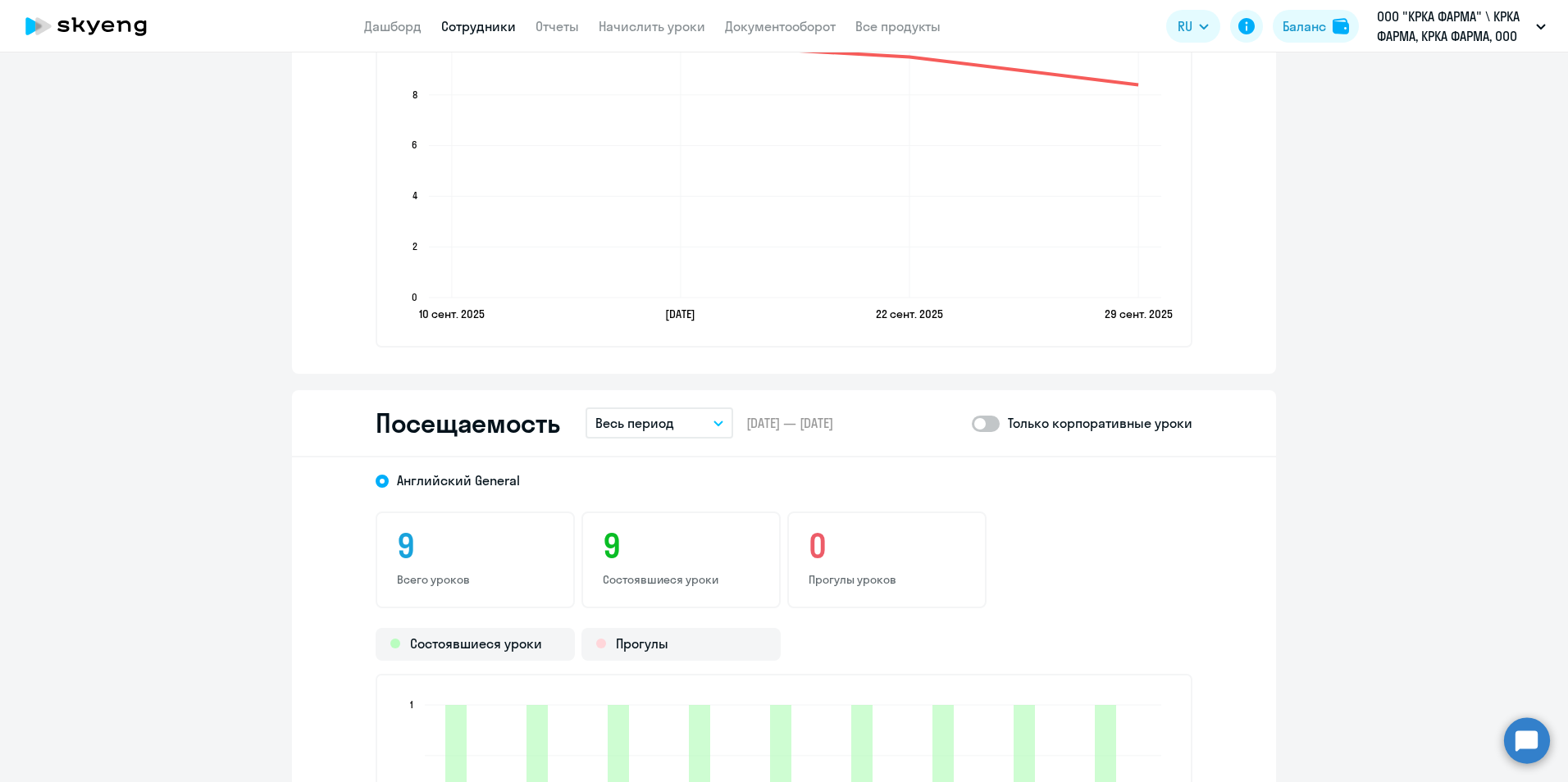
scroll to position [1640, 0]
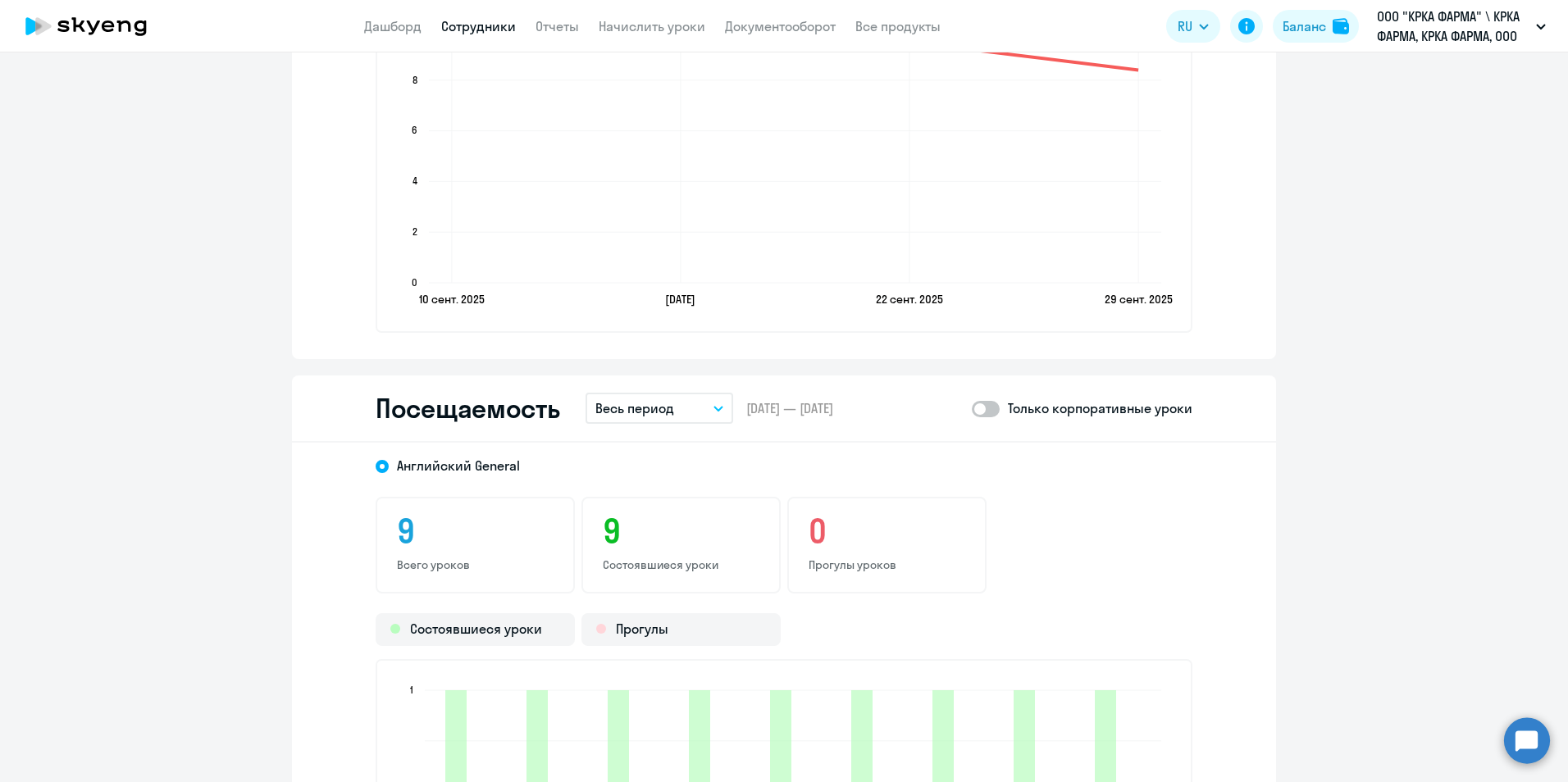
click at [989, 408] on span at bounding box center [985, 409] width 28 height 17
click at [972, 409] on input "checkbox" at bounding box center [971, 409] width 1 height 1
checkbox input "true"
click at [714, 412] on button "Весь период" at bounding box center [659, 408] width 148 height 31
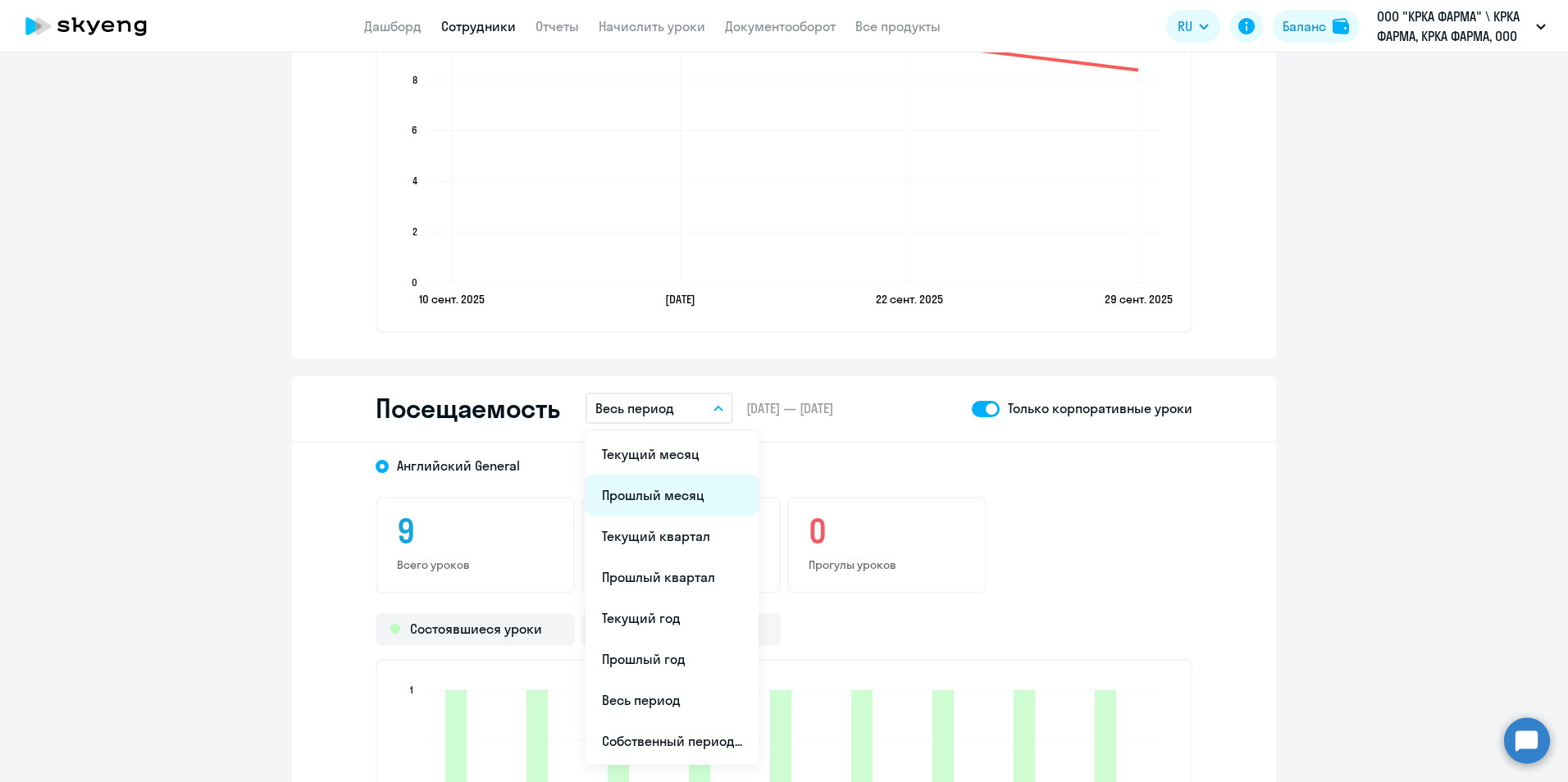
click at [699, 487] on li "Прошлый месяц" at bounding box center [672, 495] width 173 height 41
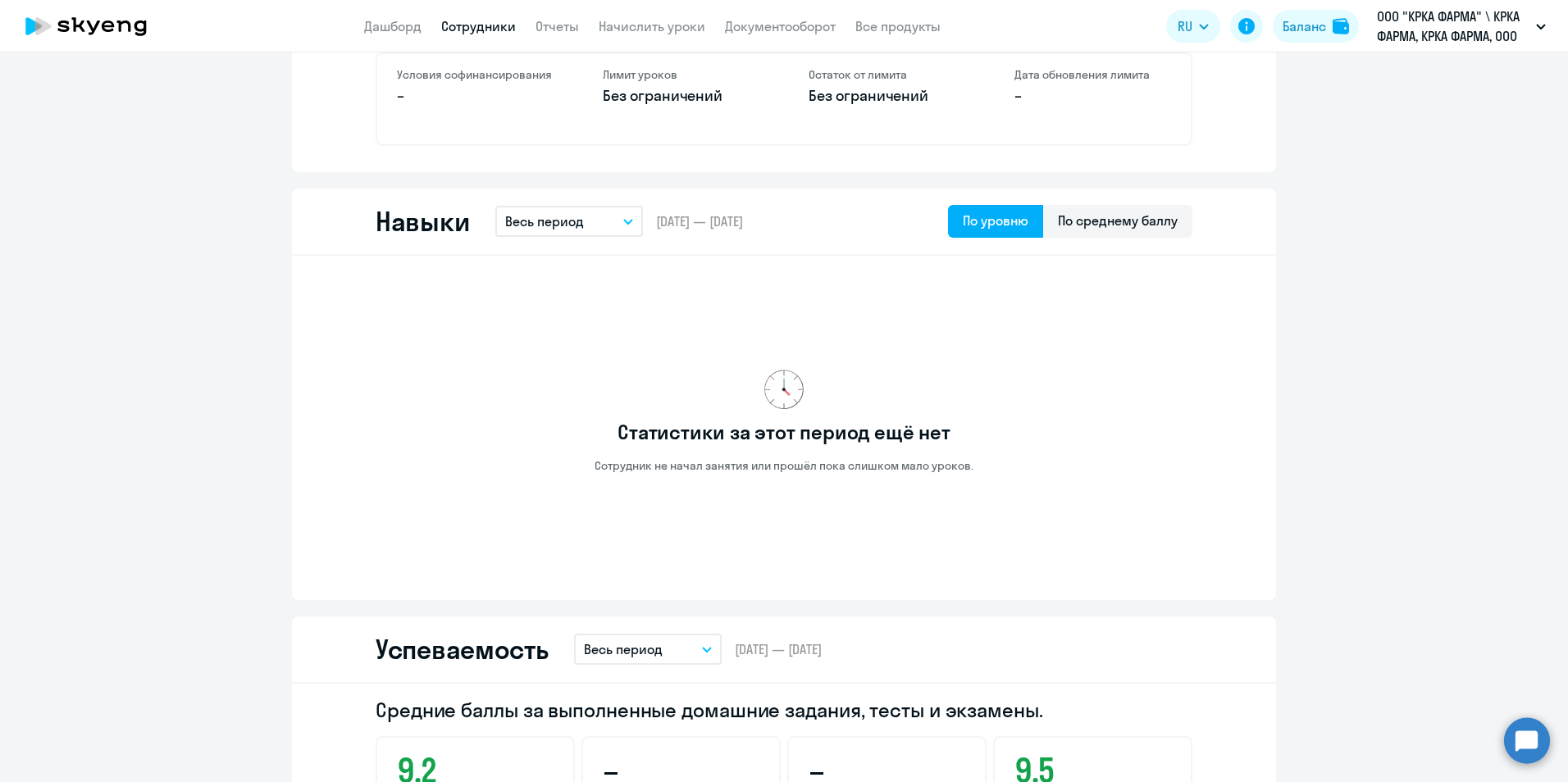
scroll to position [738, 0]
click at [505, 35] on app-menu-item-link "Сотрудники" at bounding box center [478, 27] width 75 height 20
click at [508, 20] on link "Сотрудники" at bounding box center [478, 27] width 75 height 17
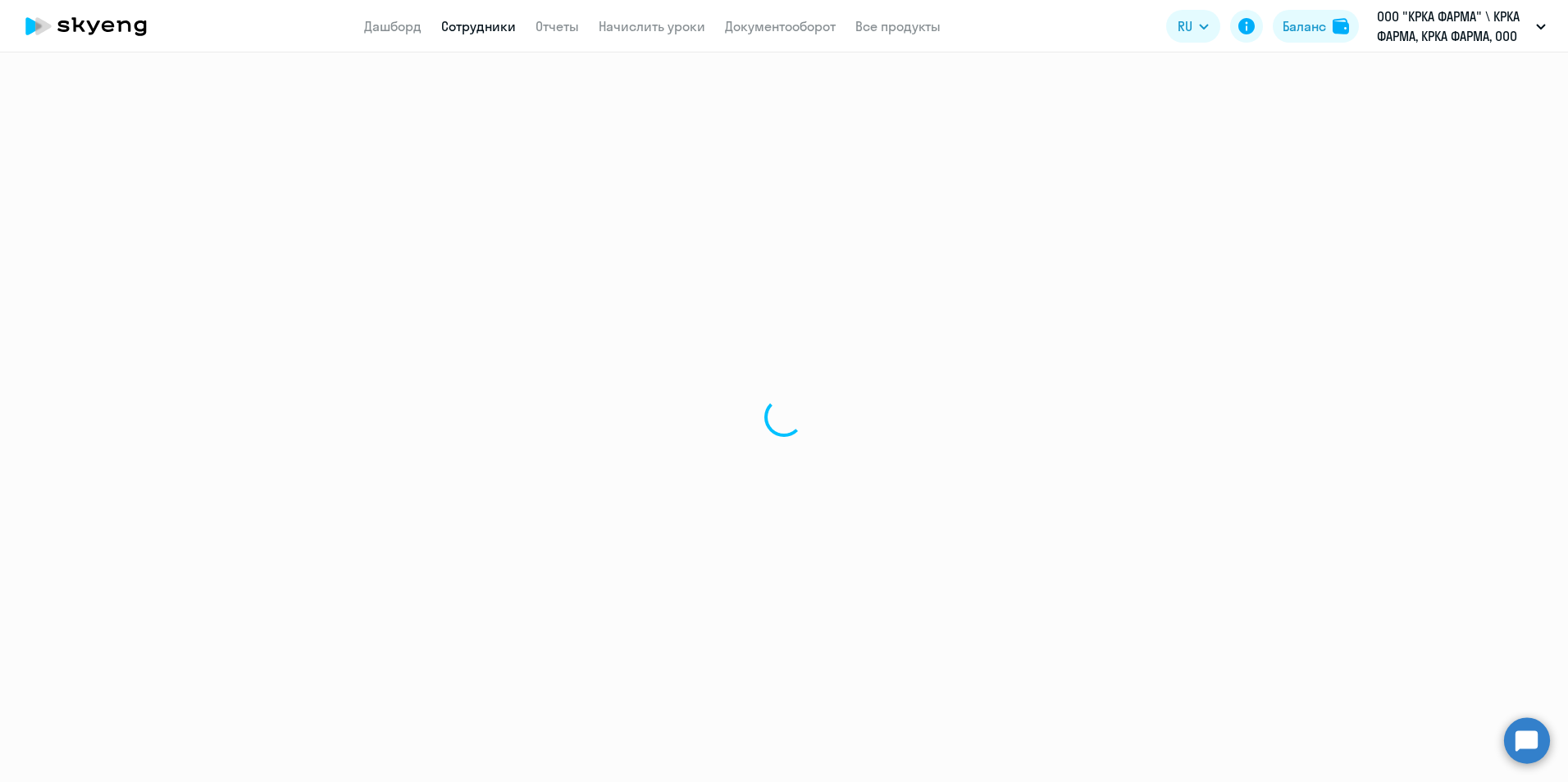
select select "30"
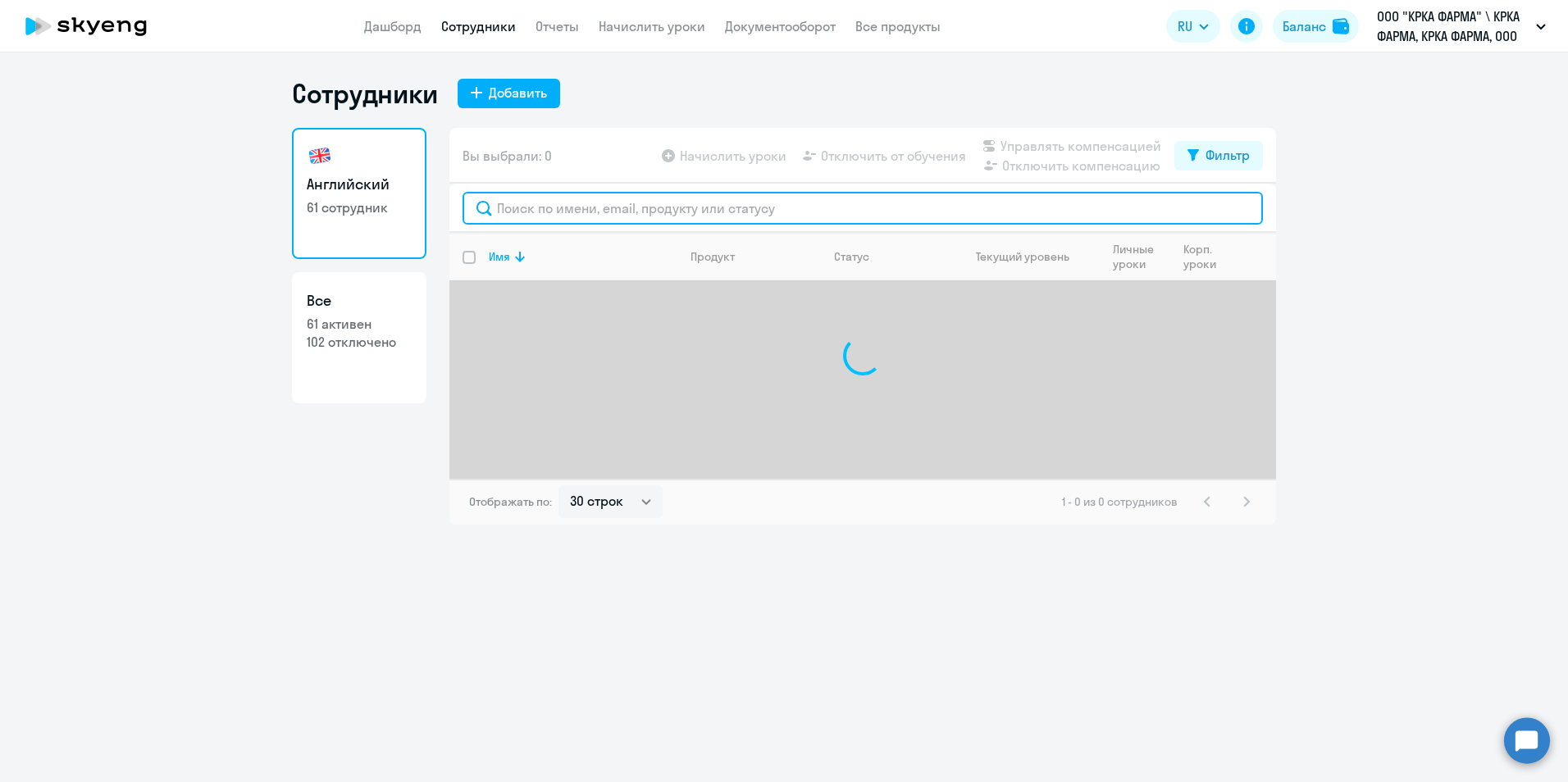
click at [680, 212] on input "text" at bounding box center [862, 208] width 800 height 33
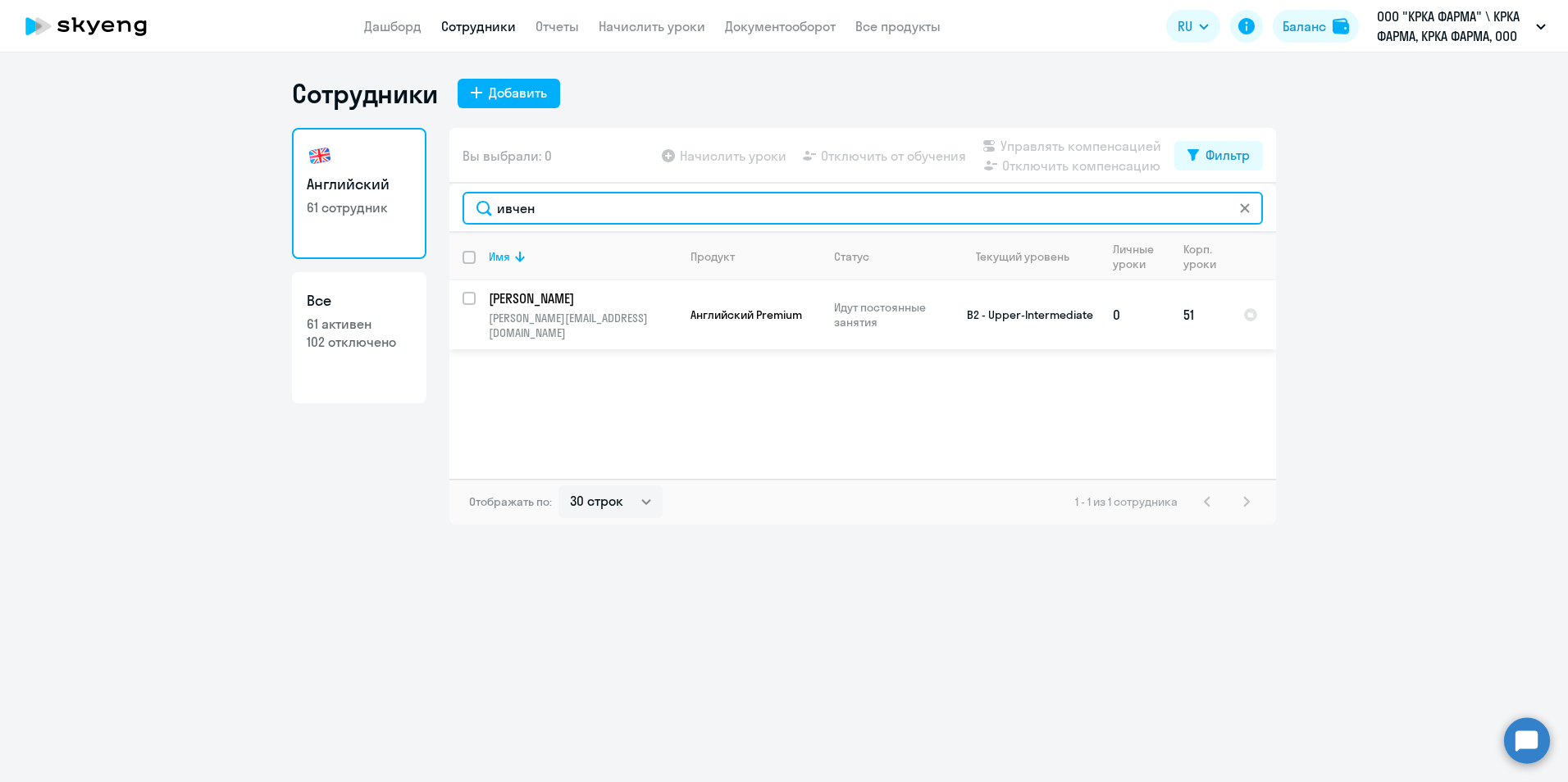
type input "ивчен"
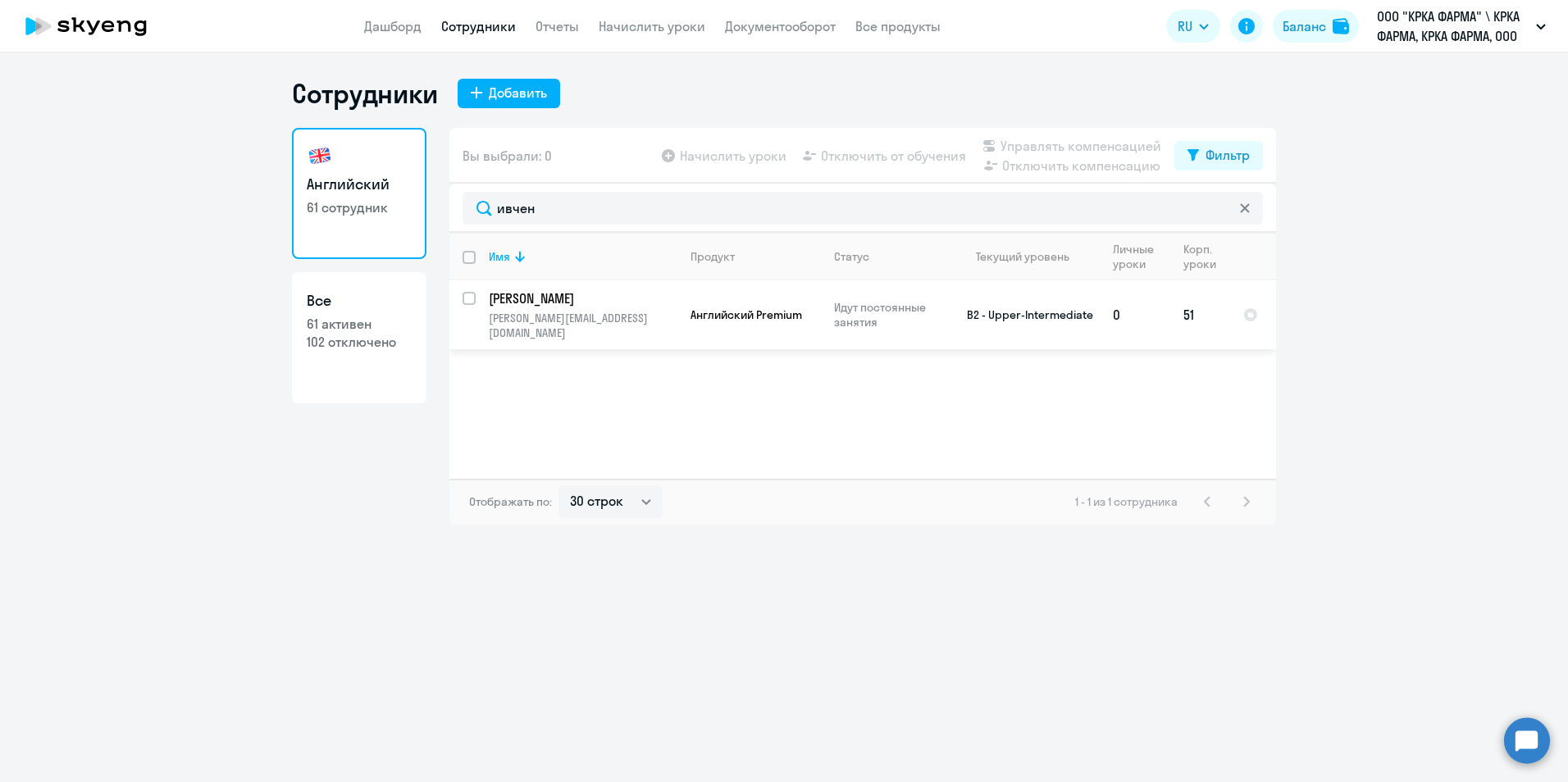
click at [559, 298] on p "Ивченков Алексей Игоревич" at bounding box center [581, 299] width 185 height 18
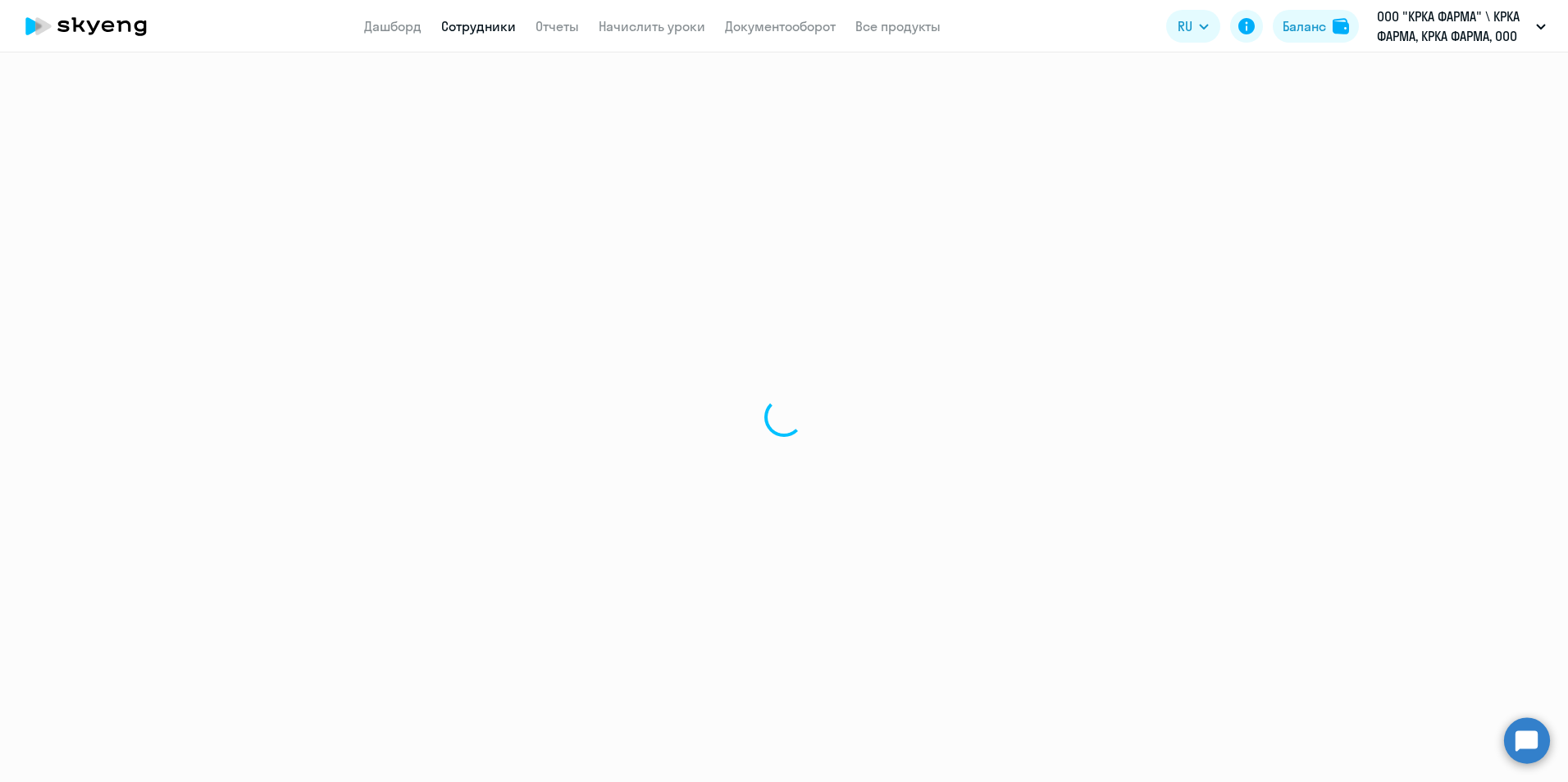
click at [559, 298] on div at bounding box center [784, 418] width 1568 height 730
click at [804, 441] on div "Перезагрузить" at bounding box center [784, 441] width 116 height 19
select select "english"
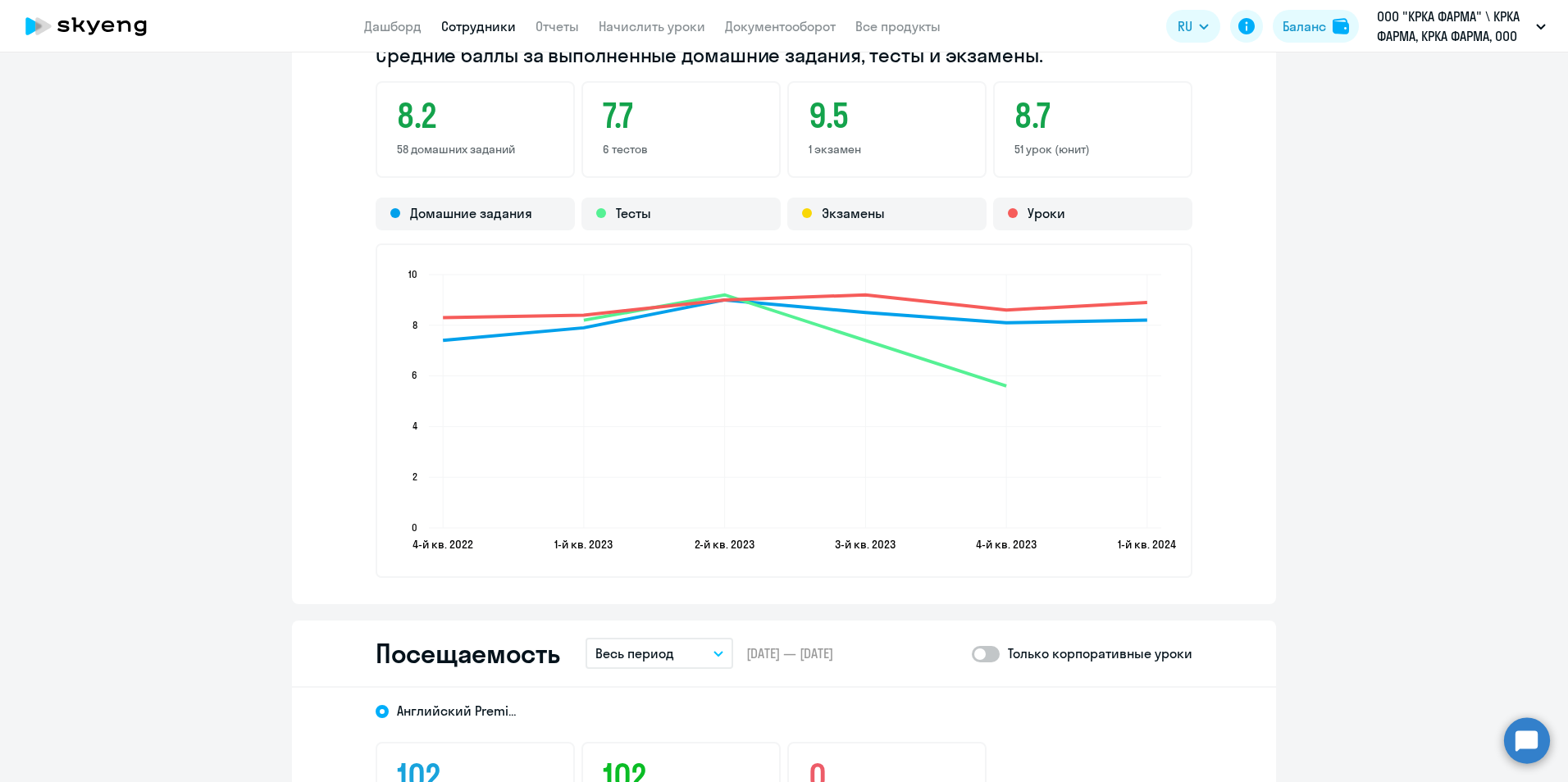
scroll to position [1476, 0]
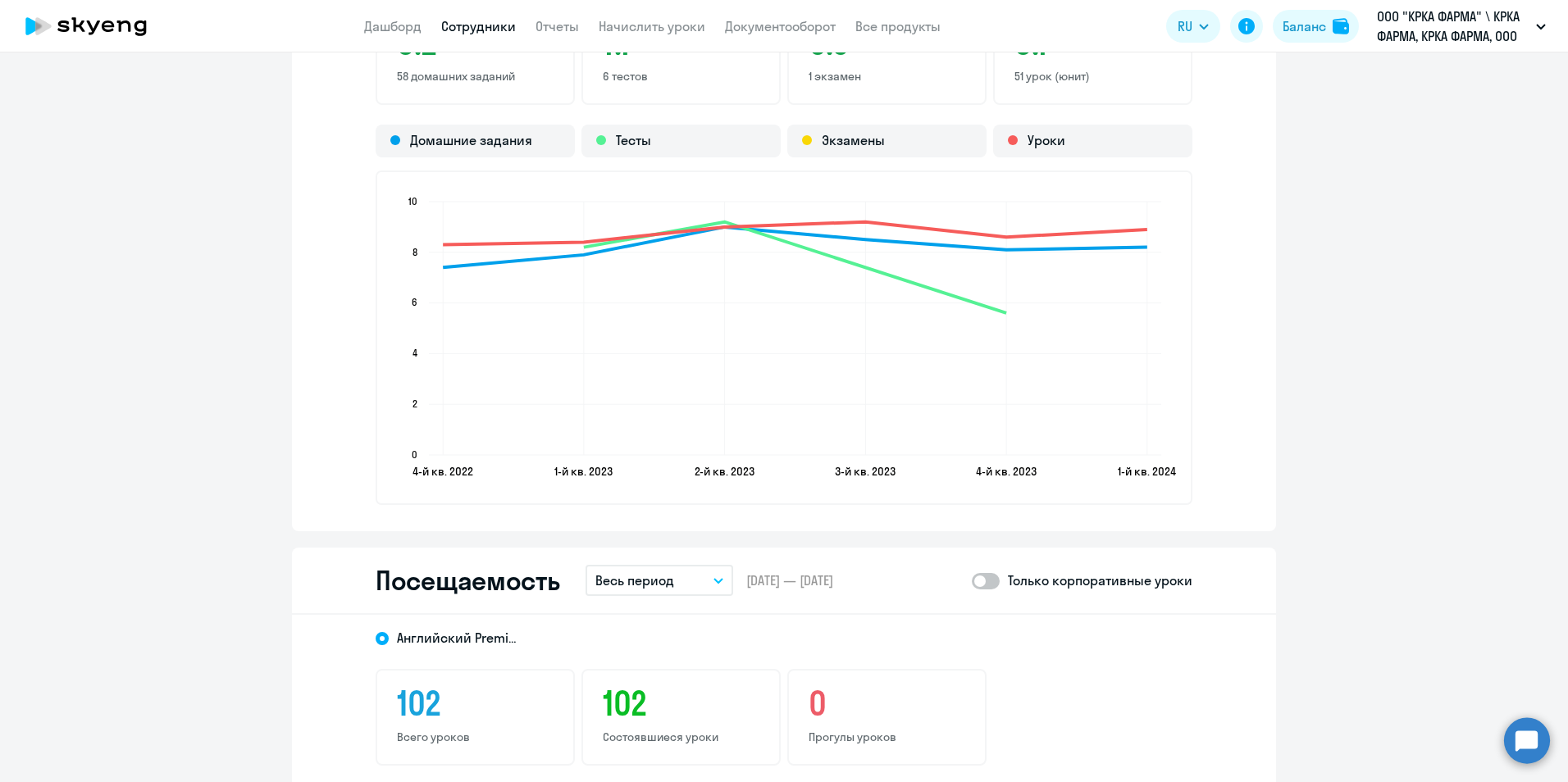
drag, startPoint x: 987, startPoint y: 585, endPoint x: 943, endPoint y: 592, distance: 44.6
click at [987, 585] on span at bounding box center [985, 581] width 28 height 17
click at [972, 581] on input "checkbox" at bounding box center [971, 581] width 1 height 1
checkbox input "true"
click at [714, 582] on icon "button" at bounding box center [718, 581] width 8 height 4
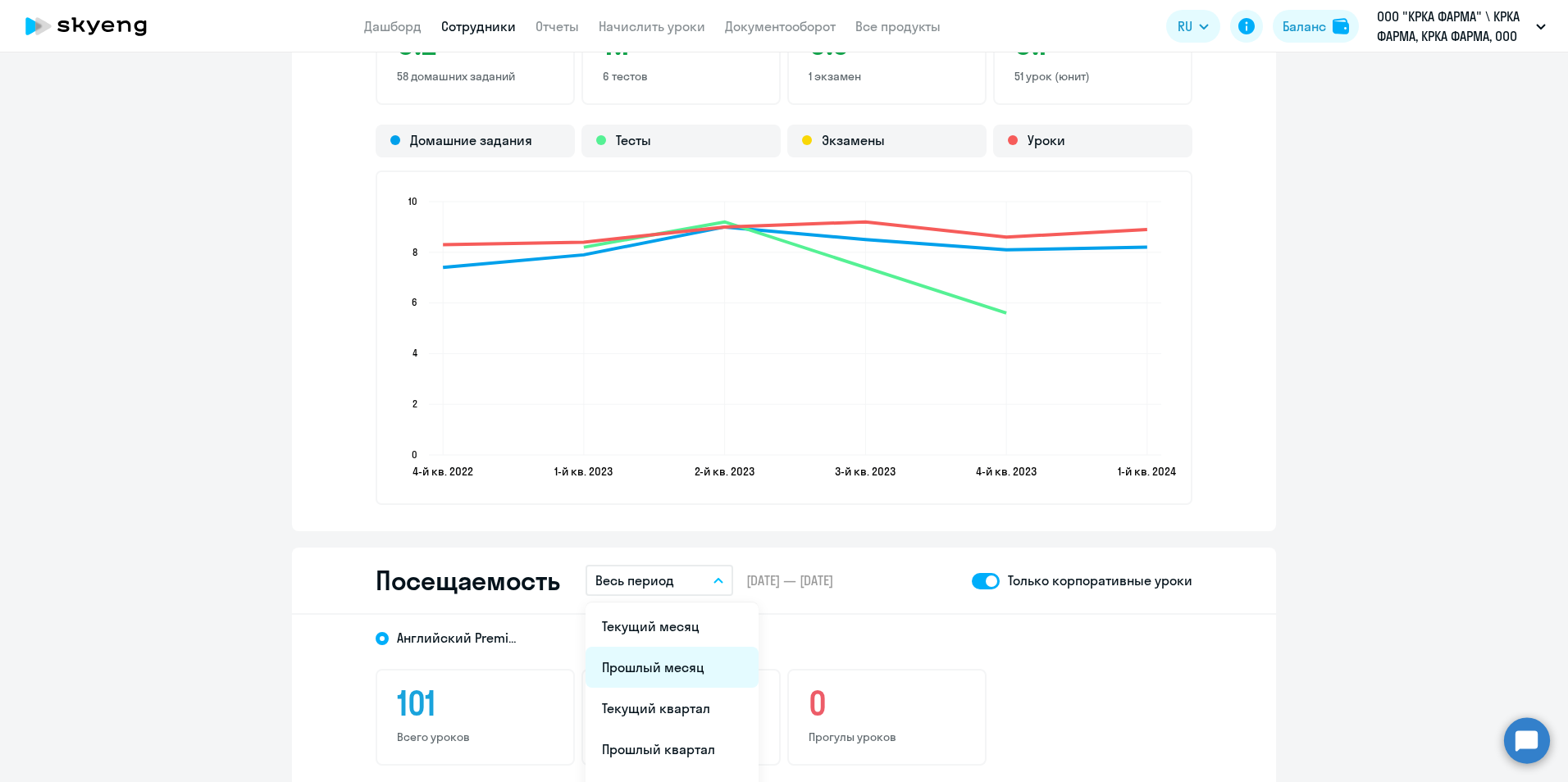
click at [646, 670] on li "Прошлый месяц" at bounding box center [672, 667] width 173 height 41
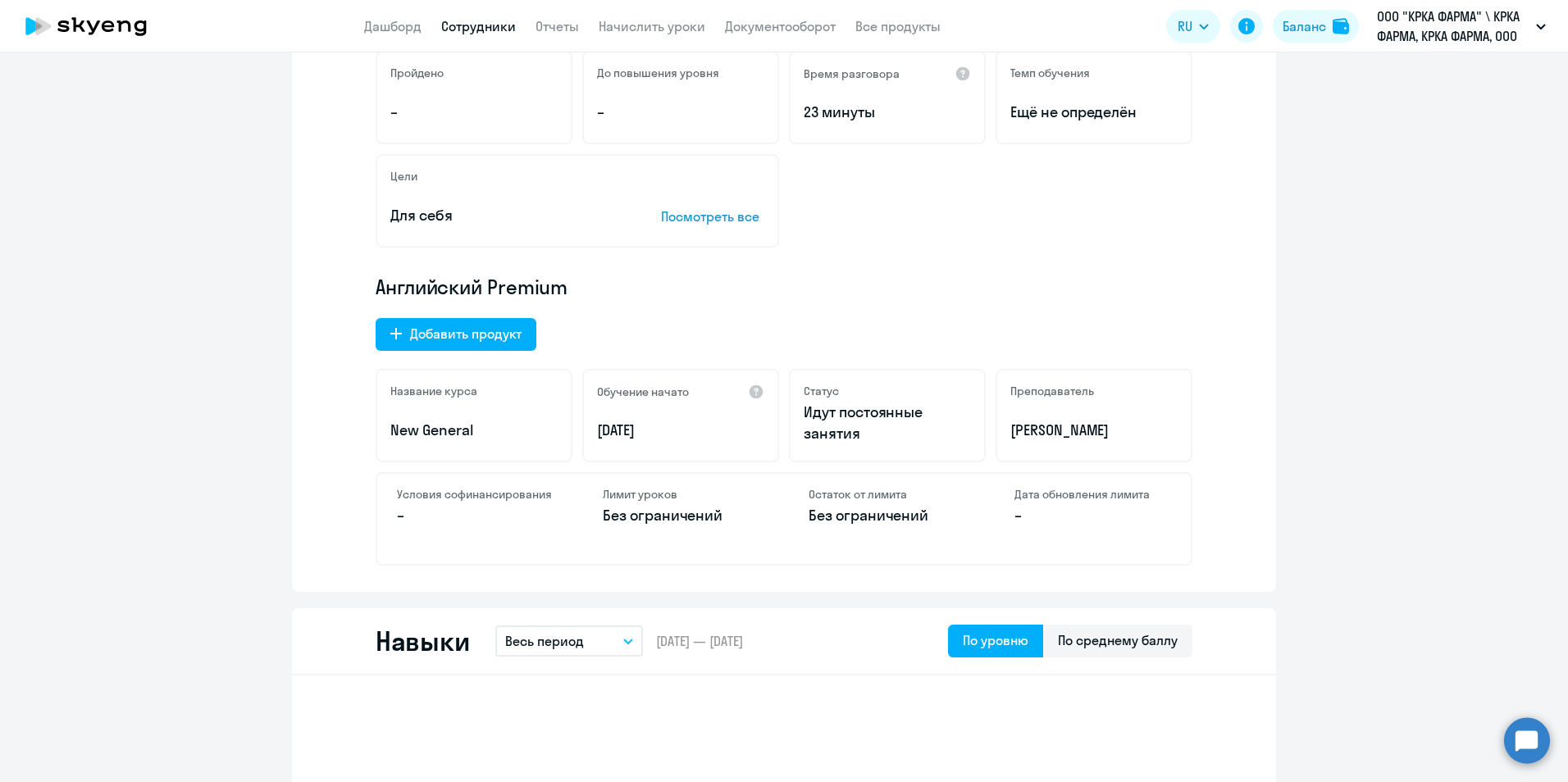
scroll to position [0, 0]
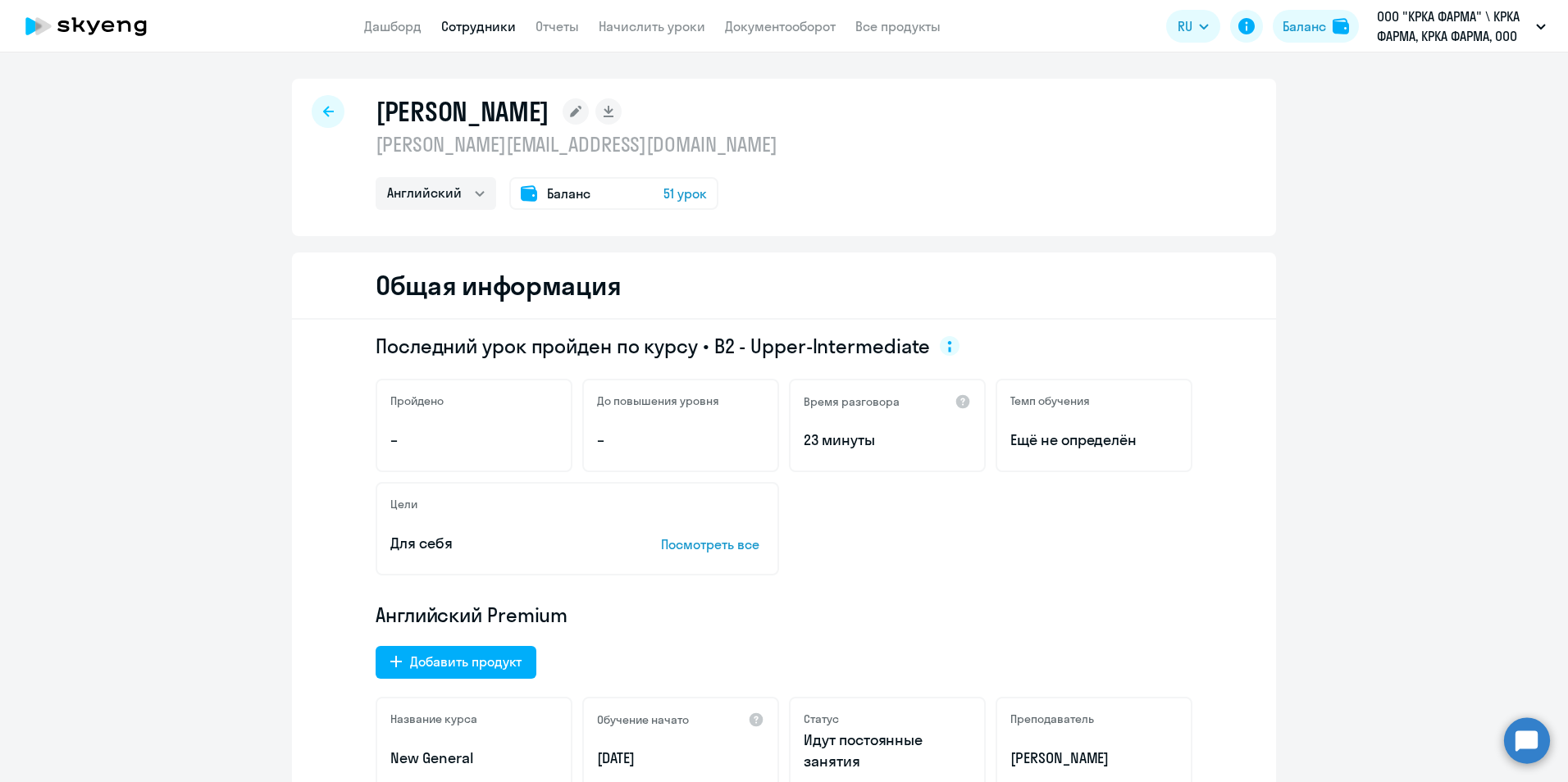
click at [504, 26] on link "Сотрудники" at bounding box center [478, 27] width 75 height 17
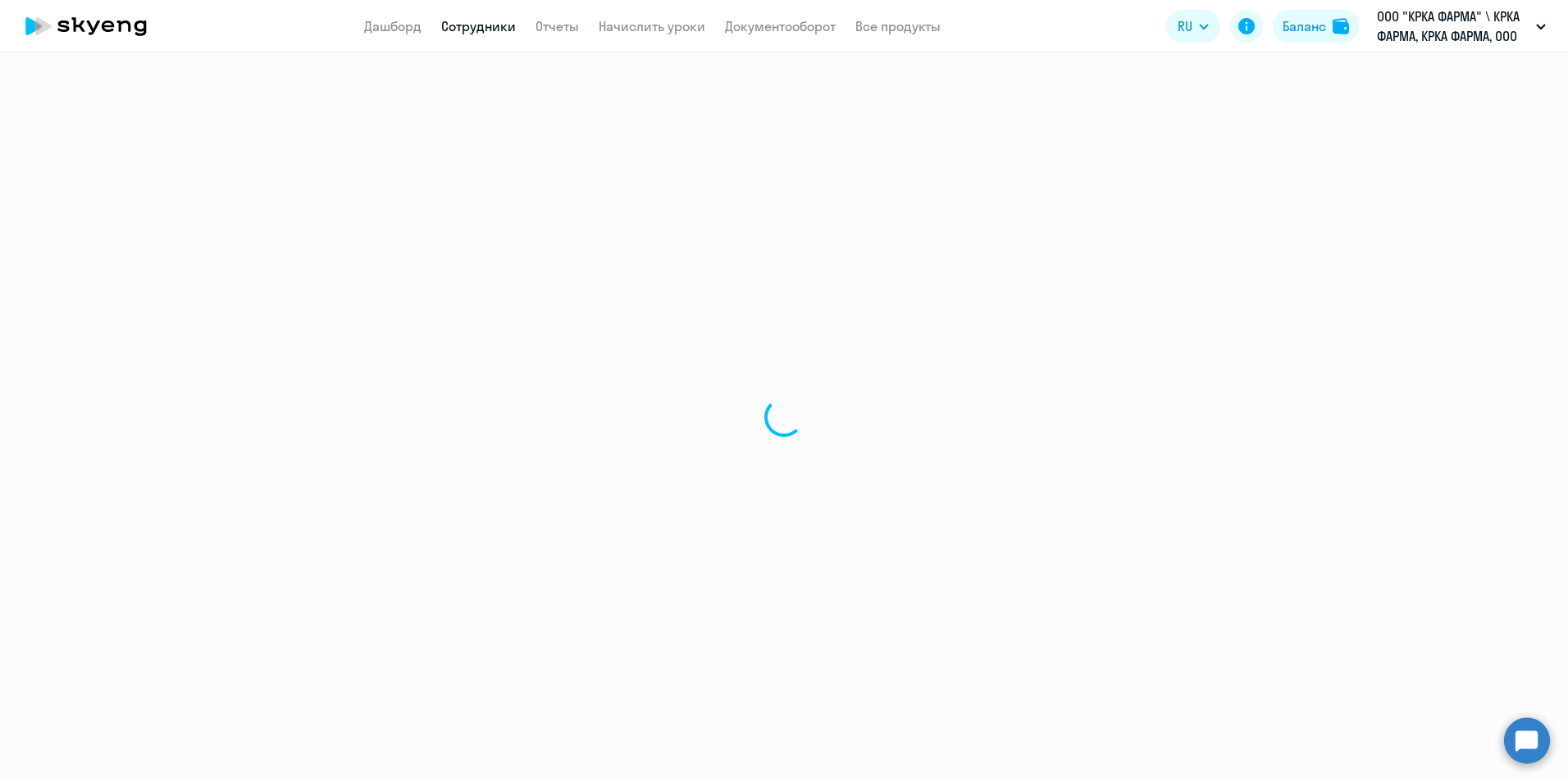
click at [504, 26] on link "Сотрудники" at bounding box center [478, 27] width 75 height 17
click at [500, 27] on link "Сотрудники" at bounding box center [478, 27] width 75 height 17
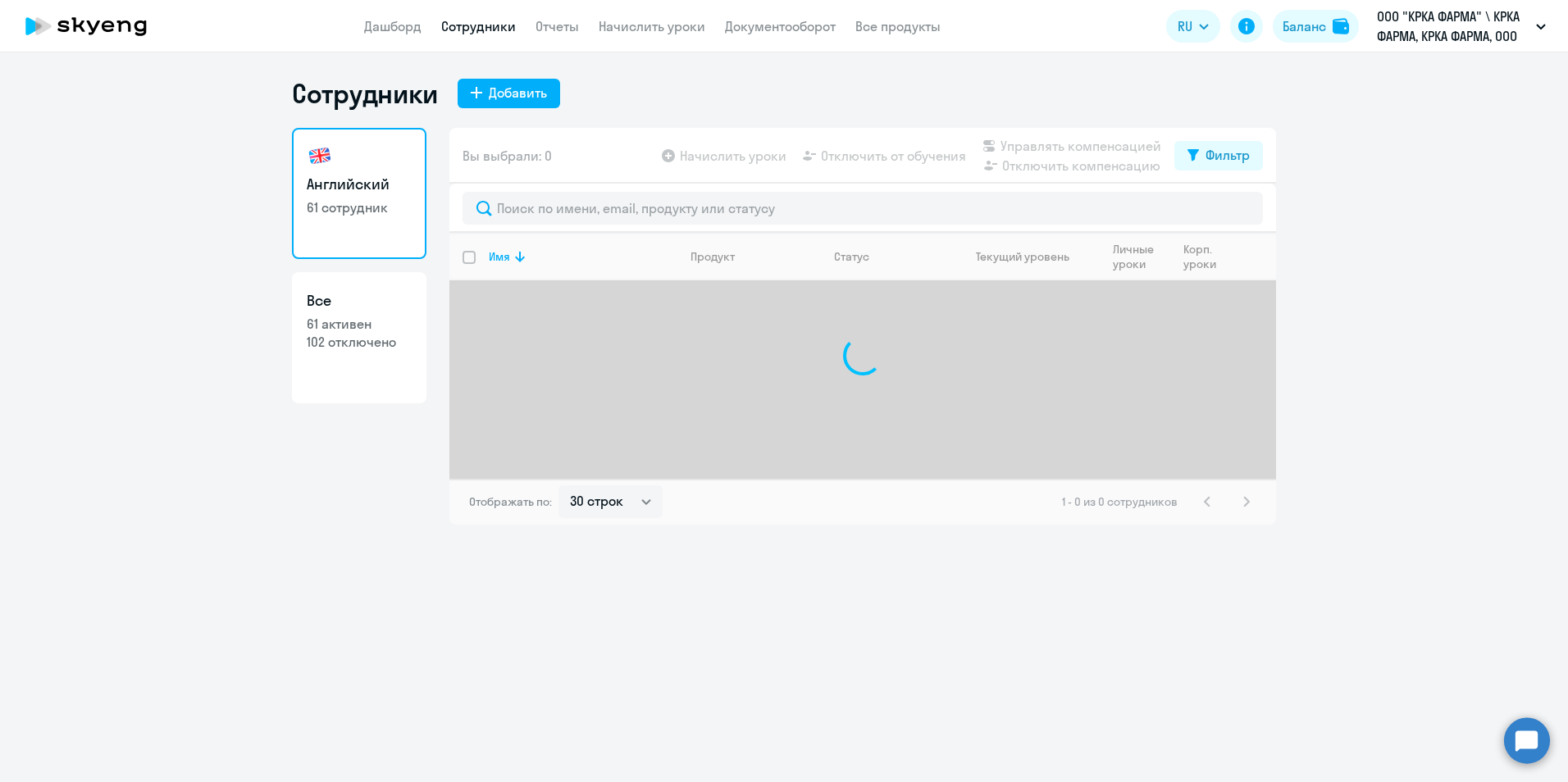
select select "30"
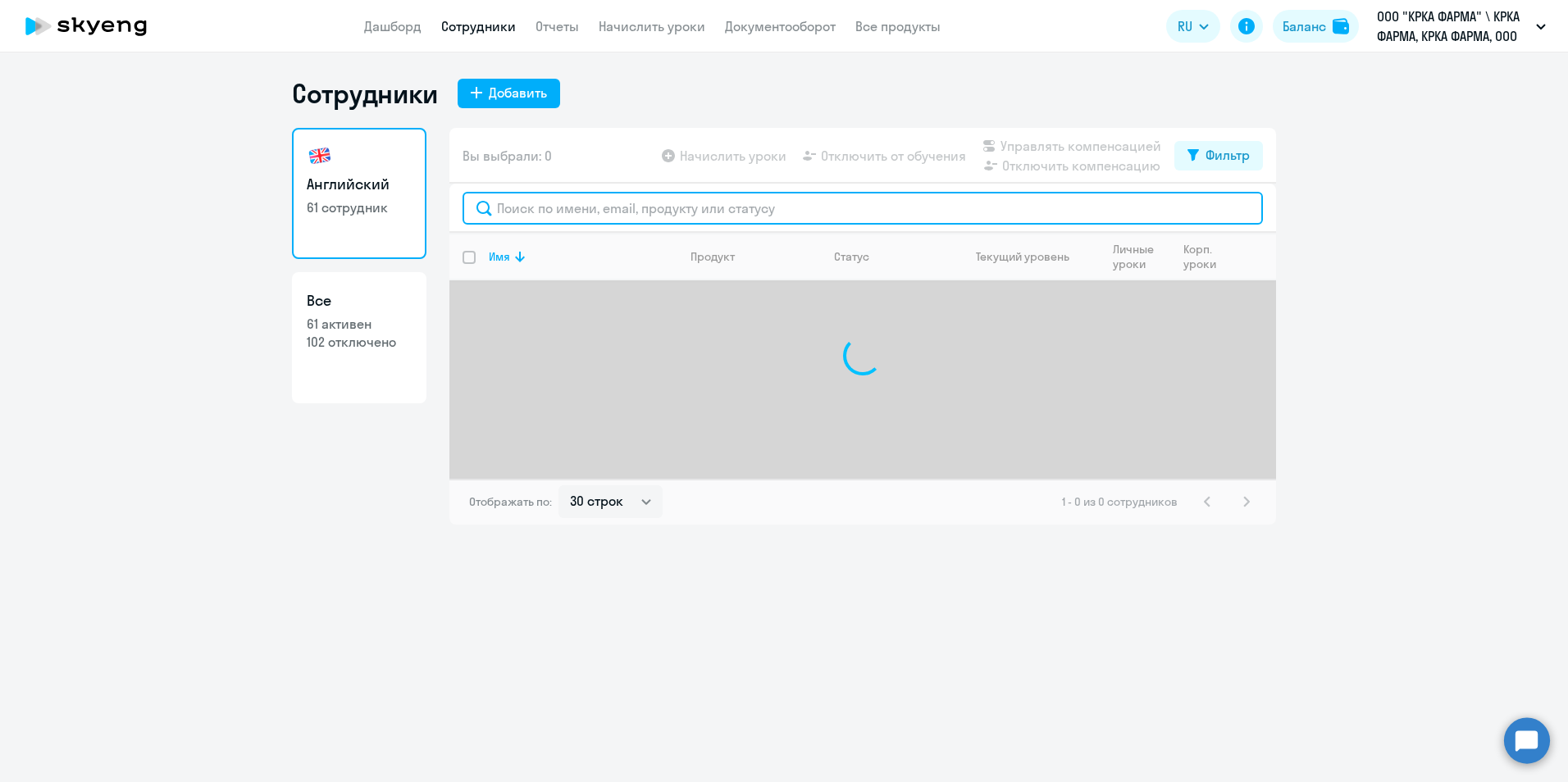
click at [552, 201] on input "text" at bounding box center [862, 208] width 800 height 33
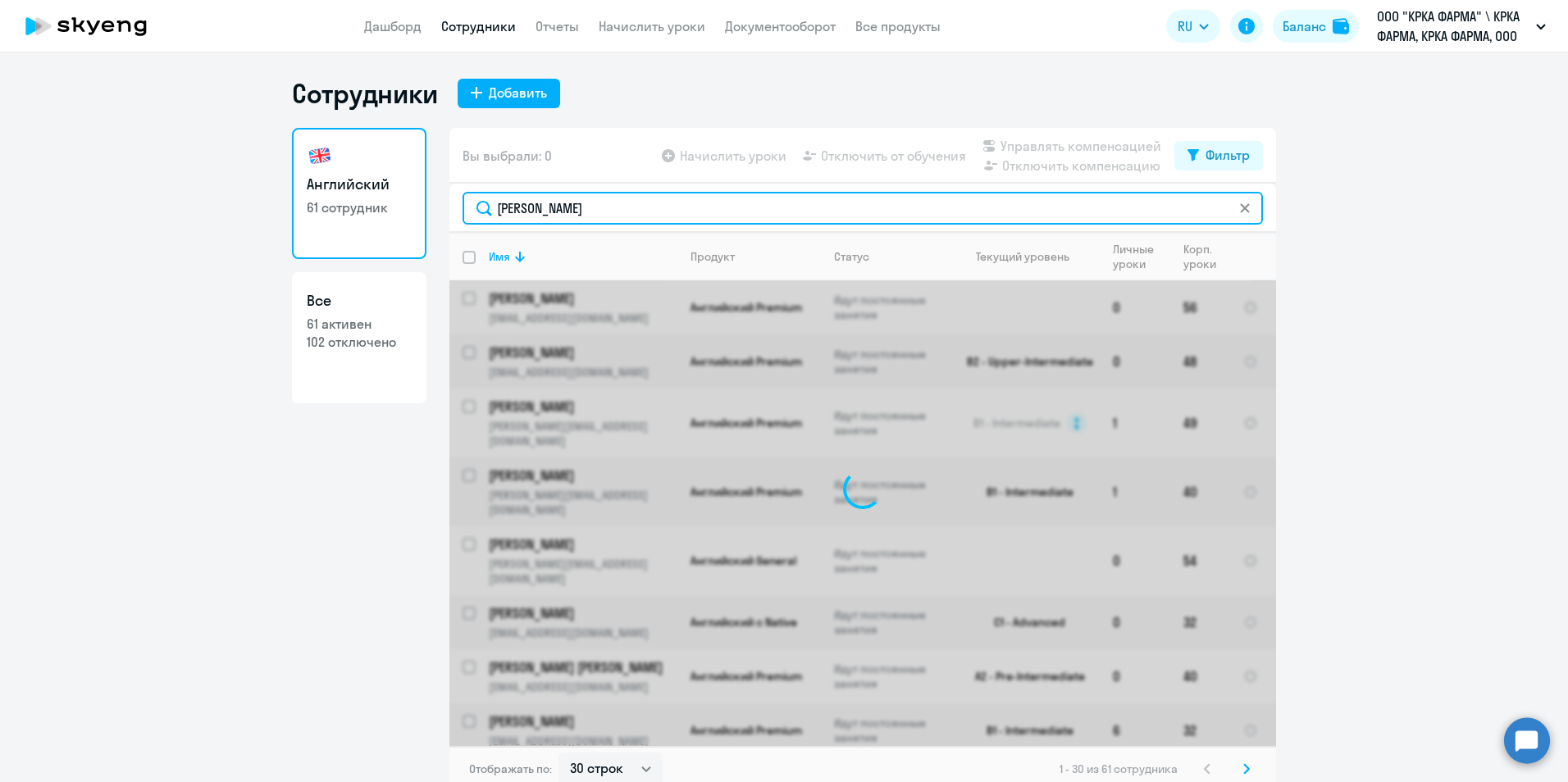
type input "[PERSON_NAME]"
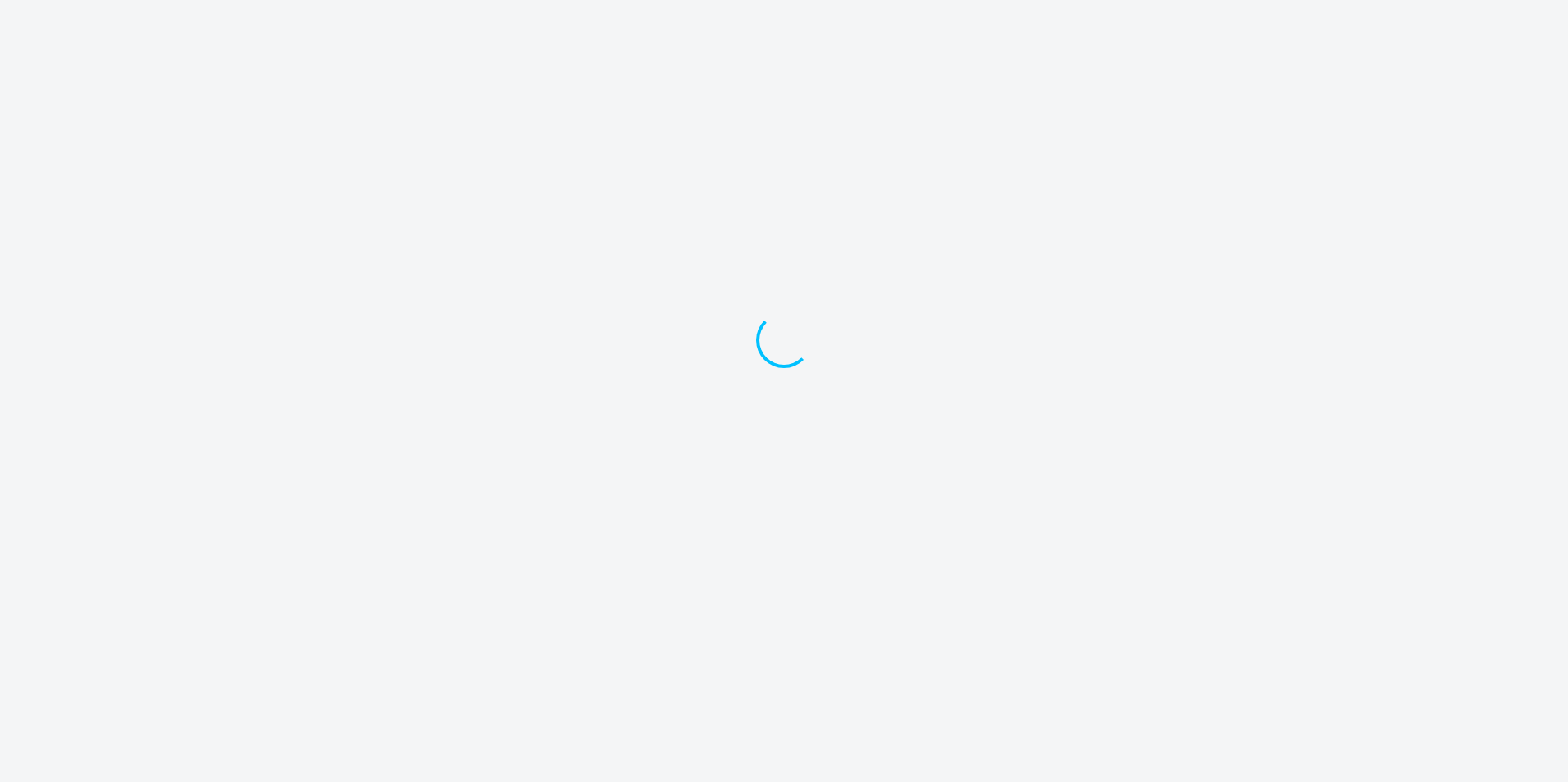
select select "30"
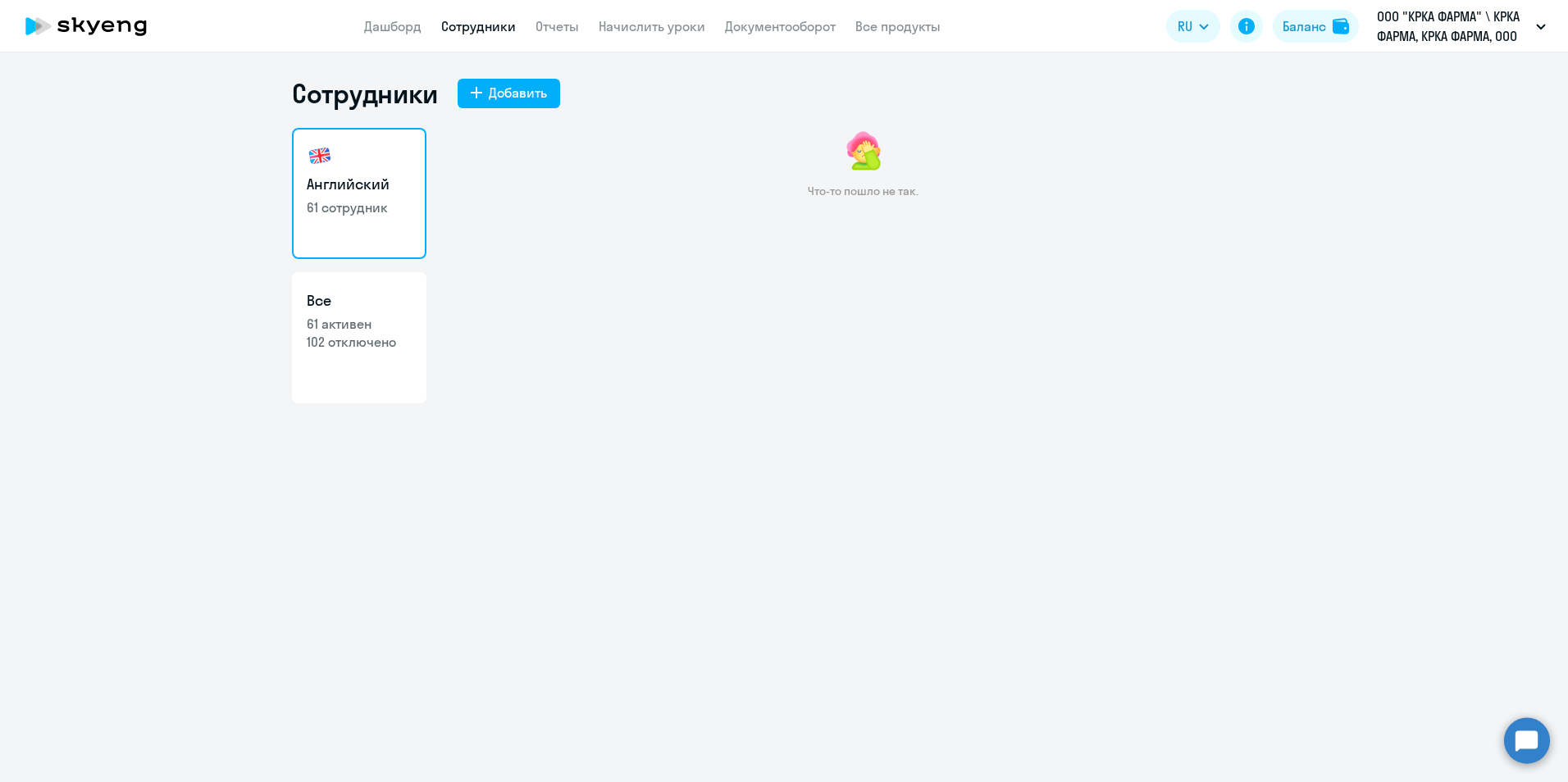
click at [482, 21] on link "Сотрудники" at bounding box center [478, 27] width 75 height 17
click at [482, 21] on link "Сотрудники" at bounding box center [478, 27] width 75 height 17
click at [869, 162] on img at bounding box center [862, 150] width 46 height 46
click at [871, 162] on img at bounding box center [862, 150] width 46 height 46
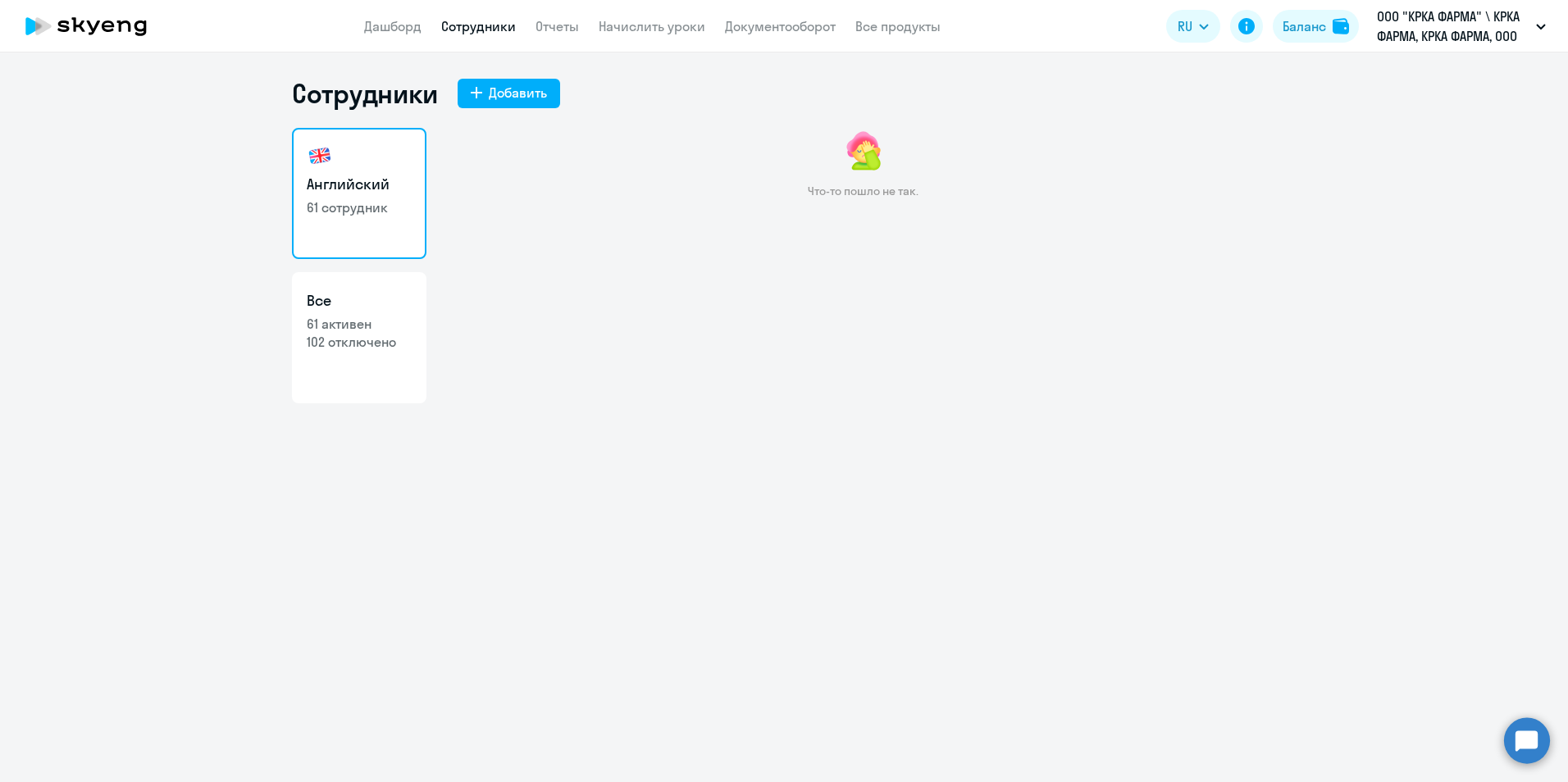
drag, startPoint x: 555, startPoint y: 286, endPoint x: 541, endPoint y: 383, distance: 98.0
click at [557, 296] on div "Что-то пошло не так." at bounding box center [862, 300] width 826 height 344
drag, startPoint x: 541, startPoint y: 383, endPoint x: 485, endPoint y: 501, distance: 130.6
click at [537, 431] on div "Что-то пошло не так." at bounding box center [862, 300] width 826 height 344
click at [375, 576] on div "Сотрудники Добавить Английский 61 сотрудник Все 61 активен 102 отключено Что-то…" at bounding box center [784, 418] width 1568 height 730
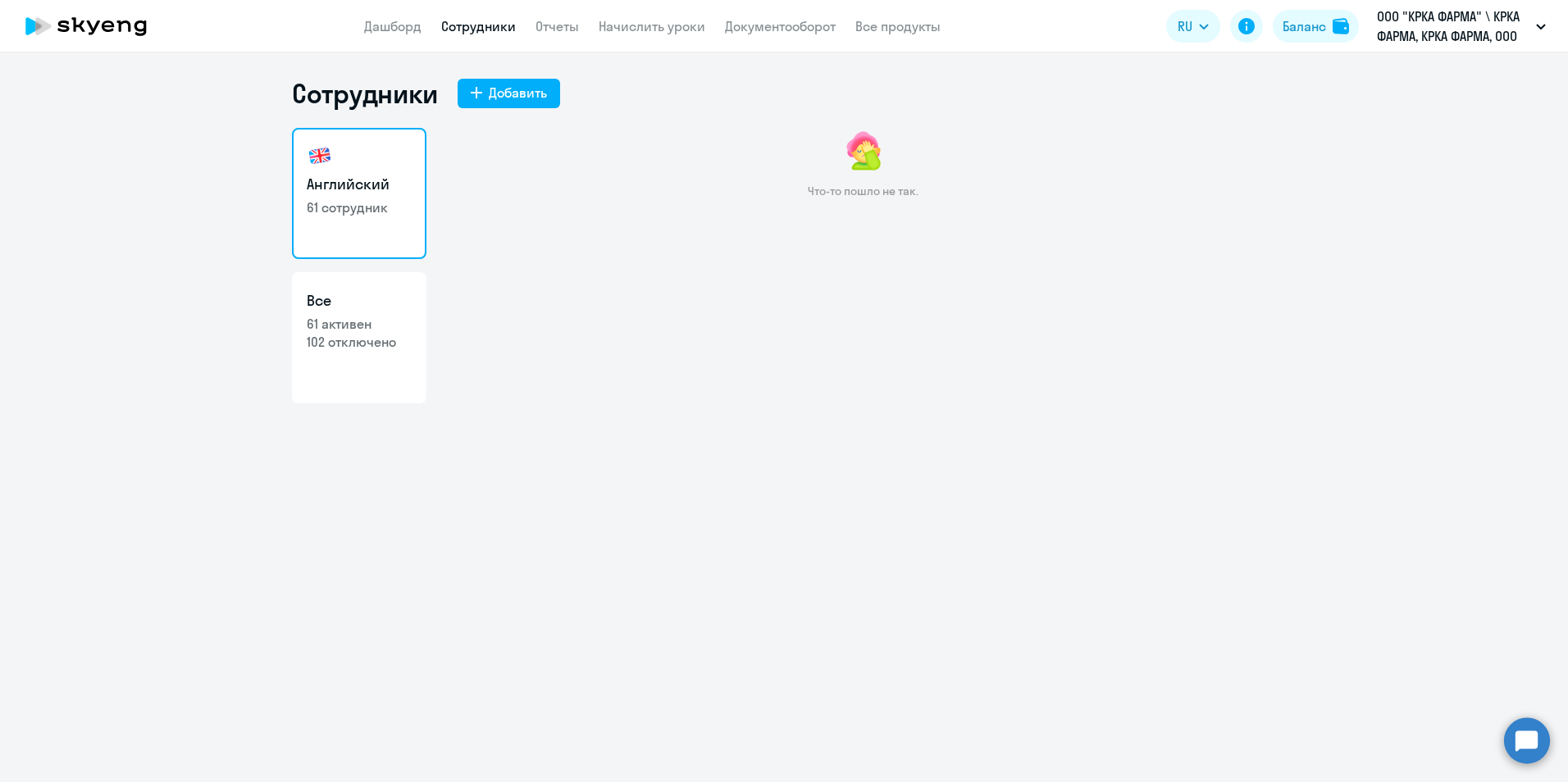
drag, startPoint x: 375, startPoint y: 576, endPoint x: 81, endPoint y: 479, distance: 309.6
click at [87, 492] on div "Сотрудники Добавить Английский 61 сотрудник Все 61 активен 102 отключено Что-то…" at bounding box center [784, 418] width 1568 height 730
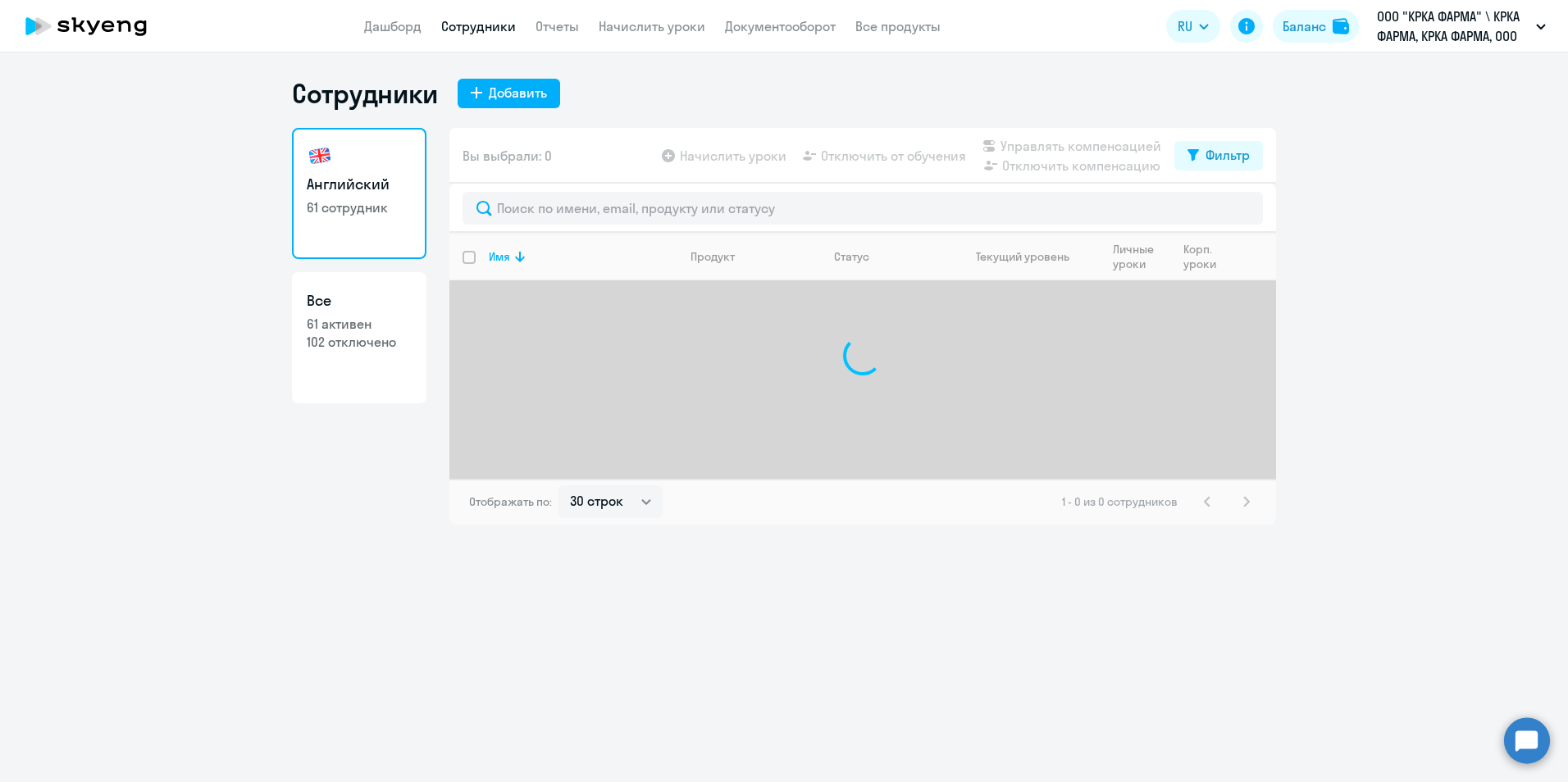
select select "30"
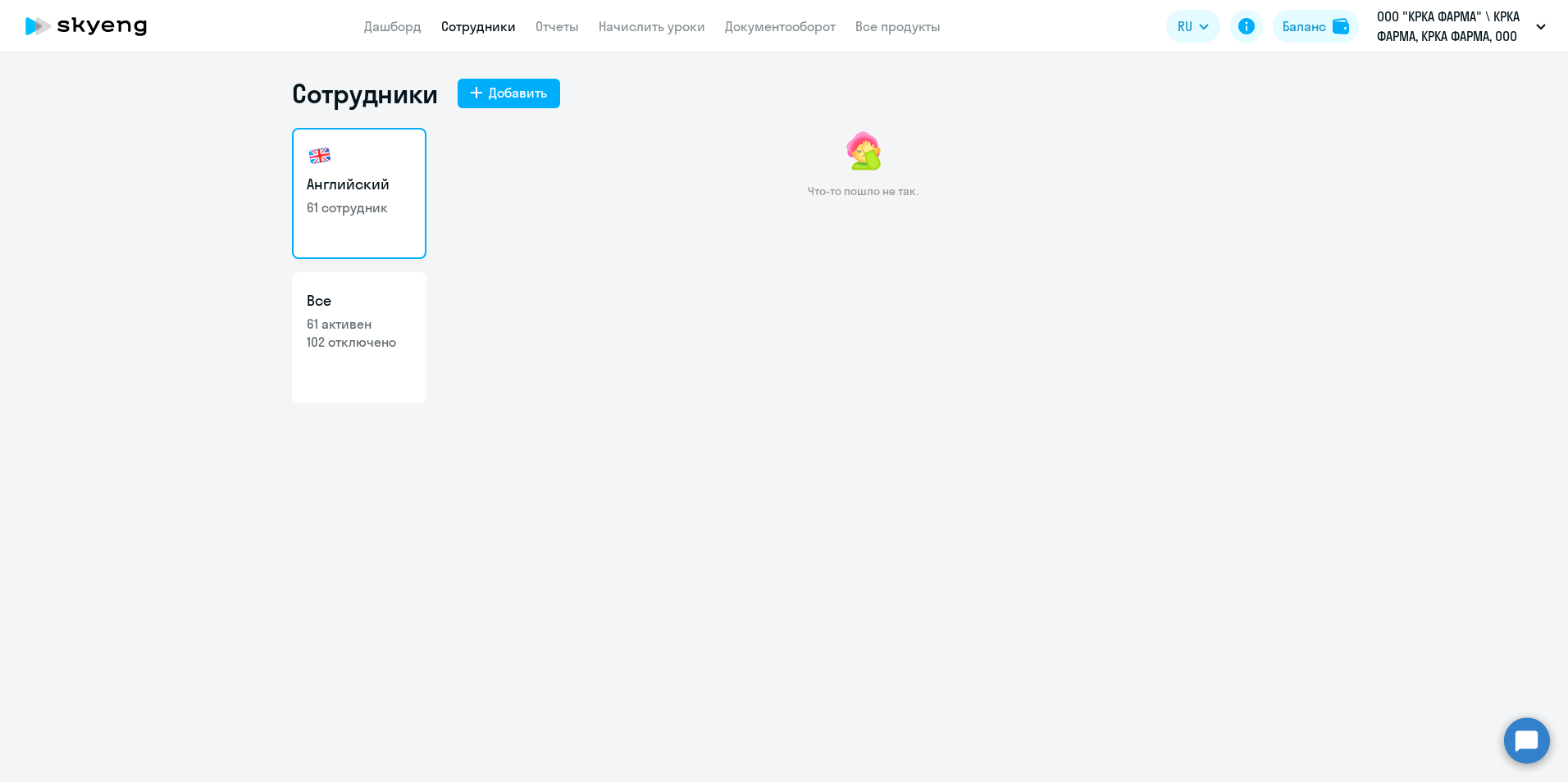
click at [487, 19] on link "Сотрудники" at bounding box center [478, 27] width 75 height 17
click at [560, 28] on link "Отчеты" at bounding box center [557, 27] width 44 height 17
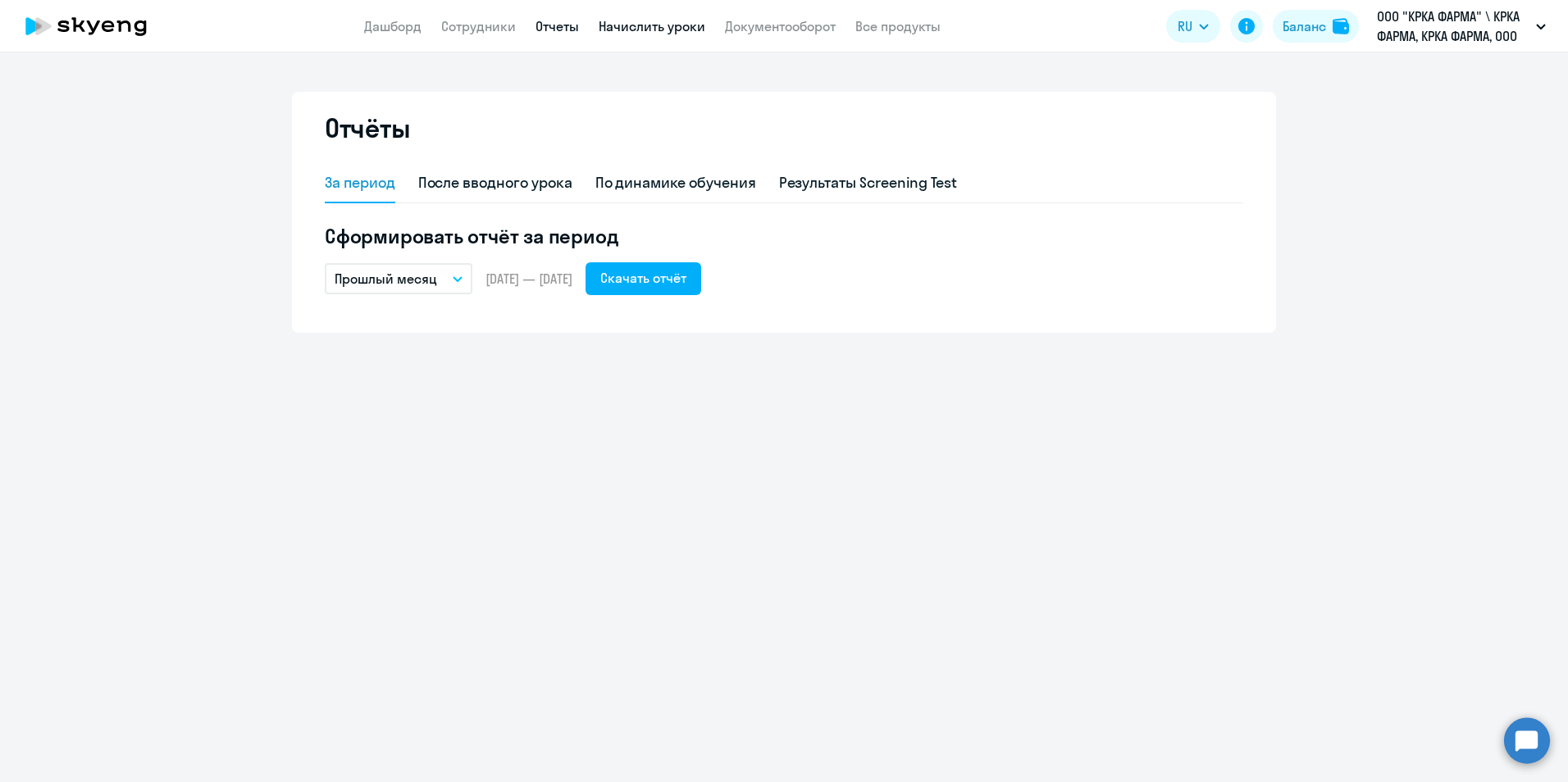
click at [694, 26] on link "Начислить уроки" at bounding box center [651, 27] width 107 height 17
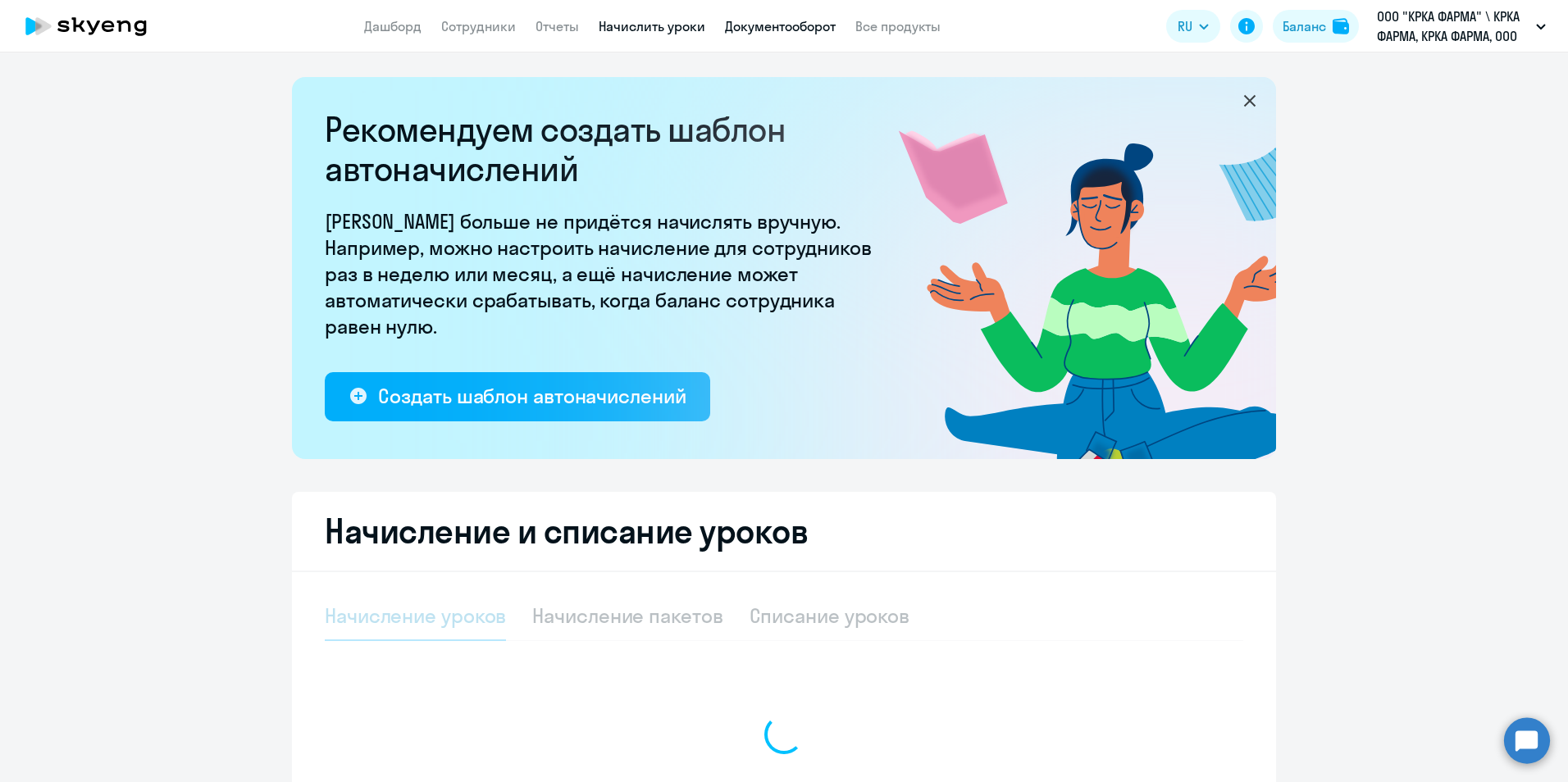
click at [800, 23] on link "Документооборот" at bounding box center [780, 27] width 111 height 17
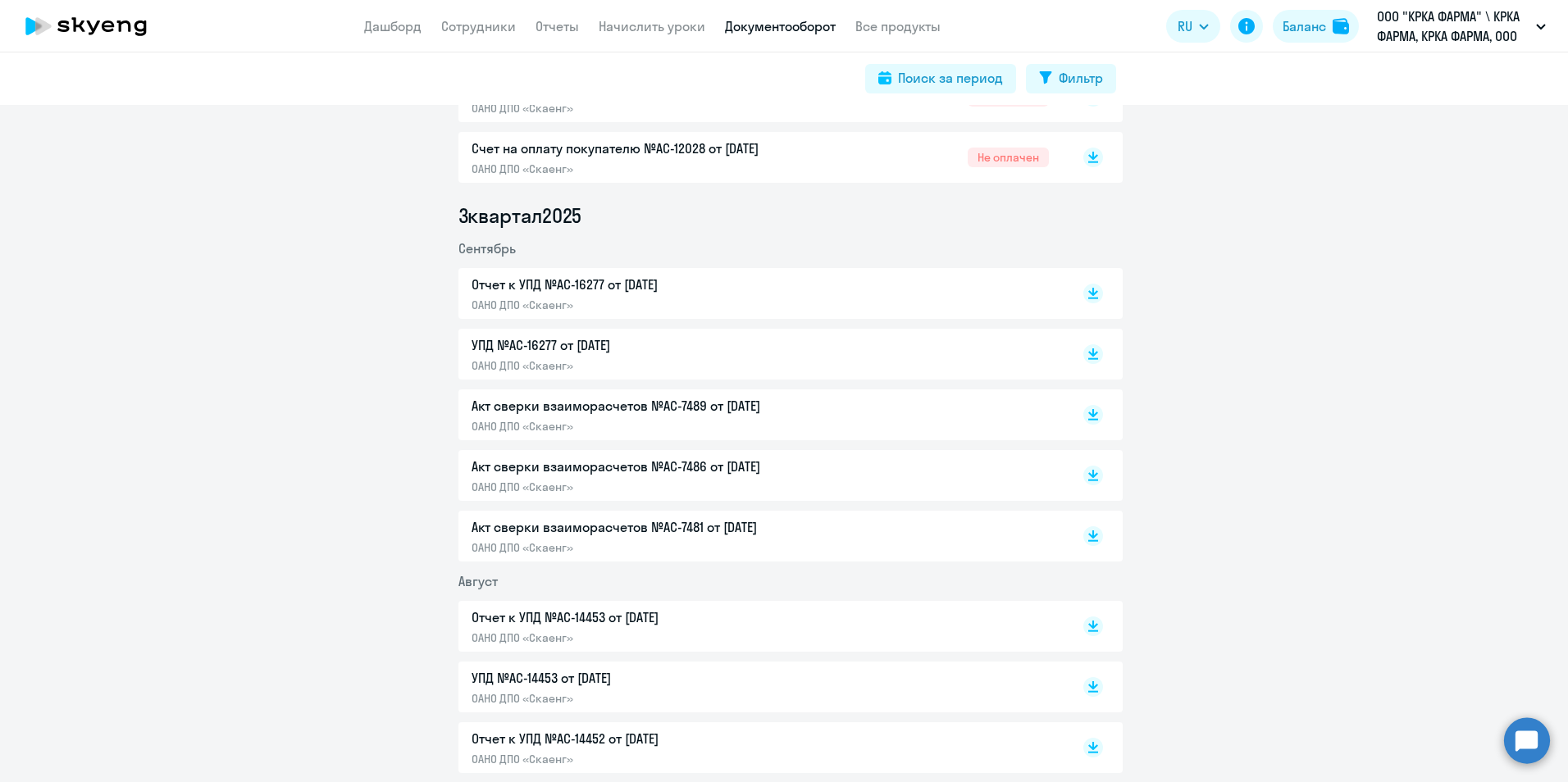
scroll to position [410, 0]
click at [597, 280] on p "Отчет к УПД №AC-16277 от 30.09.2025" at bounding box center [643, 282] width 344 height 19
click at [523, 341] on p "УПД №AC-16277 от 30.09.2025" at bounding box center [643, 343] width 344 height 19
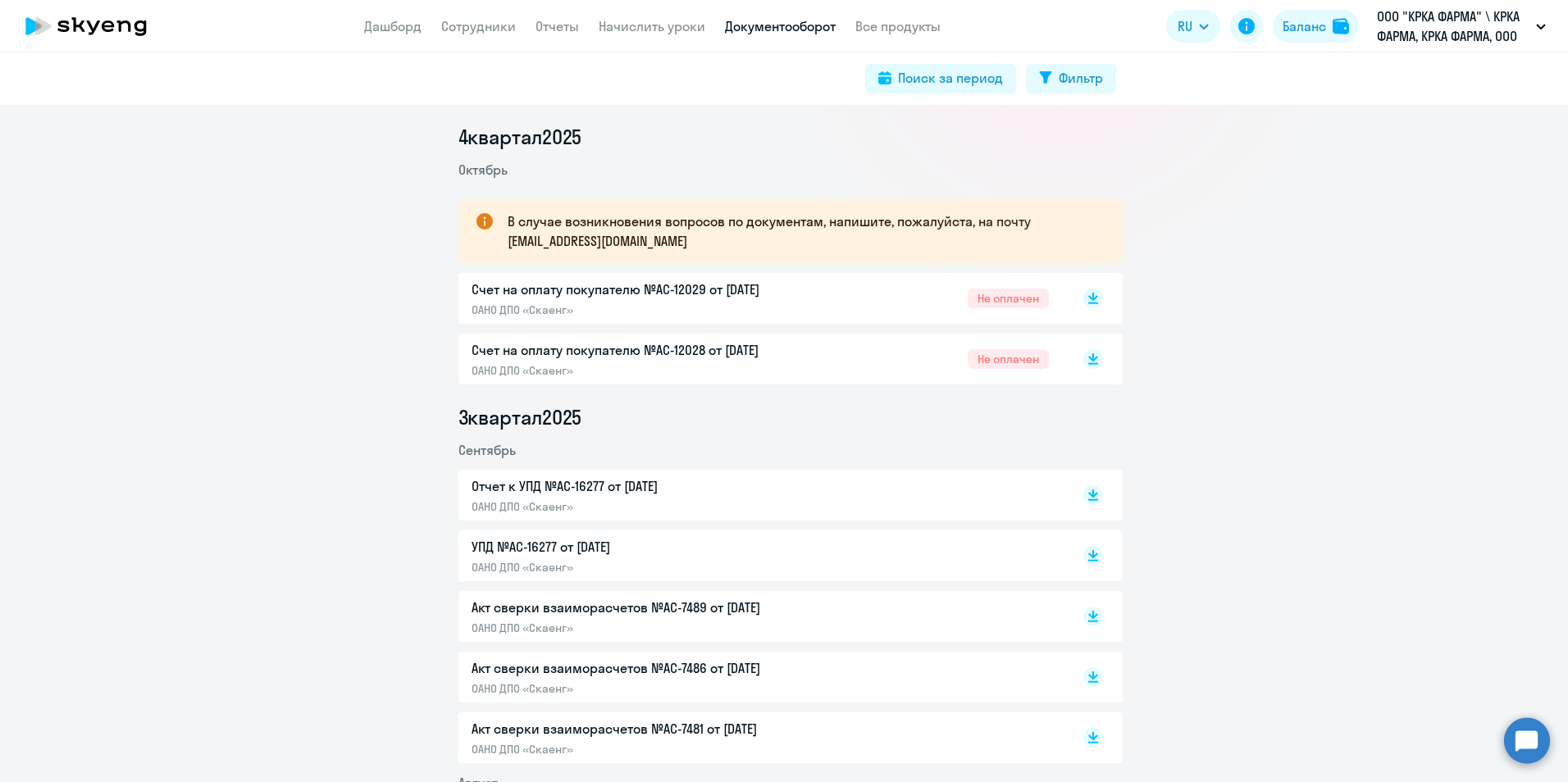
scroll to position [164, 0]
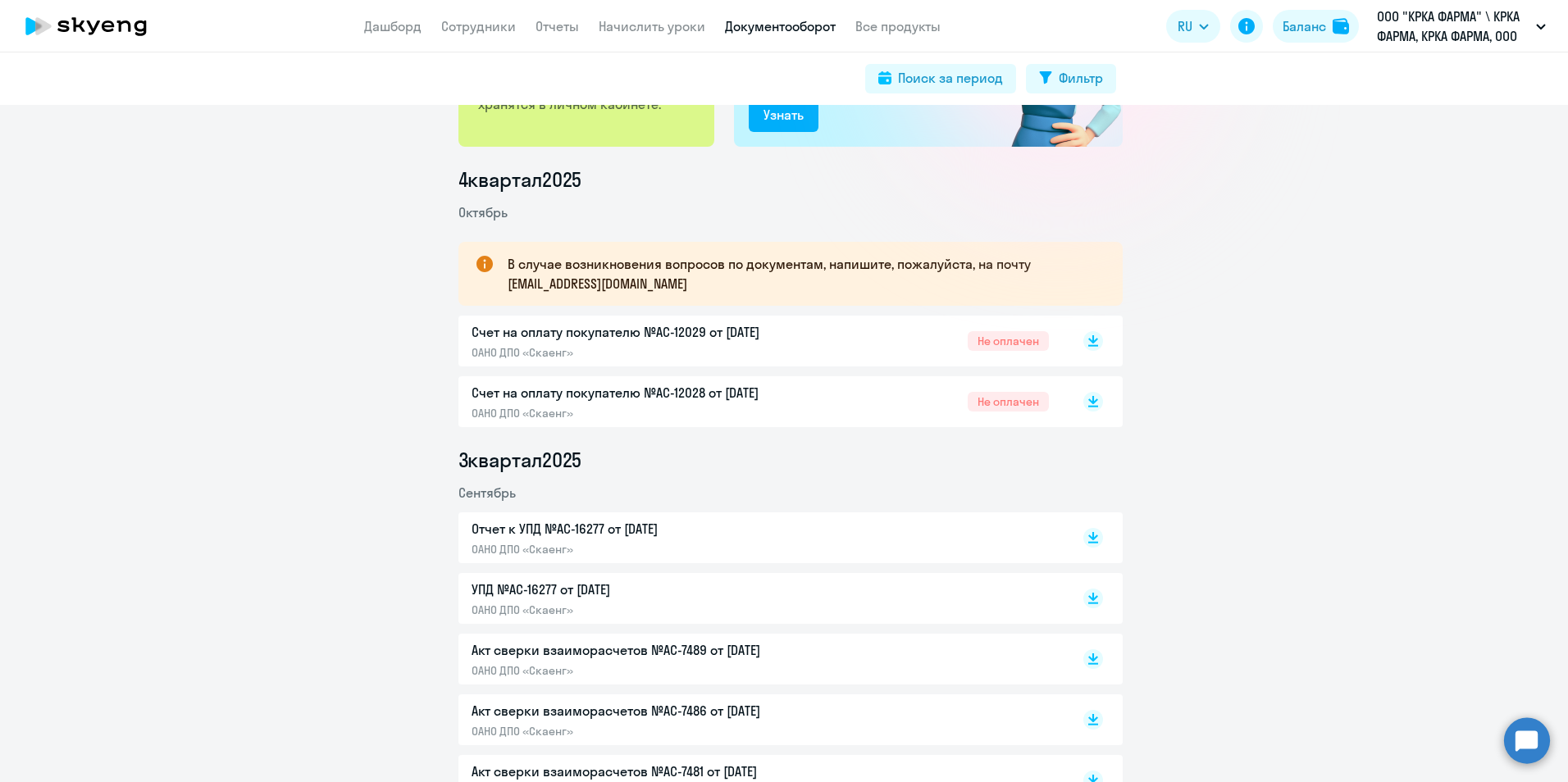
click at [654, 391] on p "Счет на оплату покупателю №AC-12028 от 02.10.2025" at bounding box center [643, 392] width 344 height 19
click at [504, 340] on p "Счет на оплату покупателю №AC-12029 от 02.10.2025" at bounding box center [643, 331] width 344 height 19
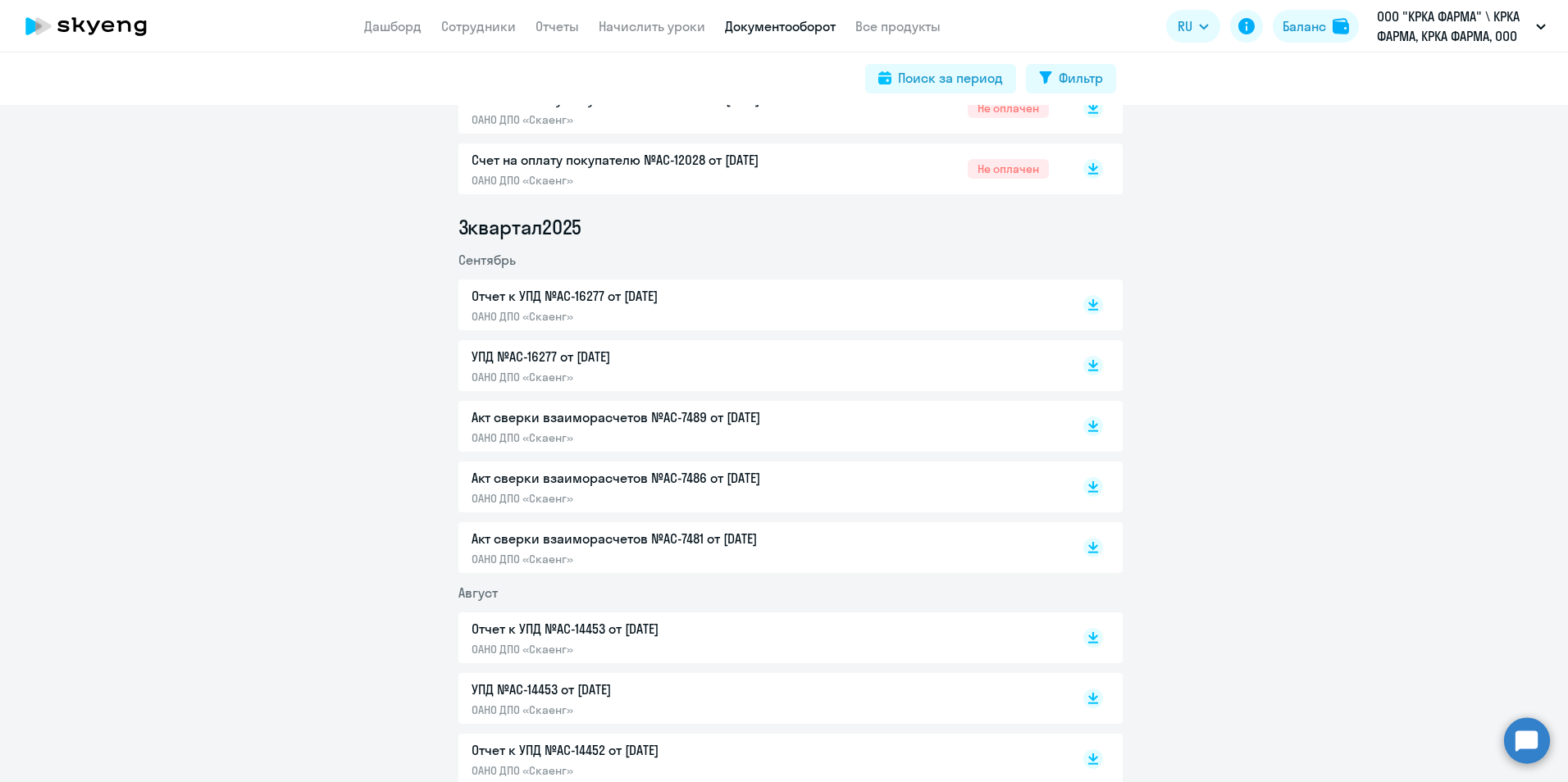
scroll to position [410, 0]
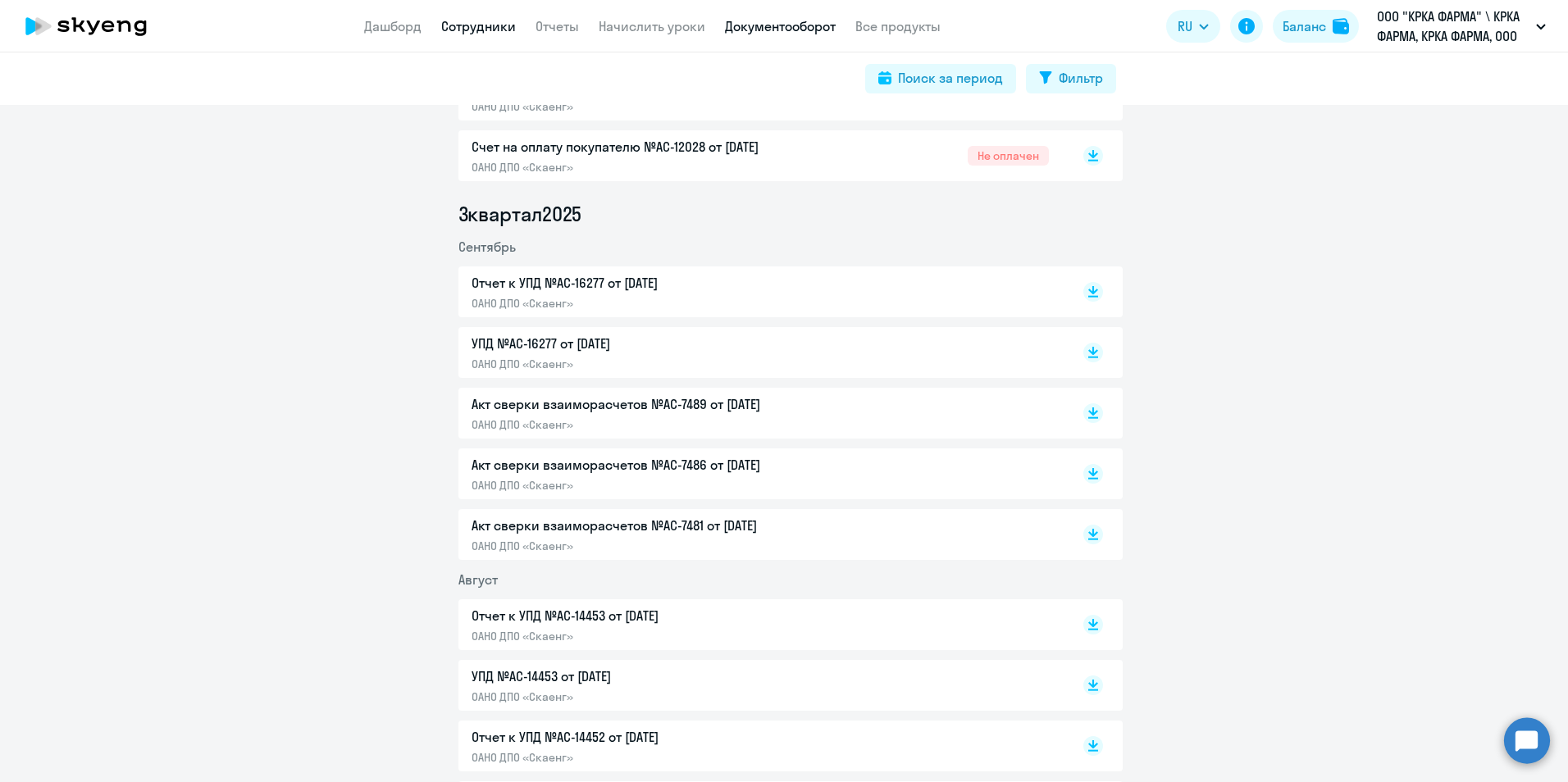
click at [491, 31] on link "Сотрудники" at bounding box center [478, 27] width 75 height 17
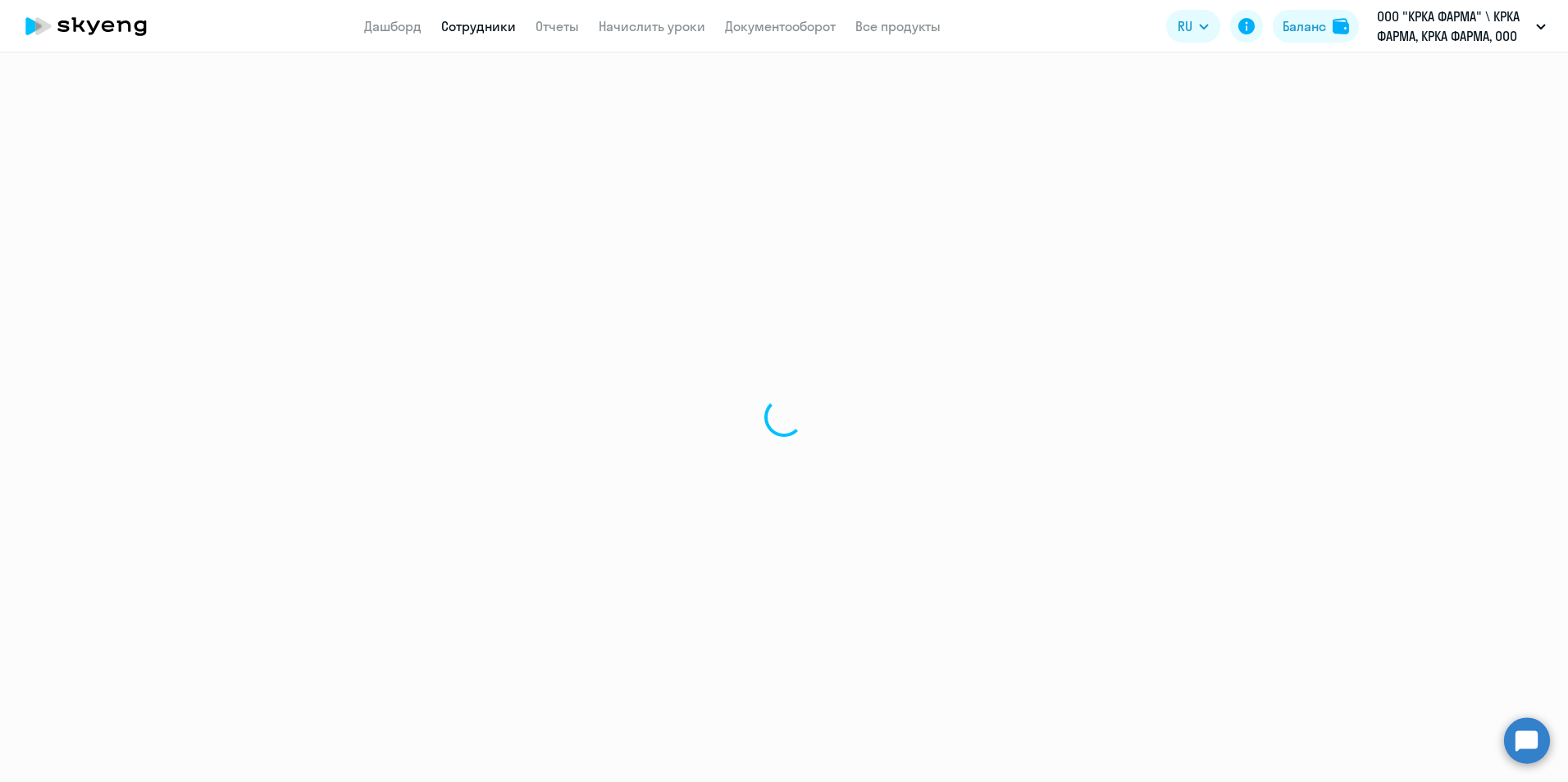
select select "30"
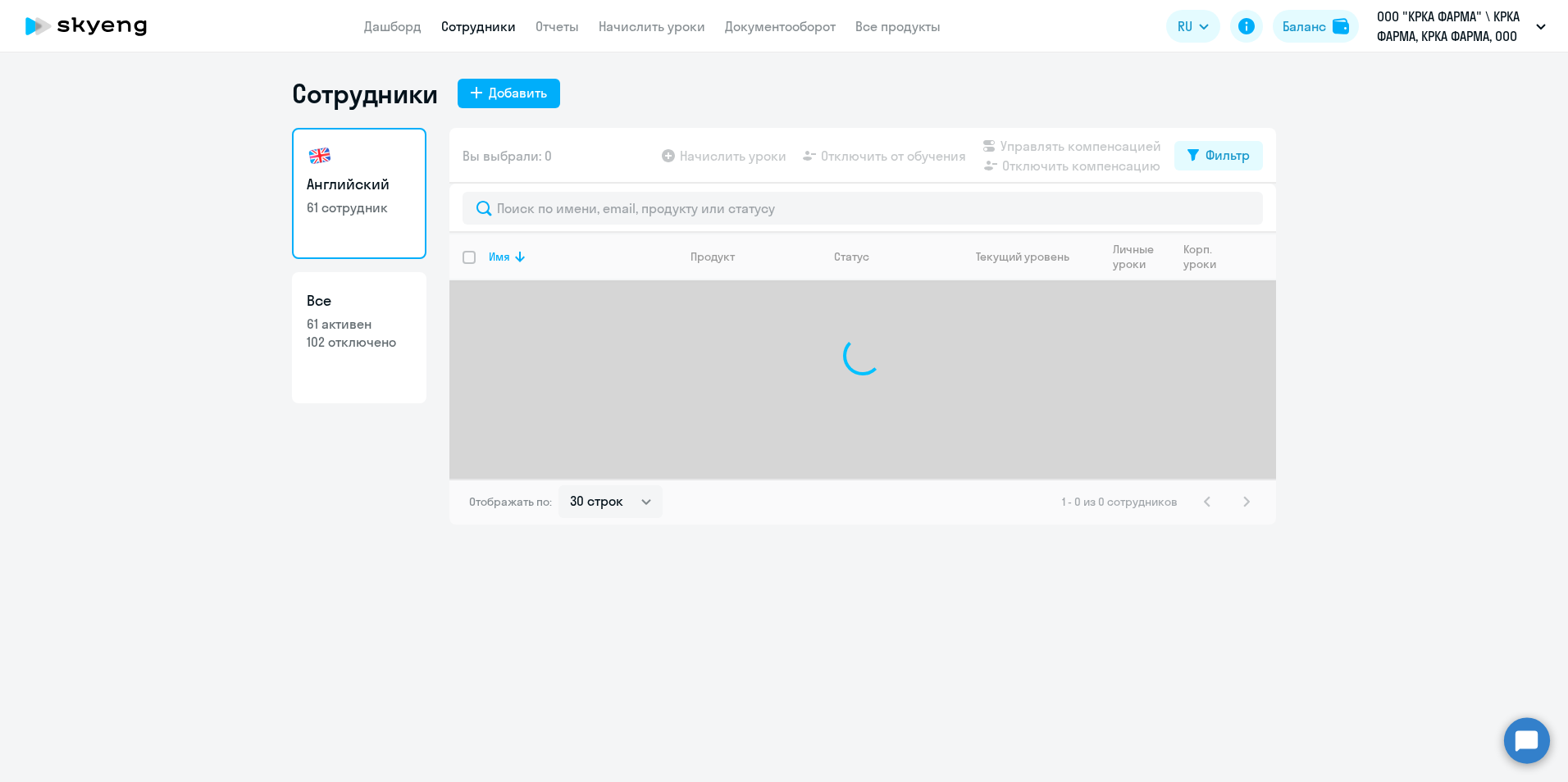
select select "30"
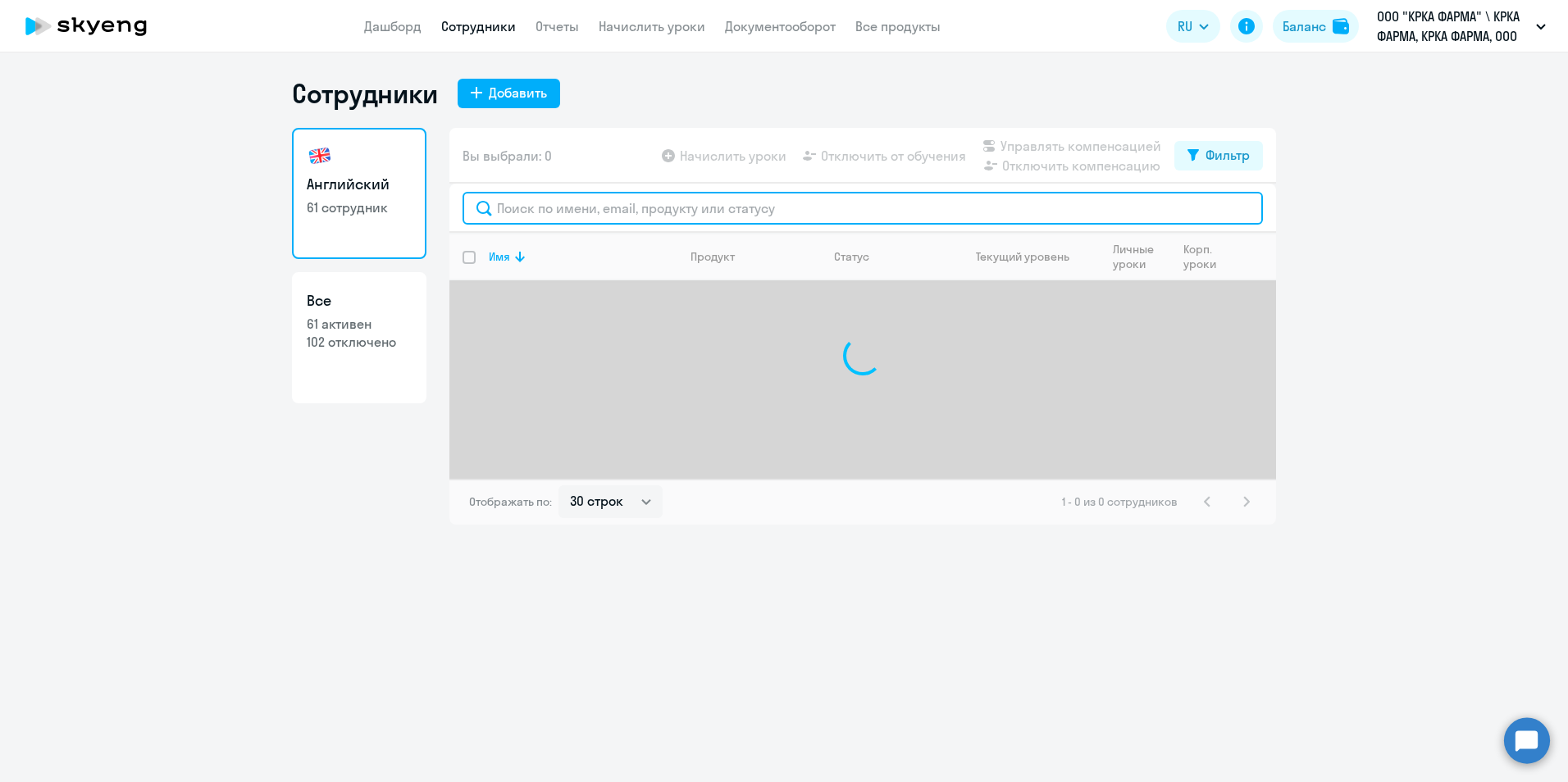
click at [715, 209] on input "text" at bounding box center [862, 208] width 800 height 33
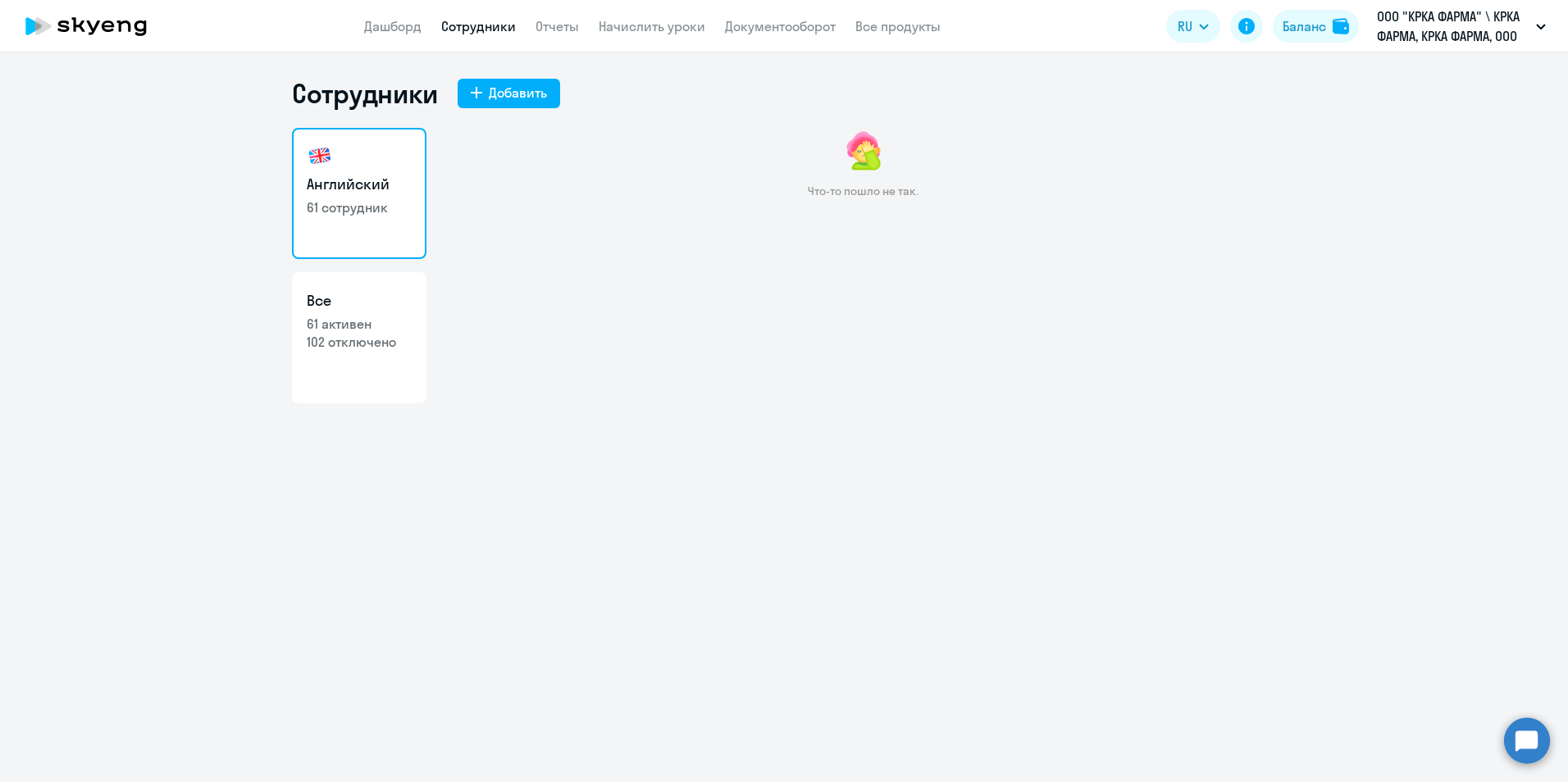
click at [399, 38] on app-header "Дашборд Сотрудники Отчеты Начислить уроки Документооборот Все продукты Дашборд …" at bounding box center [784, 26] width 1568 height 53
click at [395, 27] on link "Дашборд" at bounding box center [393, 27] width 57 height 17
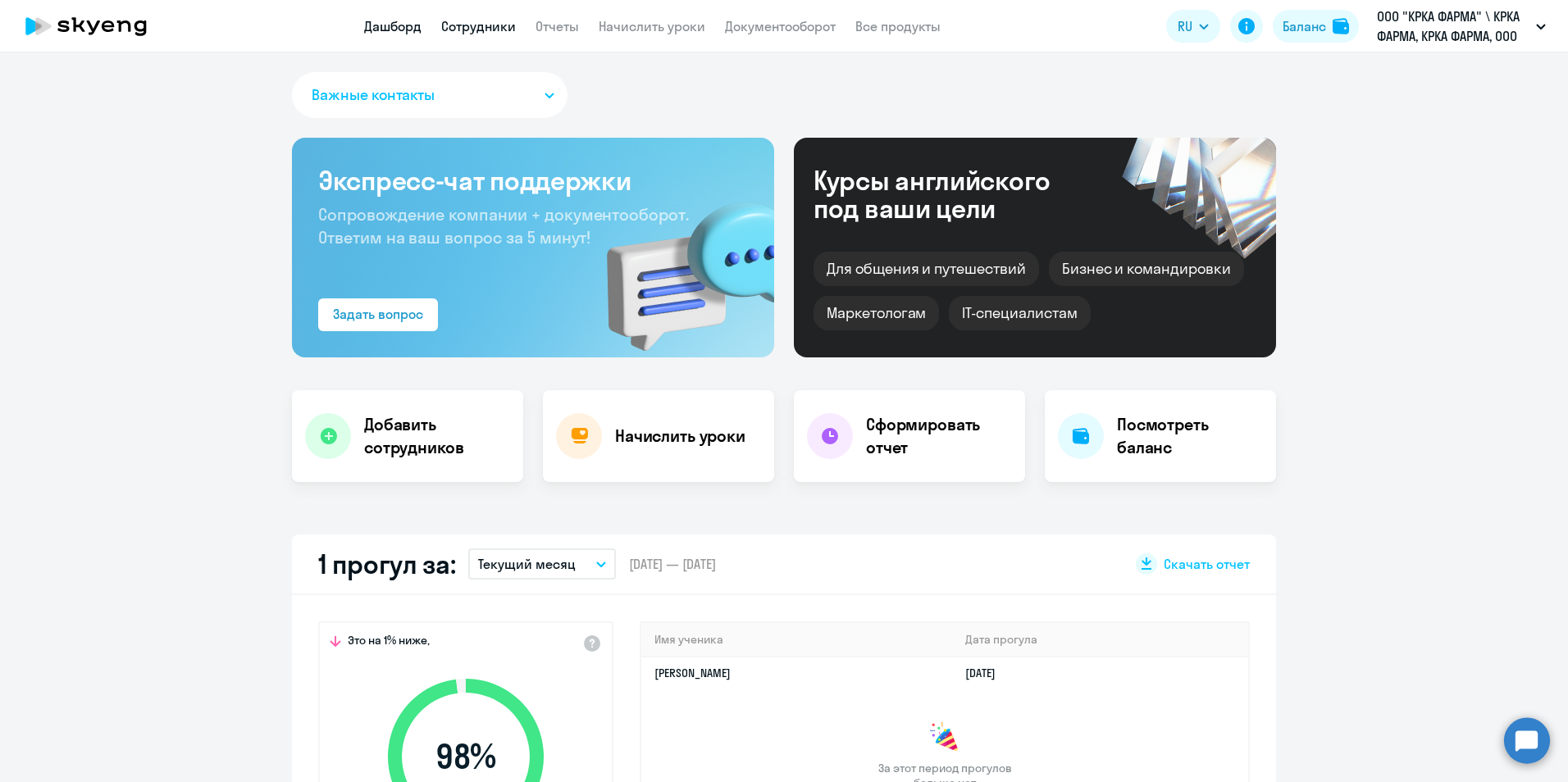
click at [470, 33] on link "Сотрудники" at bounding box center [478, 27] width 75 height 17
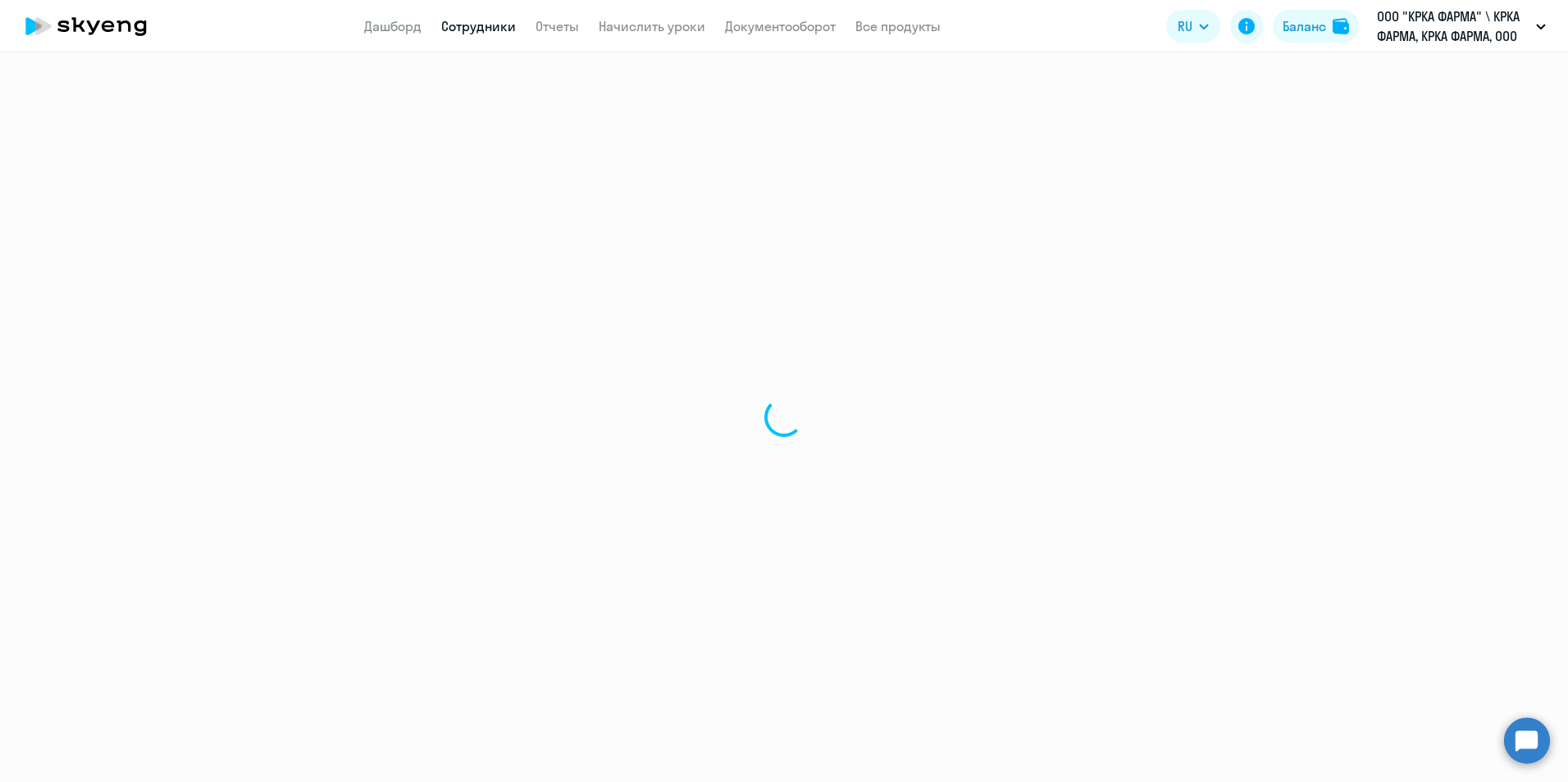
select select "30"
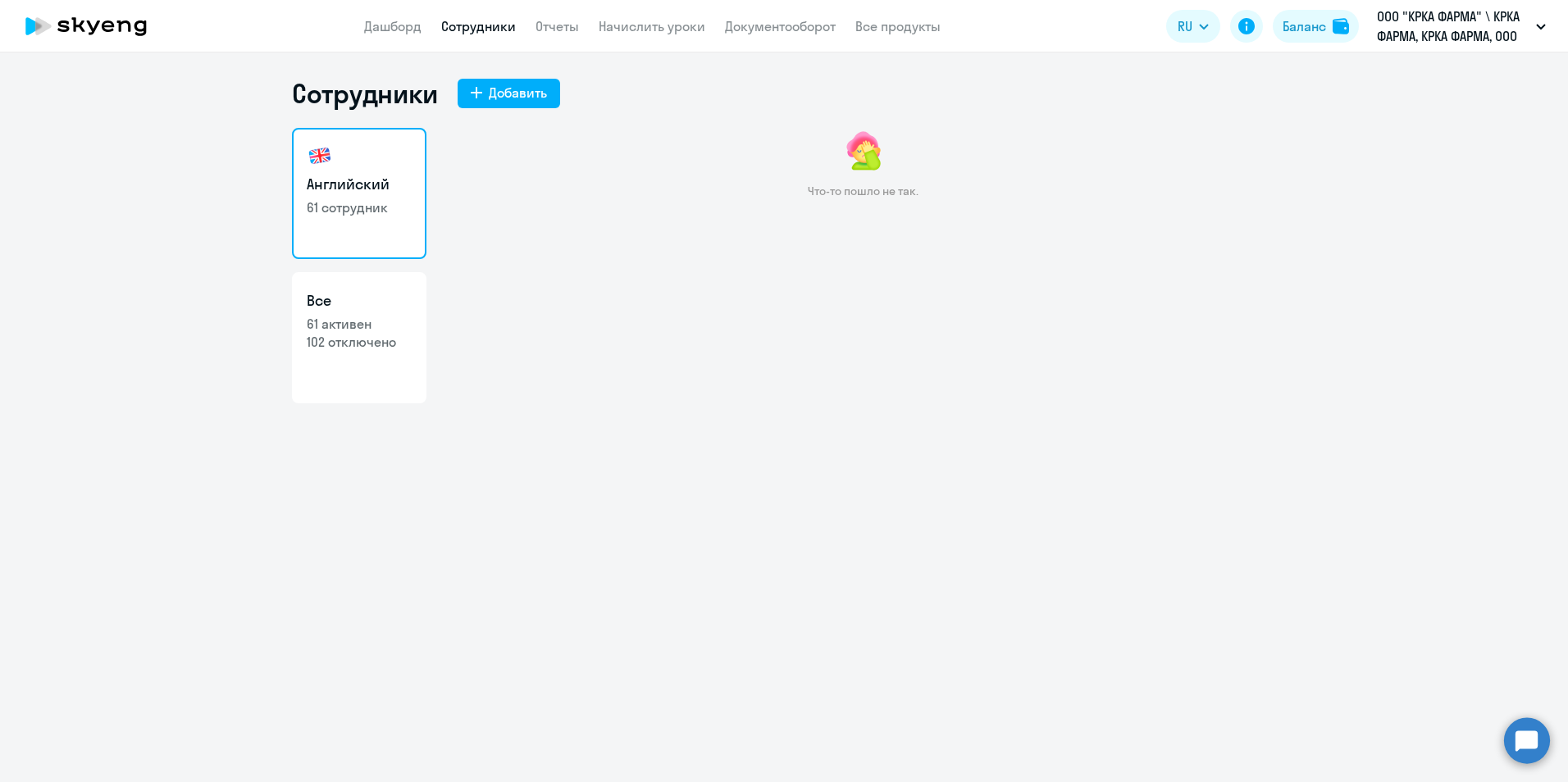
click at [503, 19] on link "Сотрудники" at bounding box center [478, 27] width 75 height 17
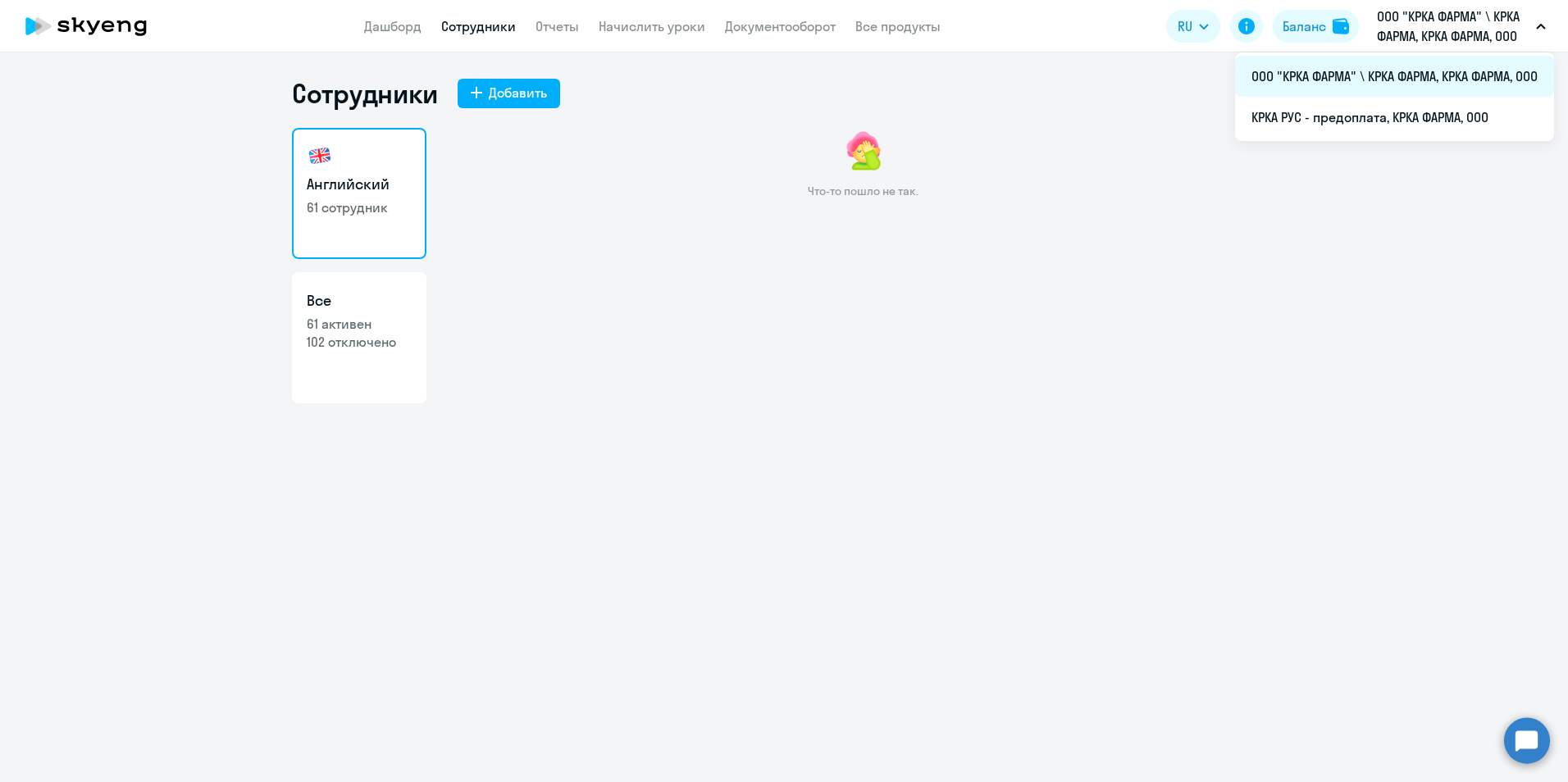
click at [1402, 73] on li "ООО "КРКА ФАРМА" \ КРКА ФАРМА, КРКА ФАРМА, ООО" at bounding box center [1394, 76] width 319 height 41
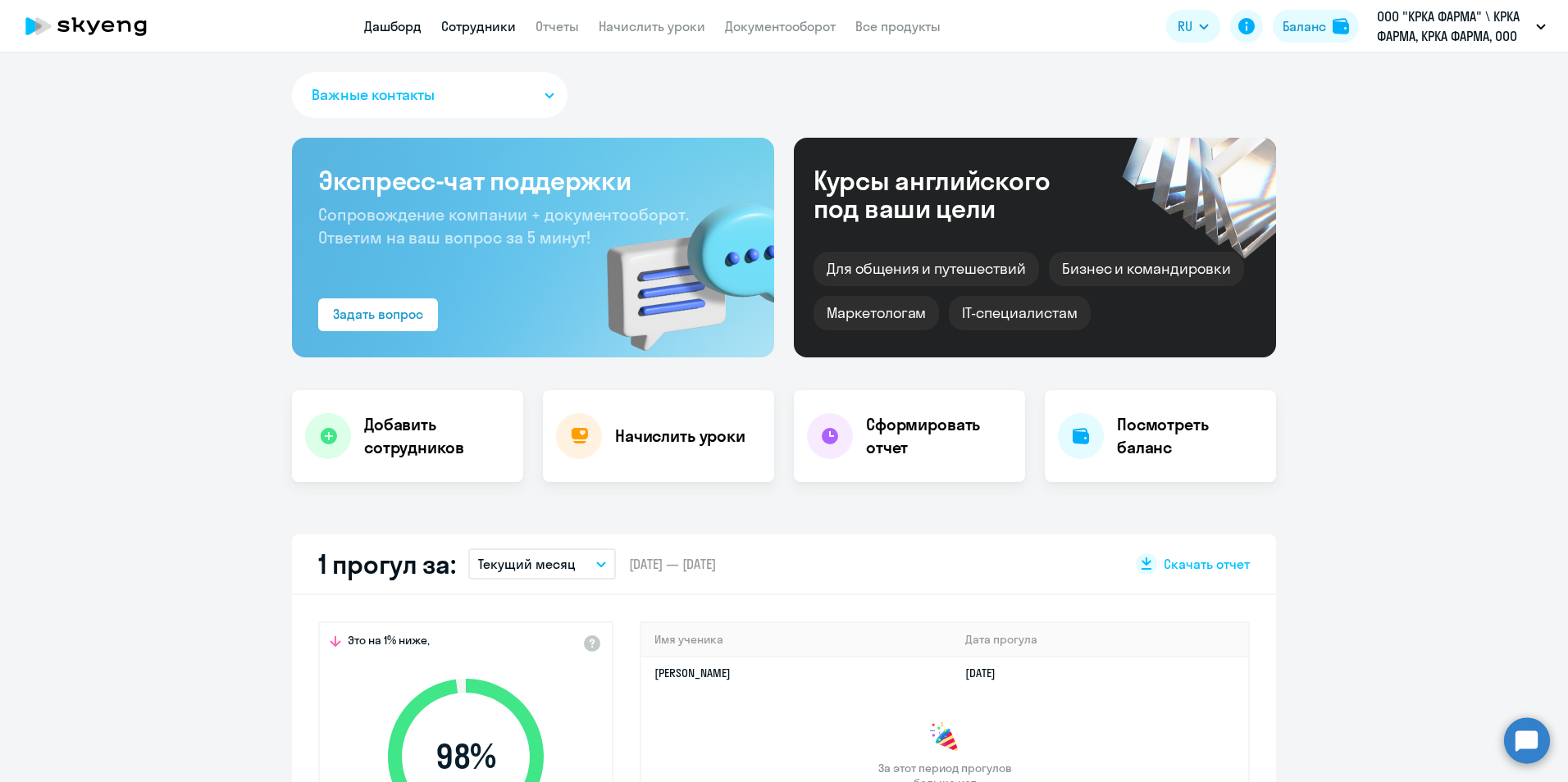
click at [480, 25] on link "Сотрудники" at bounding box center [478, 27] width 75 height 17
select select "30"
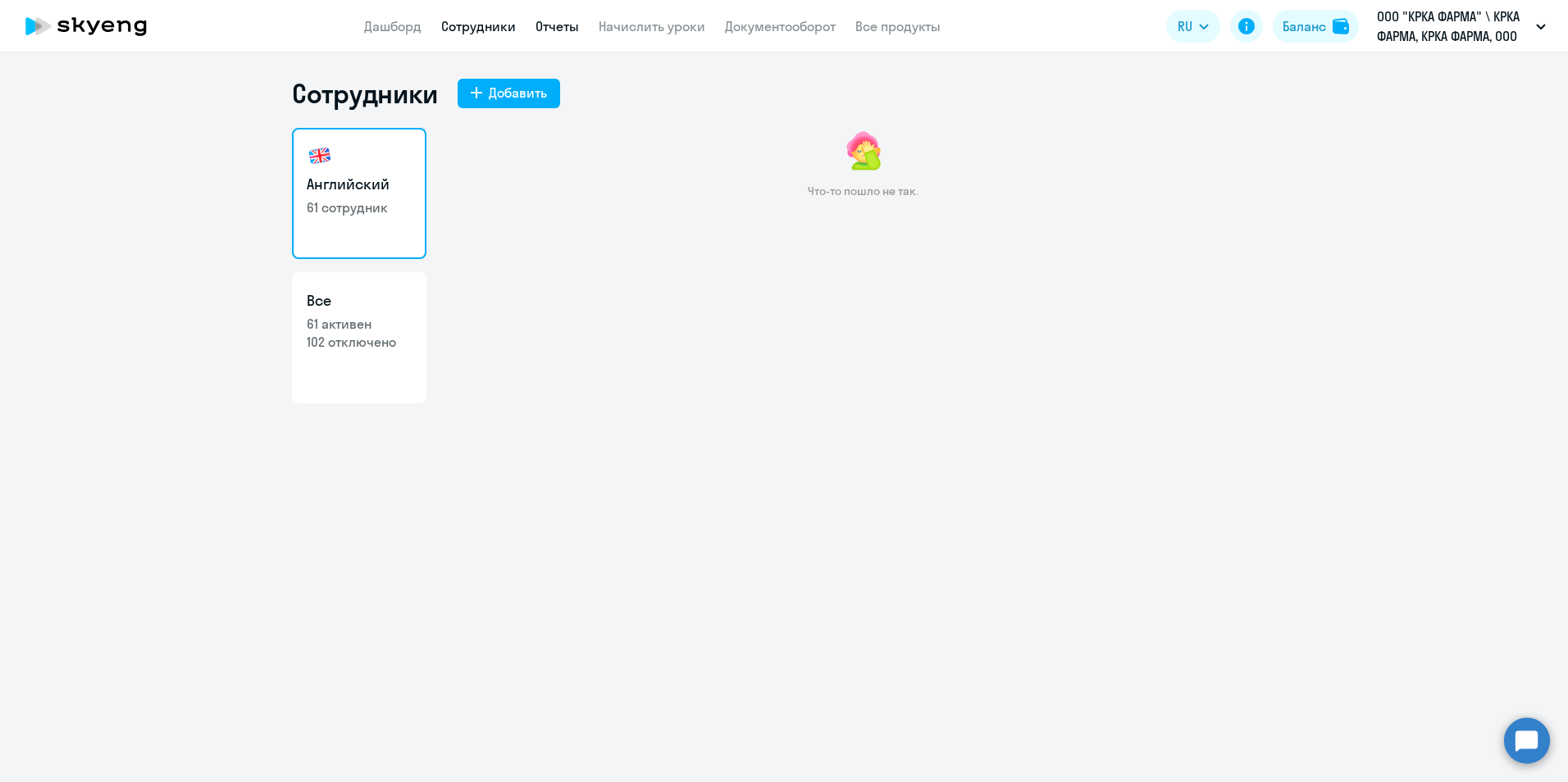
click at [567, 23] on link "Отчеты" at bounding box center [557, 27] width 44 height 17
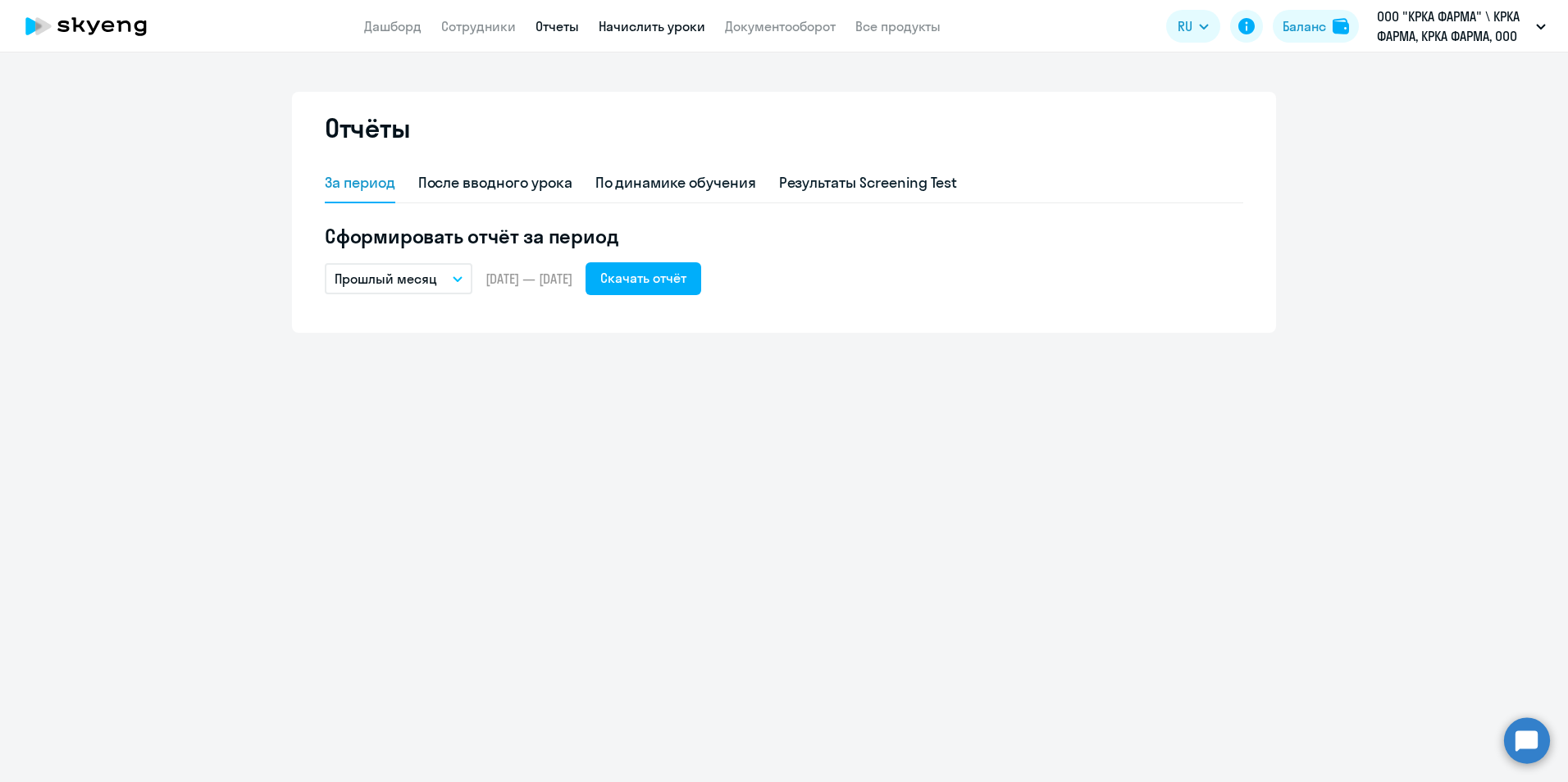
click at [689, 23] on link "Начислить уроки" at bounding box center [651, 27] width 107 height 17
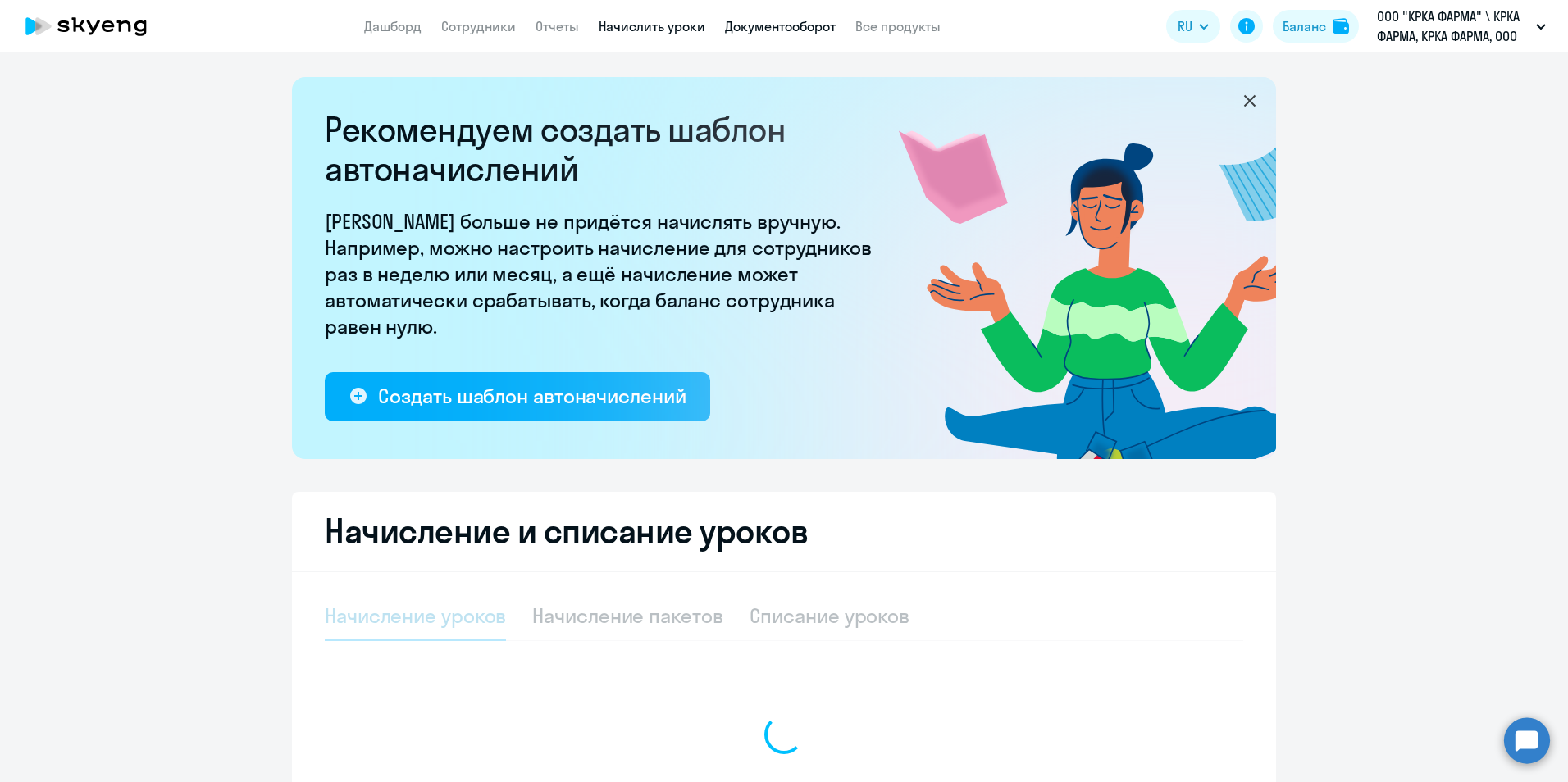
click at [767, 29] on link "Документооборот" at bounding box center [780, 27] width 111 height 17
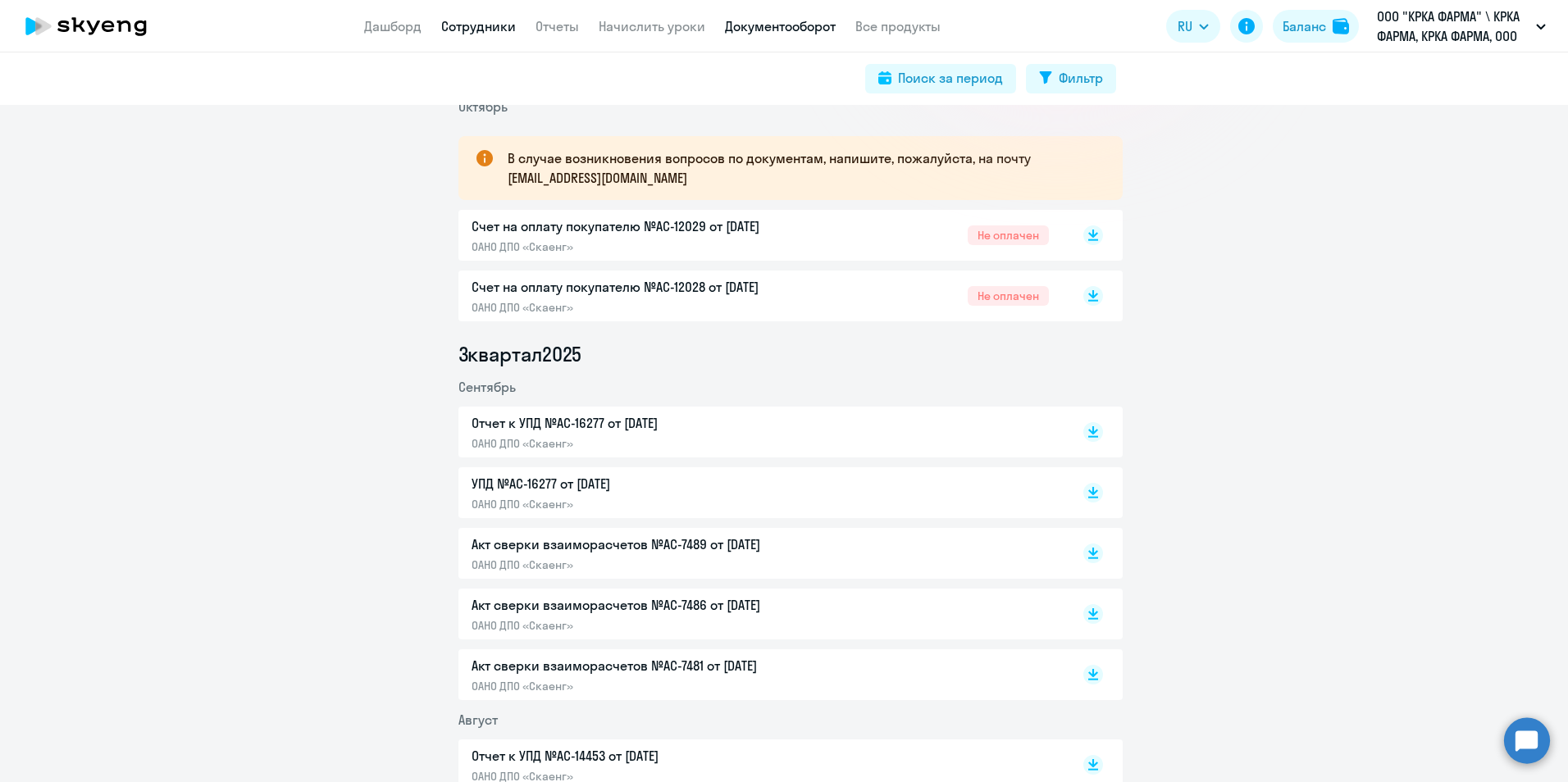
scroll to position [246, 0]
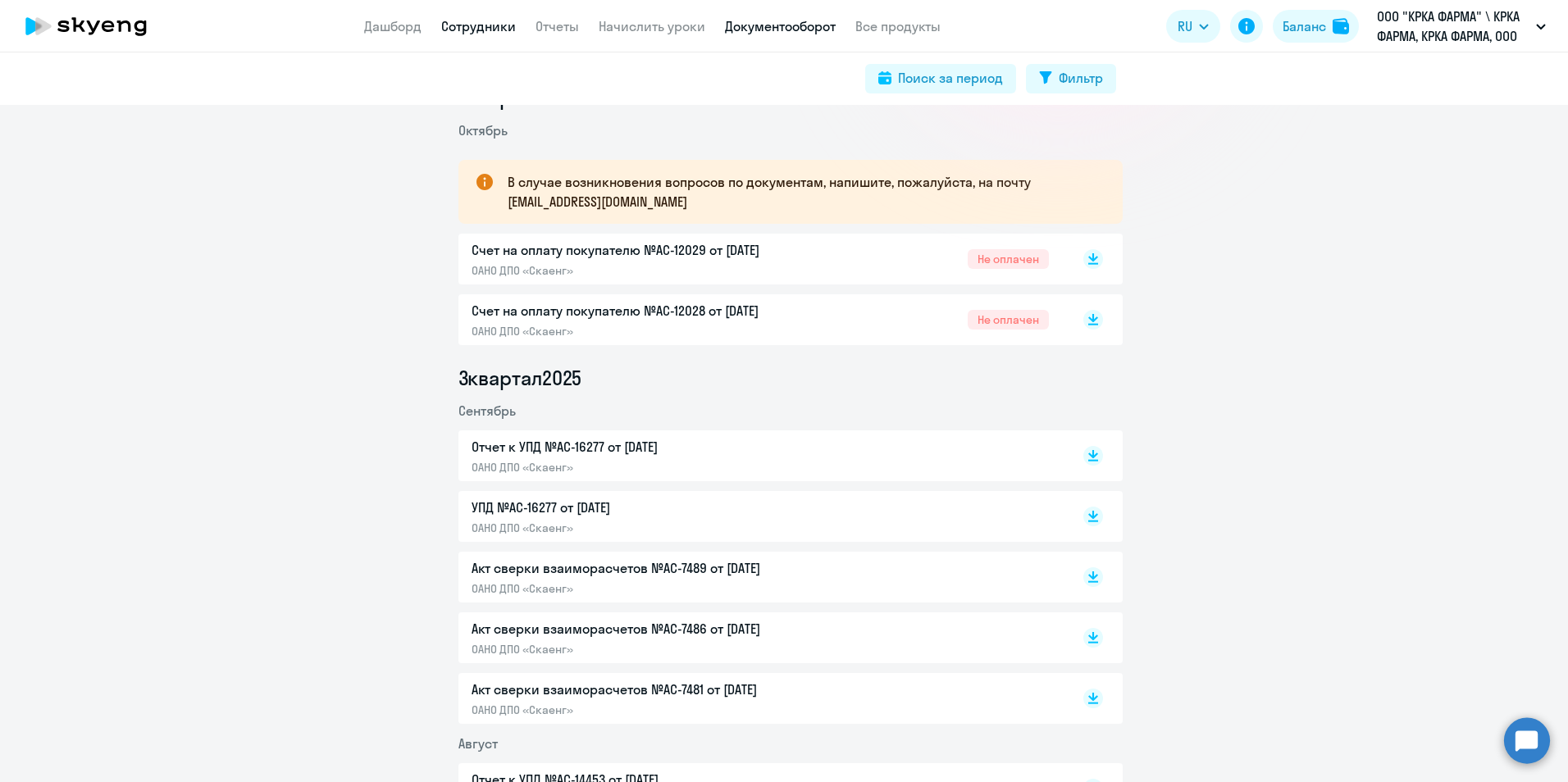
click at [480, 24] on link "Сотрудники" at bounding box center [478, 27] width 75 height 17
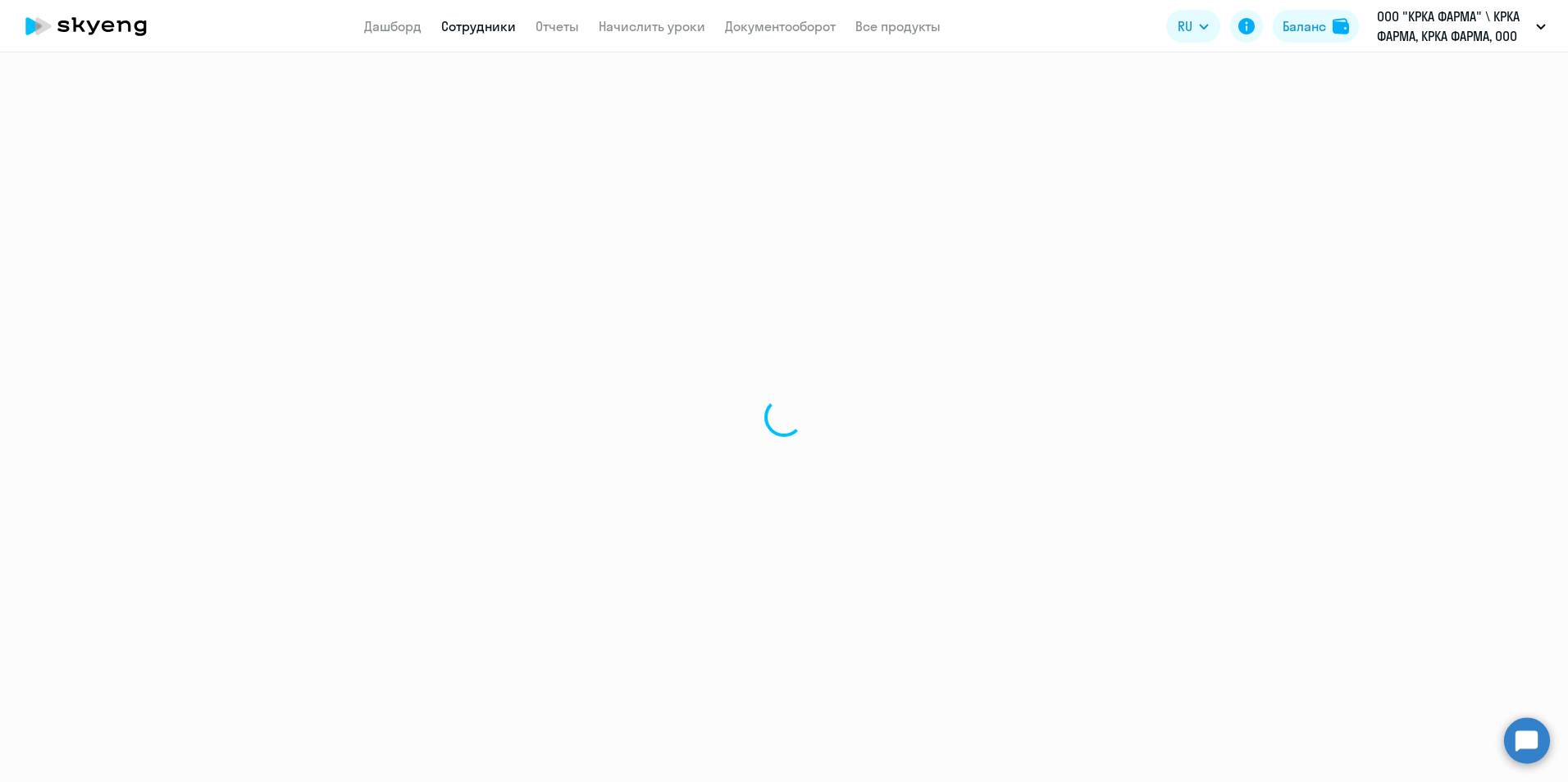
select select "30"
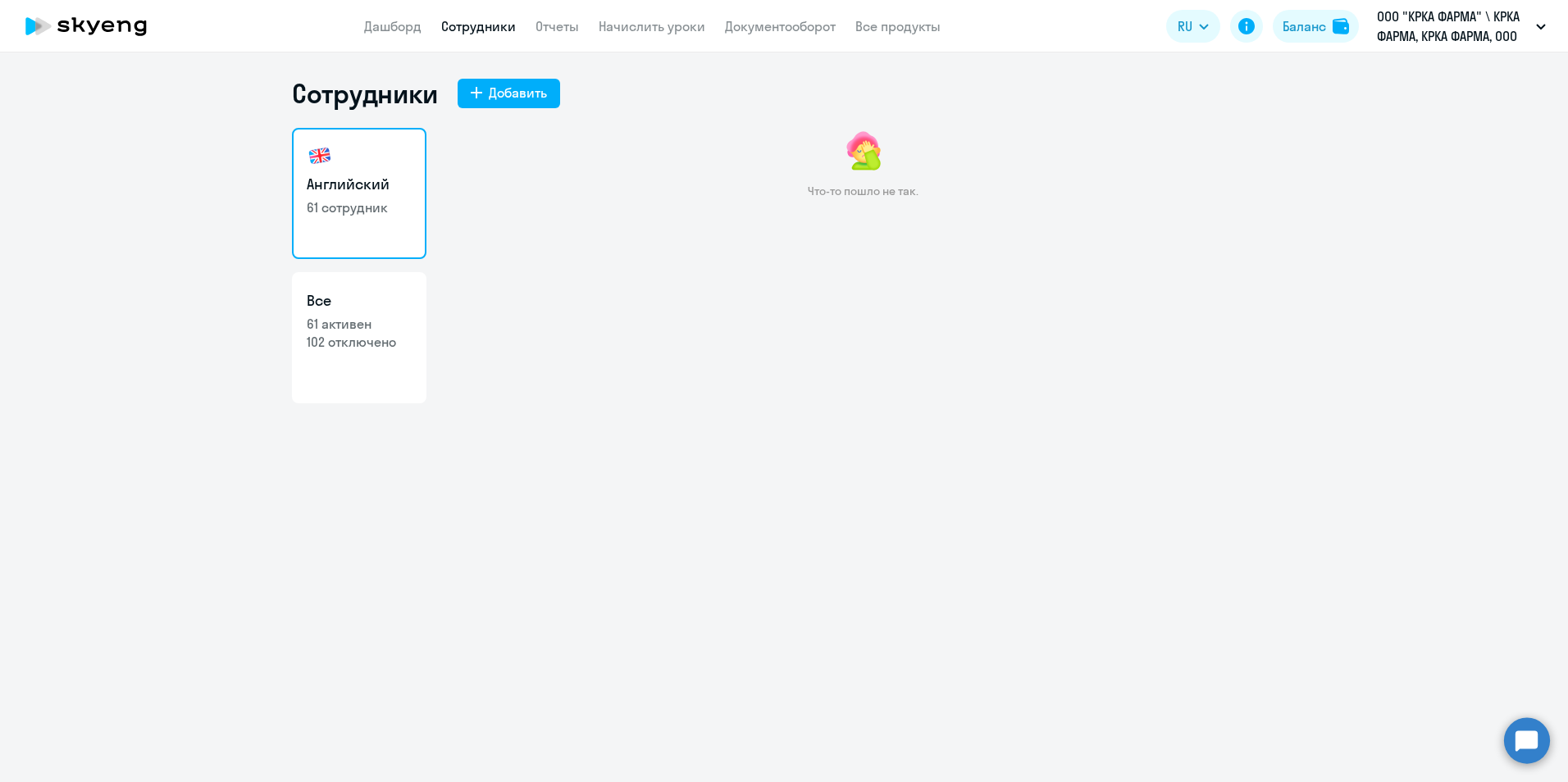
click at [491, 24] on link "Сотрудники" at bounding box center [478, 27] width 75 height 17
click at [486, 28] on link "Сотрудники" at bounding box center [478, 27] width 75 height 17
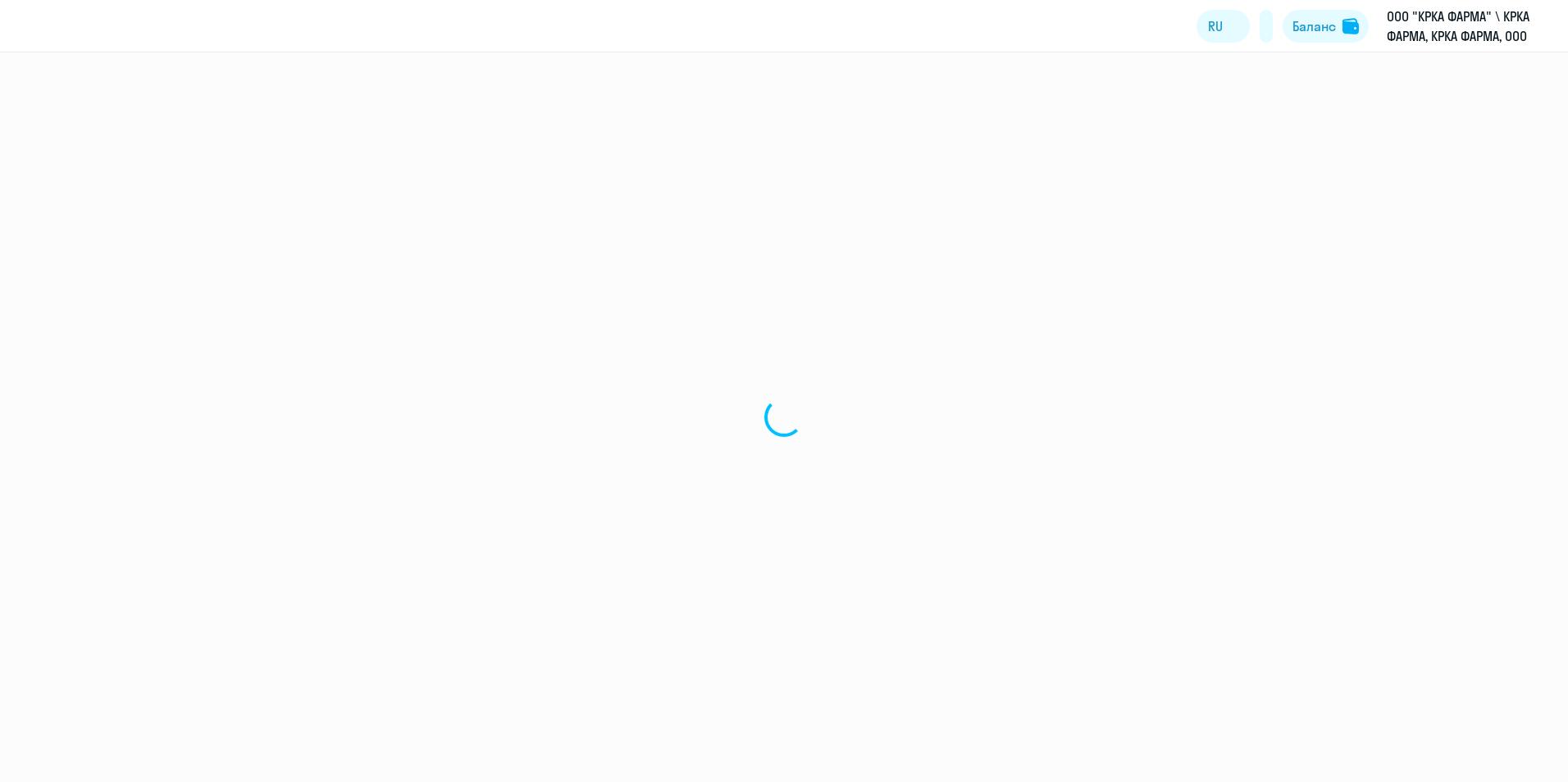
select select "30"
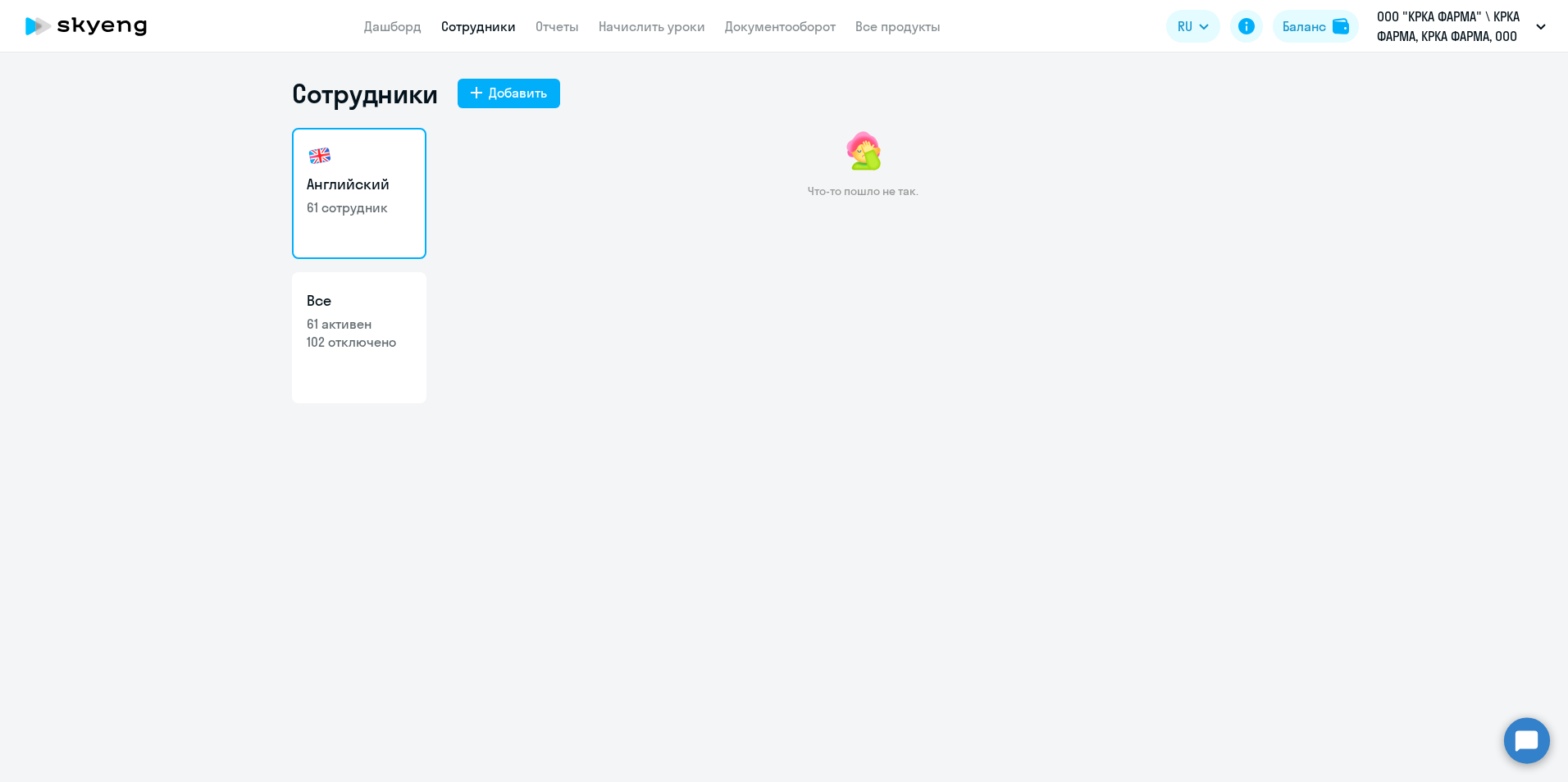
click at [487, 25] on link "Сотрудники" at bounding box center [478, 27] width 75 height 17
click at [478, 29] on link "Сотрудники" at bounding box center [478, 27] width 75 height 17
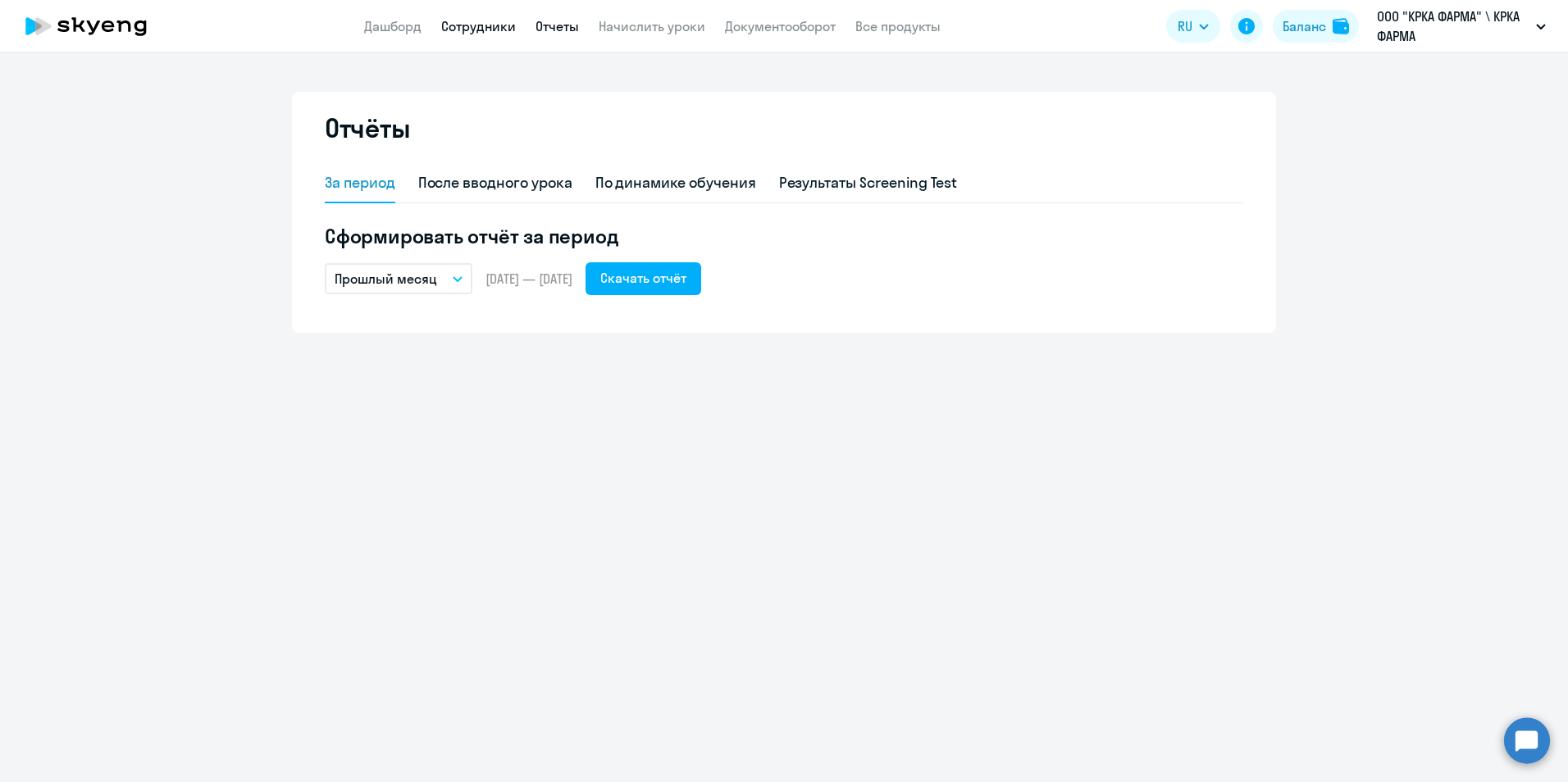
click at [503, 21] on link "Сотрудники" at bounding box center [478, 27] width 75 height 17
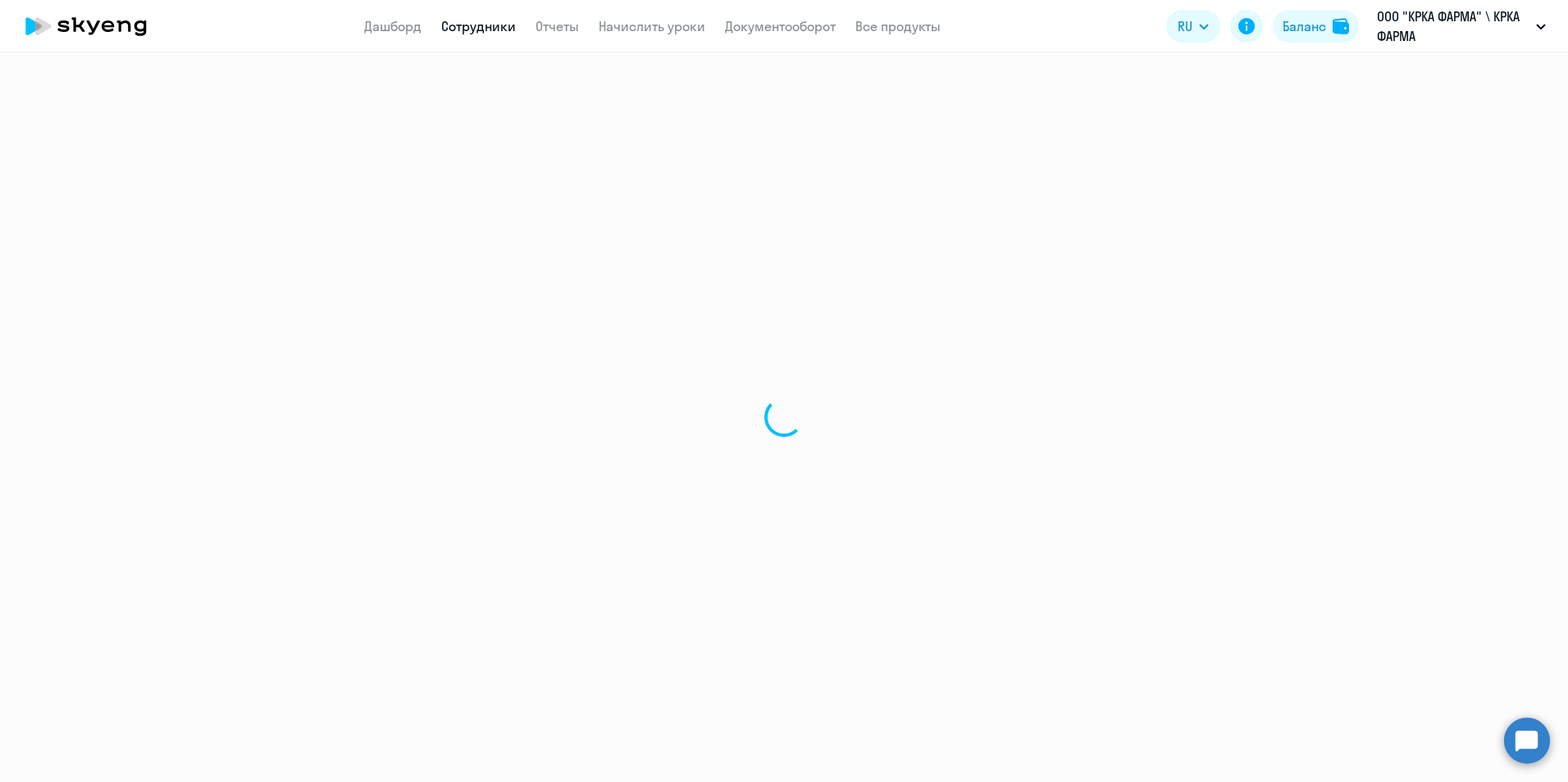
select select "30"
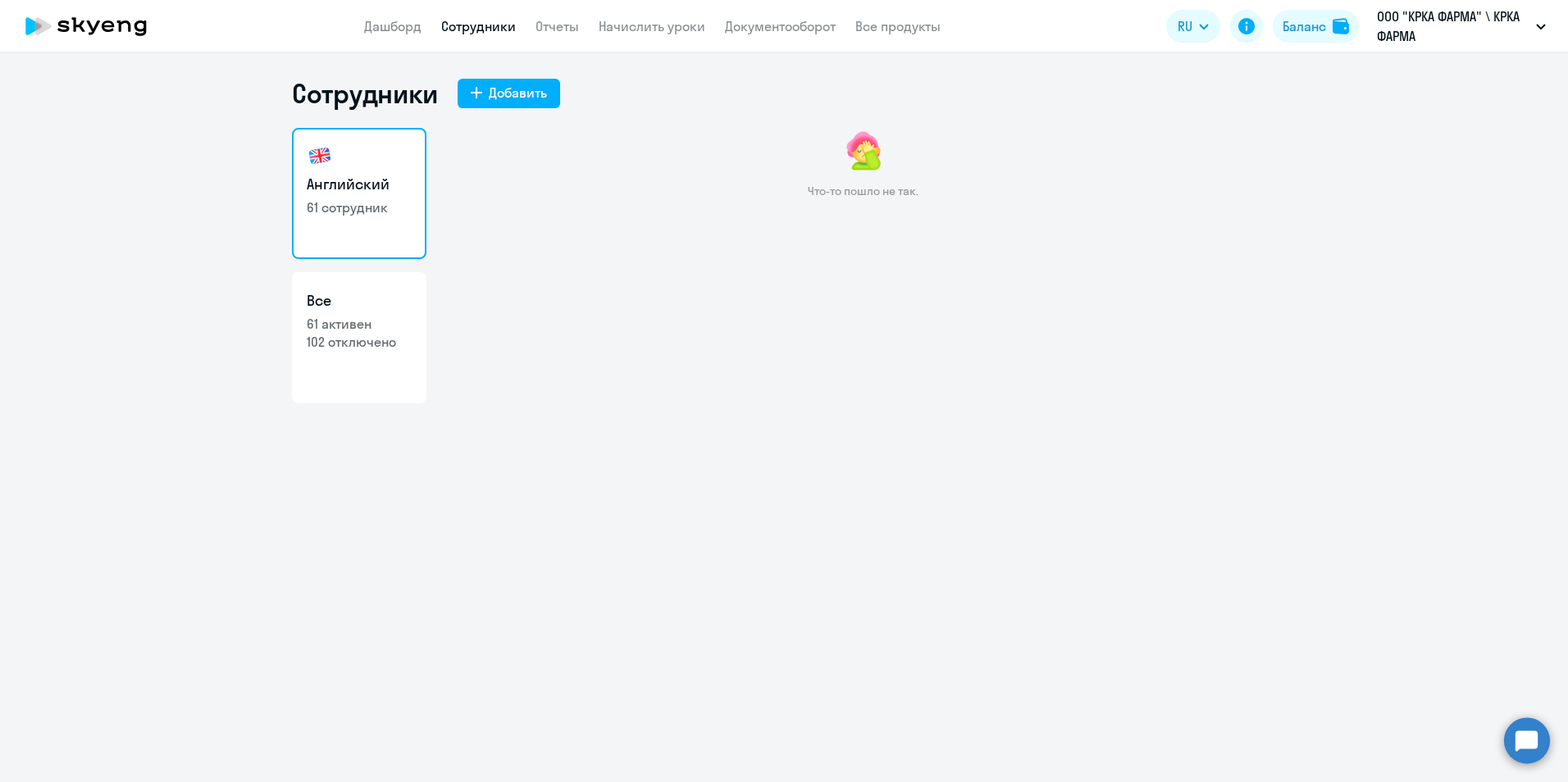
click at [476, 28] on link "Сотрудники" at bounding box center [478, 27] width 75 height 17
click at [508, 29] on link "Сотрудники" at bounding box center [478, 27] width 75 height 17
click at [461, 23] on link "Сотрудники" at bounding box center [478, 27] width 75 height 17
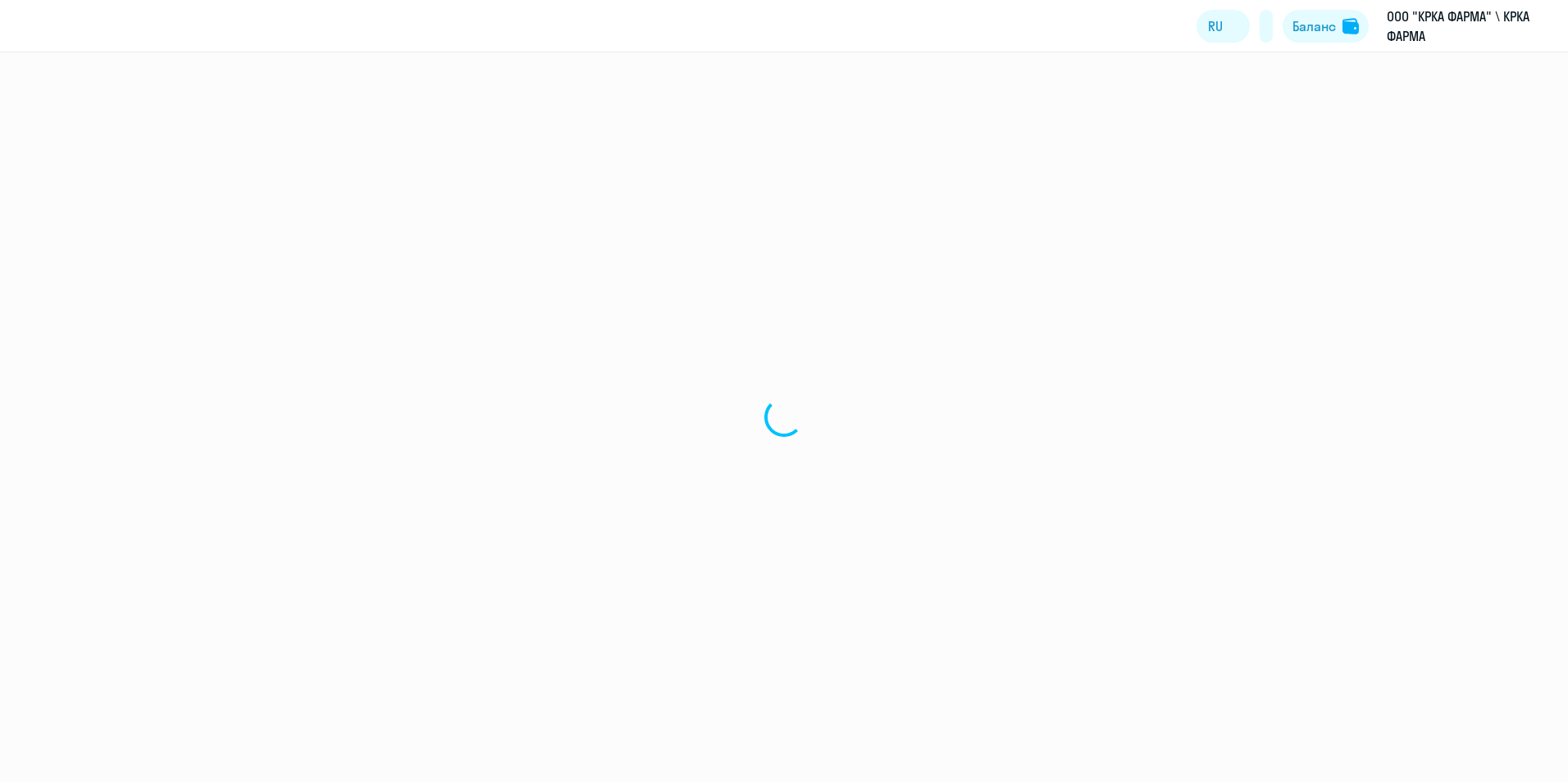
select select "30"
